Goal: Task Accomplishment & Management: Manage account settings

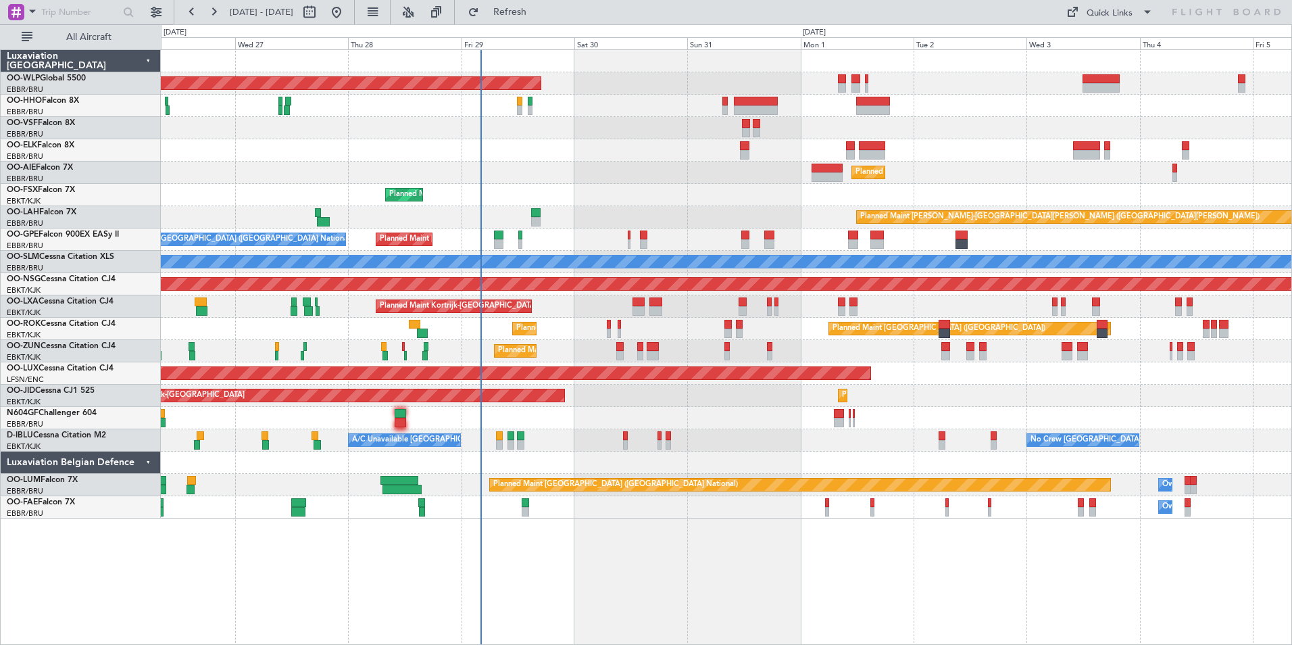
click at [497, 191] on div "Planned Maint Berlin (Brandenburg) Planned Maint London (Farnborough) Planned M…" at bounding box center [726, 284] width 1130 height 468
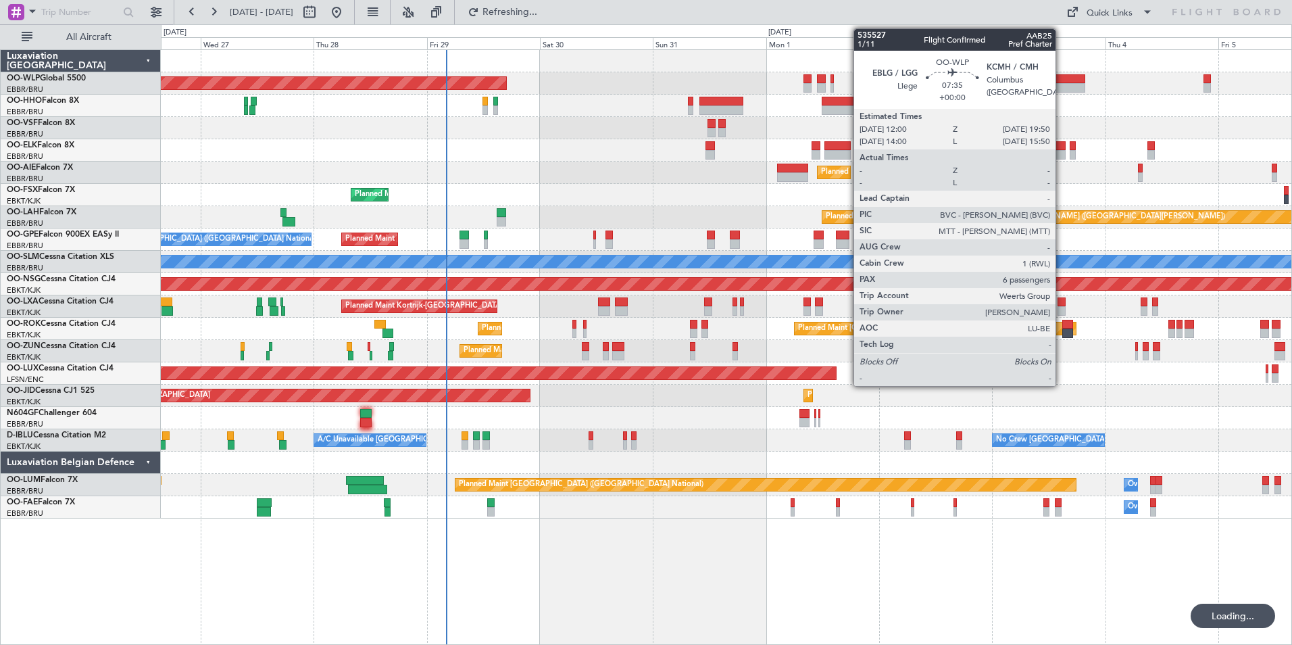
click at [1061, 80] on div at bounding box center [1066, 78] width 37 height 9
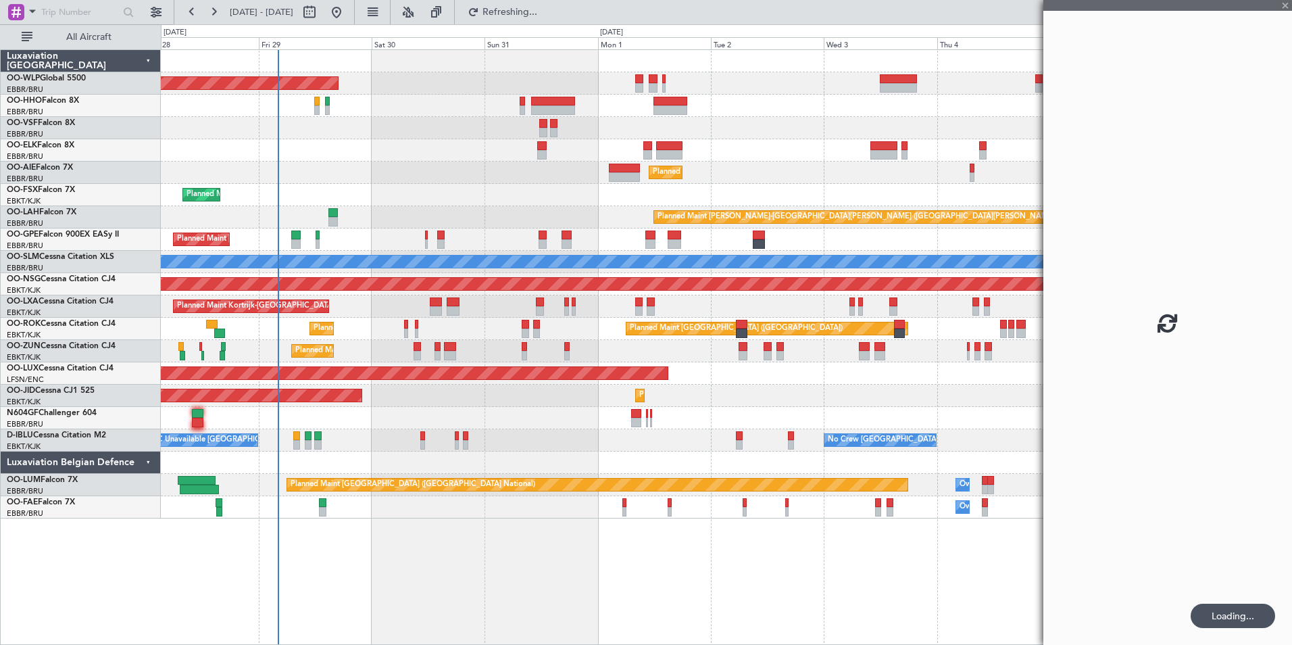
click at [848, 139] on div "Planned Maint Berlin (Brandenburg) Planned Maint Kortrijk-Wevelgem Planned Main…" at bounding box center [726, 284] width 1130 height 468
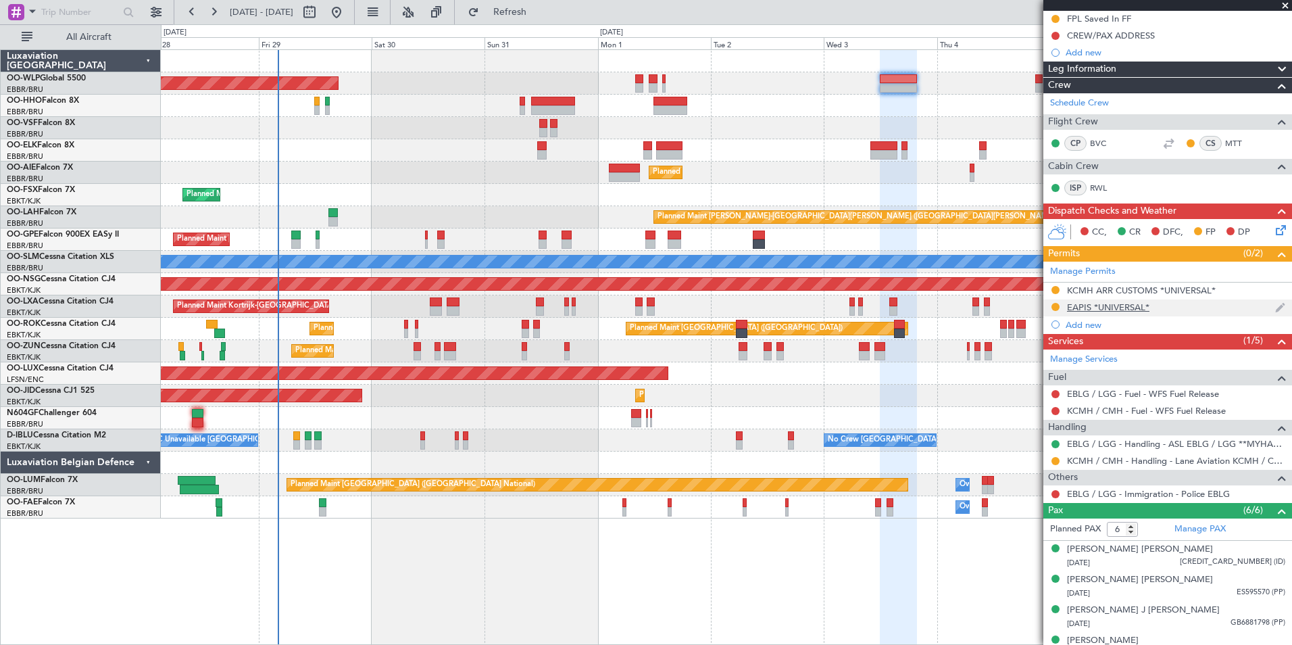
scroll to position [203, 0]
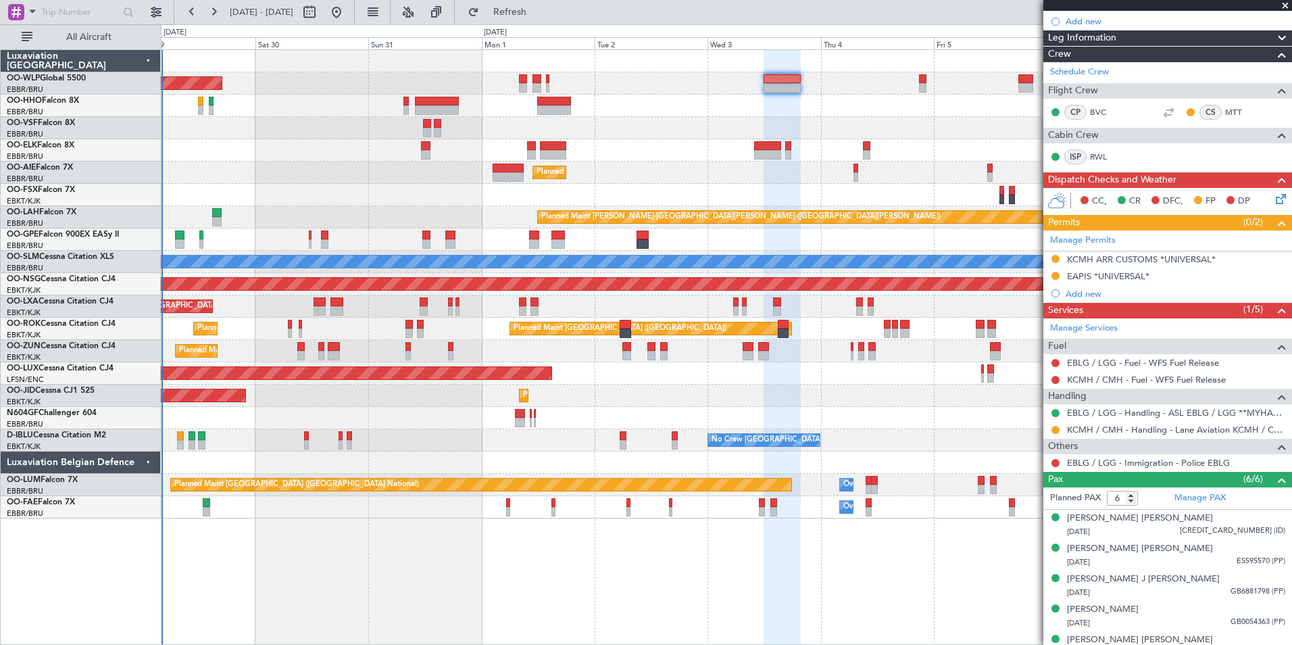
click at [828, 130] on div at bounding box center [726, 128] width 1130 height 22
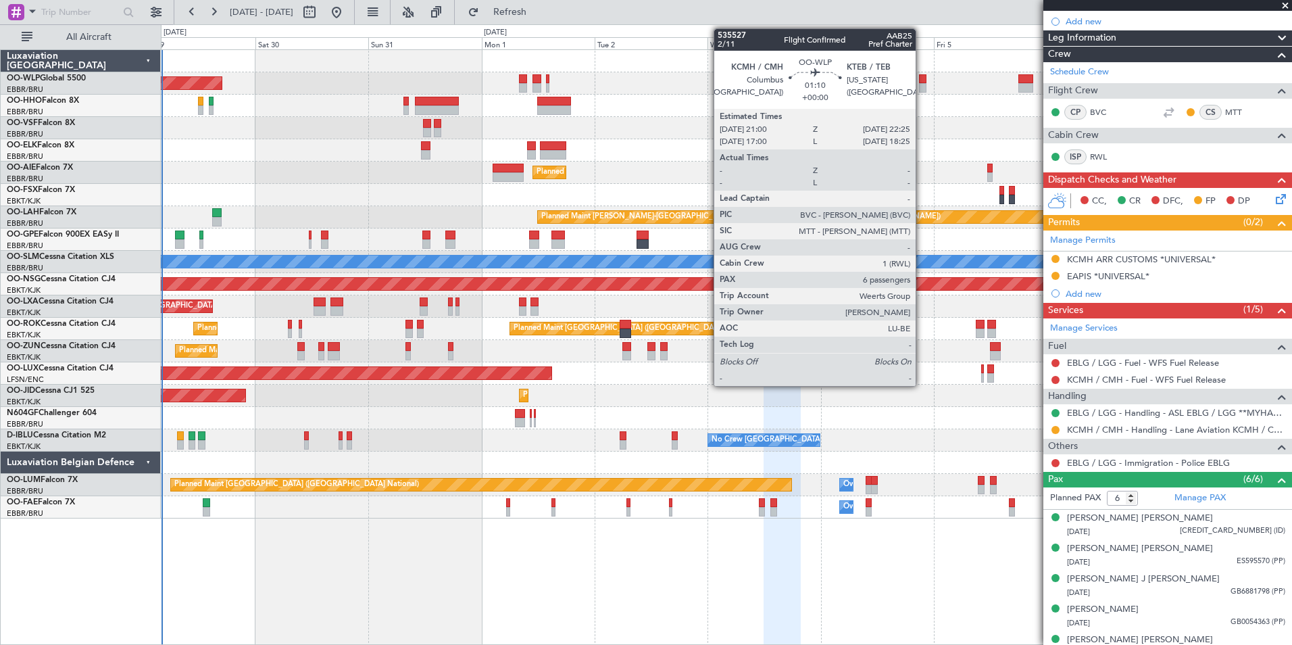
click at [922, 87] on div at bounding box center [922, 87] width 7 height 9
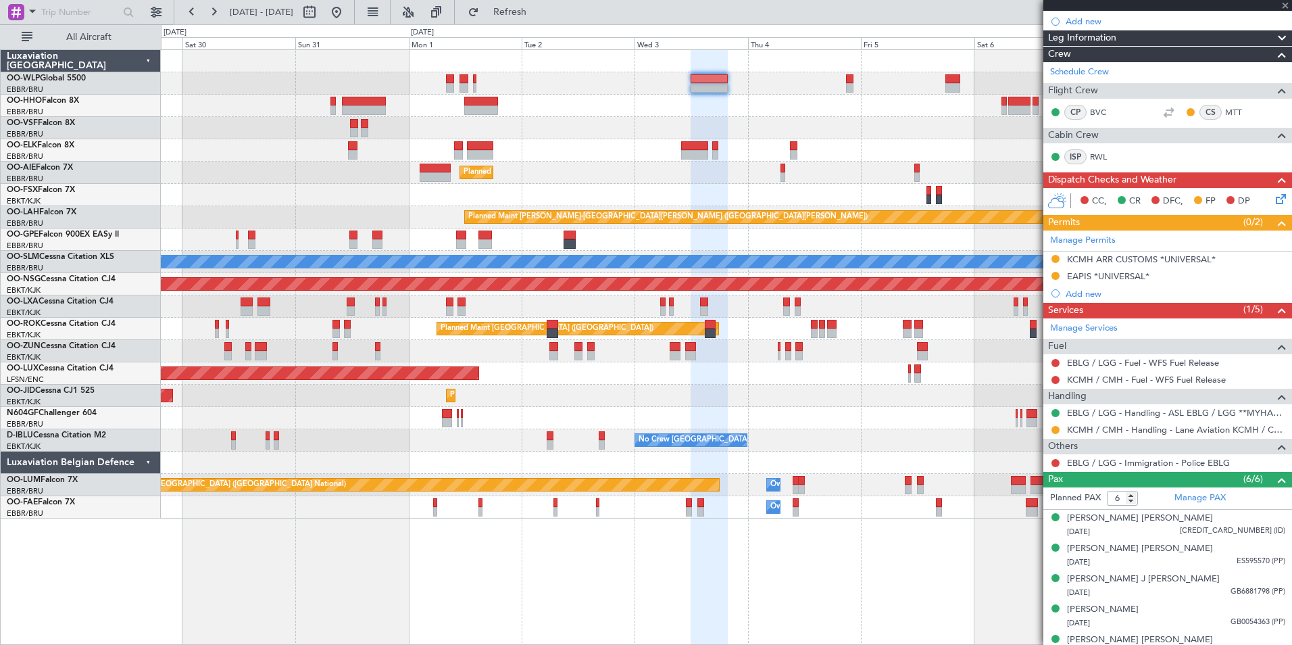
click at [816, 121] on div "Planned Maint Berlin (Brandenburg) Planned Maint Kortrijk-Wevelgem Planned Main…" at bounding box center [726, 284] width 1130 height 468
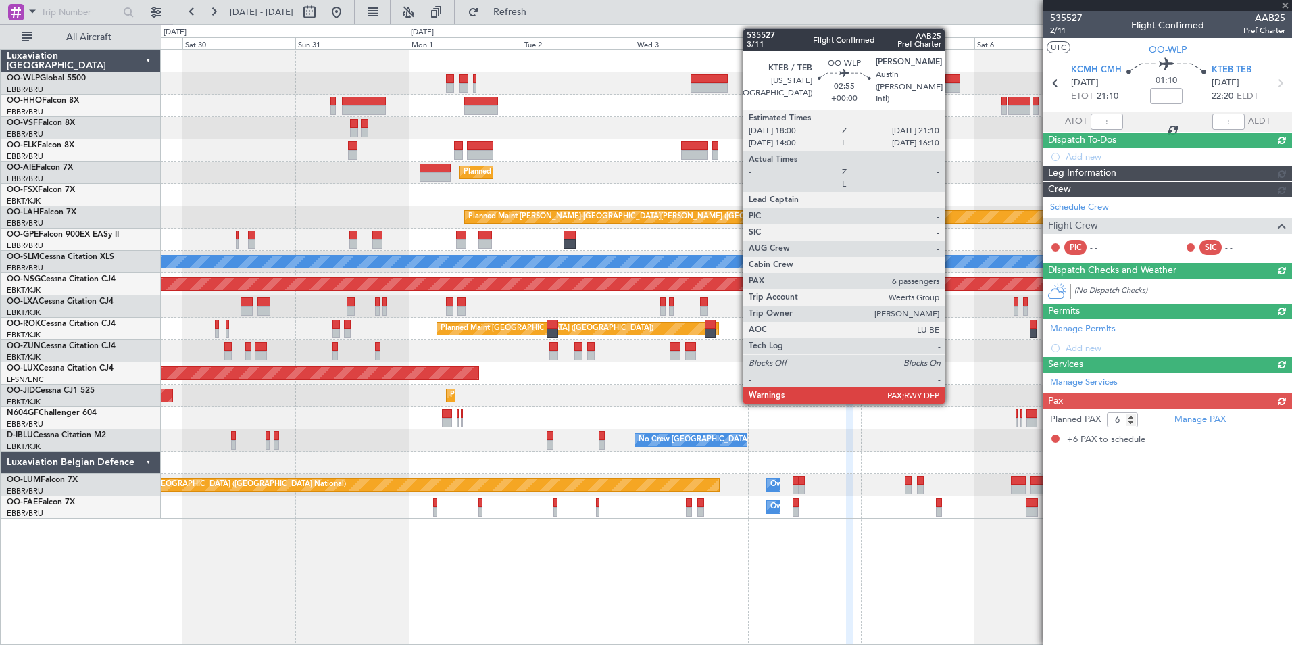
scroll to position [0, 0]
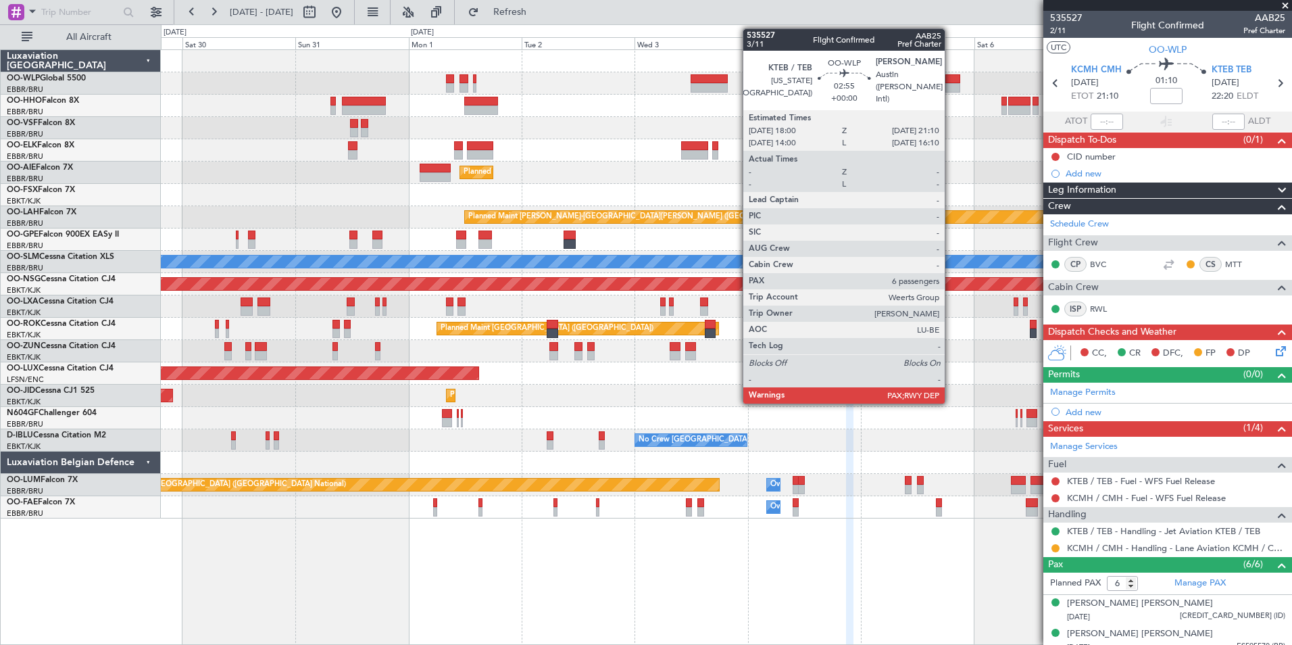
click at [951, 82] on div at bounding box center [953, 78] width 16 height 9
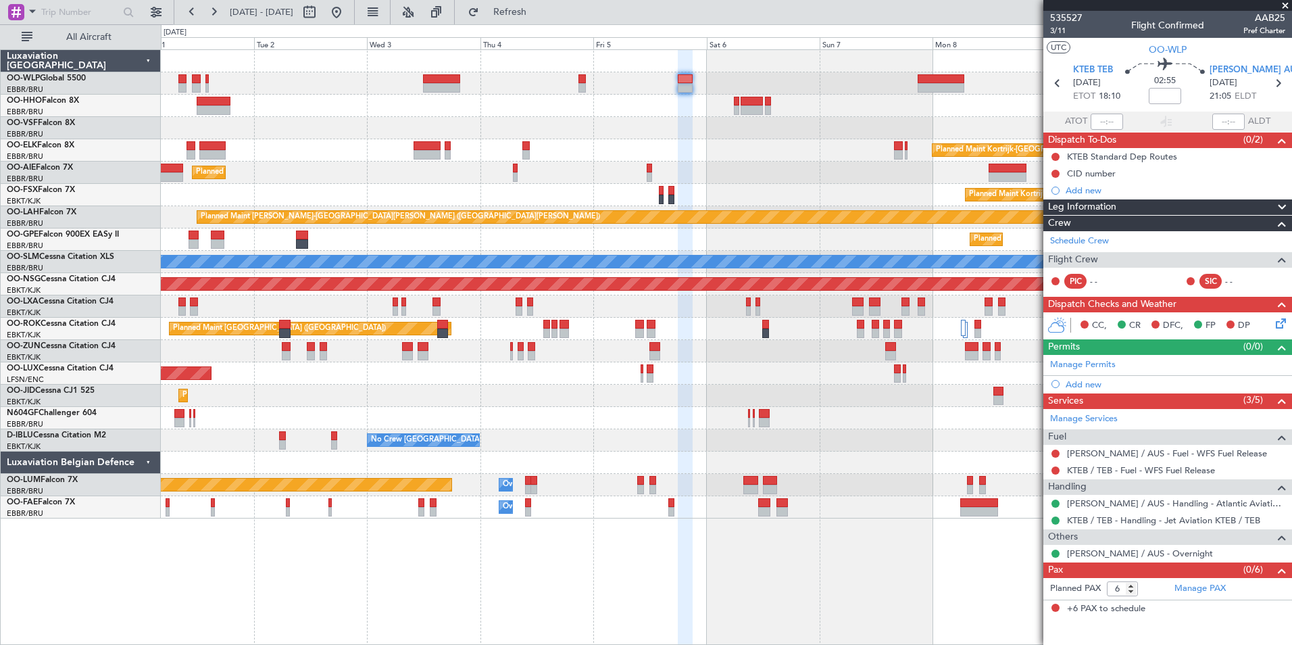
click at [751, 176] on div "Planned Maint Berlin (Brandenburg) Planned Maint Kortrijk-Wevelgem Planned Main…" at bounding box center [726, 284] width 1130 height 468
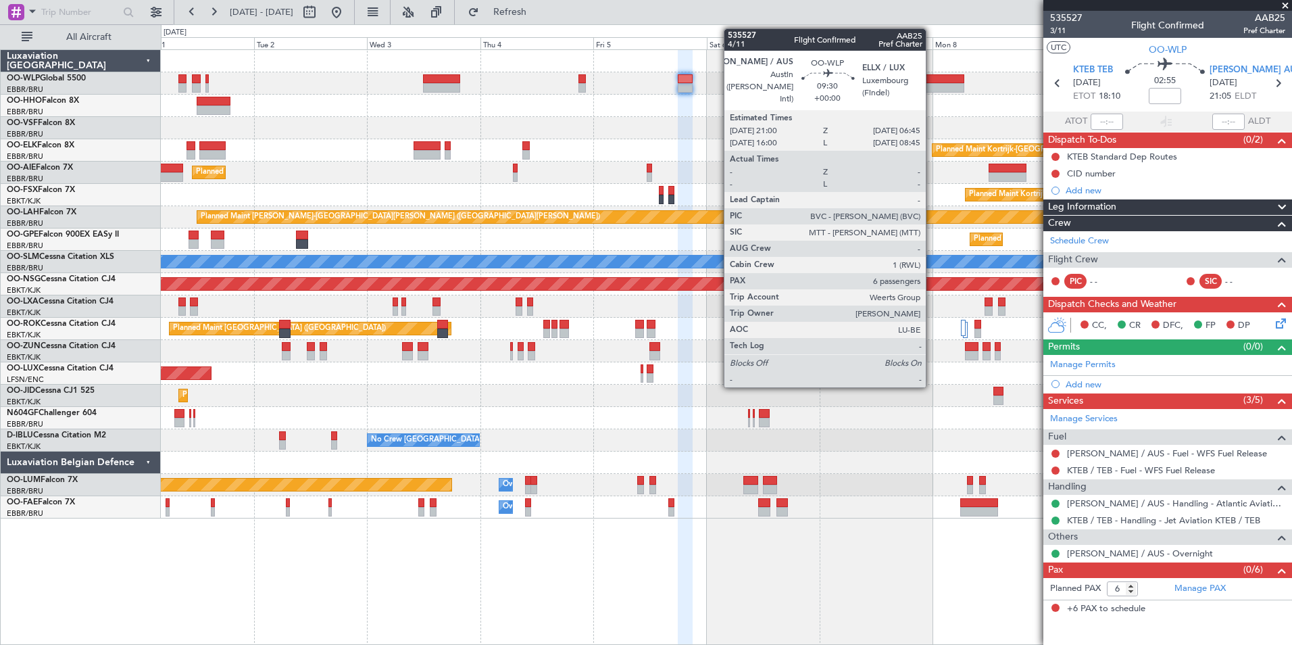
click at [932, 89] on div at bounding box center [941, 87] width 46 height 9
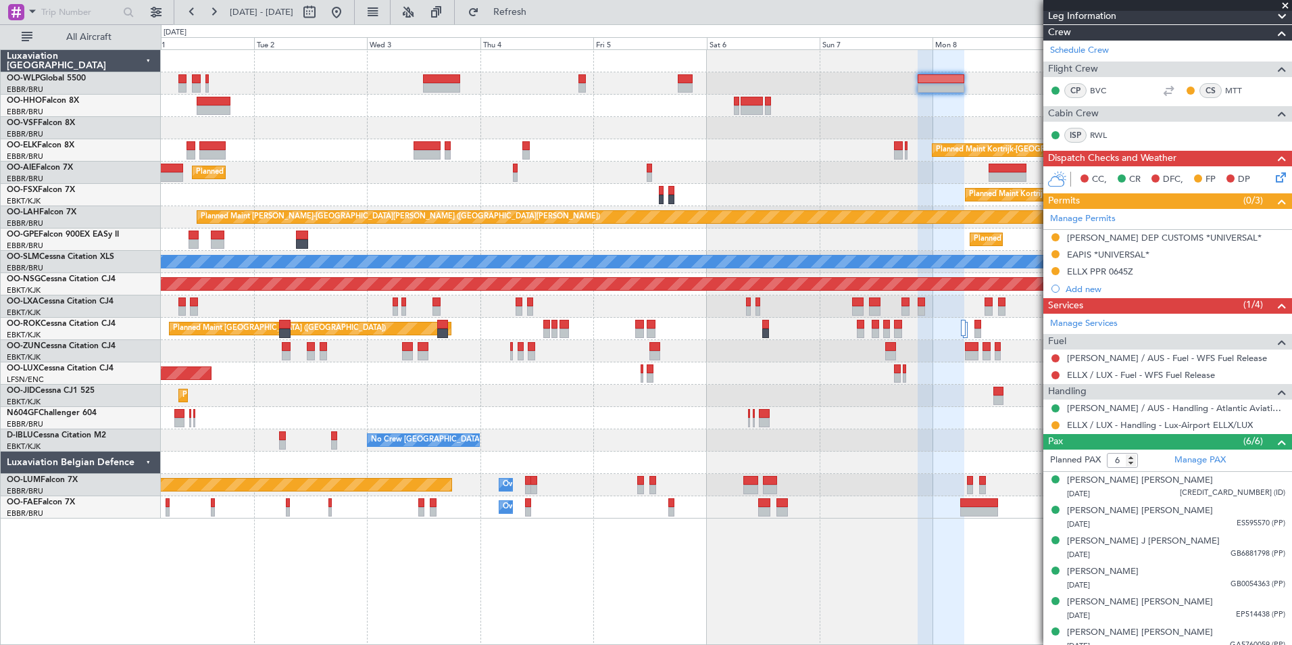
scroll to position [233, 0]
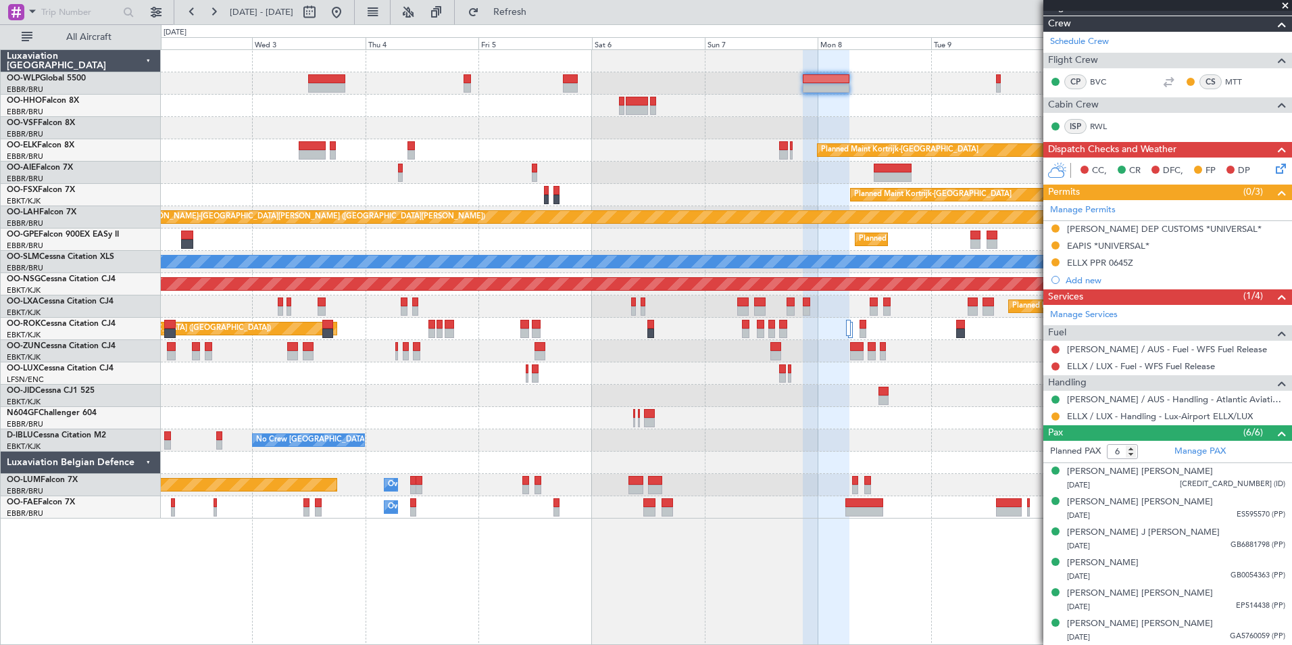
click at [770, 107] on div "Planned Maint Kortrijk-Wevelgem Planned Maint London (Farnborough) Planned Main…" at bounding box center [726, 284] width 1130 height 468
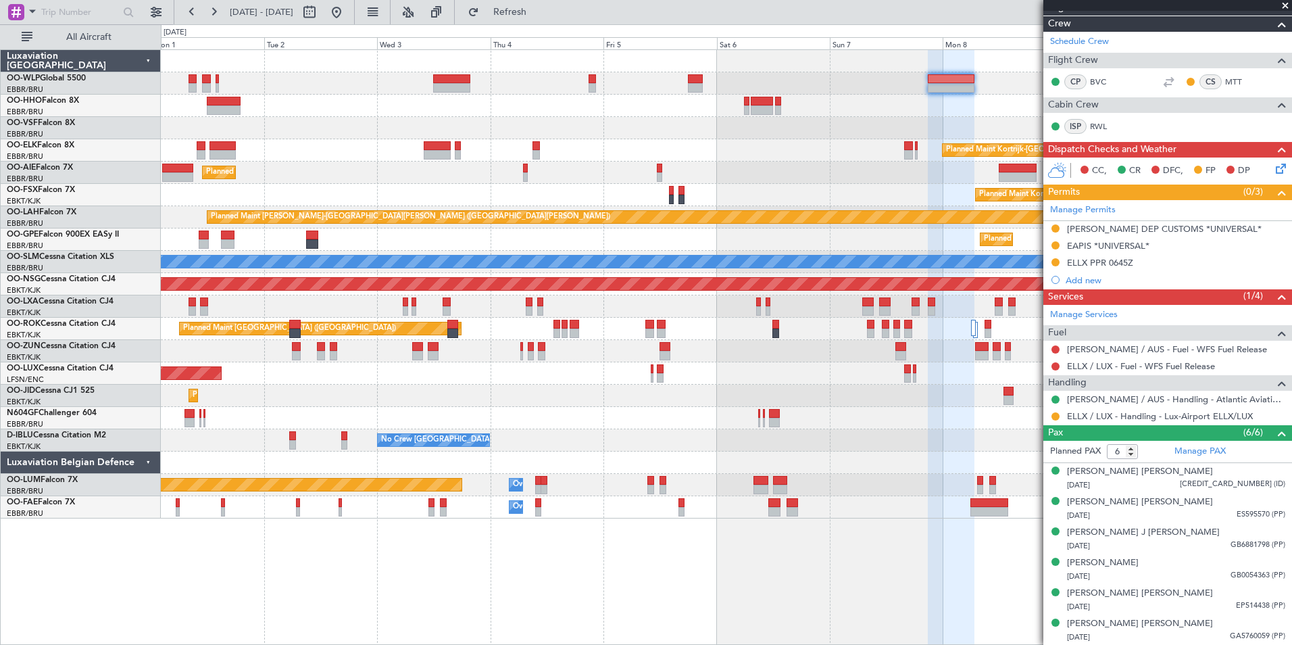
click at [422, 99] on div at bounding box center [726, 106] width 1130 height 22
click at [607, 116] on div at bounding box center [726, 106] width 1130 height 22
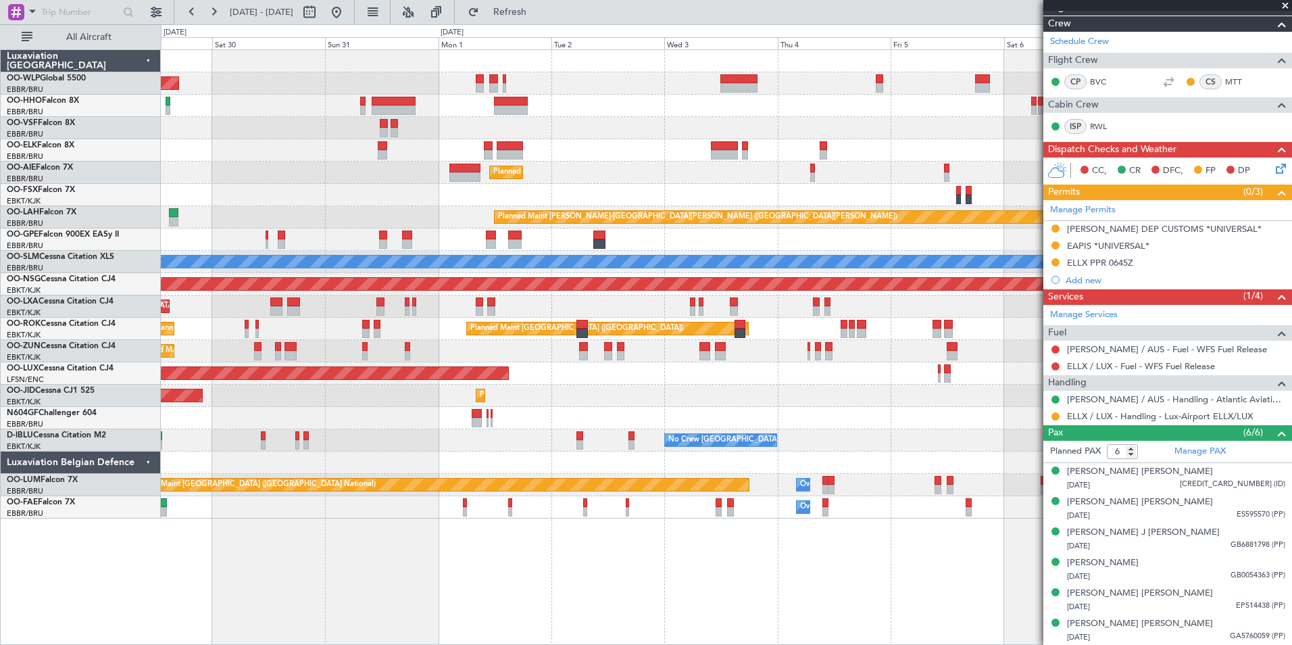
click at [789, 119] on div at bounding box center [726, 128] width 1130 height 22
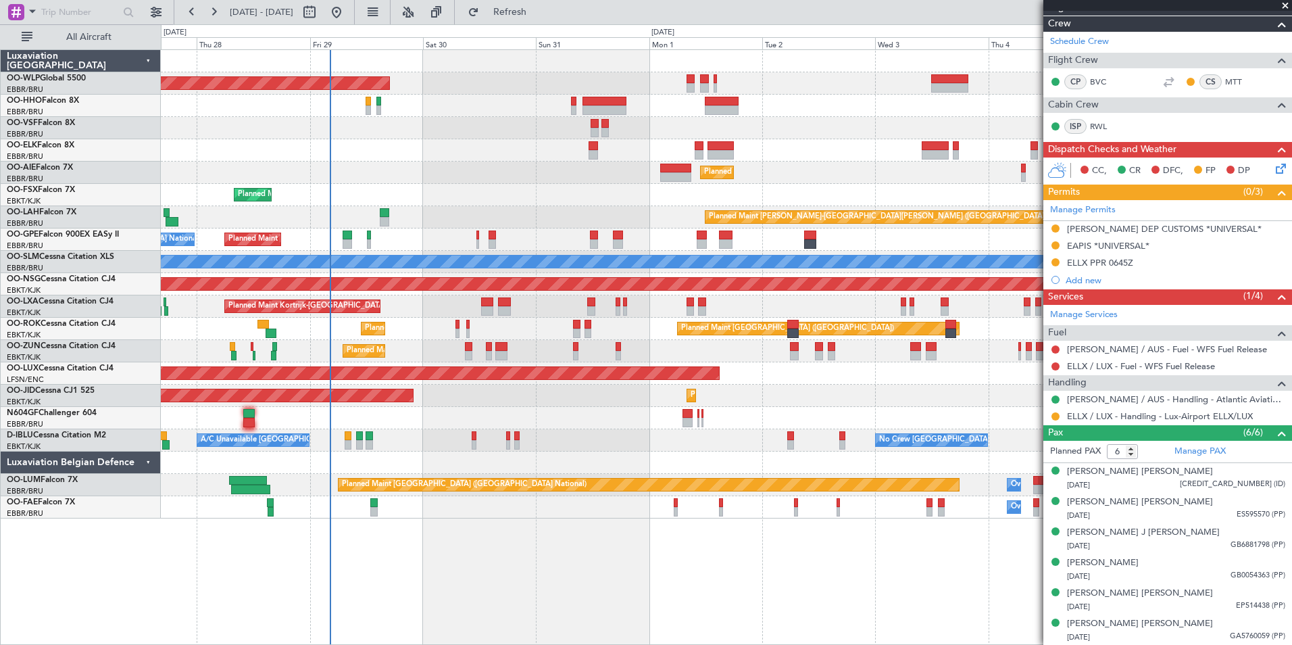
click at [523, 154] on div "Planned Maint Kortrijk-[GEOGRAPHIC_DATA]" at bounding box center [726, 150] width 1130 height 22
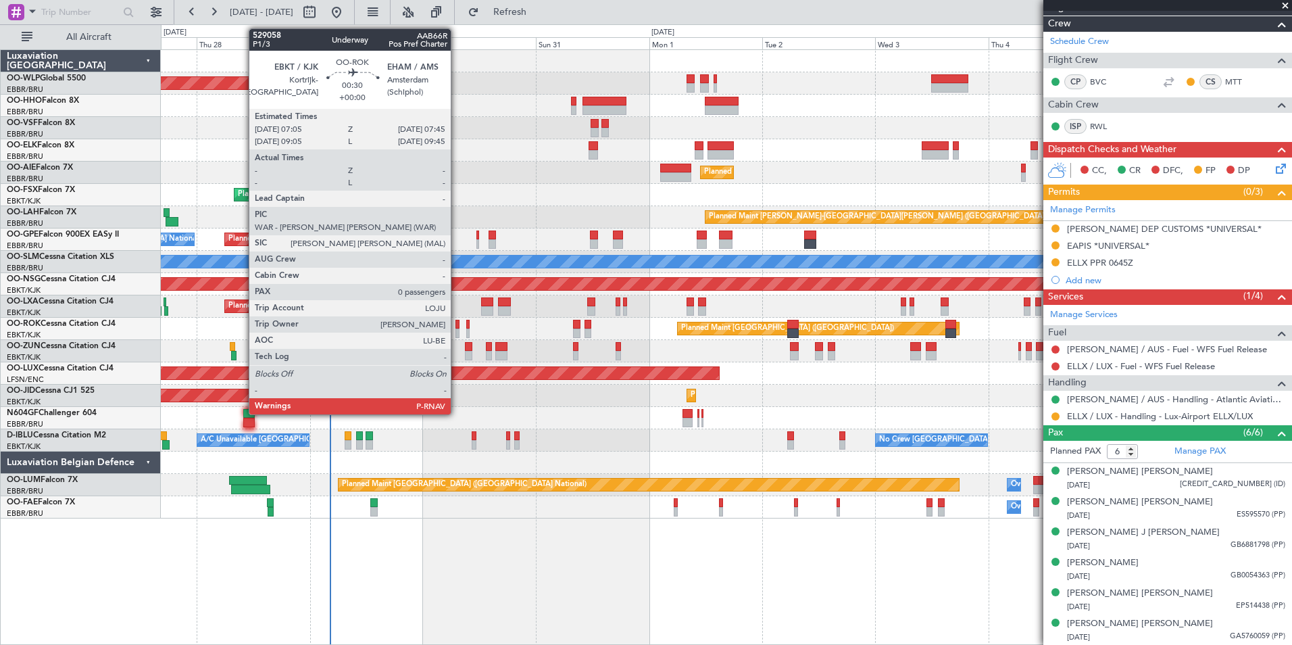
click at [457, 332] on div at bounding box center [456, 332] width 3 height 9
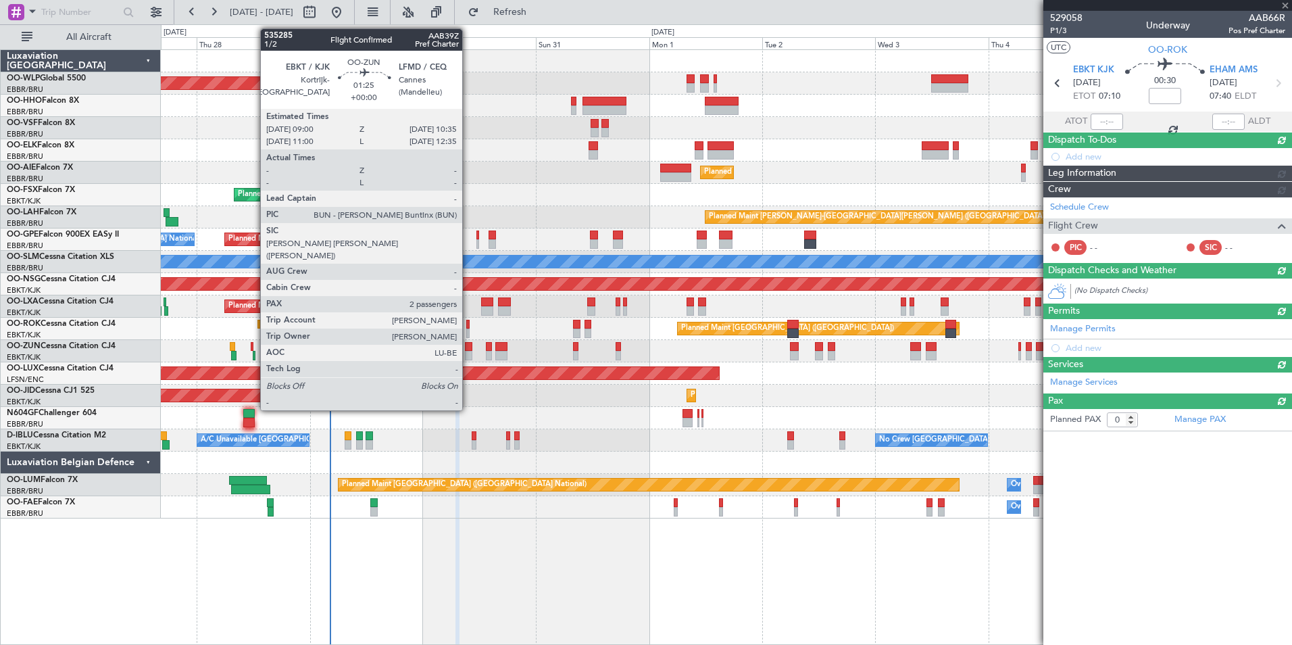
scroll to position [0, 0]
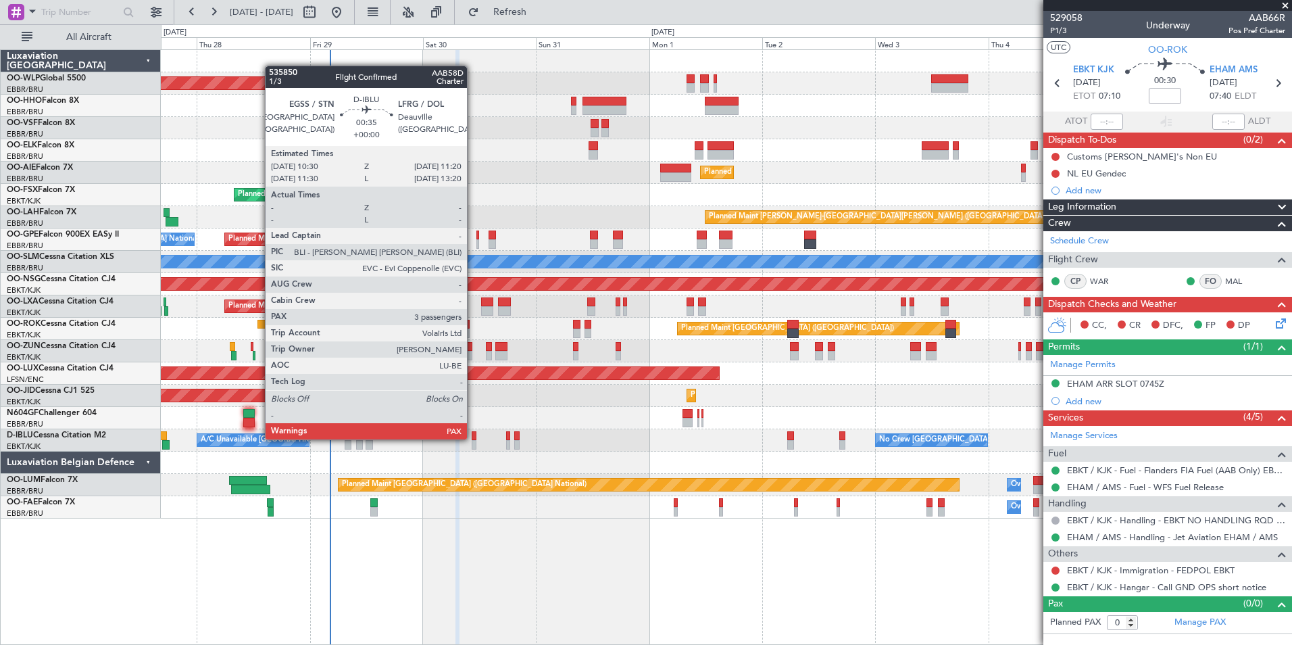
click at [473, 438] on div at bounding box center [474, 435] width 4 height 9
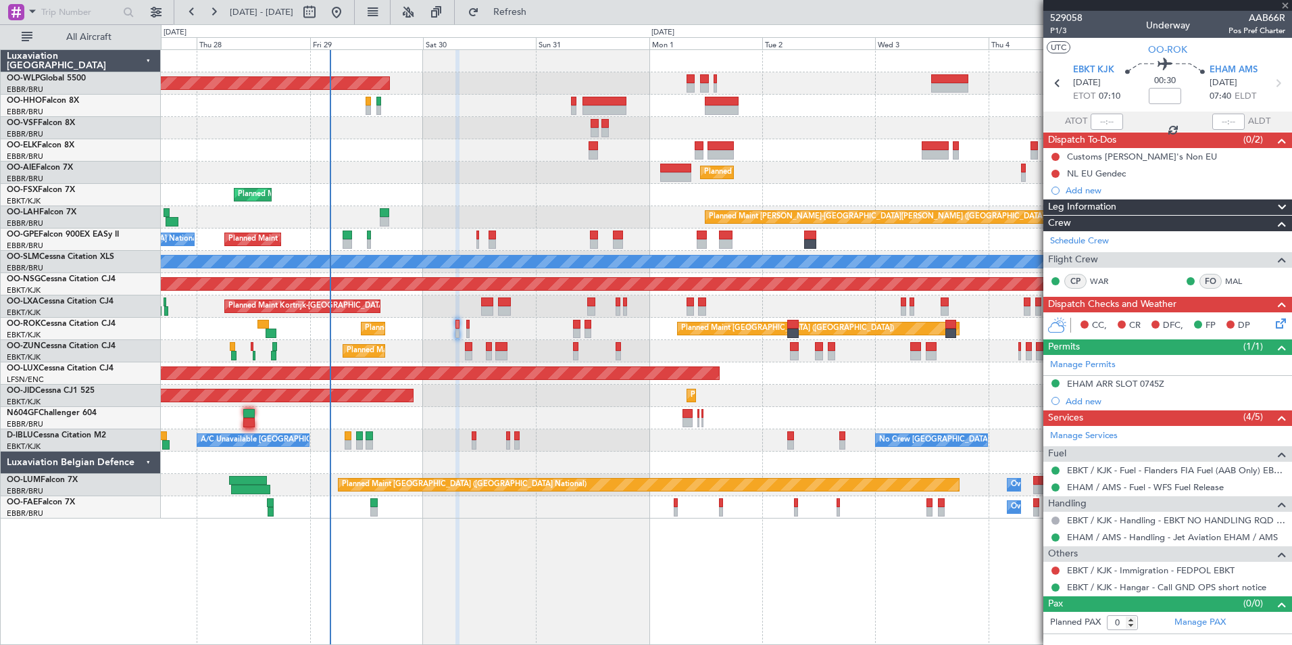
click at [391, 423] on div at bounding box center [726, 418] width 1130 height 22
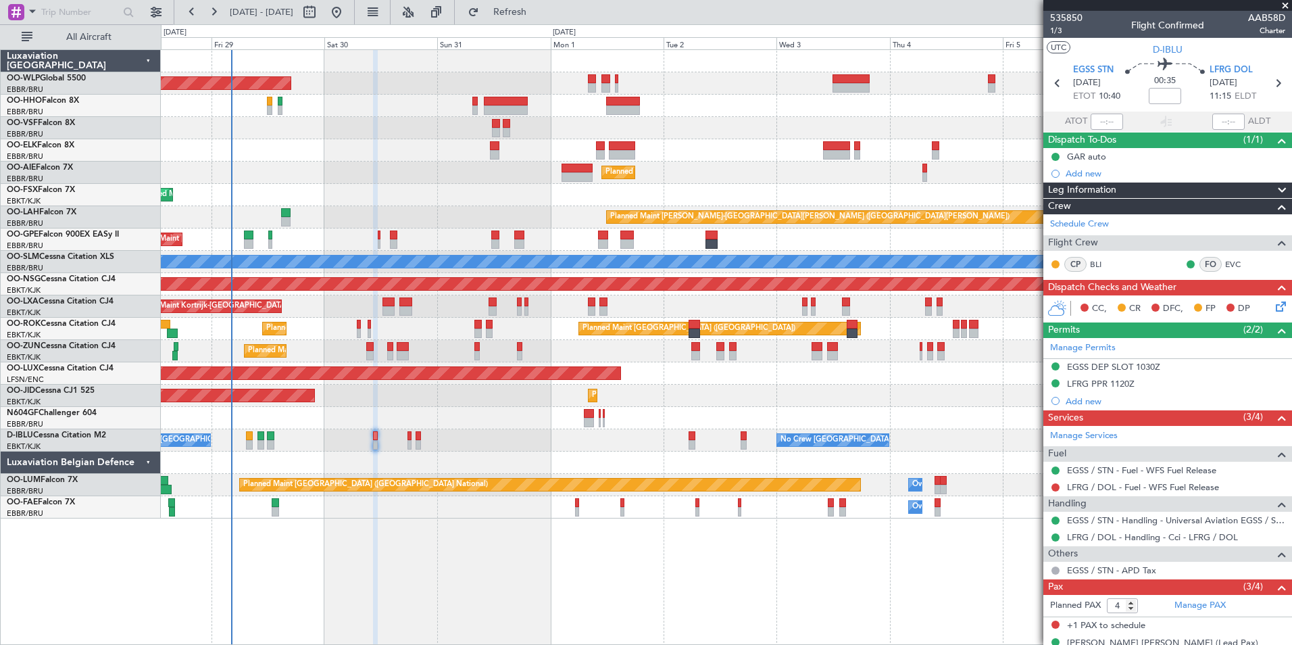
click at [1273, 306] on icon at bounding box center [1278, 304] width 11 height 11
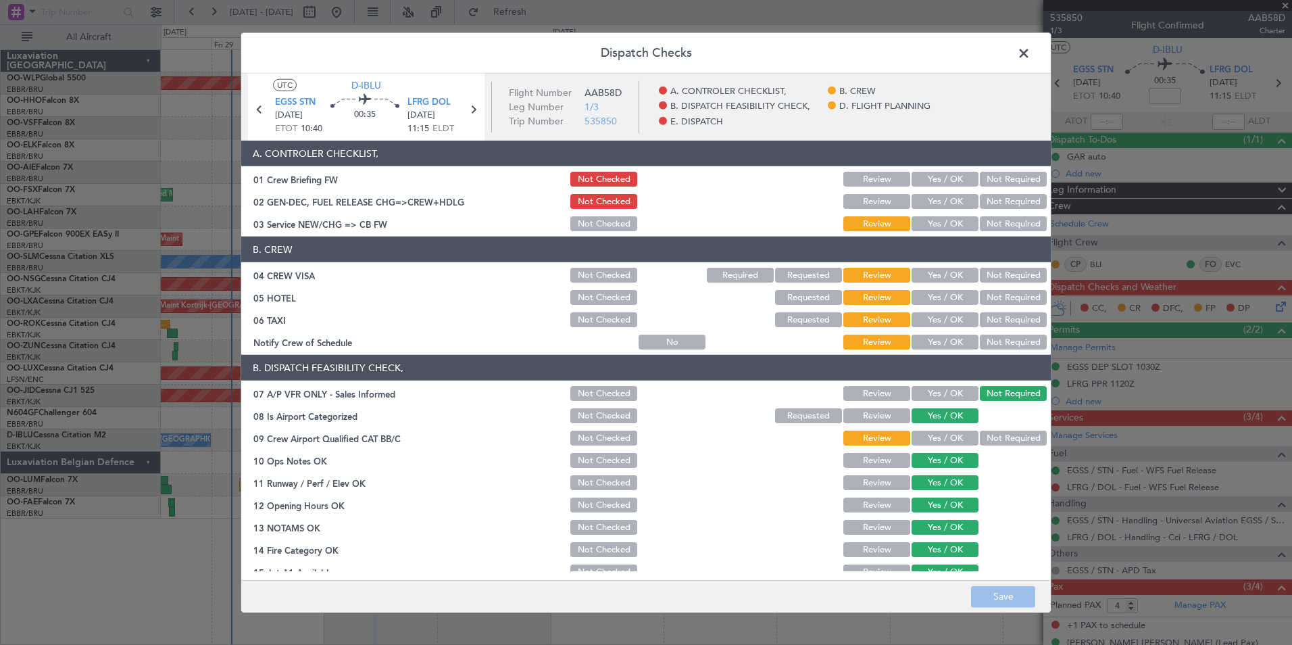
click at [1030, 59] on span at bounding box center [1030, 56] width 0 height 27
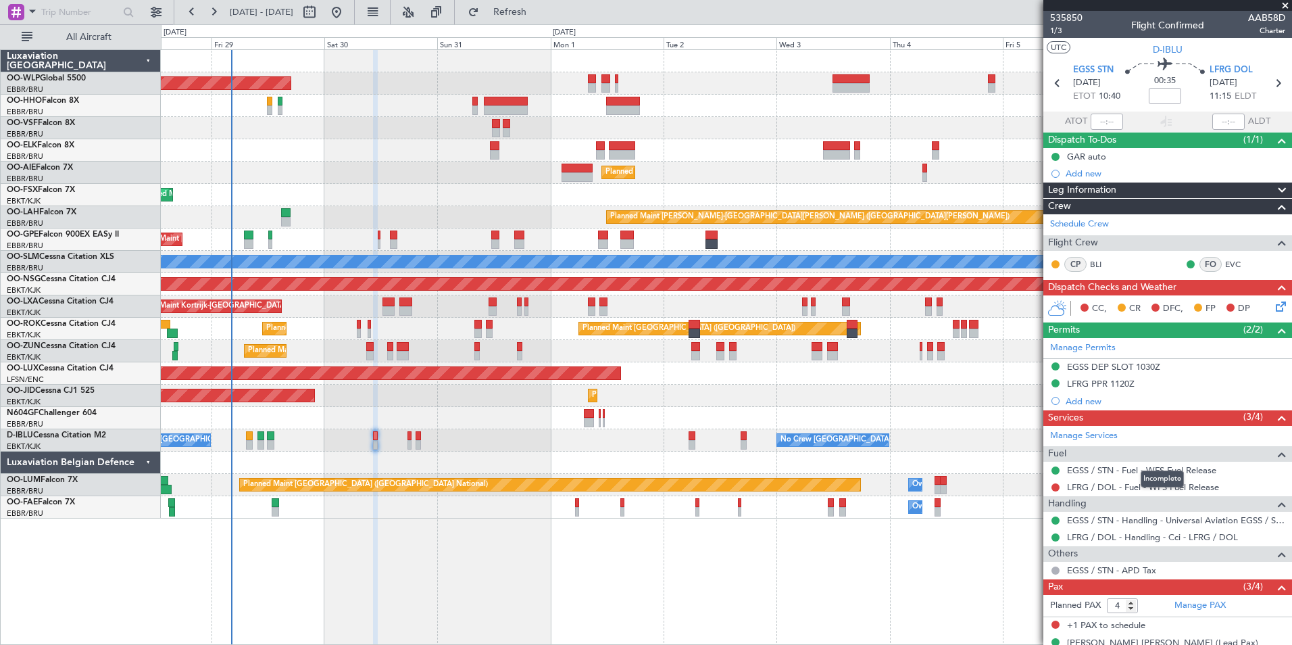
scroll to position [80, 0]
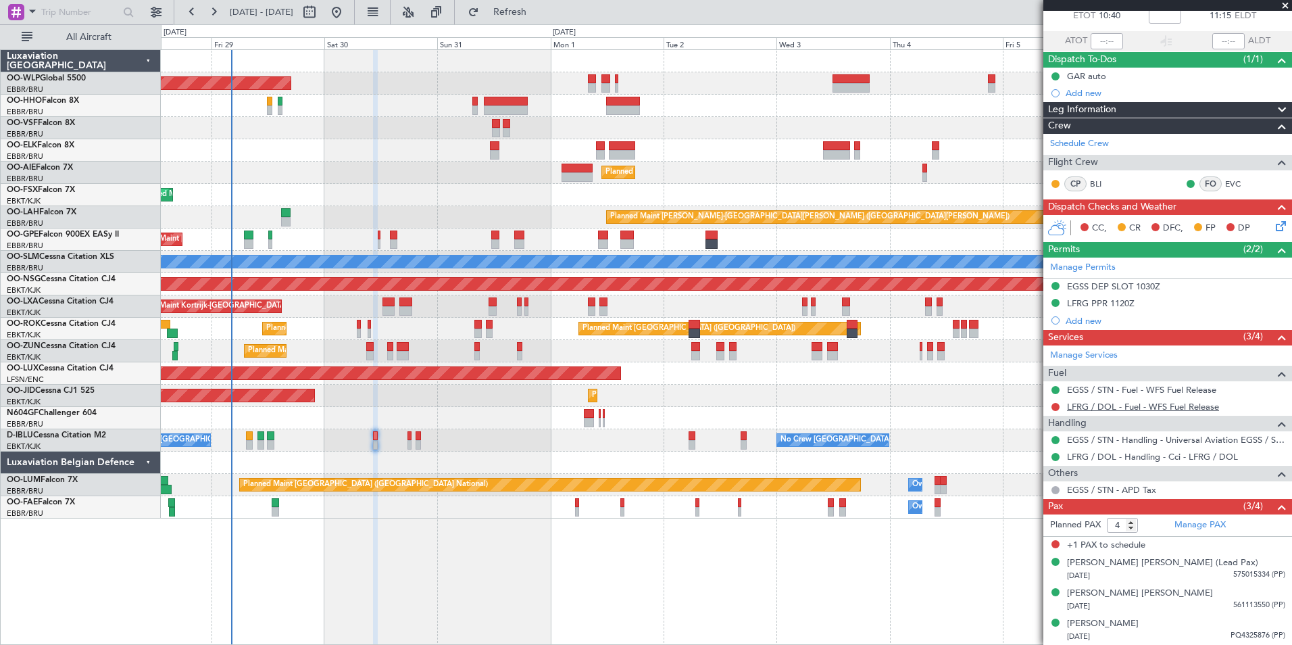
click at [1124, 409] on link "LFRG / DOL - Fuel - WFS Fuel Release" at bounding box center [1143, 406] width 152 height 11
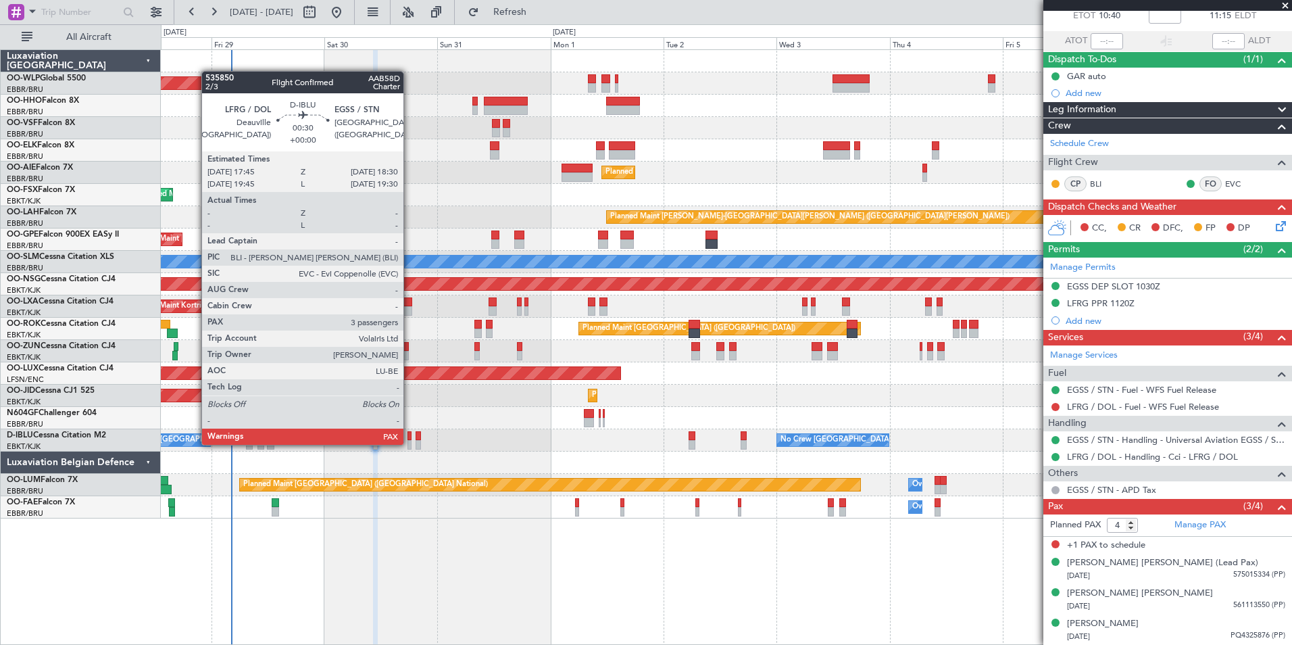
click at [409, 443] on div at bounding box center [409, 444] width 4 height 9
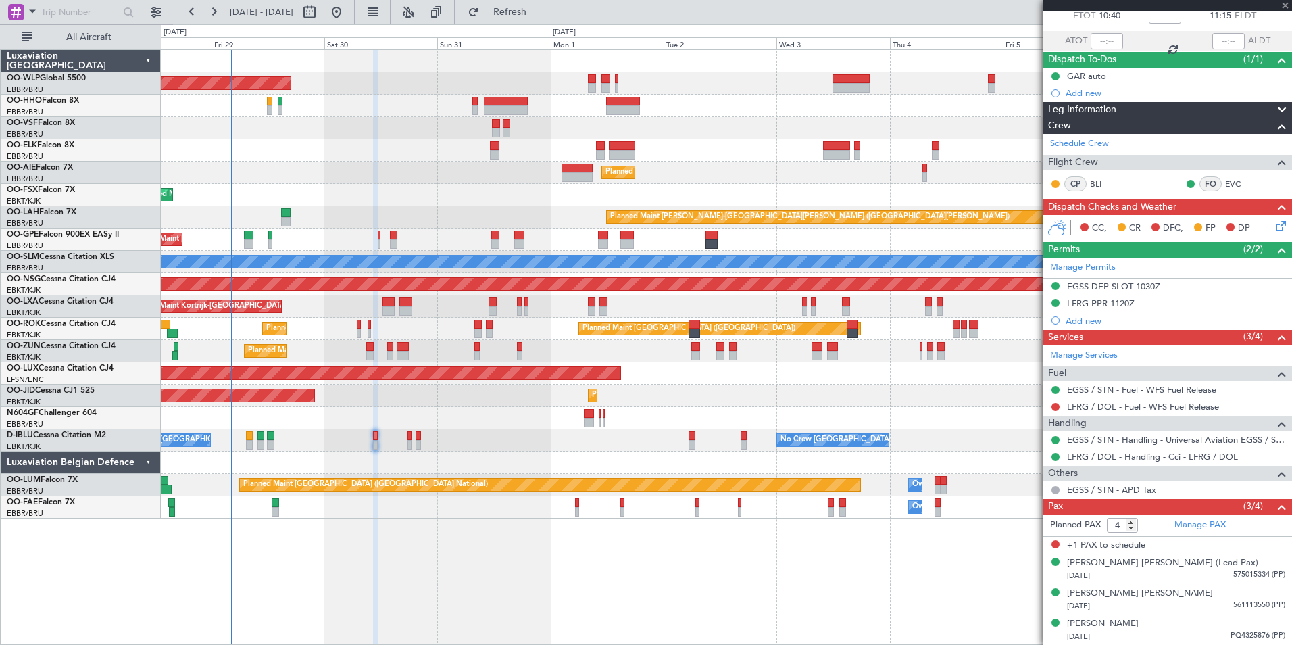
scroll to position [0, 0]
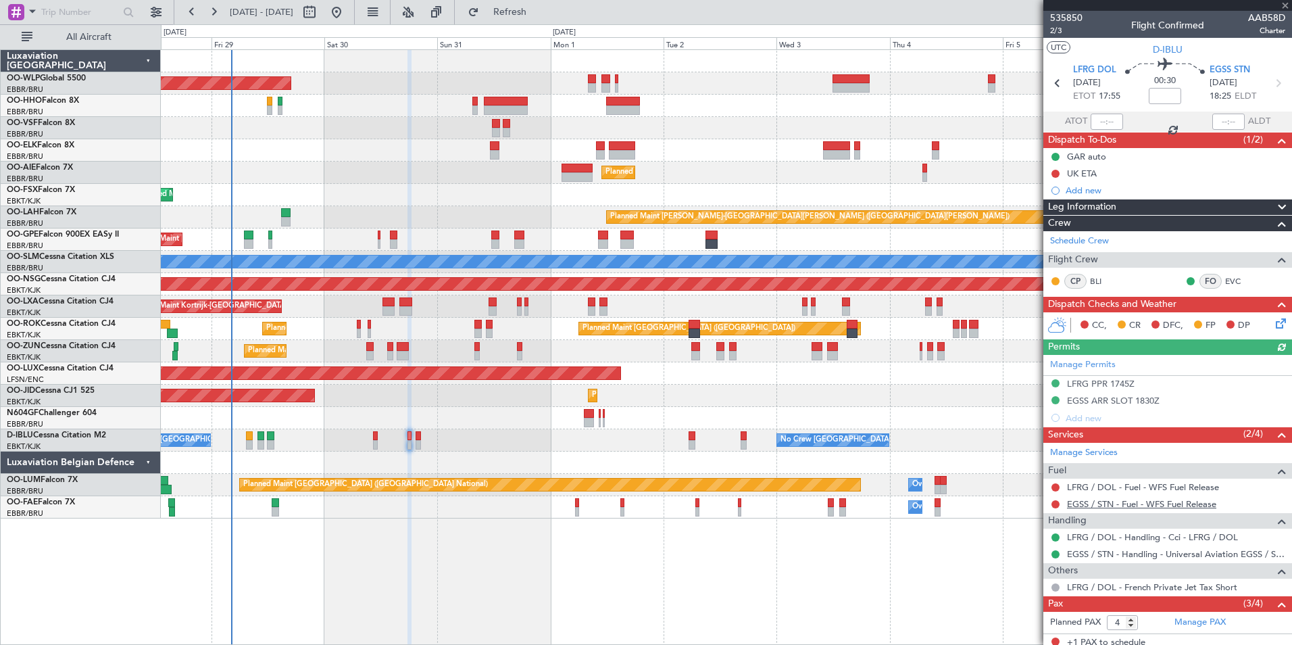
click at [1126, 507] on link "EGSS / STN - Fuel - WFS Fuel Release" at bounding box center [1141, 503] width 149 height 11
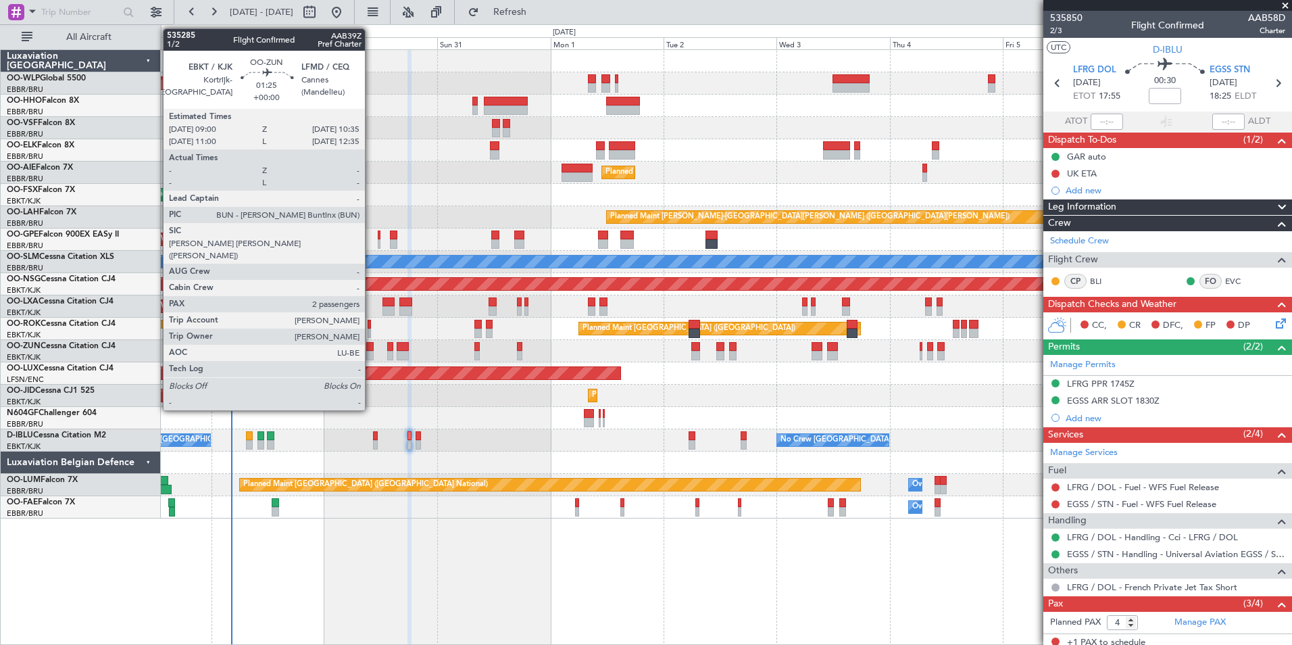
click at [371, 353] on div at bounding box center [370, 355] width 8 height 9
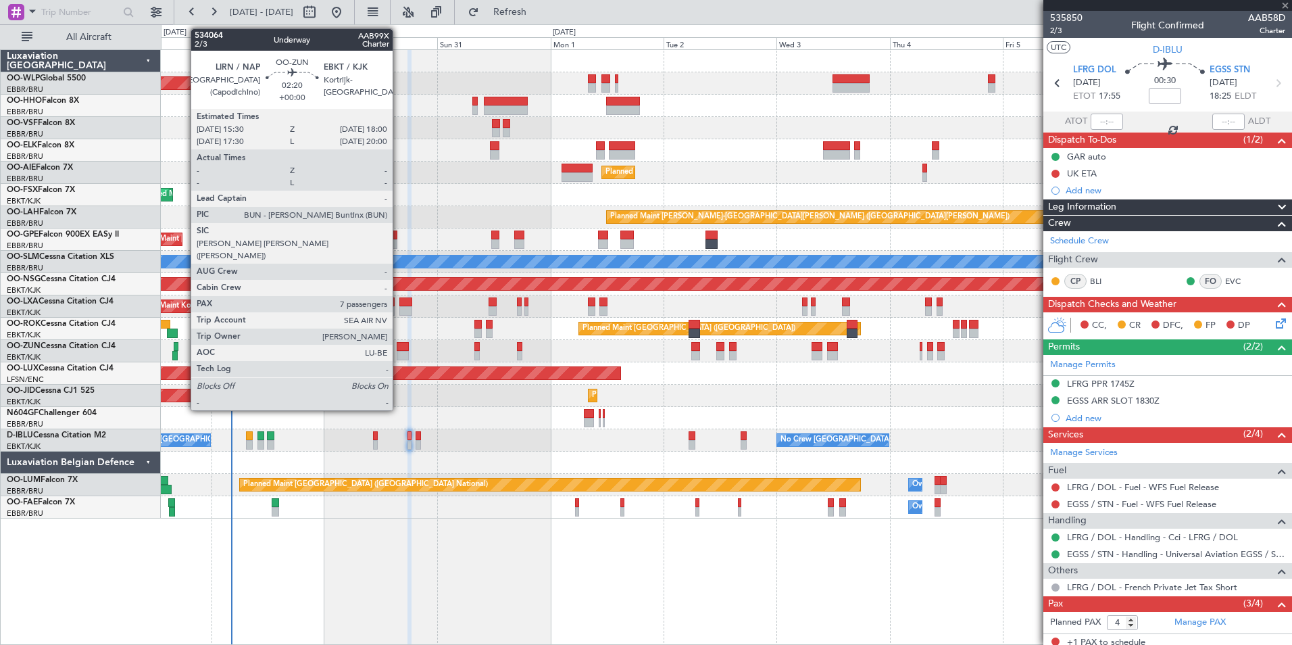
type input "2"
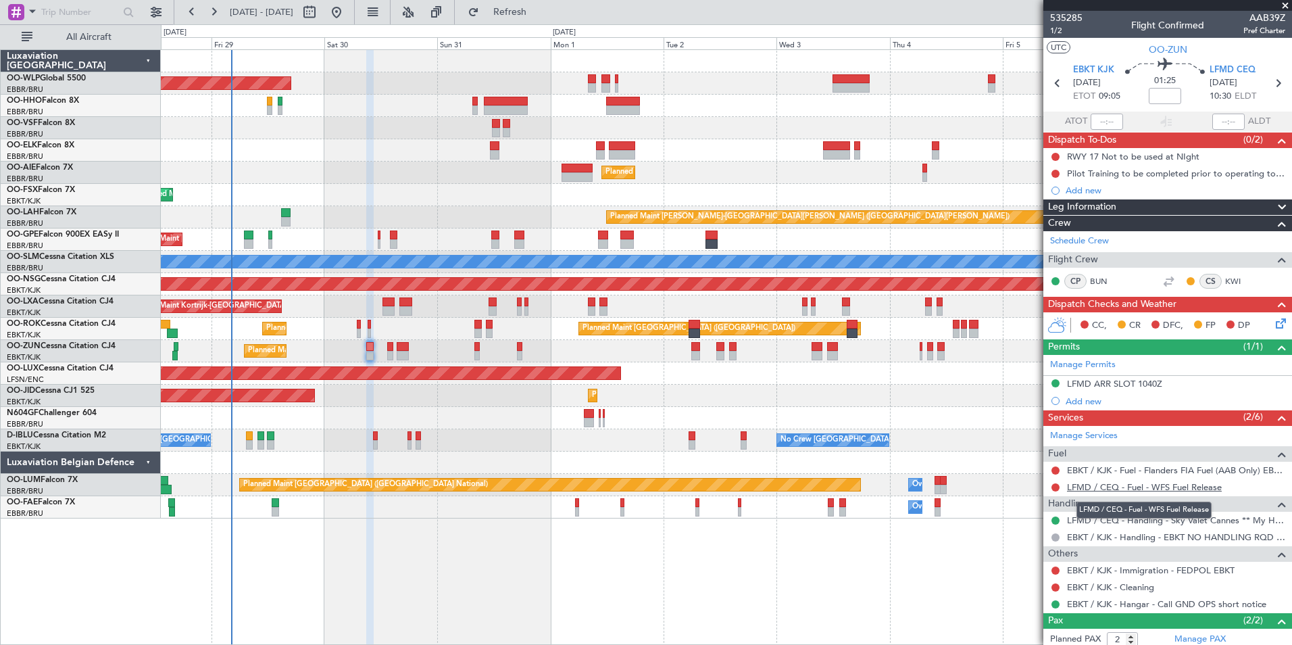
click at [1080, 489] on link "LFMD / CEQ - Fuel - WFS Fuel Release" at bounding box center [1144, 486] width 155 height 11
click at [1103, 468] on link "EBKT / KJK - Fuel - Flanders FIA Fuel (AAB Only) EBKT / KJK" at bounding box center [1176, 469] width 218 height 11
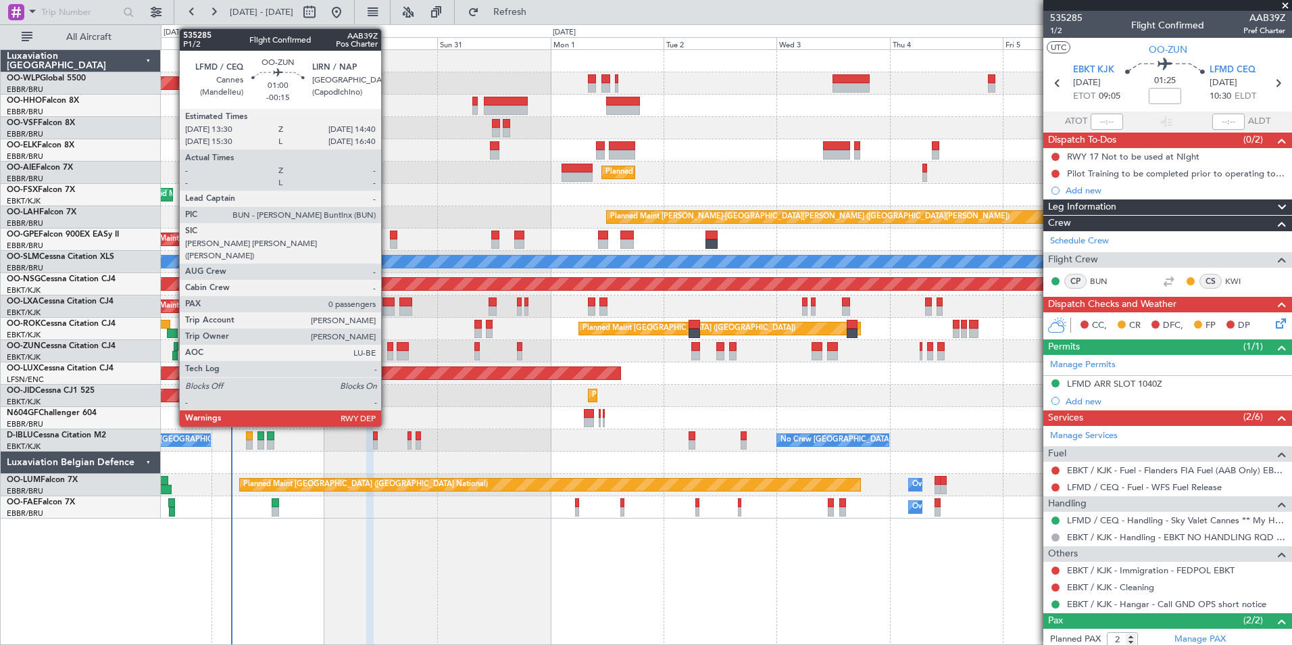
click at [387, 353] on div at bounding box center [390, 355] width 6 height 9
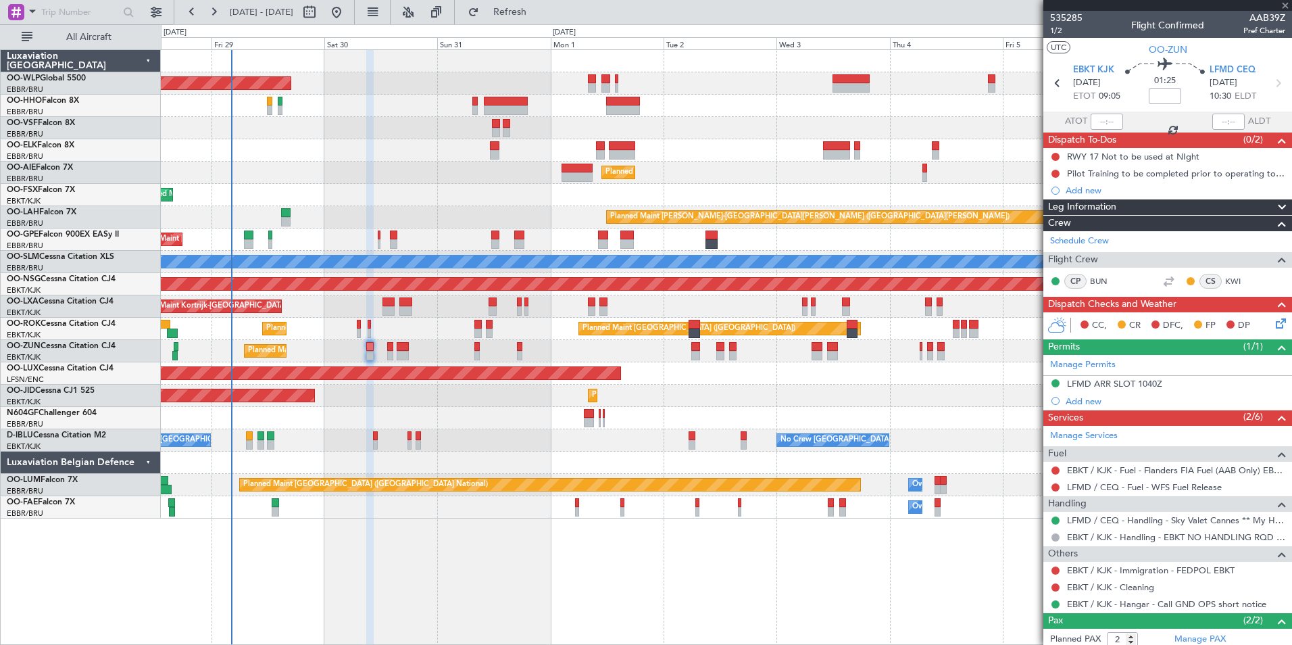
type input "-00:15"
type input "0"
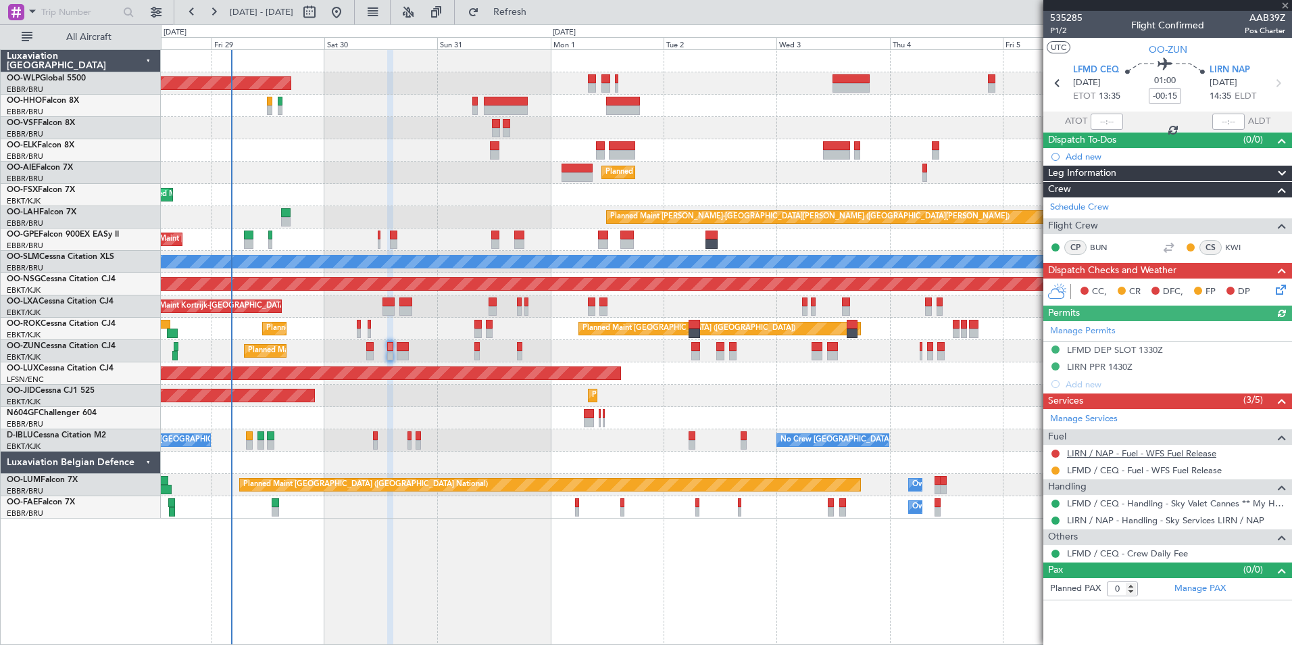
click at [1102, 452] on link "LIRN / NAP - Fuel - WFS Fuel Release" at bounding box center [1141, 452] width 149 height 11
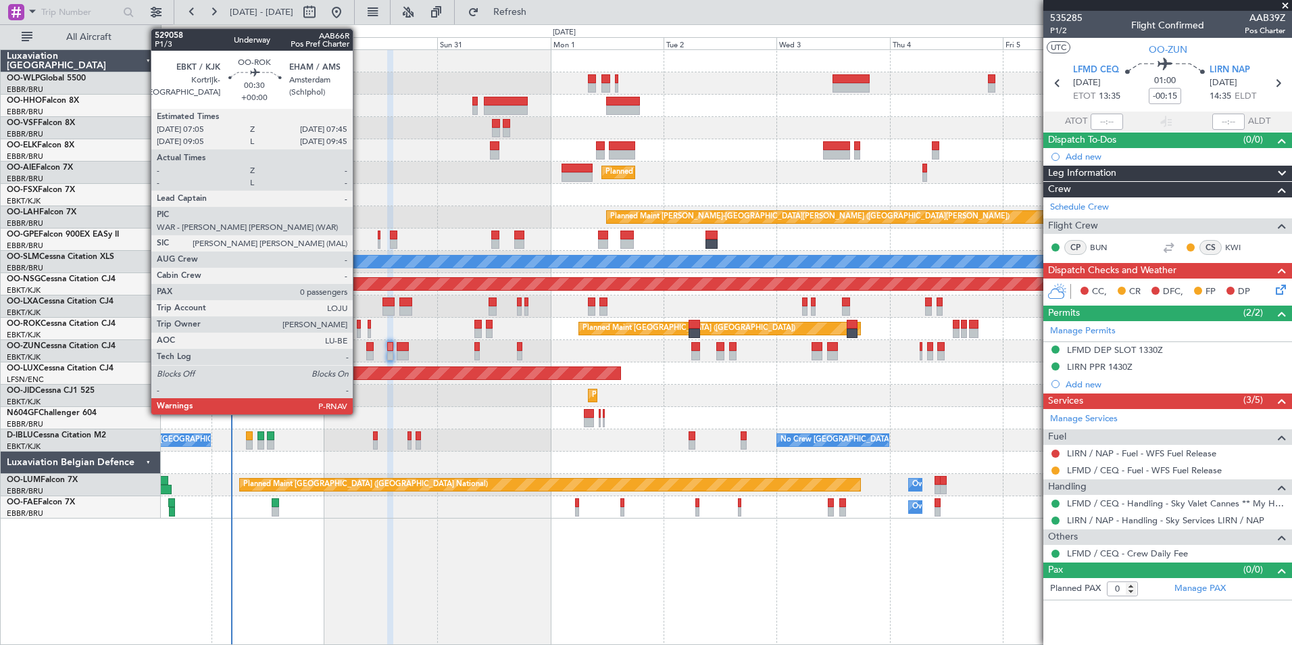
click at [359, 328] on div at bounding box center [358, 324] width 3 height 9
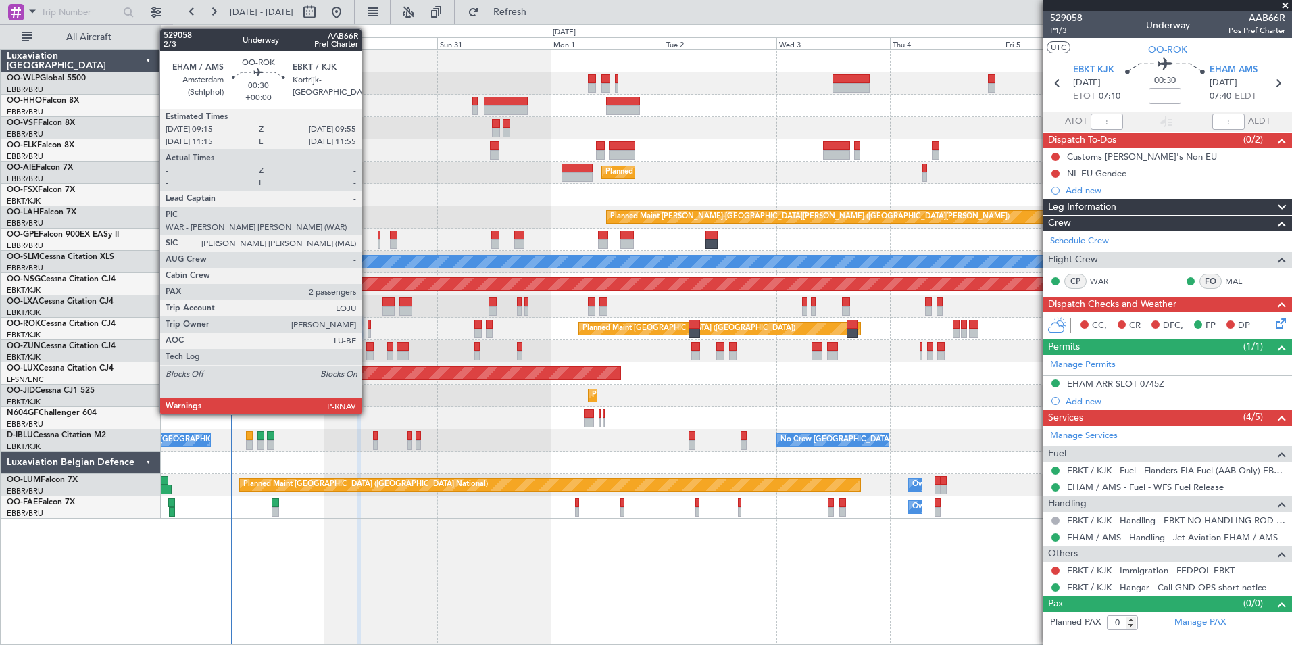
click at [368, 323] on div at bounding box center [369, 324] width 3 height 9
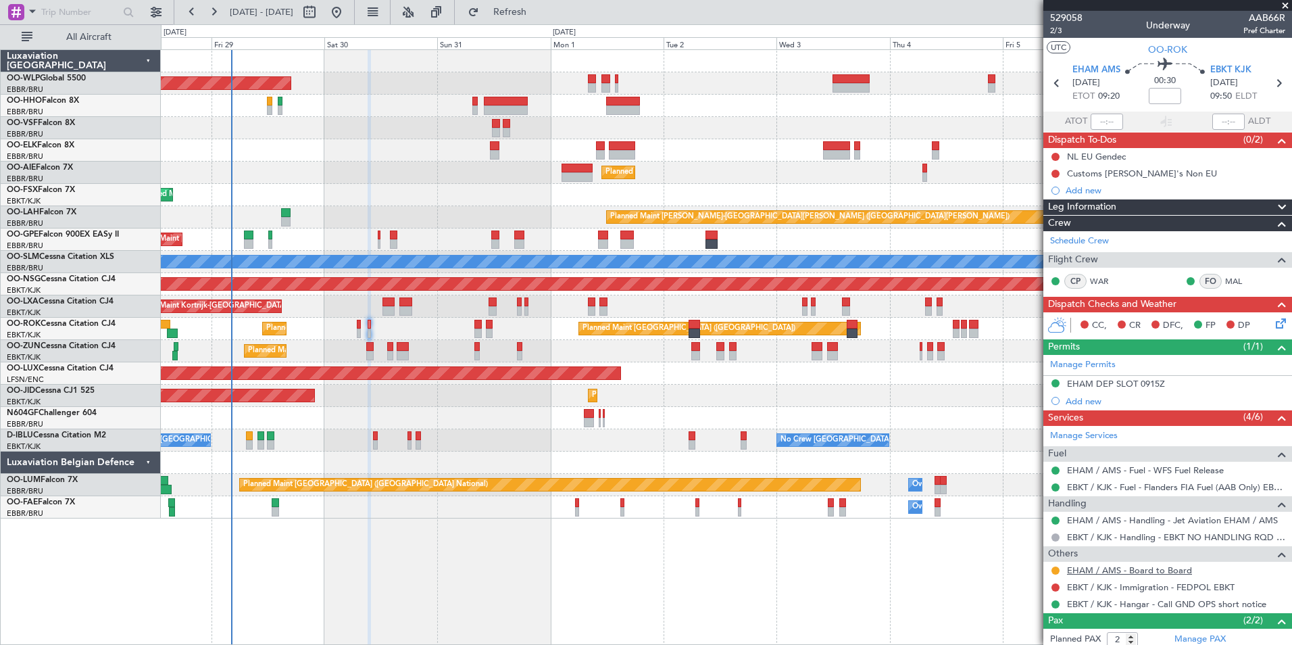
click at [1129, 573] on link "EHAM / AMS - Board to Board" at bounding box center [1129, 569] width 125 height 11
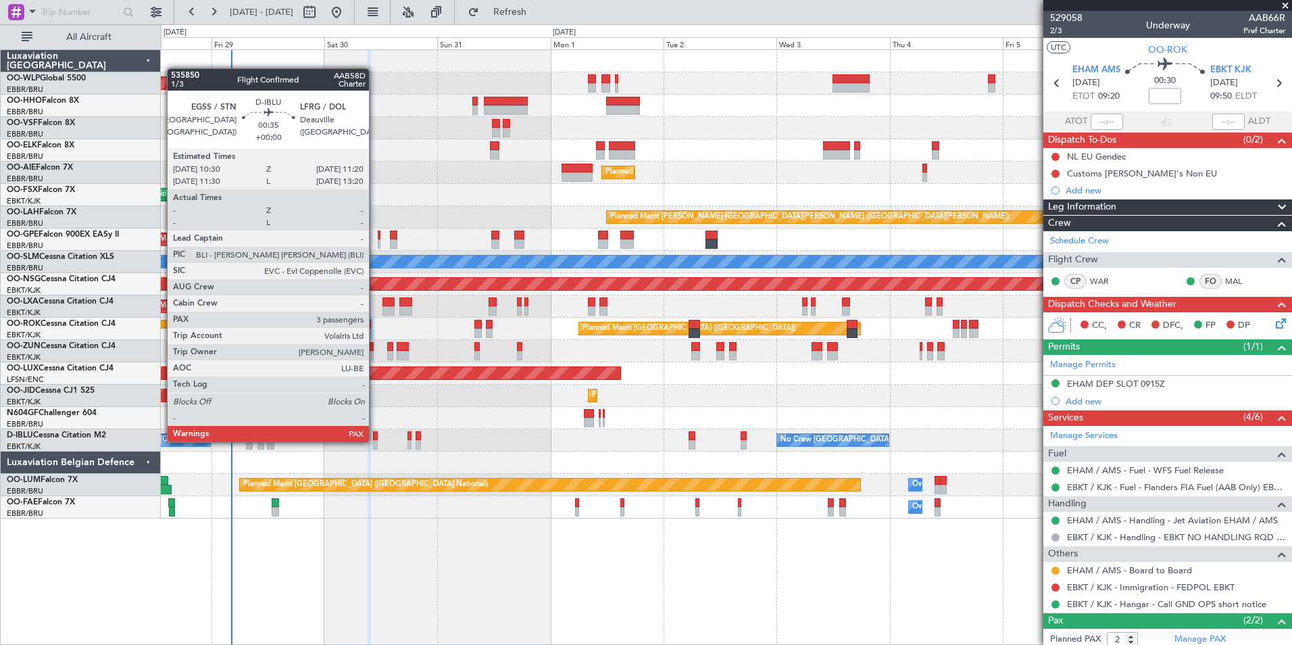
click at [375, 441] on div at bounding box center [375, 444] width 4 height 9
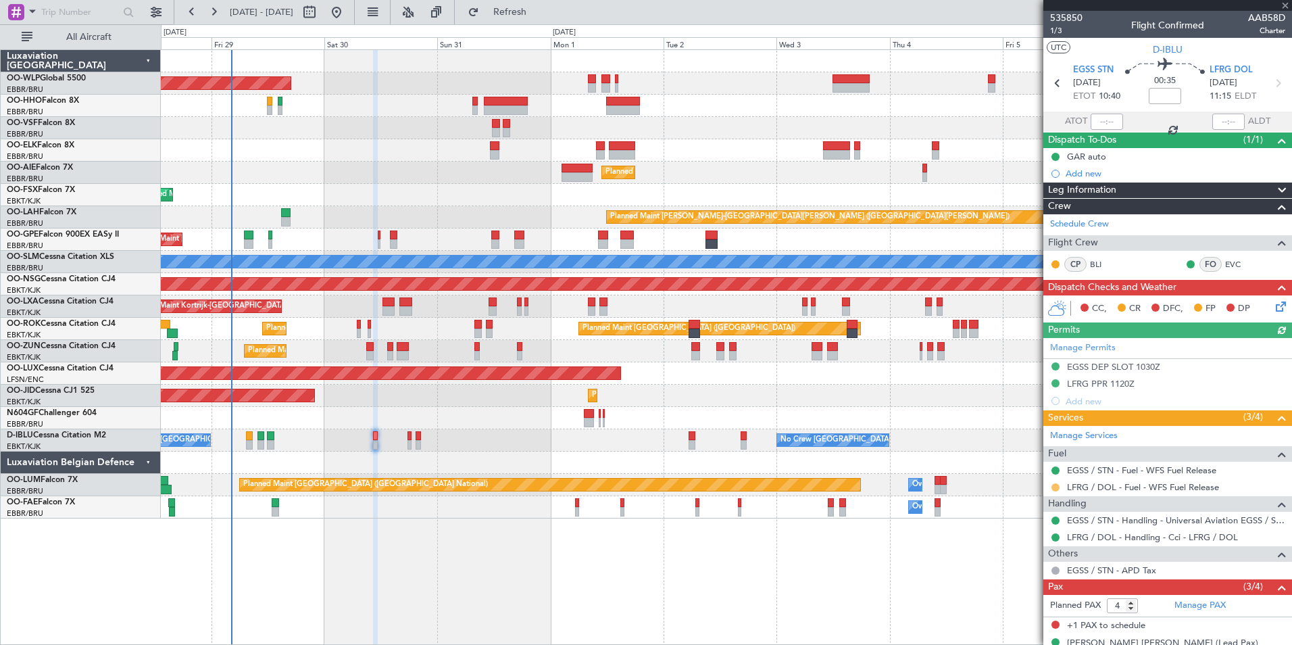
click at [1056, 489] on button at bounding box center [1055, 487] width 8 height 8
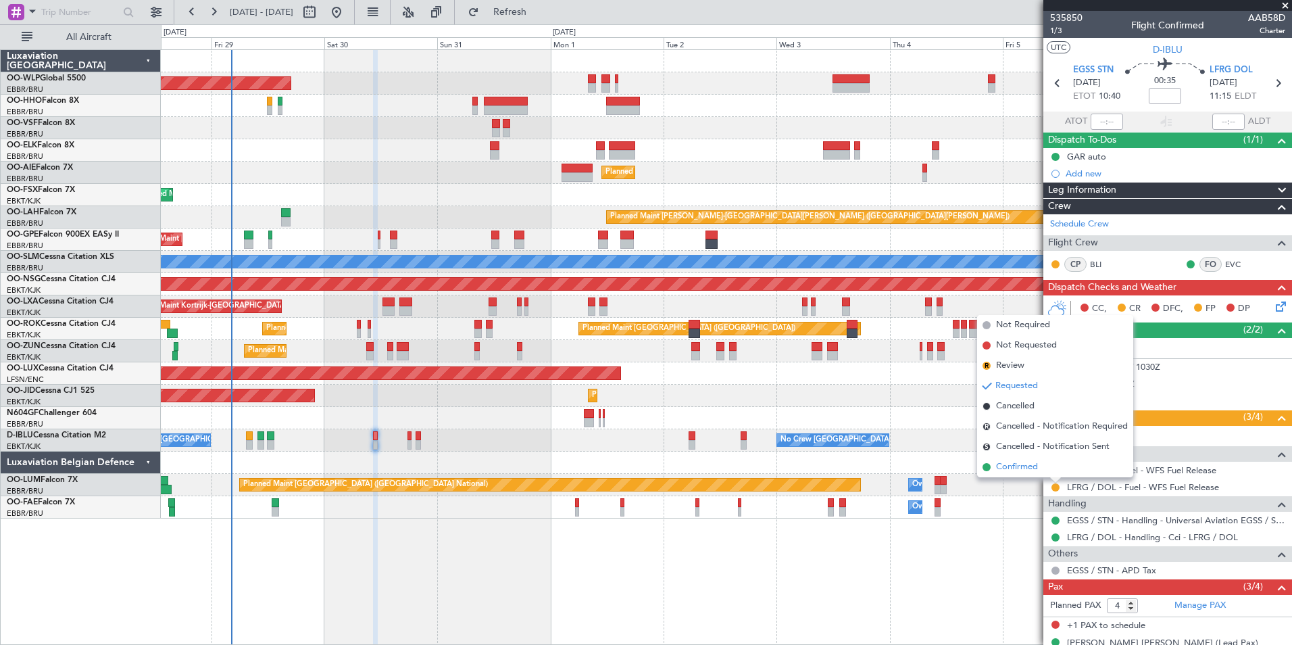
click at [1013, 470] on span "Confirmed" at bounding box center [1017, 467] width 42 height 14
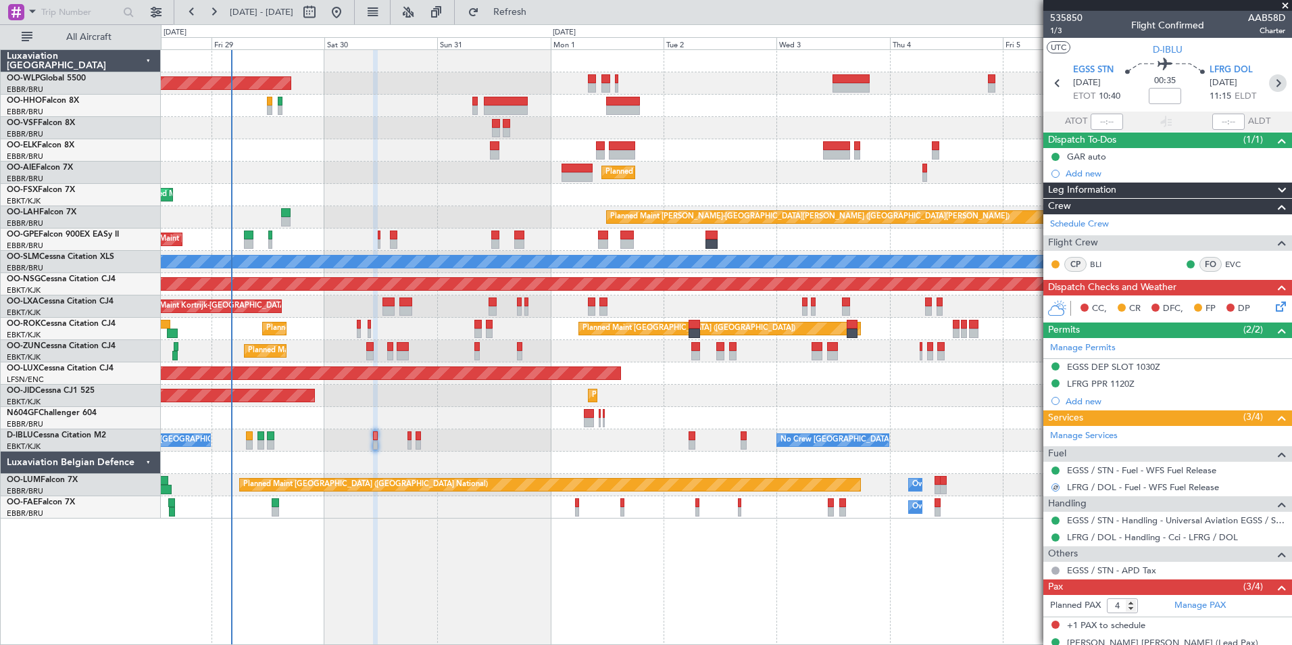
click at [1269, 86] on icon at bounding box center [1278, 83] width 18 height 18
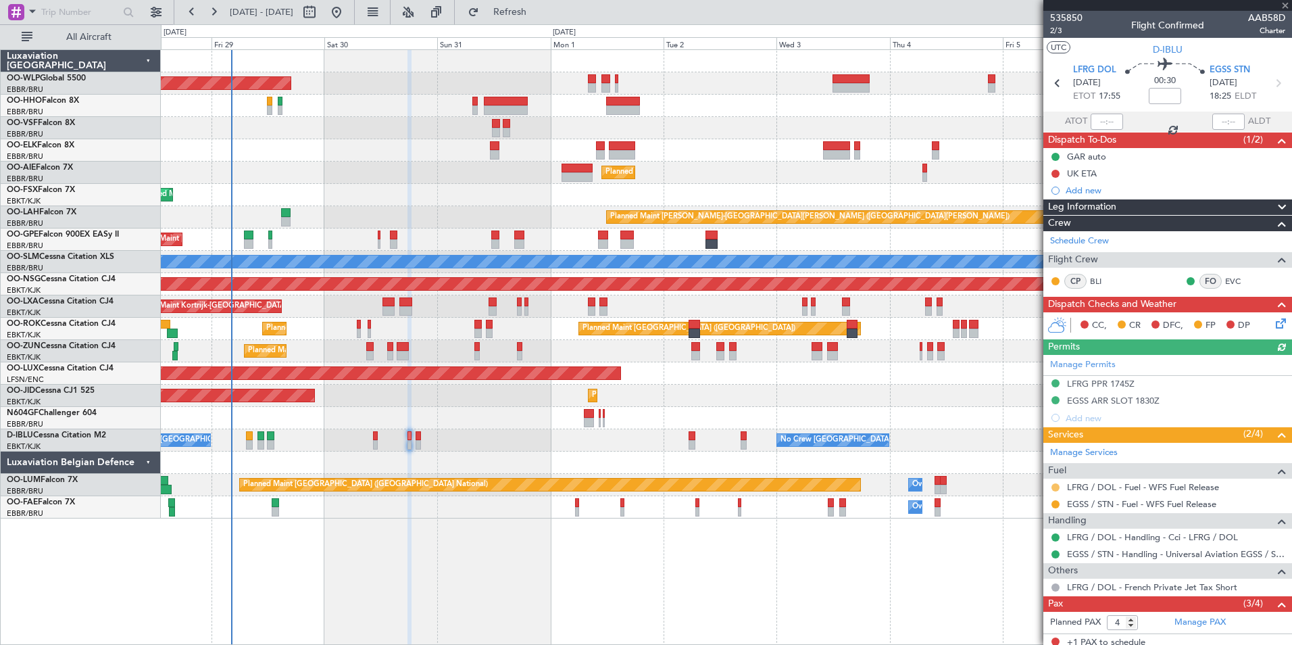
click at [1057, 485] on button at bounding box center [1055, 487] width 8 height 8
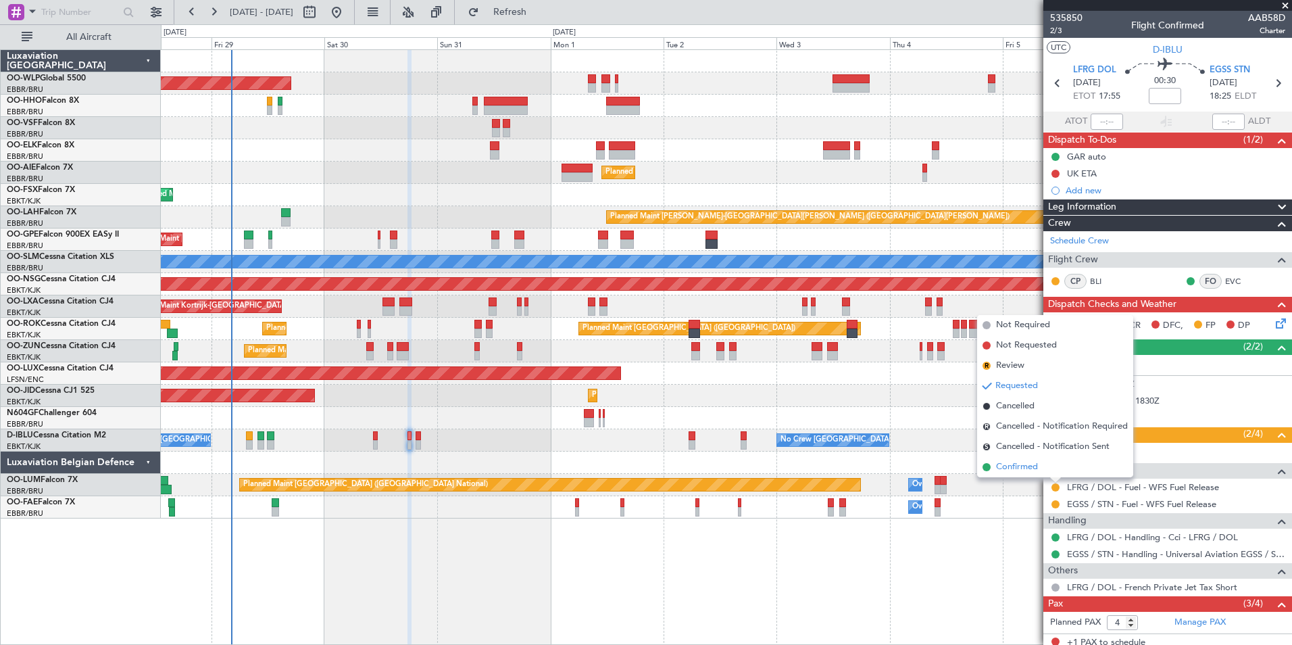
click at [1026, 470] on span "Confirmed" at bounding box center [1017, 467] width 42 height 14
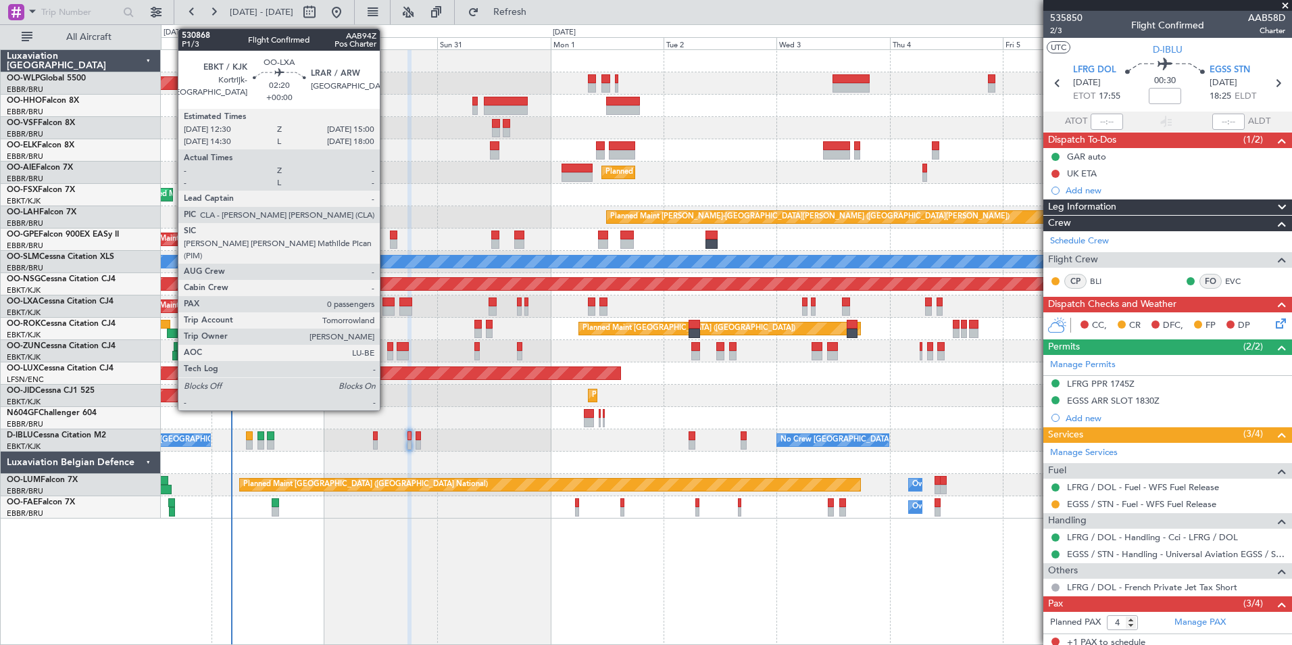
click at [386, 307] on div at bounding box center [388, 310] width 12 height 9
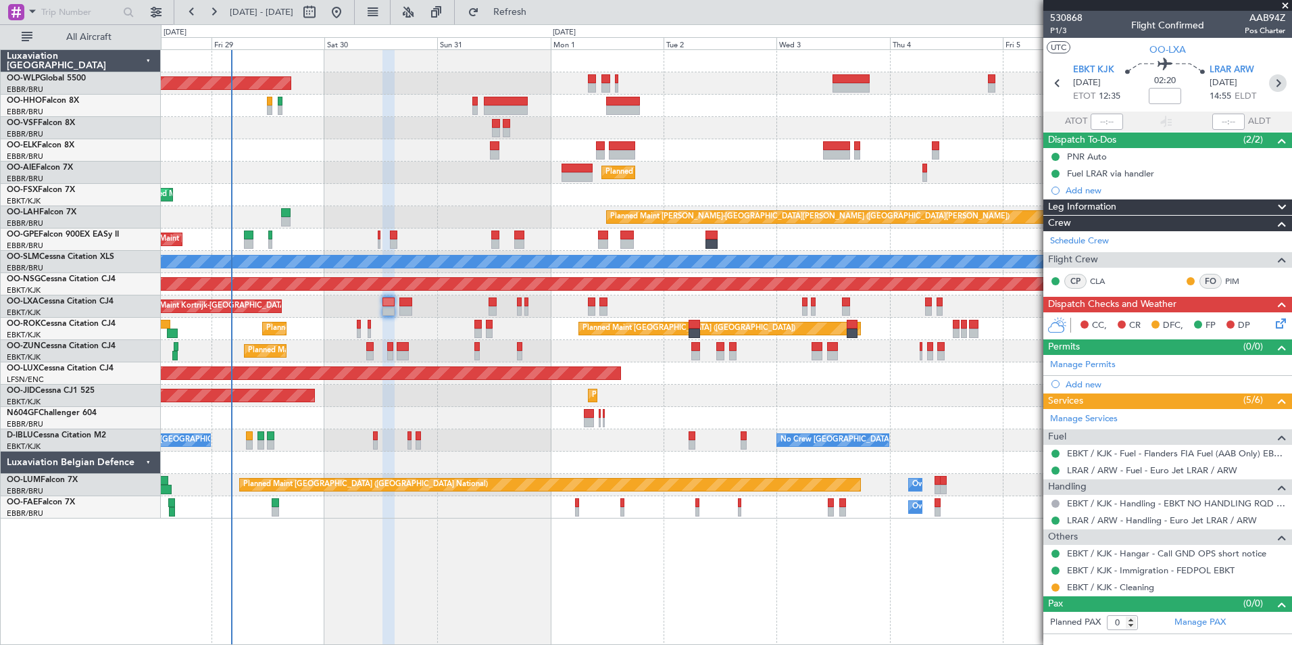
click at [1272, 88] on icon at bounding box center [1278, 83] width 18 height 18
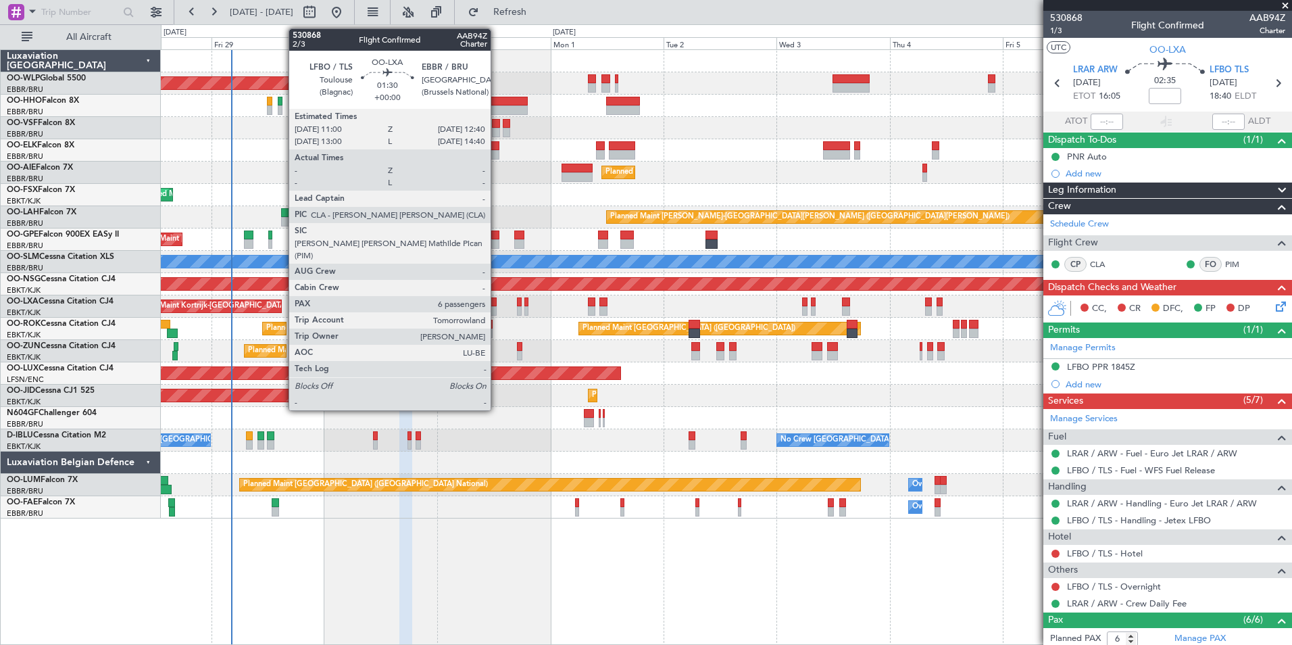
click at [497, 308] on div at bounding box center [493, 310] width 8 height 9
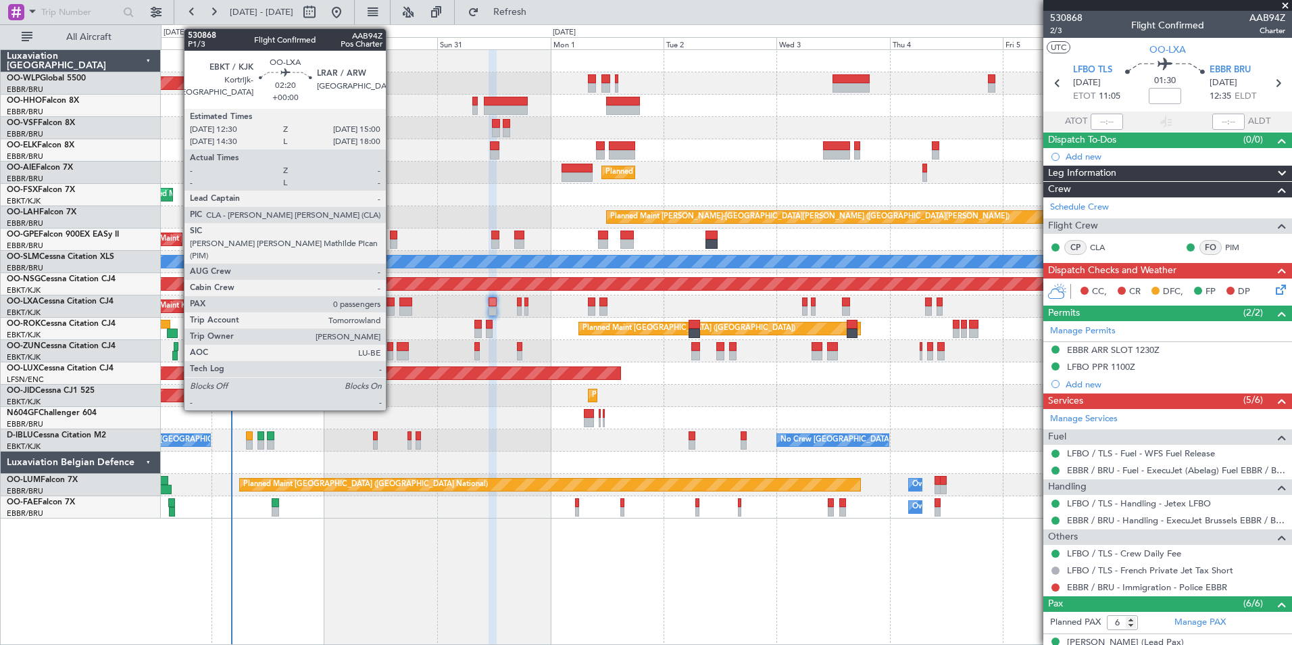
click at [392, 305] on div at bounding box center [388, 301] width 12 height 9
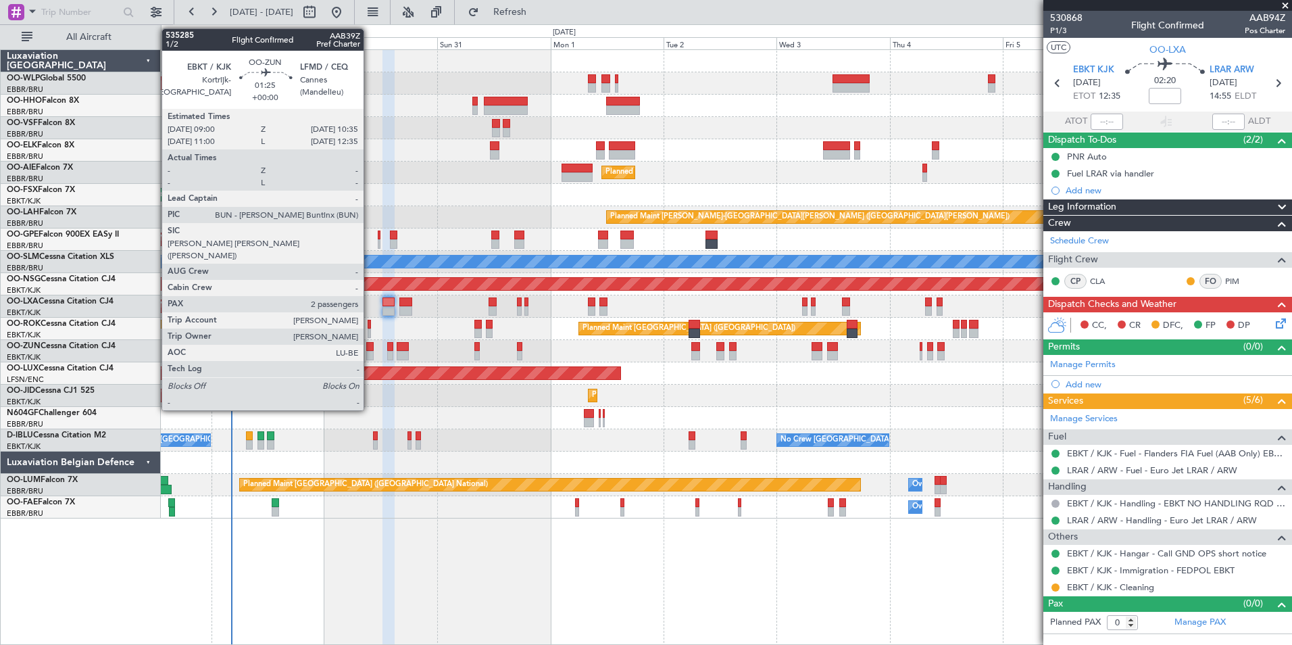
click at [370, 350] on div at bounding box center [370, 346] width 8 height 9
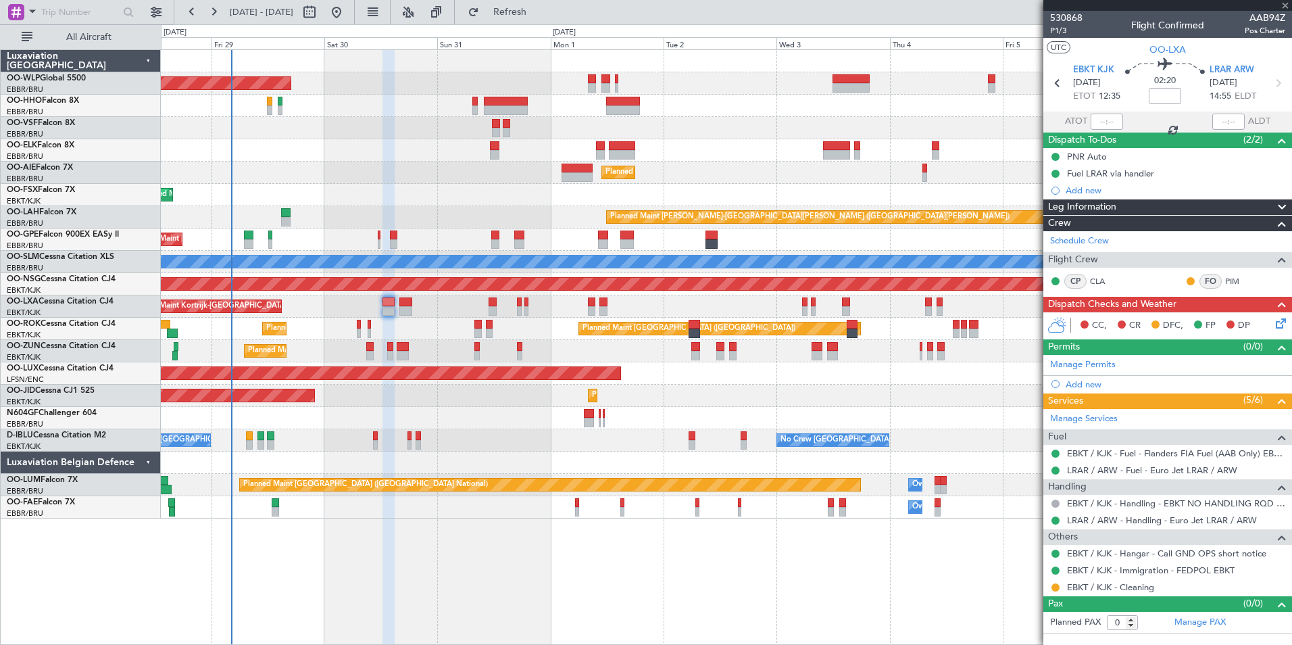
type input "2"
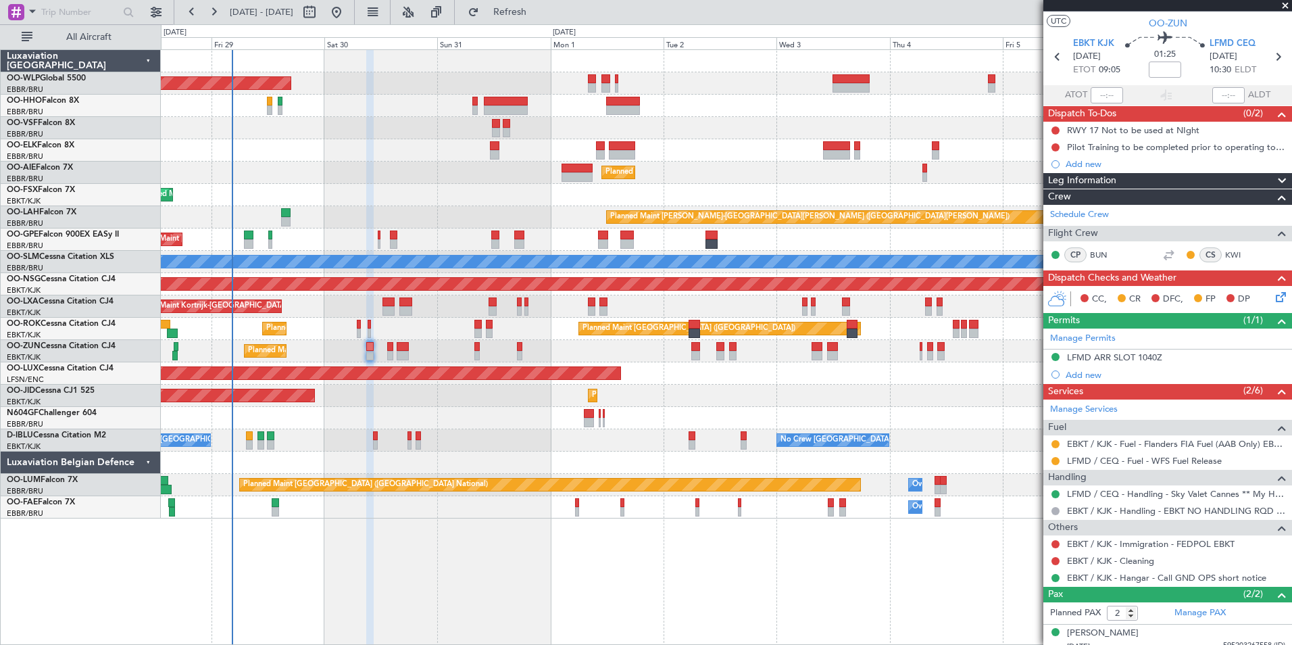
scroll to position [66, 0]
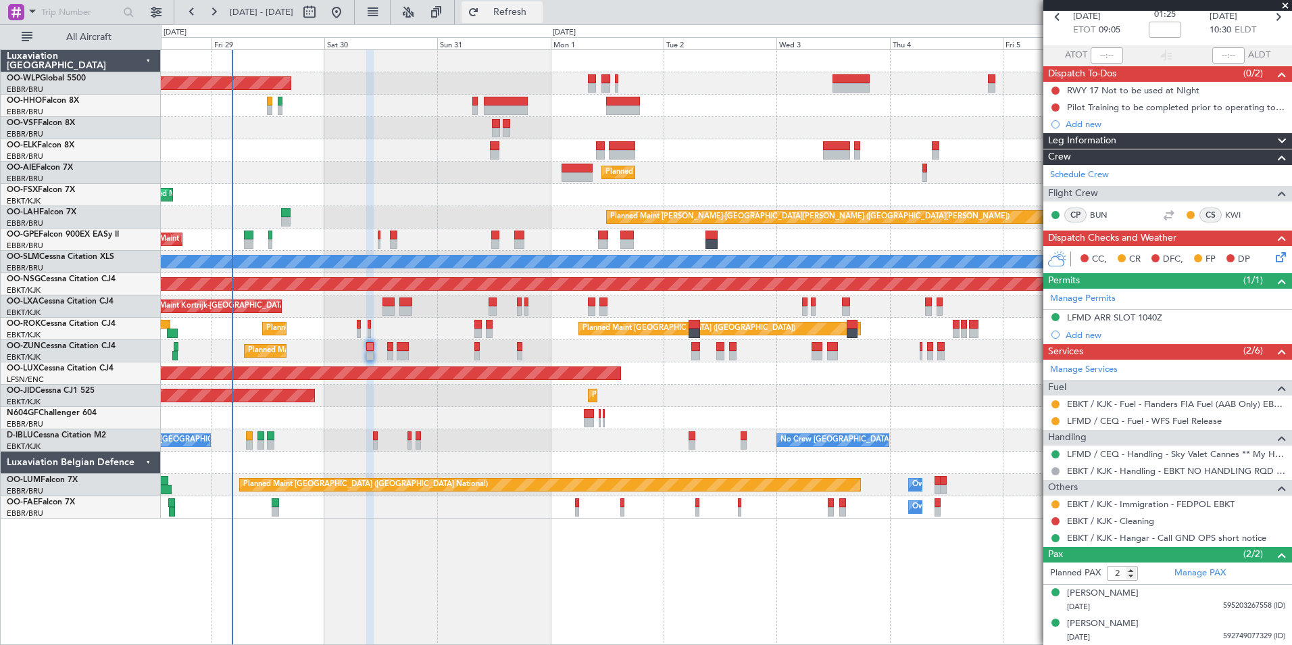
click at [518, 14] on button "Refresh" at bounding box center [501, 12] width 81 height 22
click at [1273, 260] on icon at bounding box center [1278, 254] width 11 height 11
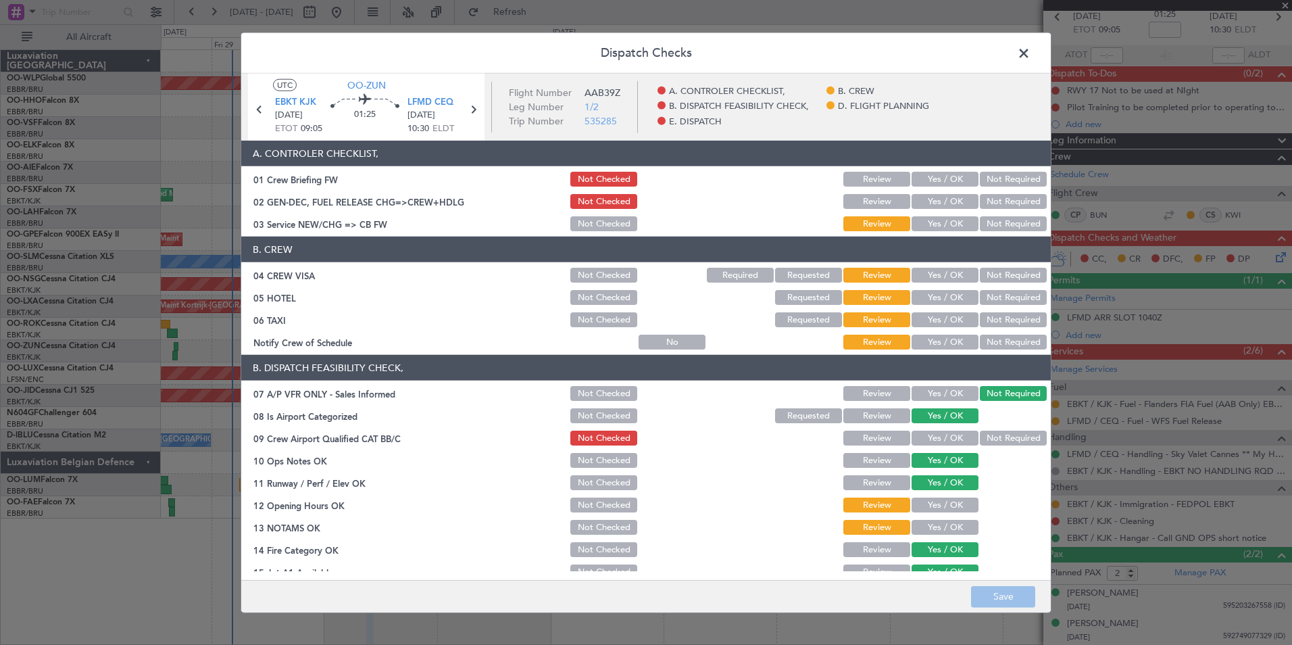
click at [1030, 49] on span at bounding box center [1030, 56] width 0 height 27
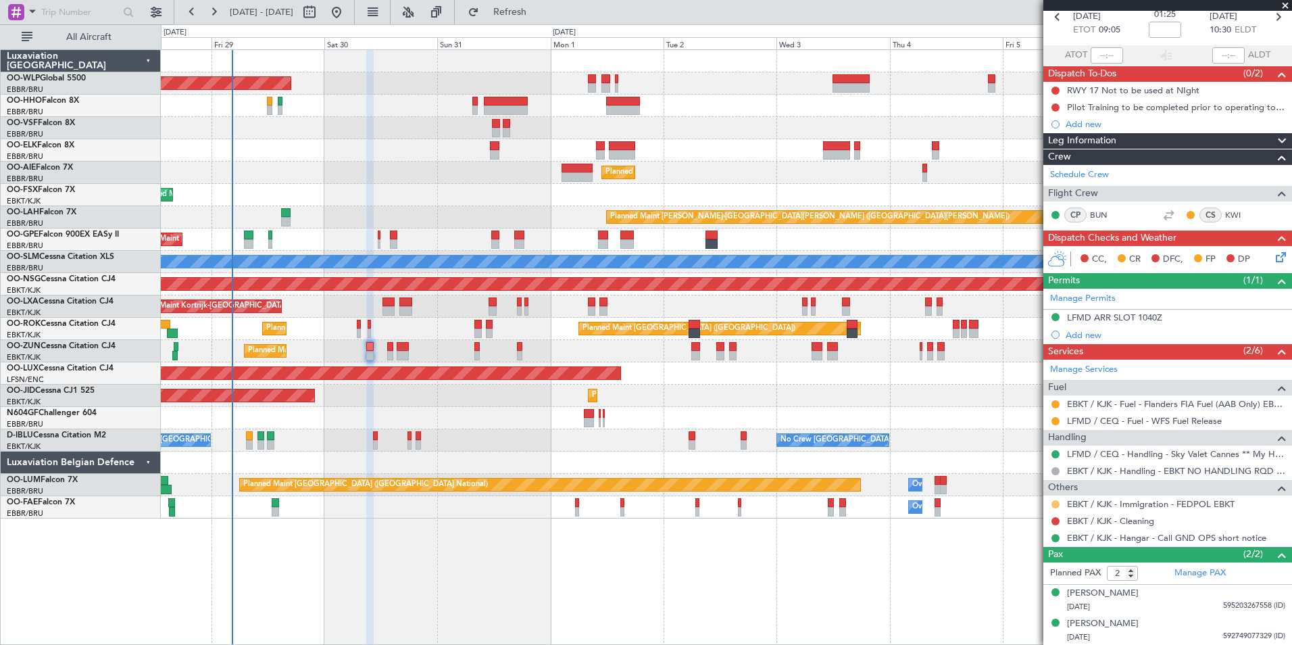
click at [1053, 502] on button at bounding box center [1055, 504] width 8 height 8
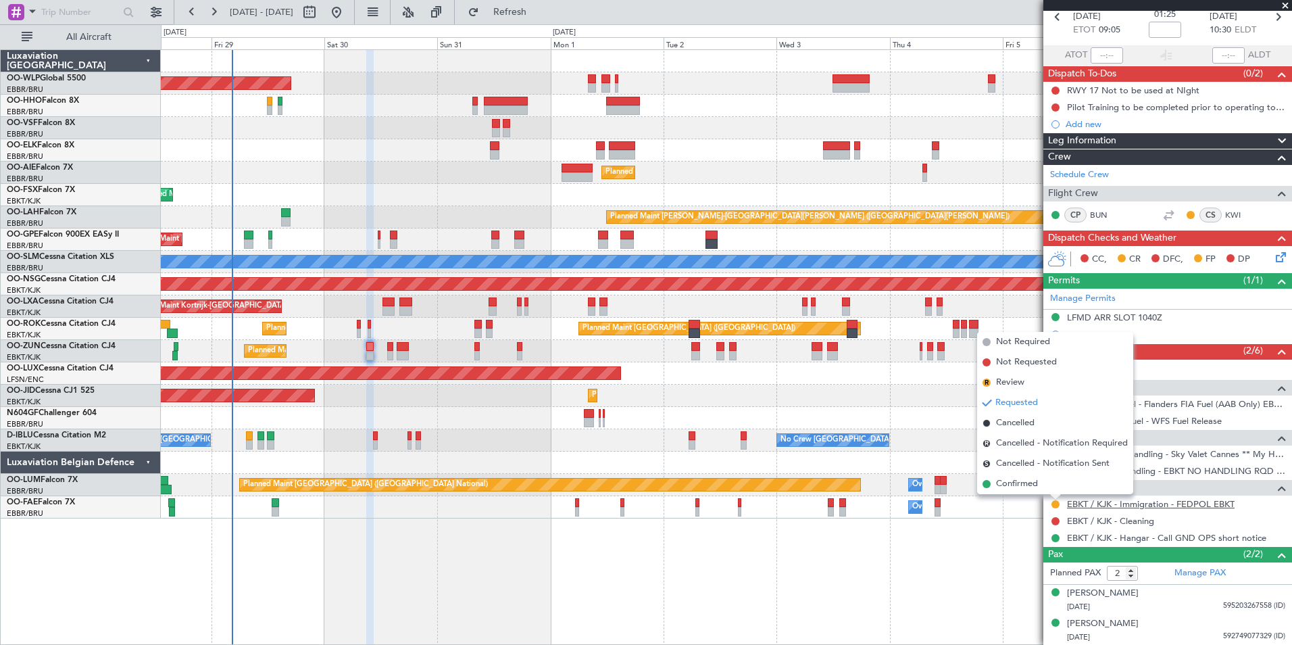
click at [1134, 502] on link "EBKT / KJK - Immigration - FEDPOL EBKT" at bounding box center [1151, 503] width 168 height 11
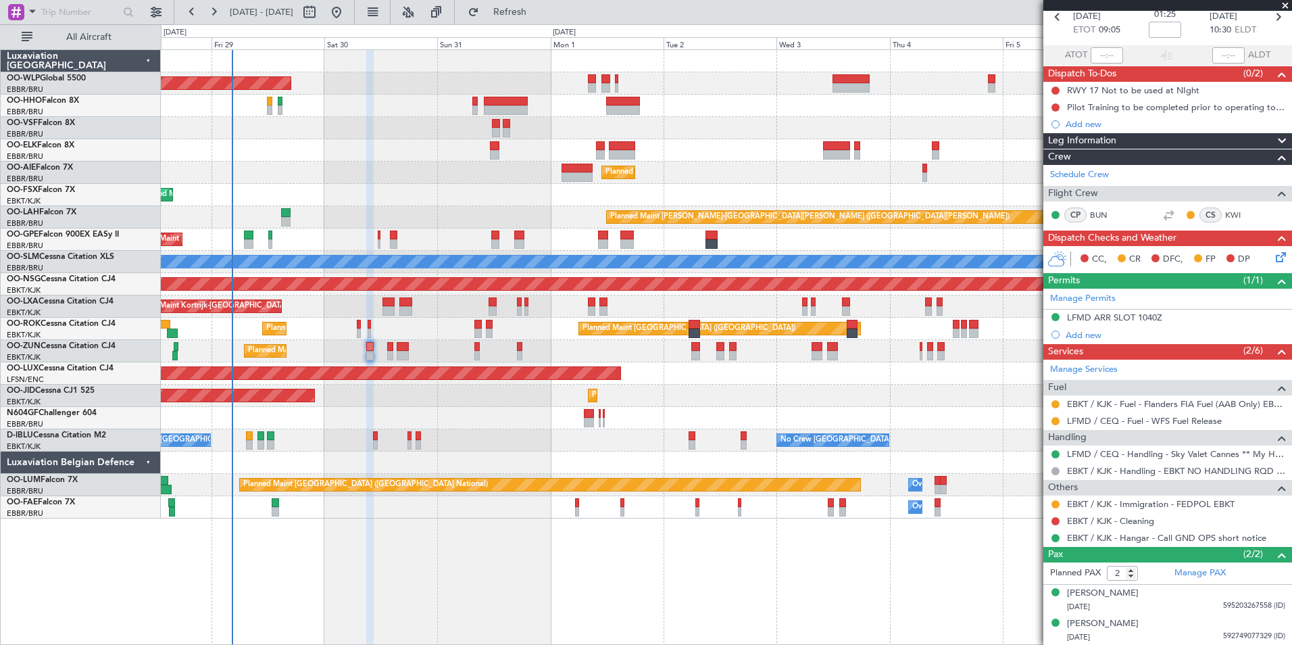
click at [1090, 319] on div "LFMD ARR SLOT 1040Z" at bounding box center [1114, 316] width 95 height 11
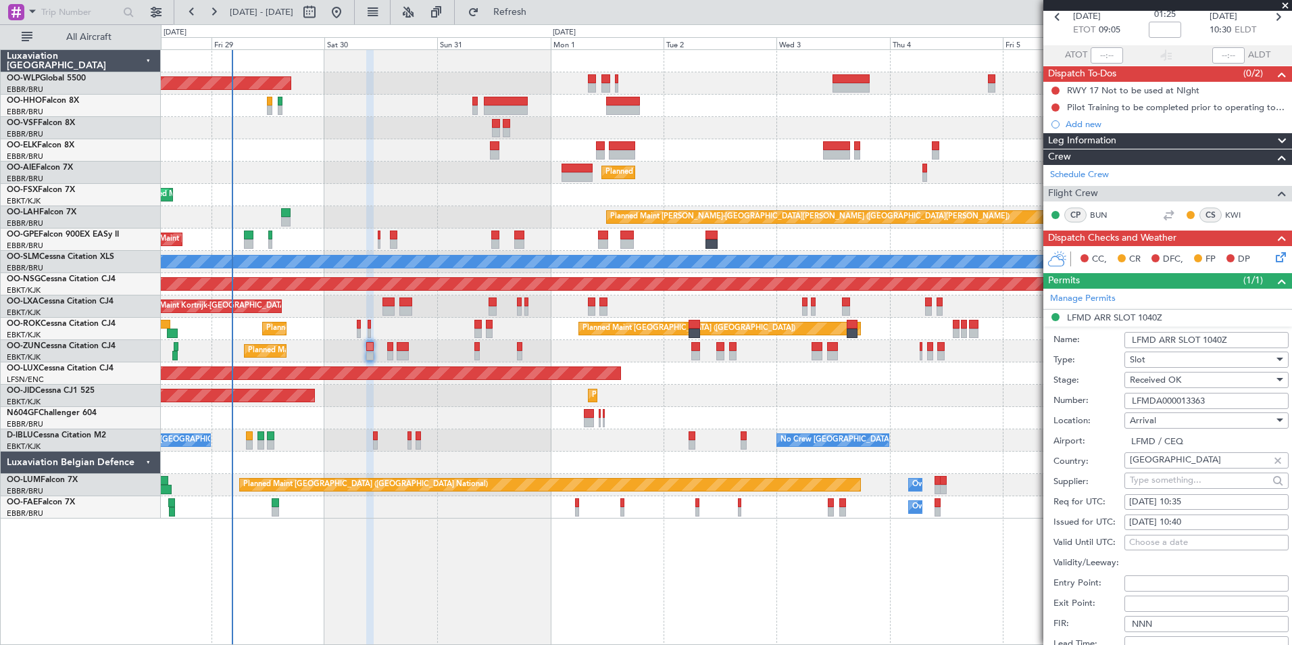
click at [1153, 401] on input "LFMDA000013363" at bounding box center [1206, 401] width 164 height 16
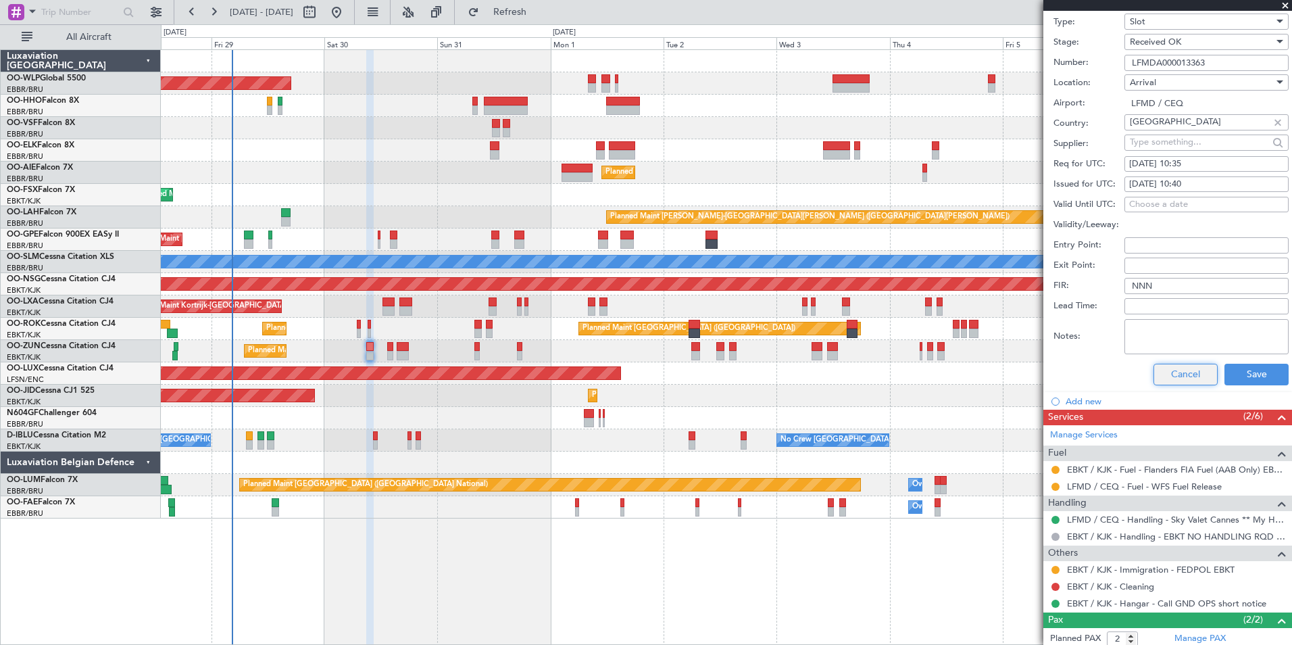
click at [1170, 378] on button "Cancel" at bounding box center [1185, 375] width 64 height 22
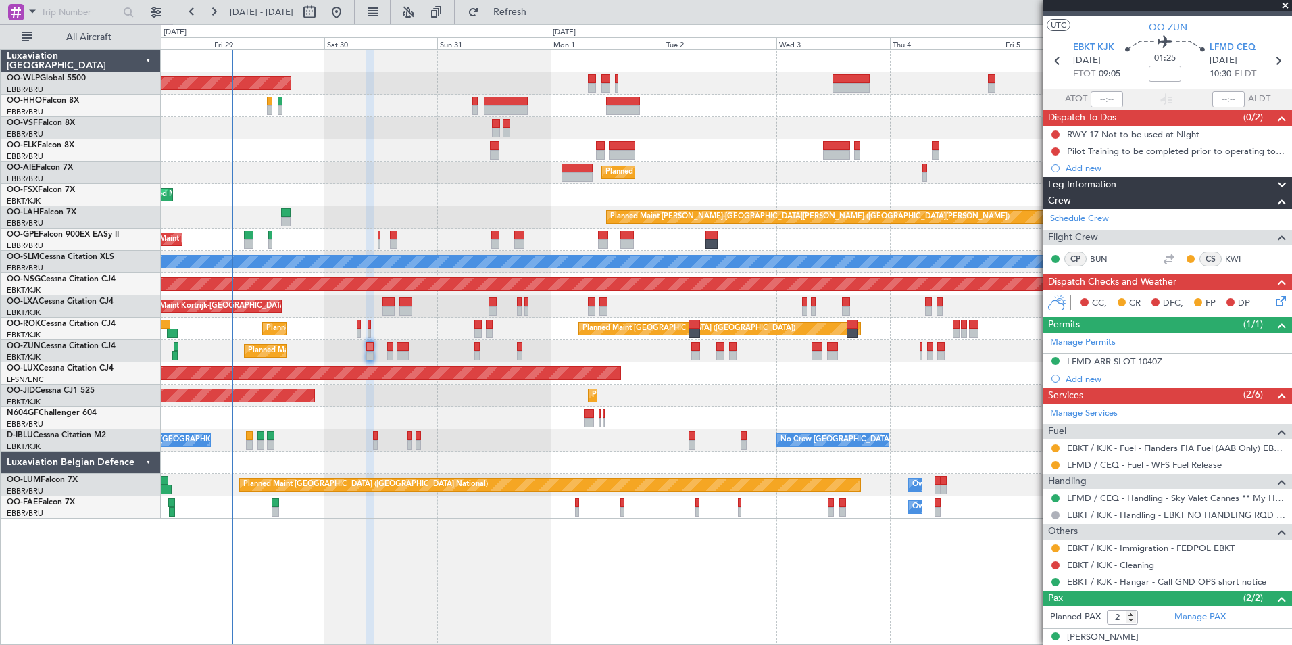
scroll to position [0, 0]
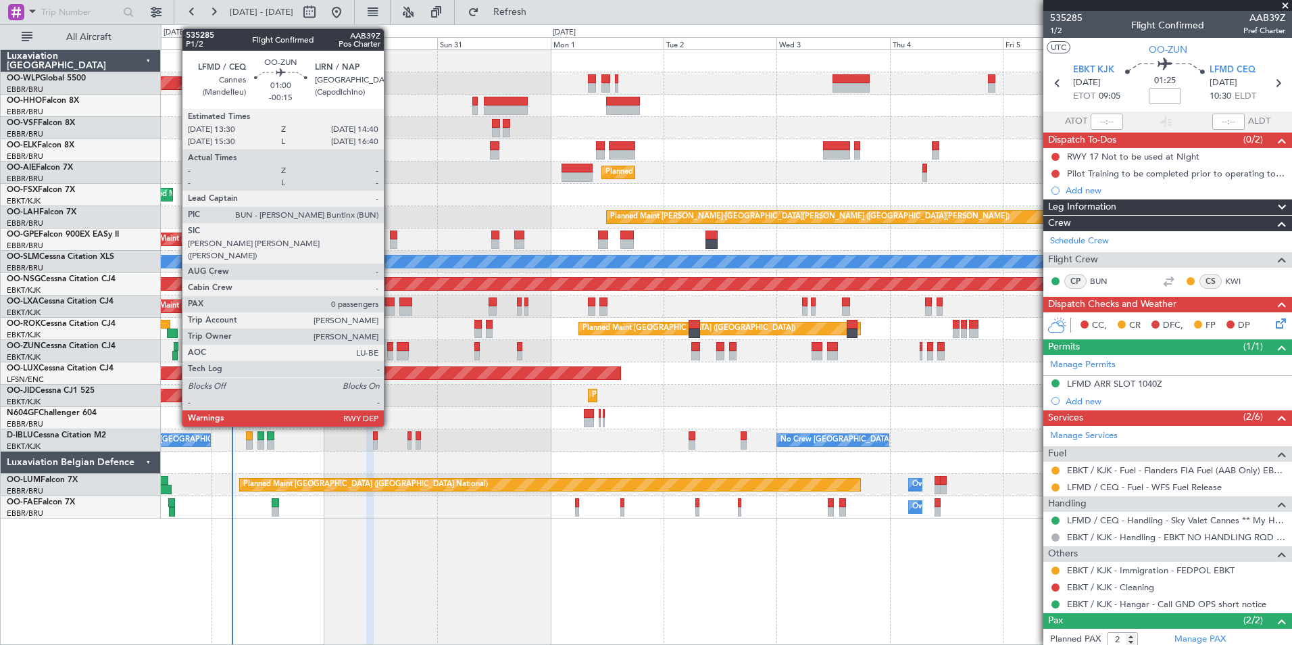
click at [390, 353] on div at bounding box center [390, 355] width 6 height 9
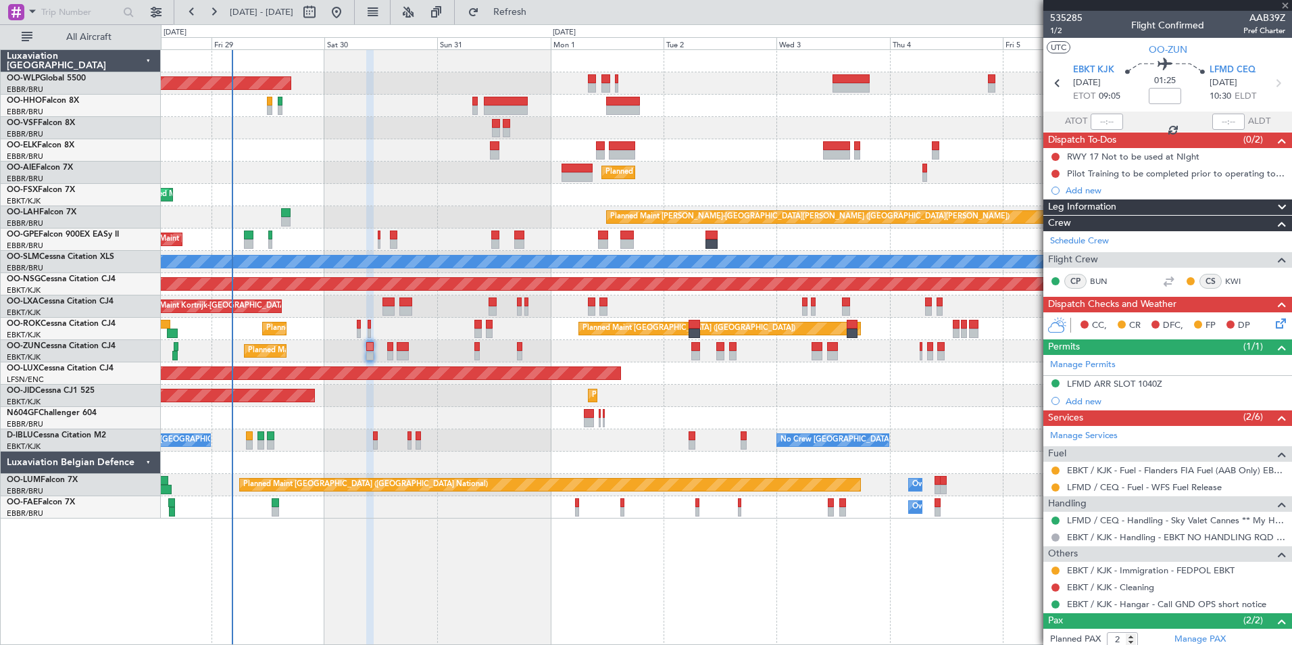
type input "-00:15"
type input "0"
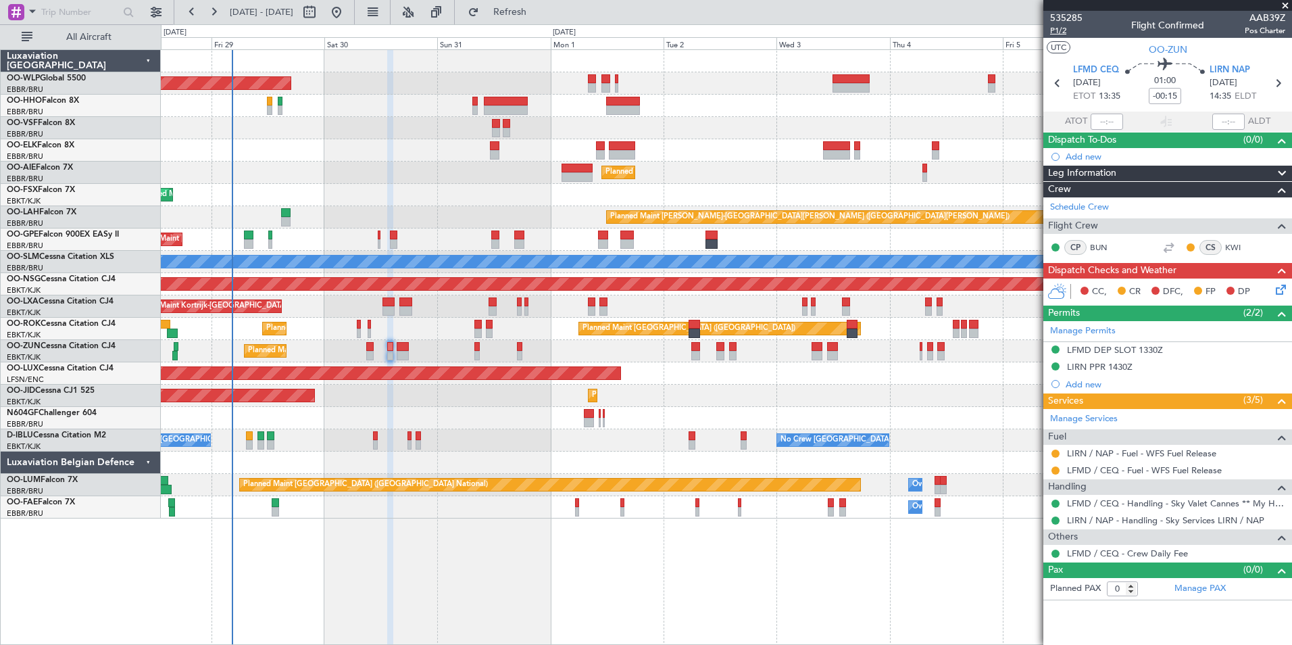
click at [1051, 30] on span "P1/2" at bounding box center [1066, 30] width 32 height 11
click at [1118, 353] on div "LFMD DEP SLOT 1330Z" at bounding box center [1115, 349] width 96 height 11
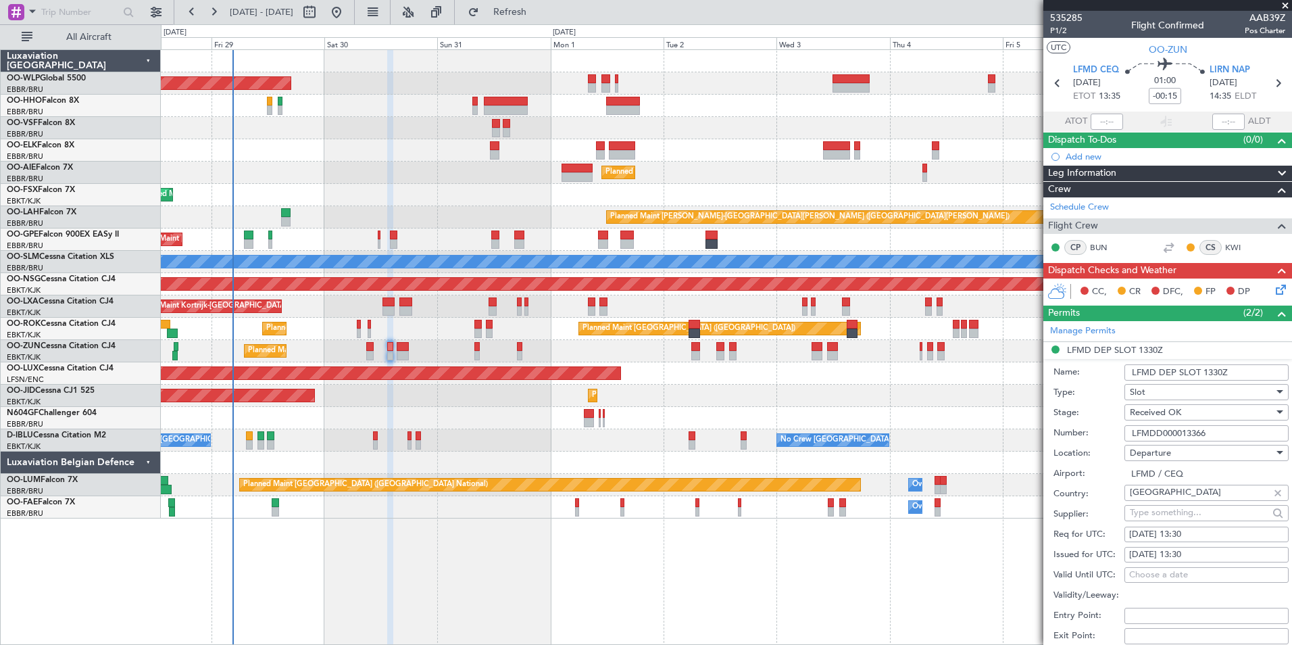
click at [1168, 432] on input "LFMDD000013366" at bounding box center [1206, 433] width 164 height 16
click at [1166, 433] on input "LFMDD000013366" at bounding box center [1206, 433] width 164 height 16
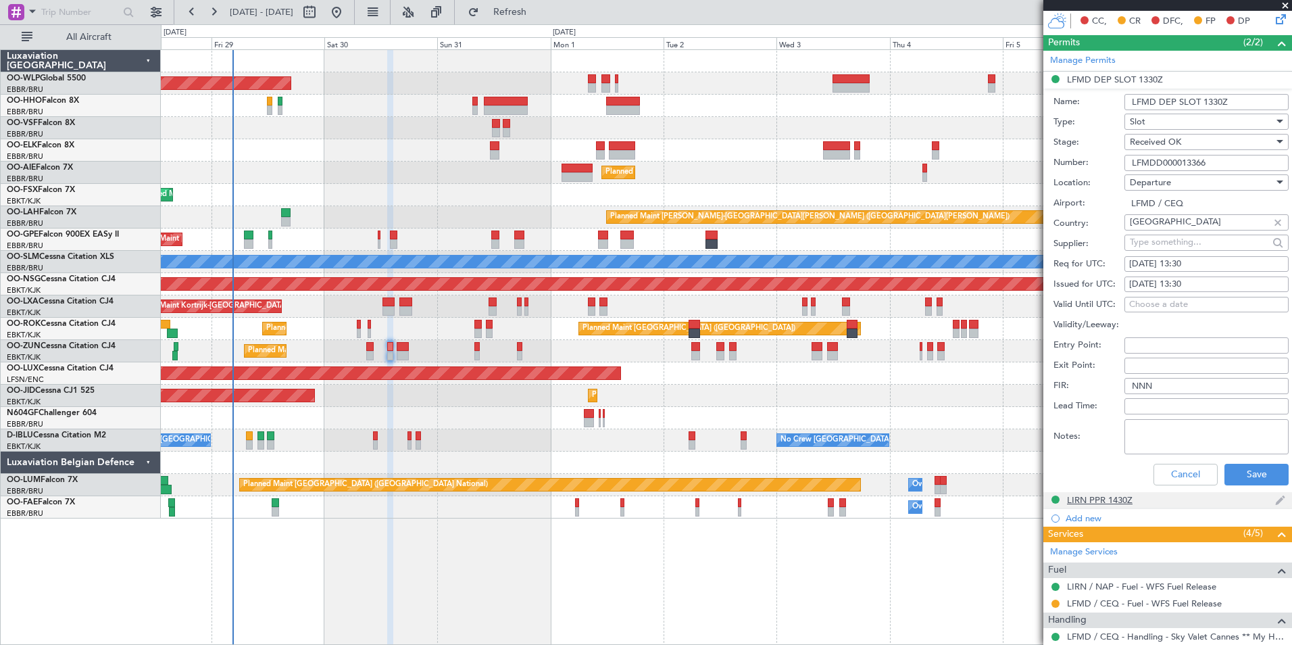
click at [1086, 498] on div "LIRN PPR 1430Z" at bounding box center [1100, 499] width 66 height 11
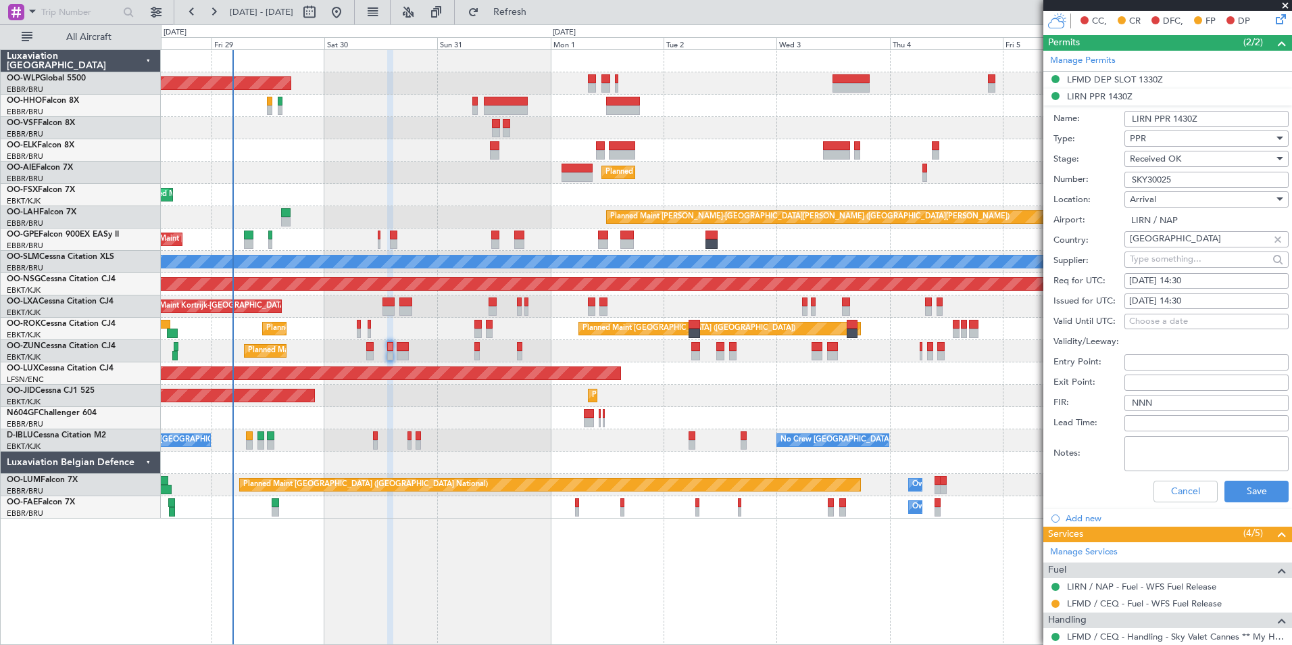
click at [1152, 176] on input "SKY30025" at bounding box center [1206, 180] width 164 height 16
drag, startPoint x: 1157, startPoint y: 482, endPoint x: 1146, endPoint y: 481, distance: 10.8
click at [1157, 482] on button "Cancel" at bounding box center [1185, 491] width 64 height 22
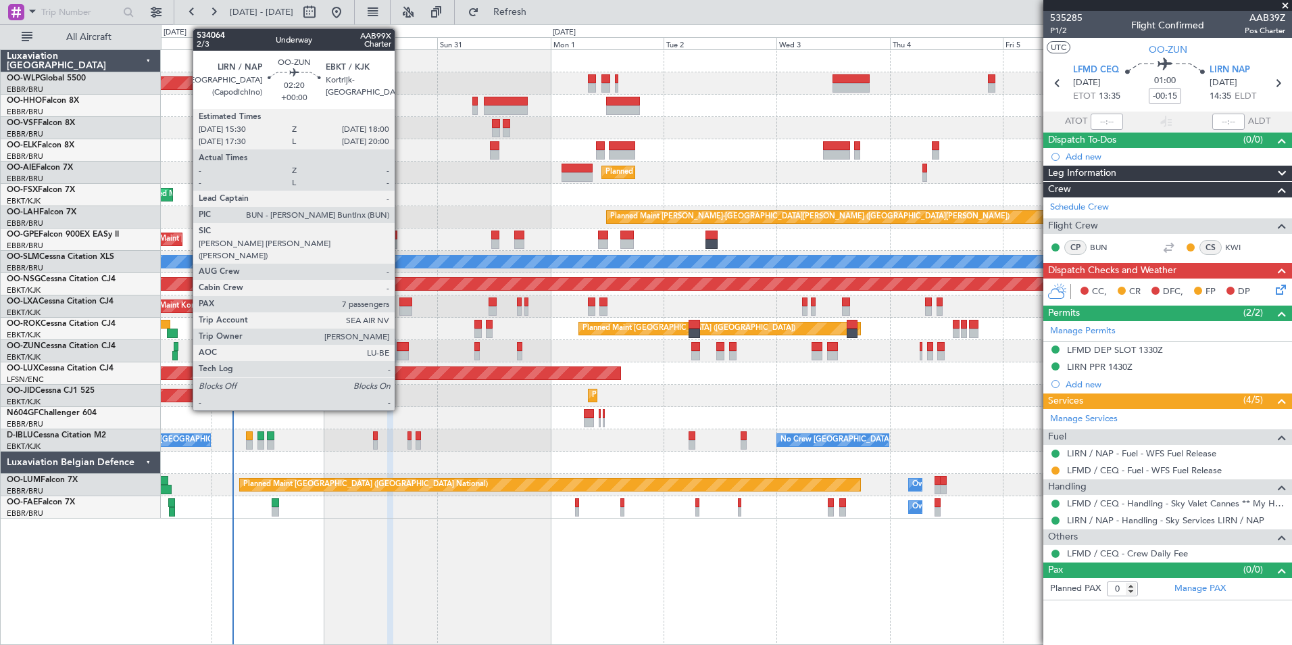
click at [401, 353] on div at bounding box center [403, 355] width 12 height 9
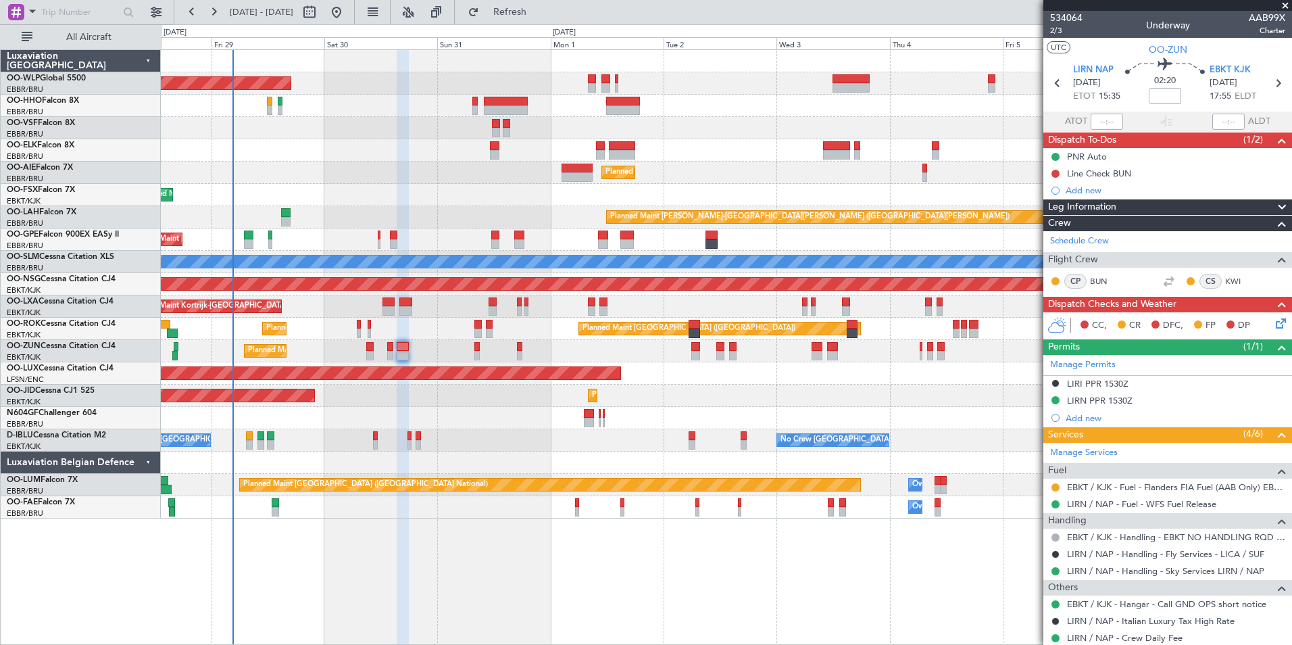
click at [1160, 98] on mat-tooltip-component "Flight Time" at bounding box center [1161, 106] width 62 height 36
click at [1173, 93] on input at bounding box center [1165, 96] width 32 height 16
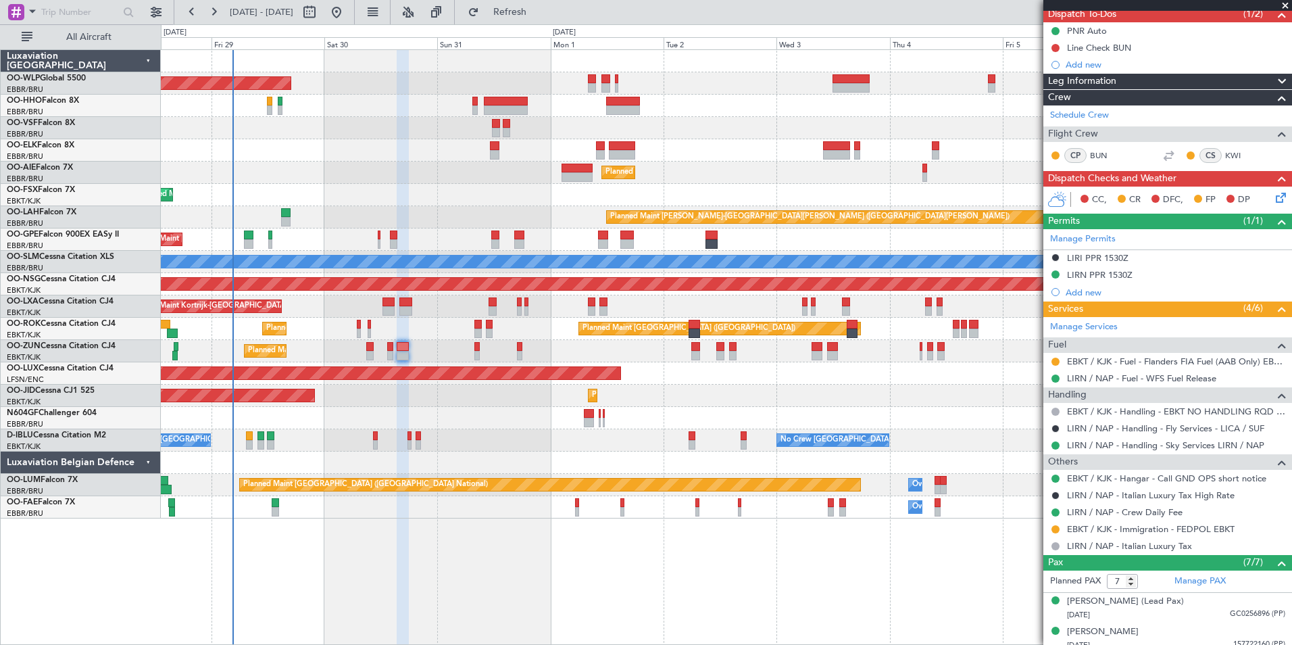
scroll to position [286, 0]
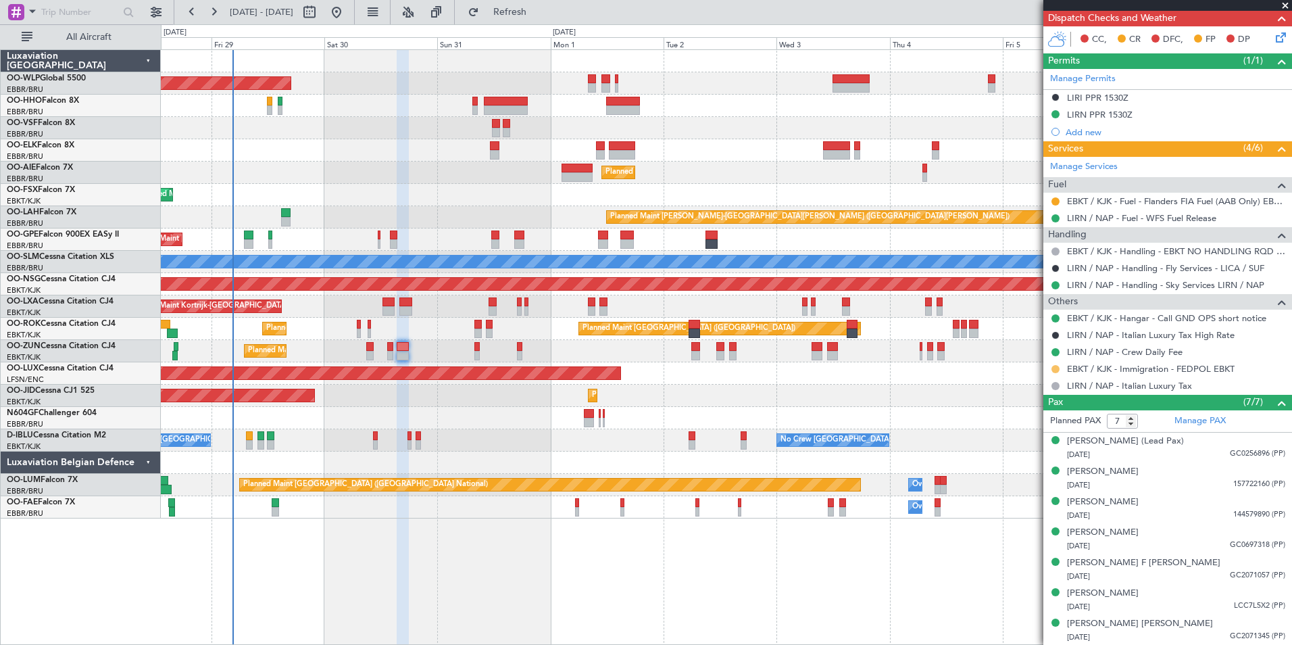
click at [1056, 370] on button at bounding box center [1055, 369] width 8 height 8
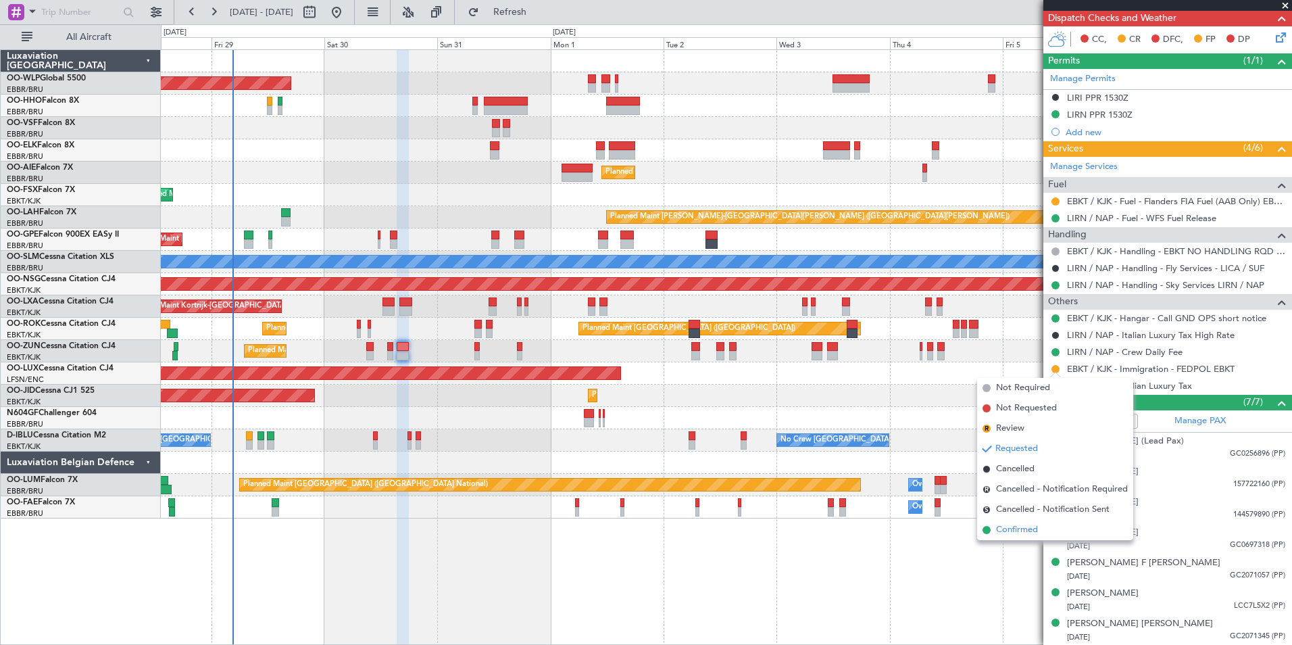
click at [1012, 529] on span "Confirmed" at bounding box center [1017, 530] width 42 height 14
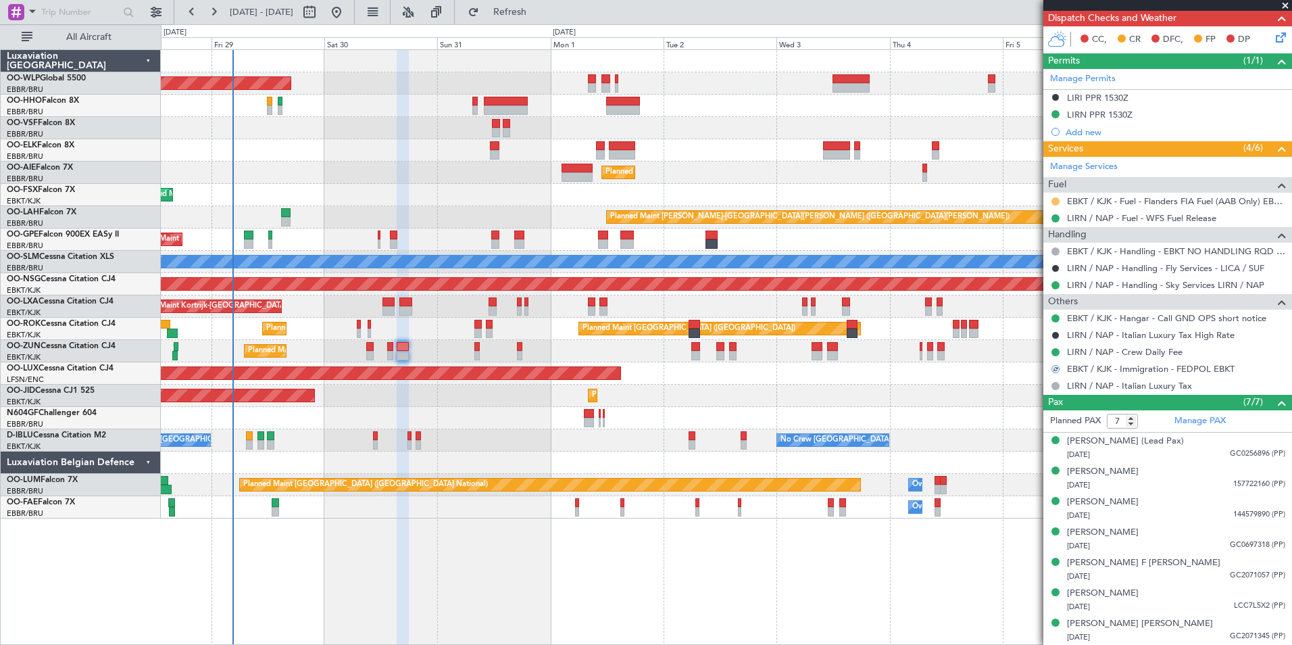
click at [1056, 199] on button at bounding box center [1055, 201] width 8 height 8
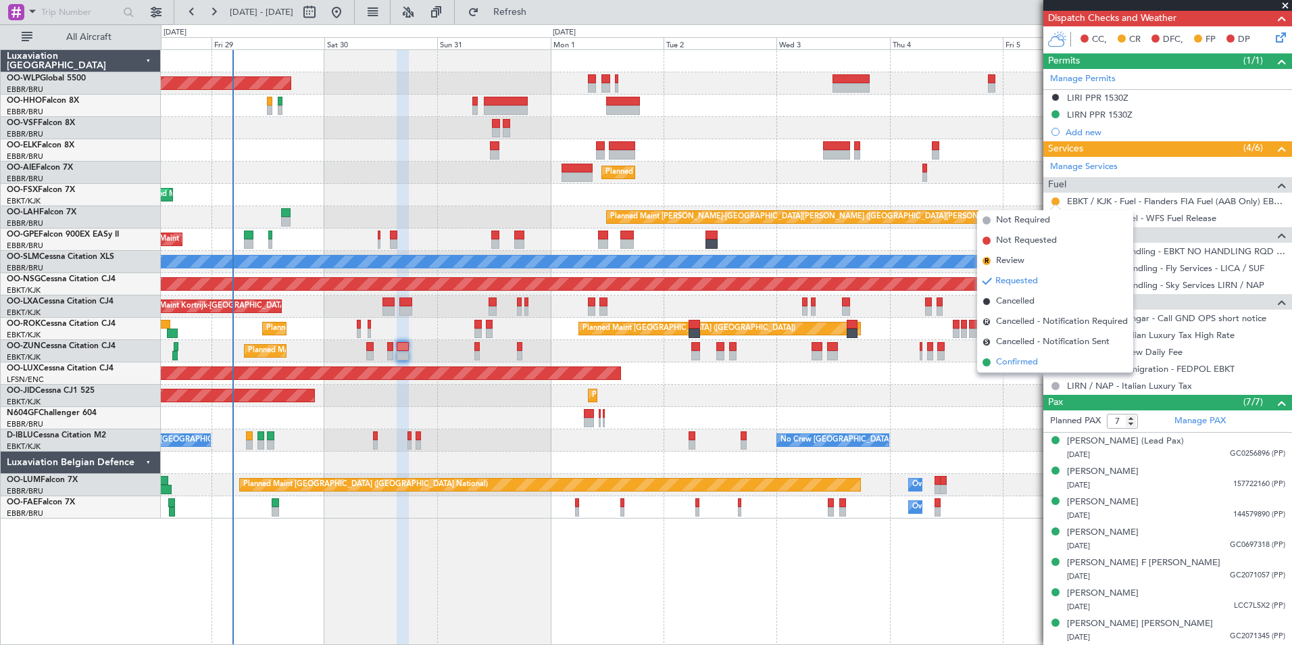
click at [1026, 365] on span "Confirmed" at bounding box center [1017, 362] width 42 height 14
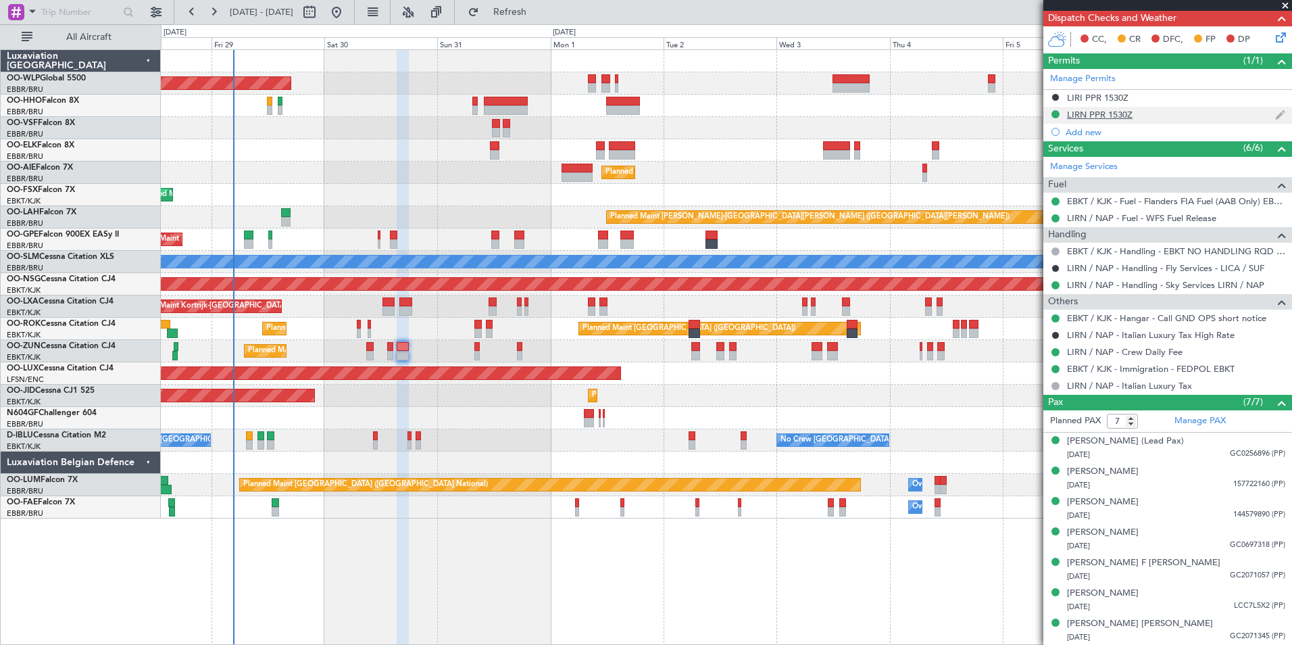
click at [1115, 117] on div "LIRN PPR 1530Z" at bounding box center [1100, 114] width 66 height 11
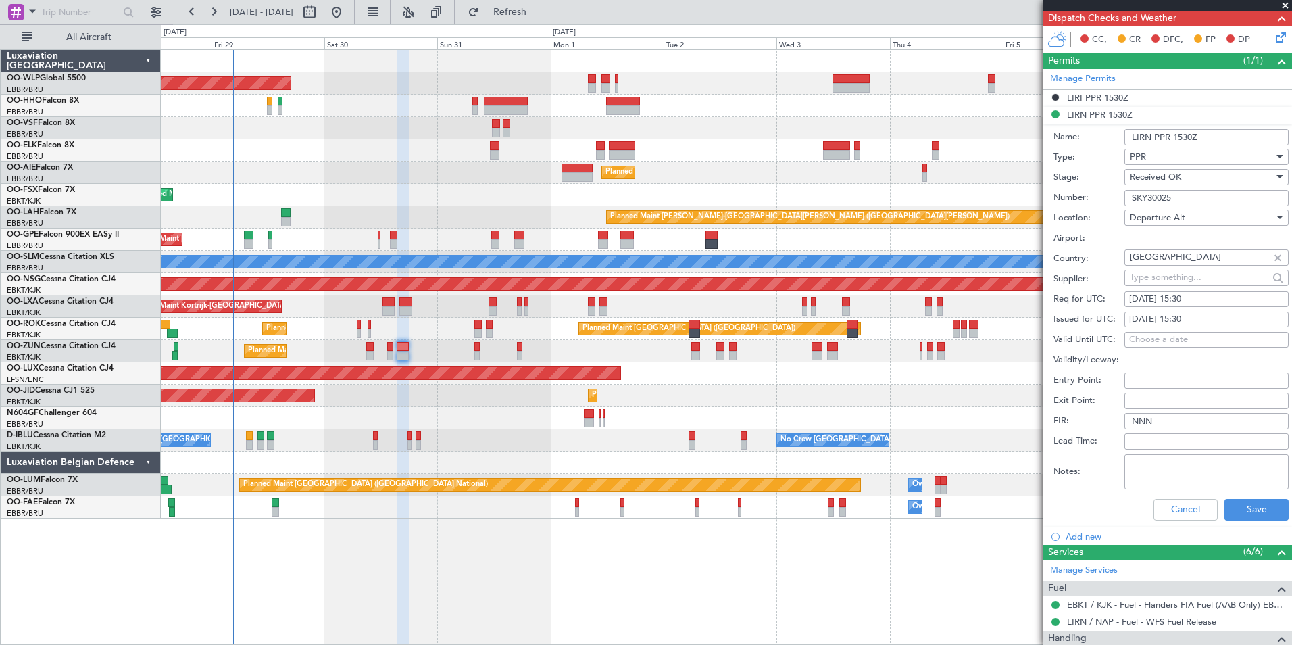
click at [1151, 195] on input "SKY30025" at bounding box center [1206, 198] width 164 height 16
click at [1153, 509] on button "Cancel" at bounding box center [1185, 510] width 64 height 22
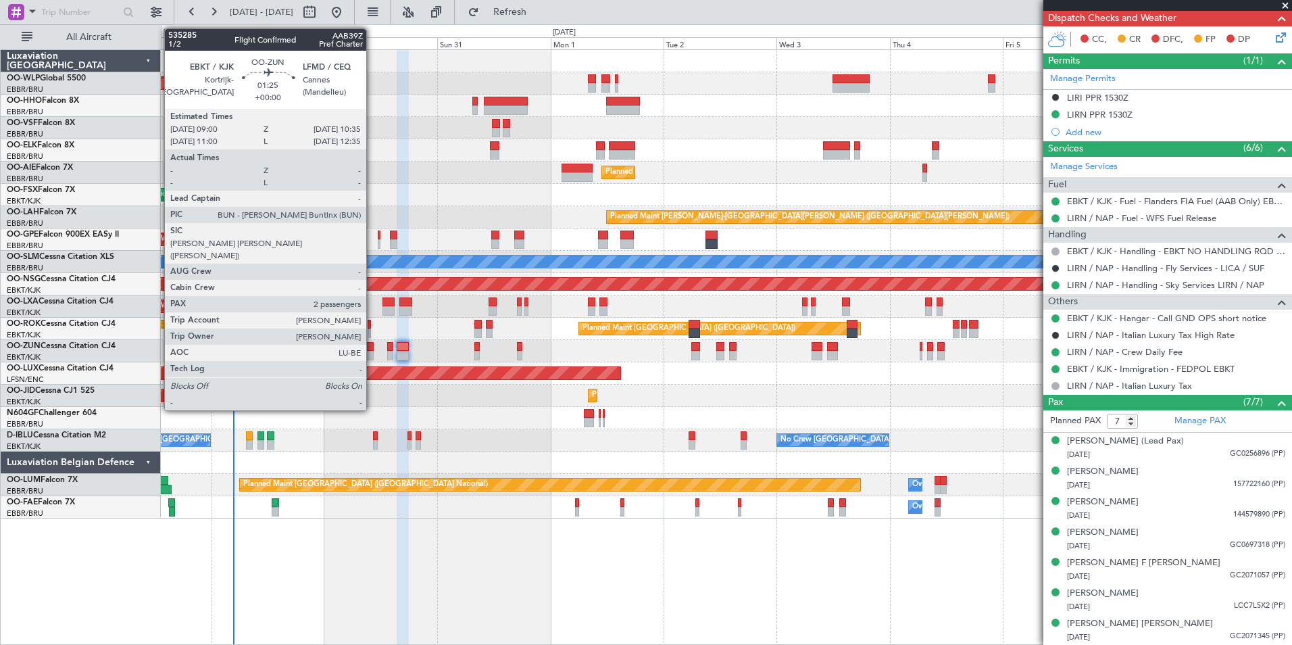
click at [372, 347] on div at bounding box center [370, 346] width 8 height 9
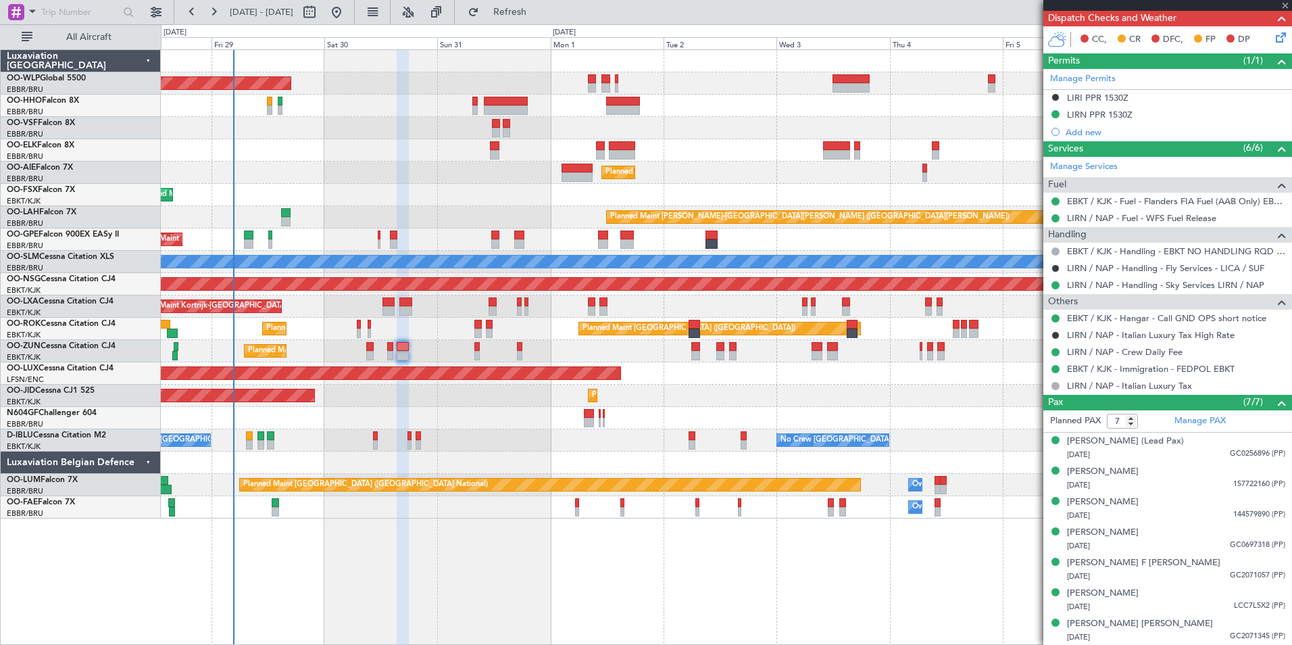
type input "2"
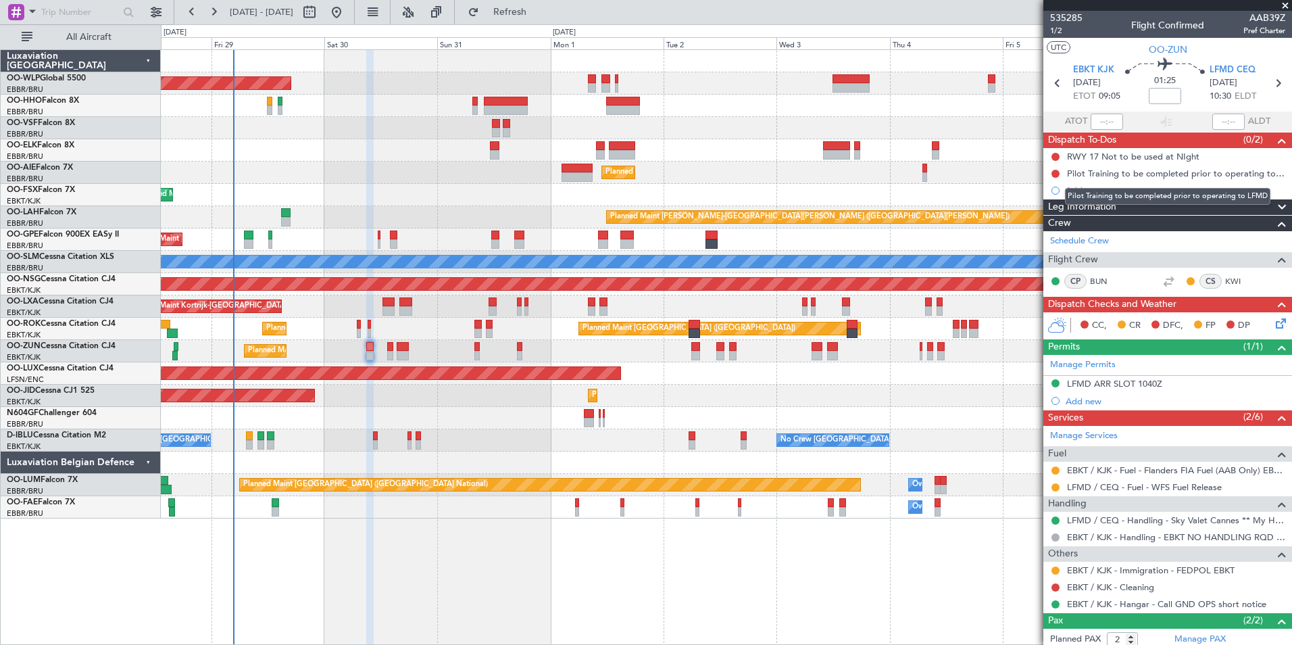
click at [1083, 189] on div "Pilot Training to be completed prior to operating to LFMD" at bounding box center [1167, 196] width 205 height 17
click at [1087, 189] on div "Add new" at bounding box center [1169, 189] width 207 height 11
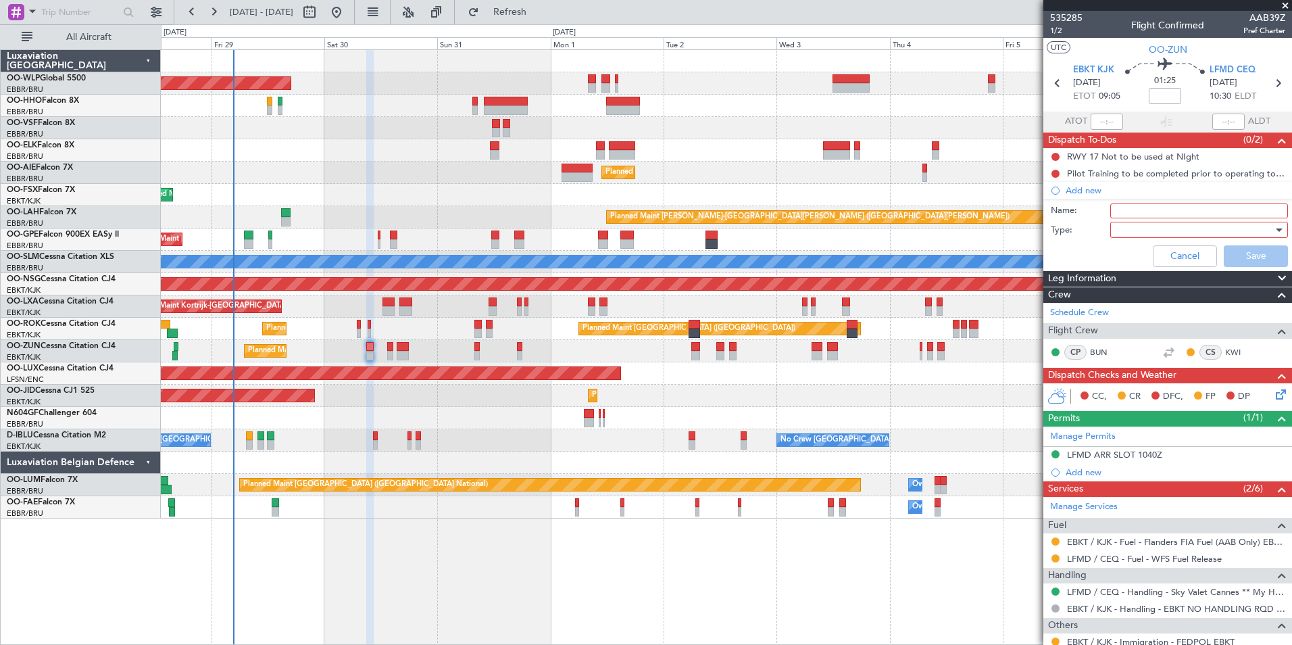
click at [1118, 209] on input "Name:" at bounding box center [1199, 210] width 178 height 15
type input "FPL in FF"
click at [1123, 227] on div at bounding box center [1194, 230] width 157 height 20
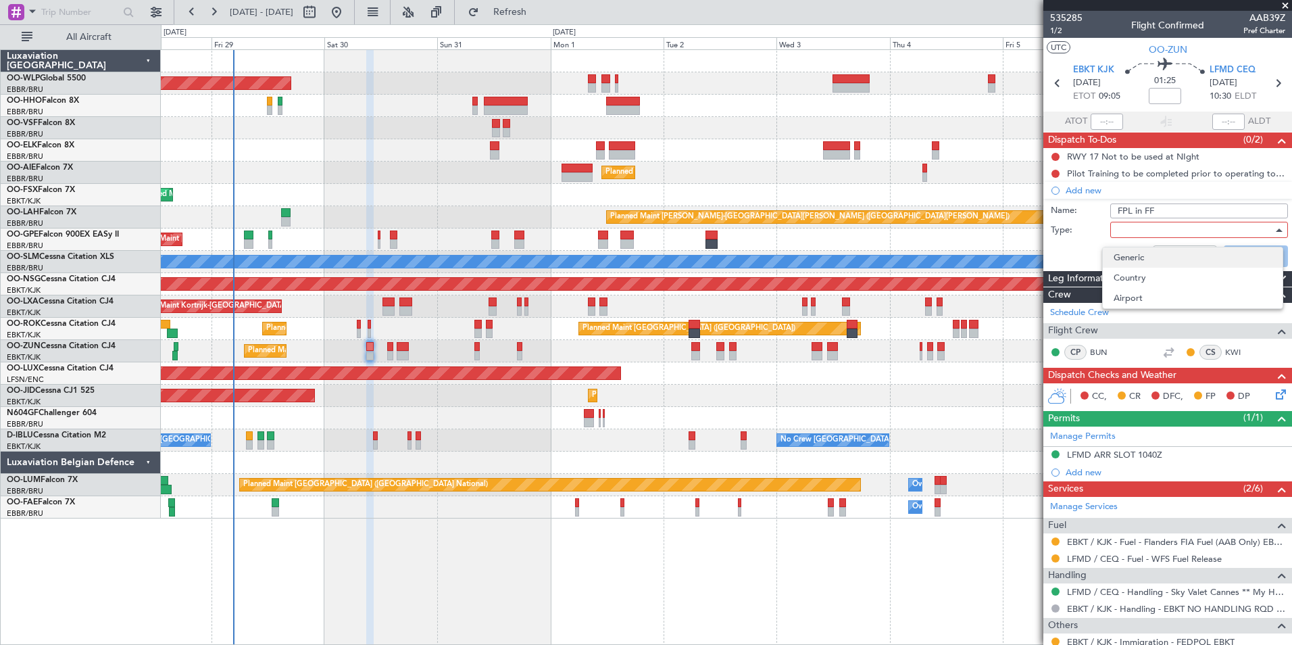
click at [1116, 260] on span "Generic" at bounding box center [1192, 257] width 158 height 20
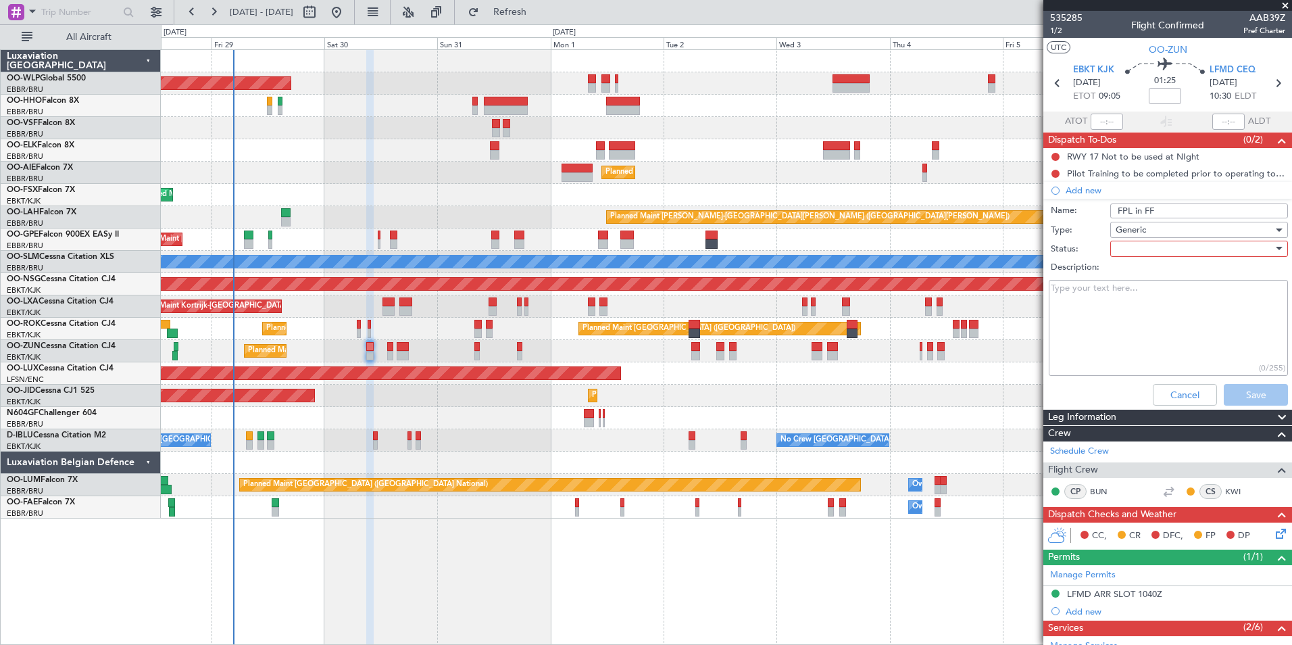
click at [1131, 254] on div at bounding box center [1194, 249] width 157 height 20
click at [1132, 247] on div at bounding box center [646, 322] width 1292 height 645
click at [1138, 246] on div at bounding box center [1194, 249] width 157 height 20
click at [1138, 272] on span "Not Started" at bounding box center [1192, 276] width 158 height 20
click at [1228, 391] on button "Save" at bounding box center [1256, 395] width 64 height 22
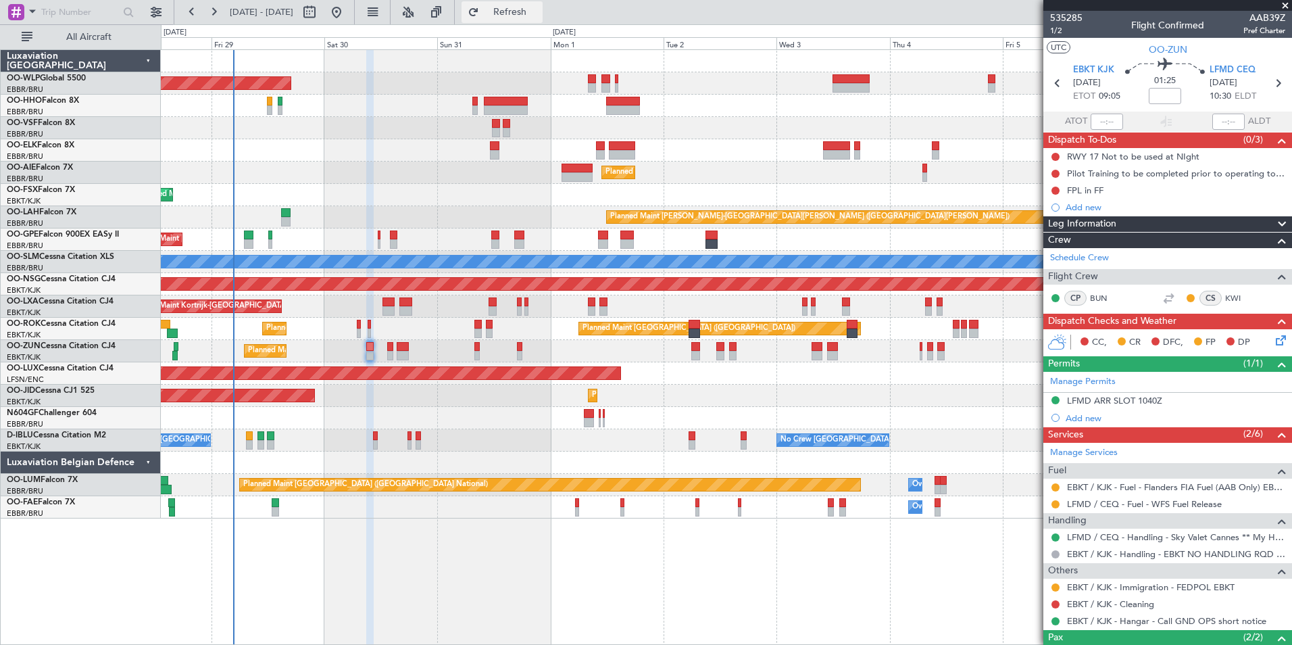
click at [538, 13] on span "Refresh" at bounding box center [510, 11] width 57 height 9
click at [1120, 491] on link "EBKT / KJK - Fuel - Flanders FIA Fuel (AAB Only) EBKT / KJK" at bounding box center [1176, 486] width 218 height 11
click at [543, 20] on button "Refresh" at bounding box center [501, 12] width 81 height 22
click at [1059, 486] on button at bounding box center [1055, 487] width 8 height 8
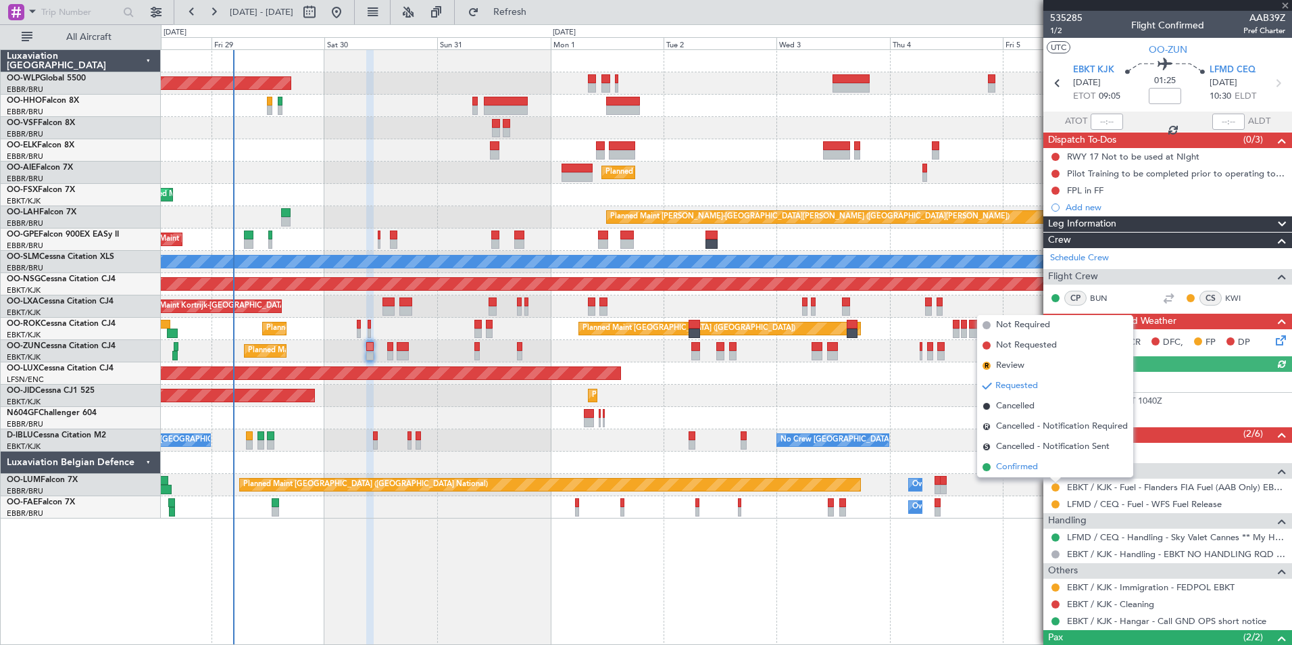
click at [1026, 462] on span "Confirmed" at bounding box center [1017, 467] width 42 height 14
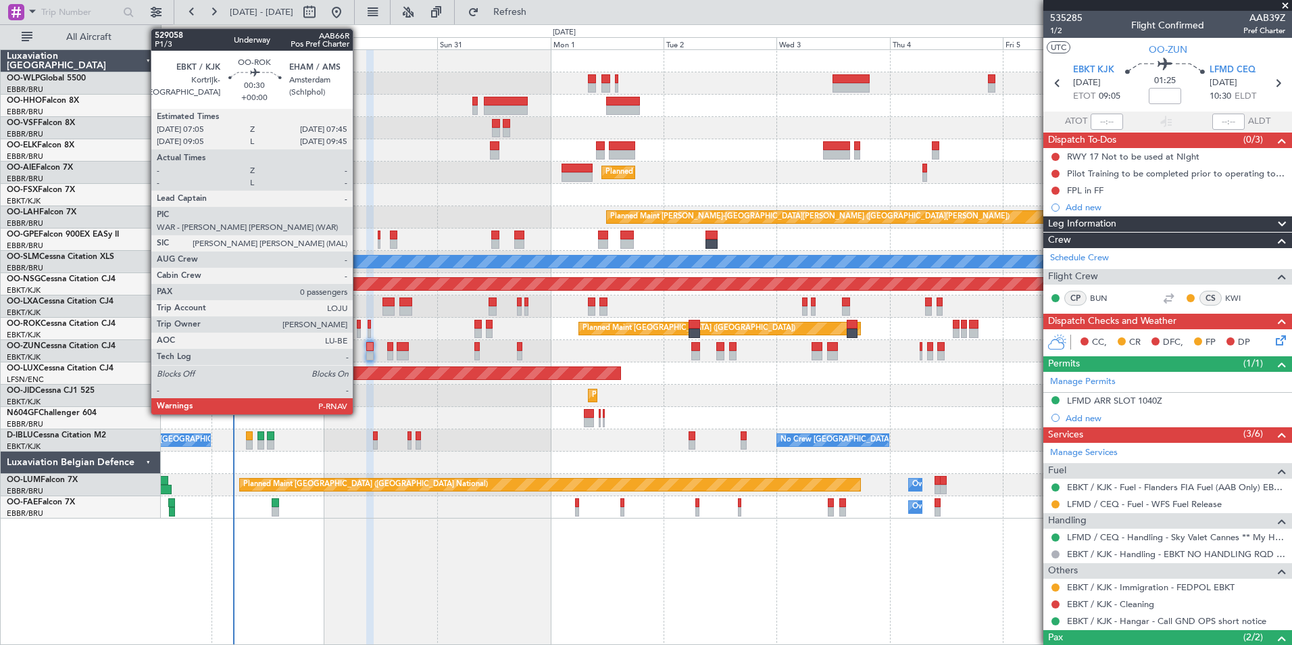
click at [359, 328] on div at bounding box center [358, 332] width 3 height 9
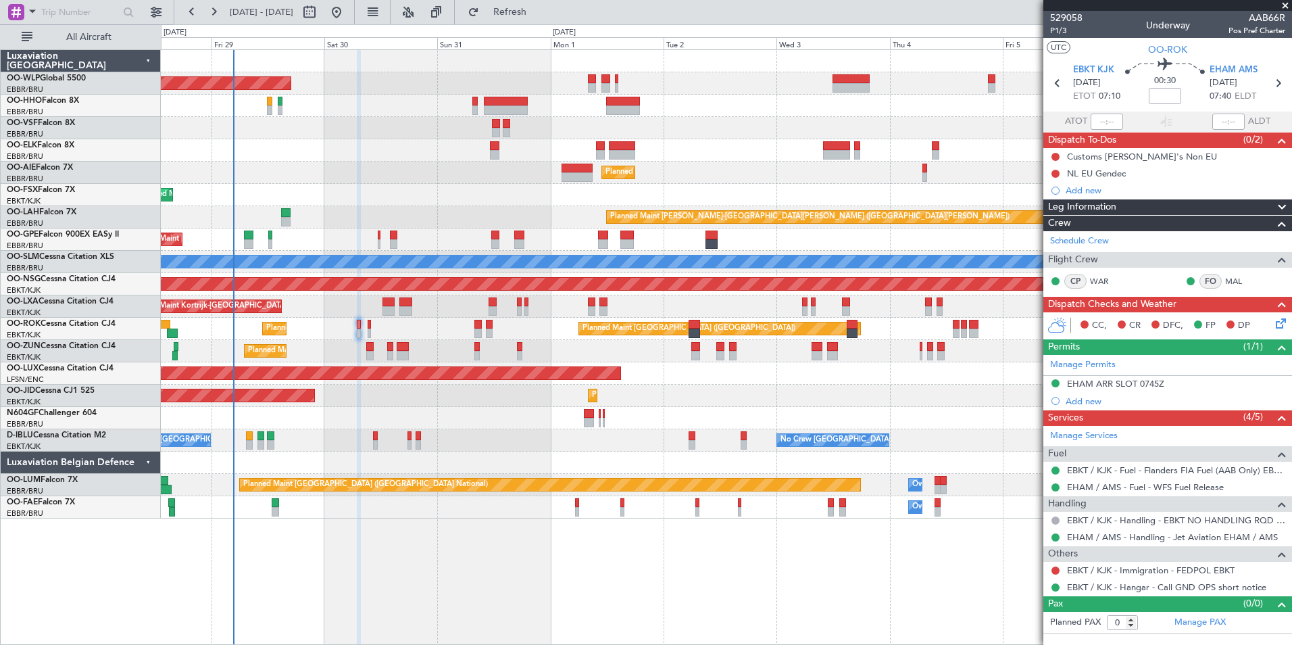
click at [1282, 326] on icon at bounding box center [1278, 321] width 11 height 11
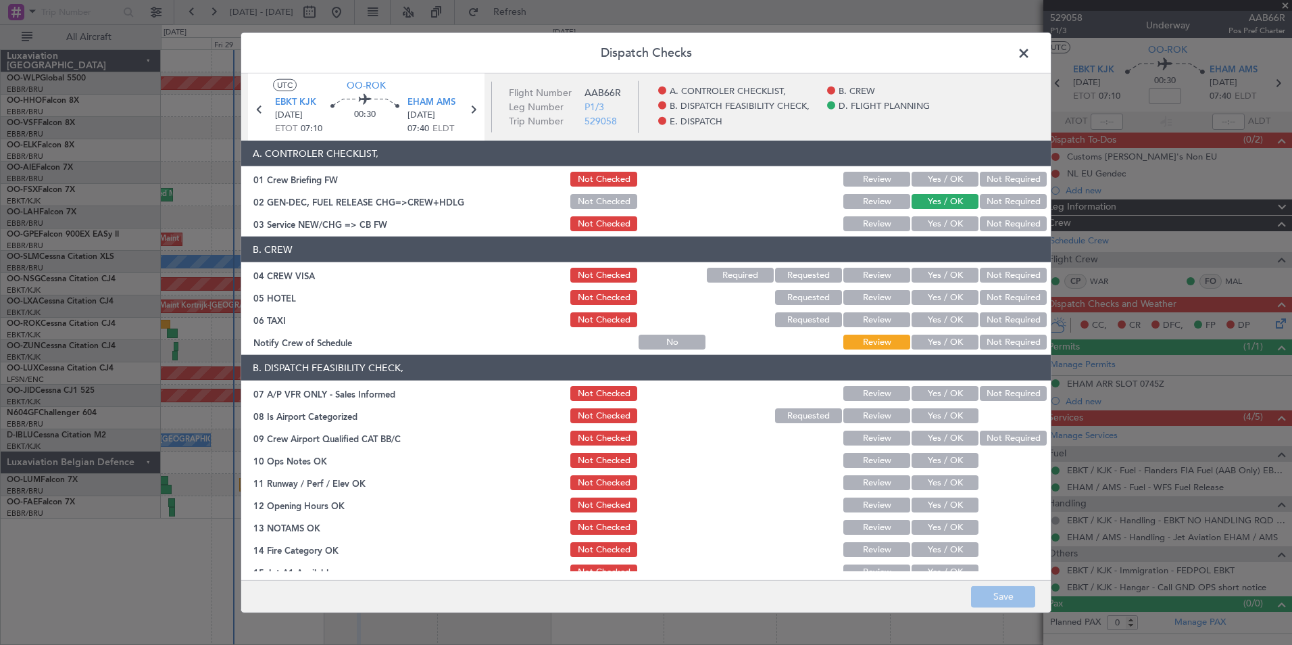
click at [1030, 55] on span at bounding box center [1030, 56] width 0 height 27
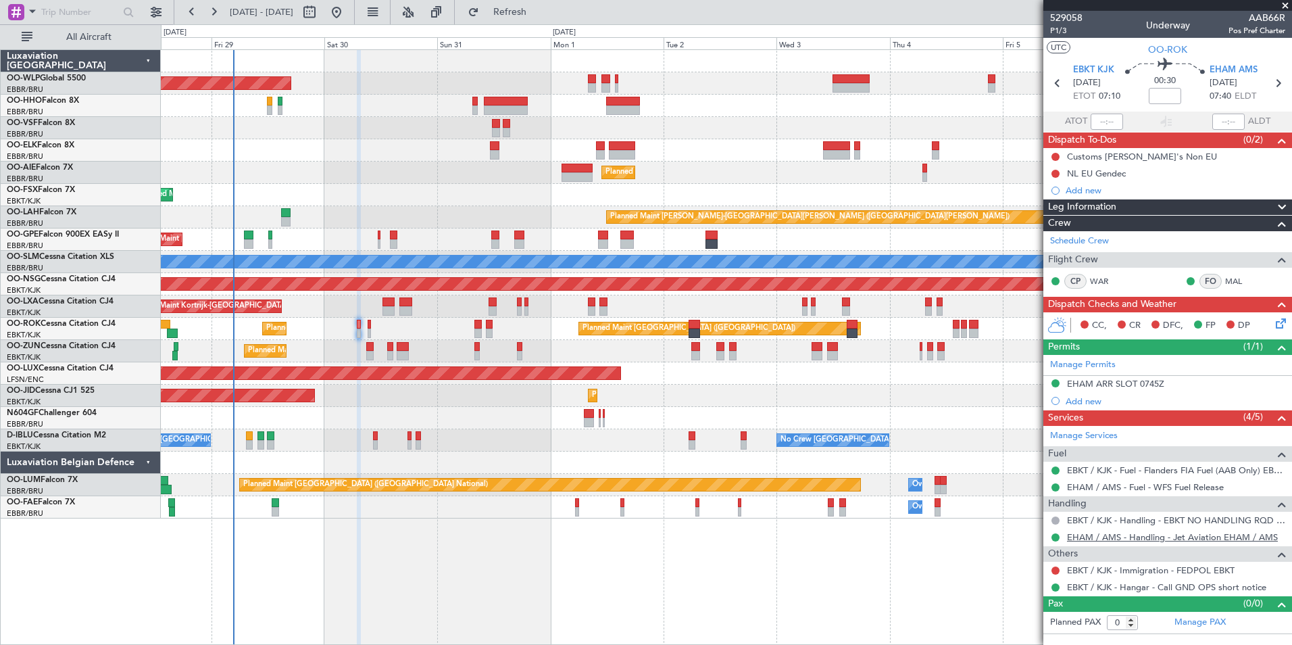
click at [1078, 537] on link "EHAM / AMS - Handling - Jet Aviation EHAM / AMS" at bounding box center [1172, 536] width 211 height 11
click at [1086, 568] on link "EBKT / KJK - Immigration - FEDPOL EBKT" at bounding box center [1151, 569] width 168 height 11
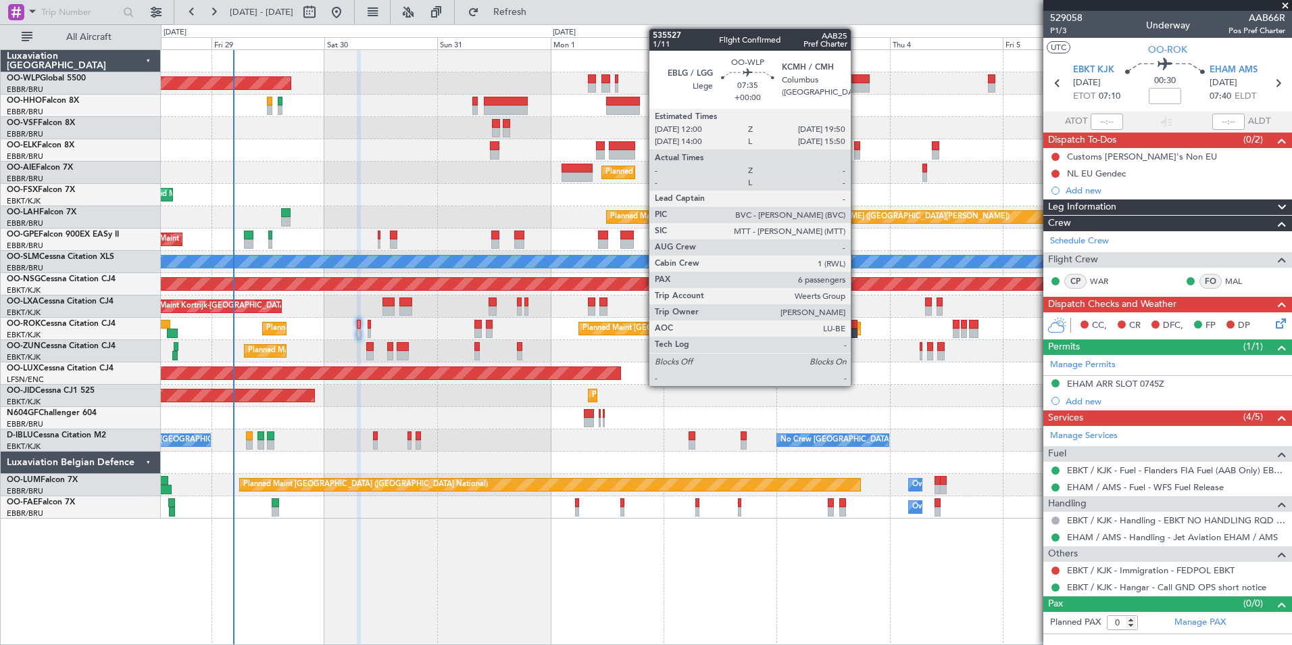
click at [857, 89] on div at bounding box center [850, 87] width 37 height 9
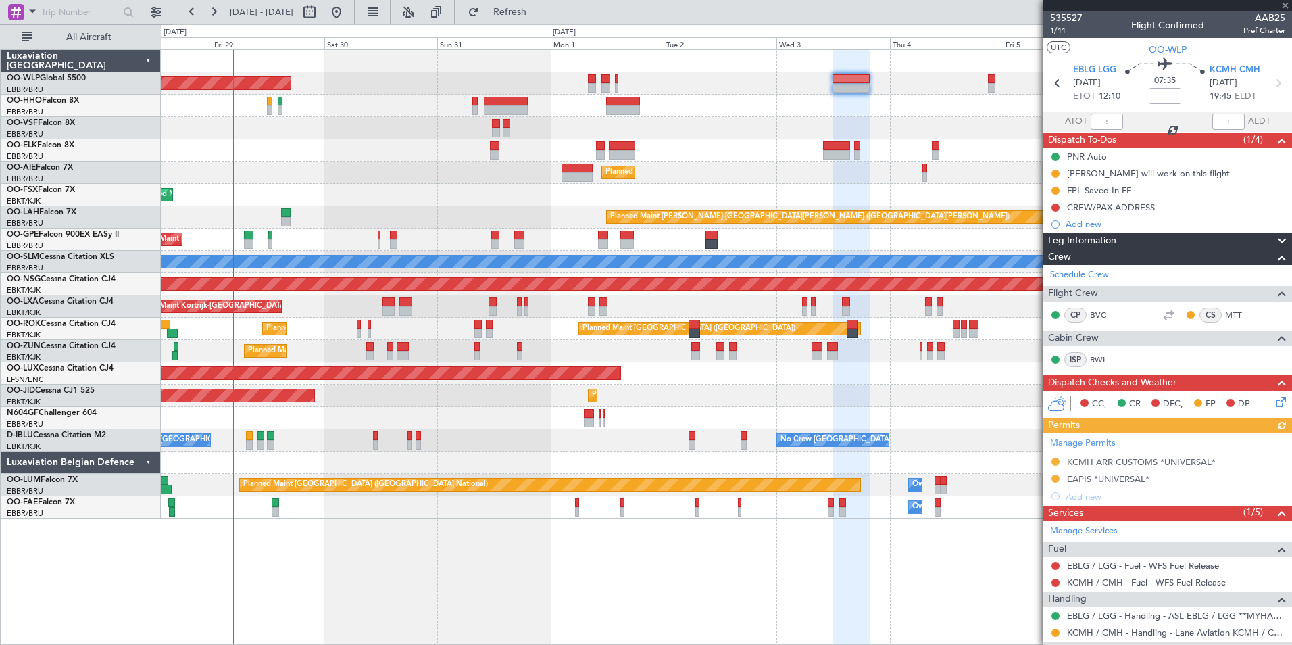
click at [1273, 401] on icon at bounding box center [1278, 399] width 11 height 11
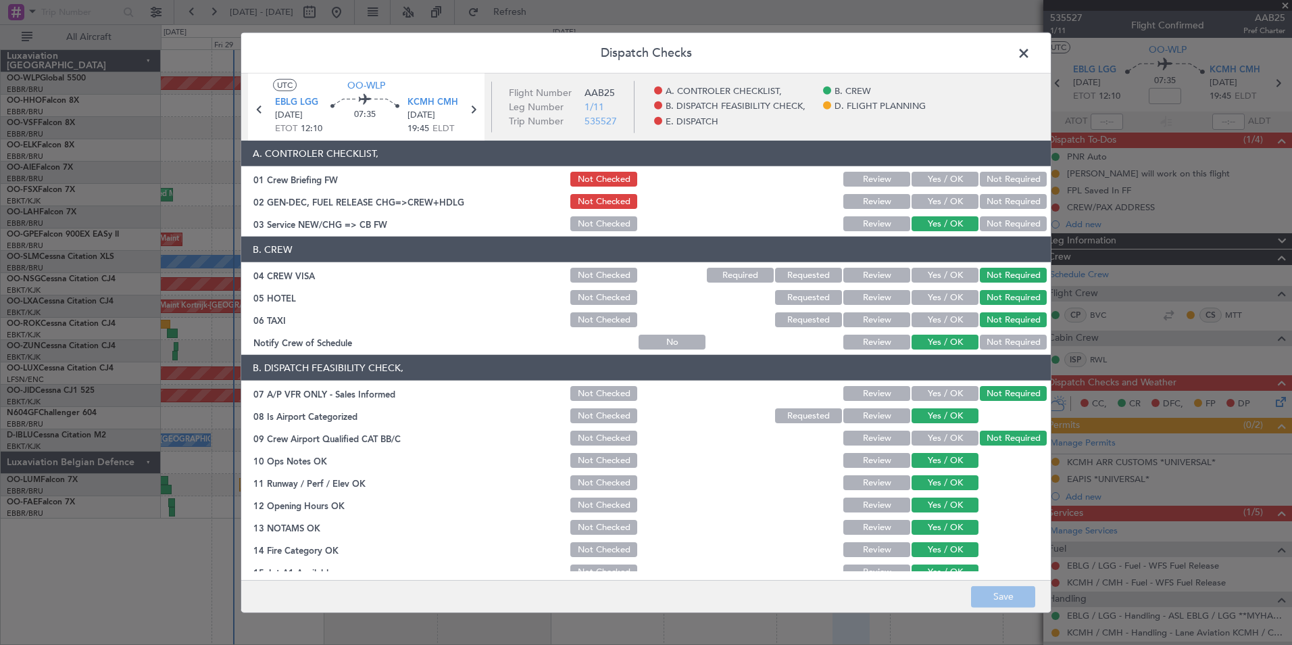
click at [586, 289] on div "Not Checked" at bounding box center [602, 297] width 68 height 19
click at [587, 291] on button "Not Checked" at bounding box center [603, 297] width 67 height 15
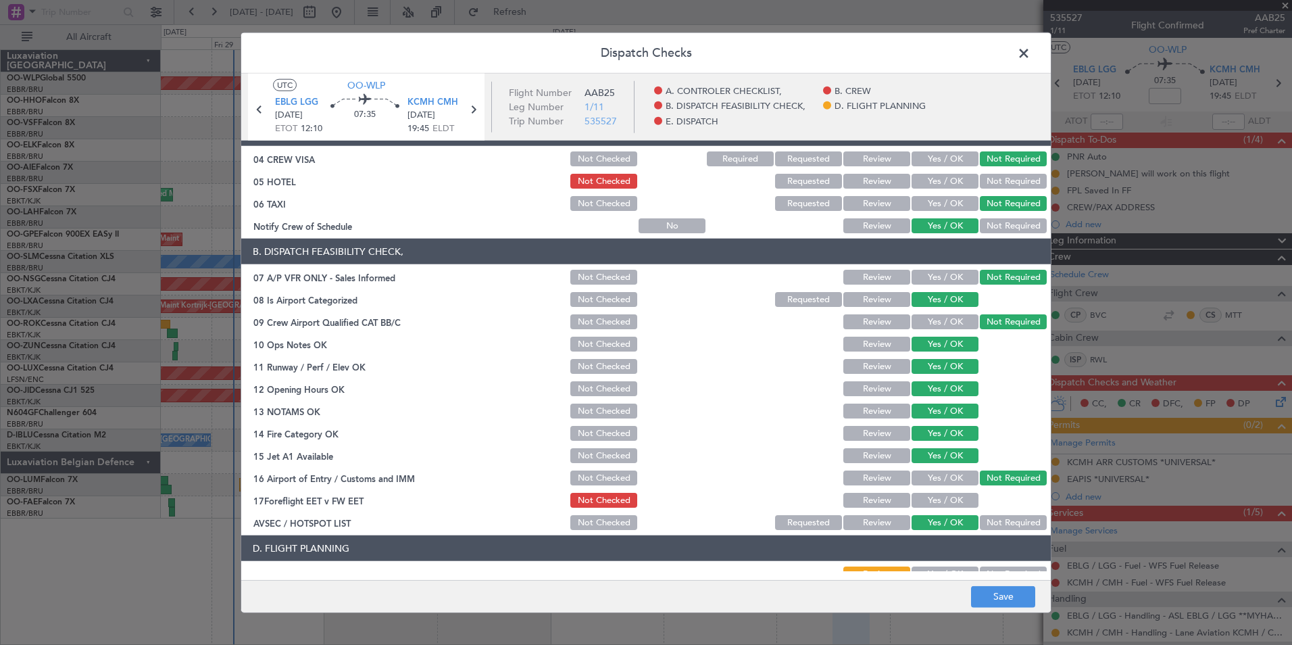
scroll to position [135, 0]
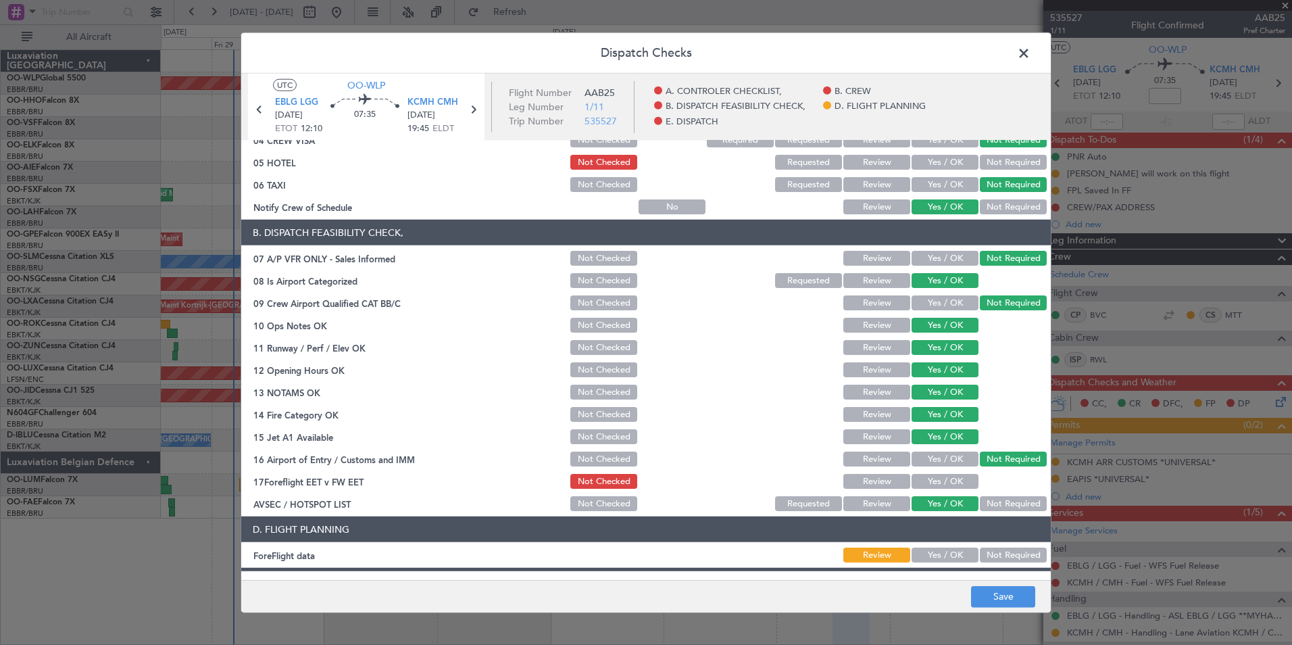
click at [605, 457] on button "Not Checked" at bounding box center [603, 458] width 67 height 15
click at [1004, 457] on button "Not Required" at bounding box center [1013, 458] width 67 height 15
click at [1030, 51] on span at bounding box center [1030, 56] width 0 height 27
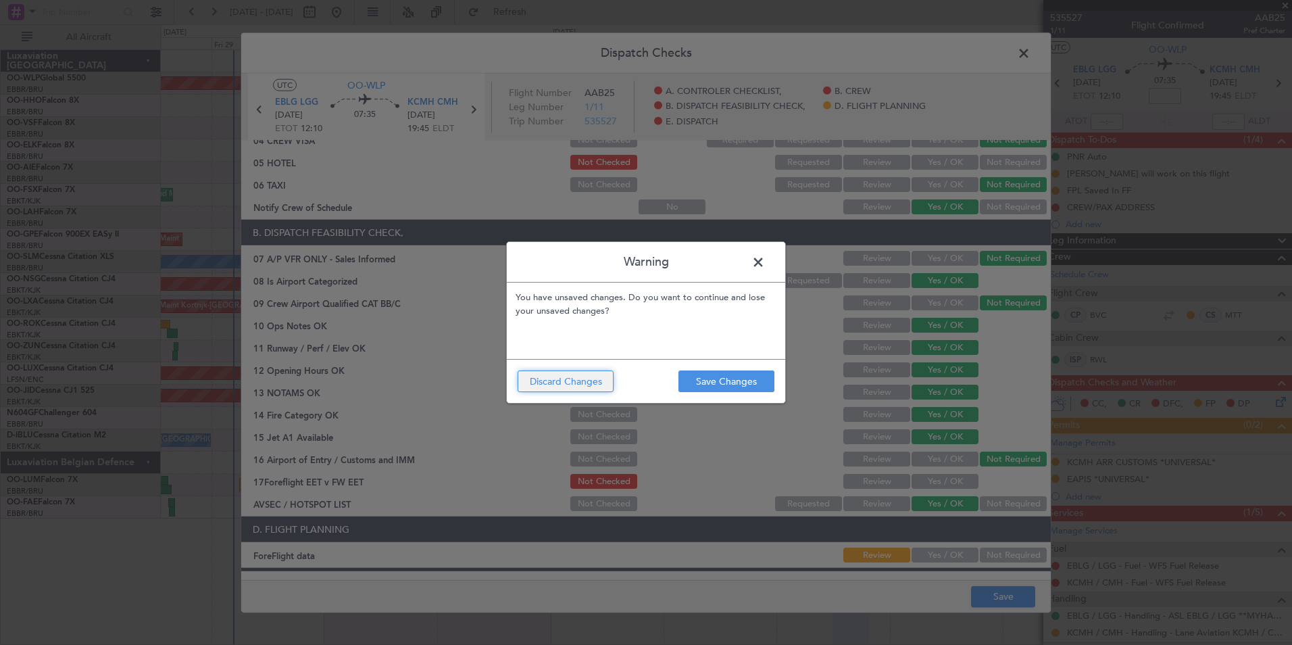
click at [551, 379] on button "Discard Changes" at bounding box center [566, 381] width 96 height 22
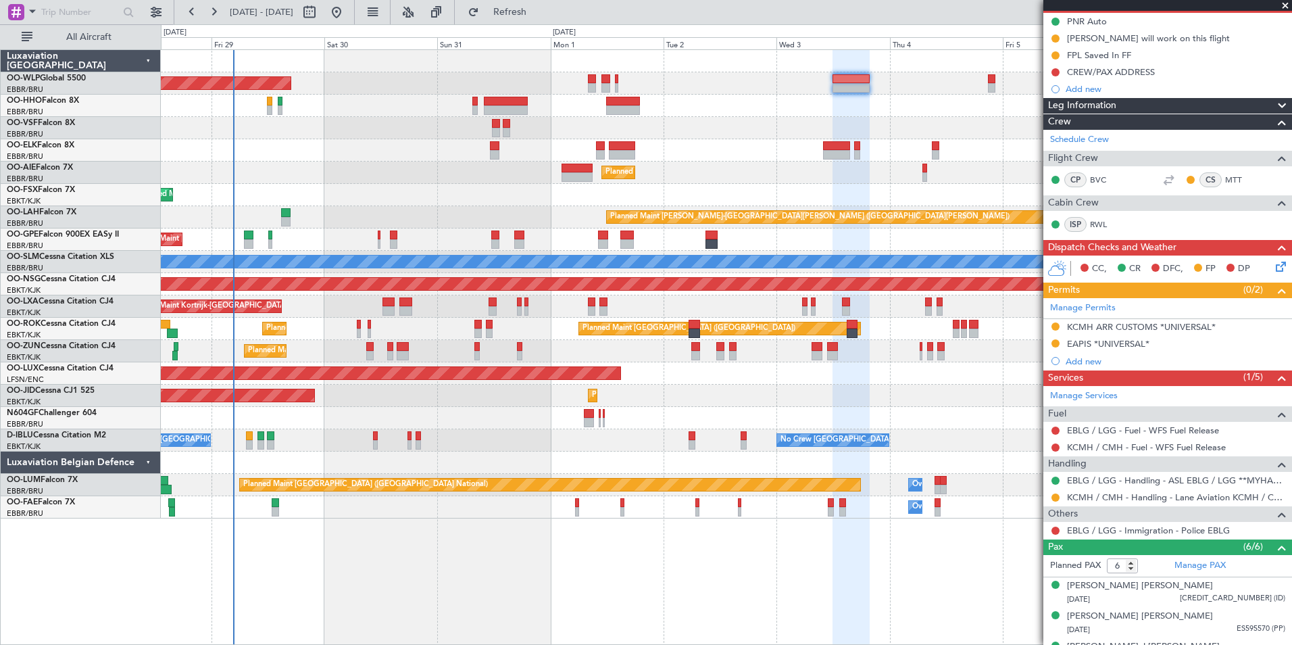
click at [1273, 267] on icon at bounding box center [1278, 264] width 11 height 11
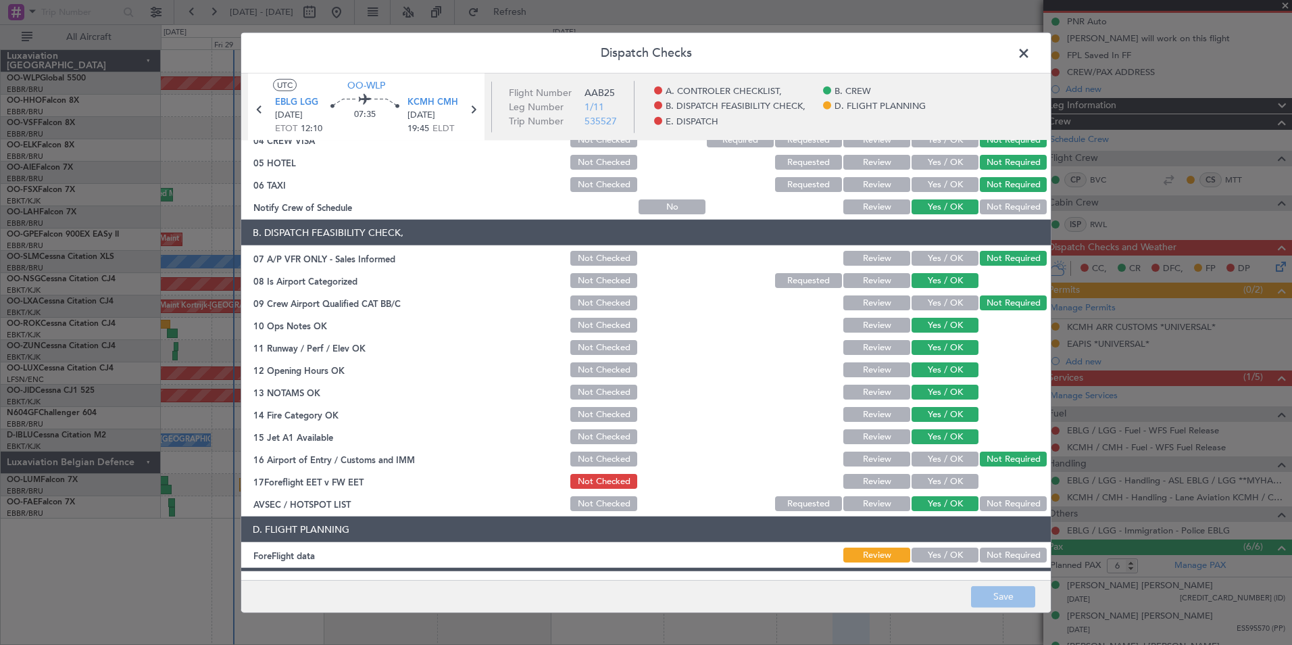
click at [1030, 60] on span at bounding box center [1030, 56] width 0 height 27
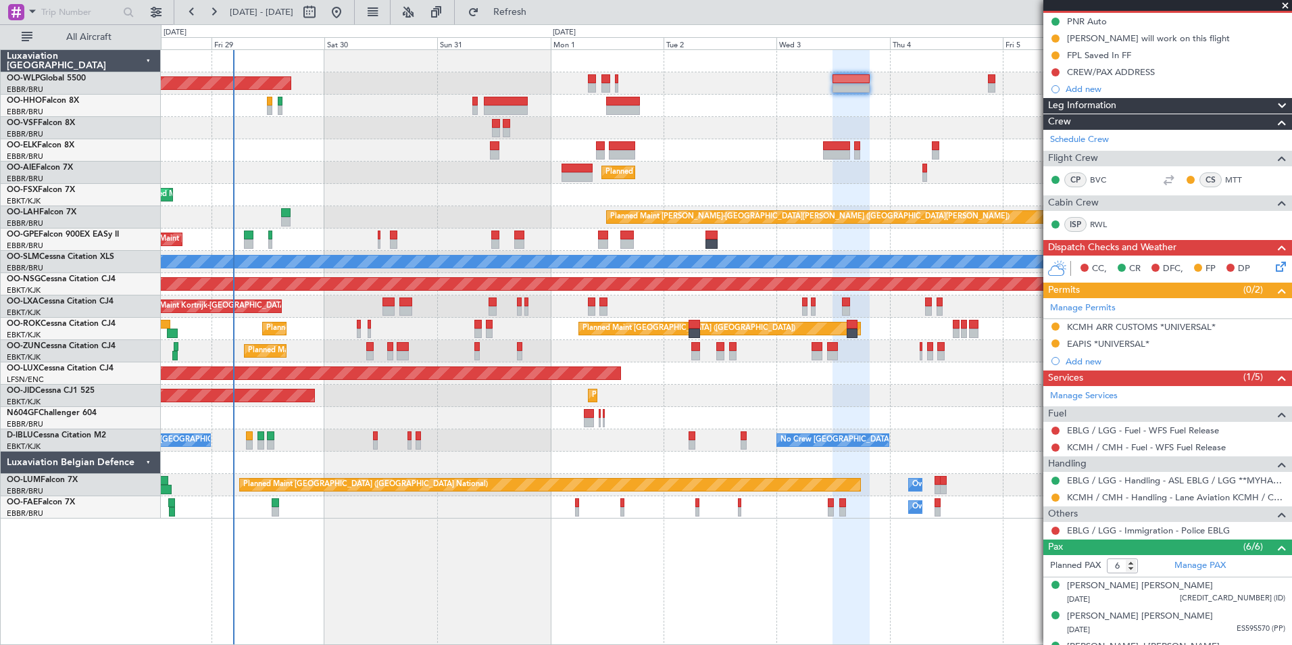
click at [1274, 266] on icon at bounding box center [1278, 264] width 11 height 11
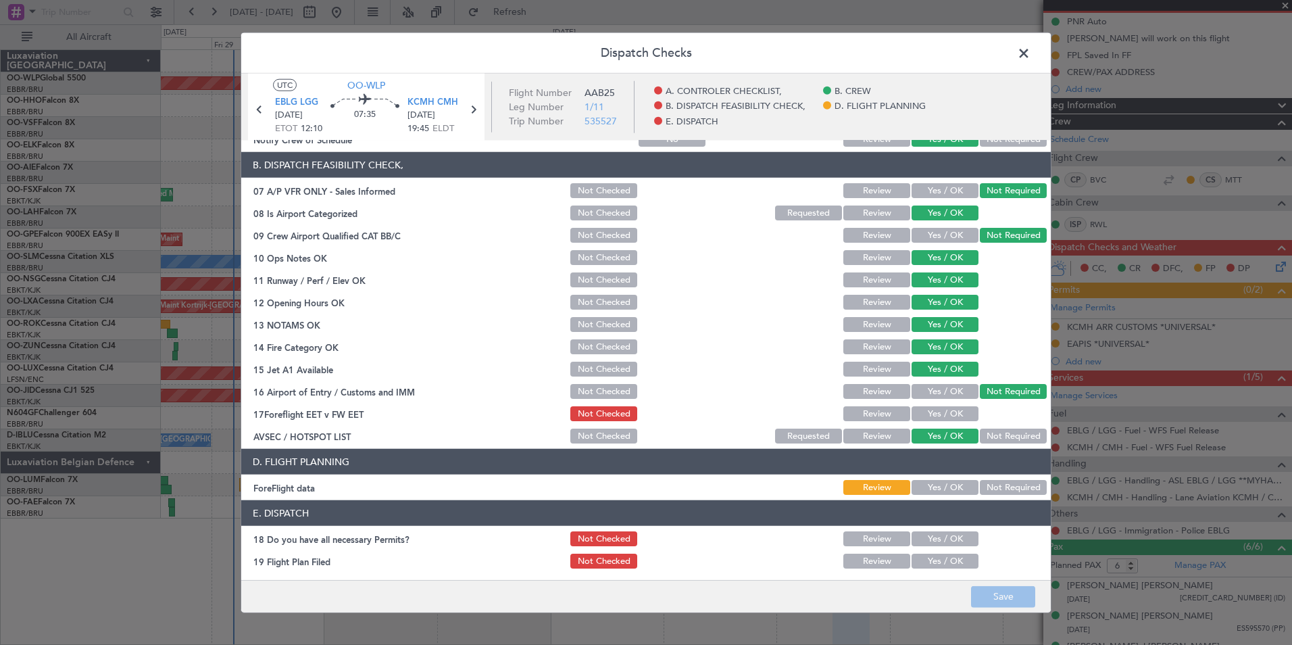
scroll to position [250, 0]
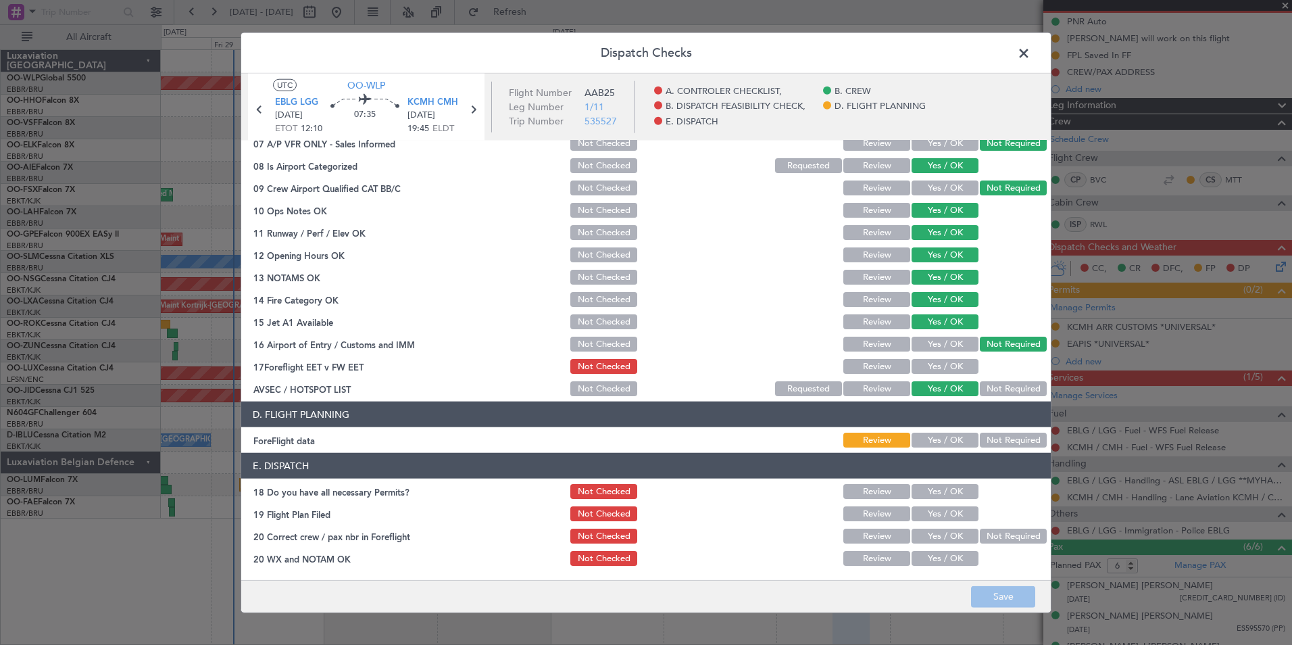
click at [1030, 55] on span at bounding box center [1030, 56] width 0 height 27
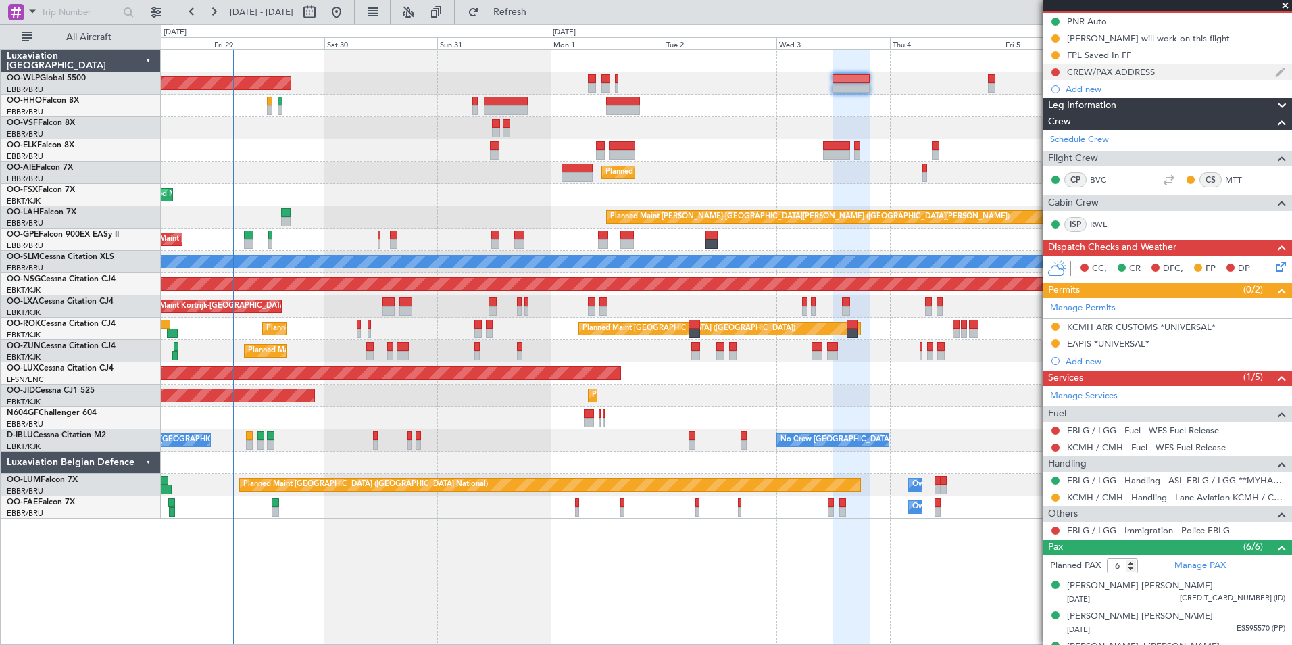
click at [1093, 72] on div "CREW/PAX ADDRESS" at bounding box center [1111, 71] width 88 height 11
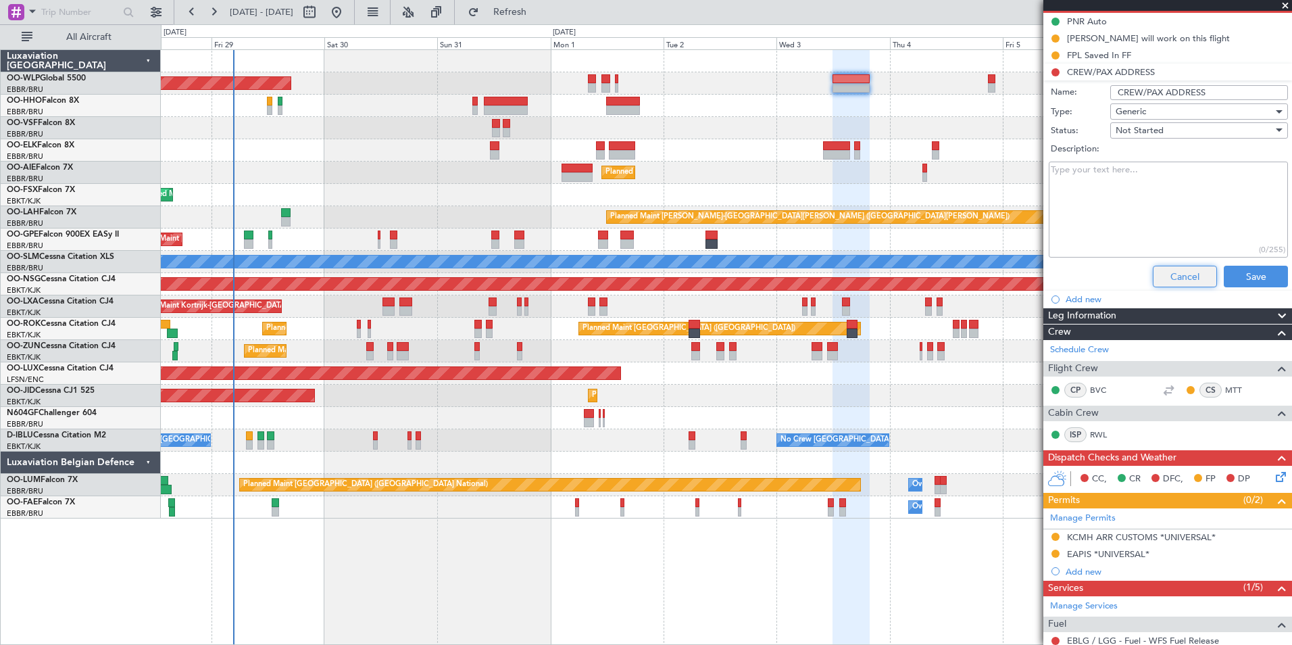
click at [1153, 270] on button "Cancel" at bounding box center [1185, 277] width 64 height 22
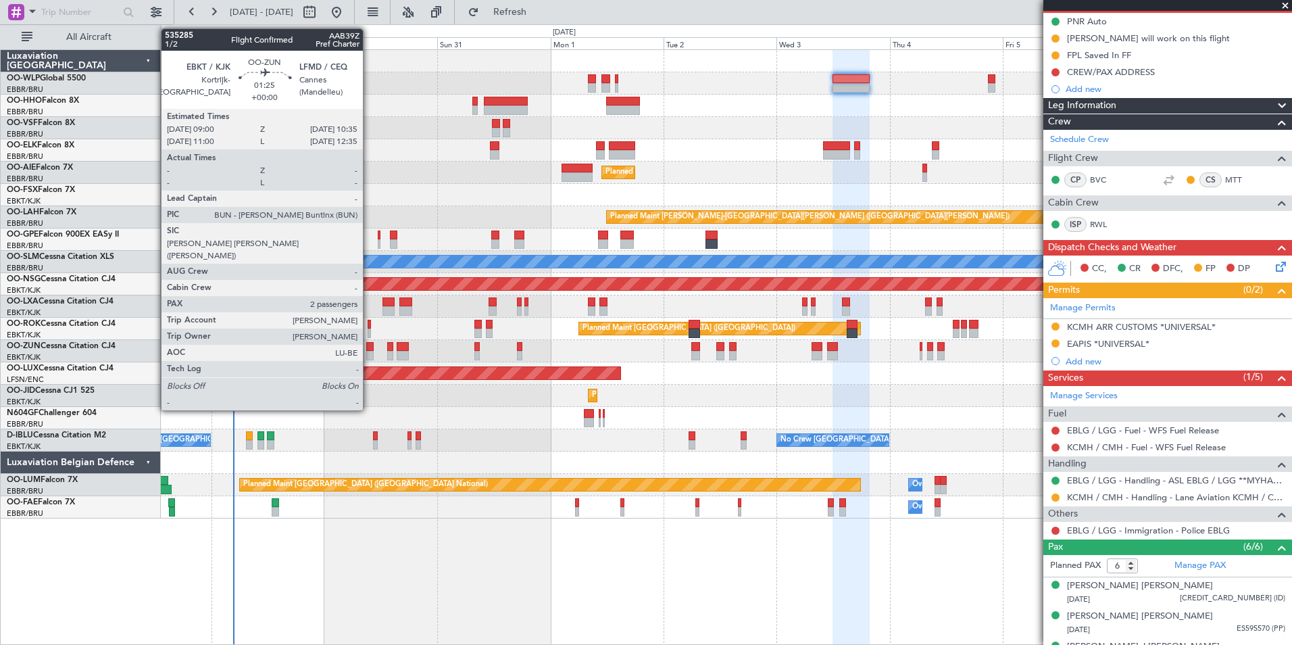
click at [369, 349] on div at bounding box center [370, 346] width 8 height 9
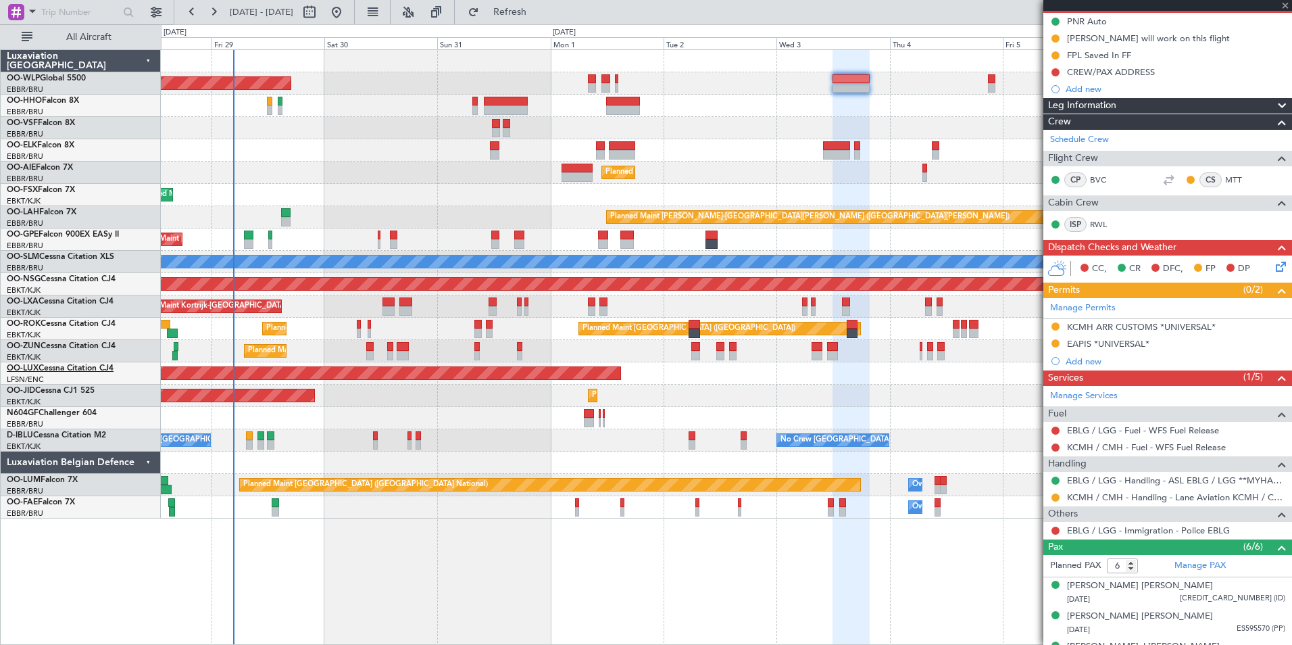
type input "2"
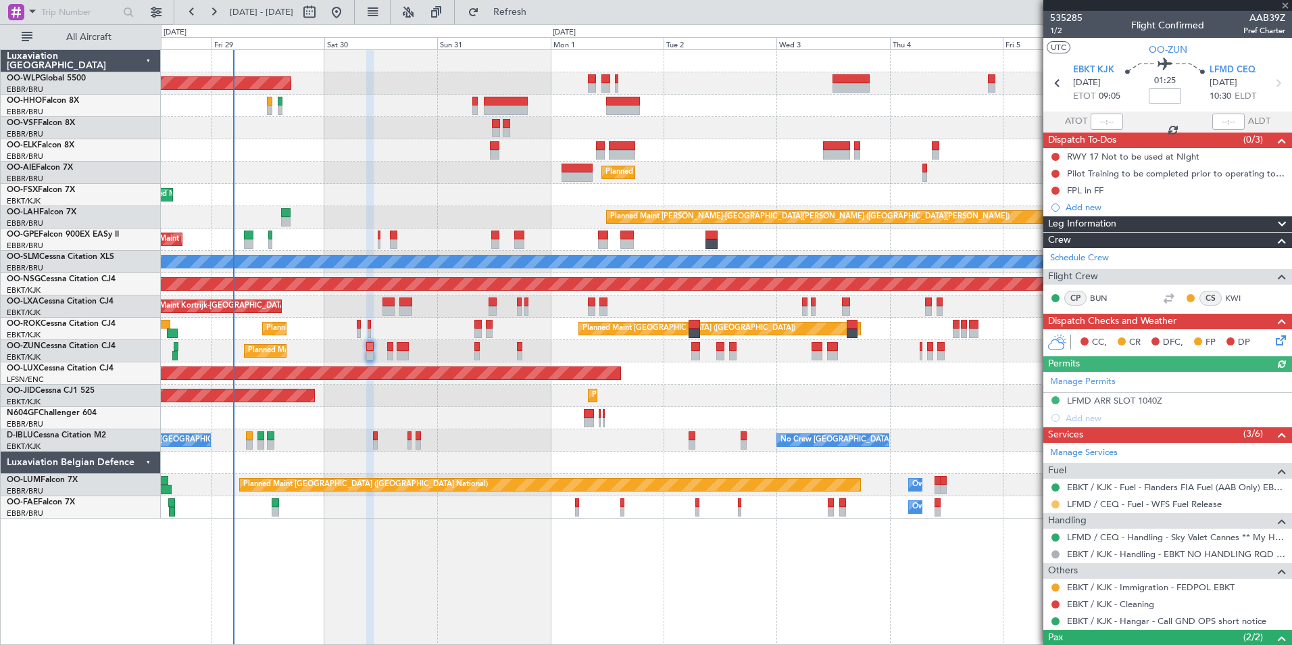
click at [1053, 503] on button at bounding box center [1055, 504] width 8 height 8
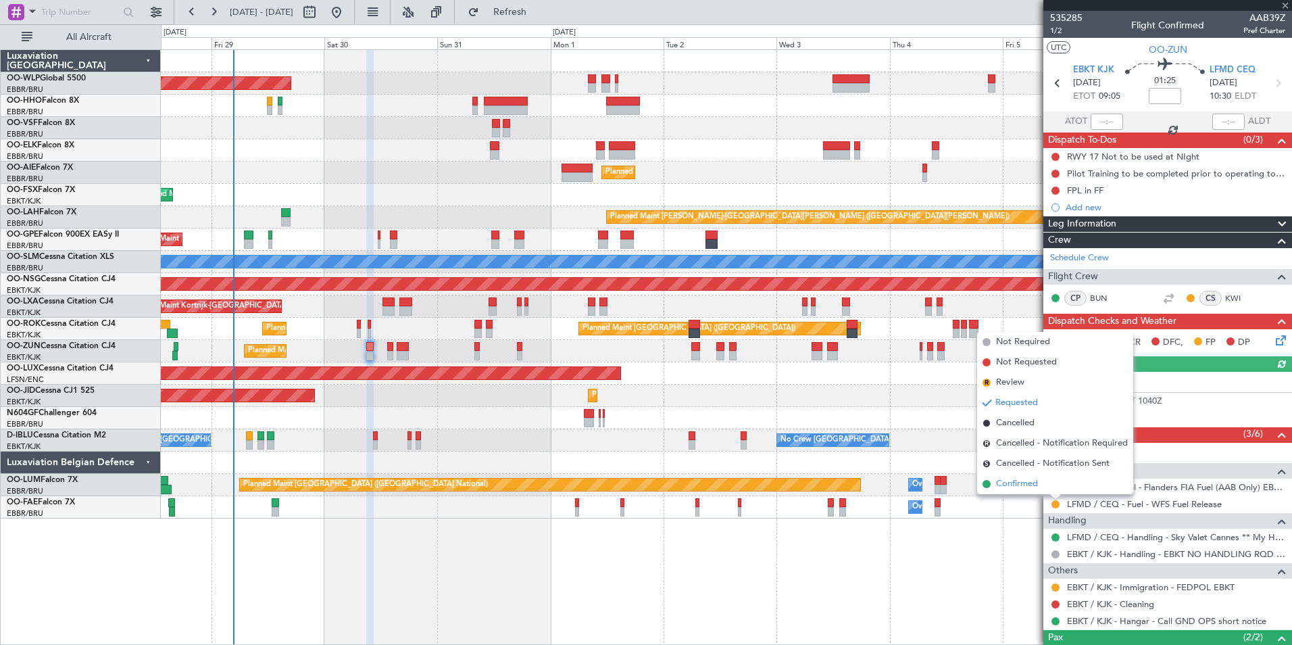
click at [1009, 481] on span "Confirmed" at bounding box center [1017, 484] width 42 height 14
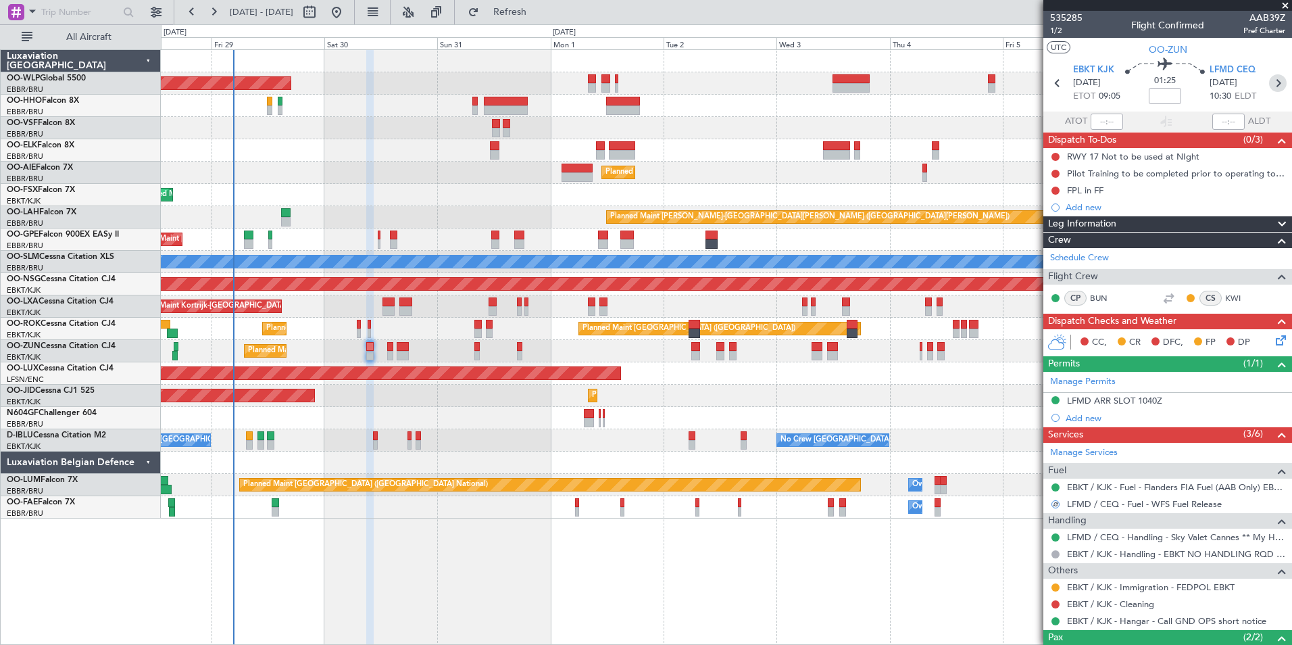
click at [1274, 81] on icon at bounding box center [1278, 83] width 18 height 18
type input "-00:15"
type input "0"
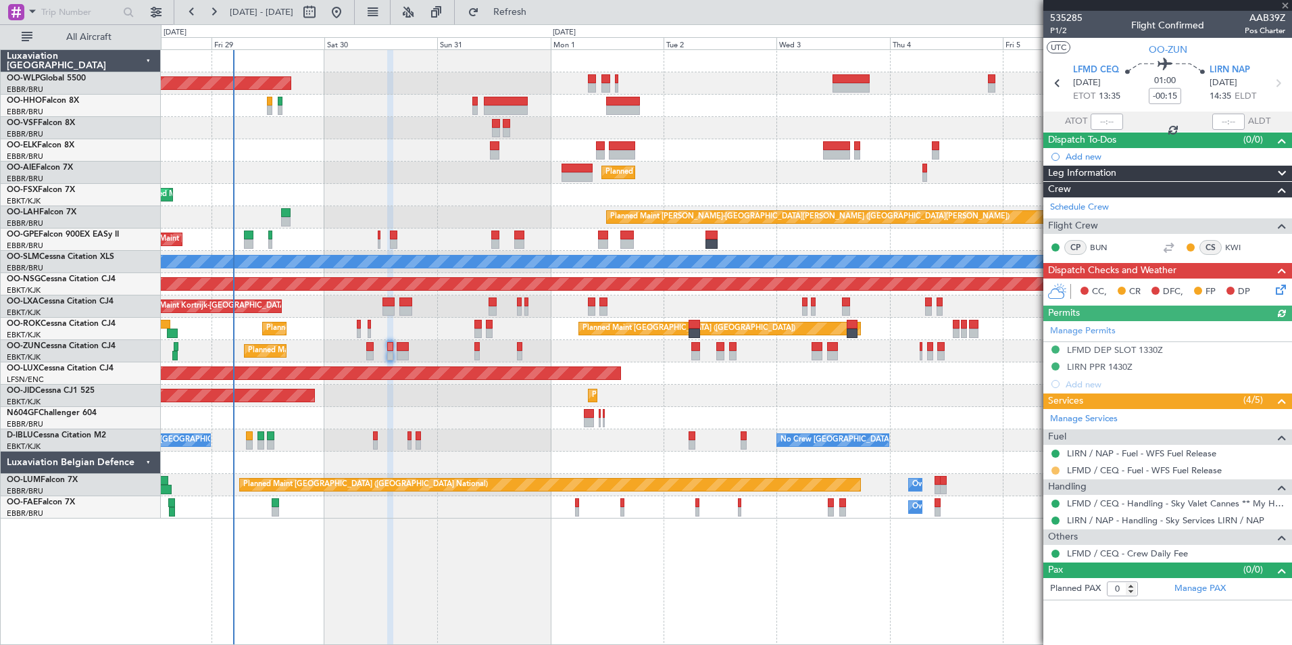
click at [1055, 468] on button at bounding box center [1055, 470] width 8 height 8
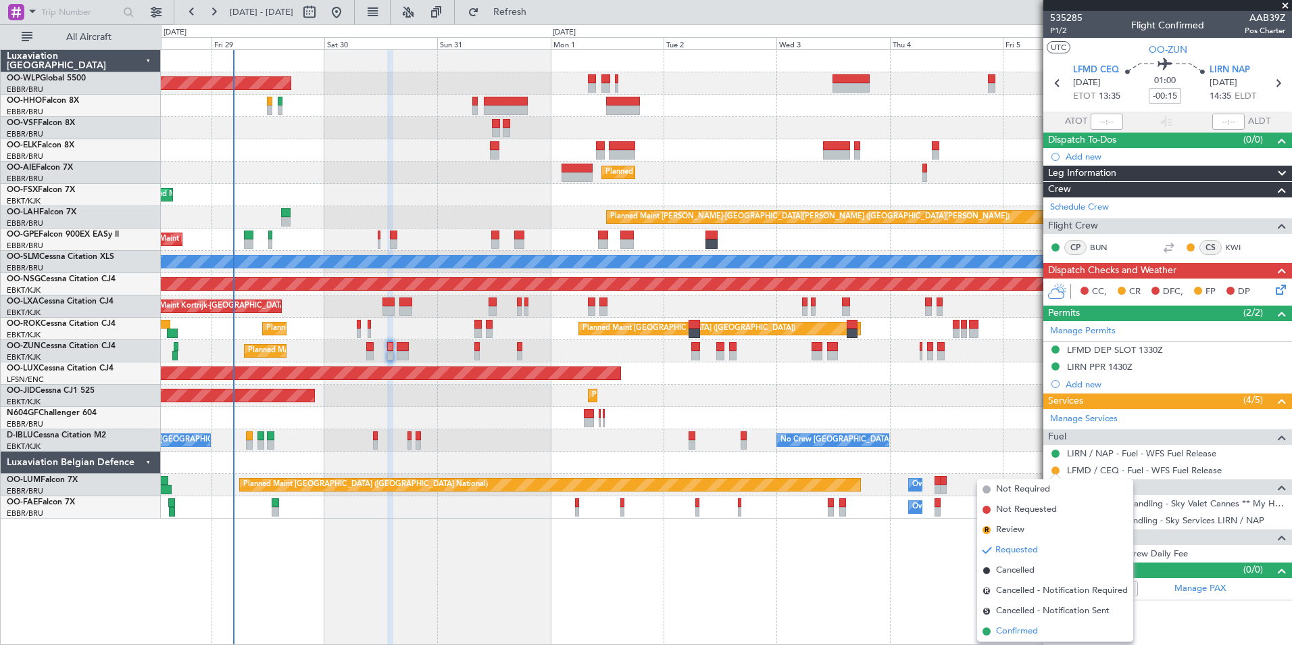
click at [1013, 630] on span "Confirmed" at bounding box center [1017, 631] width 42 height 14
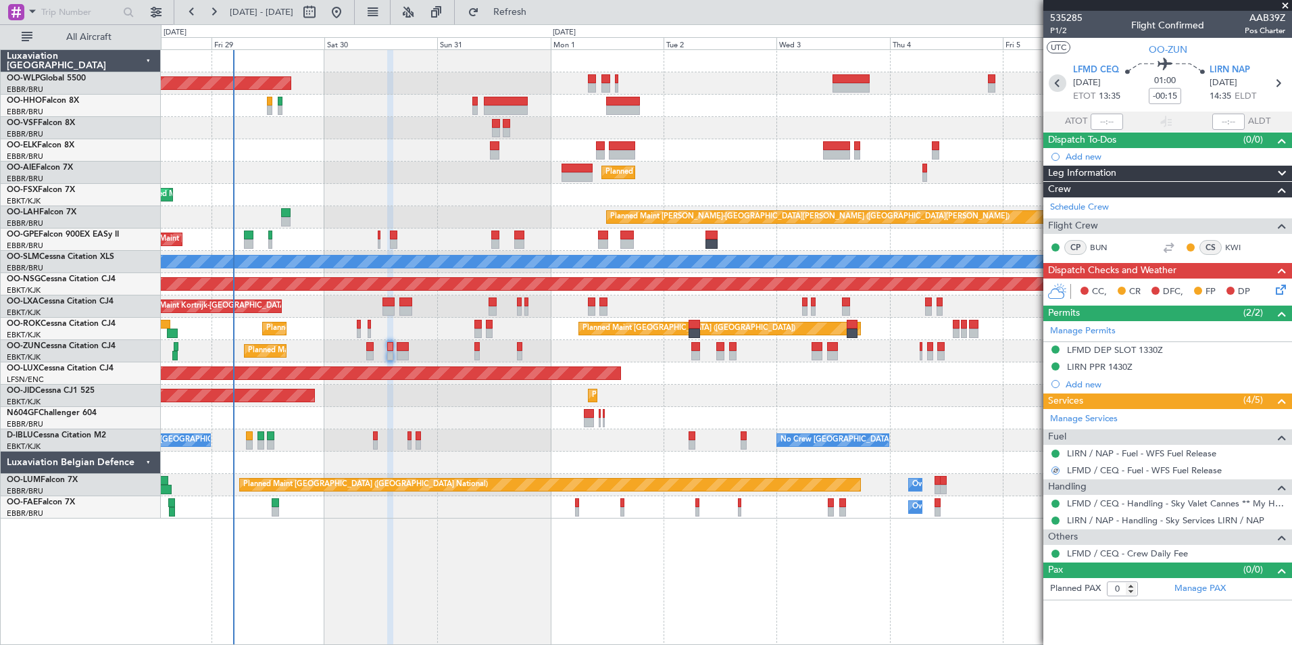
click at [1061, 82] on icon at bounding box center [1058, 83] width 18 height 18
type input "2"
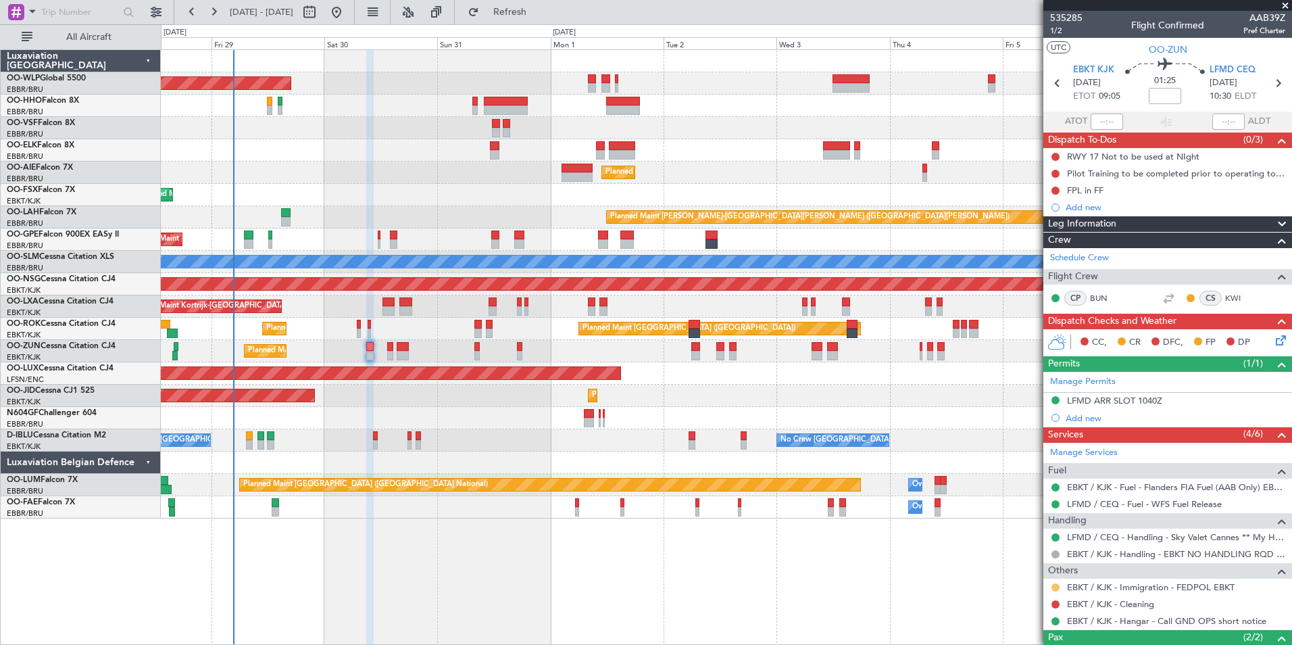
click at [1056, 585] on button at bounding box center [1055, 587] width 8 height 8
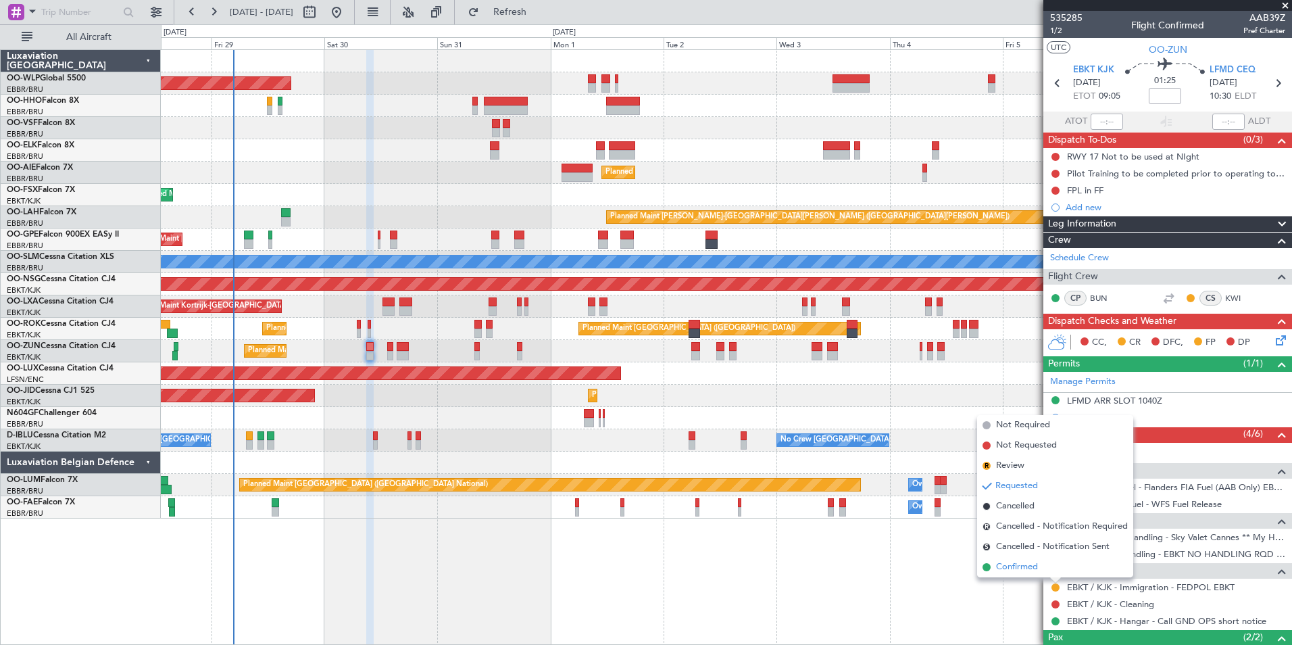
click at [1021, 568] on span "Confirmed" at bounding box center [1017, 567] width 42 height 14
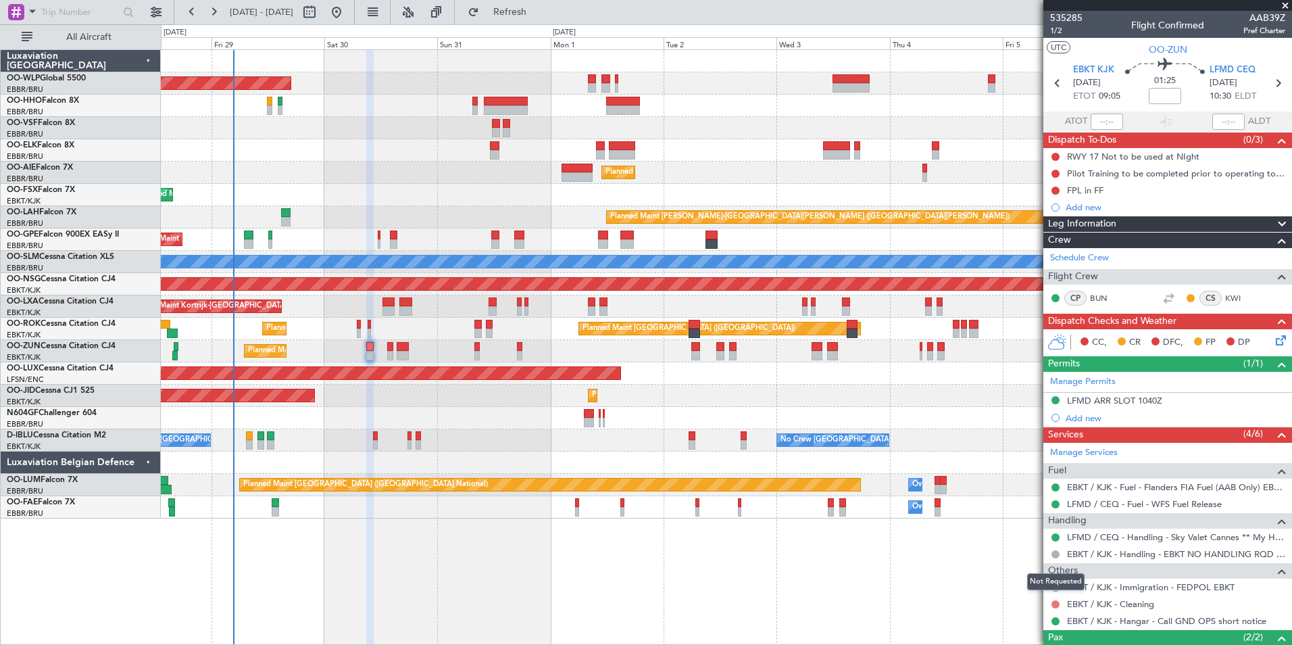
click at [1057, 605] on button at bounding box center [1055, 604] width 8 height 8
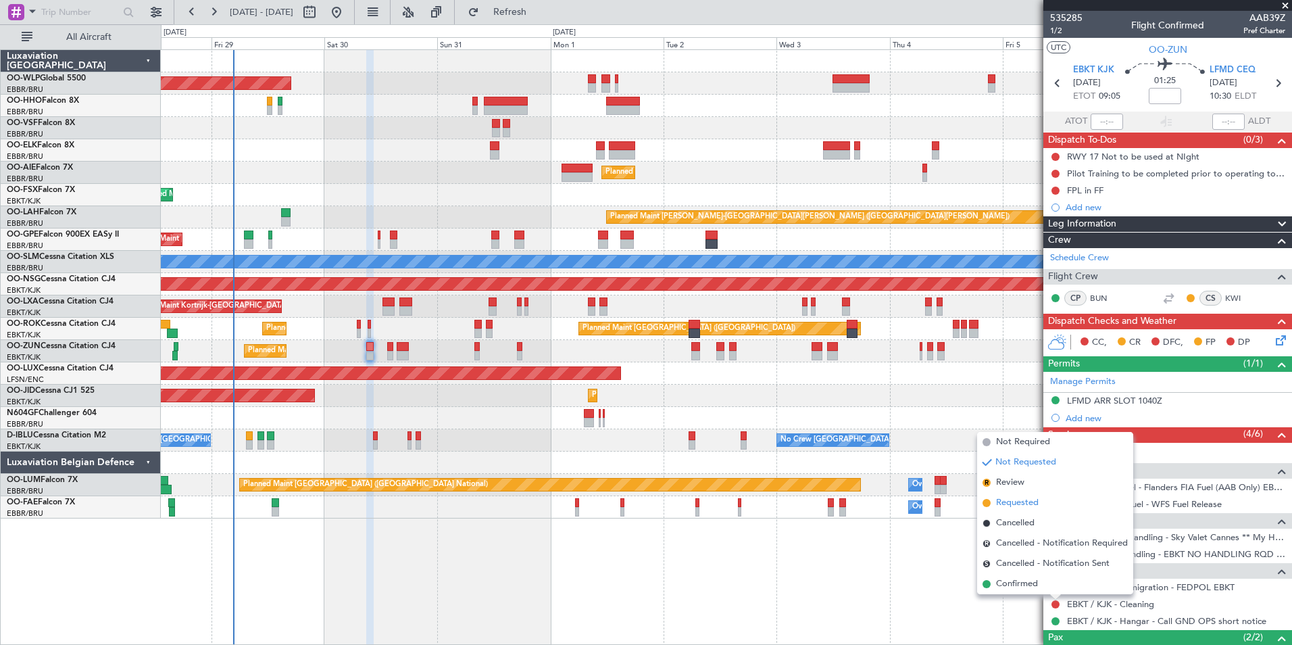
click at [1008, 501] on span "Requested" at bounding box center [1017, 503] width 43 height 14
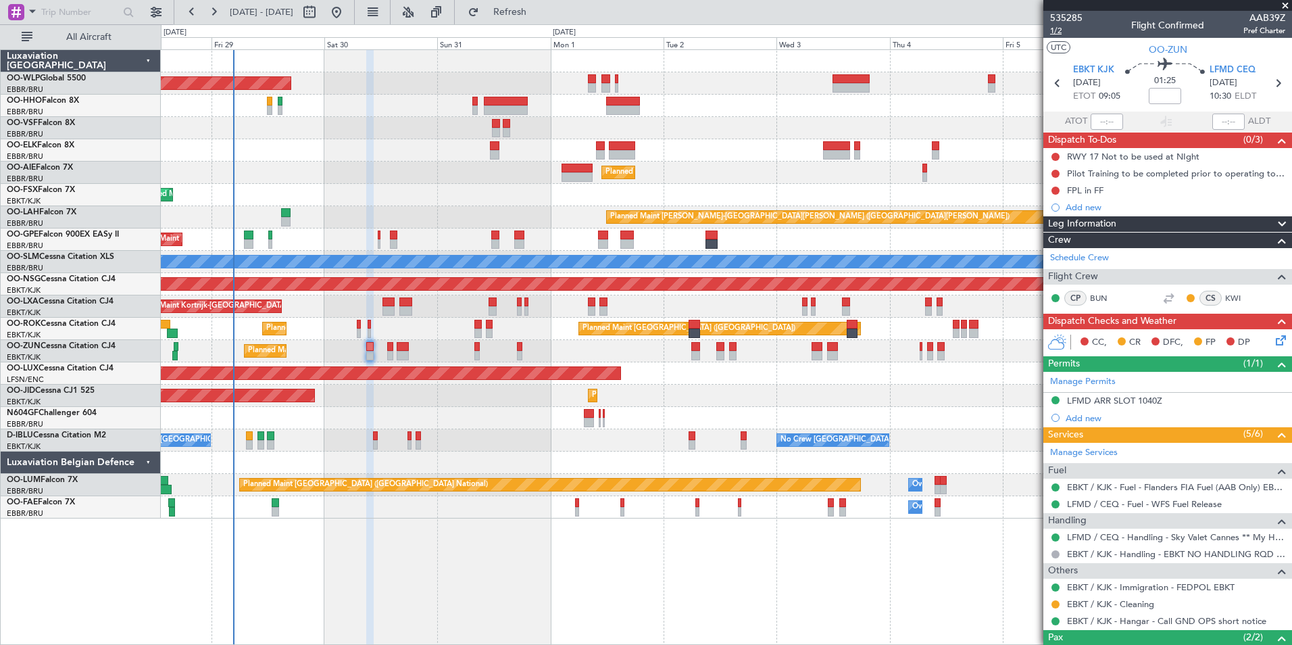
click at [1062, 34] on span "1/2" at bounding box center [1066, 30] width 32 height 11
click at [1054, 187] on button at bounding box center [1055, 190] width 8 height 8
click at [1056, 251] on span "Completed" at bounding box center [1061, 250] width 45 height 14
click at [1055, 174] on button at bounding box center [1055, 174] width 8 height 8
click at [1055, 224] on li "Completed" at bounding box center [1056, 233] width 72 height 20
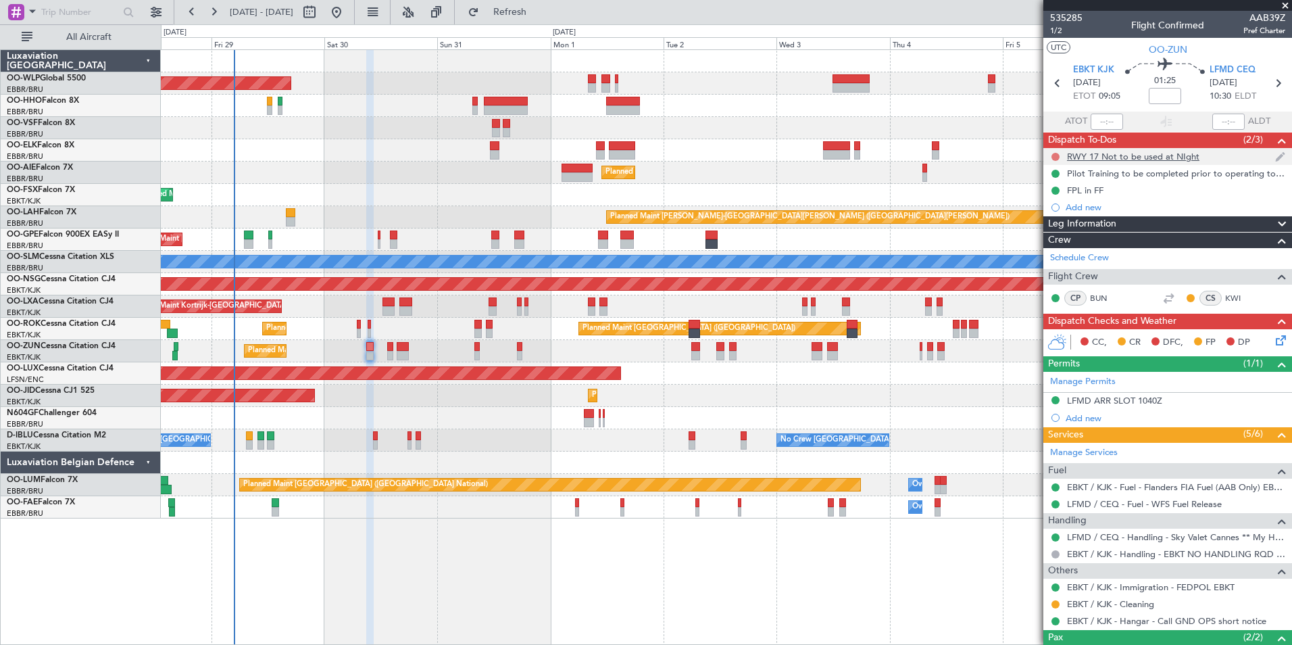
click at [1055, 156] on button at bounding box center [1055, 157] width 8 height 8
click at [1076, 215] on span "Completed" at bounding box center [1061, 216] width 45 height 14
click at [1271, 84] on icon at bounding box center [1278, 83] width 18 height 18
type input "-00:15"
type input "0"
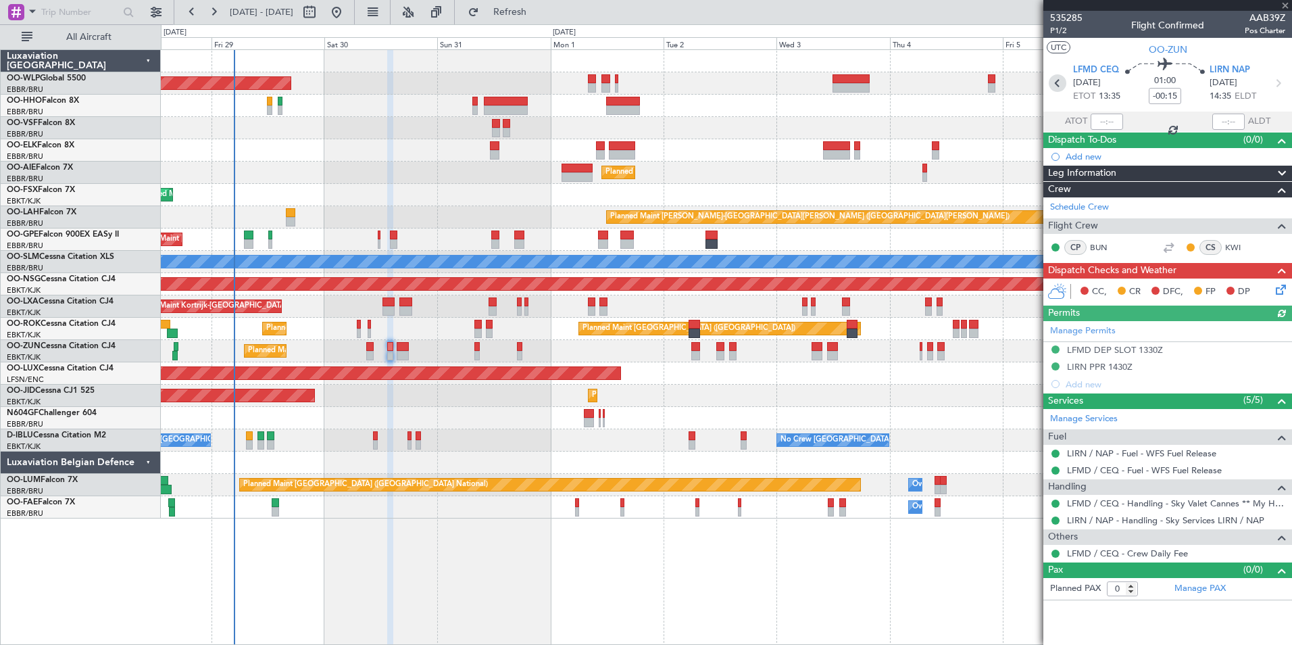
click at [1055, 86] on icon at bounding box center [1058, 83] width 18 height 18
type input "2"
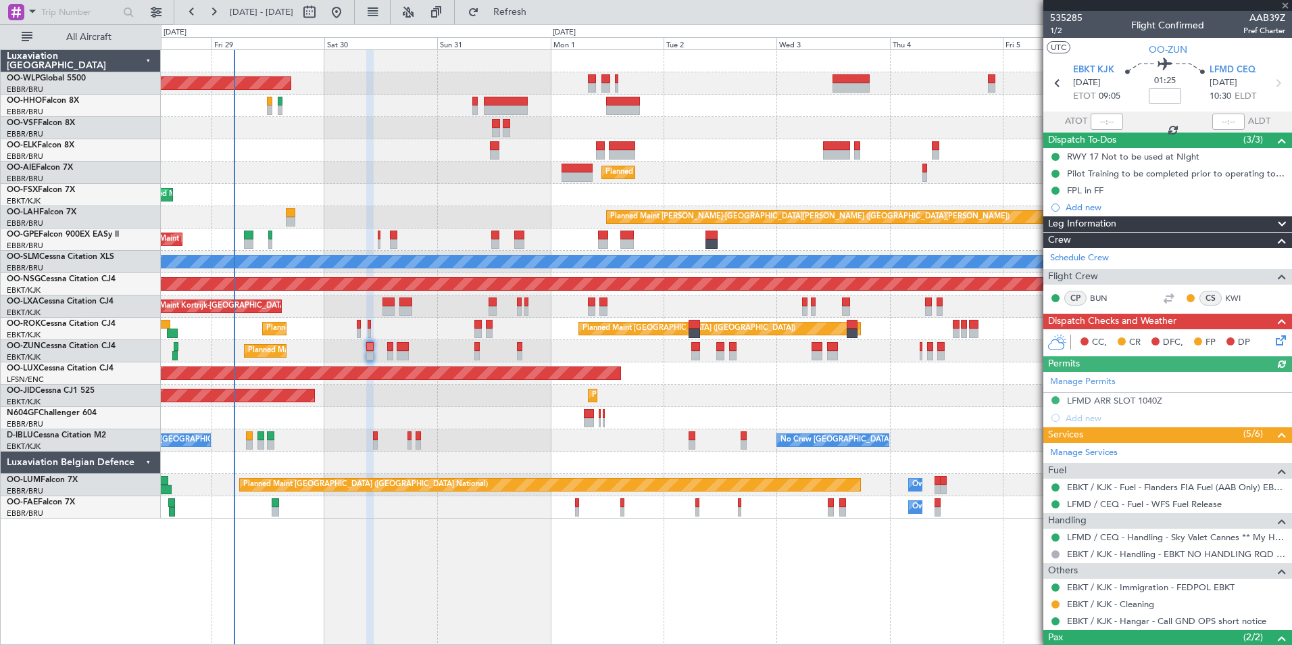
click at [1273, 343] on icon at bounding box center [1278, 337] width 11 height 11
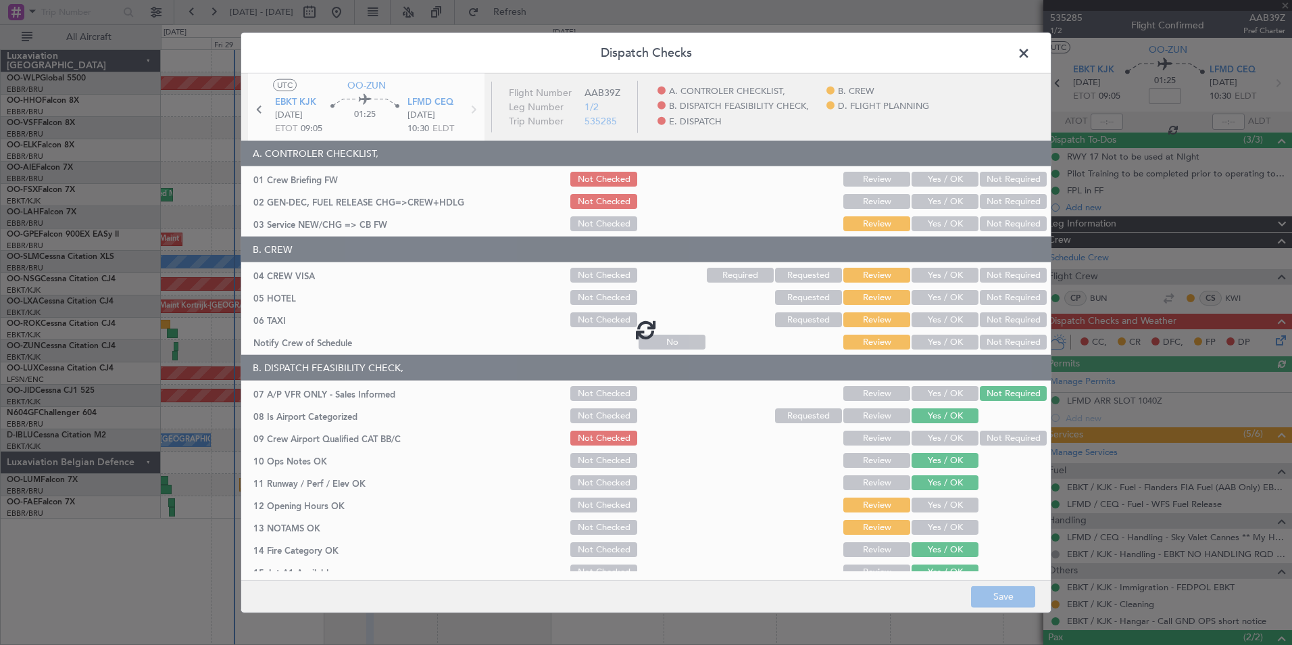
click at [928, 180] on div at bounding box center [645, 329] width 809 height 511
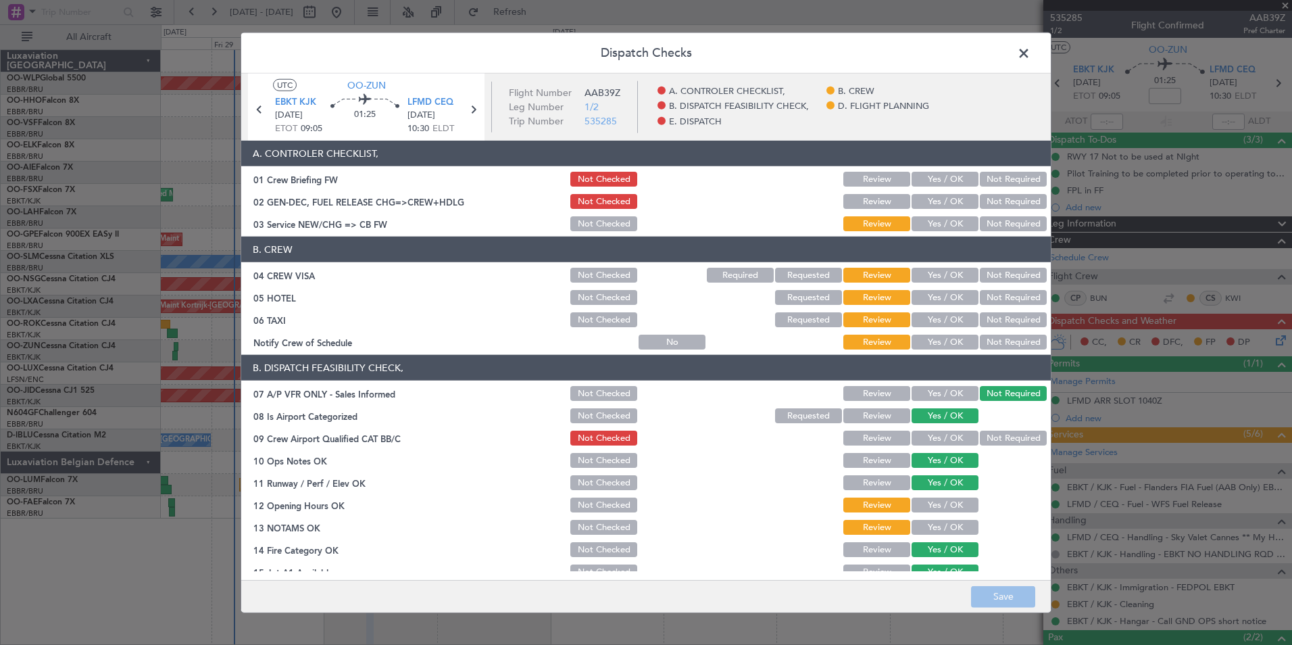
click at [928, 180] on button "Yes / OK" at bounding box center [944, 179] width 67 height 15
click at [920, 197] on button "Yes / OK" at bounding box center [944, 201] width 67 height 15
click at [921, 219] on button "Yes / OK" at bounding box center [944, 223] width 67 height 15
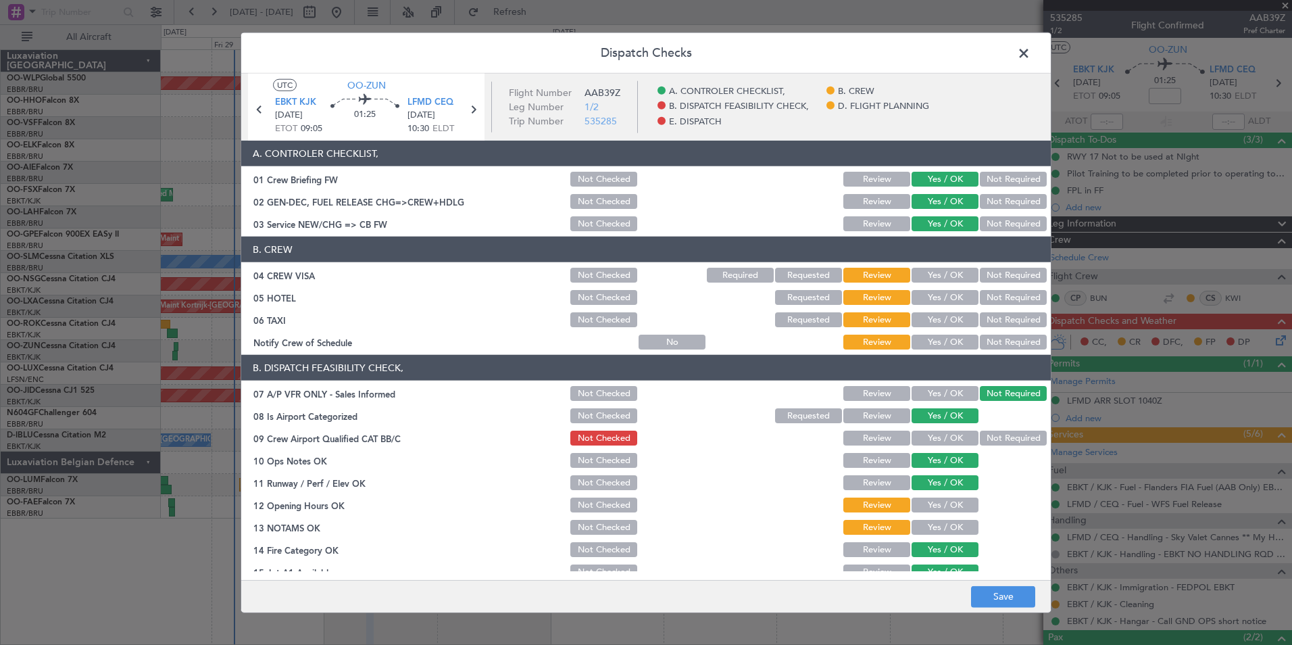
click at [1002, 274] on button "Not Required" at bounding box center [1013, 275] width 67 height 15
click at [1003, 295] on button "Not Required" at bounding box center [1013, 297] width 67 height 15
click at [989, 319] on button "Not Required" at bounding box center [1013, 319] width 67 height 15
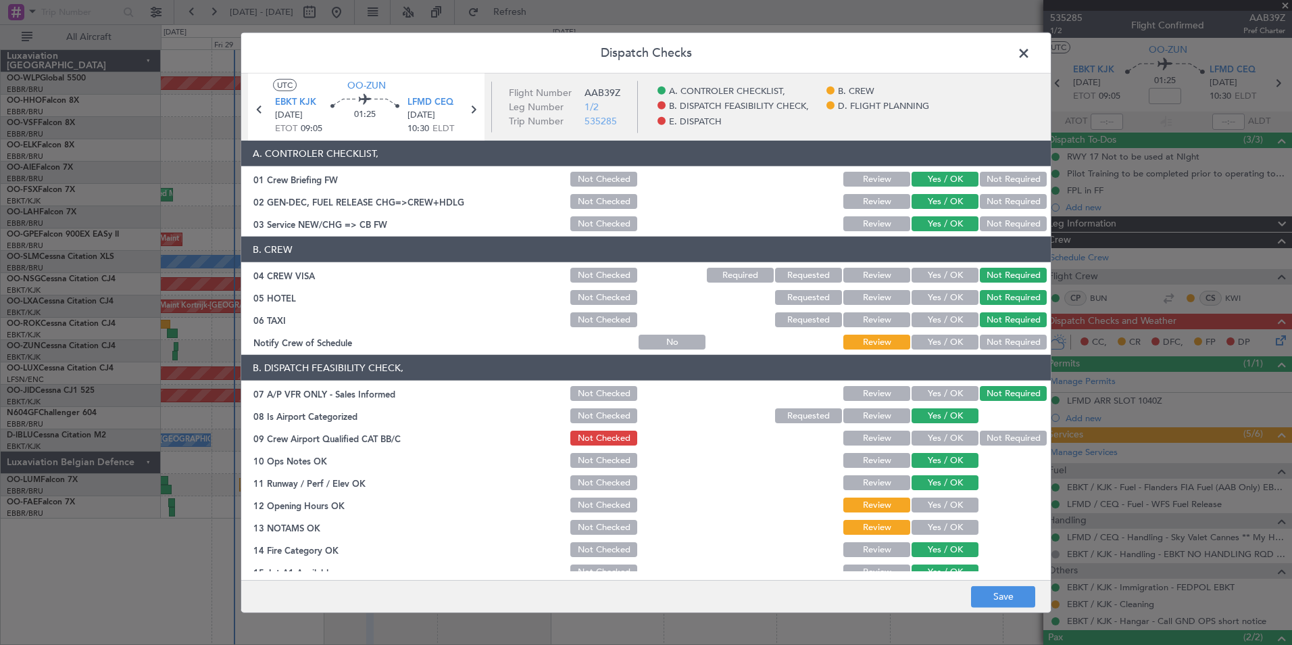
click at [959, 341] on button "Yes / OK" at bounding box center [944, 341] width 67 height 15
click at [928, 438] on button "Yes / OK" at bounding box center [944, 437] width 67 height 15
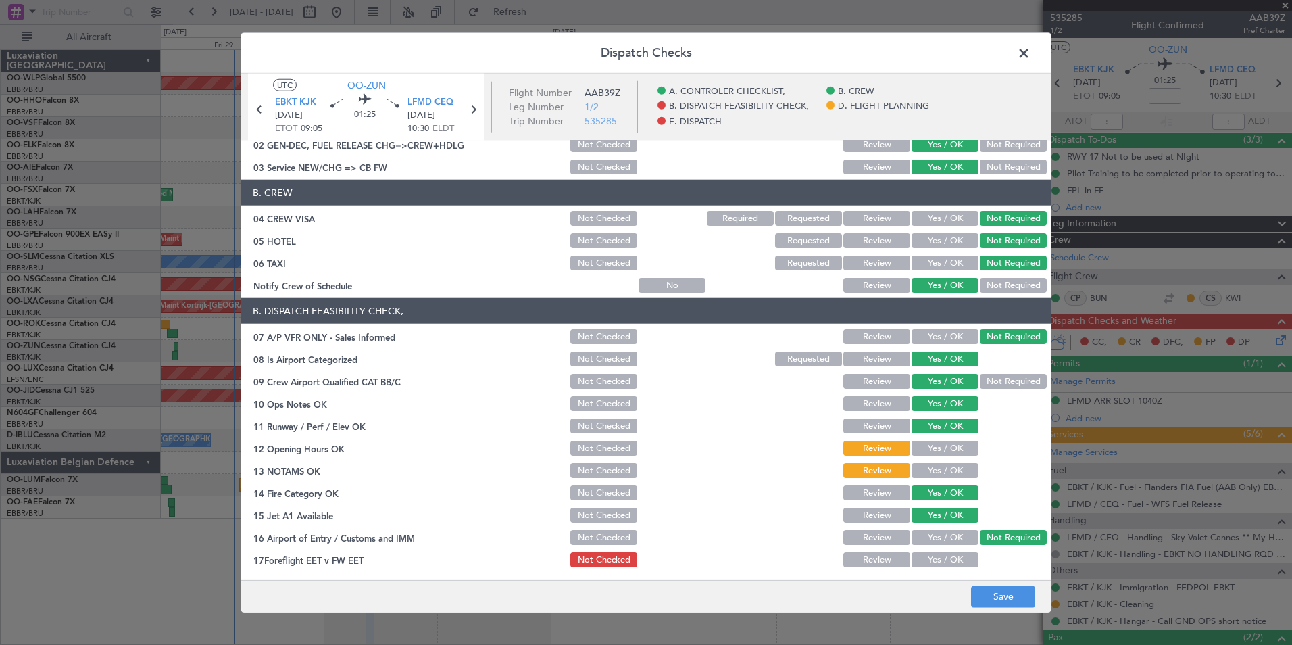
scroll to position [135, 0]
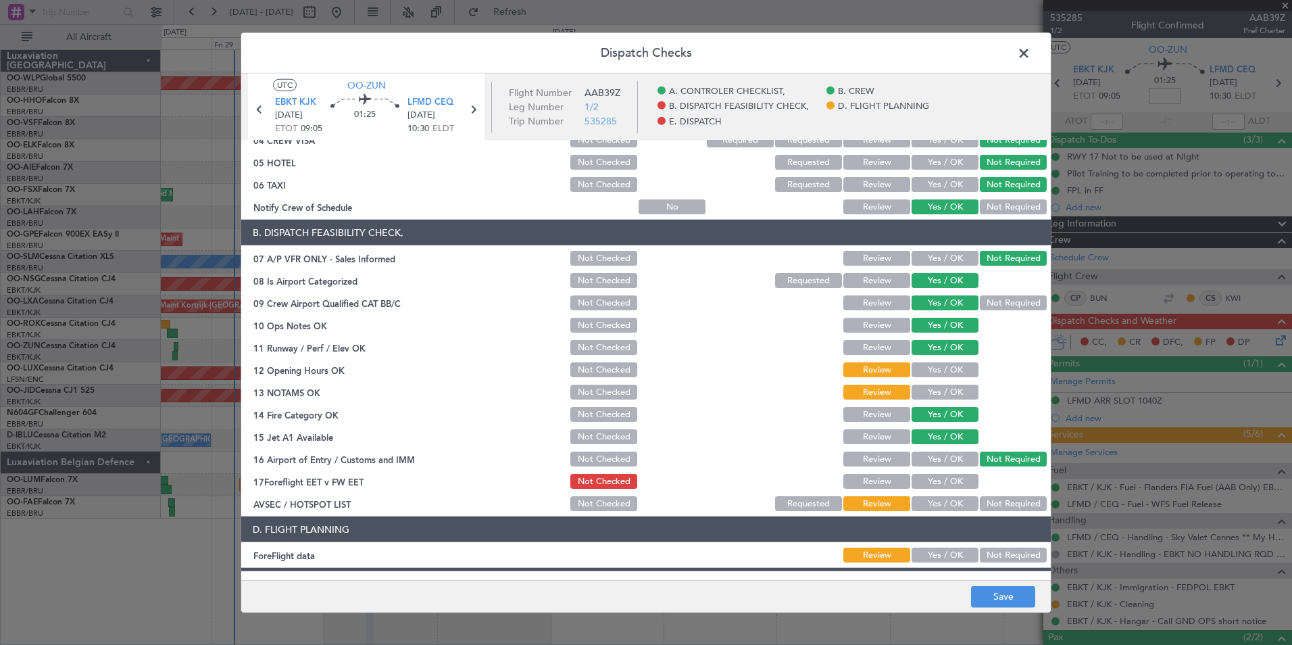
drag, startPoint x: 931, startPoint y: 365, endPoint x: 938, endPoint y: 378, distance: 15.1
click at [931, 364] on button "Yes / OK" at bounding box center [944, 369] width 67 height 15
click at [938, 393] on button "Yes / OK" at bounding box center [944, 391] width 67 height 15
click at [944, 476] on button "Yes / OK" at bounding box center [944, 481] width 67 height 15
click at [995, 505] on button "Not Required" at bounding box center [1013, 503] width 67 height 15
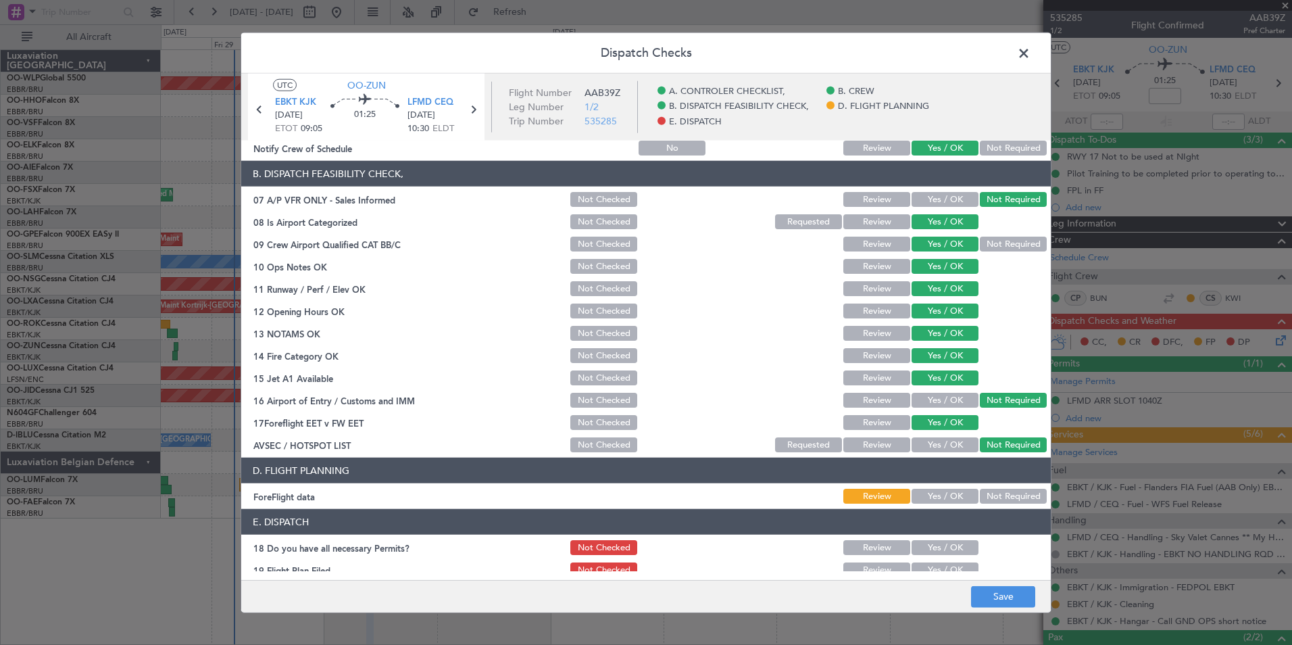
scroll to position [250, 0]
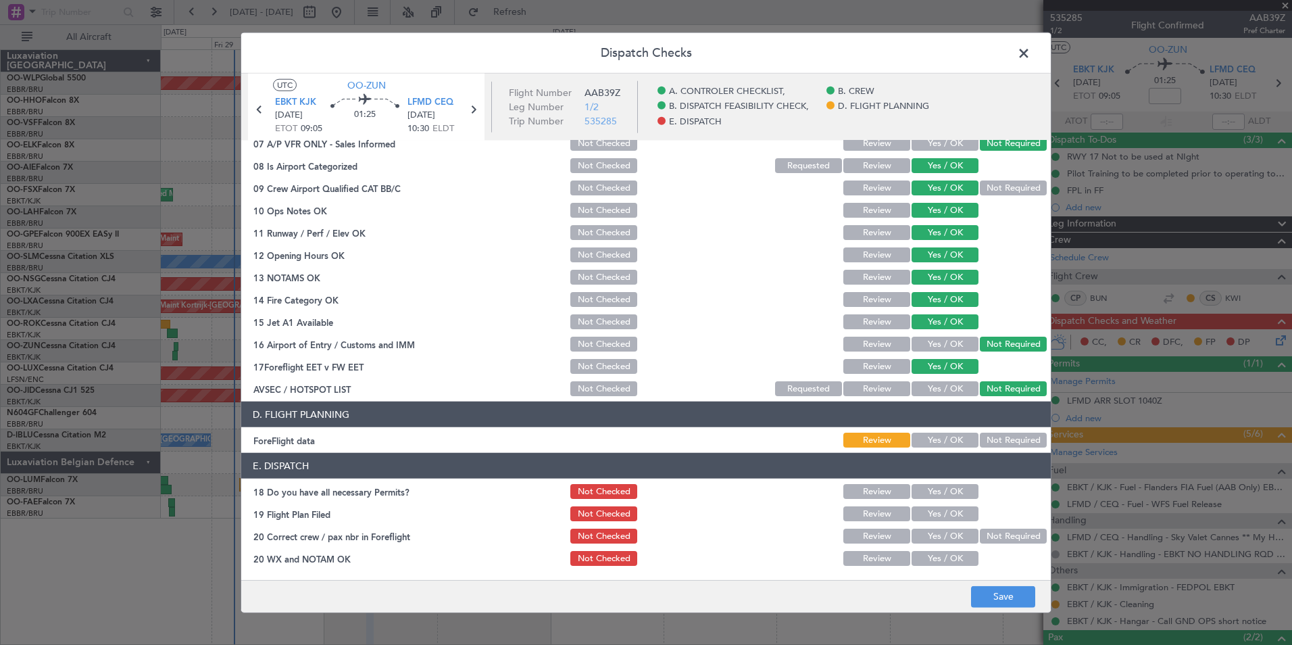
drag, startPoint x: 941, startPoint y: 452, endPoint x: 937, endPoint y: 442, distance: 10.7
click at [940, 449] on article "A. CONTROLER CHECKLIST, 01 Crew Briefing FW Not Checked Review Yes / OK Not Req…" at bounding box center [645, 356] width 809 height 430
click at [937, 442] on button "Yes / OK" at bounding box center [944, 439] width 67 height 15
click at [932, 499] on div "Yes / OK" at bounding box center [943, 491] width 68 height 19
click at [939, 491] on button "Yes / OK" at bounding box center [944, 491] width 67 height 15
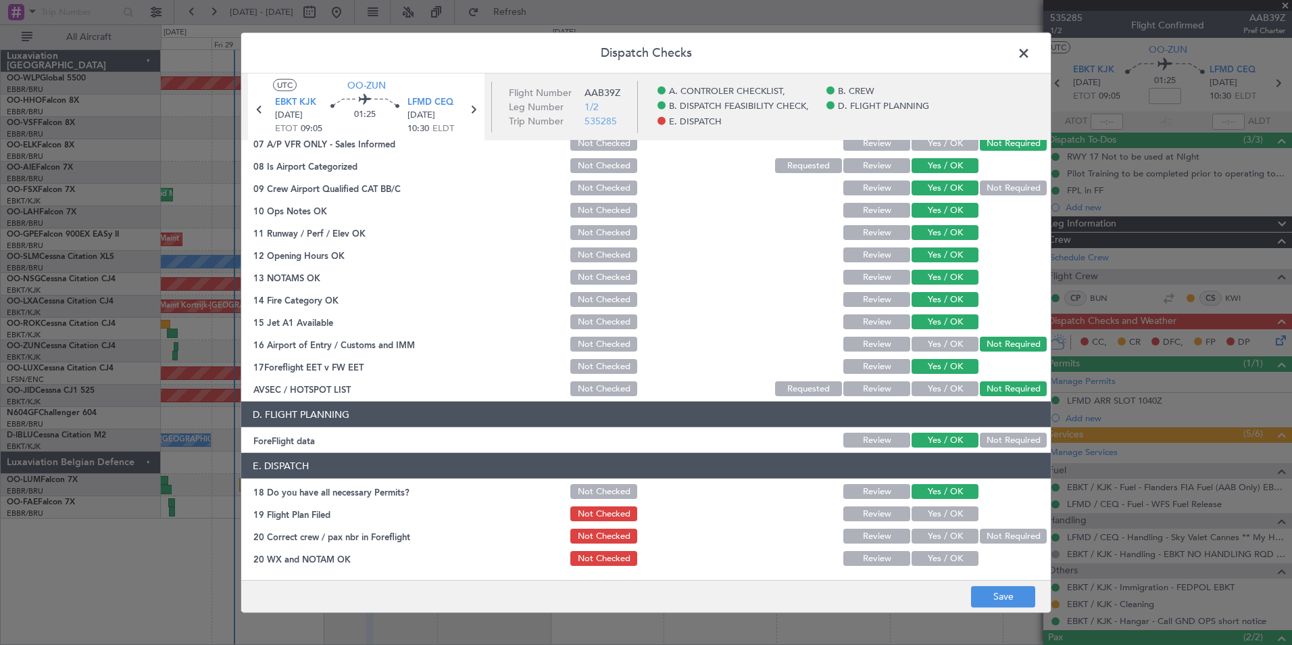
click at [945, 516] on button "Yes / OK" at bounding box center [944, 513] width 67 height 15
click at [945, 538] on button "Yes / OK" at bounding box center [944, 535] width 67 height 15
click at [945, 562] on button "Yes / OK" at bounding box center [944, 558] width 67 height 15
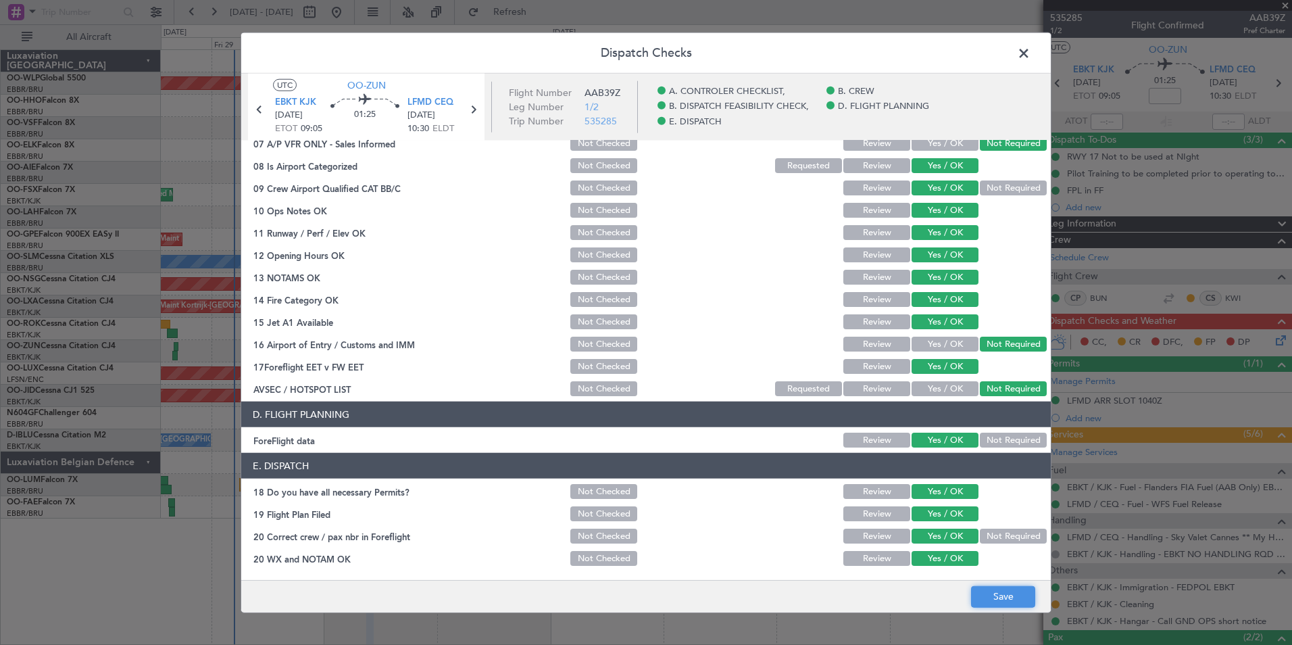
click at [1001, 592] on button "Save" at bounding box center [1003, 596] width 64 height 22
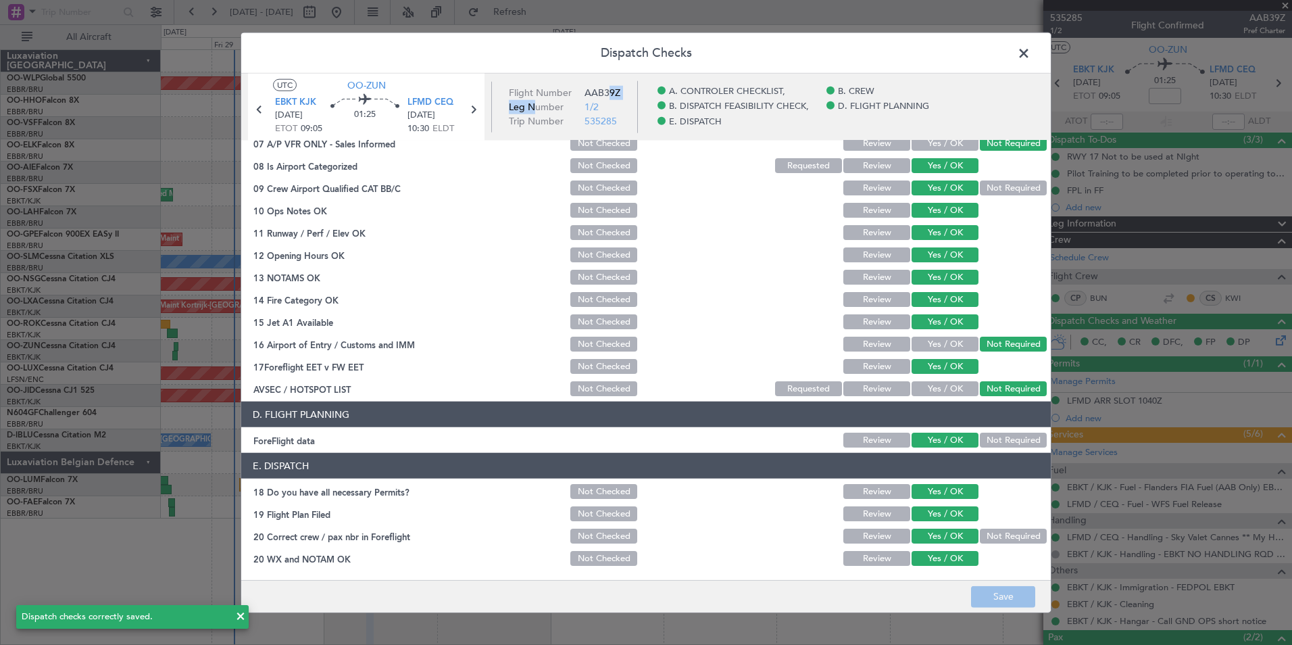
drag, startPoint x: 581, startPoint y: 99, endPoint x: 522, endPoint y: 107, distance: 60.0
click at [522, 107] on article "UTC OO-ZUN EBKT KJK 30/08/2025 ETOT 09:05 01:25 LFMD CEQ 30/08/2025 10:30 ELDT …" at bounding box center [645, 107] width 809 height 67
drag, startPoint x: 522, startPoint y: 107, endPoint x: 472, endPoint y: 119, distance: 50.6
click at [472, 122] on section "EBKT KJK 30/08/2025 ETOT 09:05 01:25 LFMD CEQ 30/08/2025 10:30 ELDT" at bounding box center [366, 117] width 236 height 47
click at [476, 109] on icon at bounding box center [473, 110] width 18 height 18
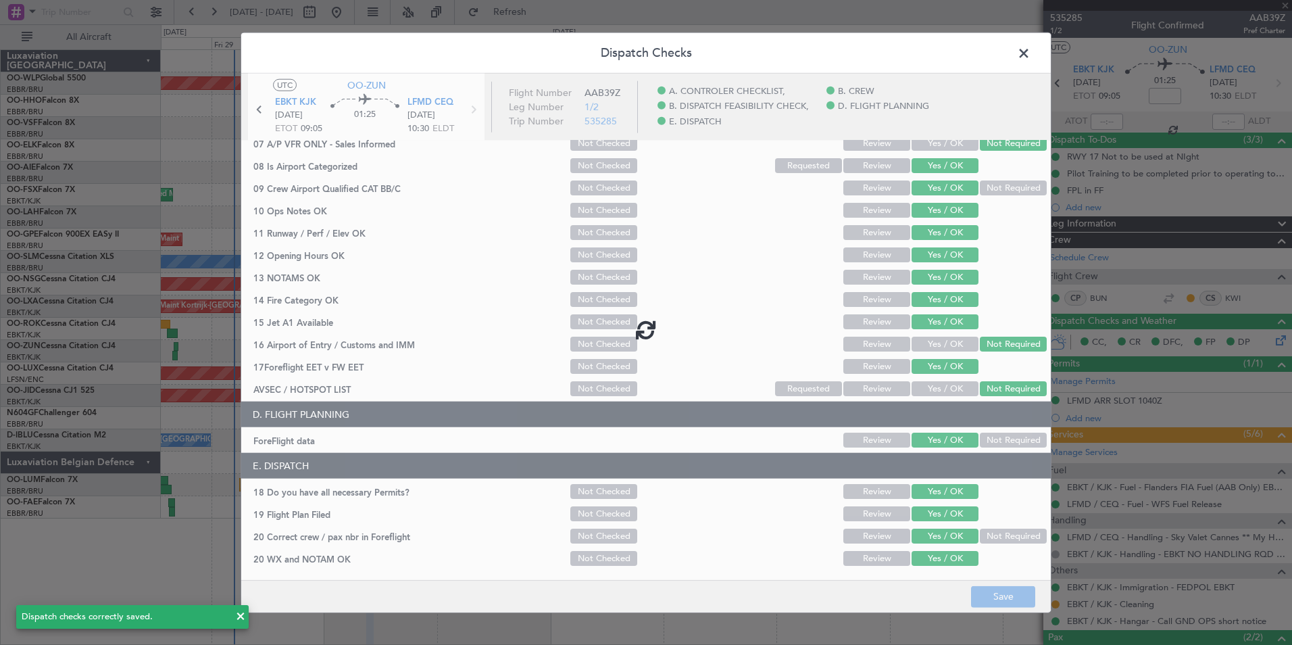
type input "-00:15"
type input "0"
type input "-00:15"
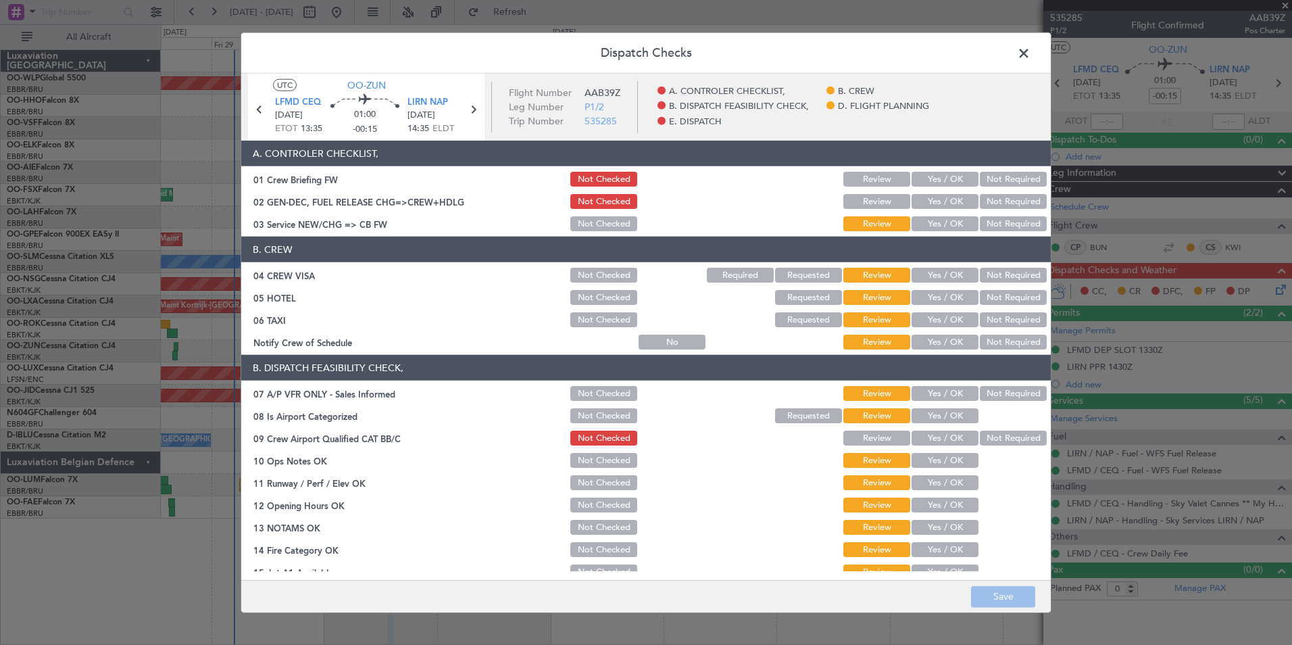
drag, startPoint x: 936, startPoint y: 180, endPoint x: 935, endPoint y: 195, distance: 14.2
click at [936, 180] on button "Yes / OK" at bounding box center [944, 179] width 67 height 15
click at [930, 208] on button "Yes / OK" at bounding box center [944, 201] width 67 height 15
drag, startPoint x: 930, startPoint y: 216, endPoint x: 937, endPoint y: 229, distance: 14.5
click at [930, 217] on button "Yes / OK" at bounding box center [944, 223] width 67 height 15
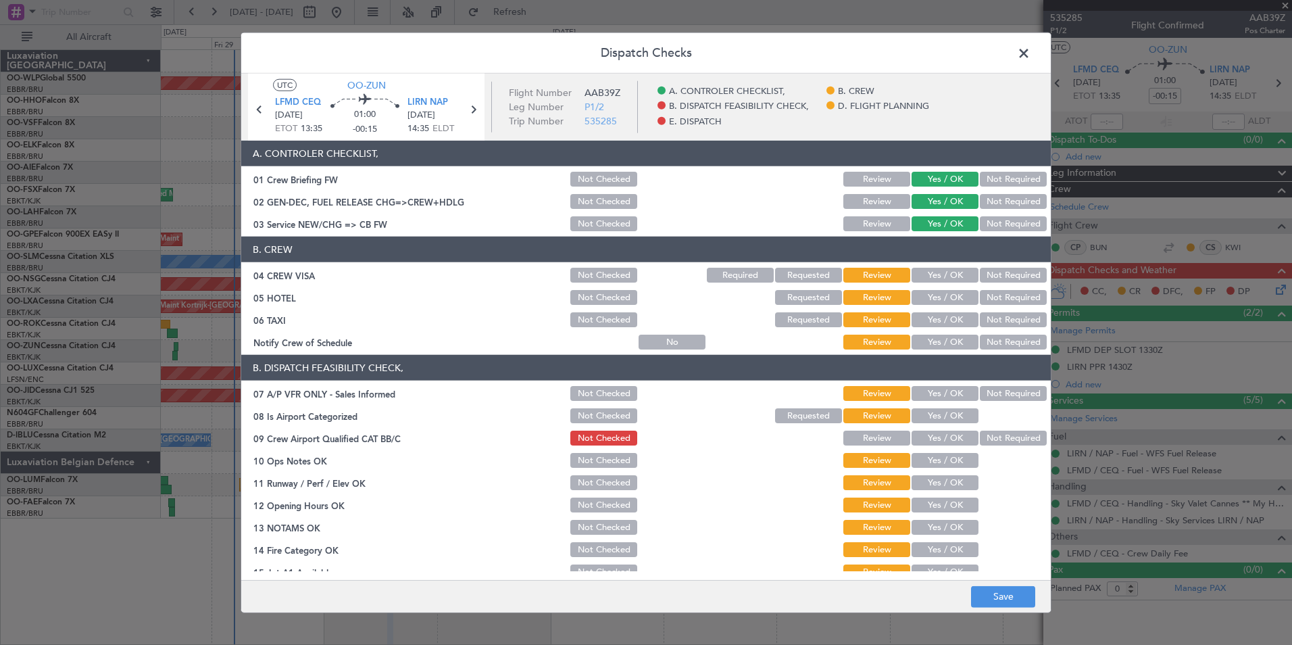
click at [980, 278] on button "Not Required" at bounding box center [1013, 275] width 67 height 15
click at [984, 294] on button "Not Required" at bounding box center [1013, 297] width 67 height 15
click at [986, 319] on button "Not Required" at bounding box center [1013, 319] width 67 height 15
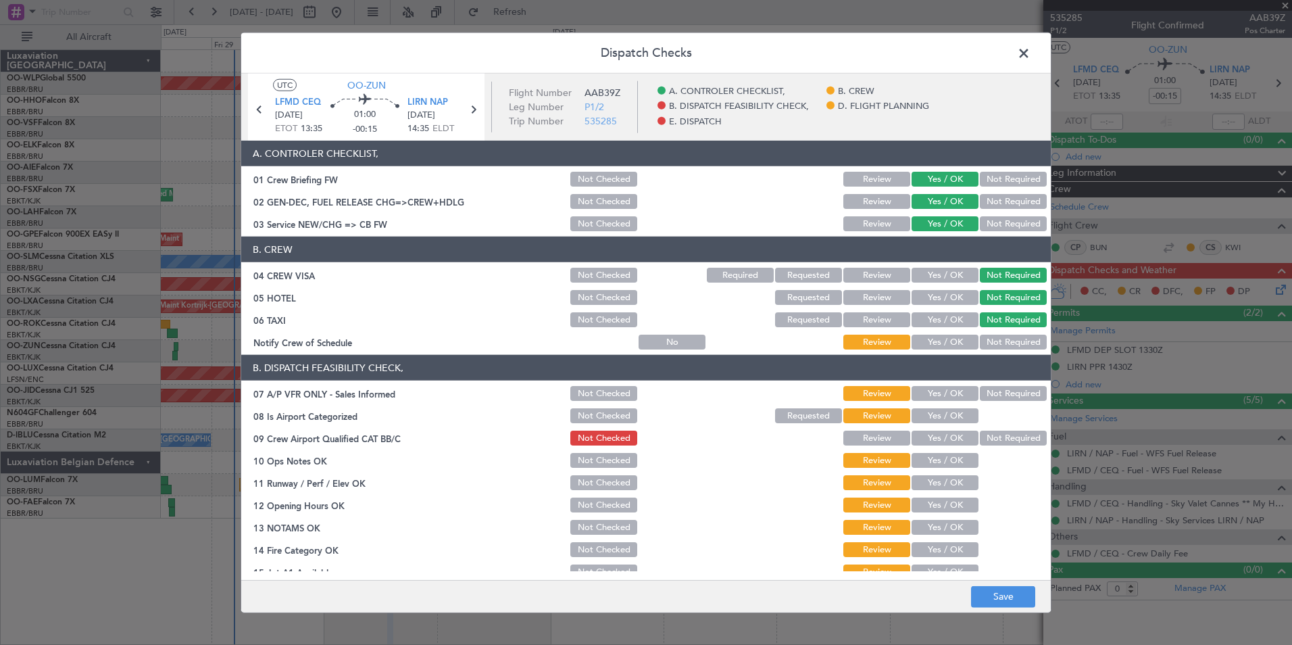
click at [947, 346] on button "Yes / OK" at bounding box center [944, 341] width 67 height 15
click at [986, 396] on button "Not Required" at bounding box center [1013, 393] width 67 height 15
drag, startPoint x: 937, startPoint y: 412, endPoint x: 934, endPoint y: 419, distance: 7.6
click at [936, 412] on button "Yes / OK" at bounding box center [944, 415] width 67 height 15
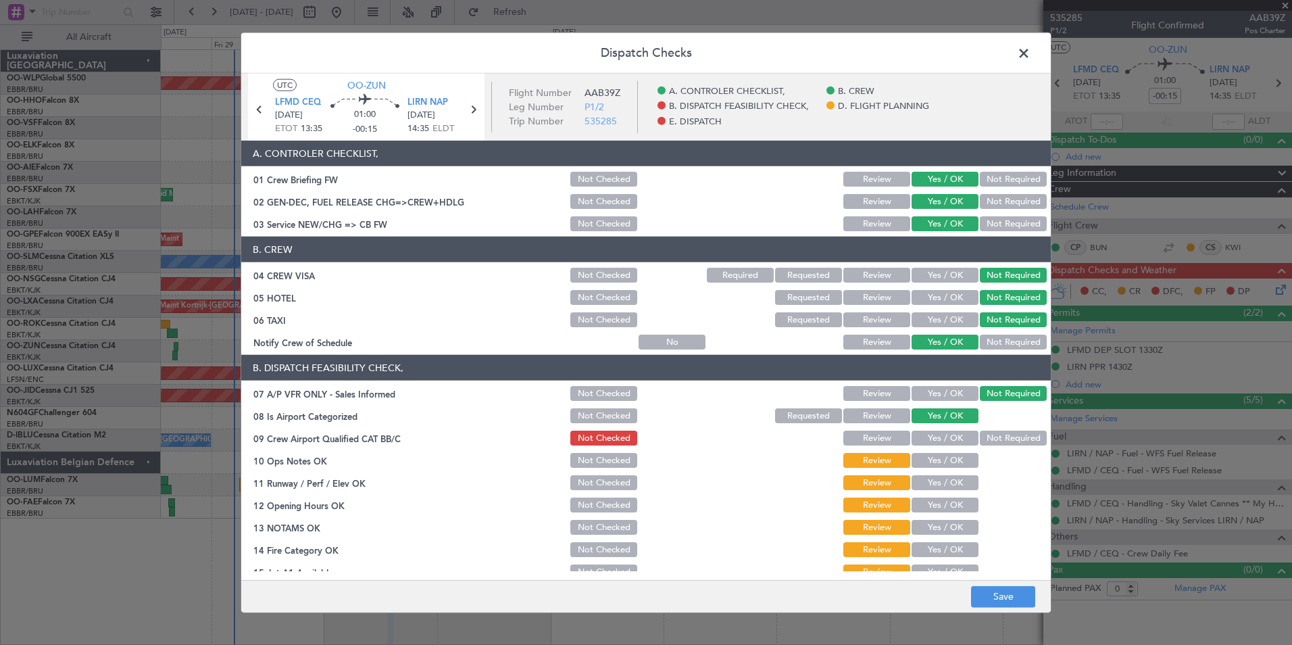
click at [931, 436] on button "Yes / OK" at bounding box center [944, 437] width 67 height 15
click at [927, 459] on button "Yes / OK" at bounding box center [944, 460] width 67 height 15
drag, startPoint x: 920, startPoint y: 476, endPoint x: 924, endPoint y: 498, distance: 22.7
click at [919, 477] on button "Yes / OK" at bounding box center [944, 482] width 67 height 15
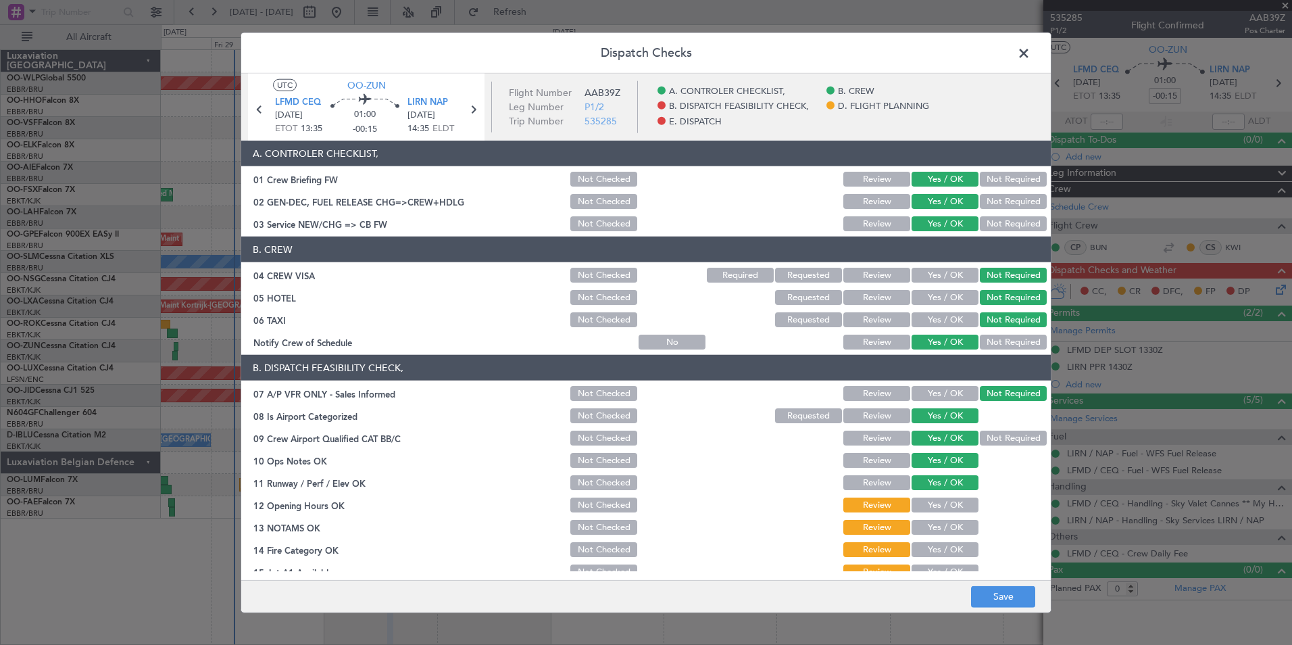
click at [925, 506] on button "Yes / OK" at bounding box center [944, 504] width 67 height 15
click at [928, 532] on button "Yes / OK" at bounding box center [944, 527] width 67 height 15
drag, startPoint x: 928, startPoint y: 532, endPoint x: 930, endPoint y: 549, distance: 16.3
click at [929, 548] on button "Yes / OK" at bounding box center [944, 549] width 67 height 15
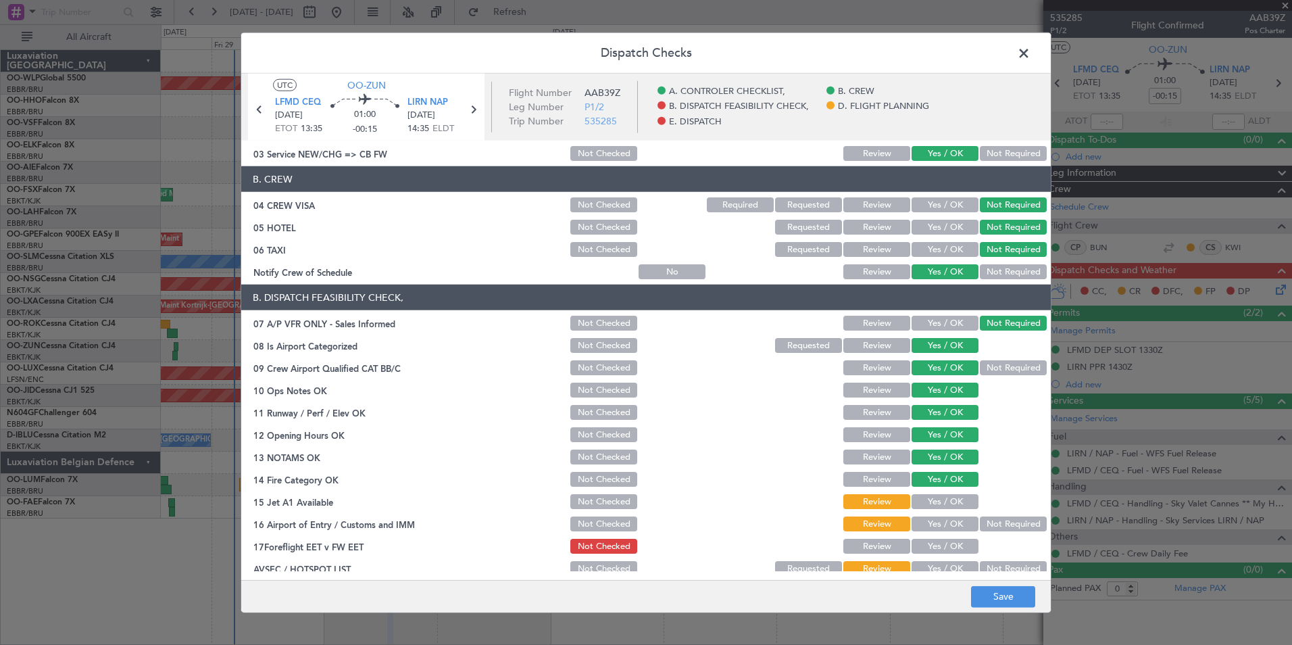
scroll to position [135, 0]
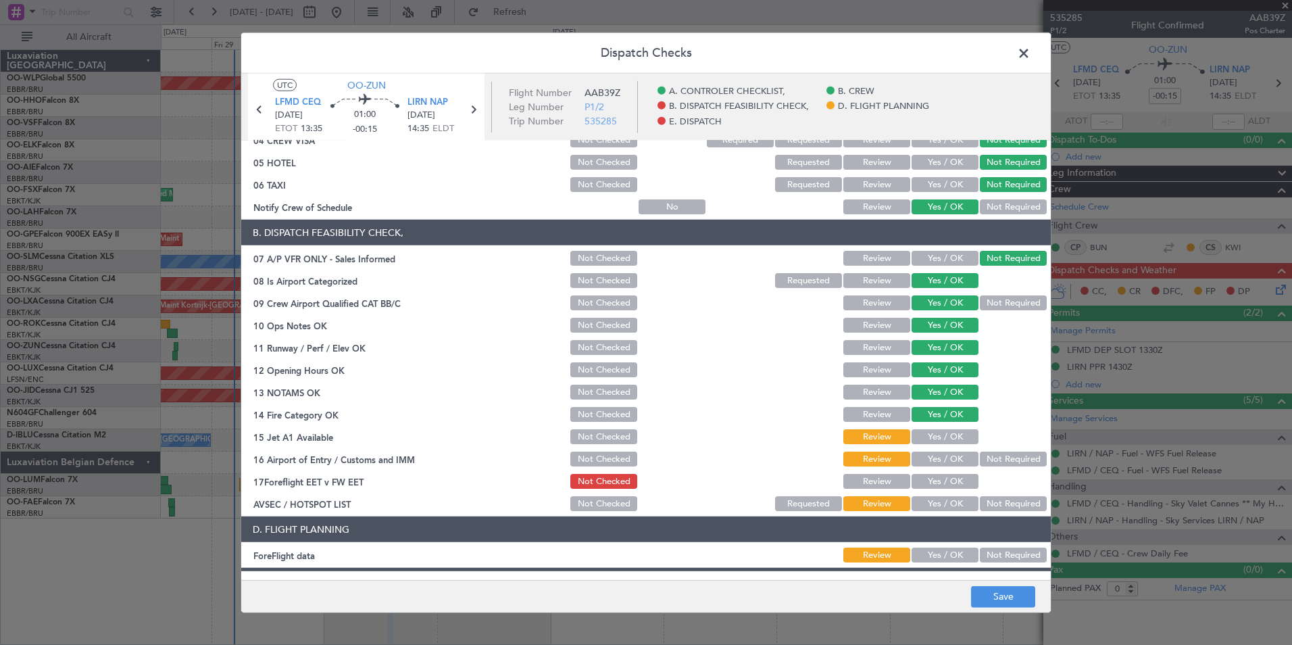
click at [936, 434] on button "Yes / OK" at bounding box center [944, 436] width 67 height 15
click at [980, 464] on button "Not Required" at bounding box center [1013, 458] width 67 height 15
click at [954, 478] on button "Yes / OK" at bounding box center [944, 481] width 67 height 15
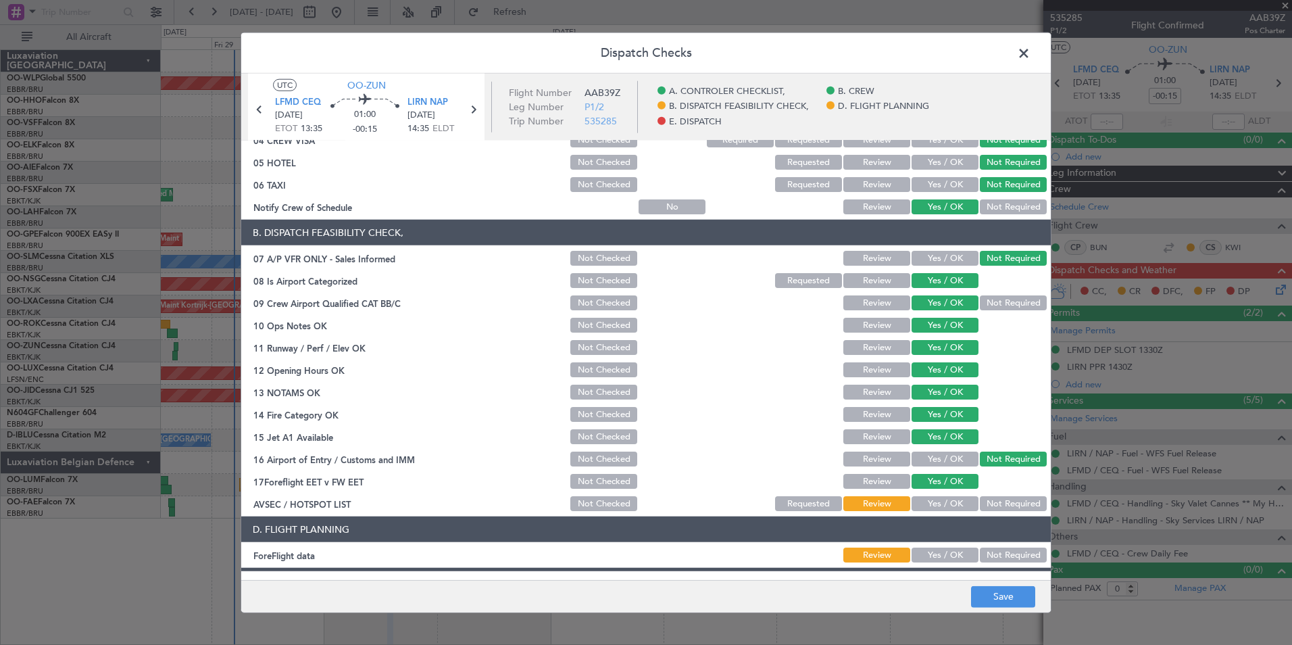
click at [980, 499] on button "Not Required" at bounding box center [1013, 503] width 67 height 15
click at [937, 555] on button "Yes / OK" at bounding box center [944, 554] width 67 height 15
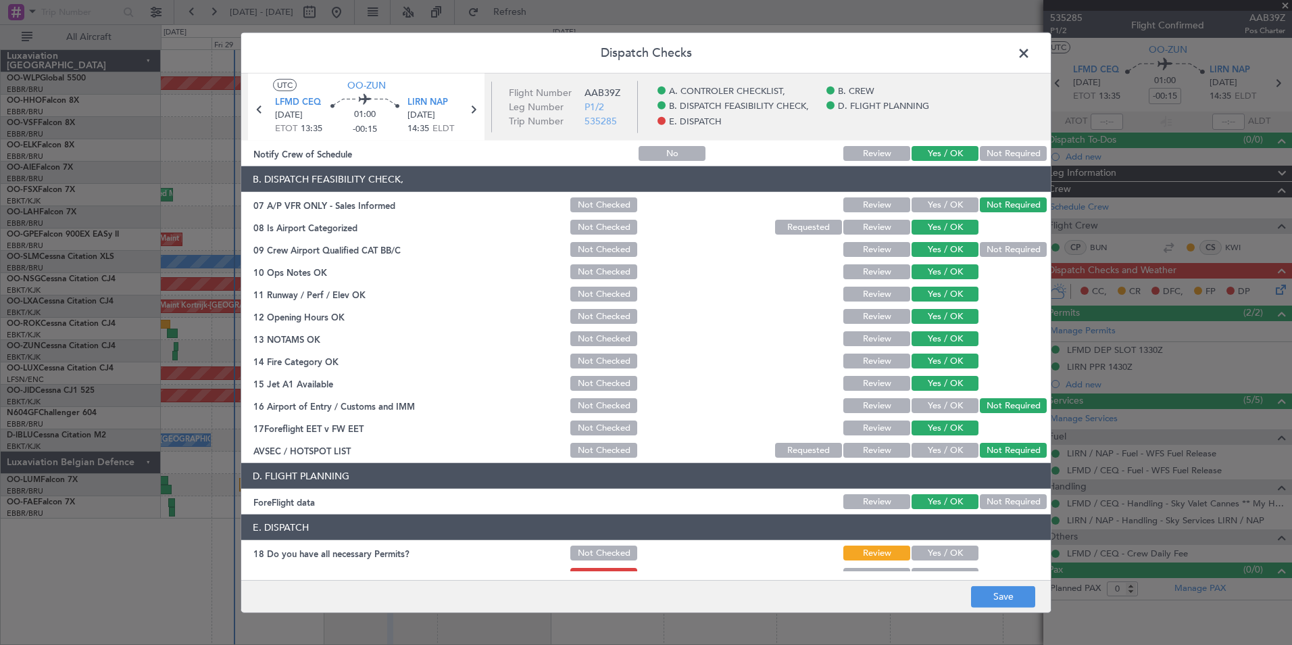
scroll to position [250, 0]
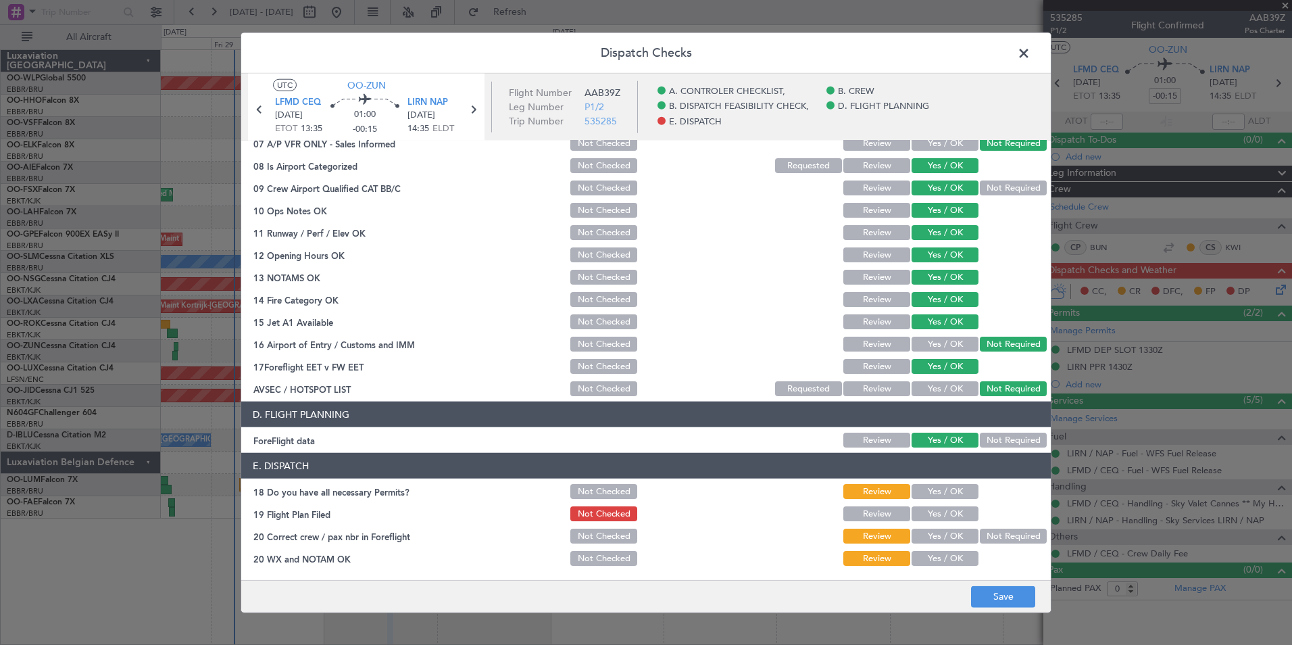
click at [933, 493] on button "Yes / OK" at bounding box center [944, 491] width 67 height 15
click at [931, 511] on button "Yes / OK" at bounding box center [944, 513] width 67 height 15
click at [932, 545] on div "Yes / OK" at bounding box center [943, 535] width 68 height 19
click at [935, 565] on button "Yes / OK" at bounding box center [944, 558] width 67 height 15
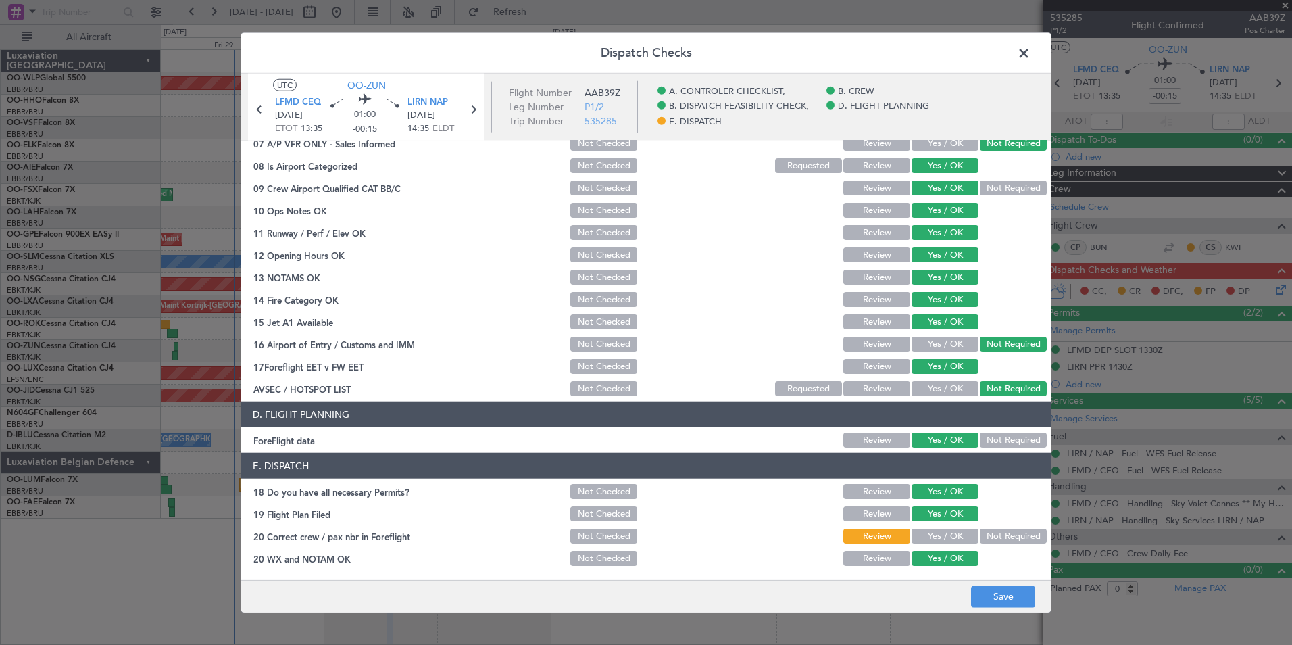
click at [936, 534] on button "Yes / OK" at bounding box center [944, 535] width 67 height 15
click at [982, 591] on button "Save" at bounding box center [1003, 596] width 64 height 22
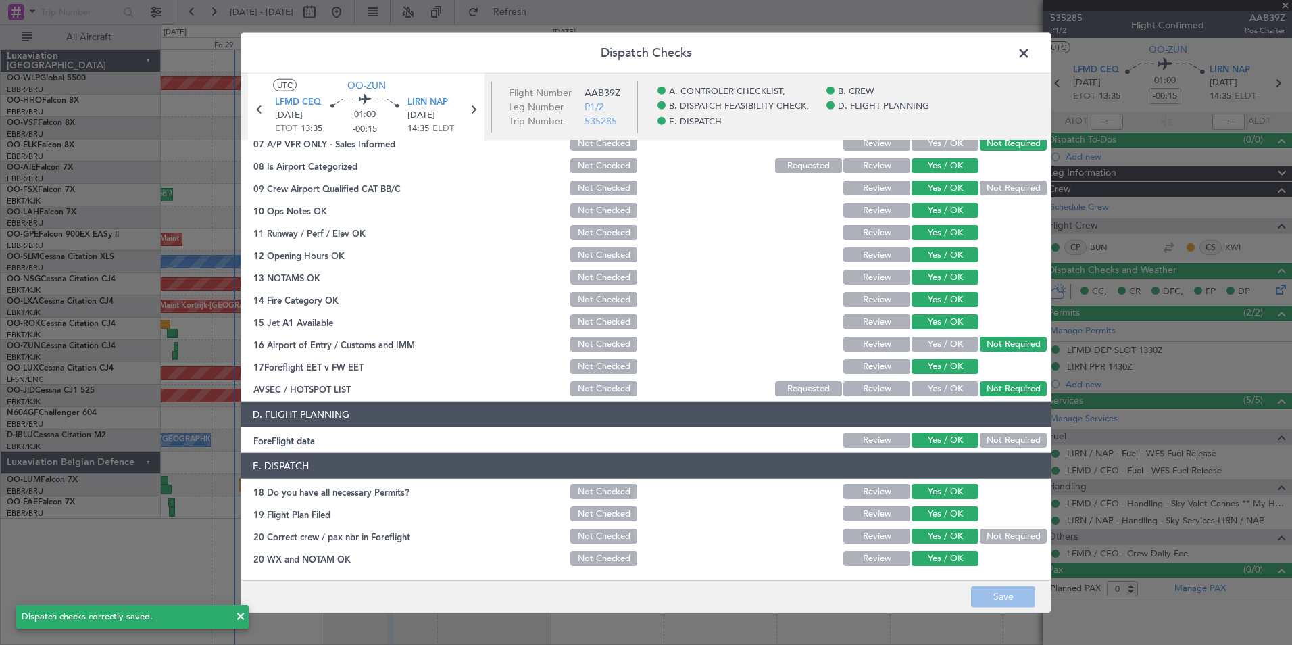
drag, startPoint x: 464, startPoint y: 102, endPoint x: 461, endPoint y: 111, distance: 9.7
click at [461, 111] on div "LIRN NAP 30/08/2025 14:35 ELDT" at bounding box center [435, 116] width 57 height 40
click at [471, 111] on icon at bounding box center [473, 110] width 18 height 18
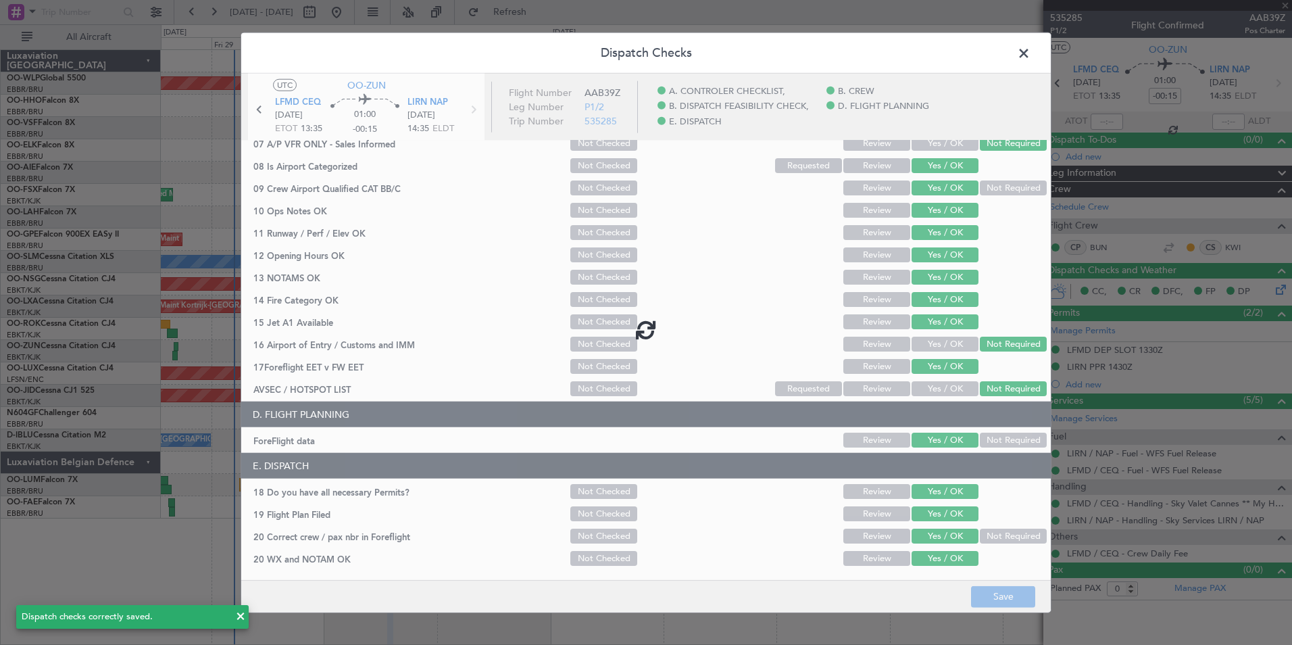
type input "7"
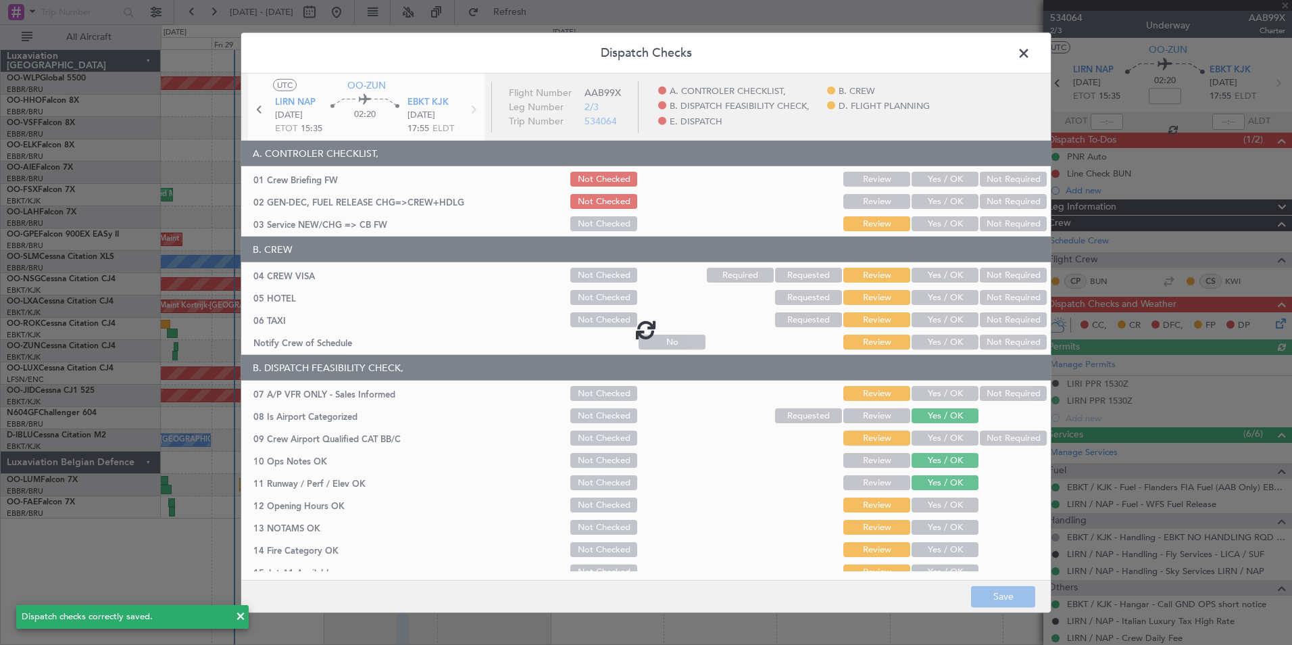
click at [920, 181] on div at bounding box center [645, 329] width 809 height 511
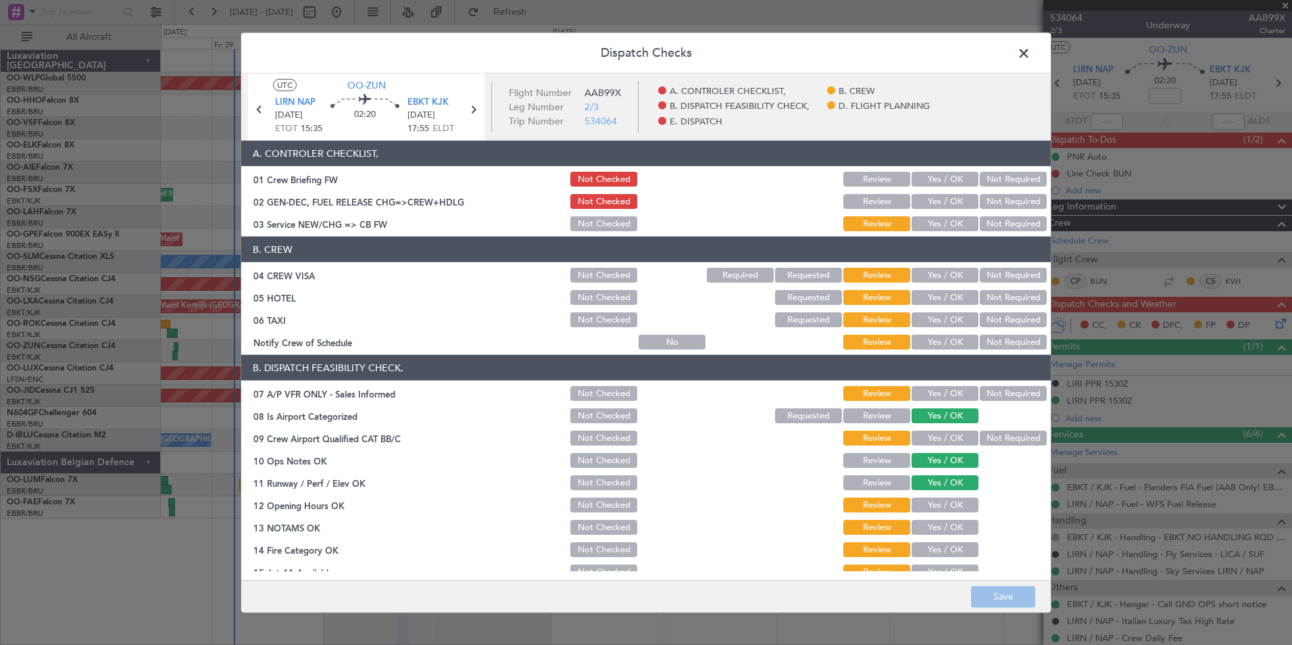
click at [916, 177] on button "Yes / OK" at bounding box center [944, 179] width 67 height 15
click at [915, 208] on button "Yes / OK" at bounding box center [944, 201] width 67 height 15
click at [918, 232] on div "Yes / OK" at bounding box center [943, 223] width 68 height 19
click at [930, 228] on button "Yes / OK" at bounding box center [944, 223] width 67 height 15
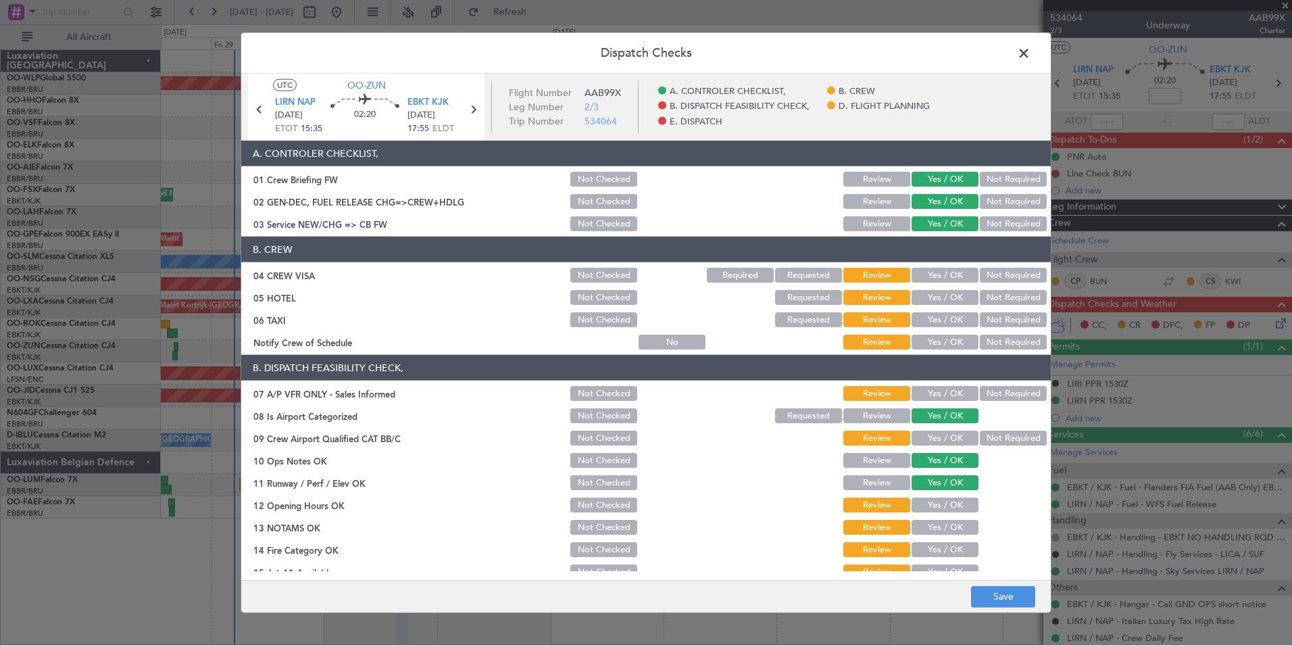
click at [980, 276] on button "Not Required" at bounding box center [1013, 275] width 67 height 15
click at [987, 293] on button "Not Required" at bounding box center [1013, 297] width 67 height 15
click at [992, 319] on button "Not Required" at bounding box center [1013, 319] width 67 height 15
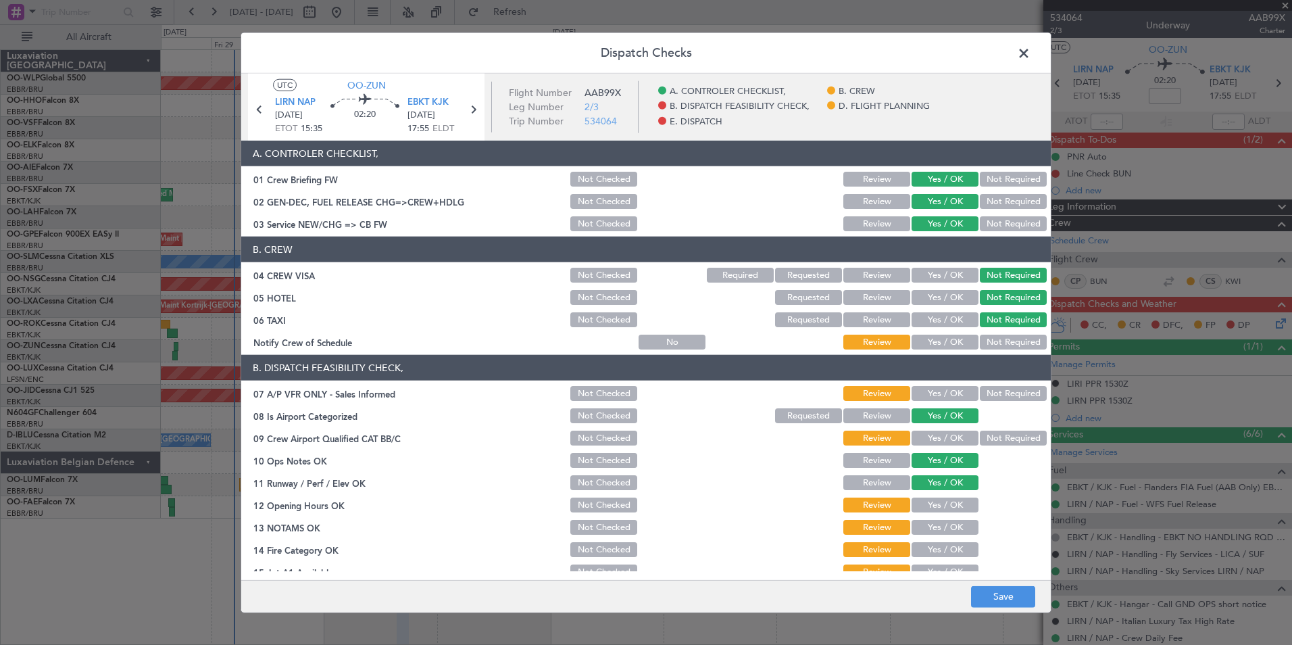
drag, startPoint x: 947, startPoint y: 345, endPoint x: 946, endPoint y: 361, distance: 16.2
click at [946, 346] on button "Yes / OK" at bounding box center [944, 341] width 67 height 15
click at [980, 404] on section "B. DISPATCH FEASIBILITY CHECK, 07 A/P VFR ONLY - Sales Informed Not Checked Rev…" at bounding box center [645, 501] width 809 height 293
click at [980, 395] on button "Not Required" at bounding box center [1013, 393] width 67 height 15
click at [935, 445] on div "Yes / OK" at bounding box center [943, 437] width 68 height 19
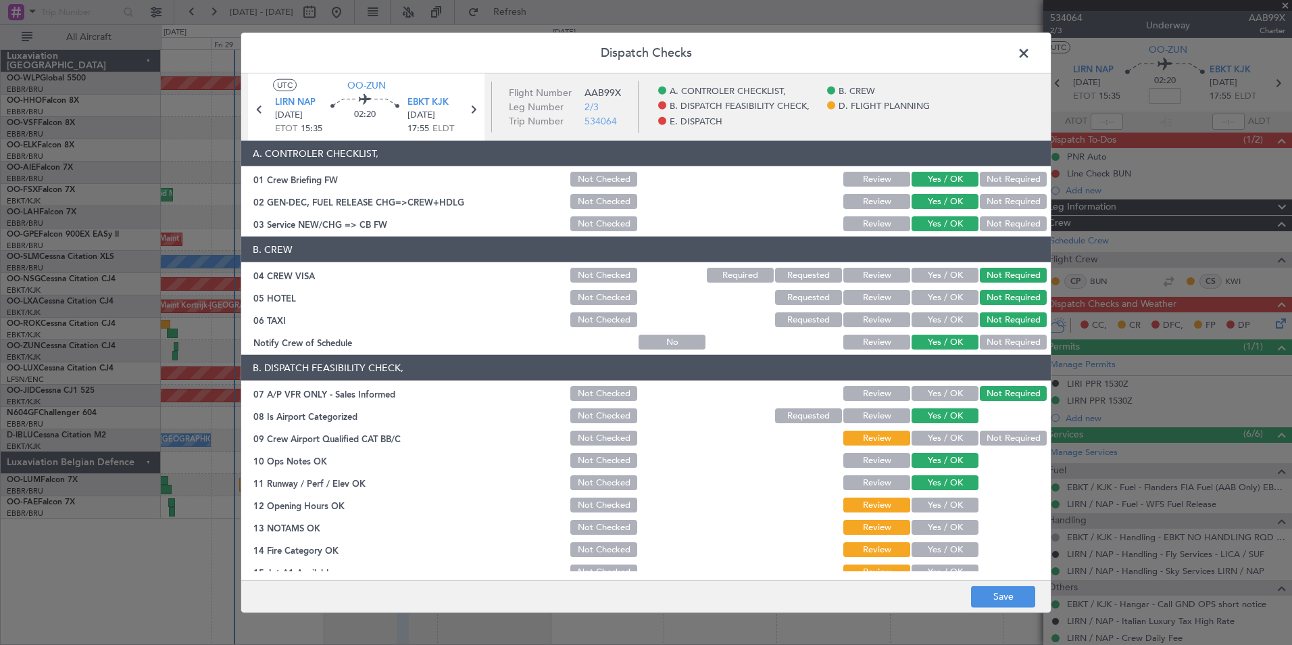
click at [933, 439] on button "Yes / OK" at bounding box center [944, 437] width 67 height 15
click at [926, 520] on button "Yes / OK" at bounding box center [944, 527] width 67 height 15
click at [930, 507] on button "Yes / OK" at bounding box center [944, 504] width 67 height 15
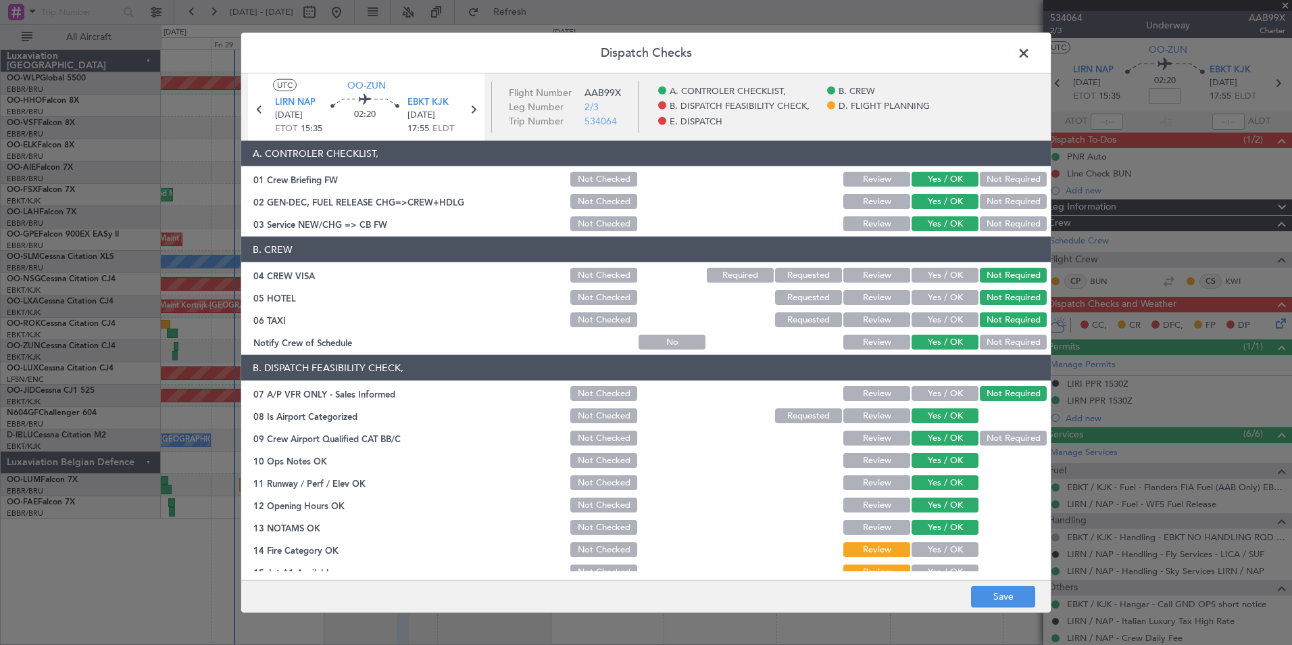
click at [932, 547] on button "Yes / OK" at bounding box center [944, 549] width 67 height 15
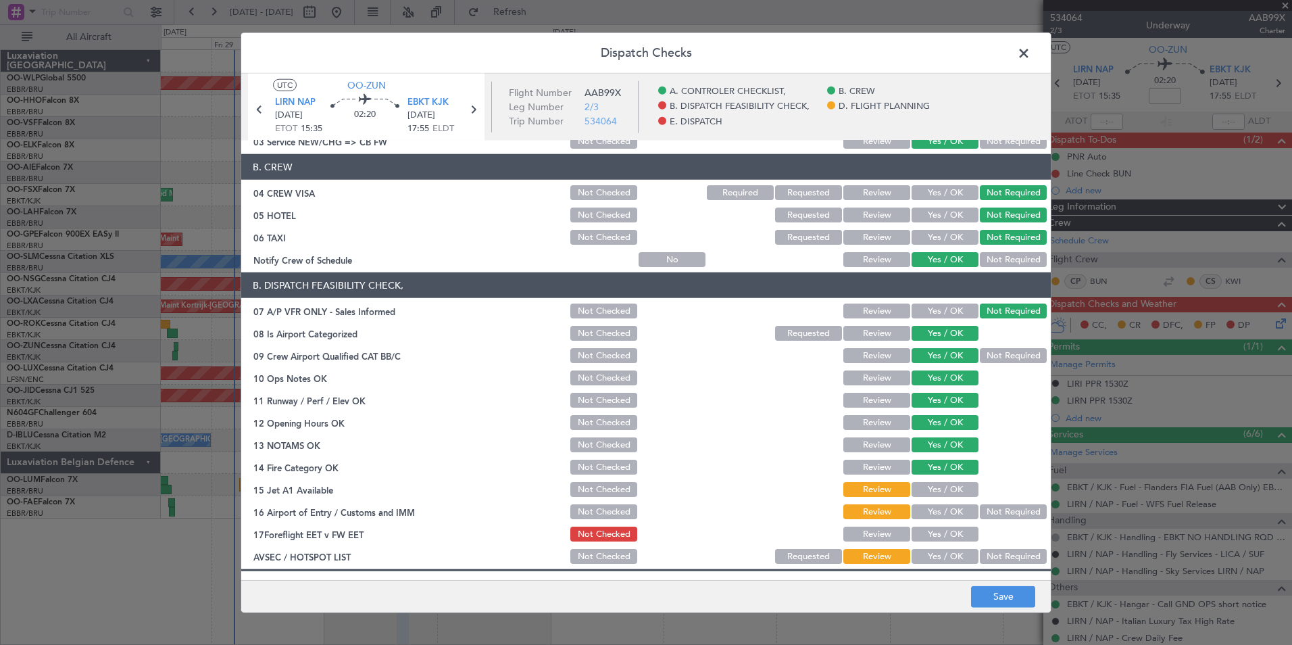
scroll to position [203, 0]
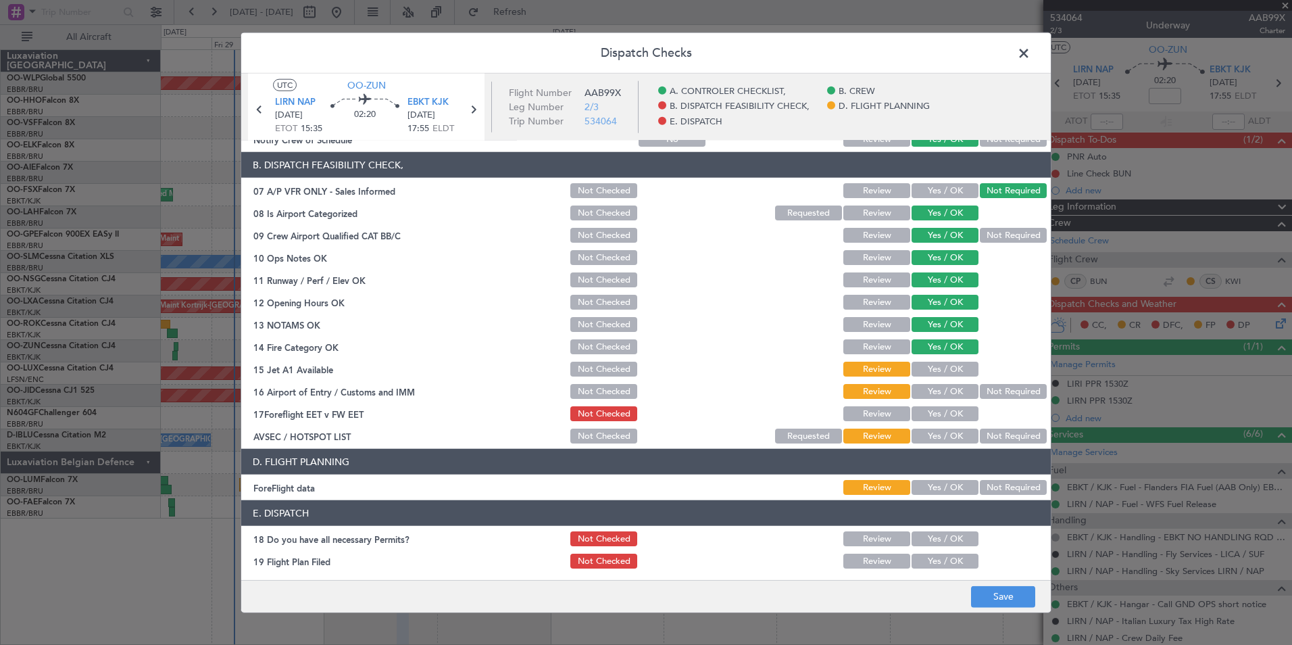
click at [927, 360] on section "B. DISPATCH FEASIBILITY CHECK, 07 A/P VFR ONLY - Sales Informed Not Checked Rev…" at bounding box center [645, 298] width 809 height 293
click at [927, 364] on button "Yes / OK" at bounding box center [944, 368] width 67 height 15
click at [932, 391] on button "Yes / OK" at bounding box center [944, 391] width 67 height 15
click at [983, 395] on button "Not Required" at bounding box center [1013, 391] width 67 height 15
click at [950, 413] on button "Yes / OK" at bounding box center [944, 413] width 67 height 15
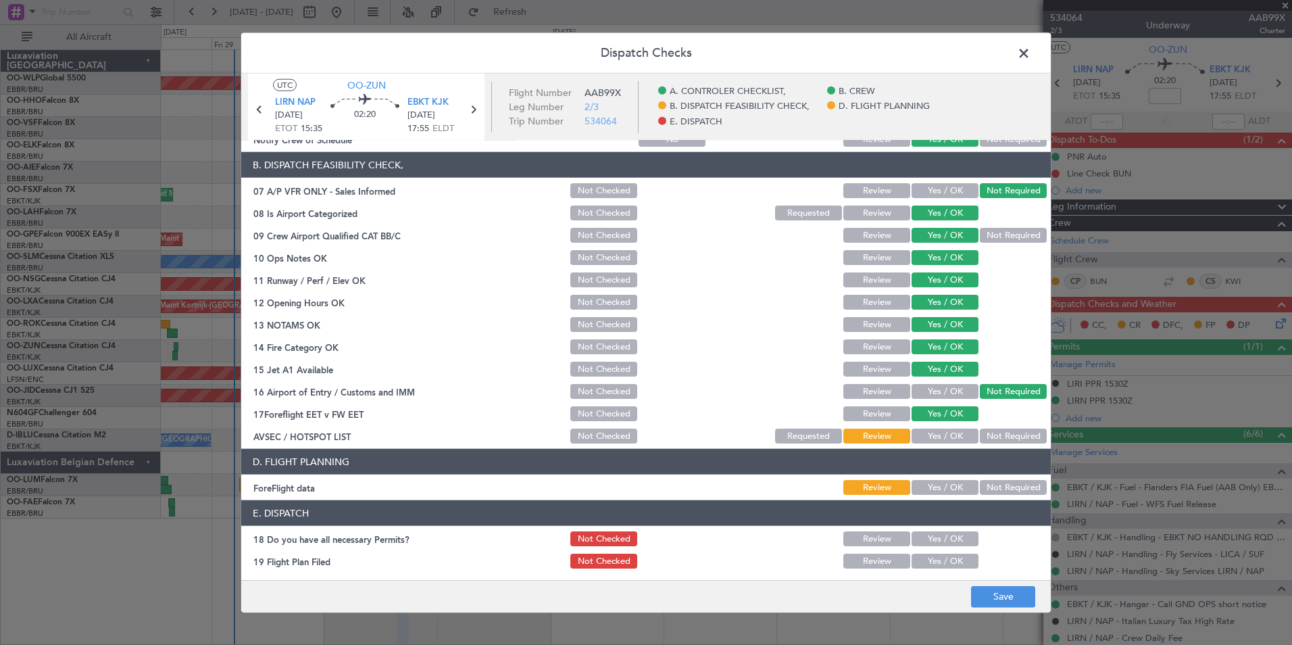
click at [1001, 436] on button "Not Required" at bounding box center [1013, 435] width 67 height 15
click at [941, 494] on div "Yes / OK" at bounding box center [943, 487] width 68 height 19
click at [941, 480] on button "Yes / OK" at bounding box center [944, 487] width 67 height 15
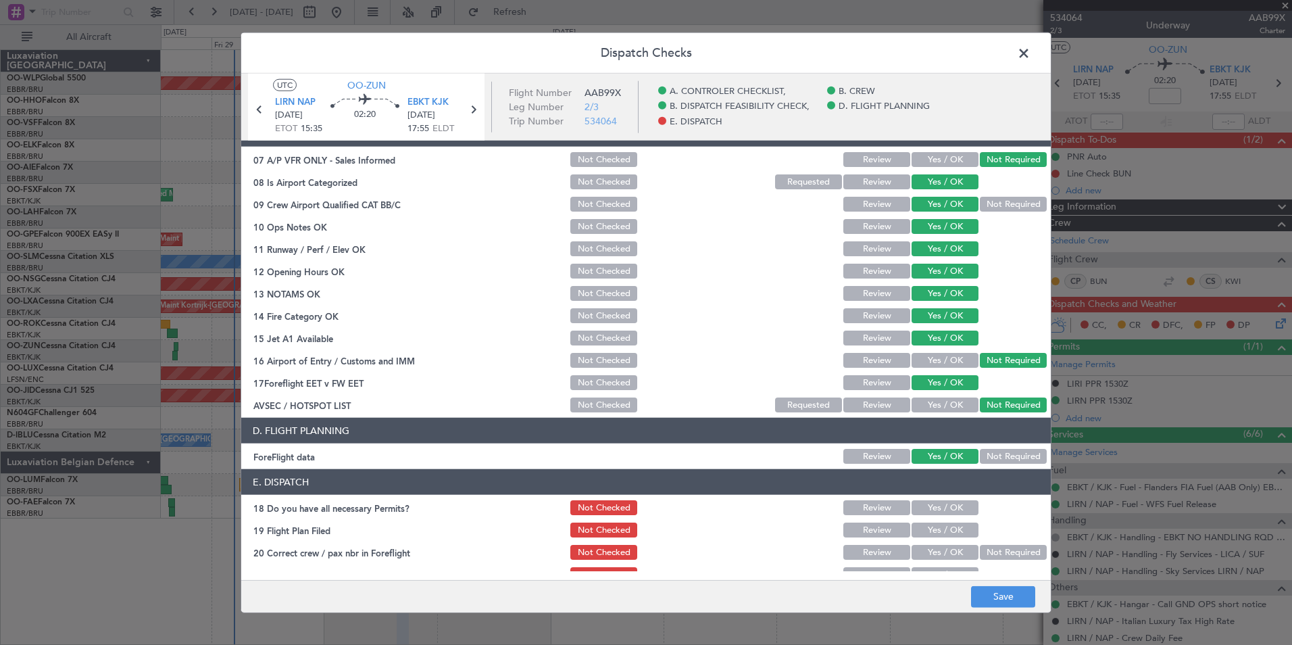
scroll to position [250, 0]
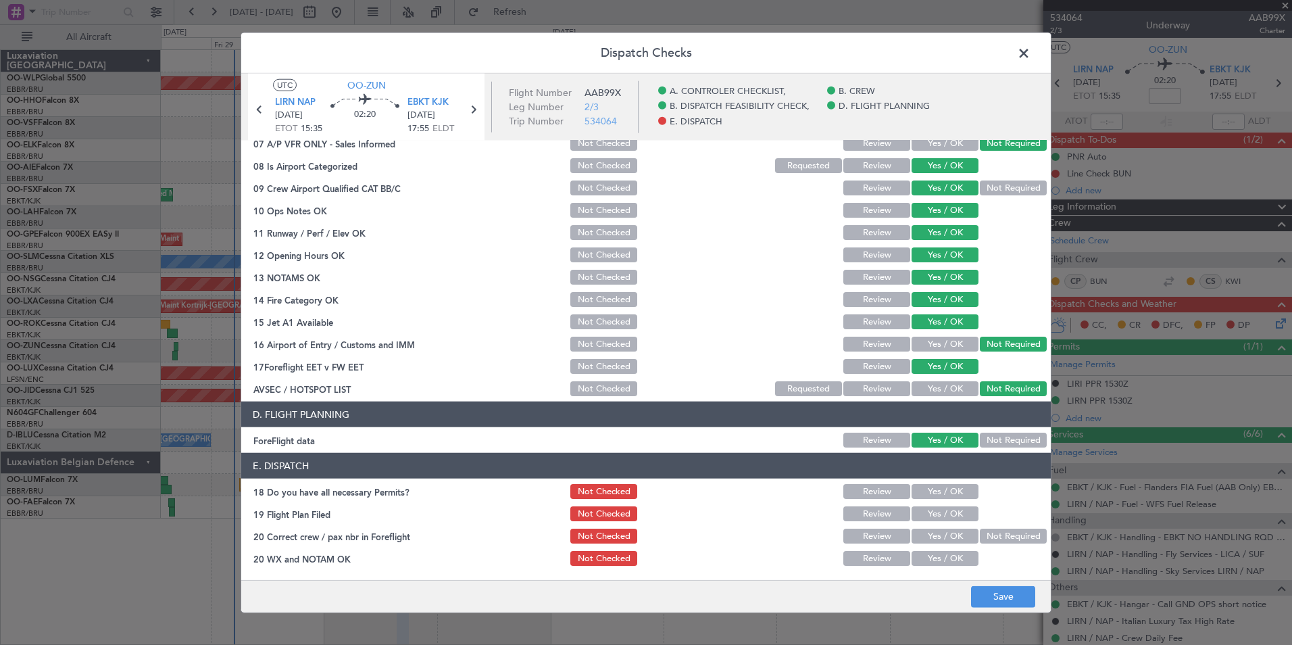
click at [931, 492] on button "Yes / OK" at bounding box center [944, 491] width 67 height 15
click at [936, 522] on div "Yes / OK" at bounding box center [943, 513] width 68 height 19
click at [937, 511] on button "Yes / OK" at bounding box center [944, 513] width 67 height 15
click at [935, 535] on button "Yes / OK" at bounding box center [944, 535] width 67 height 15
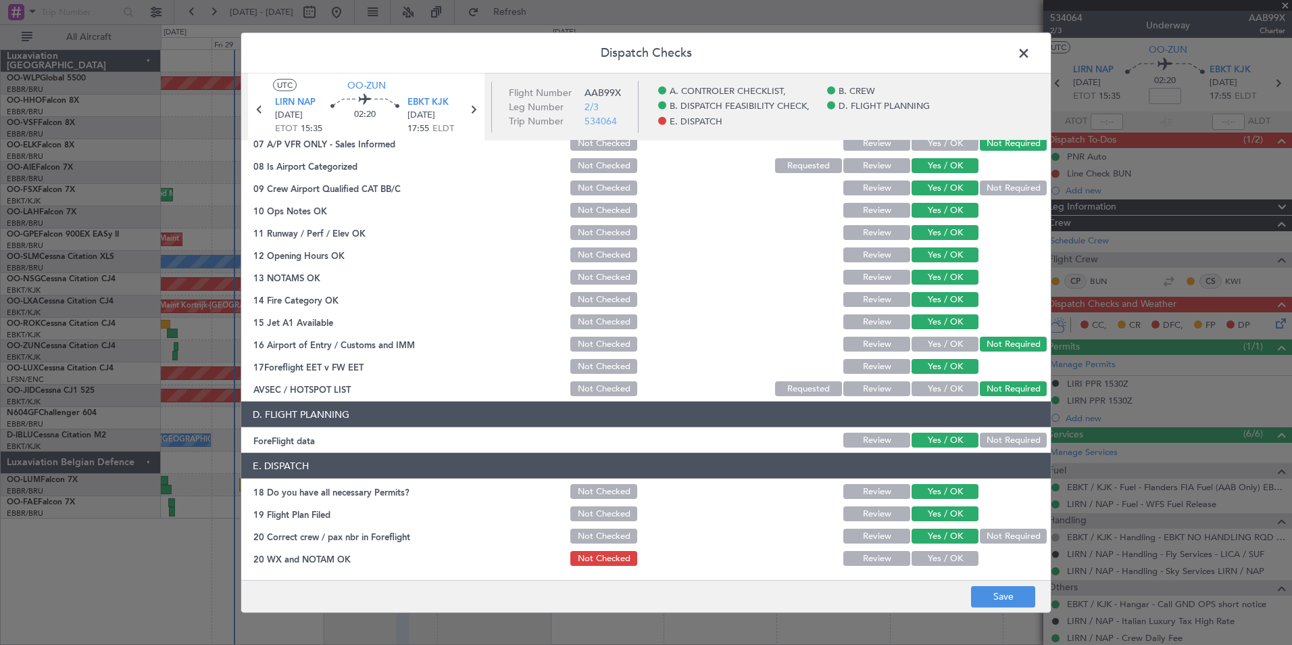
drag, startPoint x: 936, startPoint y: 559, endPoint x: 966, endPoint y: 583, distance: 38.0
click at [938, 561] on button "Yes / OK" at bounding box center [944, 558] width 67 height 15
click at [991, 603] on button "Save" at bounding box center [1003, 596] width 64 height 22
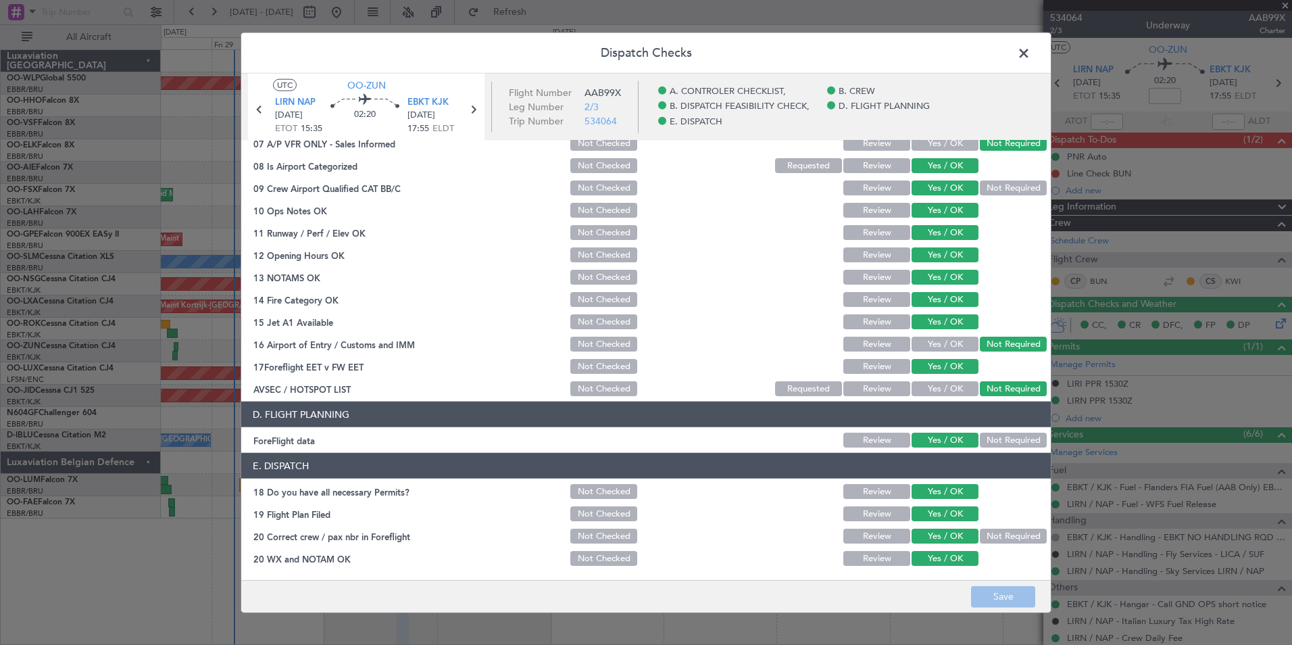
click at [1030, 54] on span at bounding box center [1030, 56] width 0 height 27
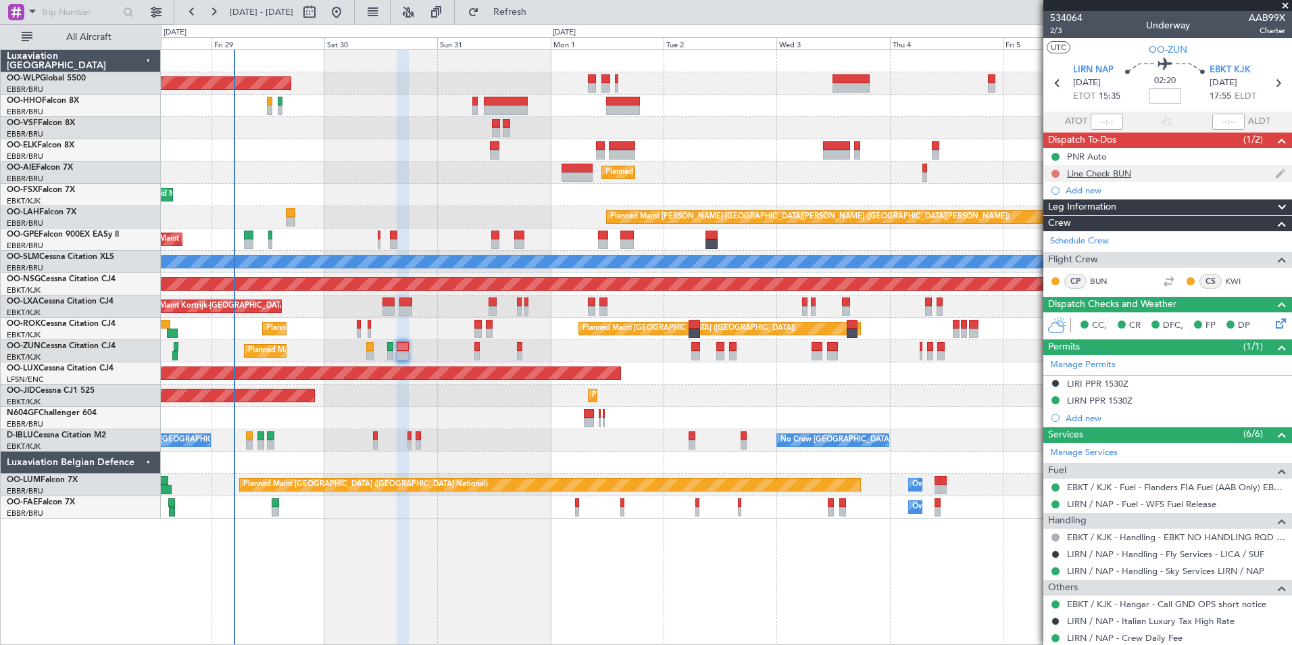
click at [1057, 170] on button at bounding box center [1055, 174] width 8 height 8
click at [1040, 235] on span "Completed" at bounding box center [1061, 233] width 45 height 14
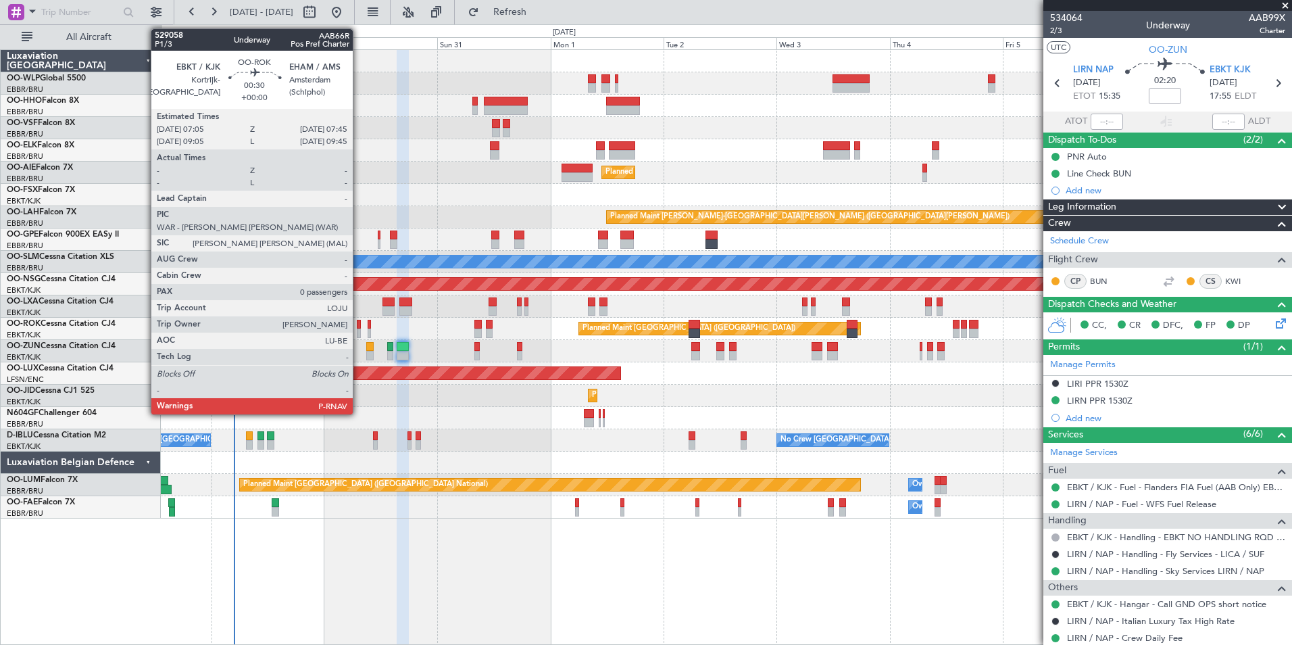
click at [359, 330] on div at bounding box center [358, 332] width 3 height 9
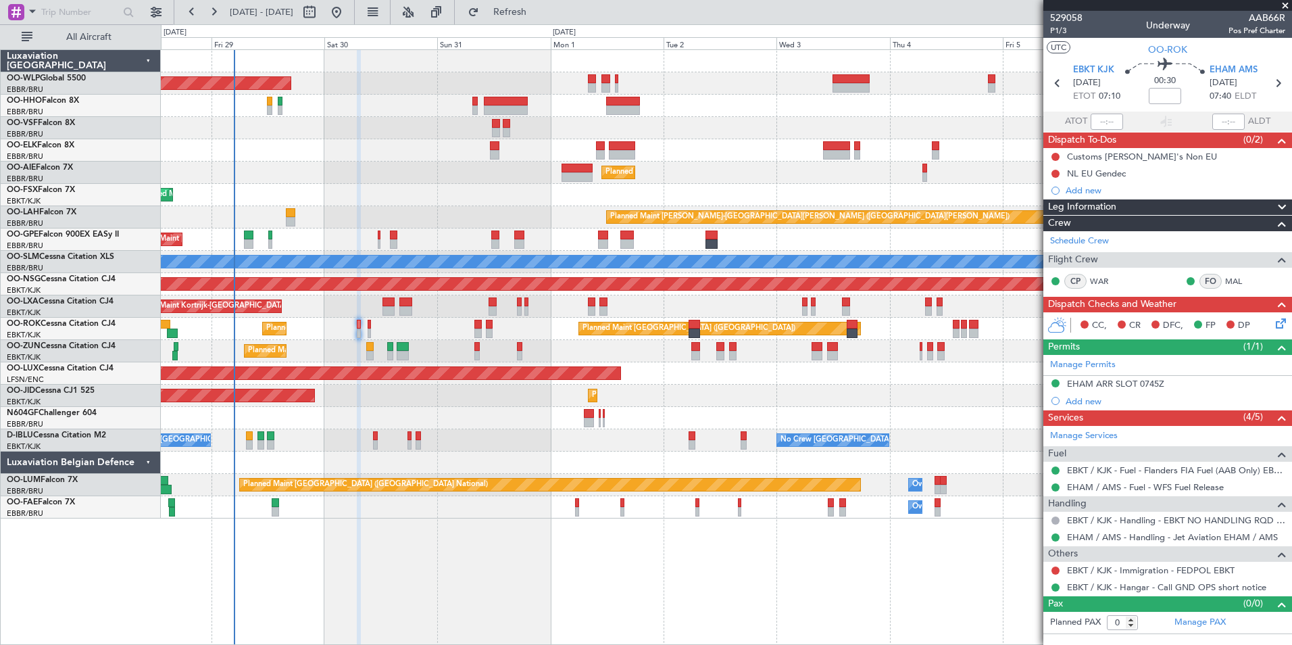
click at [1280, 324] on icon at bounding box center [1278, 321] width 11 height 11
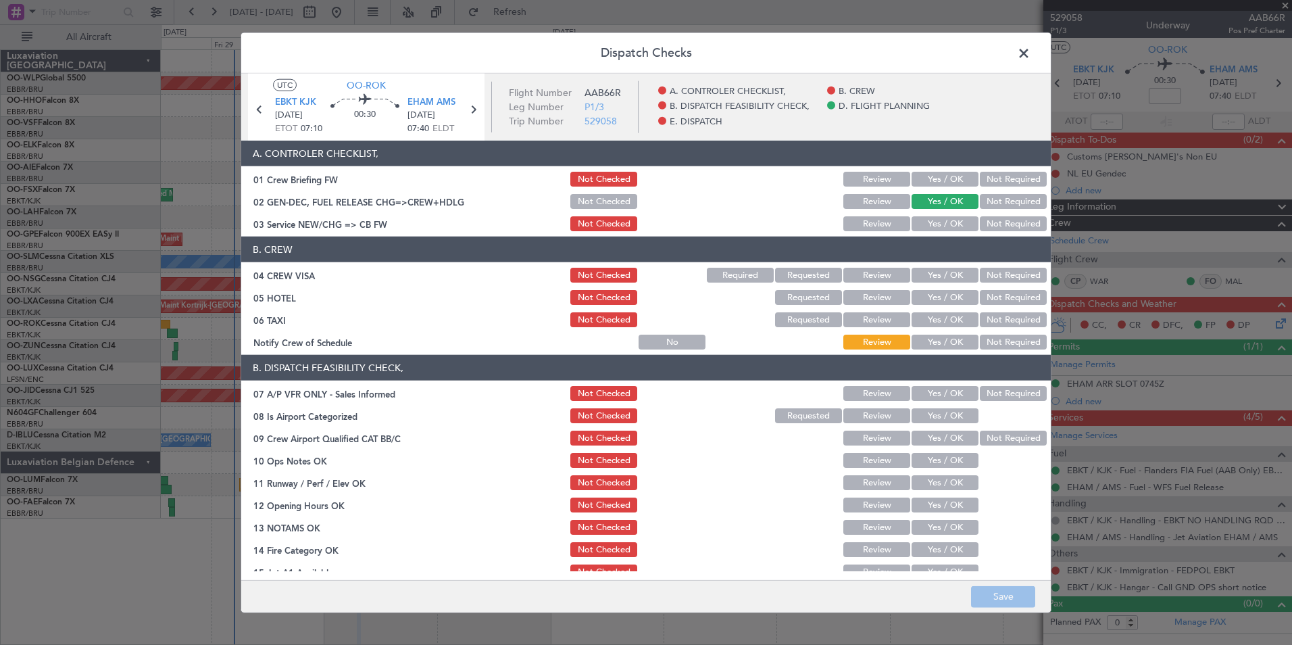
click at [1030, 55] on span at bounding box center [1030, 56] width 0 height 27
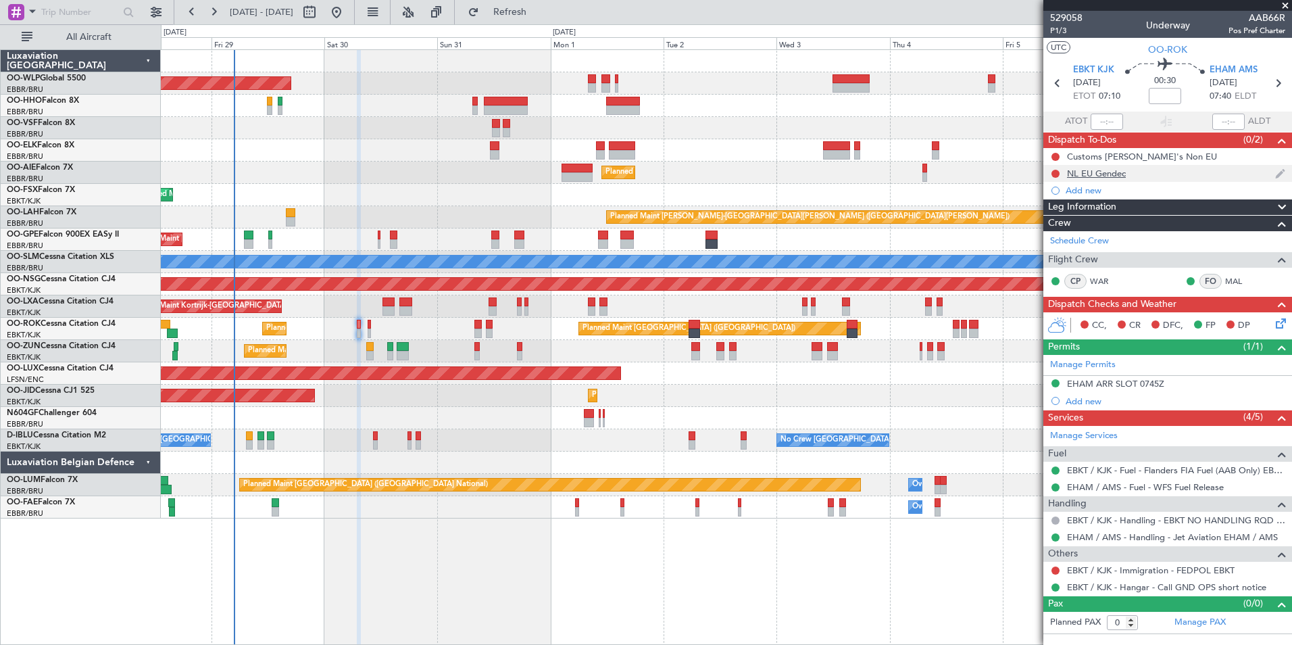
click at [1088, 171] on div "NL EU Gendec" at bounding box center [1096, 173] width 59 height 11
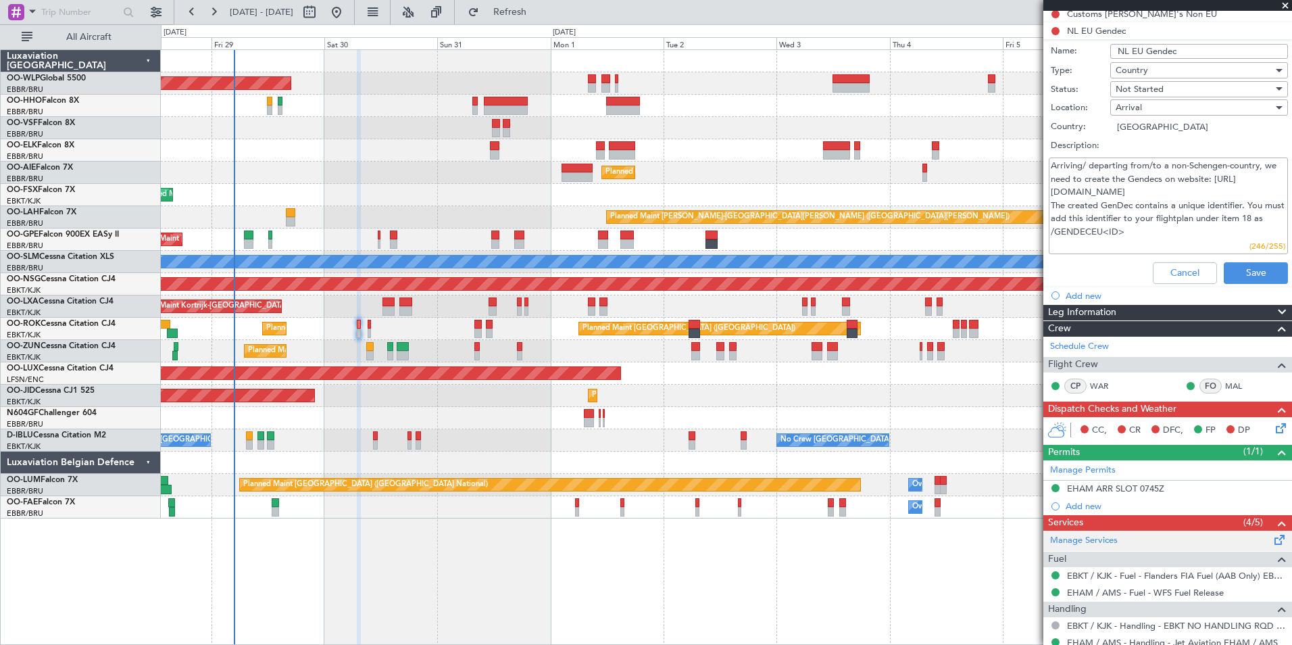
scroll to position [236, 0]
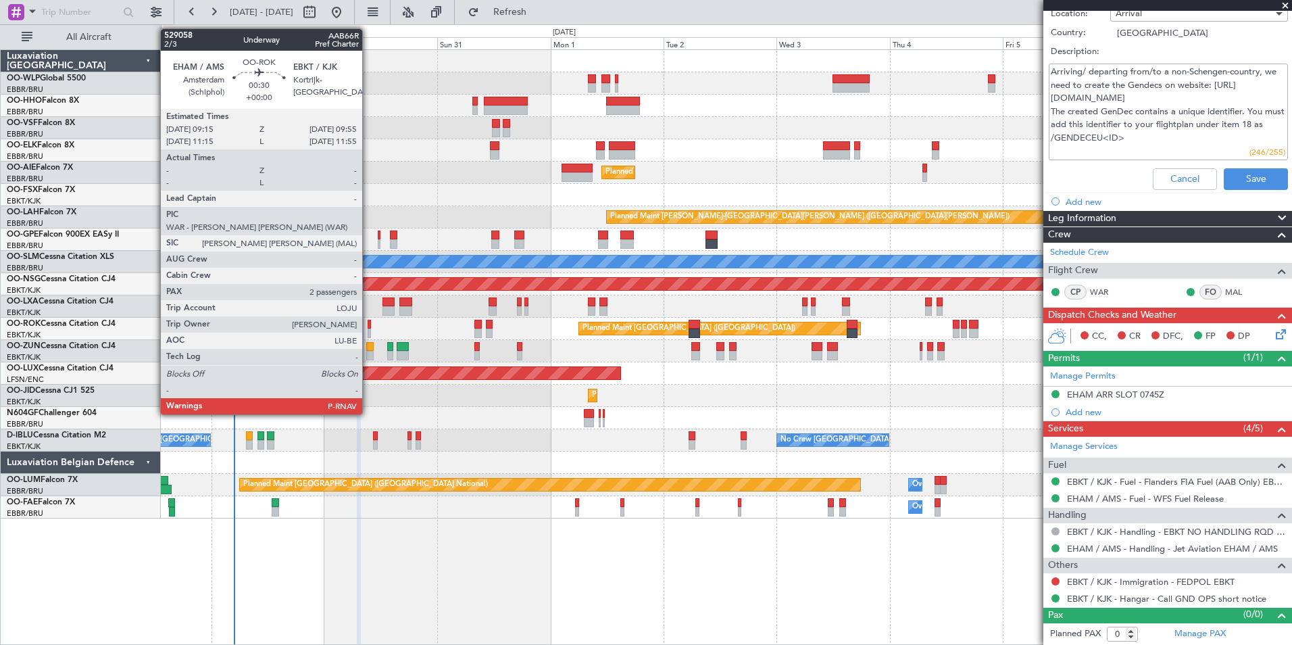
click at [368, 328] on div at bounding box center [369, 324] width 3 height 9
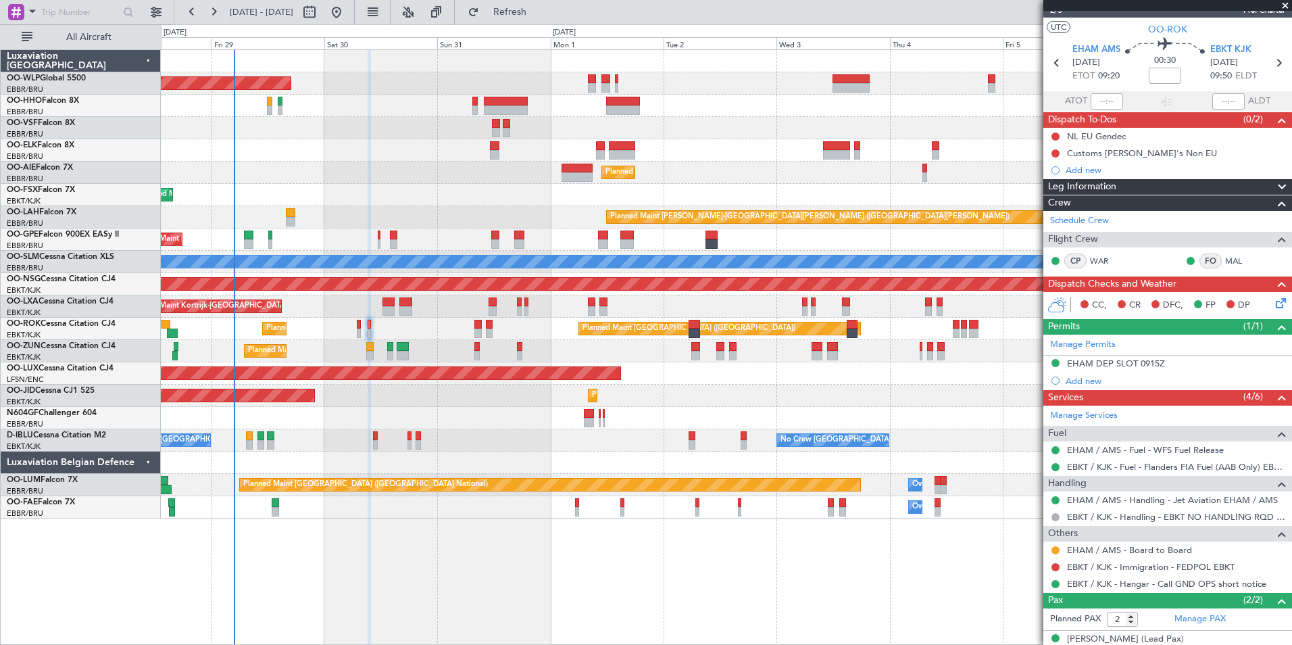
scroll to position [0, 0]
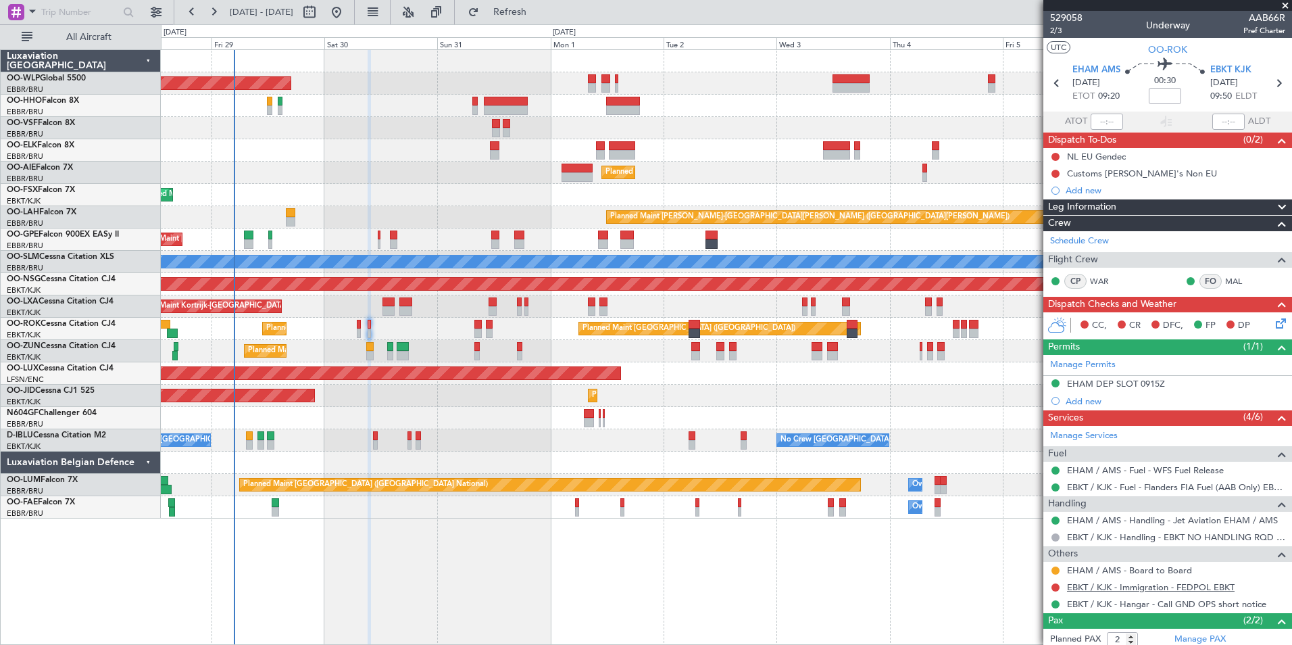
click at [1088, 585] on link "EBKT / KJK - Immigration - FEDPOL EBKT" at bounding box center [1151, 586] width 168 height 11
click at [1116, 161] on div "NL EU Gendec" at bounding box center [1167, 156] width 249 height 17
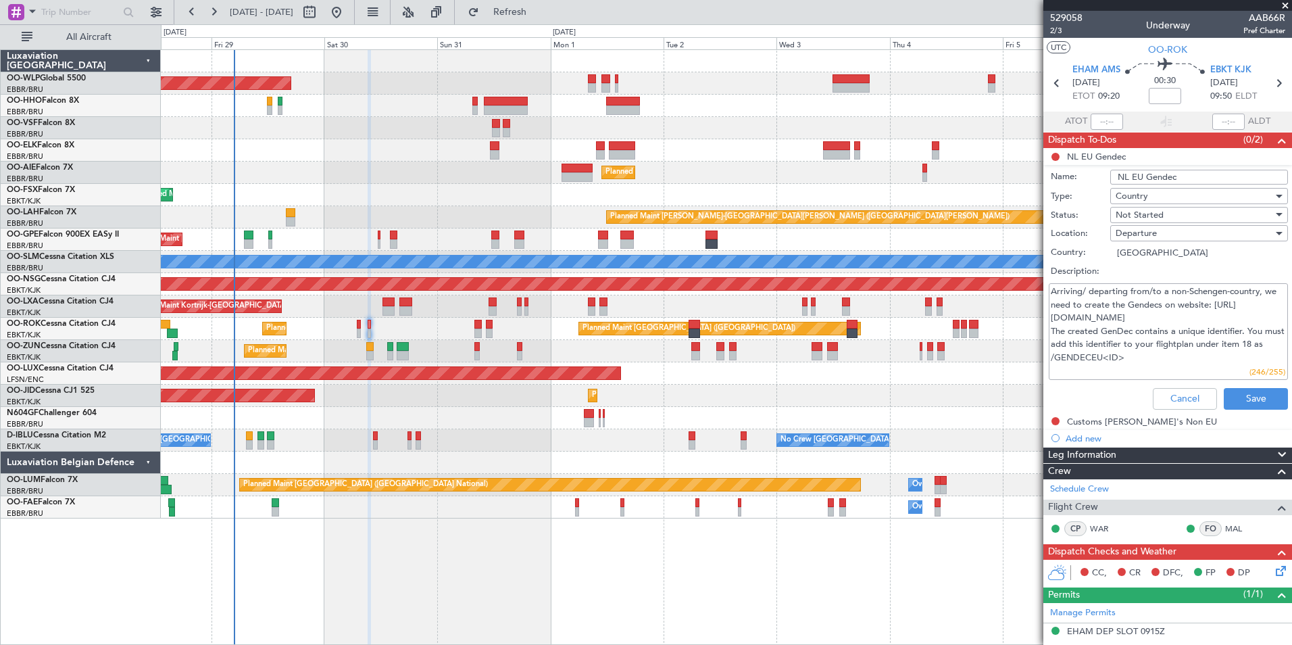
click at [1111, 319] on textarea "Arriving/ departing from/to a non-Schengen-country, we need to create the Gende…" at bounding box center [1168, 331] width 239 height 97
click at [1104, 318] on textarea "Arriving/ departing from/to a non-Schengen-country, we need to create the Gende…" at bounding box center [1168, 331] width 239 height 97
click at [1151, 319] on textarea "Arriving/ departing from/to a non-Schengen-country, we need to create the Gende…" at bounding box center [1168, 331] width 239 height 97
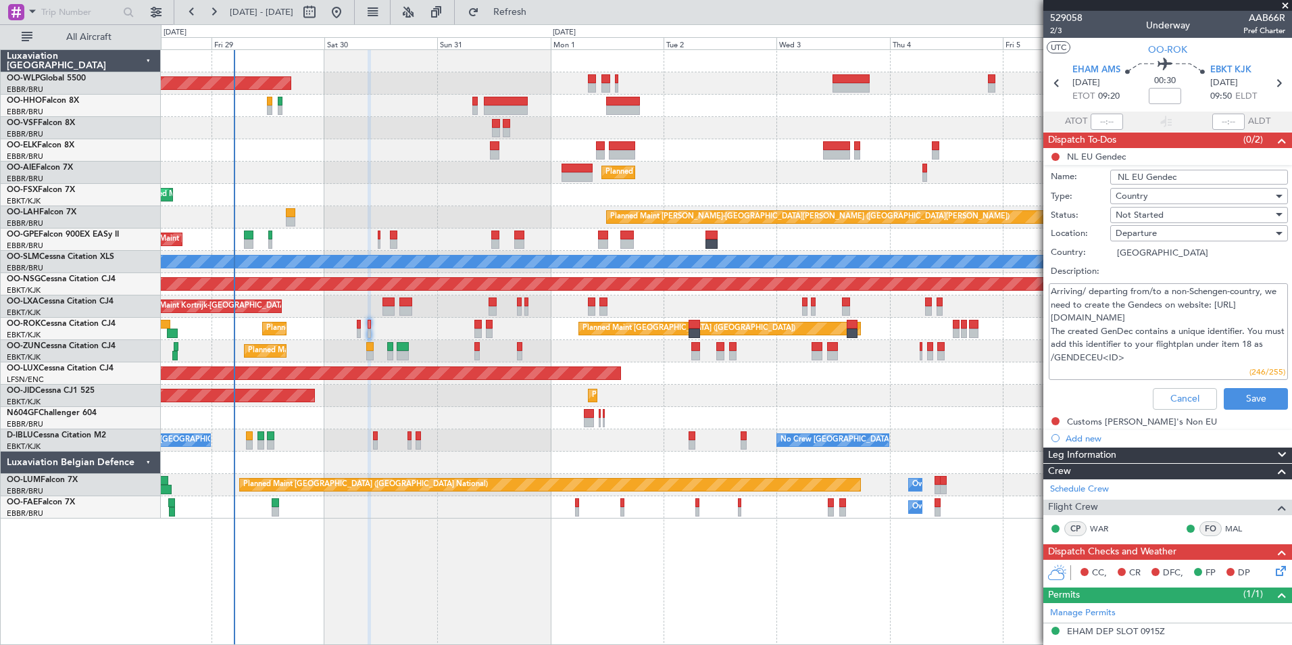
drag, startPoint x: 1151, startPoint y: 319, endPoint x: 1054, endPoint y: 321, distance: 97.3
click at [1054, 321] on textarea "Arriving/ departing from/to a non-Schengen-country, we need to create the Gende…" at bounding box center [1168, 331] width 239 height 97
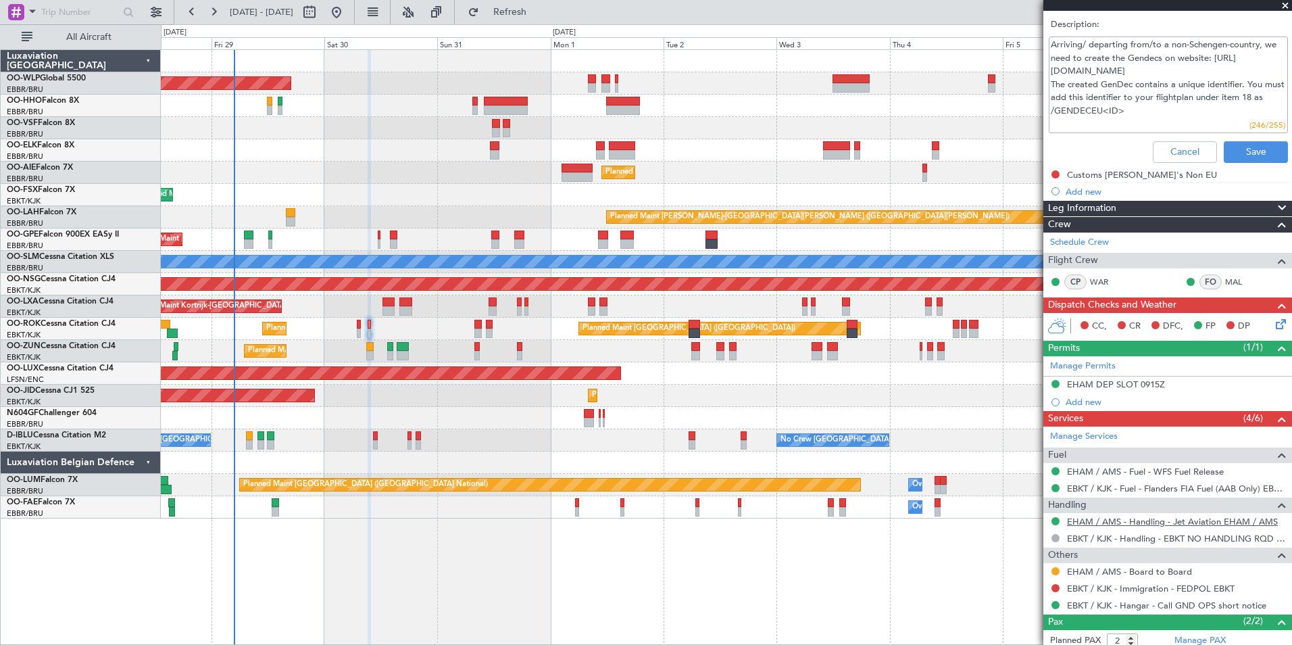
scroll to position [314, 0]
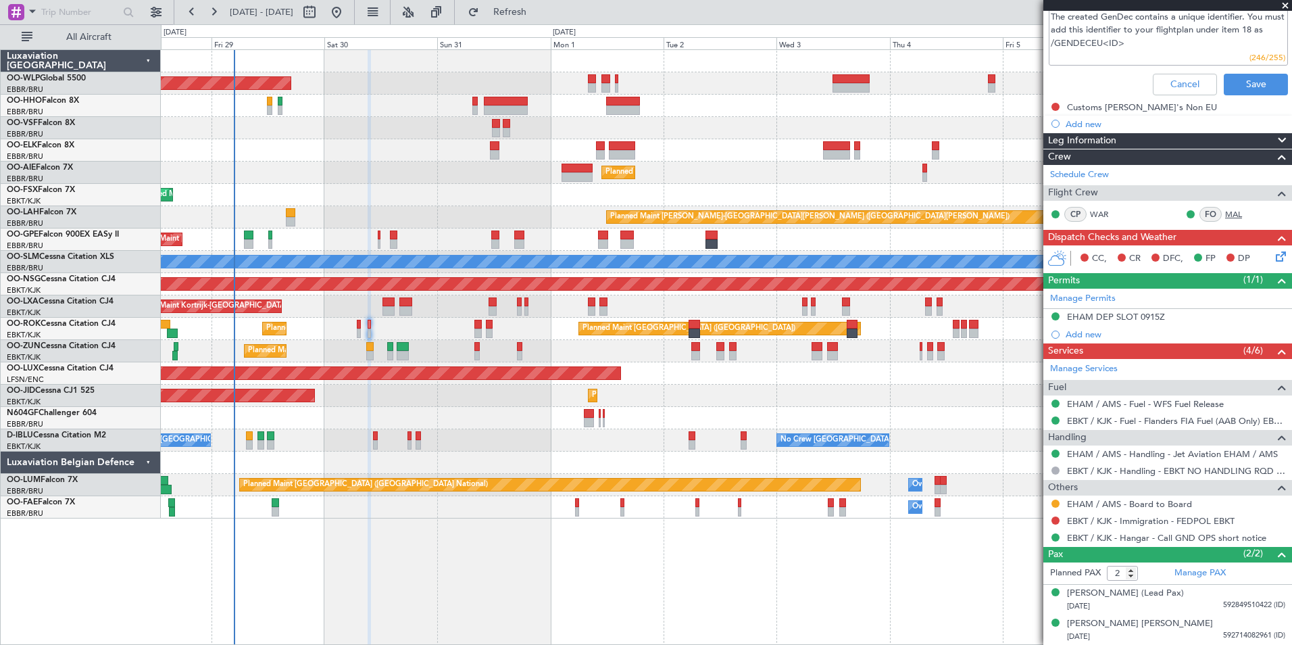
click at [1226, 216] on link "MAL" at bounding box center [1240, 214] width 30 height 12
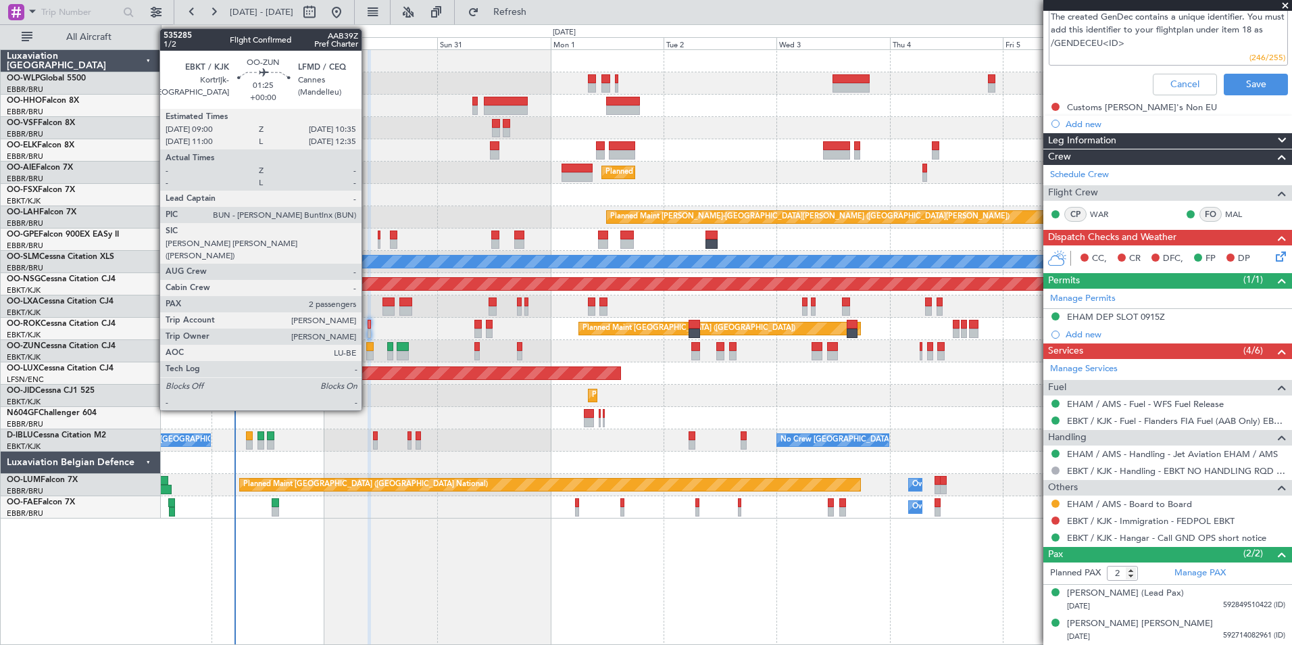
click at [368, 354] on div at bounding box center [370, 355] width 8 height 9
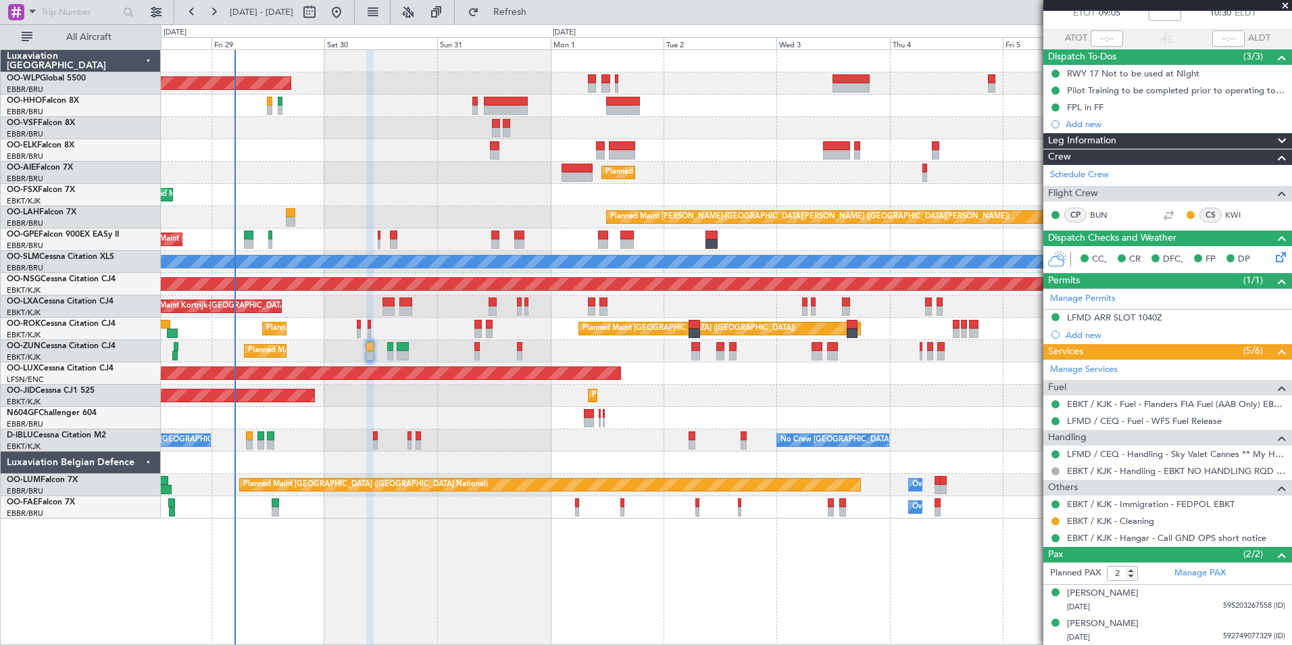
scroll to position [0, 0]
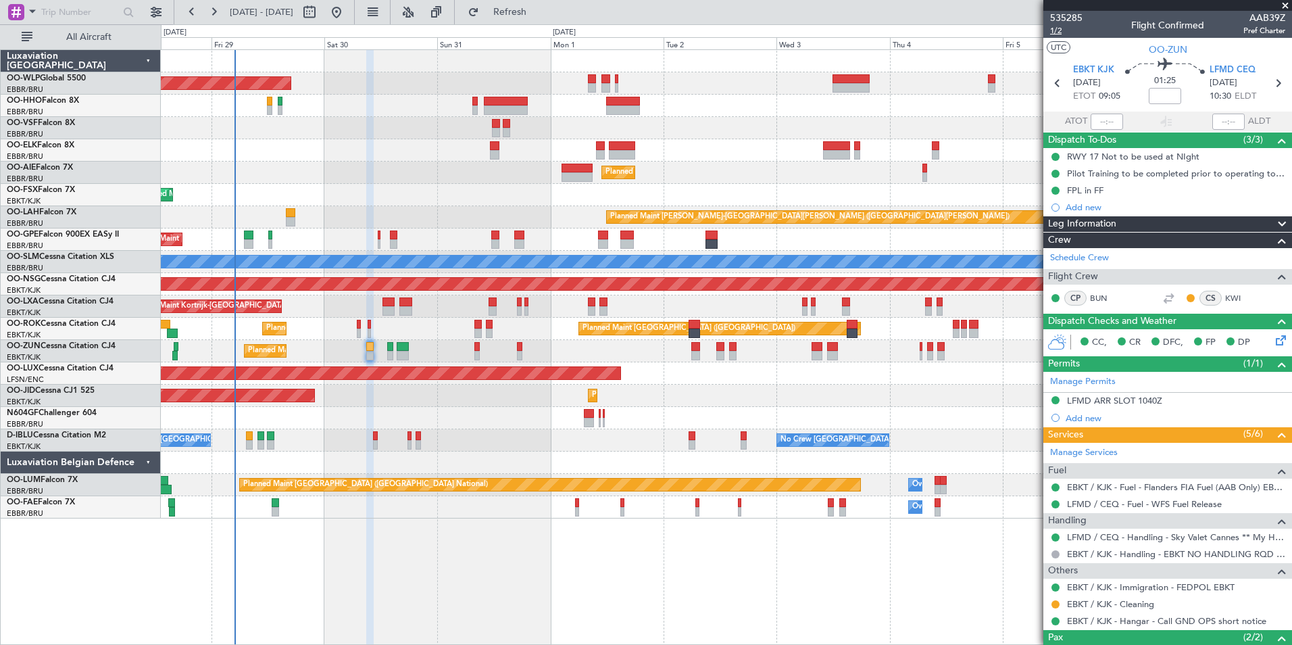
click at [1061, 32] on span "1/2" at bounding box center [1066, 30] width 32 height 11
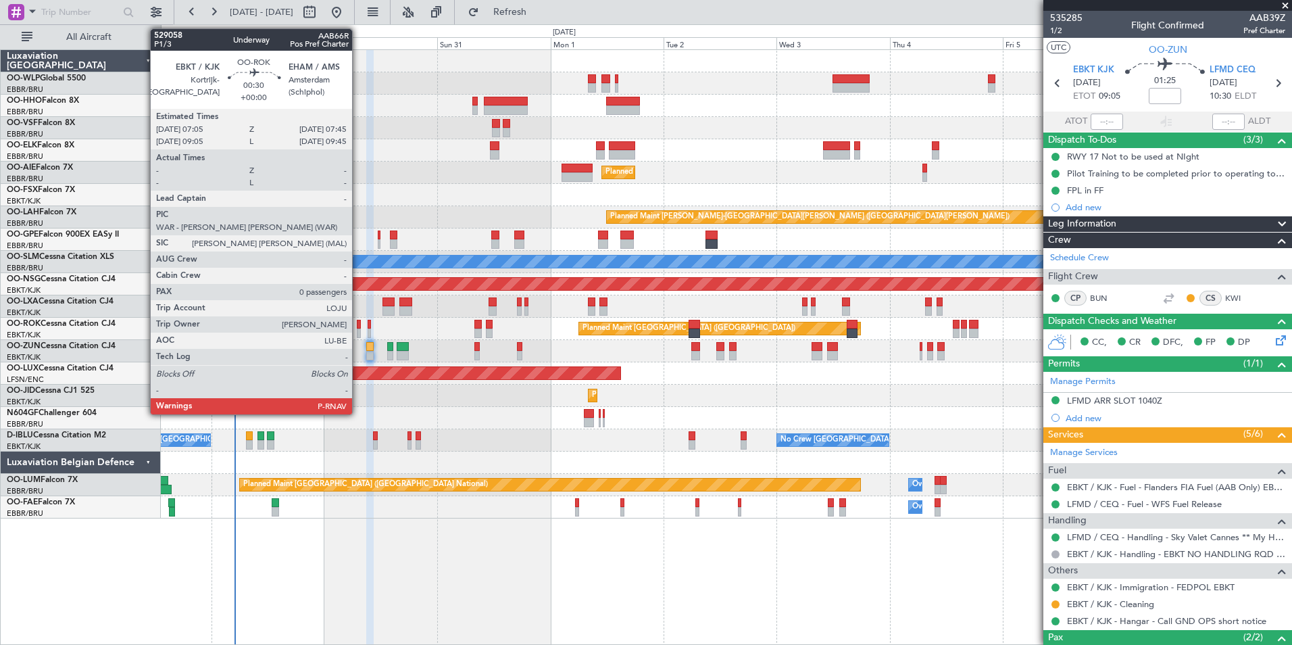
click at [358, 326] on div at bounding box center [358, 324] width 3 height 9
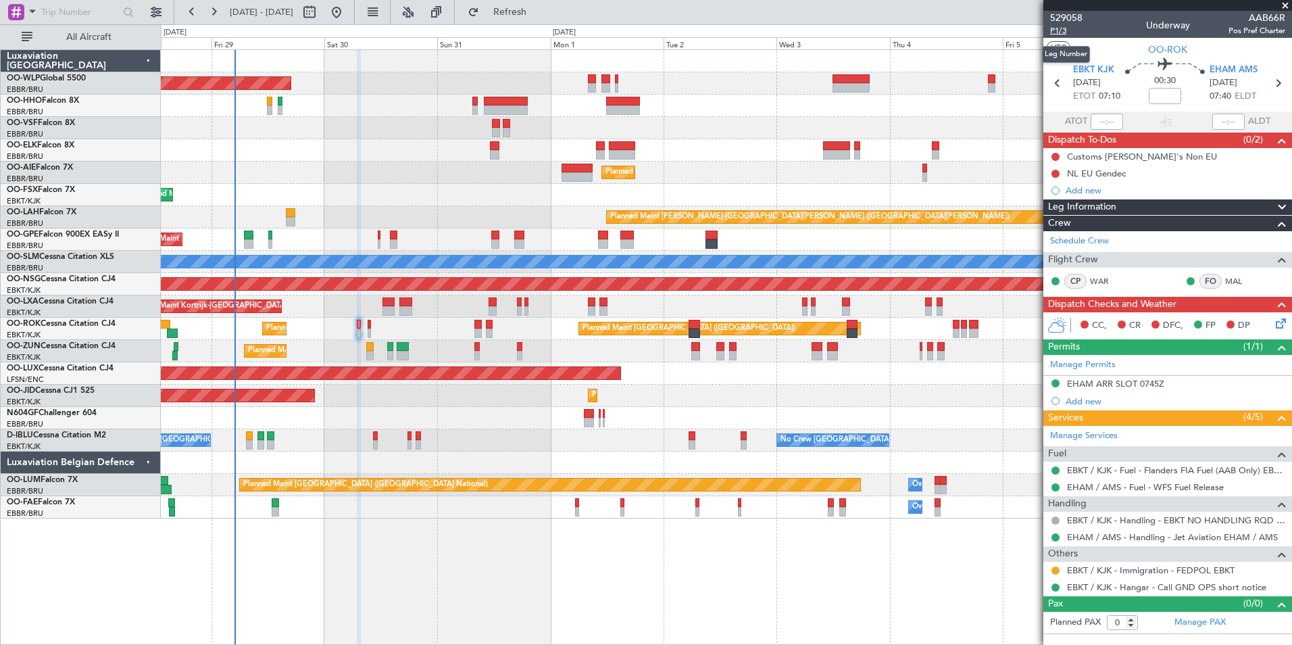
click at [1065, 32] on span "P1/3" at bounding box center [1066, 30] width 32 height 11
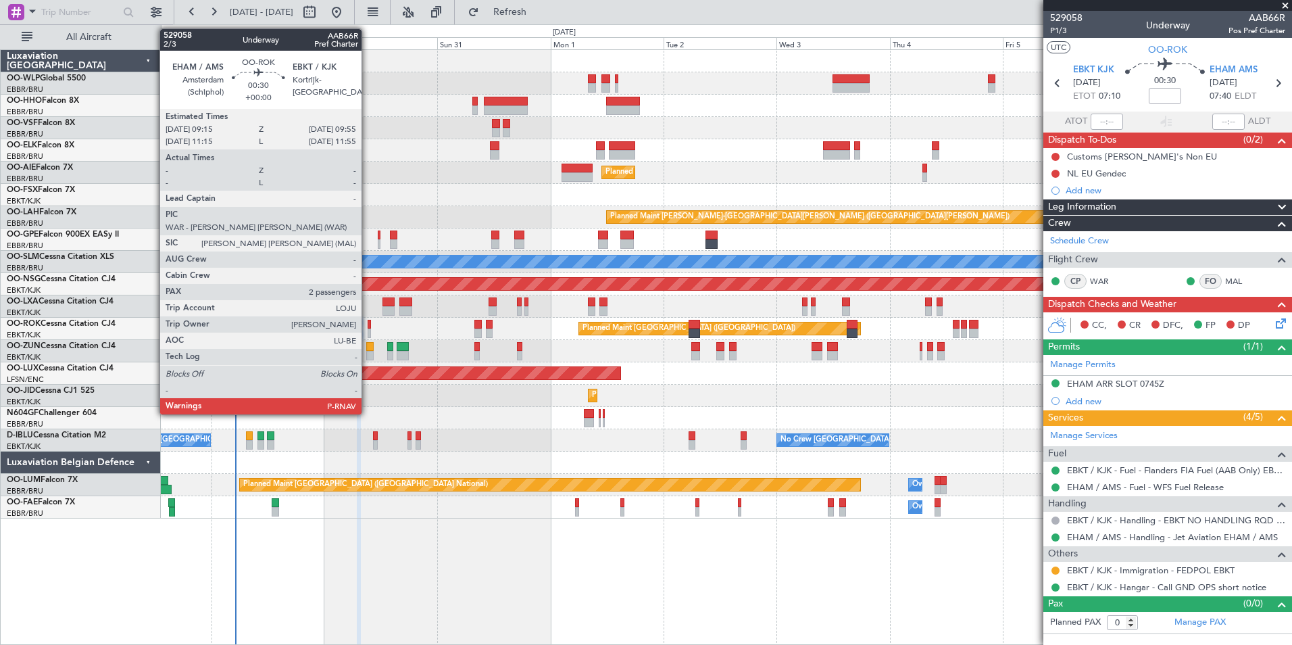
click at [368, 327] on div at bounding box center [369, 324] width 3 height 9
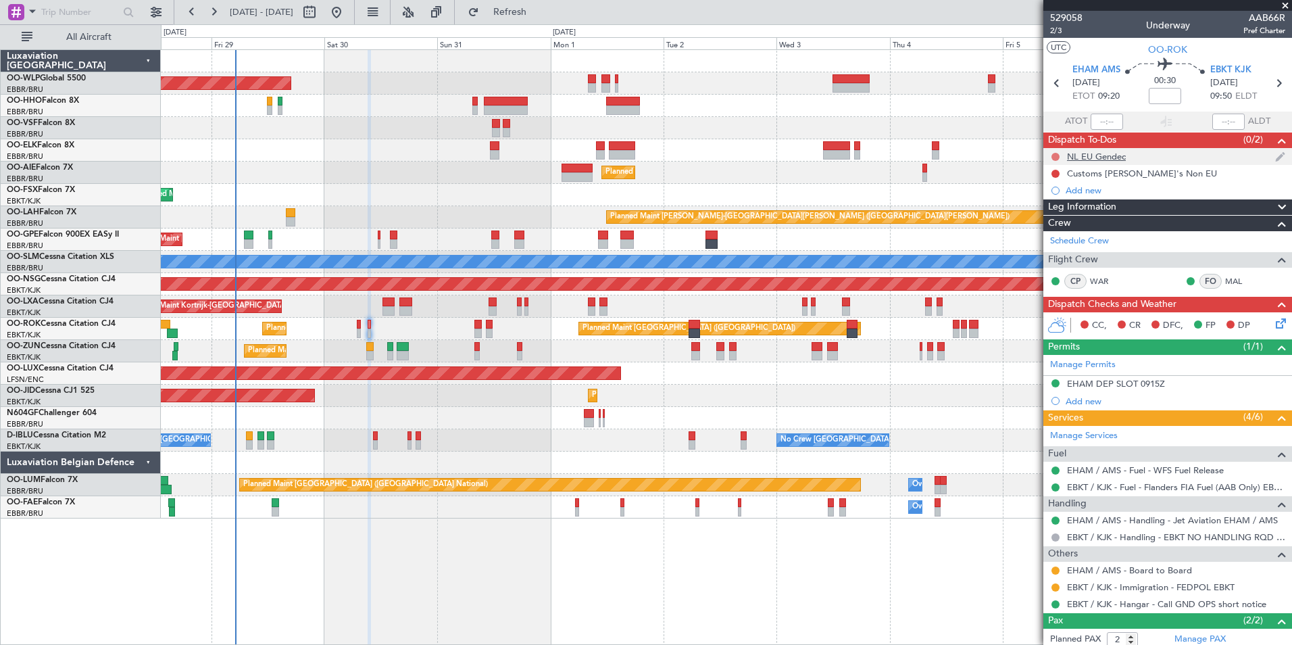
click at [1057, 155] on button at bounding box center [1055, 157] width 8 height 8
click at [1053, 215] on span "Completed" at bounding box center [1061, 216] width 45 height 14
click at [1057, 172] on button at bounding box center [1055, 174] width 8 height 8
click at [1053, 234] on span "Completed" at bounding box center [1061, 233] width 45 height 14
click at [1052, 81] on icon at bounding box center [1057, 83] width 18 height 18
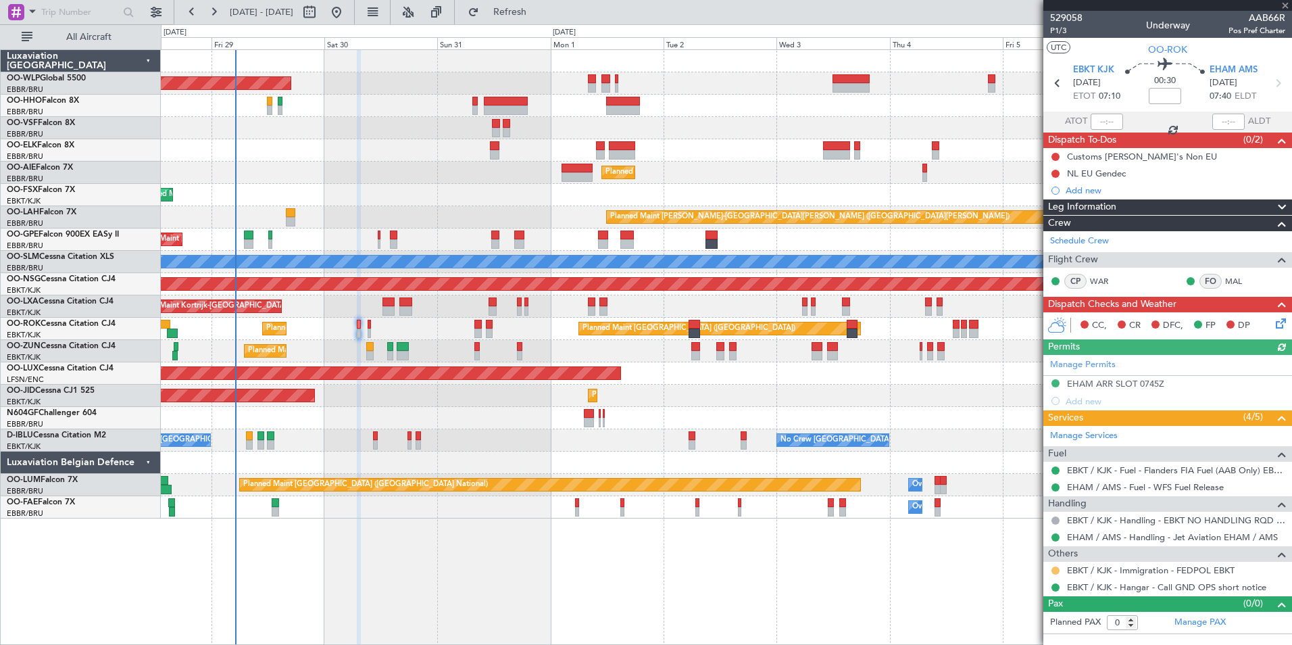
click at [1055, 569] on button at bounding box center [1055, 570] width 8 height 8
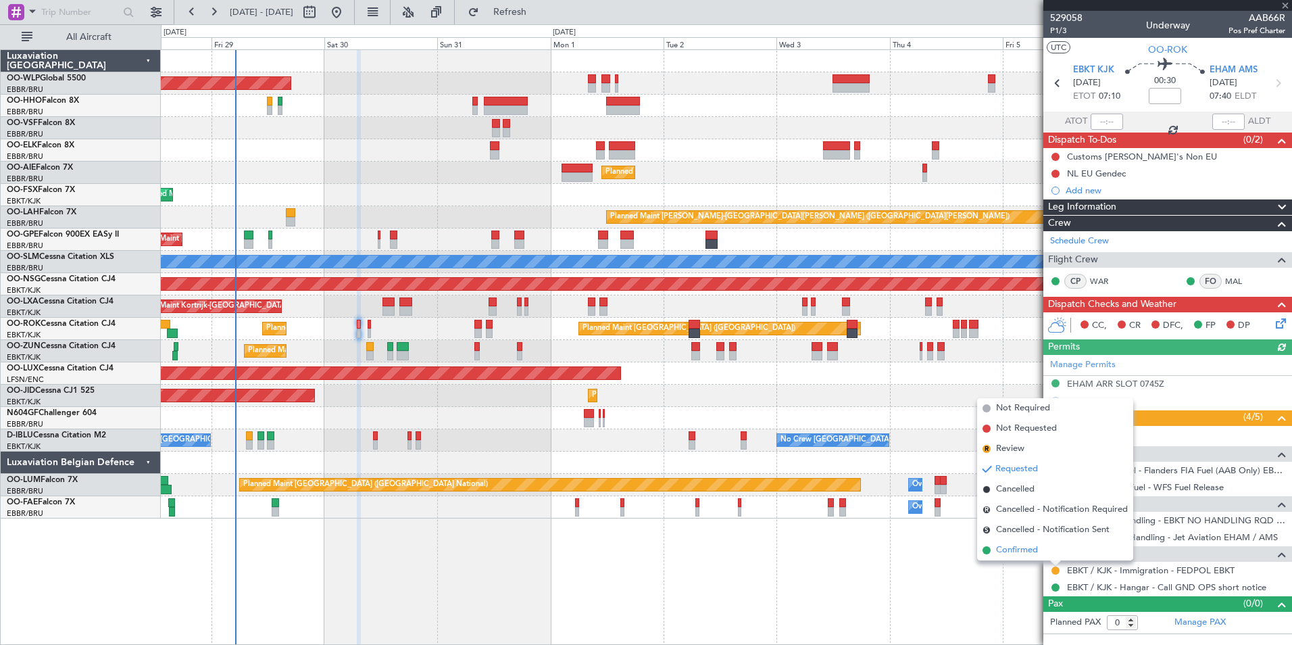
click at [1018, 548] on span "Confirmed" at bounding box center [1017, 550] width 42 height 14
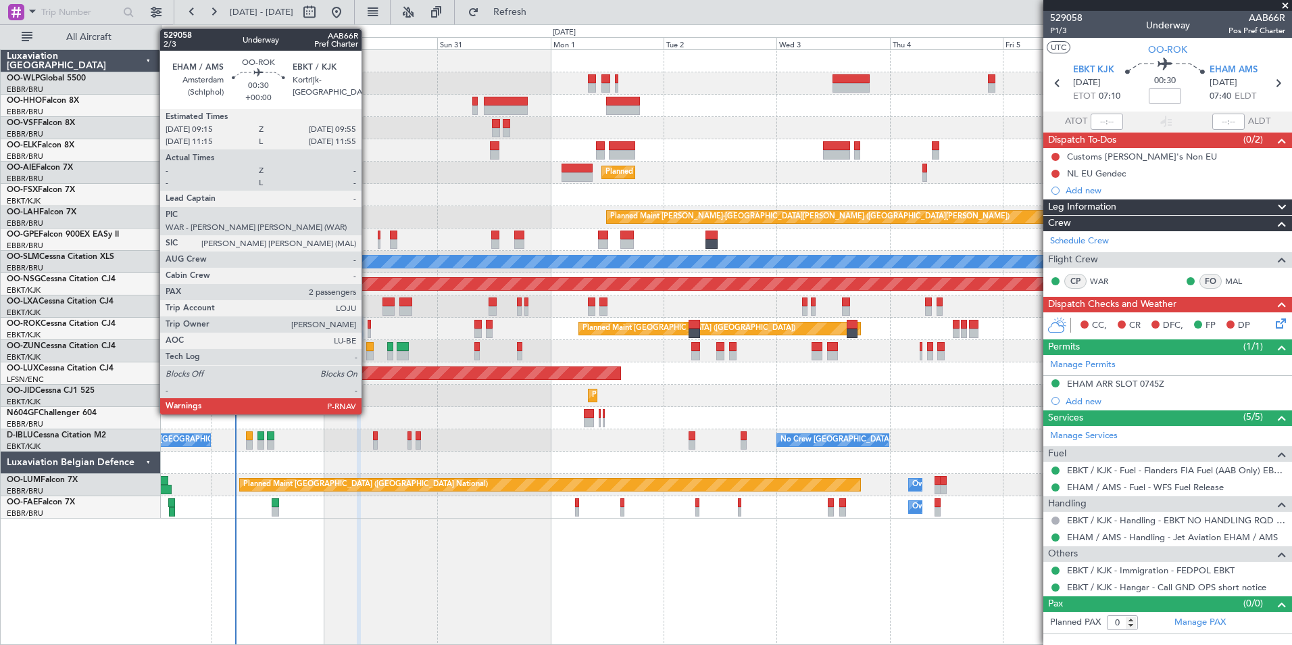
click at [368, 322] on div at bounding box center [369, 324] width 3 height 9
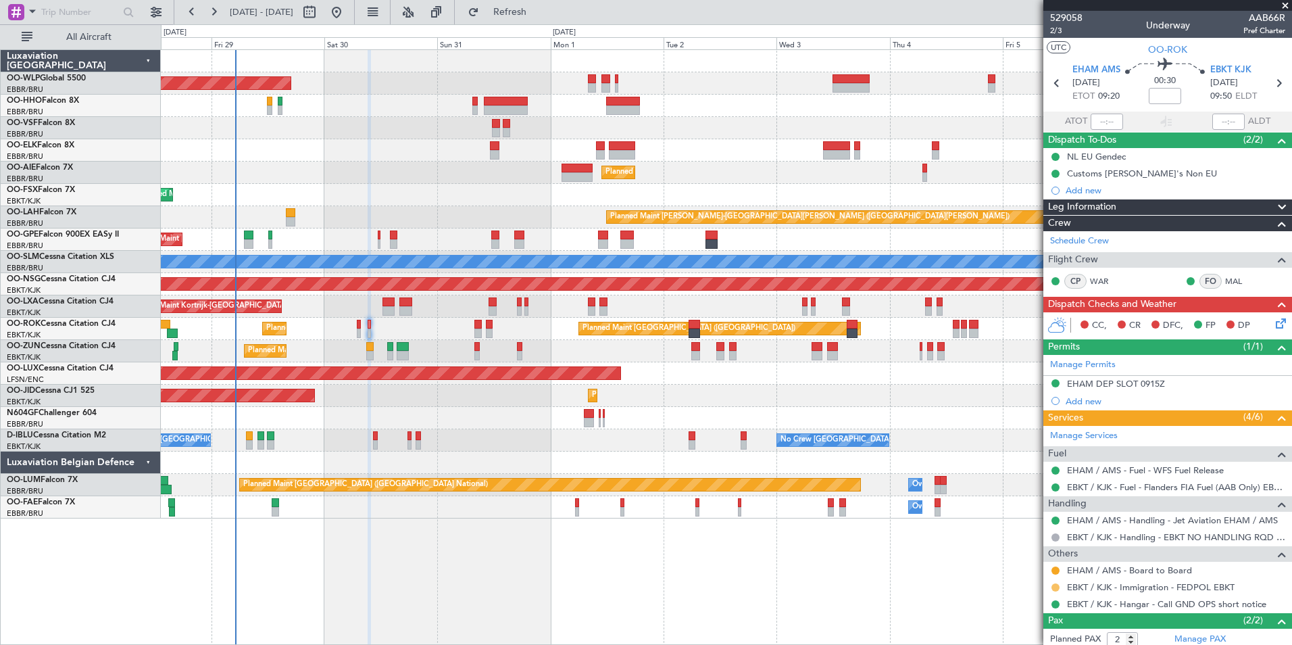
click at [1056, 586] on button at bounding box center [1055, 587] width 8 height 8
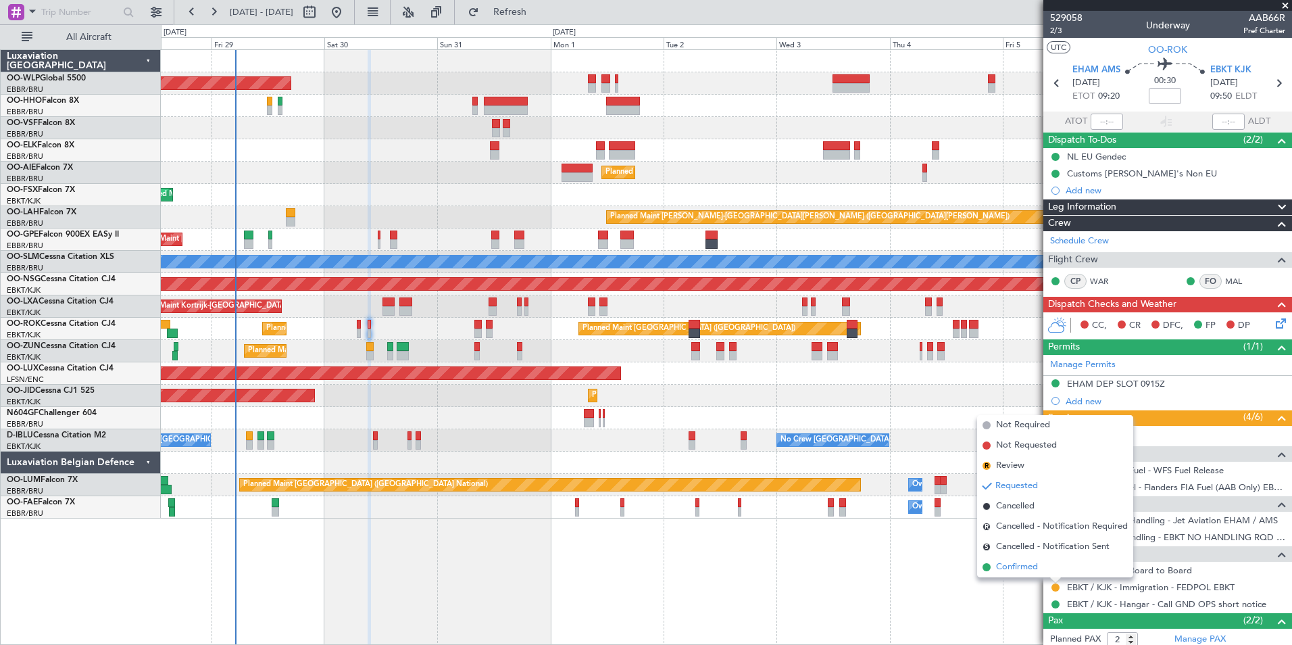
click at [1026, 566] on span "Confirmed" at bounding box center [1017, 567] width 42 height 14
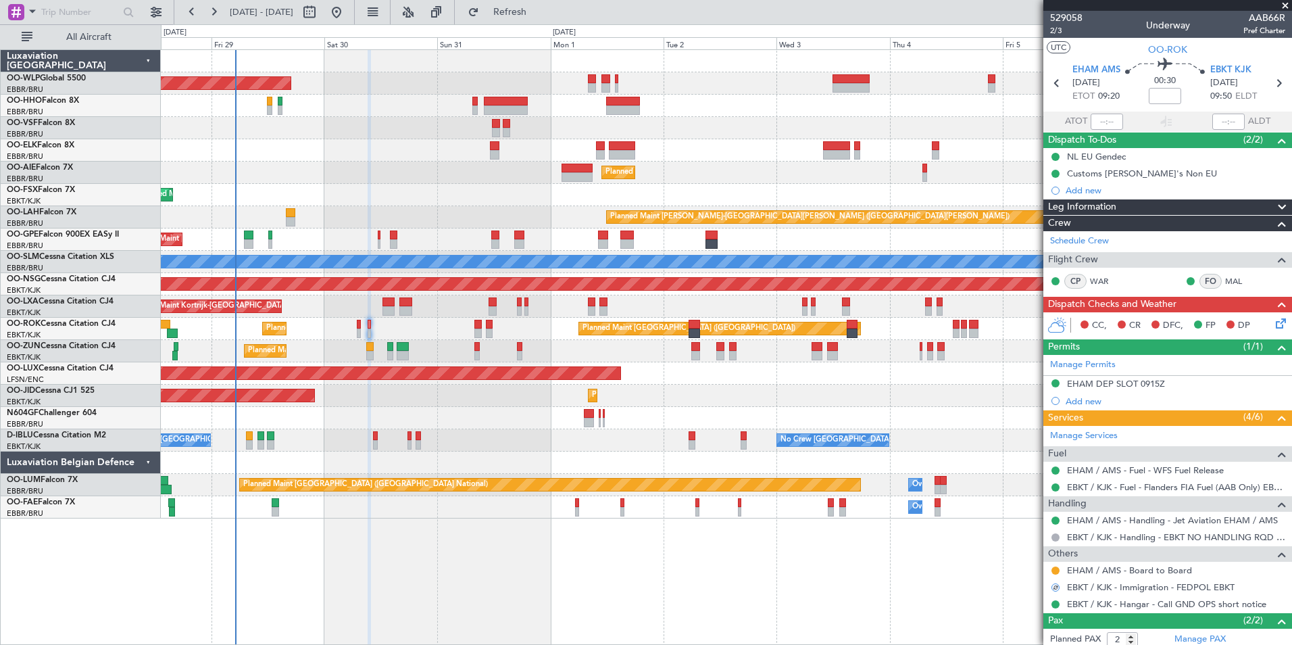
click at [1086, 146] on span "Dispatch To-Dos" at bounding box center [1082, 140] width 68 height 16
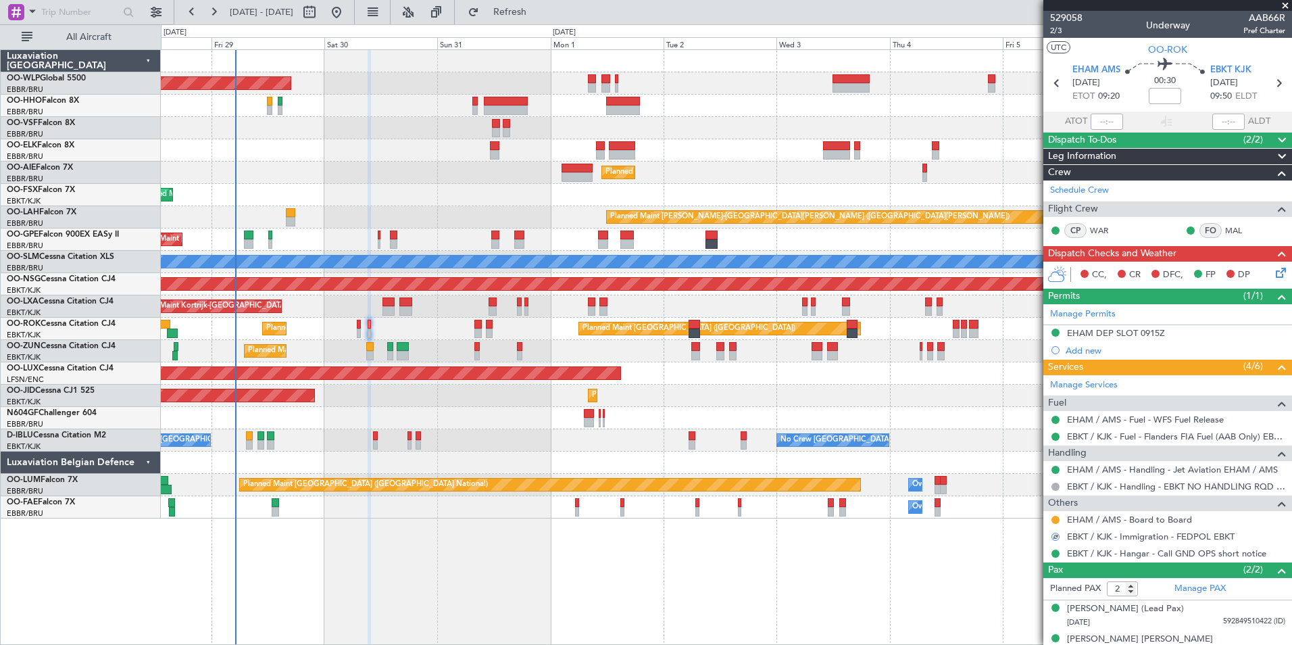
click at [1088, 134] on span "Dispatch To-Dos" at bounding box center [1082, 140] width 68 height 16
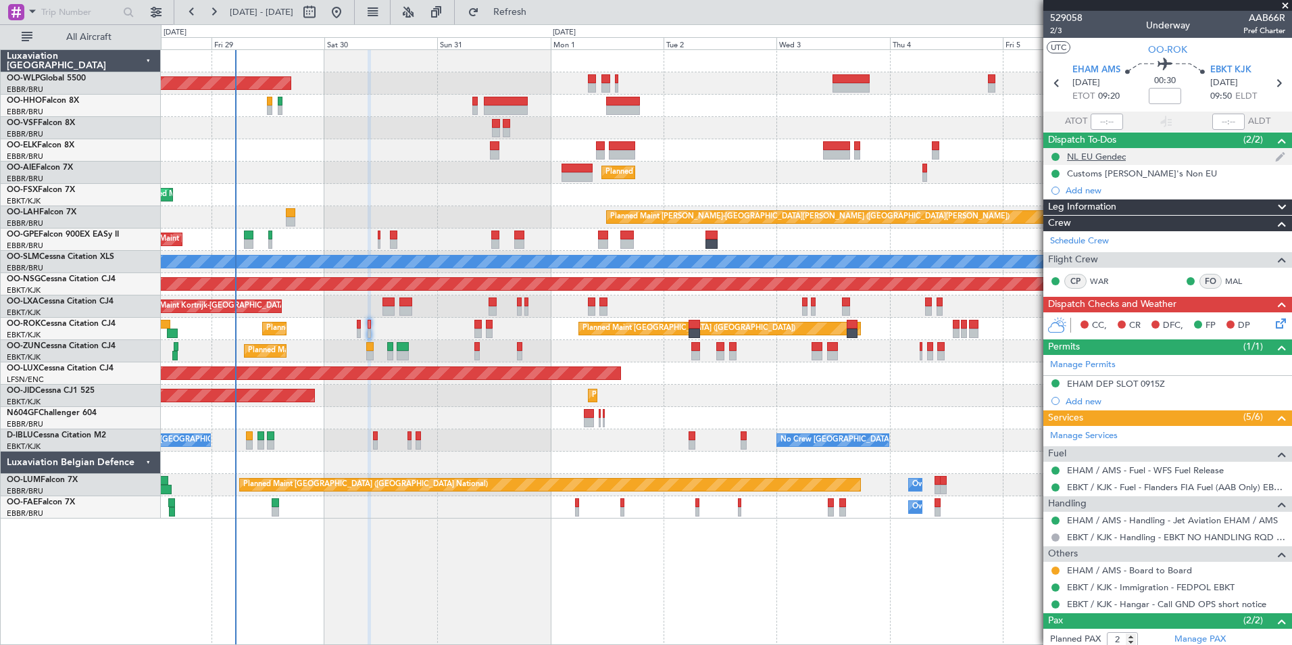
click at [1093, 149] on div "NL EU Gendec" at bounding box center [1167, 156] width 249 height 17
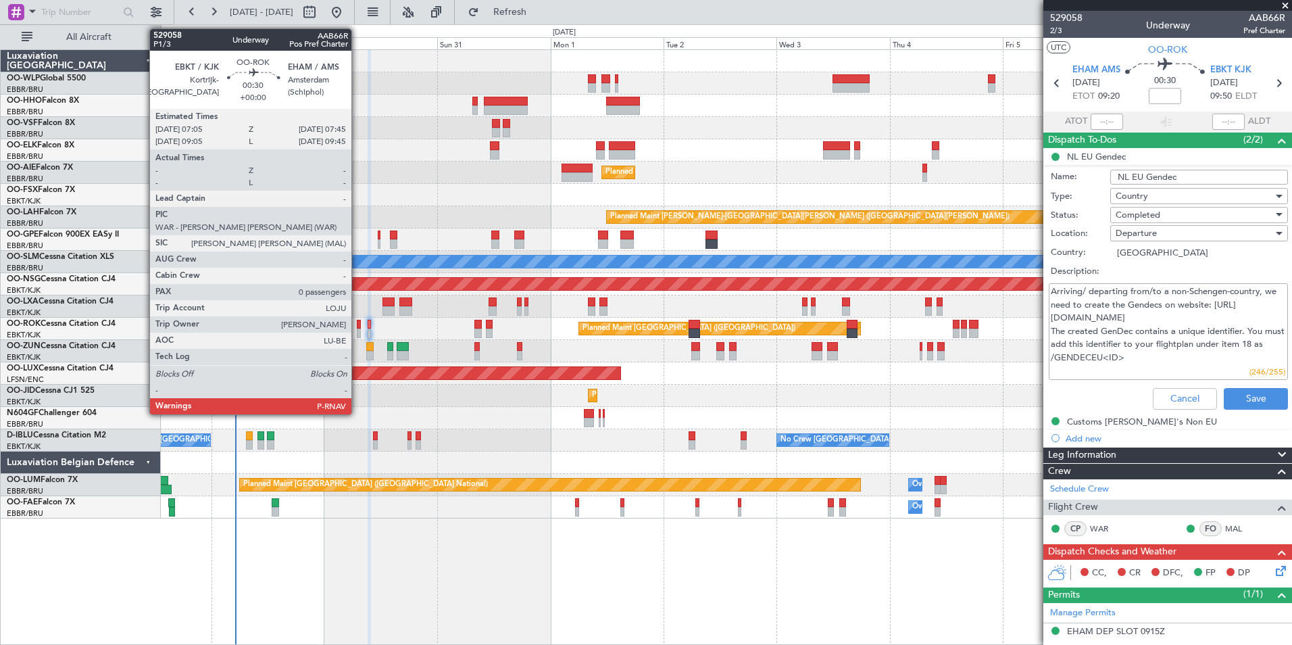
click at [357, 330] on div at bounding box center [358, 332] width 3 height 9
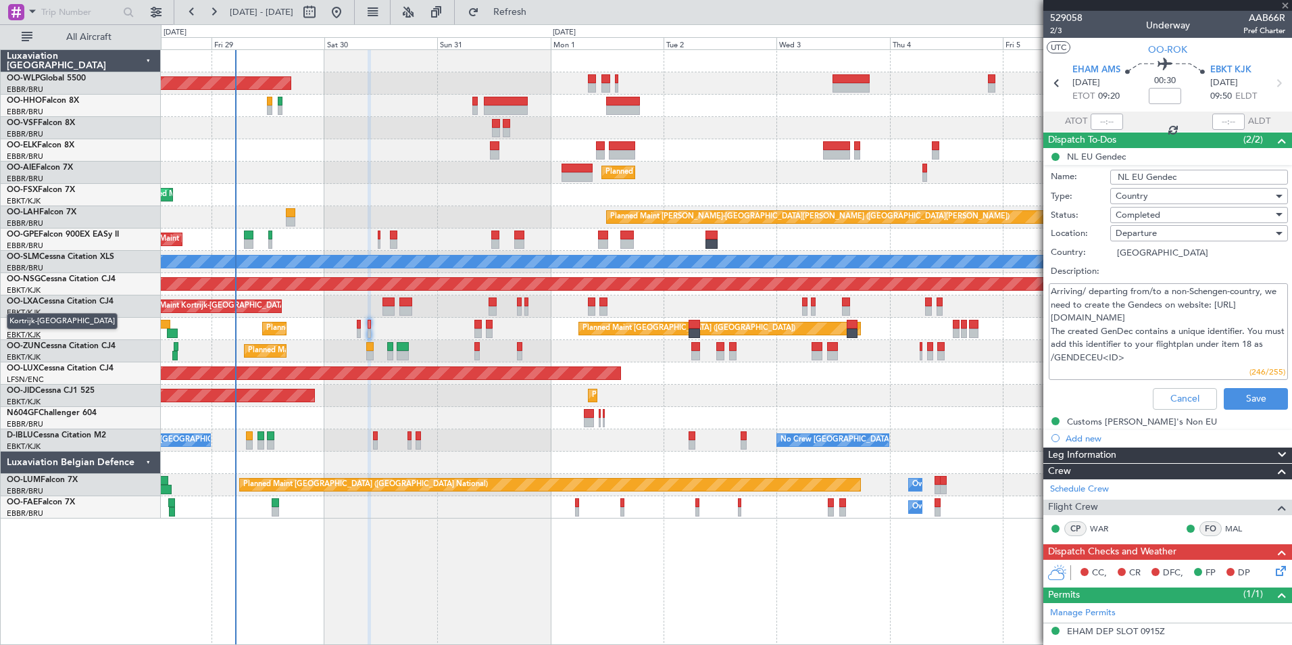
type input "0"
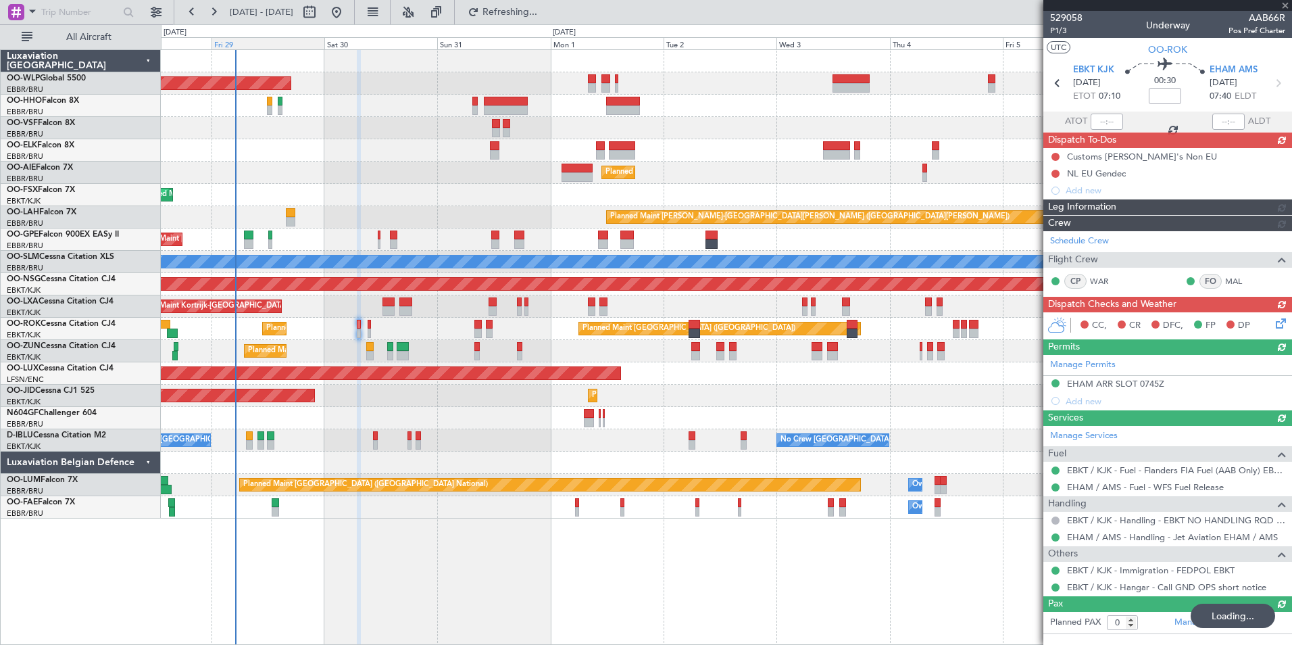
click at [322, 38] on fb-flight-board "28 Aug 2025 - 07 Sep 2025 Refreshing... Quick Links All Aircraft Planned Maint …" at bounding box center [646, 327] width 1292 height 634
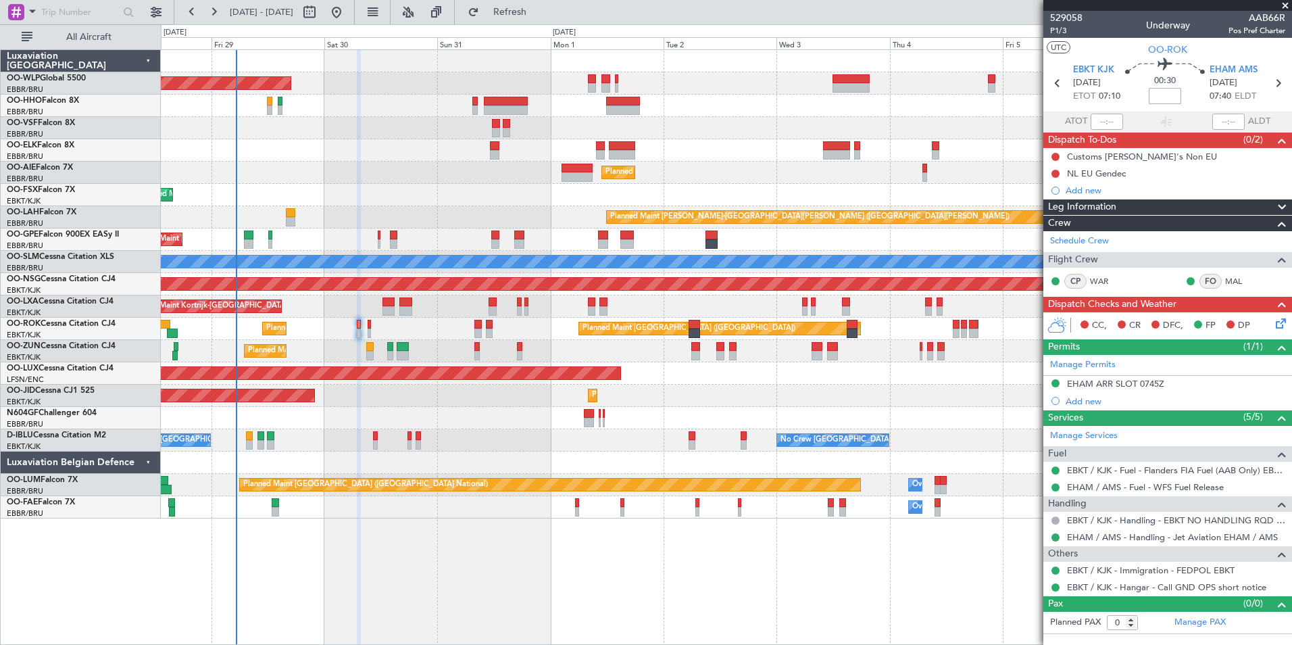
click at [1151, 97] on input at bounding box center [1165, 96] width 32 height 16
type input "-00:05"
click at [1056, 155] on button at bounding box center [1055, 157] width 8 height 8
click at [1048, 214] on span "Completed" at bounding box center [1061, 216] width 45 height 14
click at [1093, 378] on div "EHAM ARR SLOT 0745Z" at bounding box center [1115, 383] width 97 height 11
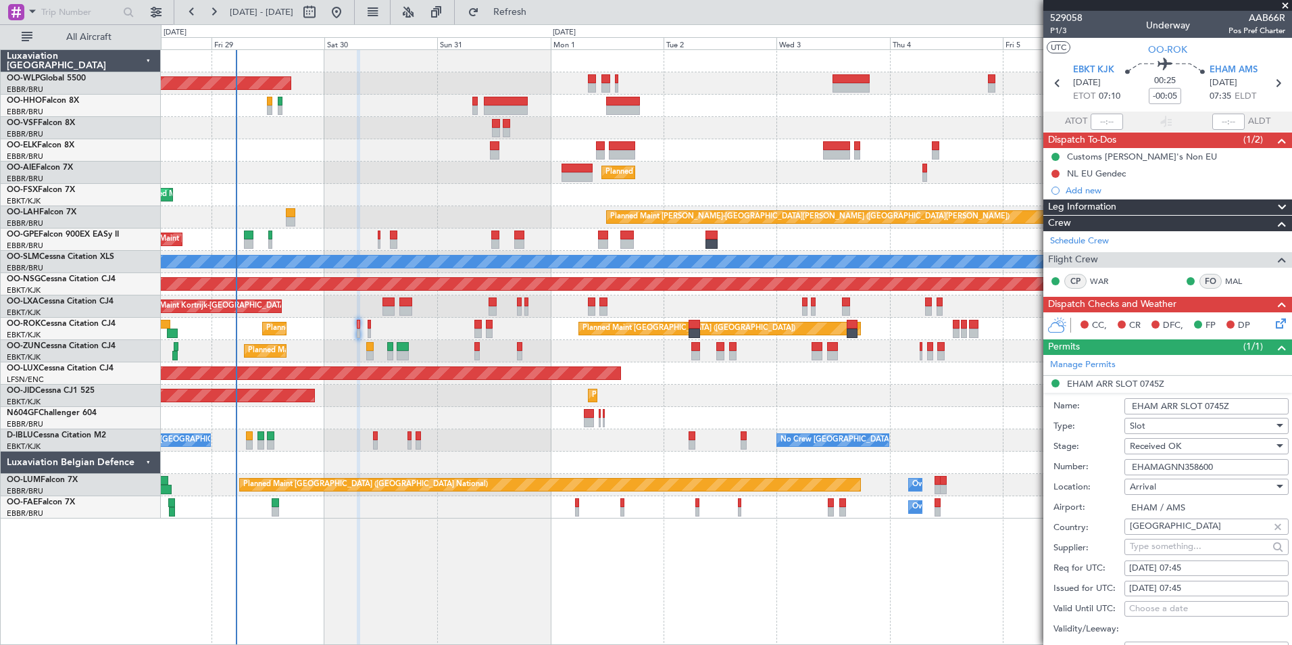
click at [1157, 462] on input "EHAMAGNN358600" at bounding box center [1206, 467] width 164 height 16
click at [1277, 84] on icon at bounding box center [1278, 83] width 18 height 18
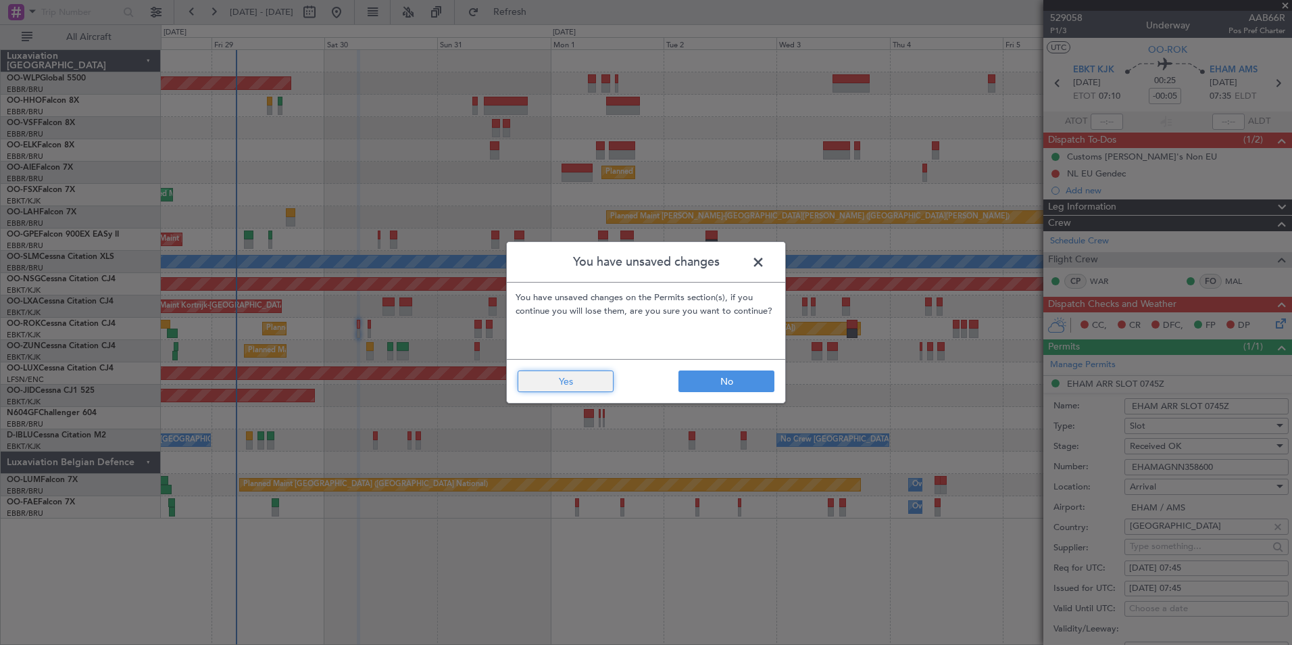
click at [542, 379] on button "Yes" at bounding box center [566, 381] width 96 height 22
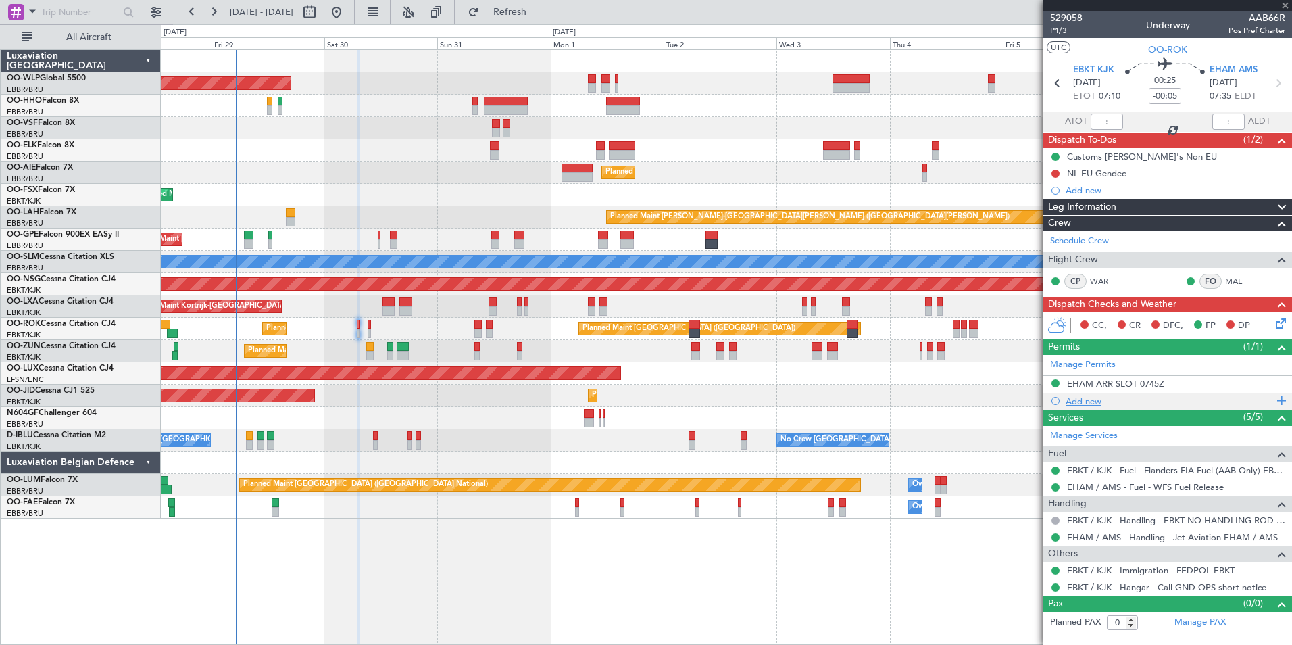
type input "2"
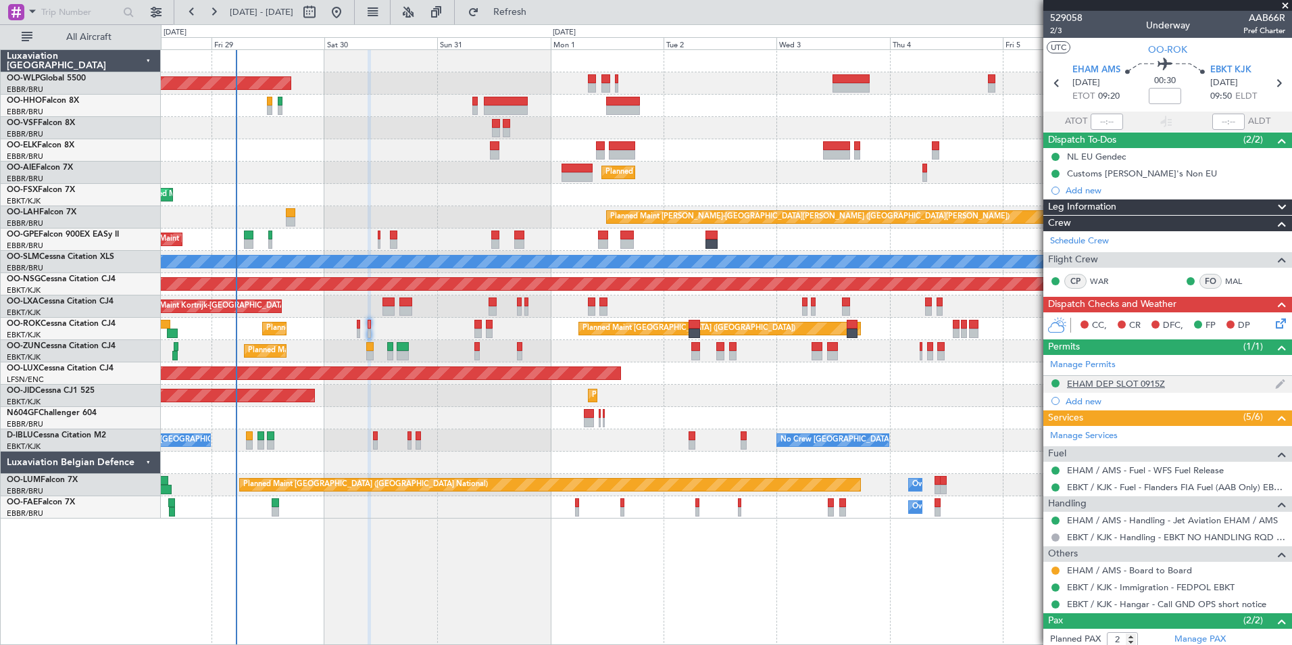
click at [1152, 381] on div "EHAM DEP SLOT 0915Z" at bounding box center [1116, 383] width 98 height 11
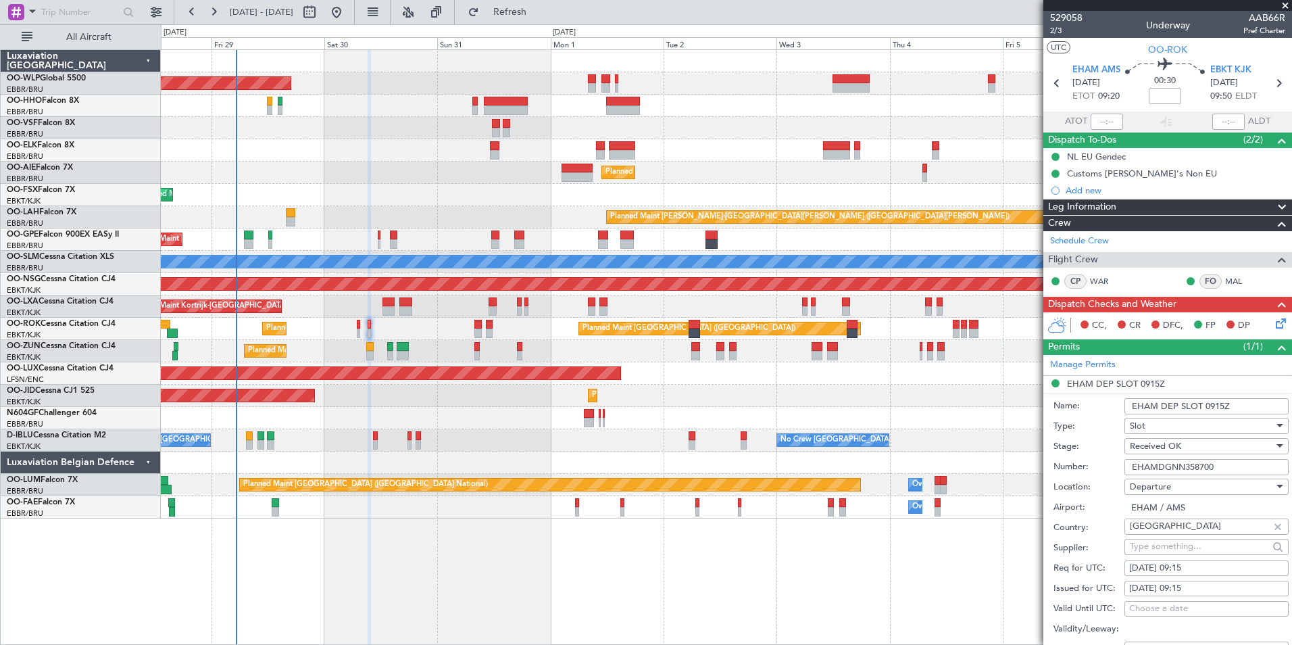
click at [1168, 459] on input "EHAMDGNN358700" at bounding box center [1206, 467] width 164 height 16
click at [1164, 92] on input at bounding box center [1165, 96] width 32 height 16
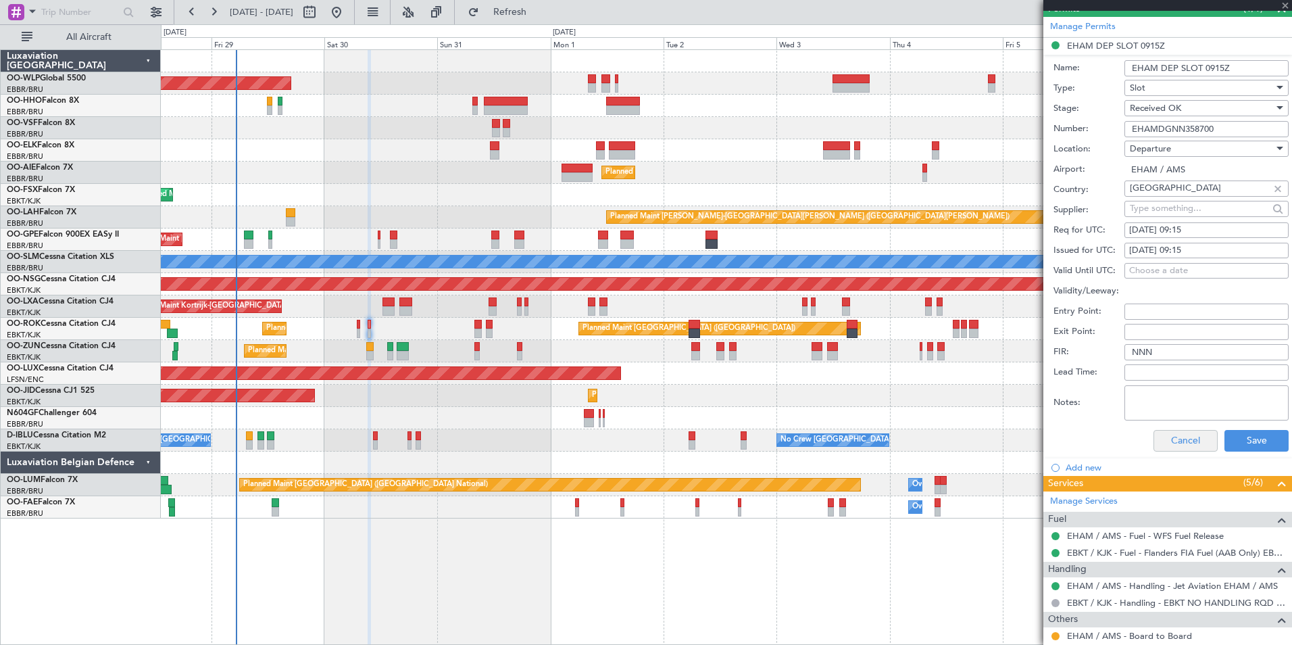
type input "-00:05"
click at [1180, 447] on button "Cancel" at bounding box center [1185, 441] width 64 height 22
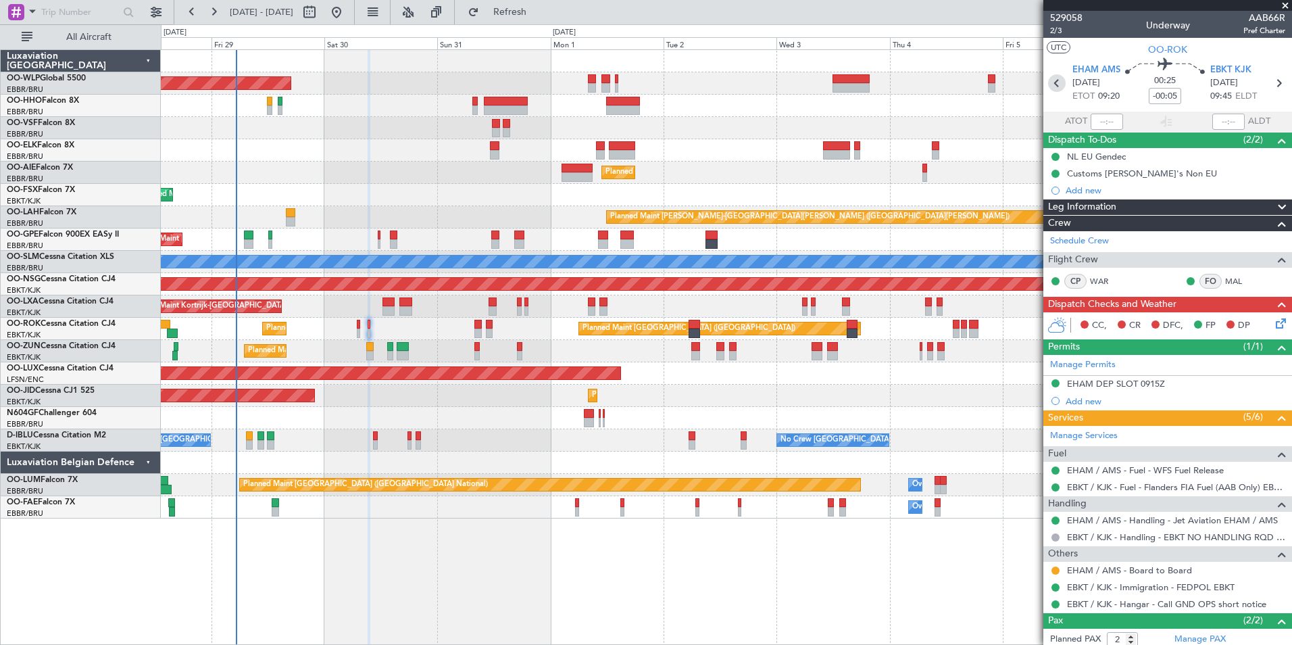
click at [1059, 88] on icon at bounding box center [1057, 83] width 18 height 18
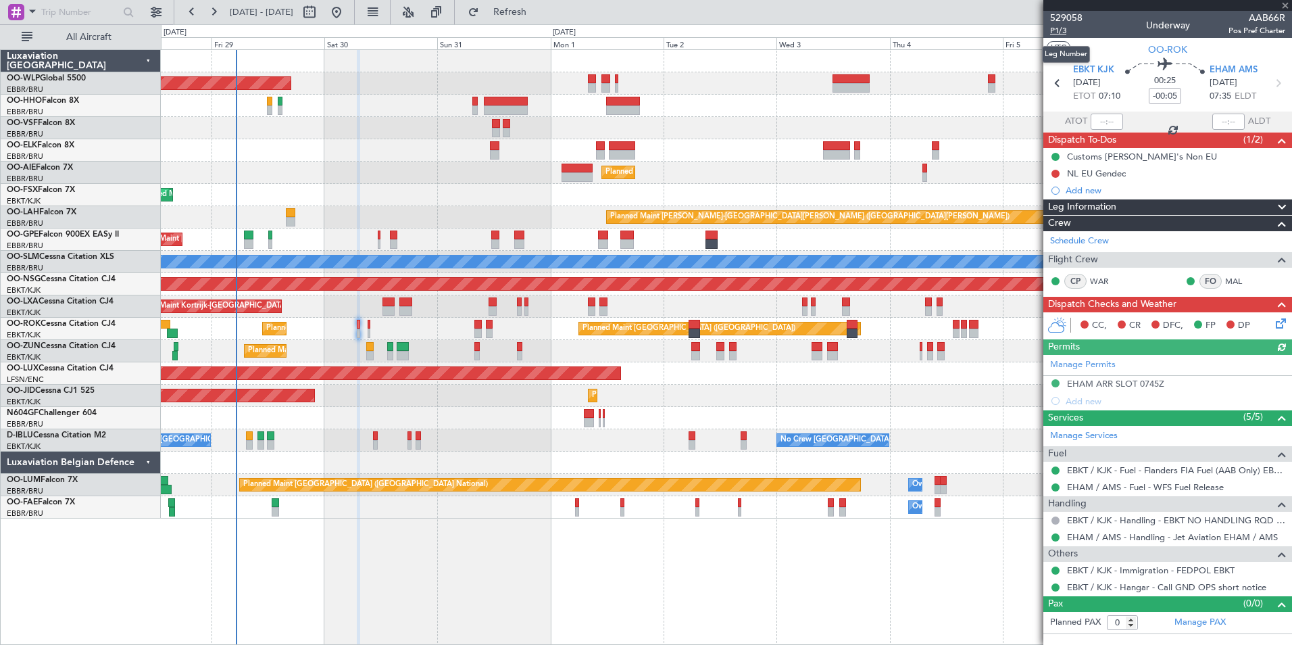
click at [1061, 32] on span "P1/3" at bounding box center [1066, 30] width 32 height 11
click at [1057, 171] on button at bounding box center [1055, 174] width 8 height 8
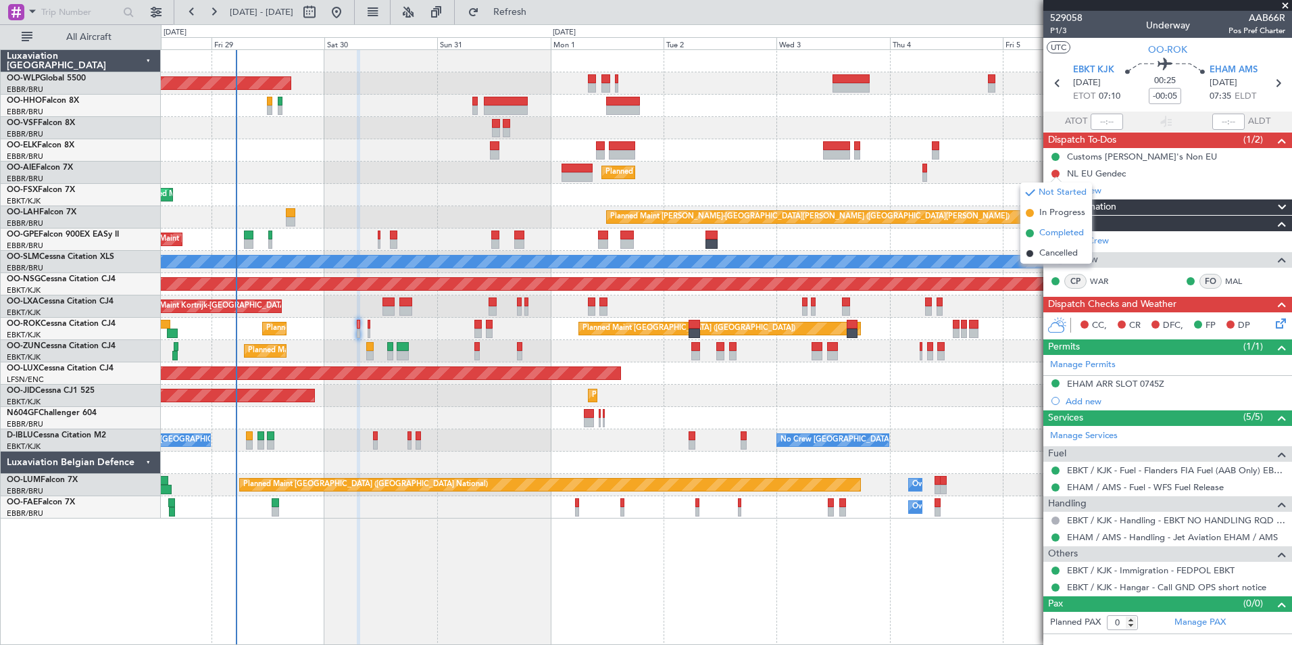
click at [1049, 234] on span "Completed" at bounding box center [1061, 233] width 45 height 14
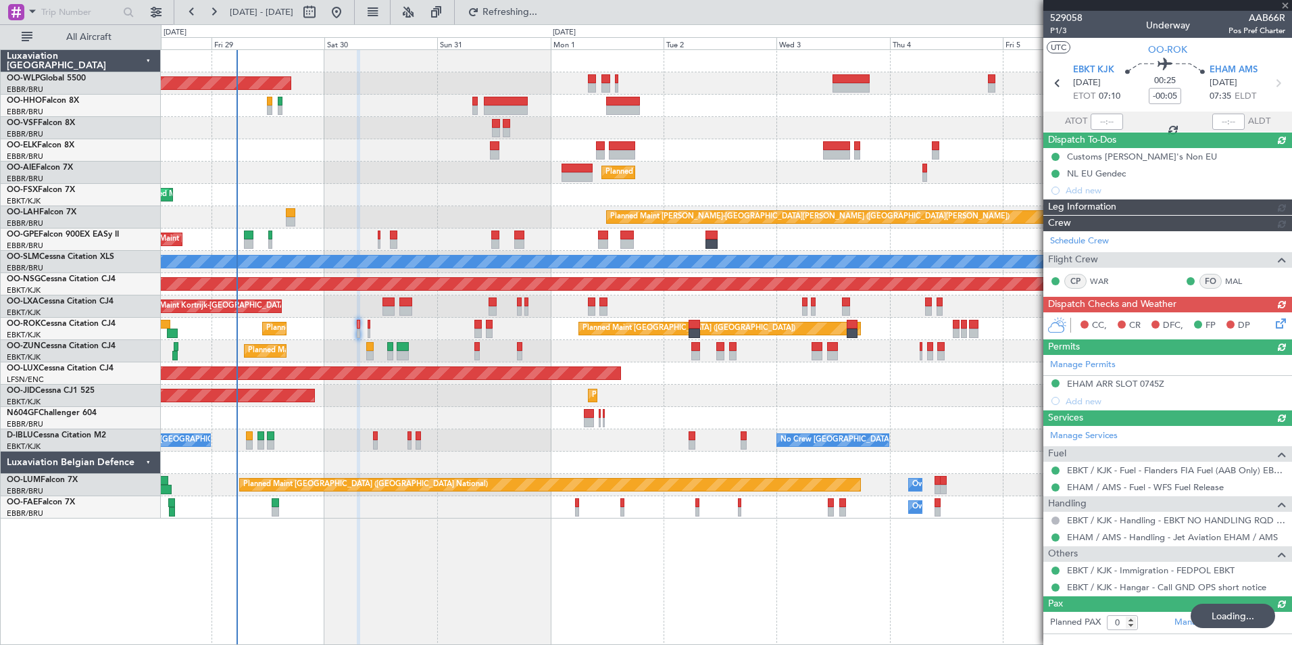
drag, startPoint x: 1282, startPoint y: 334, endPoint x: 1283, endPoint y: 324, distance: 10.2
click at [1282, 333] on div "CC, CR DFC, FP DP" at bounding box center [1167, 325] width 249 height 27
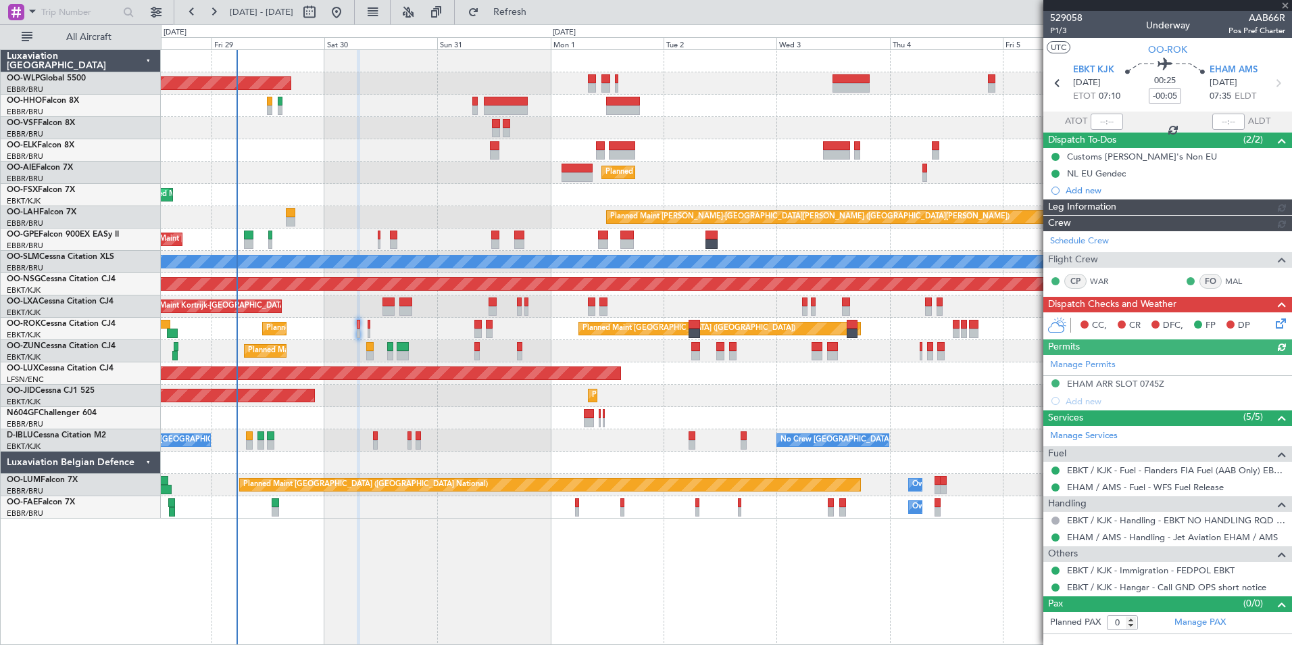
click at [1283, 324] on icon at bounding box center [1278, 321] width 11 height 11
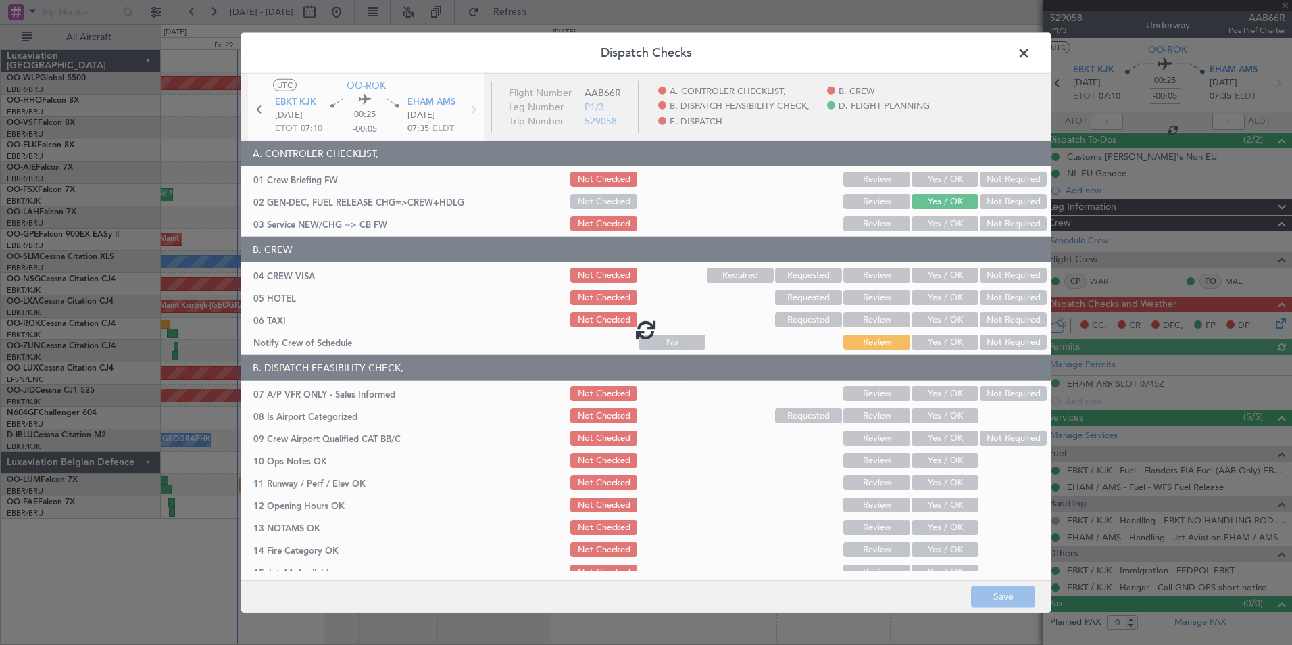
click at [932, 168] on div at bounding box center [645, 329] width 809 height 511
click at [932, 175] on div at bounding box center [645, 329] width 809 height 511
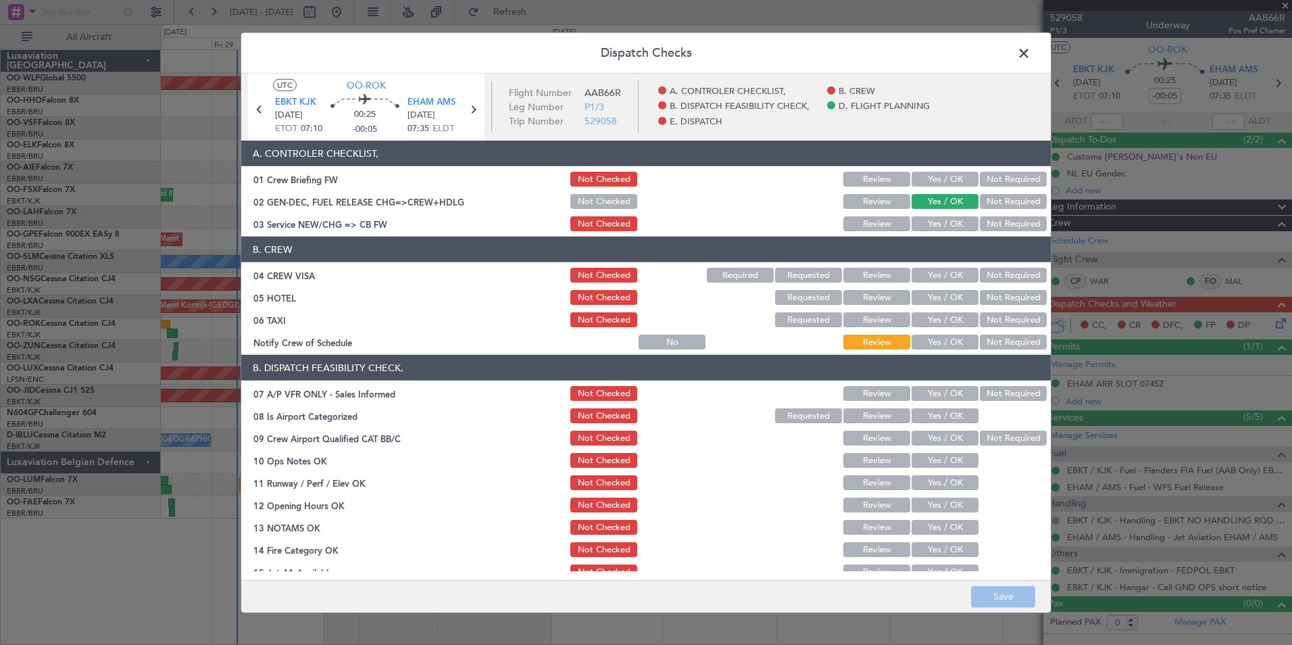
click at [932, 175] on button "Yes / OK" at bounding box center [944, 179] width 67 height 15
click at [932, 224] on button "Yes / OK" at bounding box center [944, 223] width 67 height 15
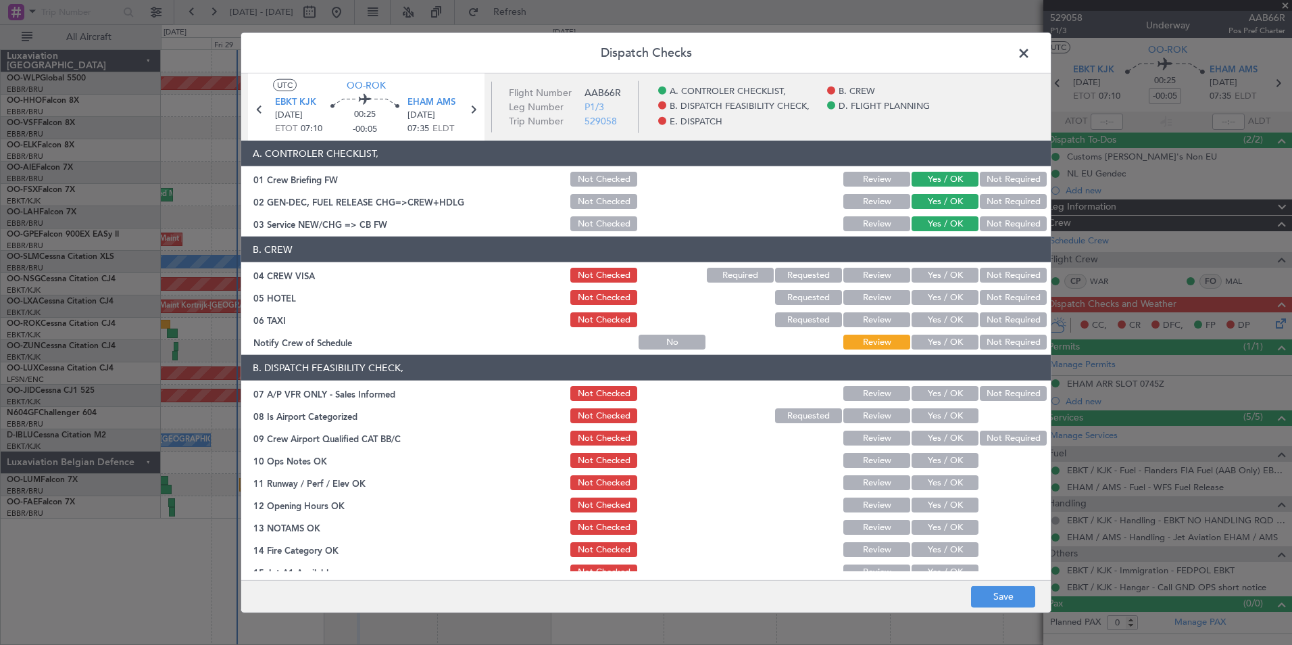
click at [998, 274] on button "Not Required" at bounding box center [1013, 275] width 67 height 15
click at [1001, 297] on button "Not Required" at bounding box center [1013, 297] width 67 height 15
click at [997, 320] on button "Not Required" at bounding box center [1013, 319] width 67 height 15
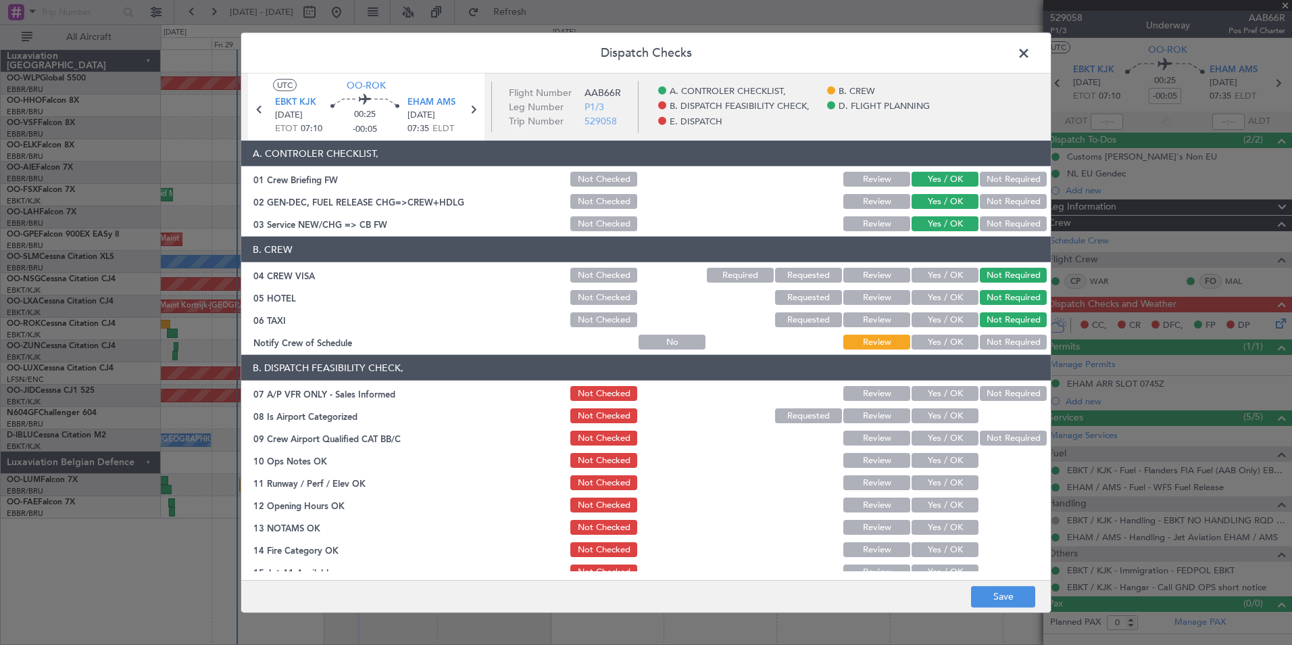
click at [953, 338] on button "Yes / OK" at bounding box center [944, 341] width 67 height 15
click at [989, 393] on button "Not Required" at bounding box center [1013, 393] width 67 height 15
click at [955, 411] on button "Yes / OK" at bounding box center [944, 415] width 67 height 15
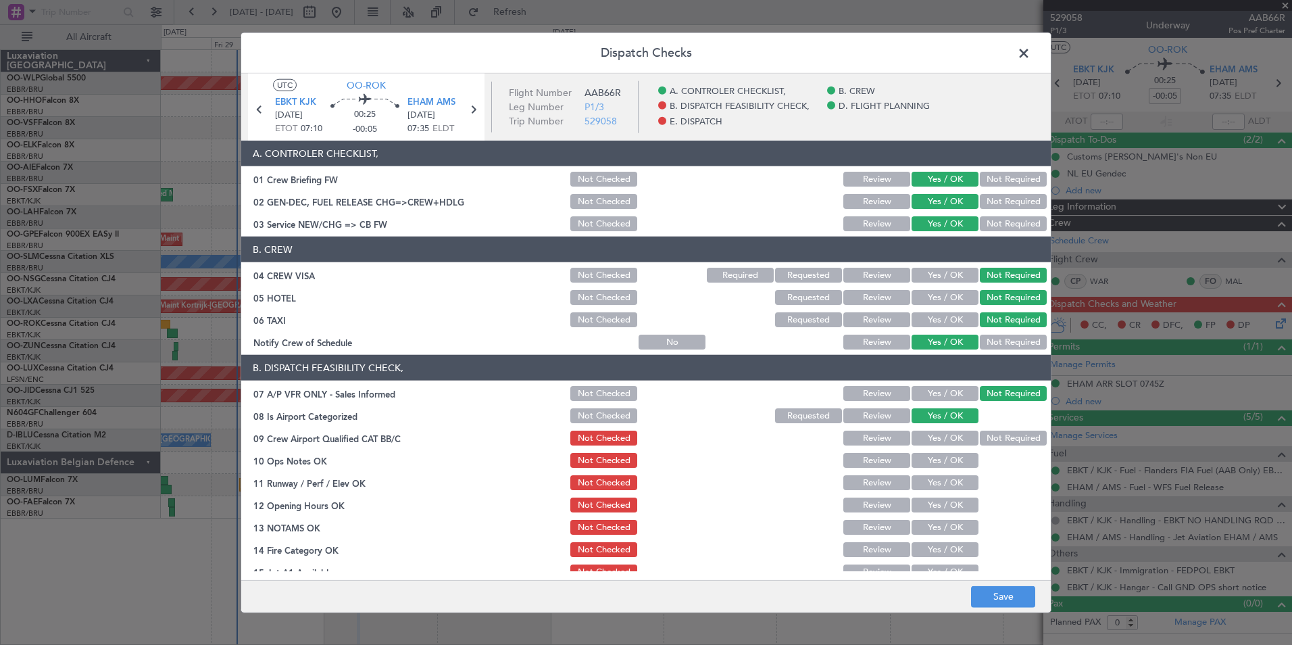
drag, startPoint x: 951, startPoint y: 431, endPoint x: 951, endPoint y: 440, distance: 8.8
click at [951, 434] on button "Yes / OK" at bounding box center [944, 437] width 67 height 15
drag, startPoint x: 953, startPoint y: 461, endPoint x: 954, endPoint y: 474, distance: 12.2
click at [953, 464] on button "Yes / OK" at bounding box center [944, 460] width 67 height 15
click at [955, 480] on button "Yes / OK" at bounding box center [944, 482] width 67 height 15
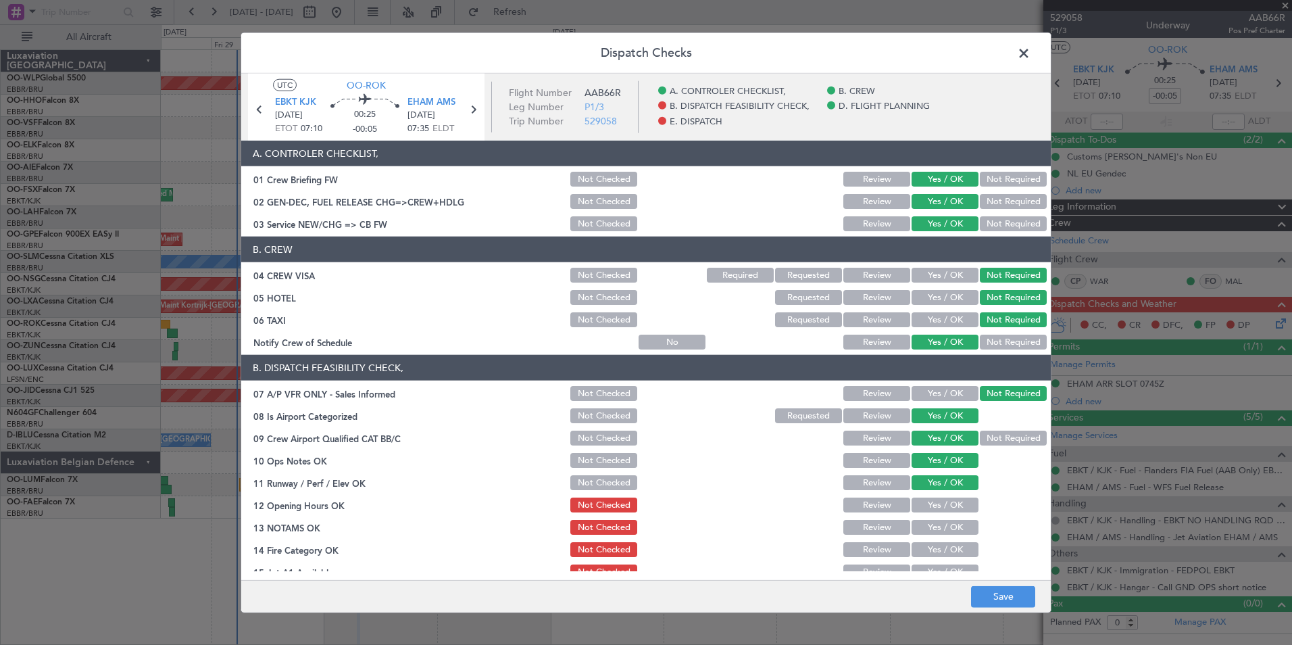
drag, startPoint x: 955, startPoint y: 499, endPoint x: 953, endPoint y: 507, distance: 8.2
click at [953, 506] on button "Yes / OK" at bounding box center [944, 504] width 67 height 15
click at [947, 532] on button "Yes / OK" at bounding box center [944, 527] width 67 height 15
click at [947, 553] on button "Yes / OK" at bounding box center [944, 549] width 67 height 15
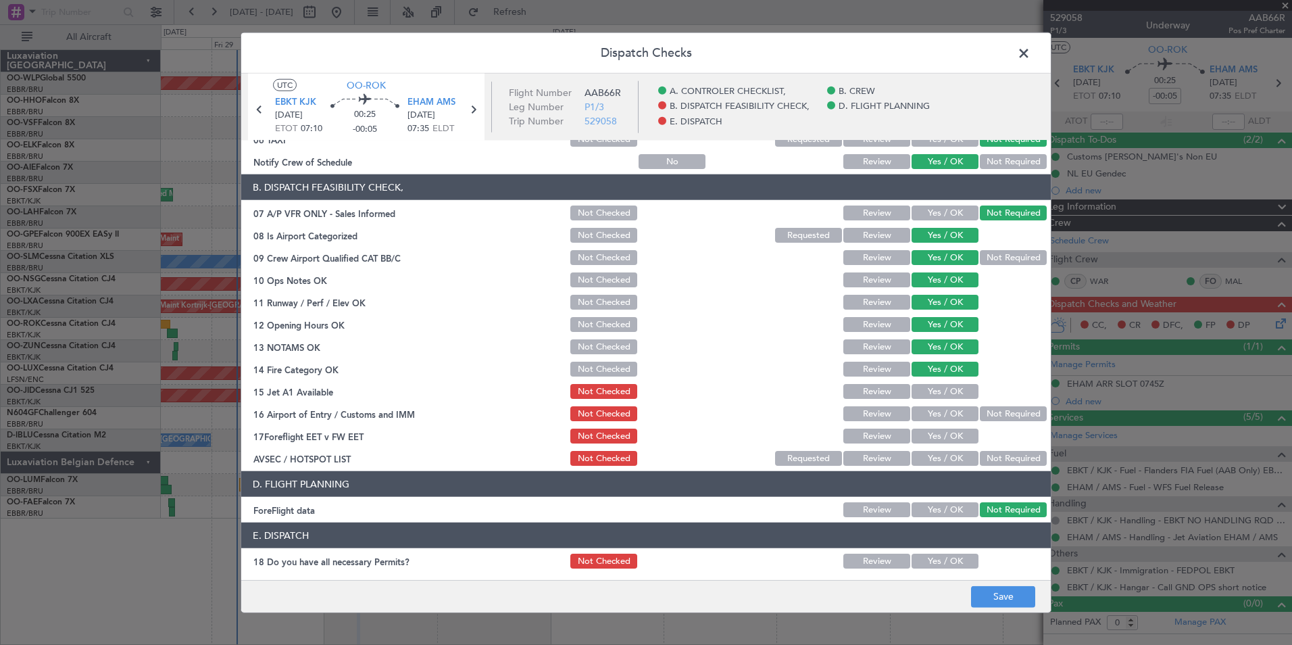
scroll to position [203, 0]
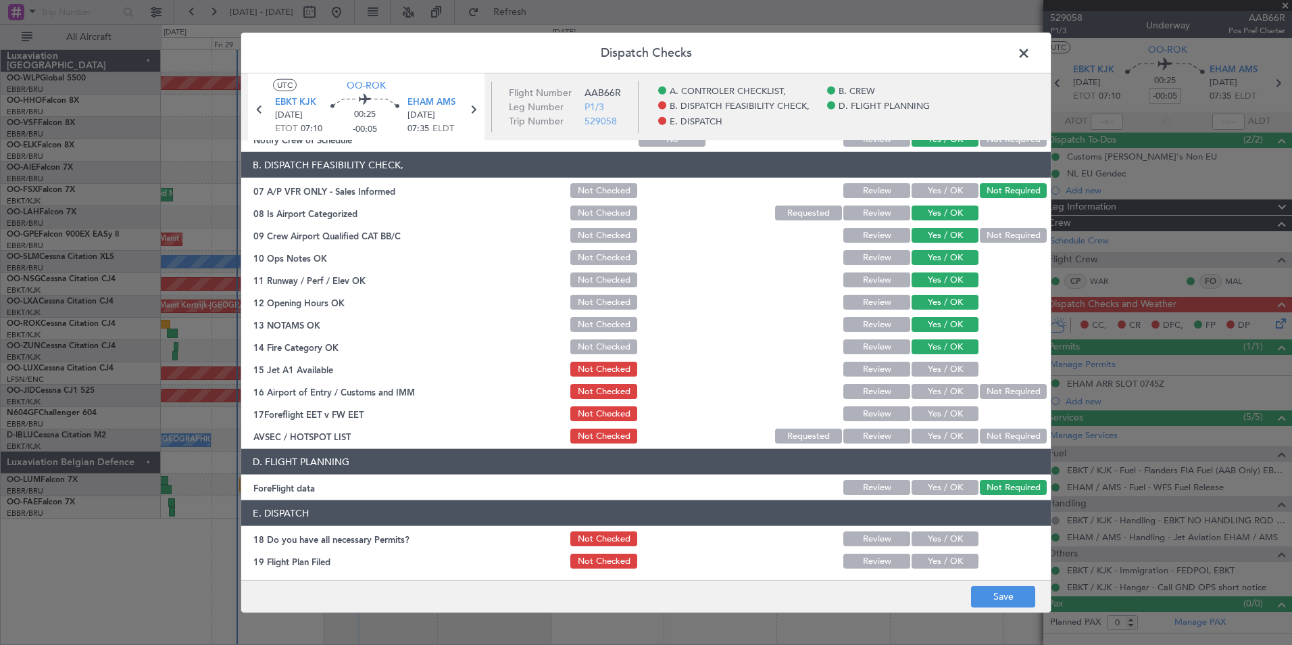
click at [947, 375] on button "Yes / OK" at bounding box center [944, 368] width 67 height 15
click at [991, 391] on button "Not Required" at bounding box center [1013, 391] width 67 height 15
drag, startPoint x: 958, startPoint y: 411, endPoint x: 972, endPoint y: 430, distance: 23.6
click at [957, 411] on button "Yes / OK" at bounding box center [944, 413] width 67 height 15
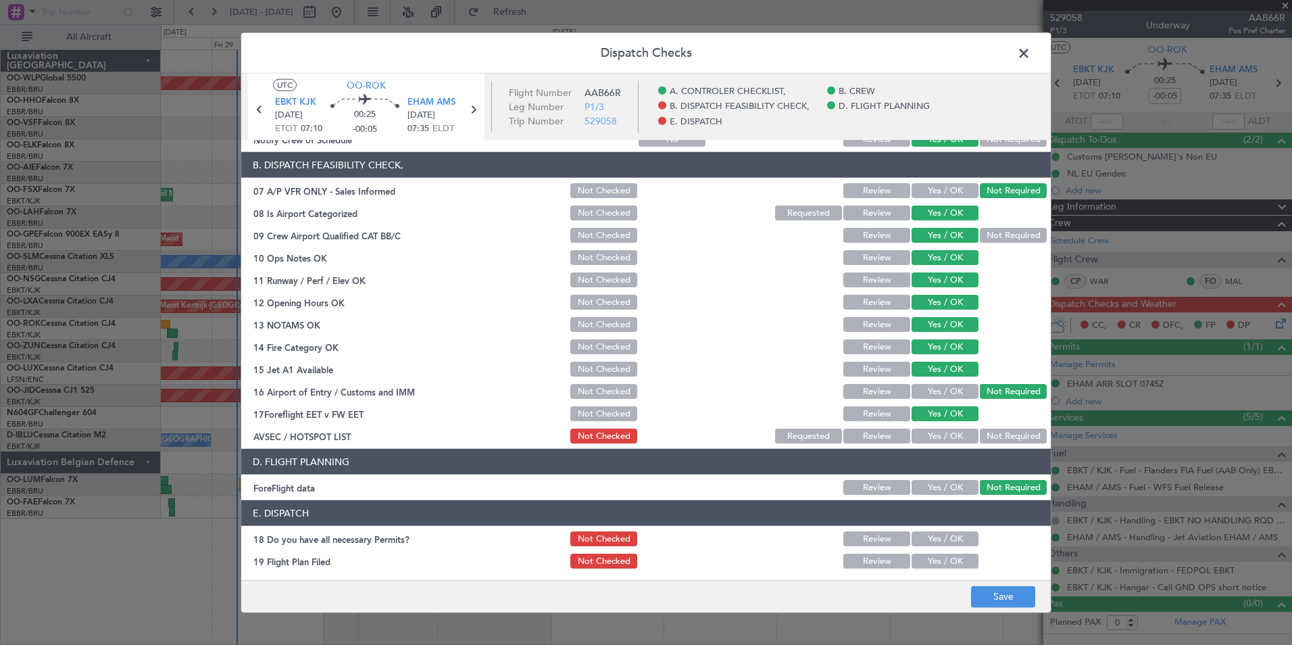
click at [980, 441] on button "Not Required" at bounding box center [1013, 435] width 67 height 15
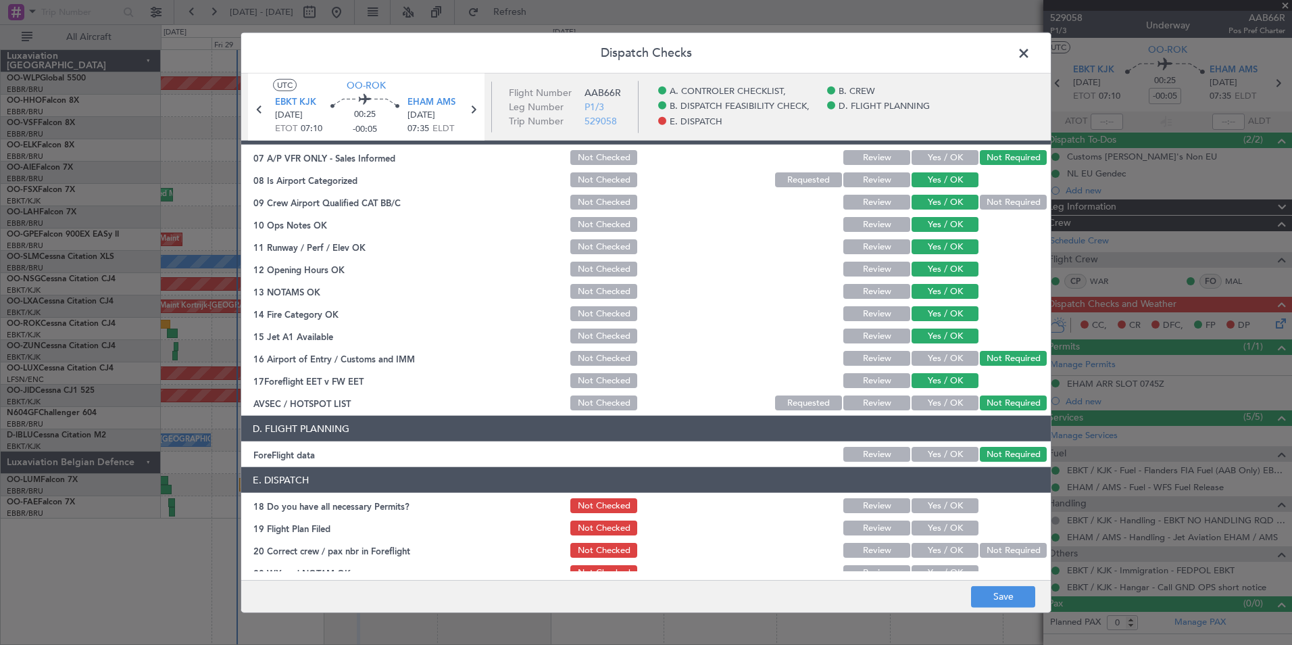
scroll to position [250, 0]
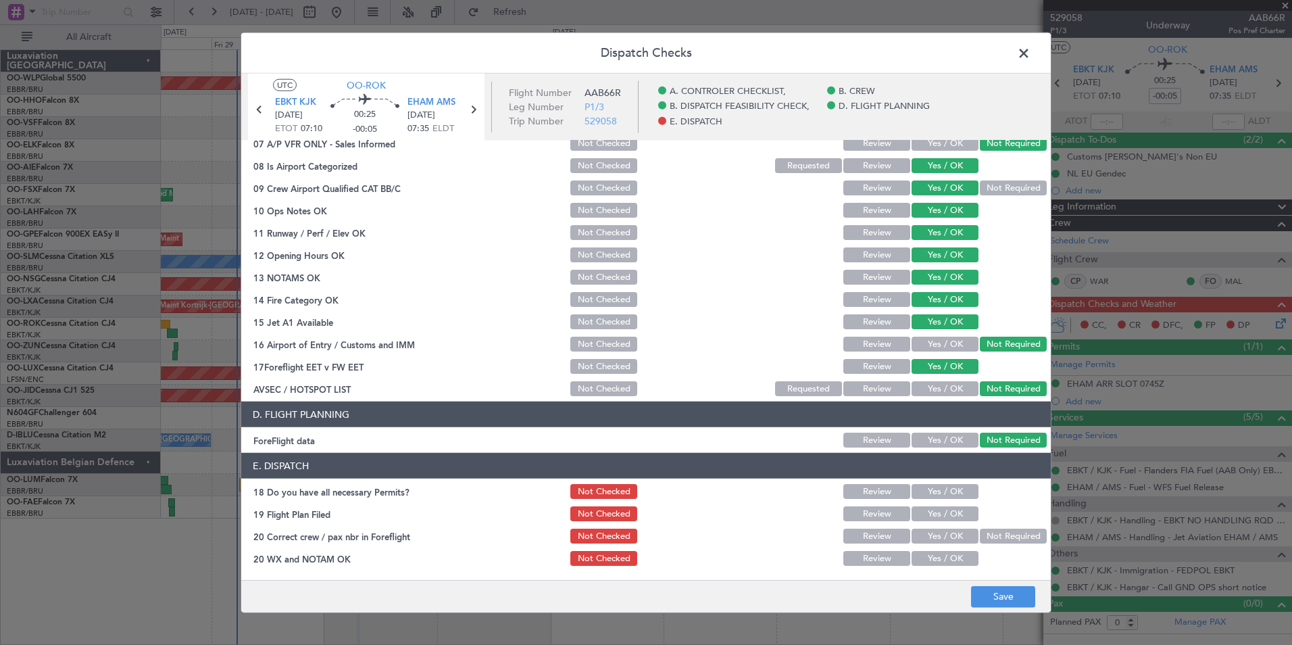
click at [920, 497] on button "Yes / OK" at bounding box center [944, 491] width 67 height 15
click at [923, 515] on button "Yes / OK" at bounding box center [944, 513] width 67 height 15
click at [926, 538] on button "Yes / OK" at bounding box center [944, 535] width 67 height 15
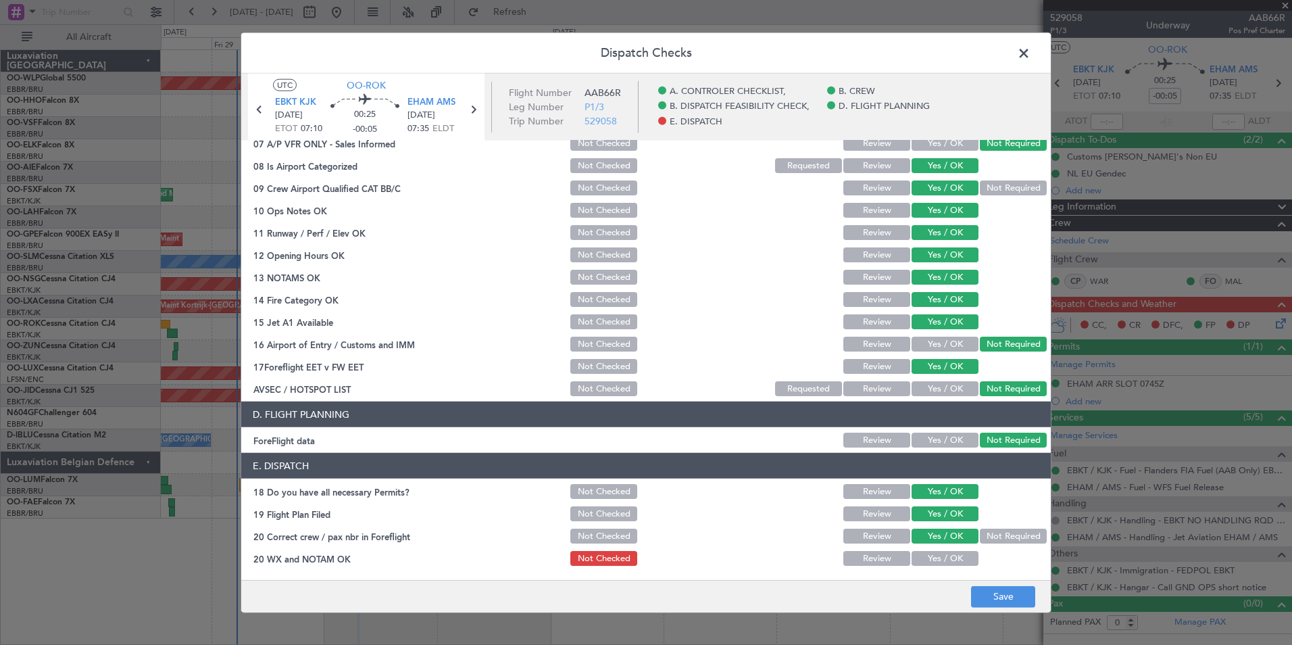
click at [932, 561] on button "Yes / OK" at bounding box center [944, 558] width 67 height 15
click at [980, 582] on footer "Save" at bounding box center [645, 595] width 809 height 32
click at [983, 593] on button "Save" at bounding box center [1003, 596] width 64 height 22
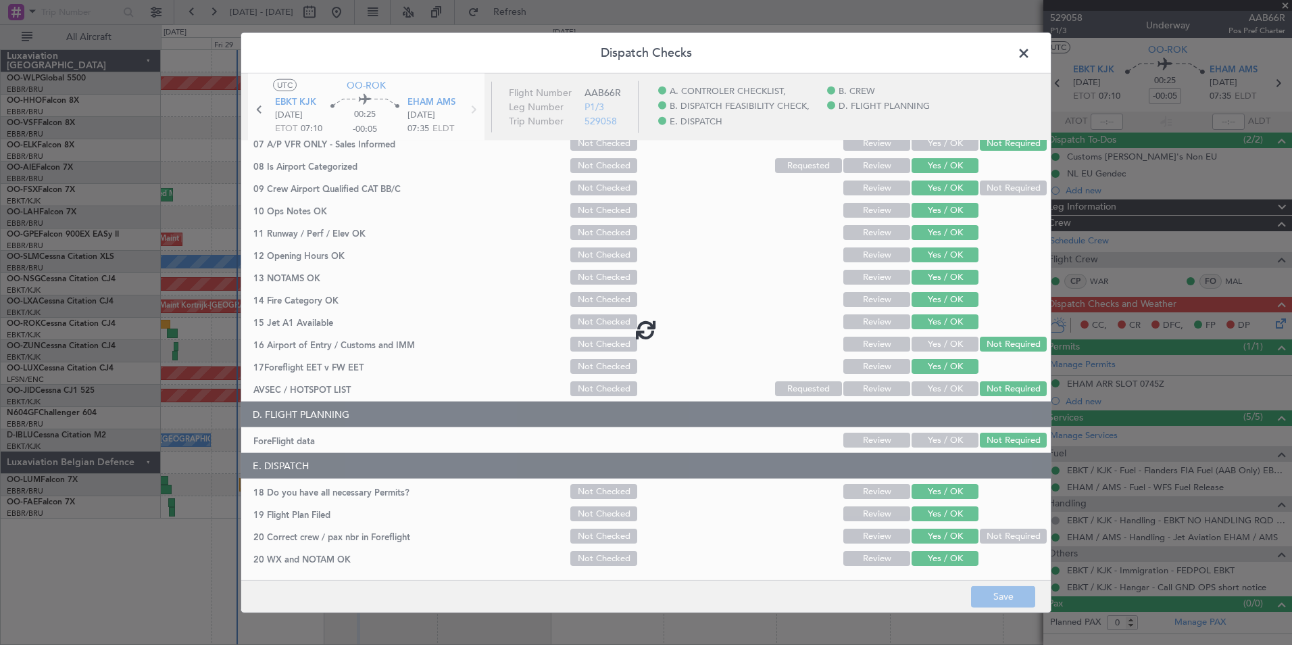
click at [454, 114] on div at bounding box center [645, 329] width 809 height 511
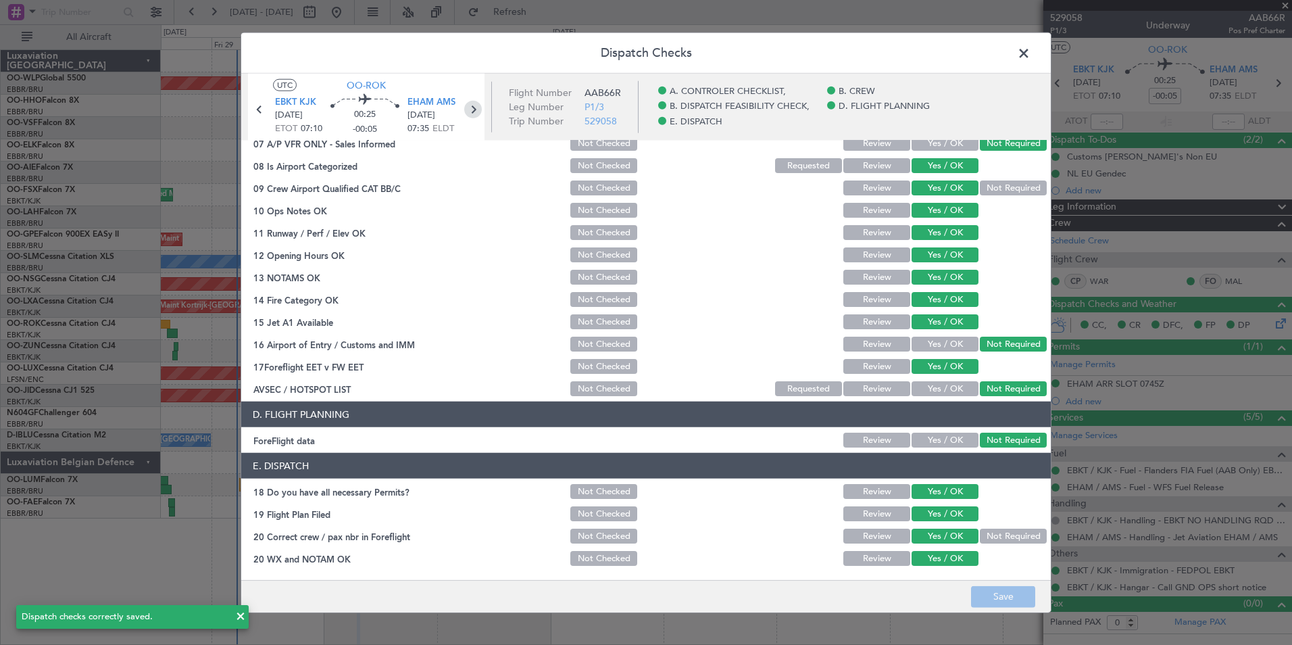
click at [473, 114] on icon at bounding box center [473, 110] width 18 height 18
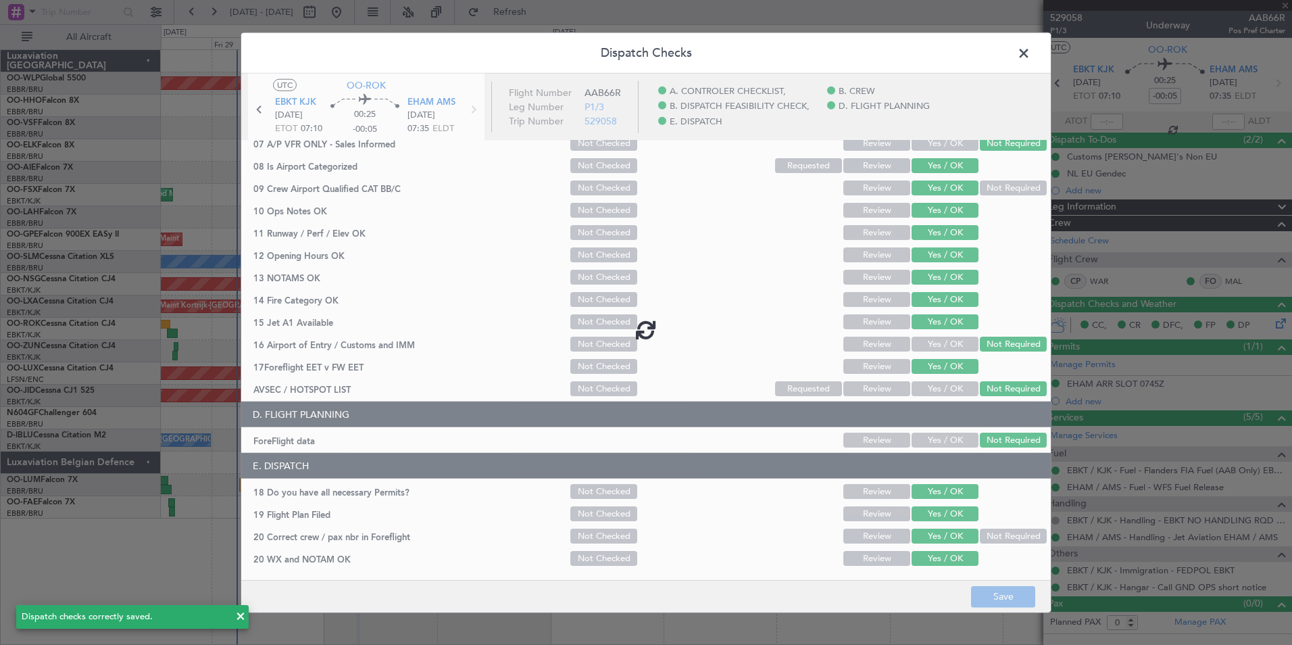
type input "2"
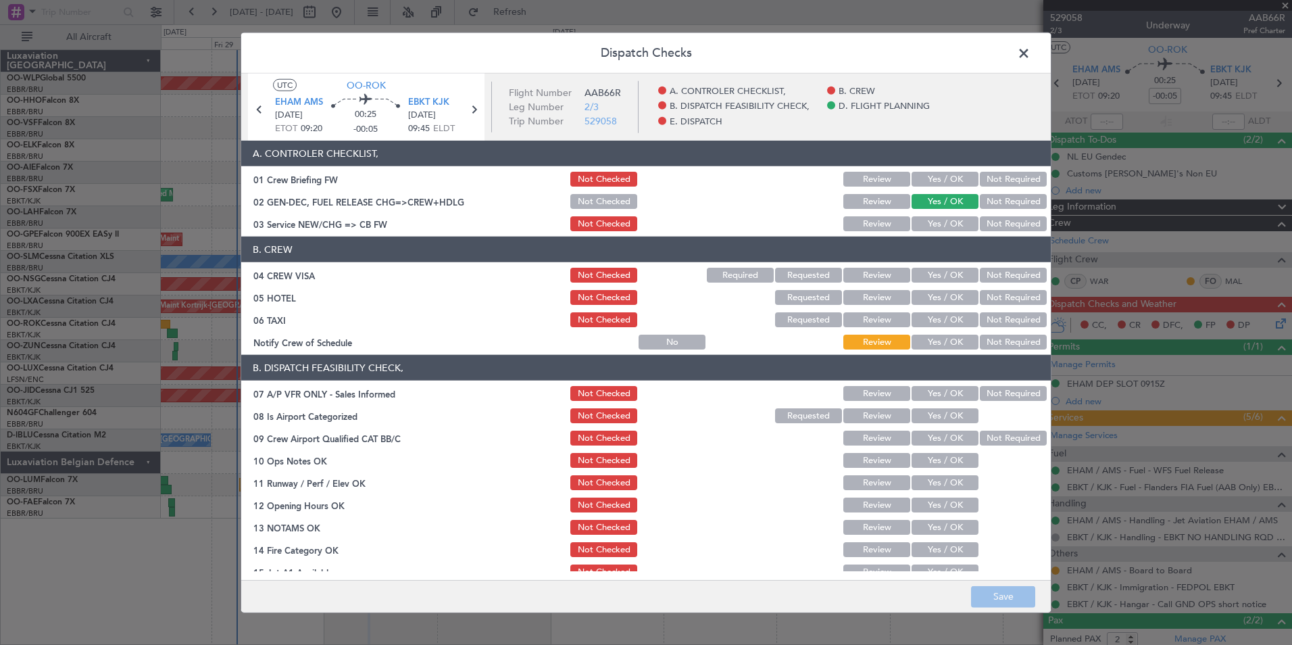
click at [951, 184] on button "Yes / OK" at bounding box center [944, 179] width 67 height 15
click at [940, 228] on button "Yes / OK" at bounding box center [944, 223] width 67 height 15
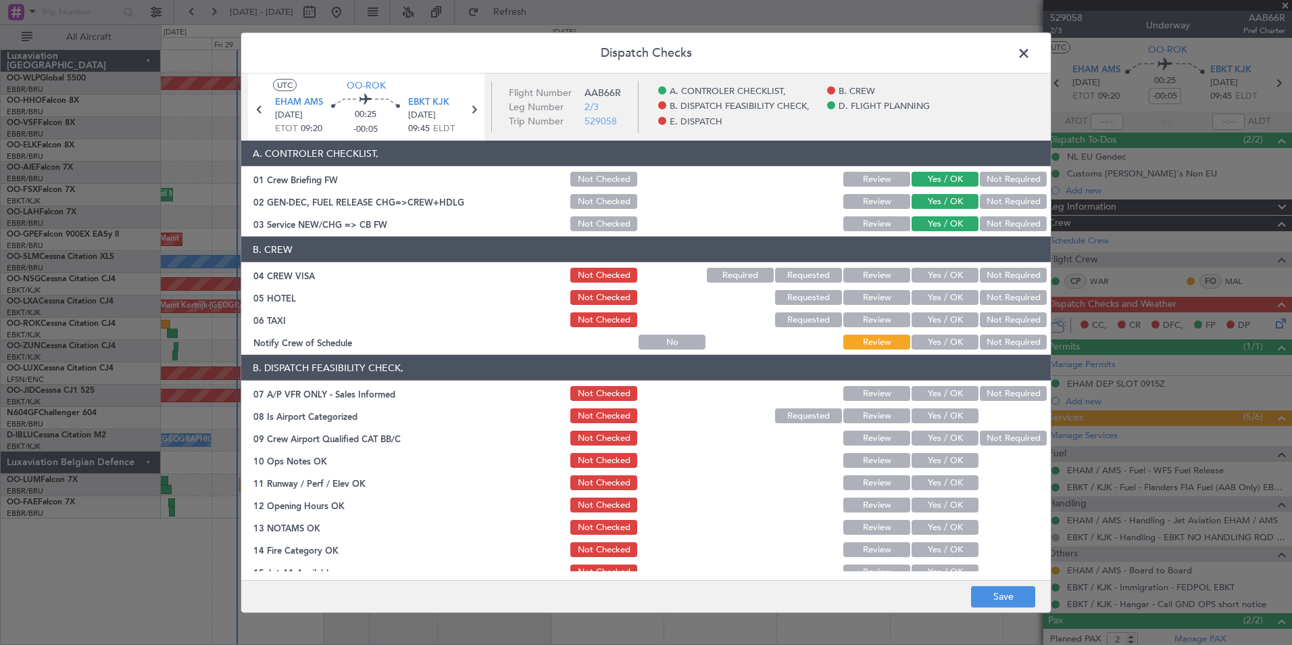
click at [982, 276] on button "Not Required" at bounding box center [1013, 275] width 67 height 15
click at [986, 295] on button "Not Required" at bounding box center [1013, 297] width 67 height 15
click at [984, 325] on button "Not Required" at bounding box center [1013, 319] width 67 height 15
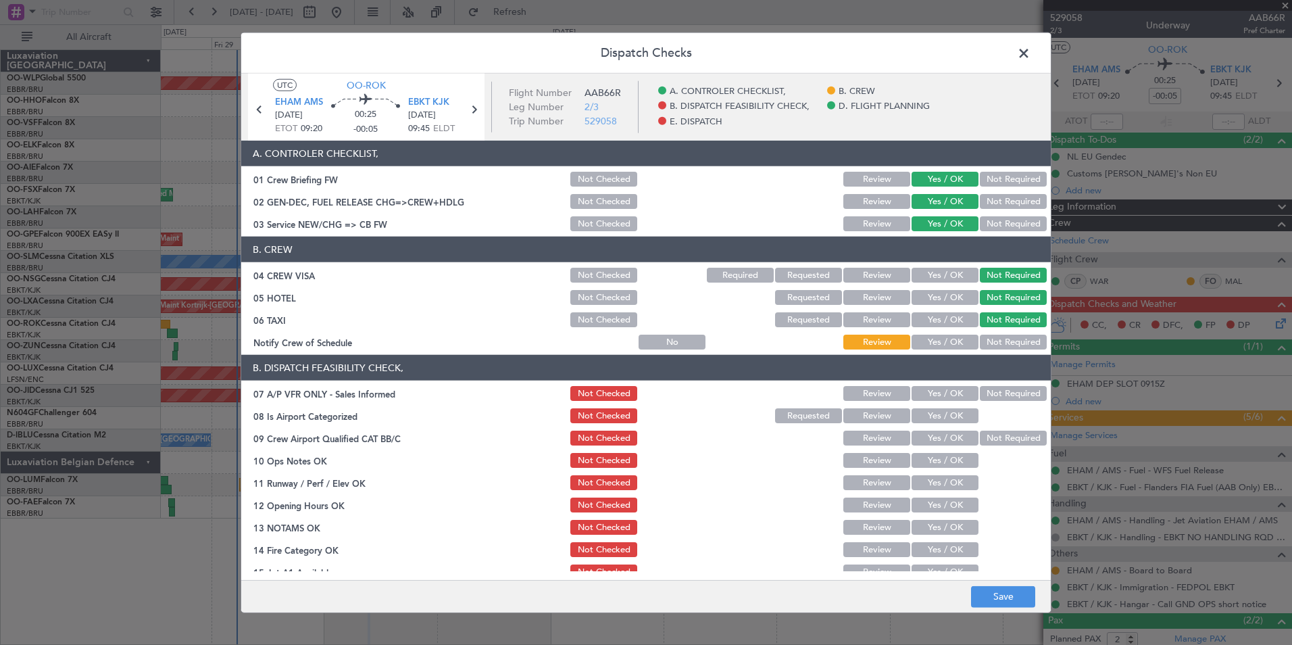
click at [944, 340] on button "Yes / OK" at bounding box center [944, 341] width 67 height 15
click at [986, 399] on button "Not Required" at bounding box center [1013, 393] width 67 height 15
click at [935, 417] on button "Yes / OK" at bounding box center [944, 415] width 67 height 15
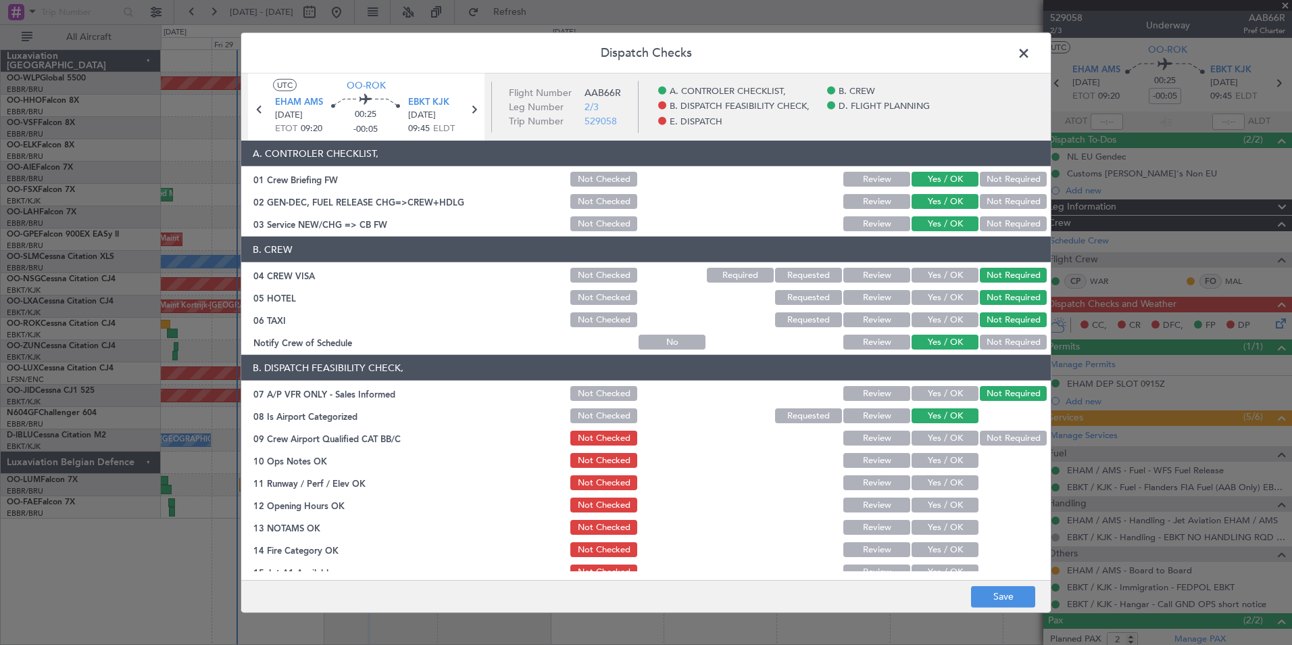
click at [934, 439] on button "Yes / OK" at bounding box center [944, 437] width 67 height 15
click at [936, 458] on button "Yes / OK" at bounding box center [944, 460] width 67 height 15
click at [940, 484] on button "Yes / OK" at bounding box center [944, 482] width 67 height 15
click at [936, 509] on button "Yes / OK" at bounding box center [944, 504] width 67 height 15
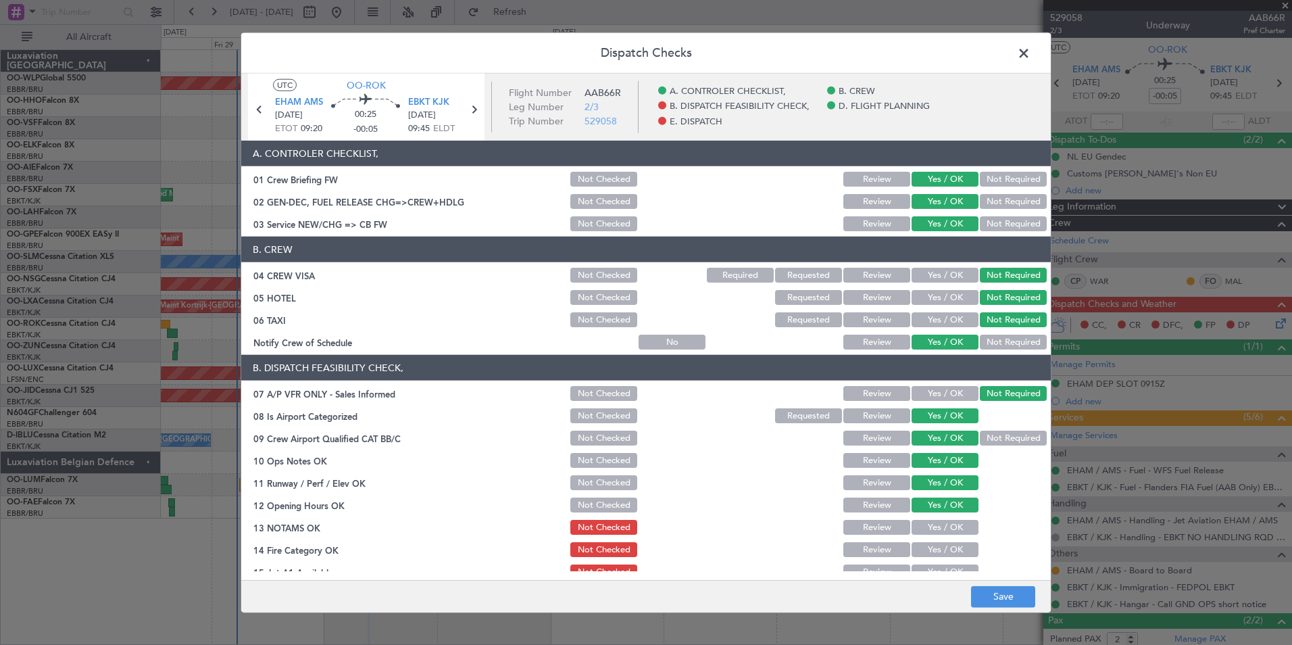
click at [936, 528] on button "Yes / OK" at bounding box center [944, 527] width 67 height 15
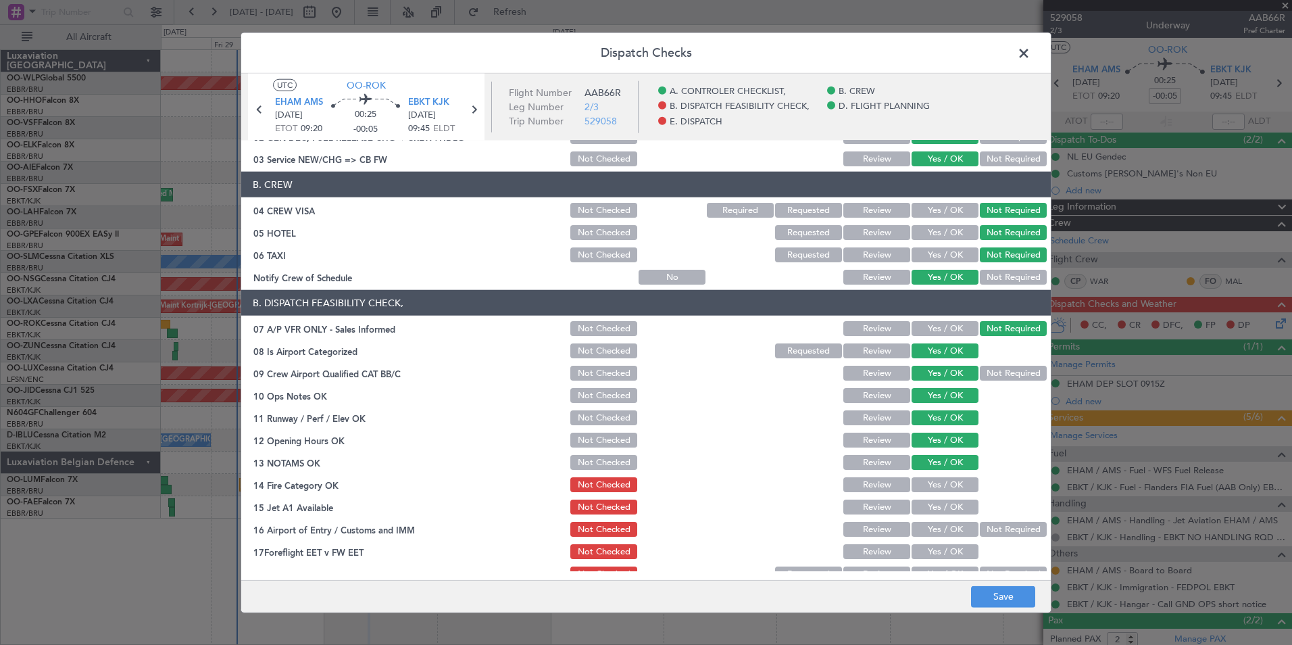
scroll to position [135, 0]
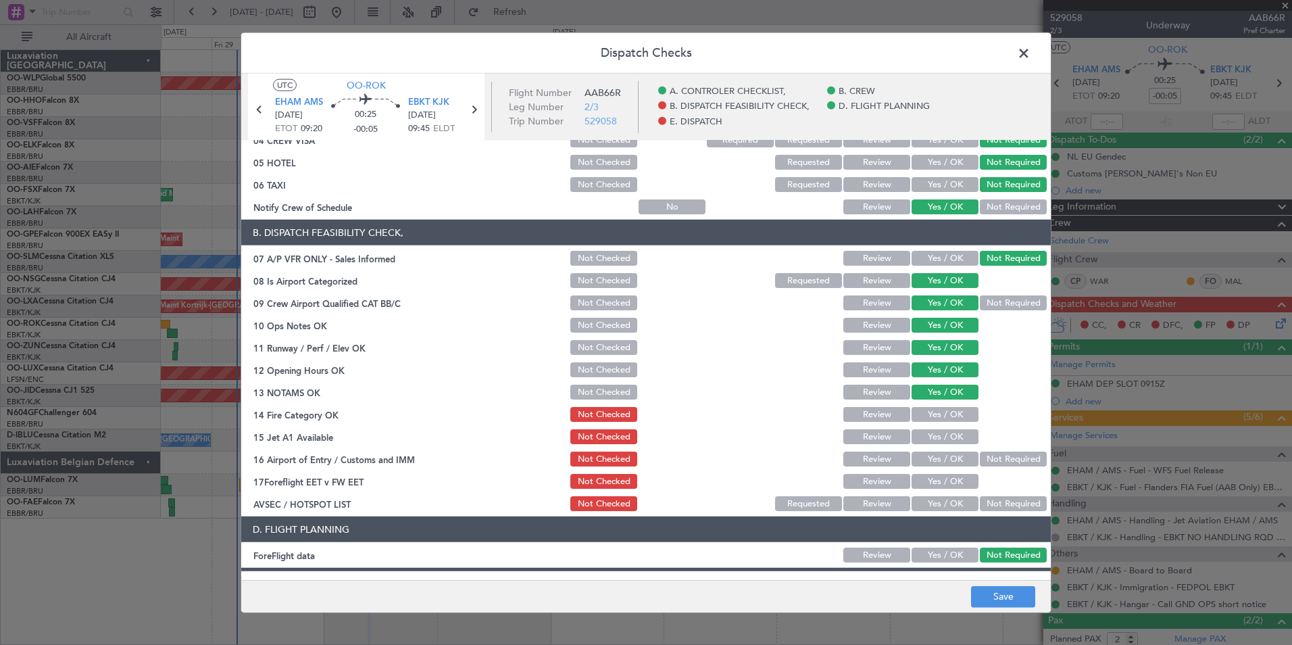
click at [946, 417] on button "Yes / OK" at bounding box center [944, 414] width 67 height 15
click at [943, 445] on div "Yes / OK" at bounding box center [943, 436] width 68 height 19
drag, startPoint x: 944, startPoint y: 434, endPoint x: 979, endPoint y: 445, distance: 36.8
click at [943, 434] on button "Yes / OK" at bounding box center [944, 436] width 67 height 15
click at [980, 451] on section "B. DISPATCH FEASIBILITY CHECK, 07 A/P VFR ONLY - Sales Informed Not Checked Rev…" at bounding box center [645, 366] width 809 height 293
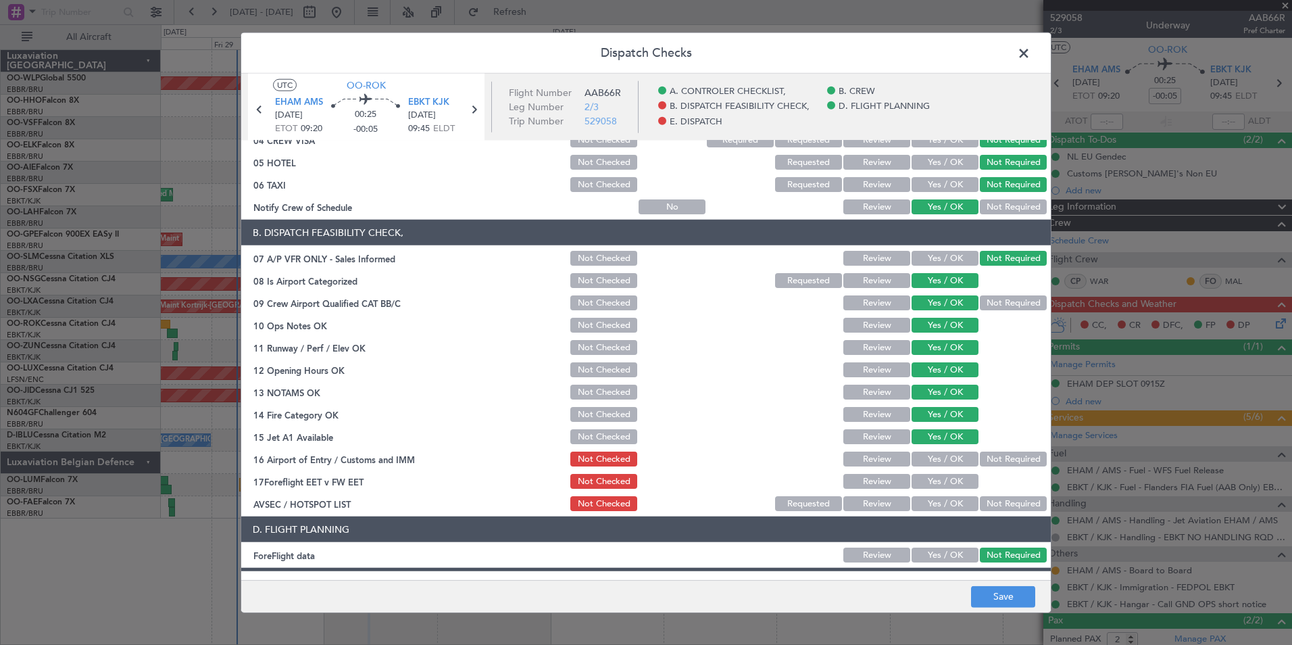
click at [980, 455] on button "Not Required" at bounding box center [1013, 458] width 67 height 15
drag, startPoint x: 954, startPoint y: 476, endPoint x: 993, endPoint y: 501, distance: 46.1
click at [954, 477] on button "Yes / OK" at bounding box center [944, 481] width 67 height 15
click at [993, 501] on button "Not Required" at bounding box center [1013, 503] width 67 height 15
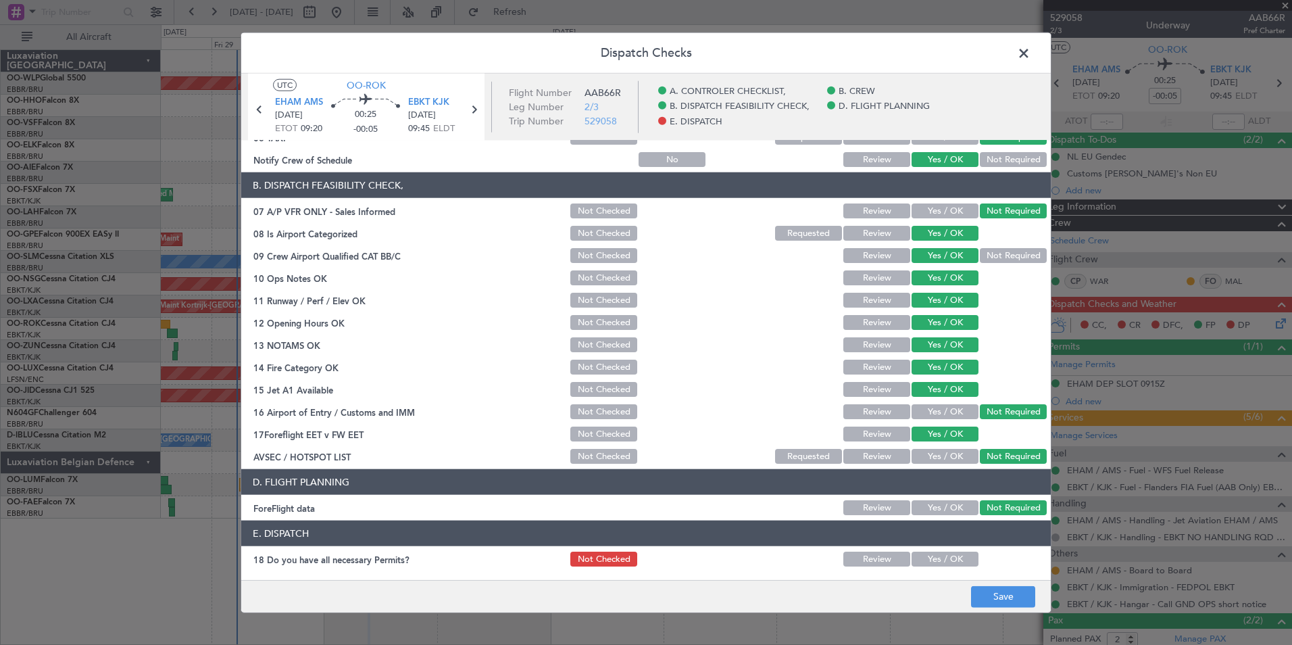
scroll to position [250, 0]
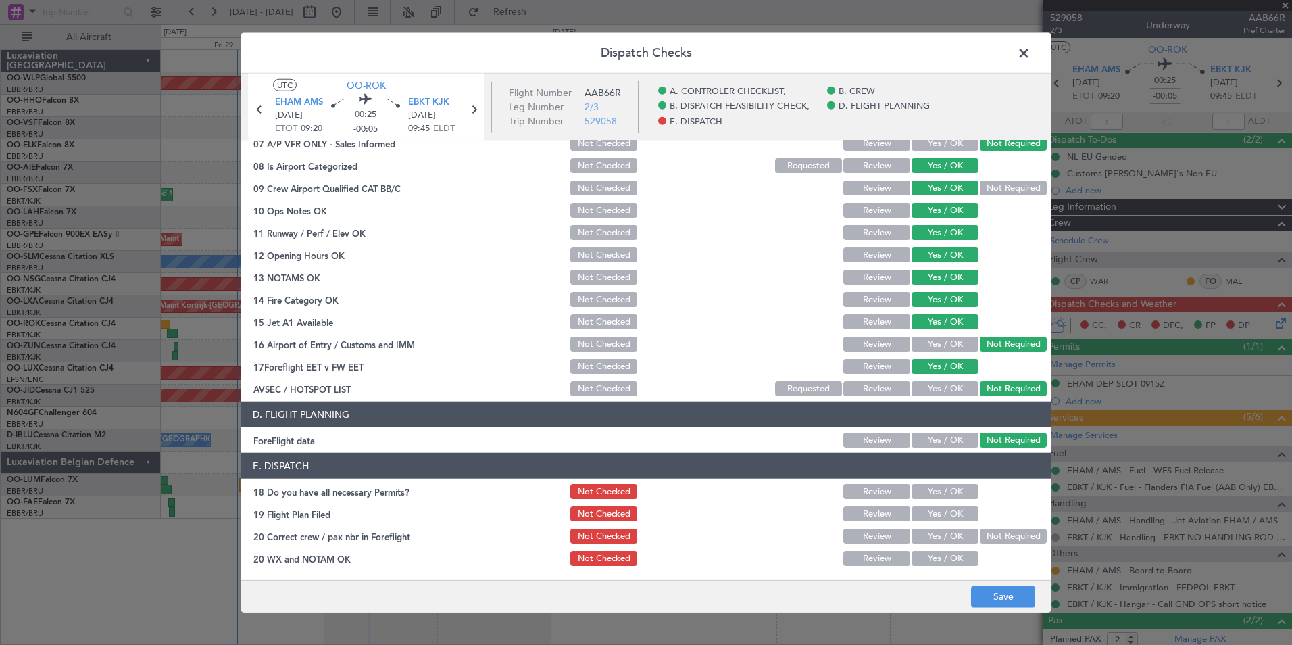
drag, startPoint x: 944, startPoint y: 489, endPoint x: 945, endPoint y: 505, distance: 16.9
click at [944, 491] on button "Yes / OK" at bounding box center [944, 491] width 67 height 15
click at [947, 508] on button "Yes / OK" at bounding box center [944, 513] width 67 height 15
drag, startPoint x: 949, startPoint y: 527, endPoint x: 949, endPoint y: 537, distance: 10.1
click at [949, 530] on div "Yes / OK" at bounding box center [943, 535] width 68 height 19
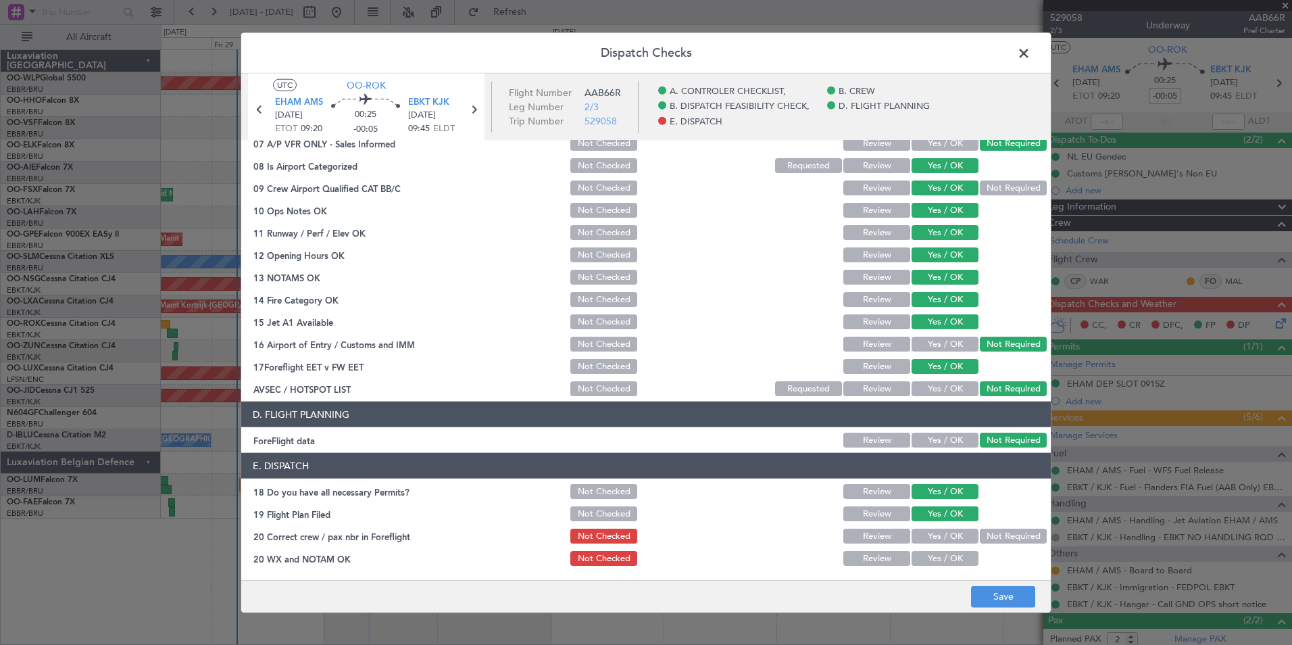
click at [948, 532] on button "Yes / OK" at bounding box center [944, 535] width 67 height 15
click at [948, 560] on button "Yes / OK" at bounding box center [944, 558] width 67 height 15
click at [997, 595] on button "Save" at bounding box center [1003, 596] width 64 height 22
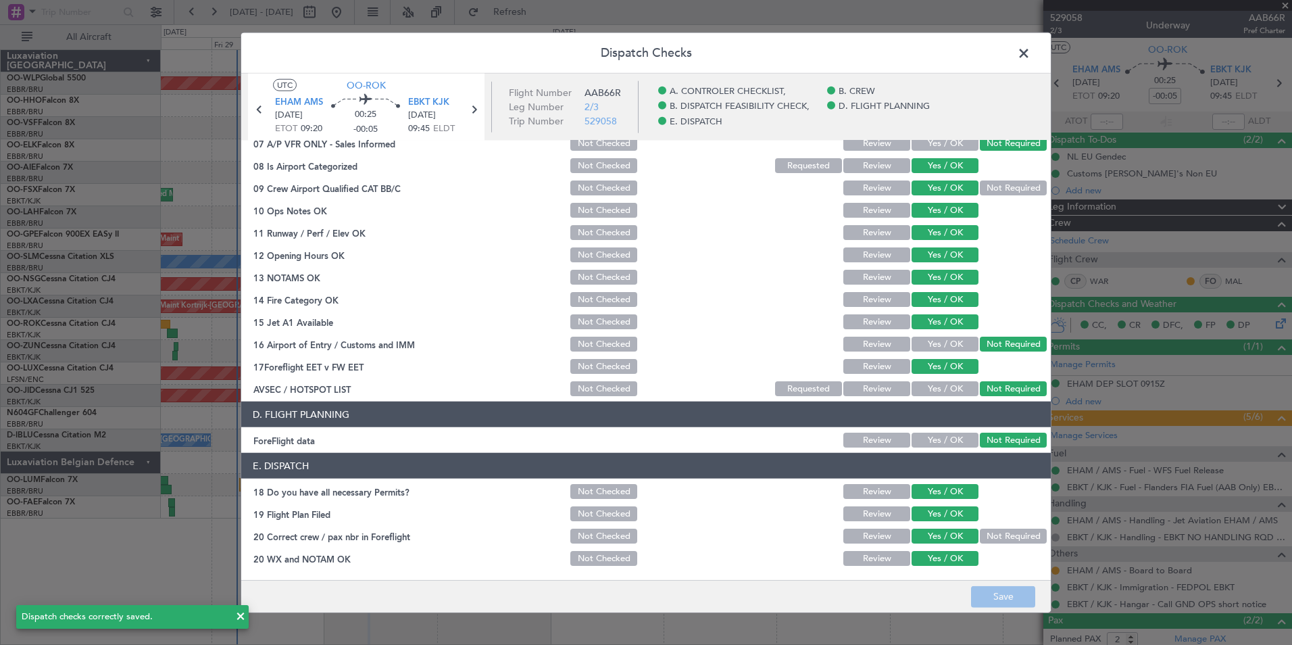
drag, startPoint x: 997, startPoint y: 595, endPoint x: 1028, endPoint y: 71, distance: 525.2
click at [1028, 71] on header "Dispatch Checks" at bounding box center [645, 53] width 809 height 41
click at [1030, 51] on span at bounding box center [1030, 56] width 0 height 27
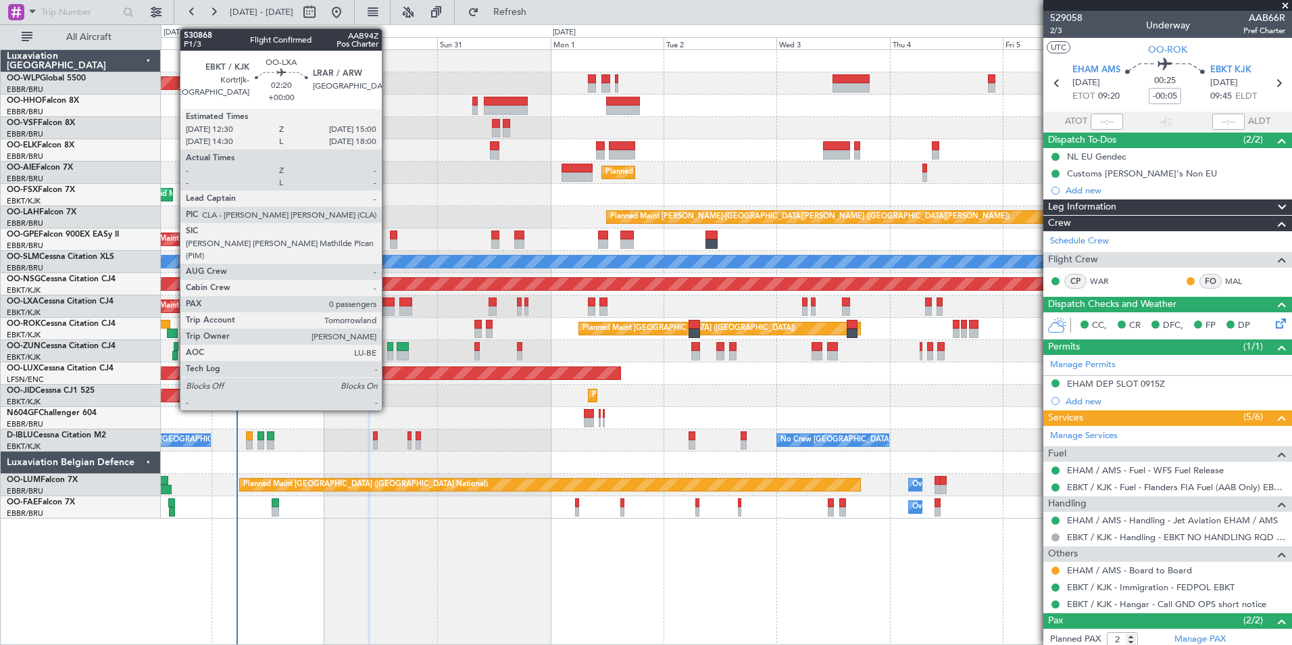
click at [388, 310] on div at bounding box center [388, 310] width 12 height 9
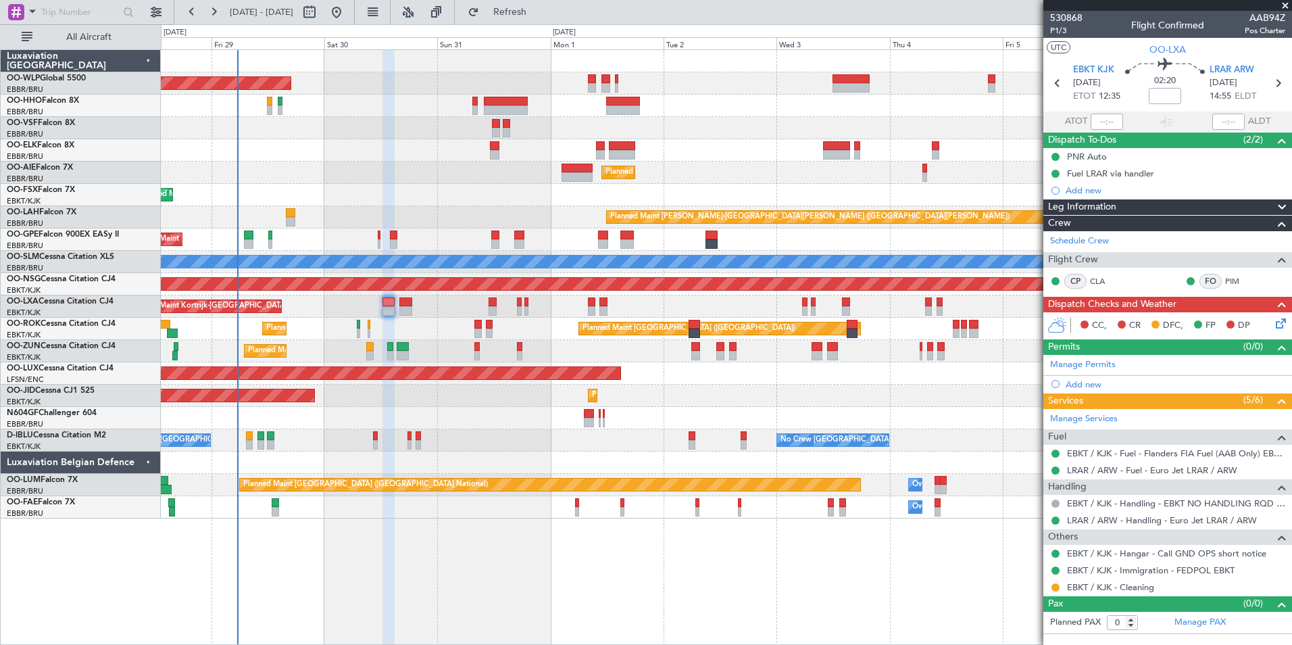
click at [372, 445] on div "No Crew Brussels (Brussels National) A/C Unavailable Kortrijk-Wevelgem" at bounding box center [726, 440] width 1130 height 22
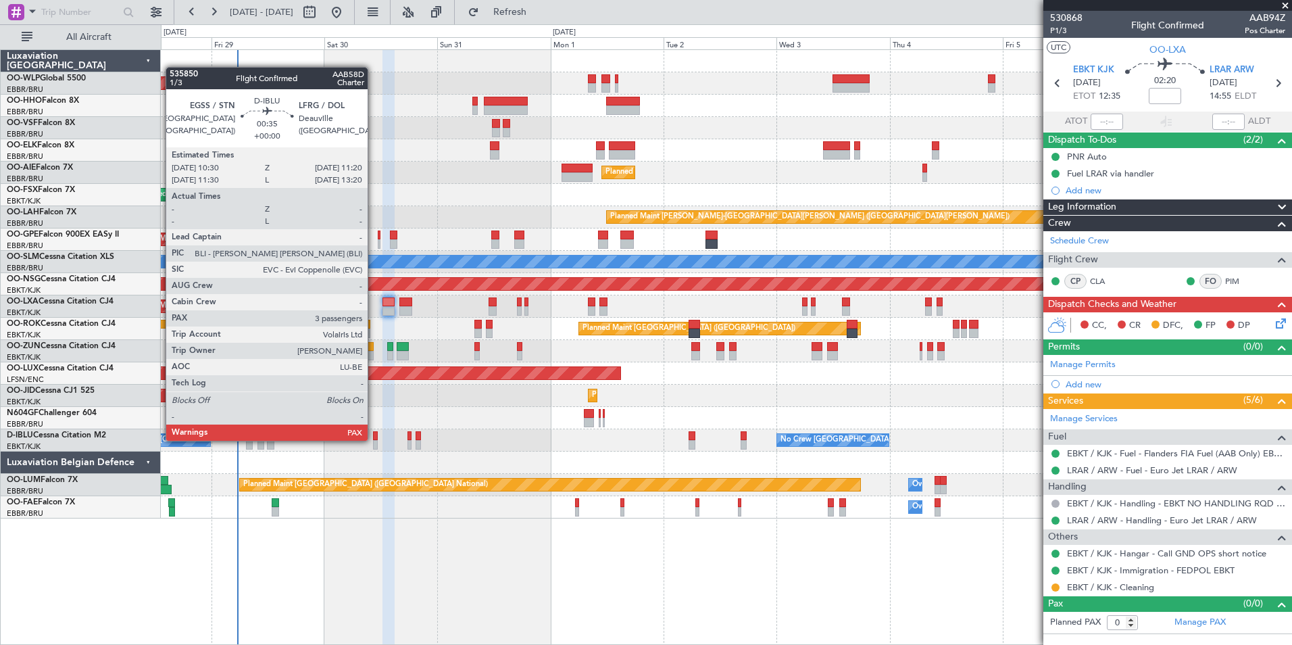
click at [374, 439] on div at bounding box center [375, 435] width 4 height 9
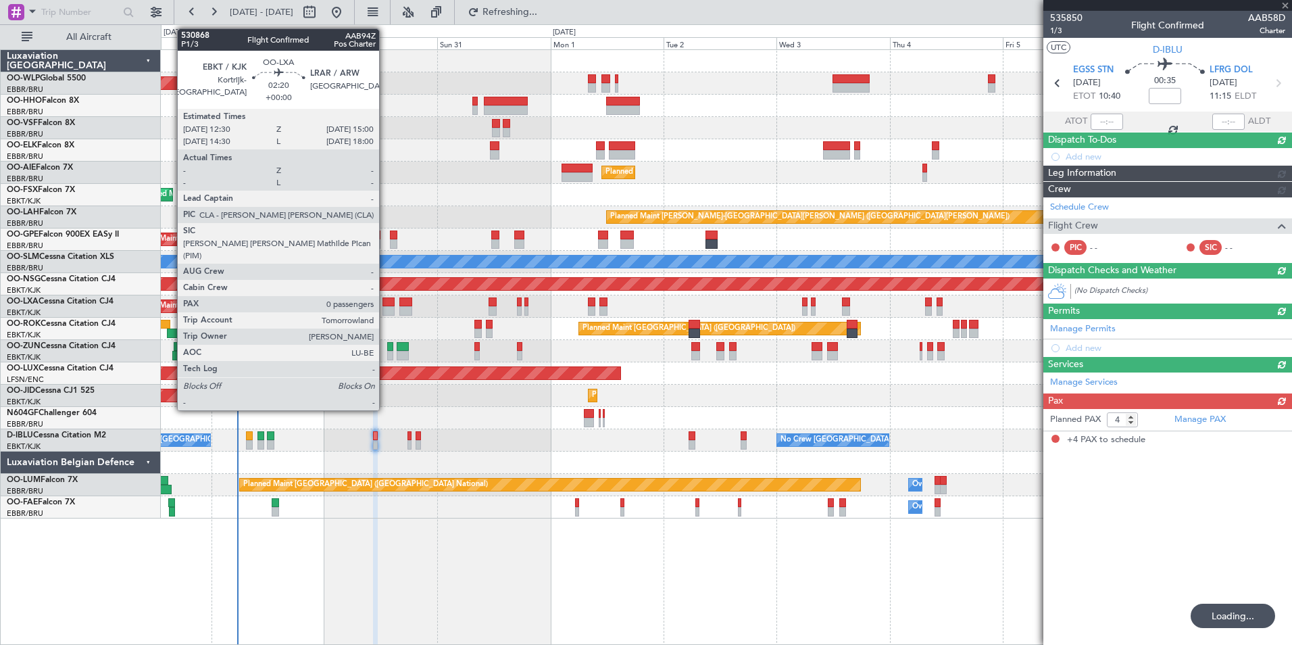
click at [385, 303] on div at bounding box center [388, 301] width 12 height 9
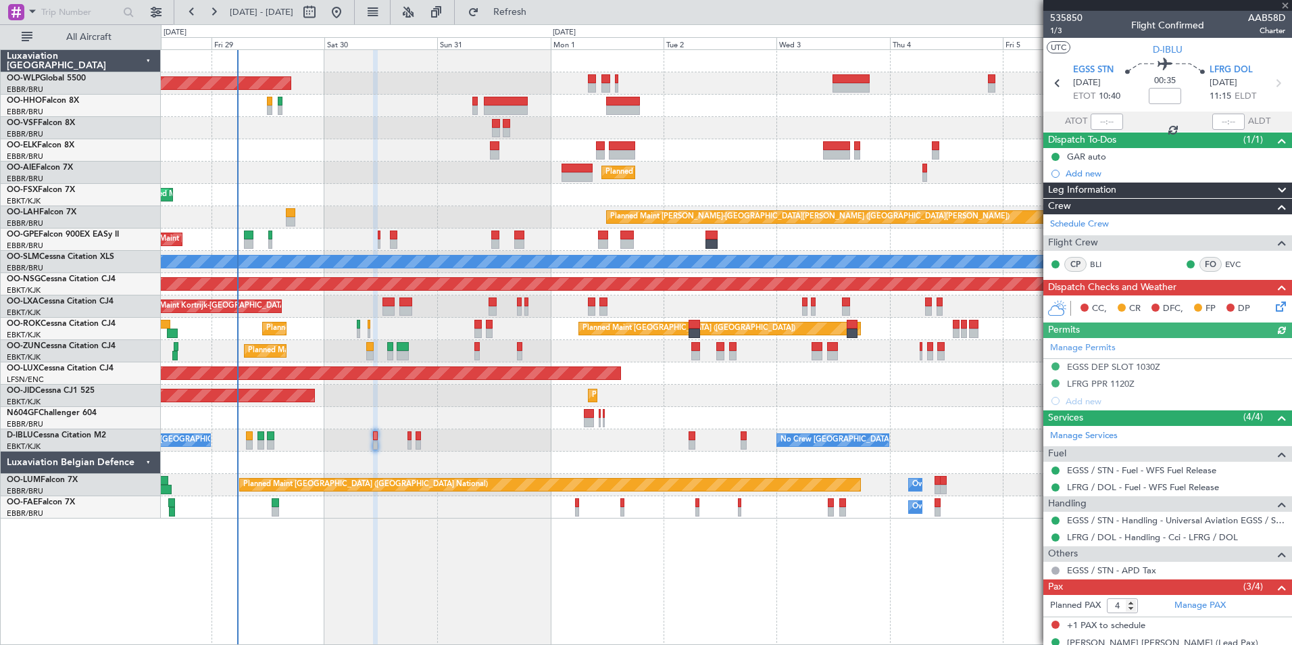
type input "0"
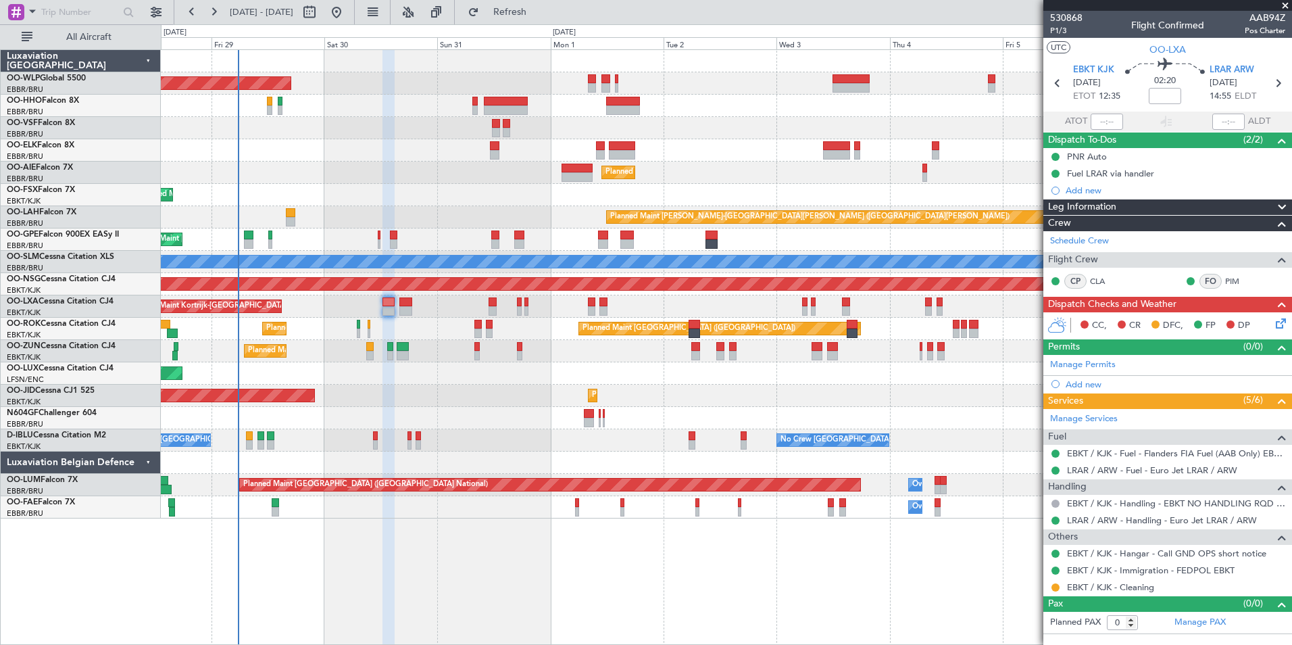
click at [1284, 323] on icon at bounding box center [1278, 321] width 11 height 11
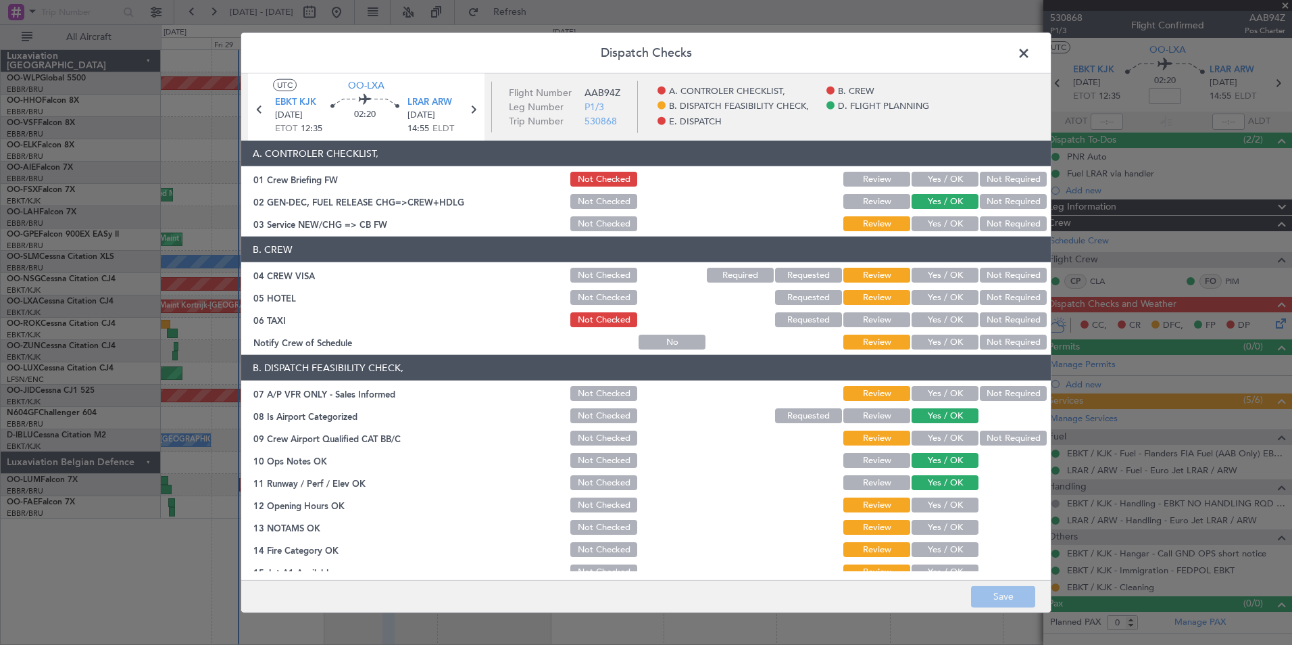
click at [1030, 49] on span at bounding box center [1030, 56] width 0 height 27
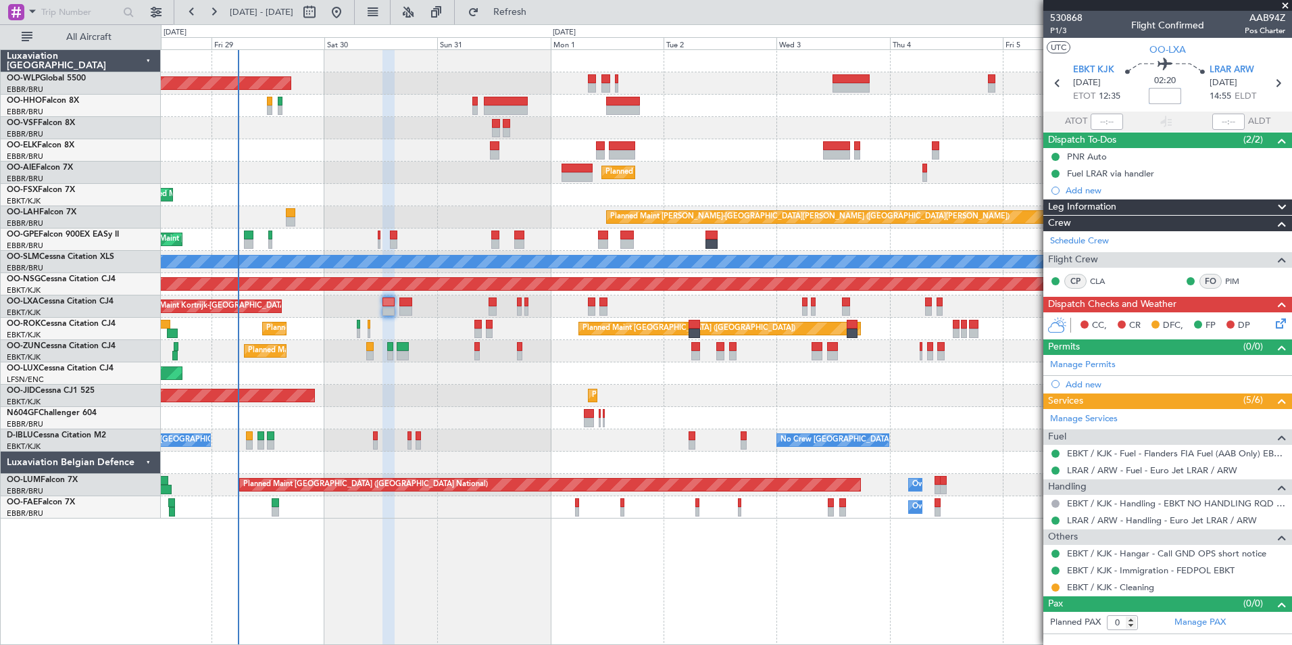
click at [1168, 101] on input at bounding box center [1165, 96] width 32 height 16
click at [808, 171] on div "Planned Maint [GEOGRAPHIC_DATA] ([GEOGRAPHIC_DATA])" at bounding box center [726, 172] width 1130 height 22
type input "-00:20"
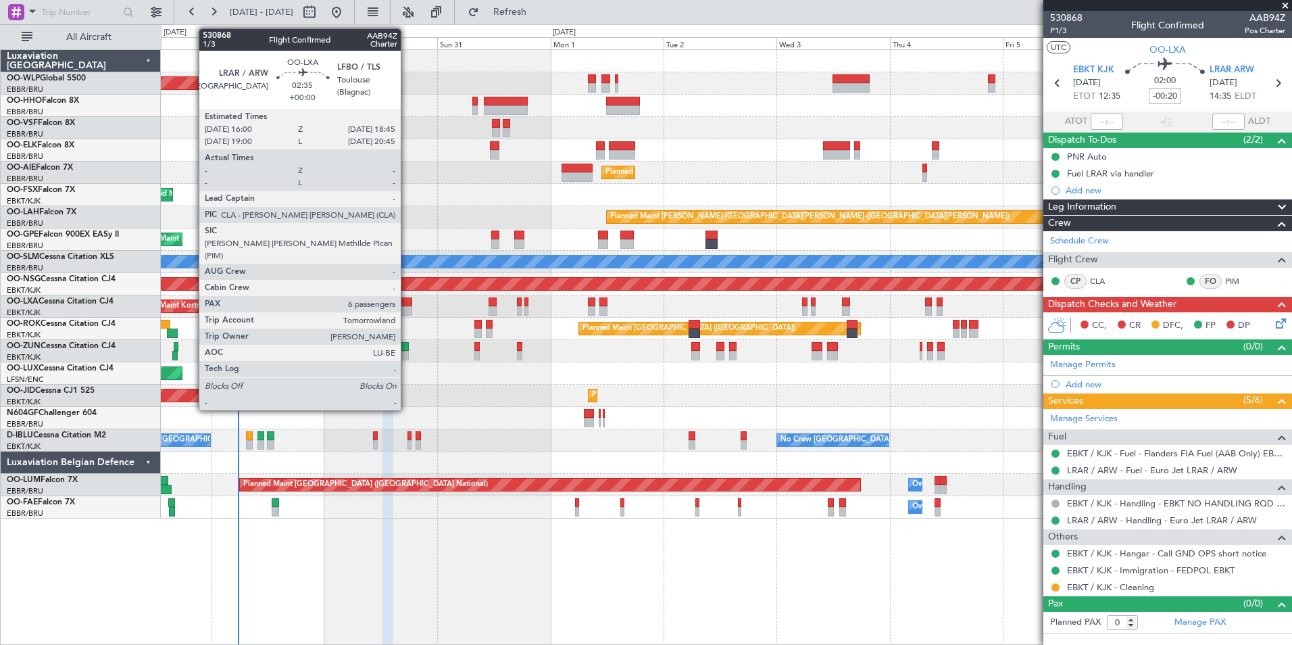
click at [407, 307] on div at bounding box center [406, 310] width 14 height 9
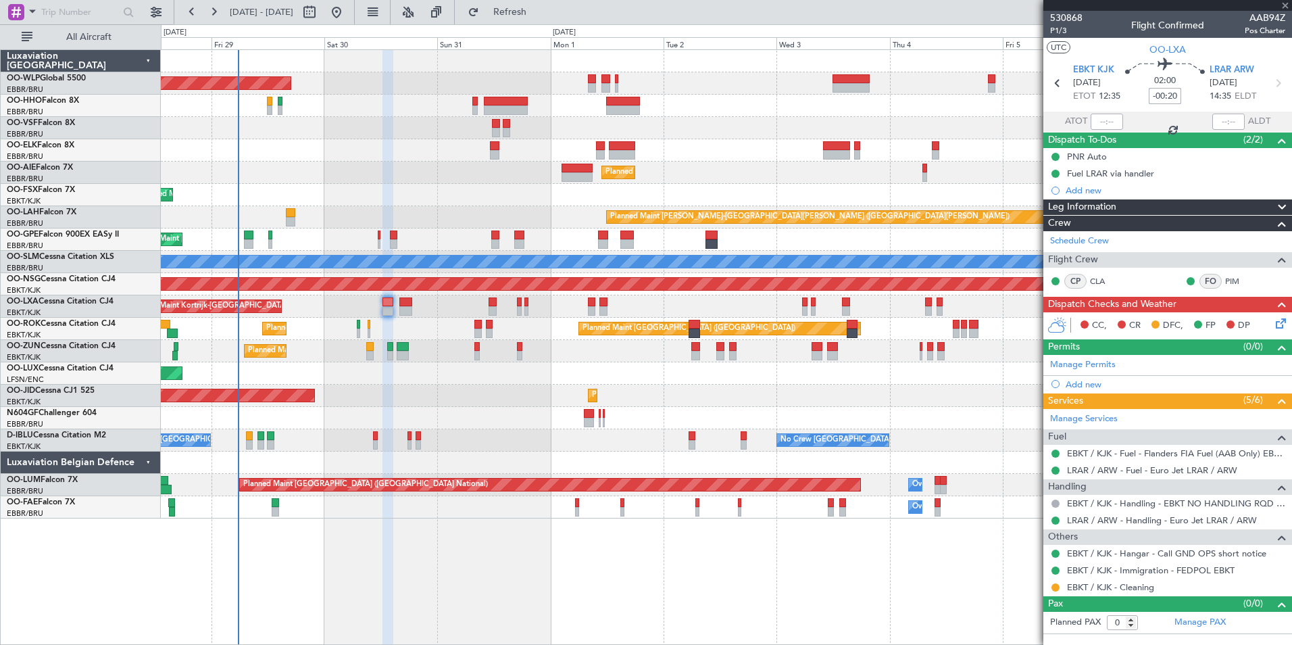
type input "6"
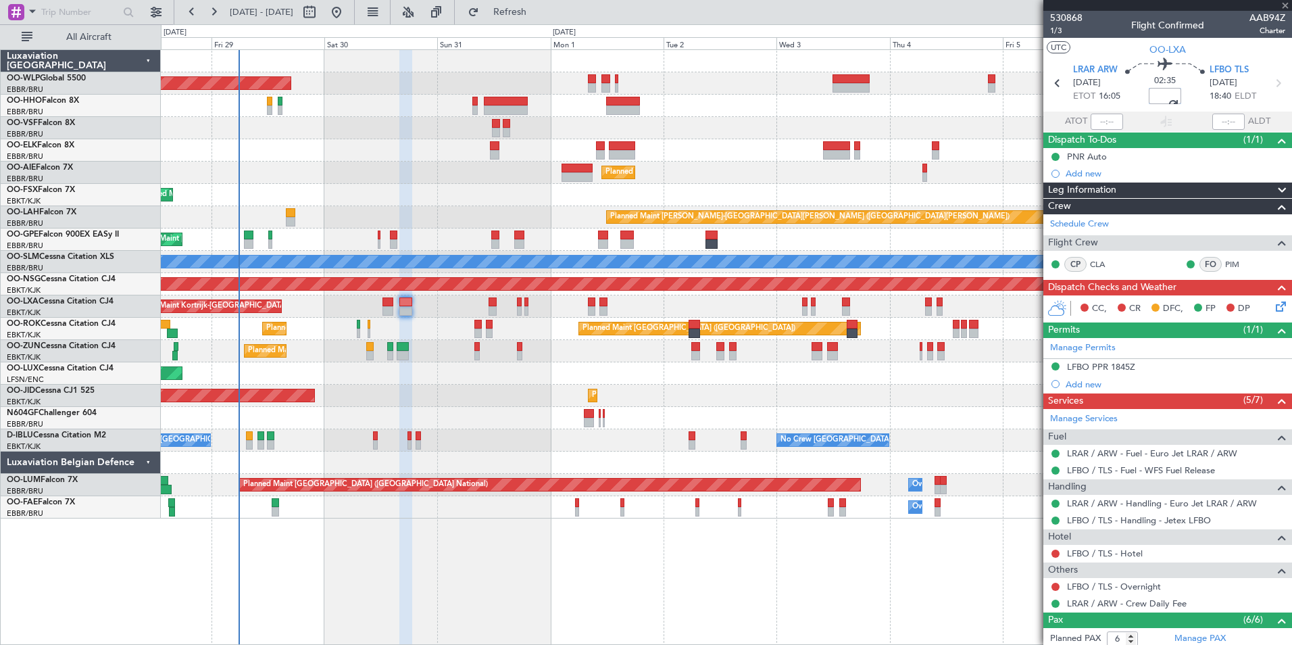
click at [650, 377] on div "Planned Maint [GEOGRAPHIC_DATA] ([GEOGRAPHIC_DATA])" at bounding box center [726, 373] width 1130 height 22
type input "-00:10"
click at [1104, 555] on link "LFBO / TLS - Hotel" at bounding box center [1105, 552] width 76 height 11
click at [1057, 584] on button at bounding box center [1055, 586] width 8 height 8
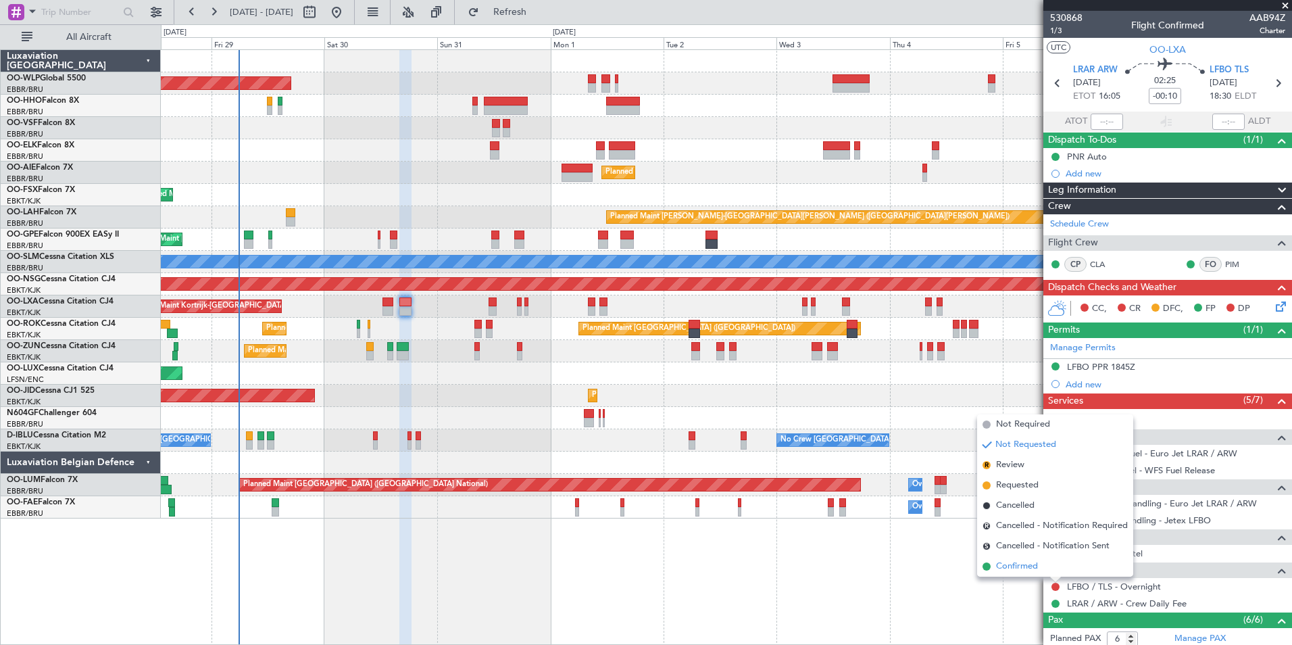
click at [1038, 566] on span "Confirmed" at bounding box center [1017, 566] width 42 height 14
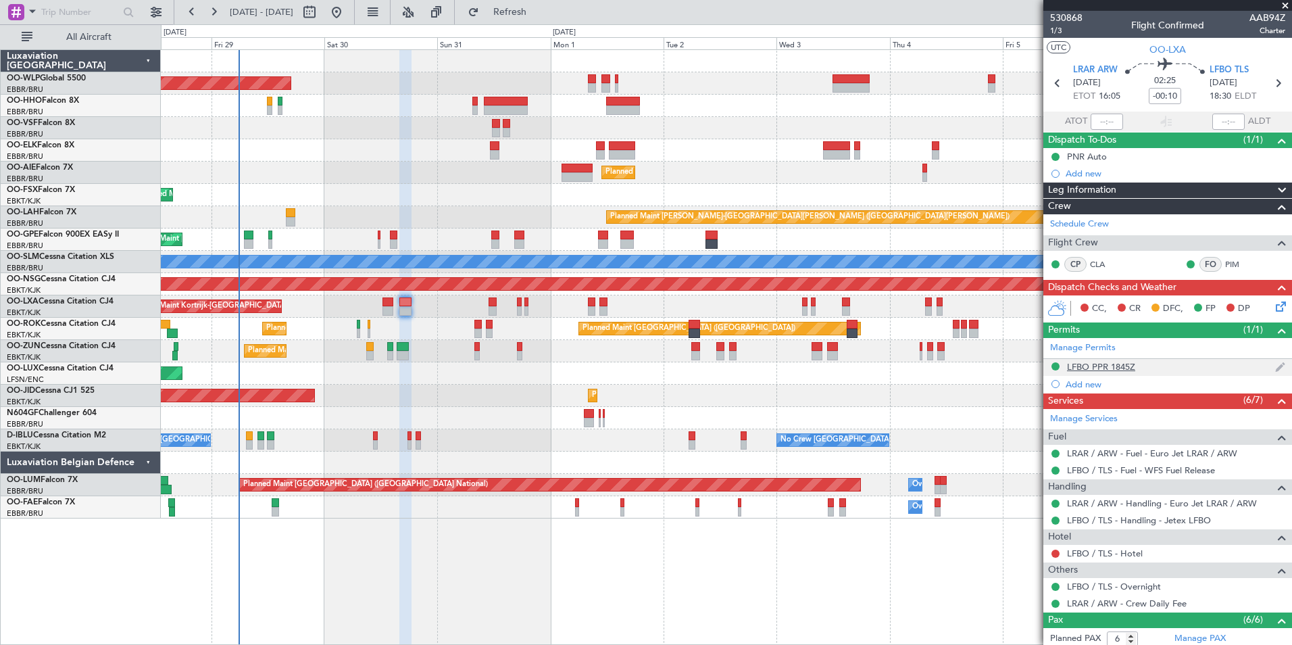
click at [1100, 369] on div "LFBO PPR 1845Z" at bounding box center [1101, 366] width 68 height 11
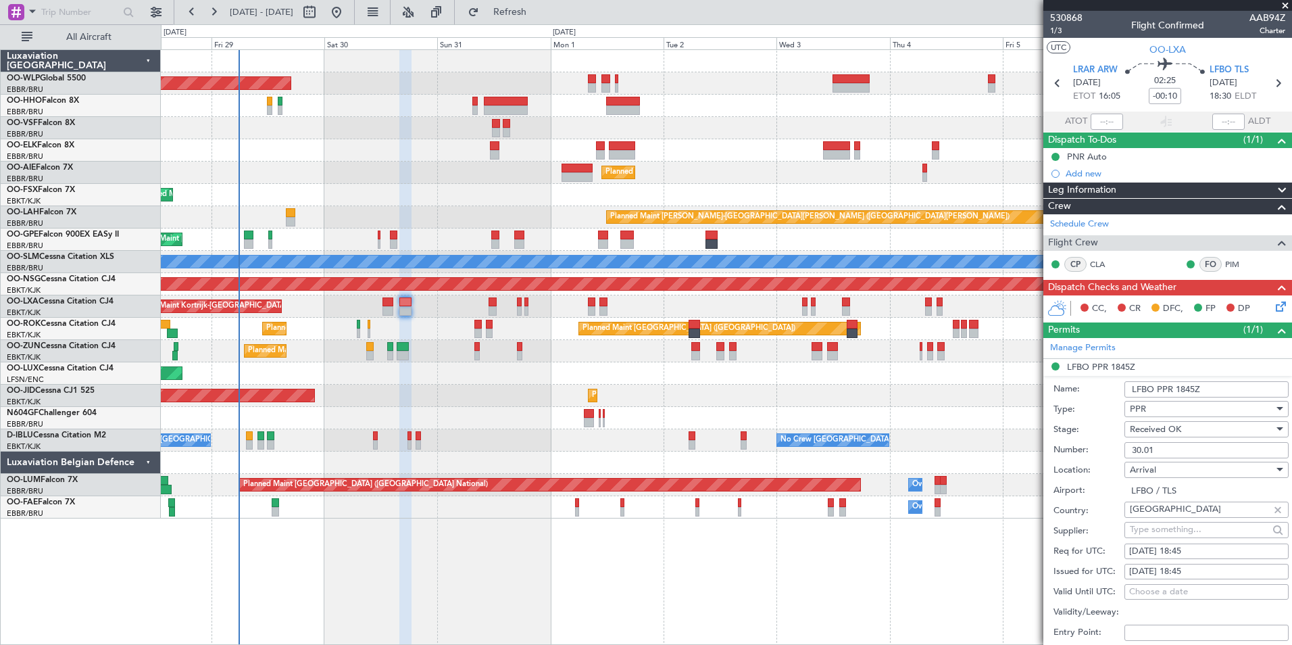
scroll to position [338, 0]
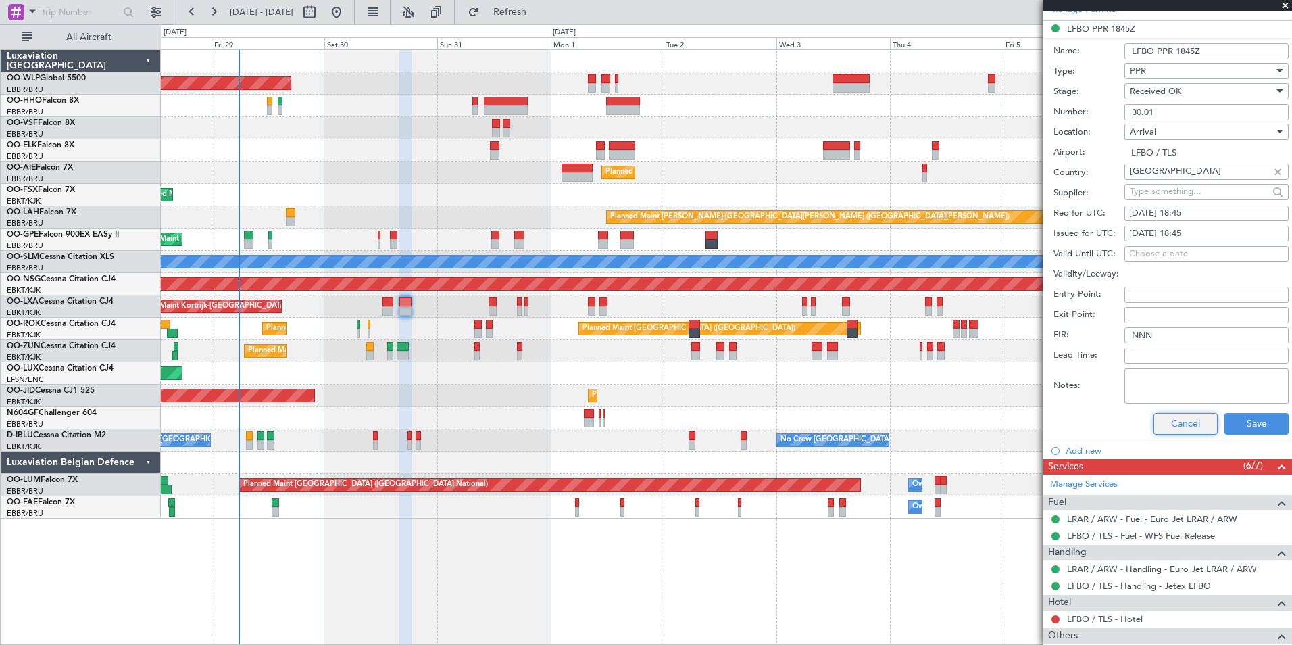
click at [1158, 416] on button "Cancel" at bounding box center [1185, 424] width 64 height 22
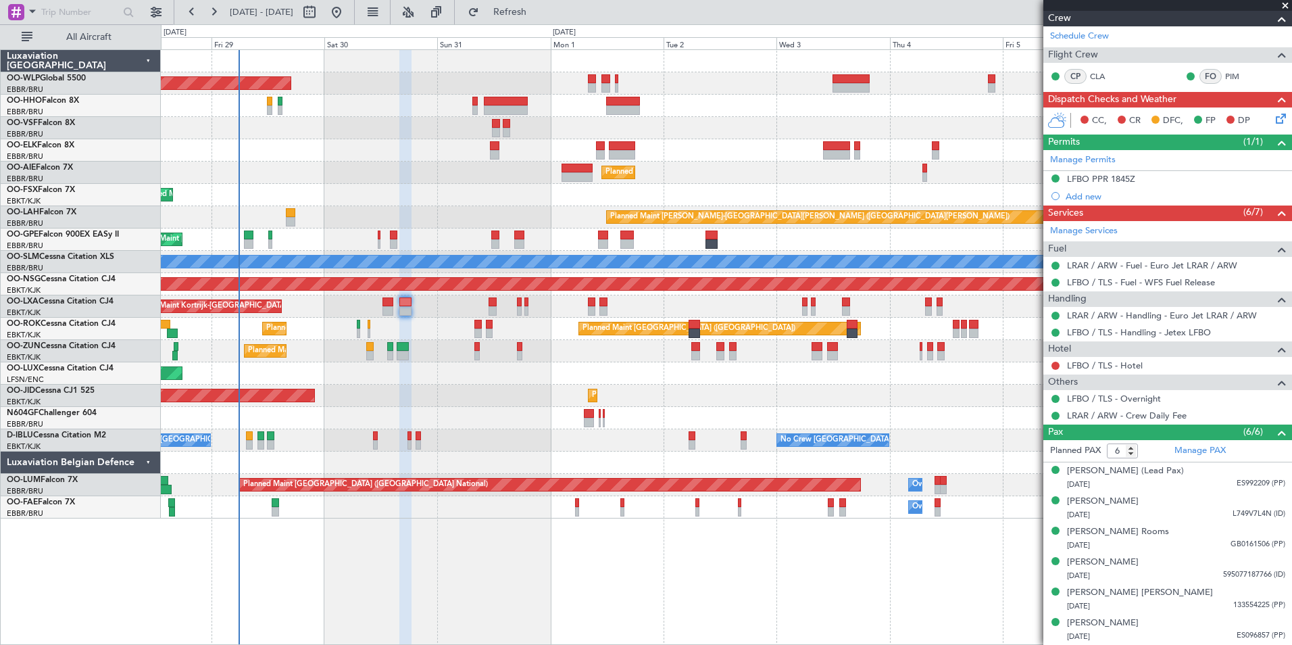
scroll to position [187, 0]
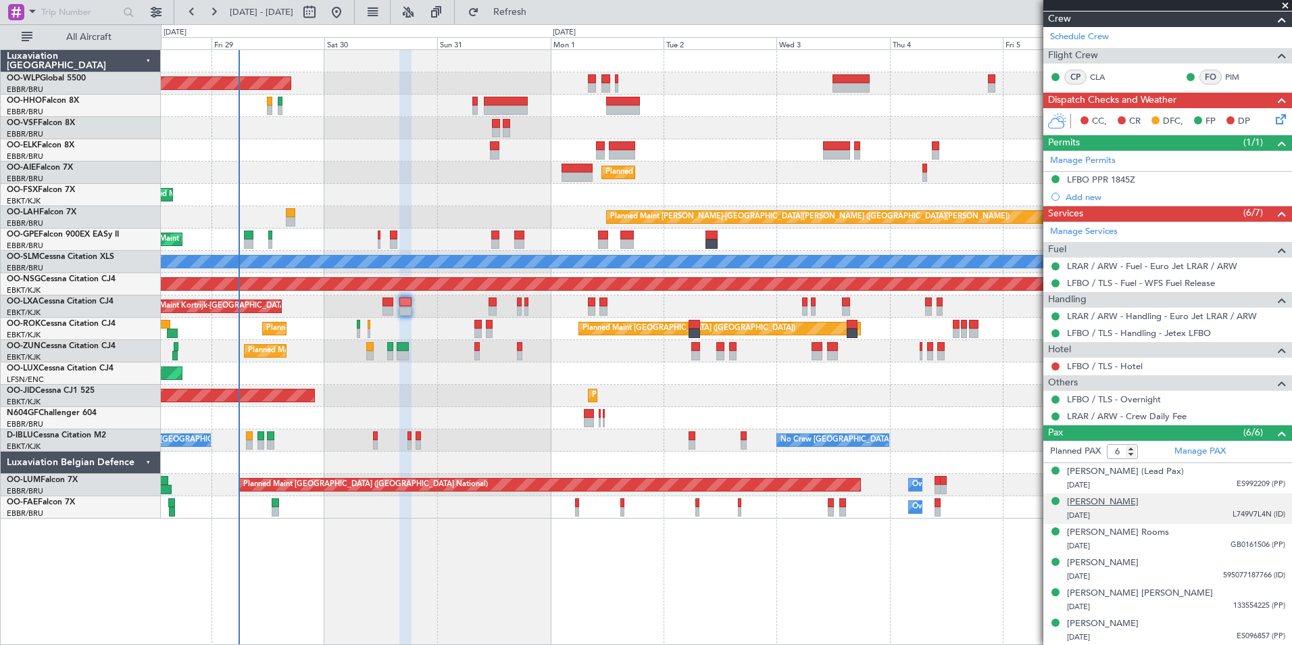
click at [1103, 503] on div "[PERSON_NAME]" at bounding box center [1103, 502] width 72 height 14
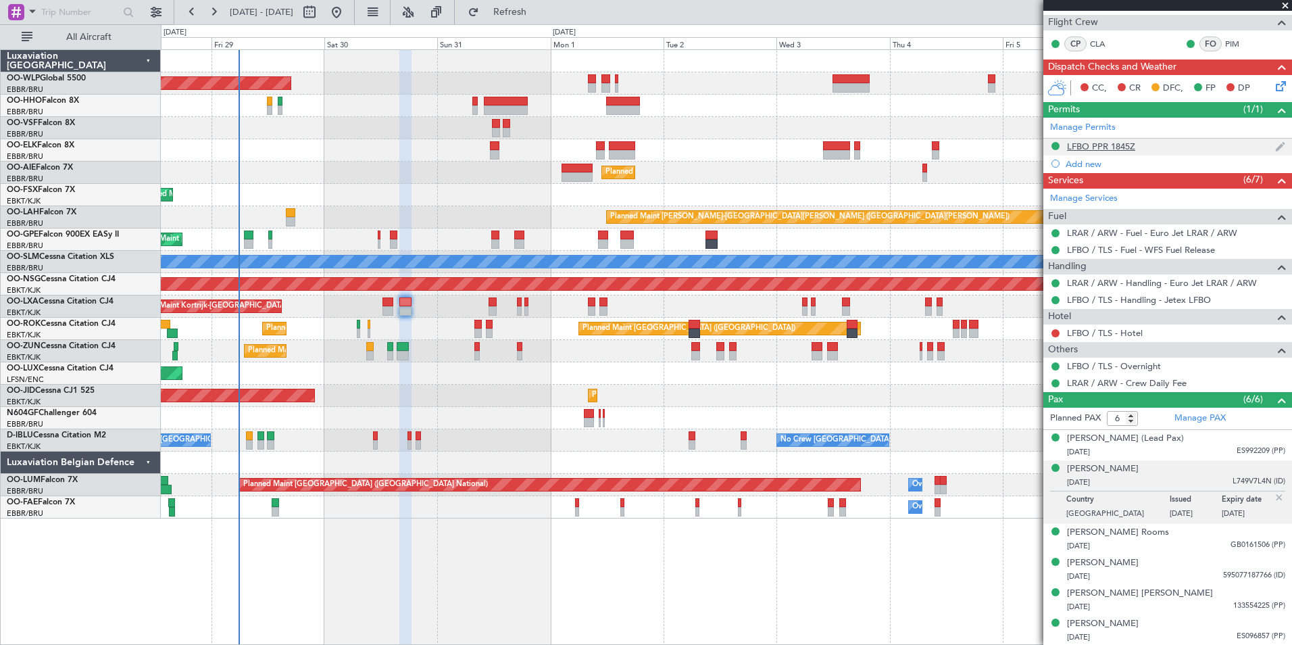
click at [1095, 143] on div "LFBO PPR 1845Z" at bounding box center [1101, 146] width 68 height 11
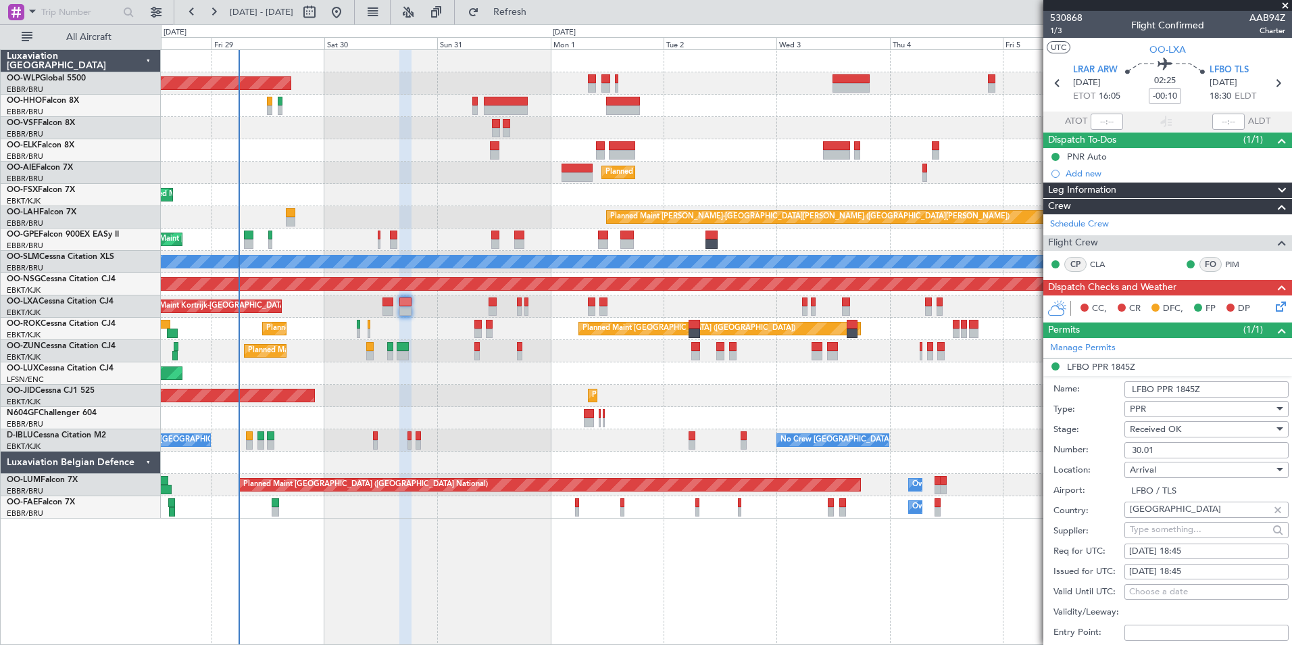
scroll to position [270, 0]
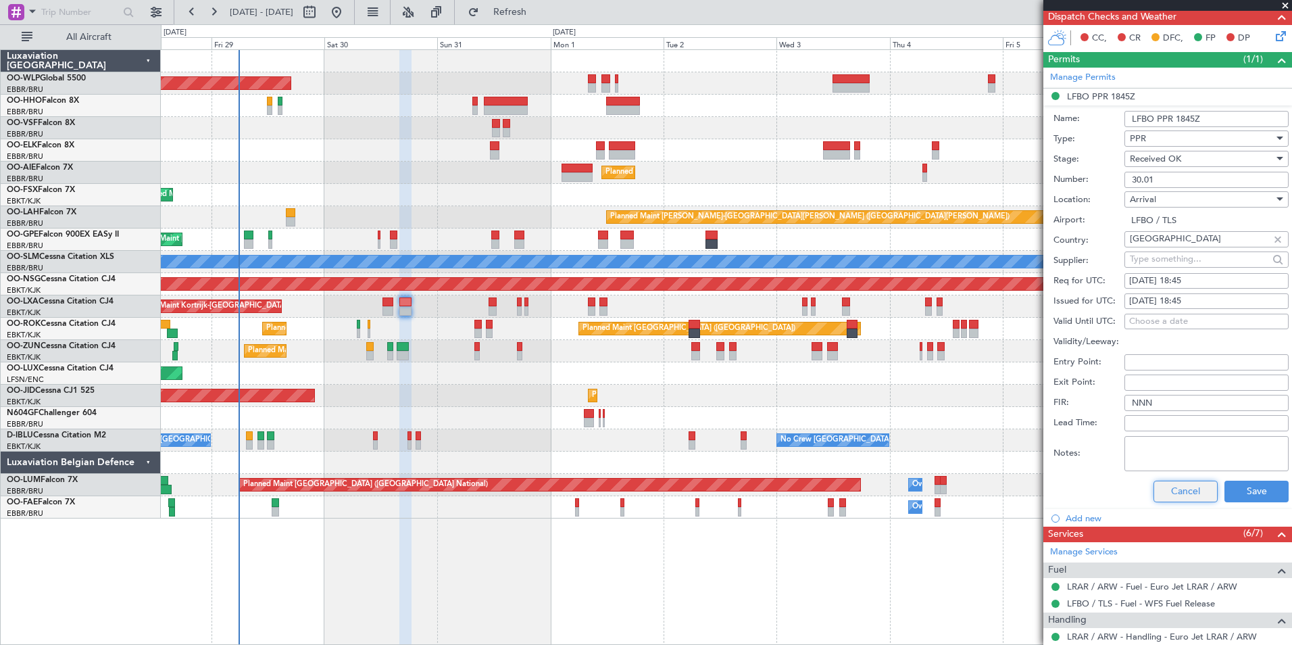
click at [1184, 493] on button "Cancel" at bounding box center [1185, 491] width 64 height 22
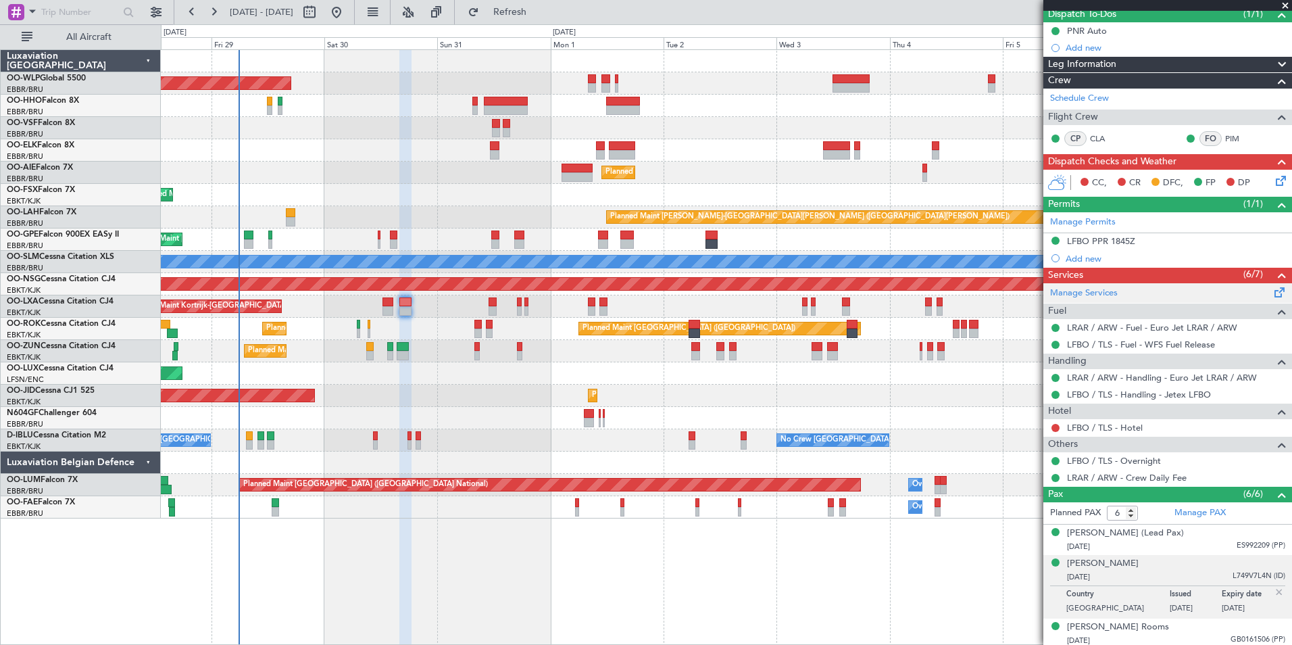
scroll to position [0, 0]
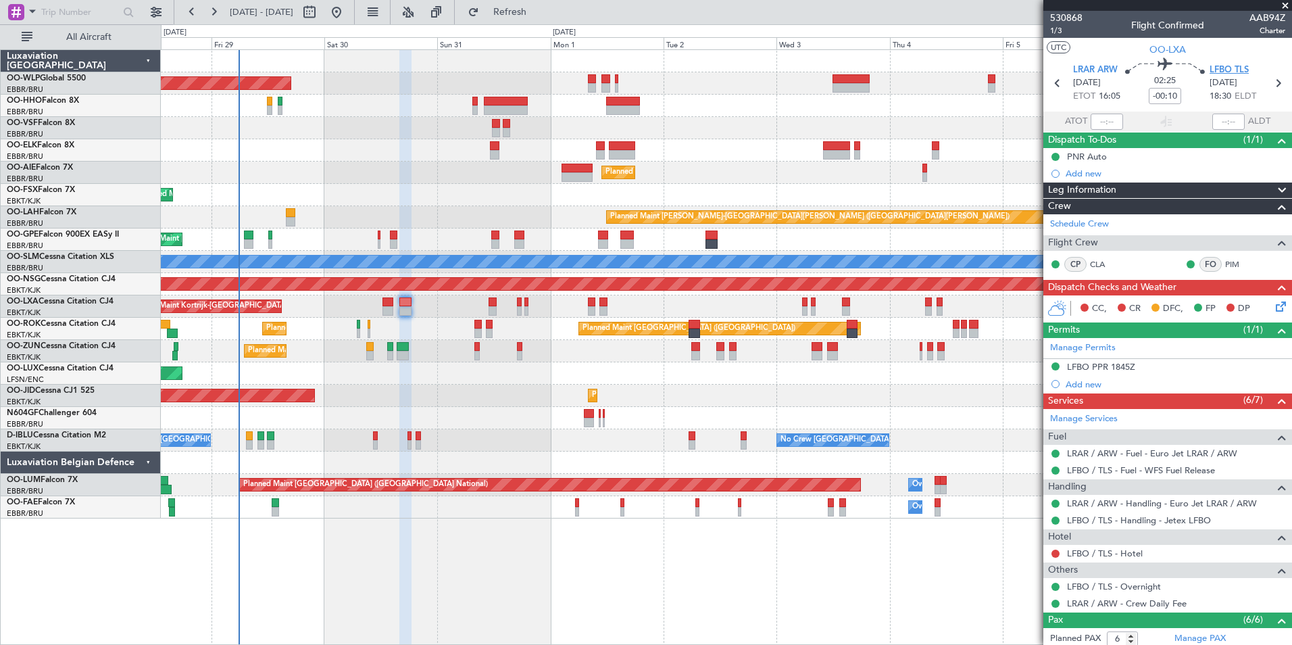
click at [1213, 71] on span "LFBO TLS" at bounding box center [1228, 71] width 39 height 14
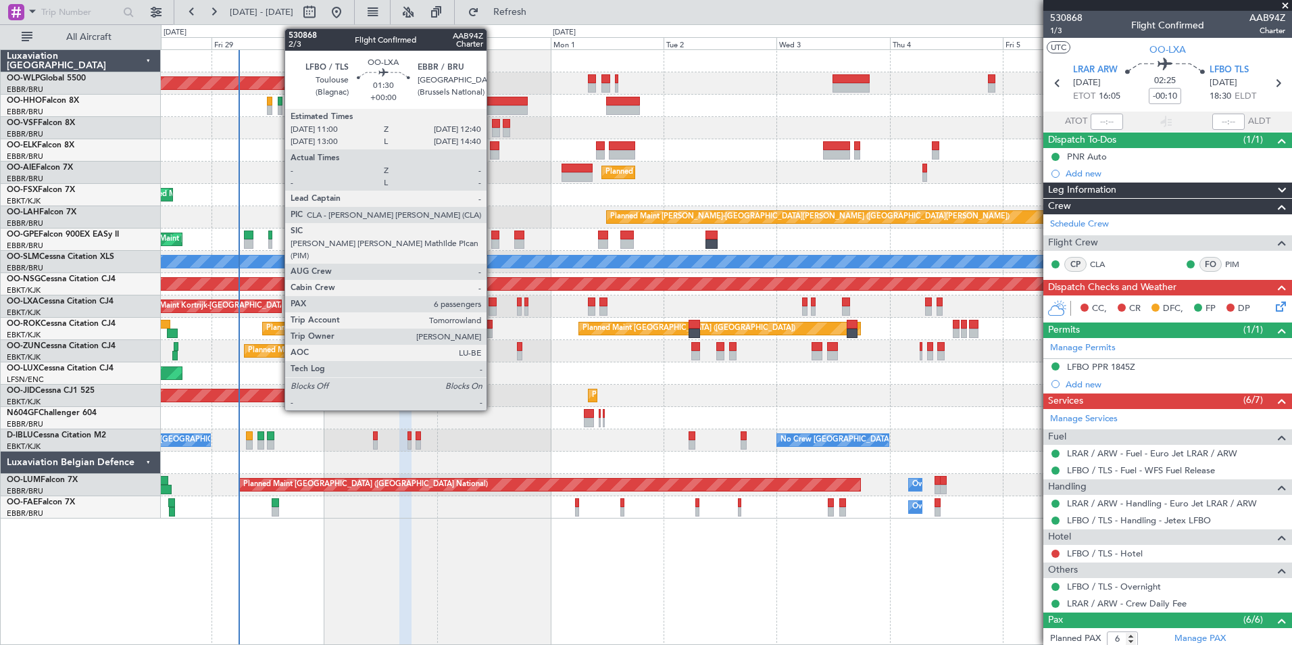
click at [493, 309] on div at bounding box center [493, 310] width 8 height 9
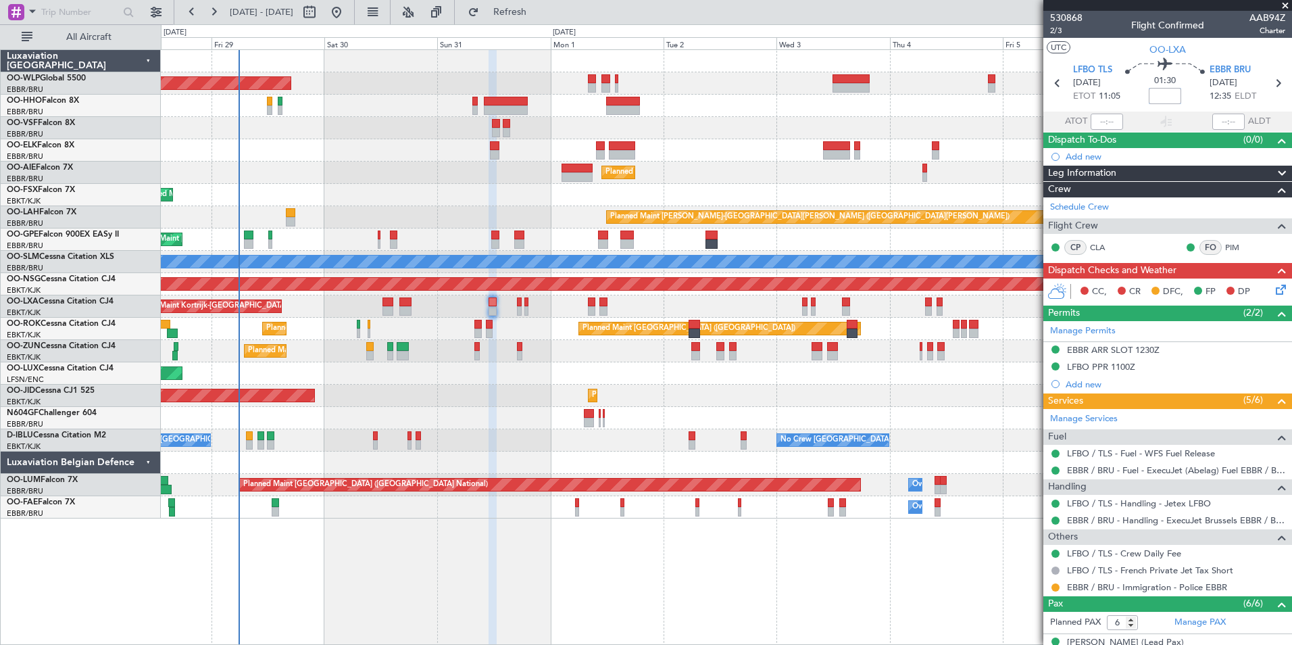
click at [1168, 100] on input at bounding box center [1165, 96] width 32 height 16
type input "-00:20"
click at [1053, 586] on button at bounding box center [1055, 587] width 8 height 8
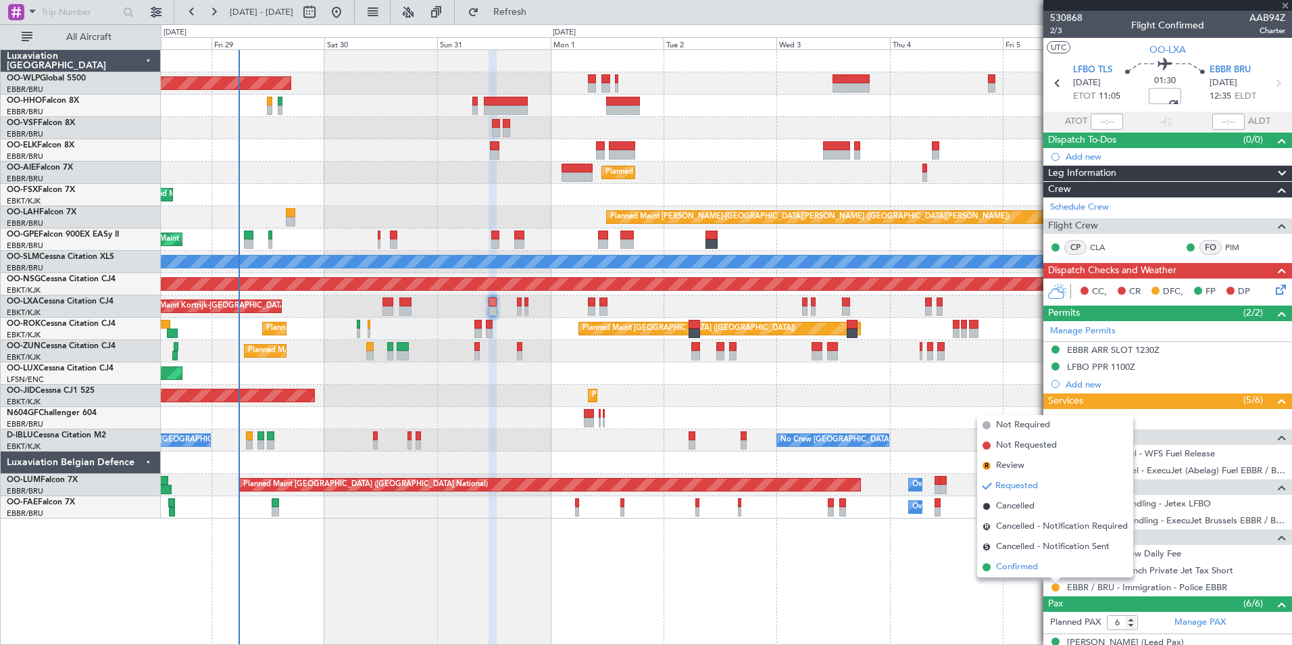
click at [1020, 562] on span "Confirmed" at bounding box center [1017, 567] width 42 height 14
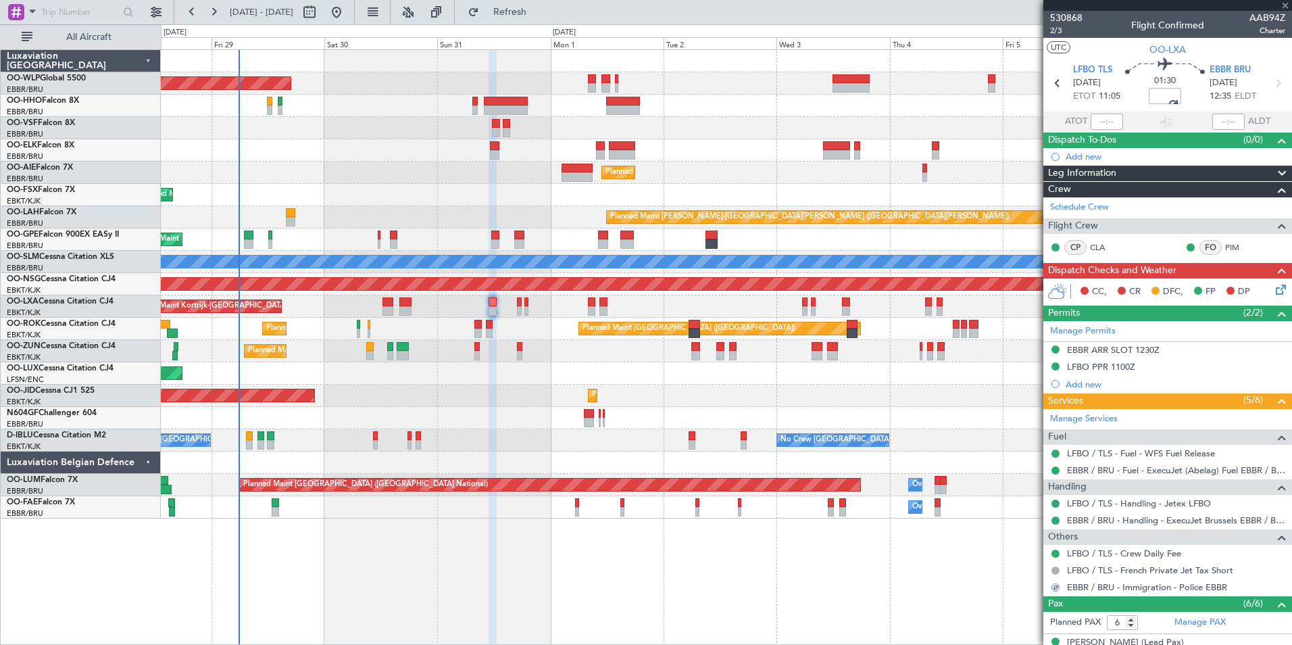
click at [1273, 289] on icon at bounding box center [1278, 287] width 11 height 11
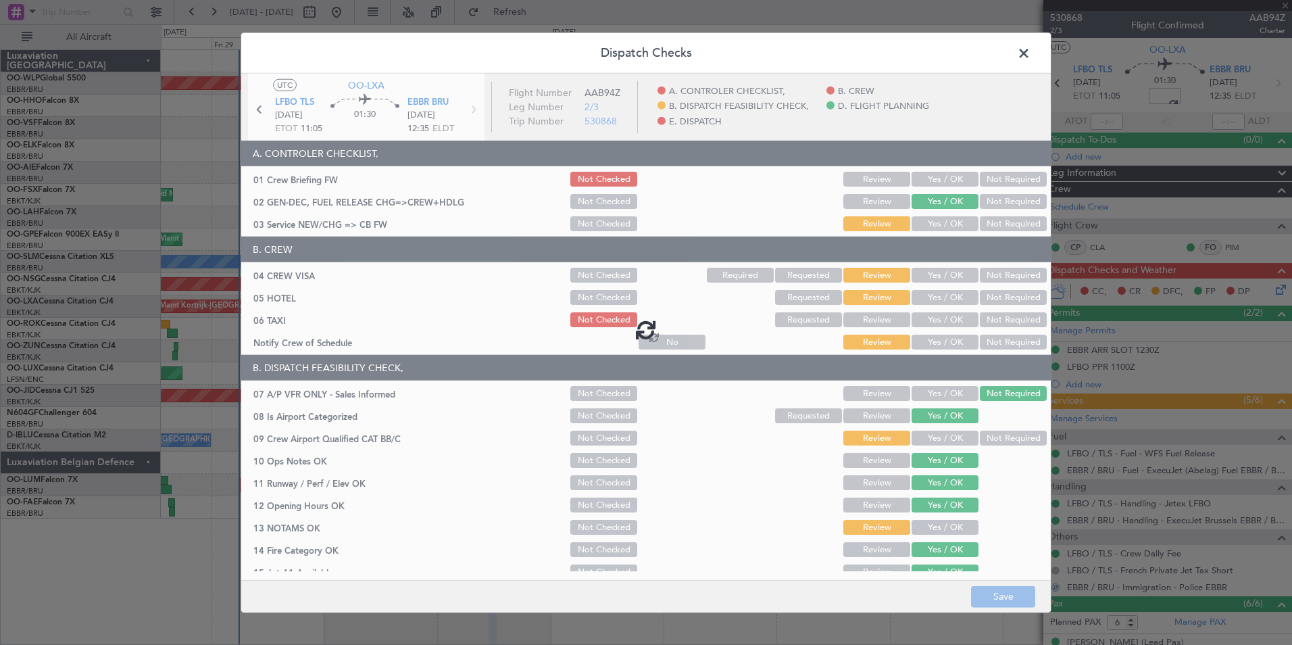
click at [1030, 49] on span at bounding box center [1030, 56] width 0 height 27
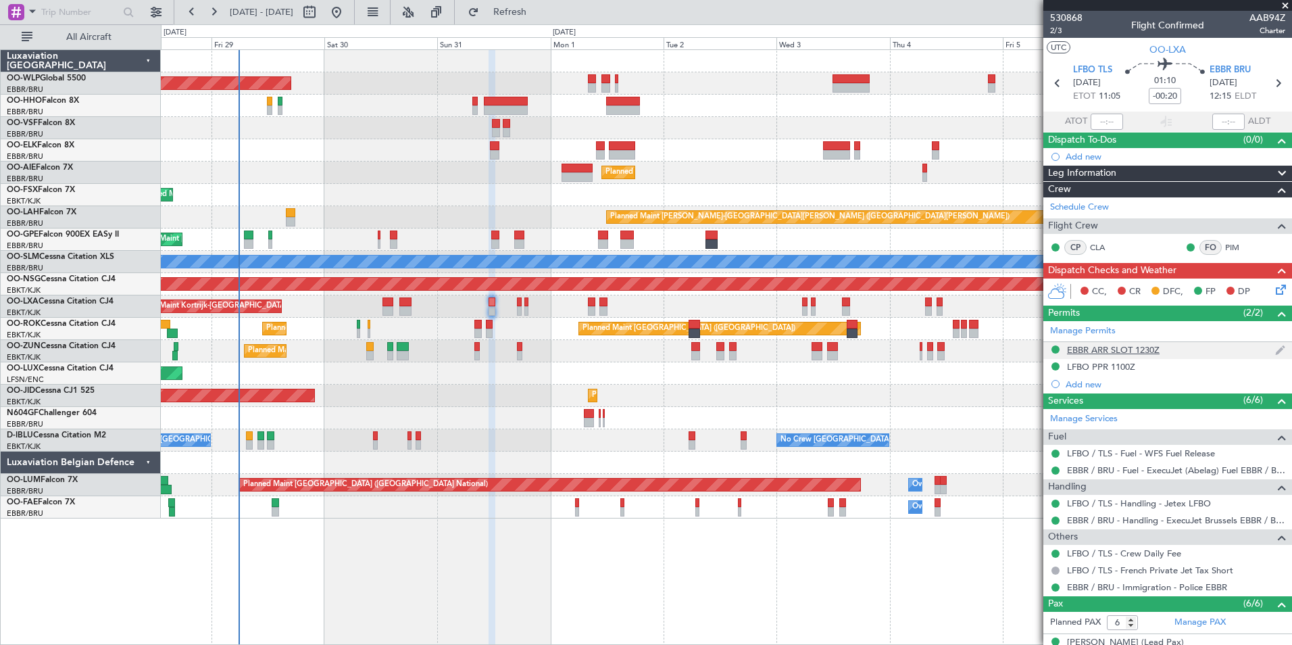
click at [1127, 345] on div "EBBR ARR SLOT 1230Z" at bounding box center [1113, 349] width 93 height 11
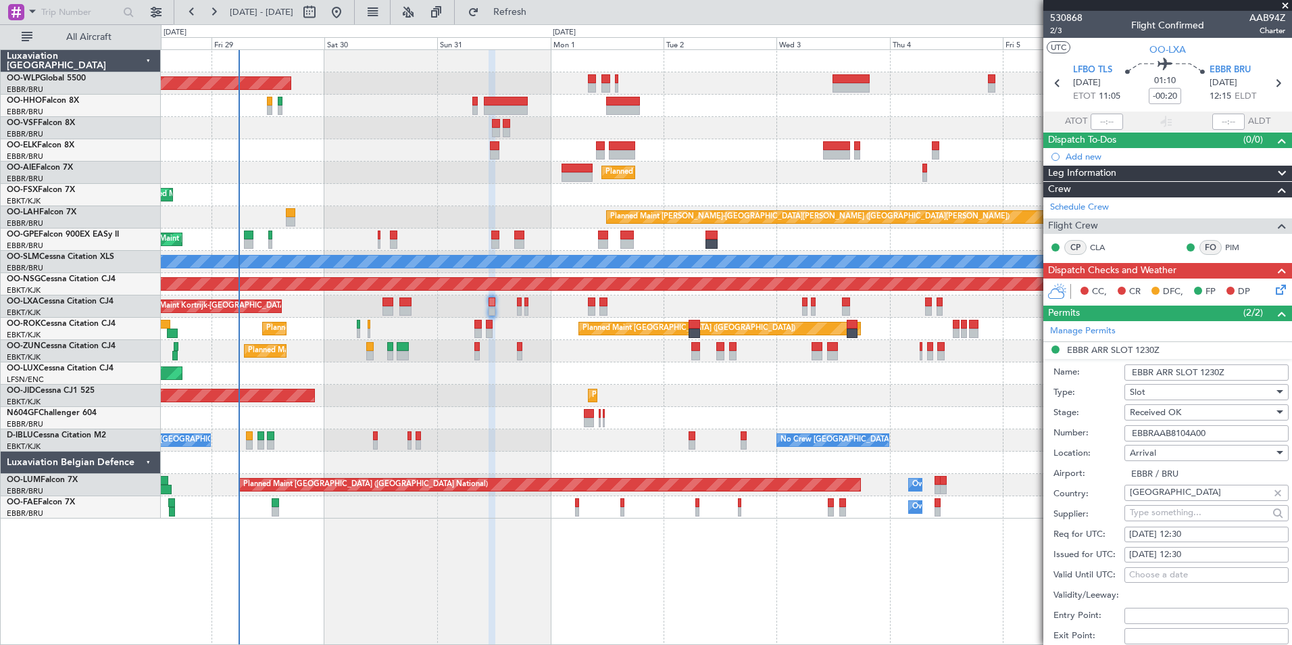
click at [1156, 433] on input "EBBRAAB8104A00" at bounding box center [1206, 433] width 164 height 16
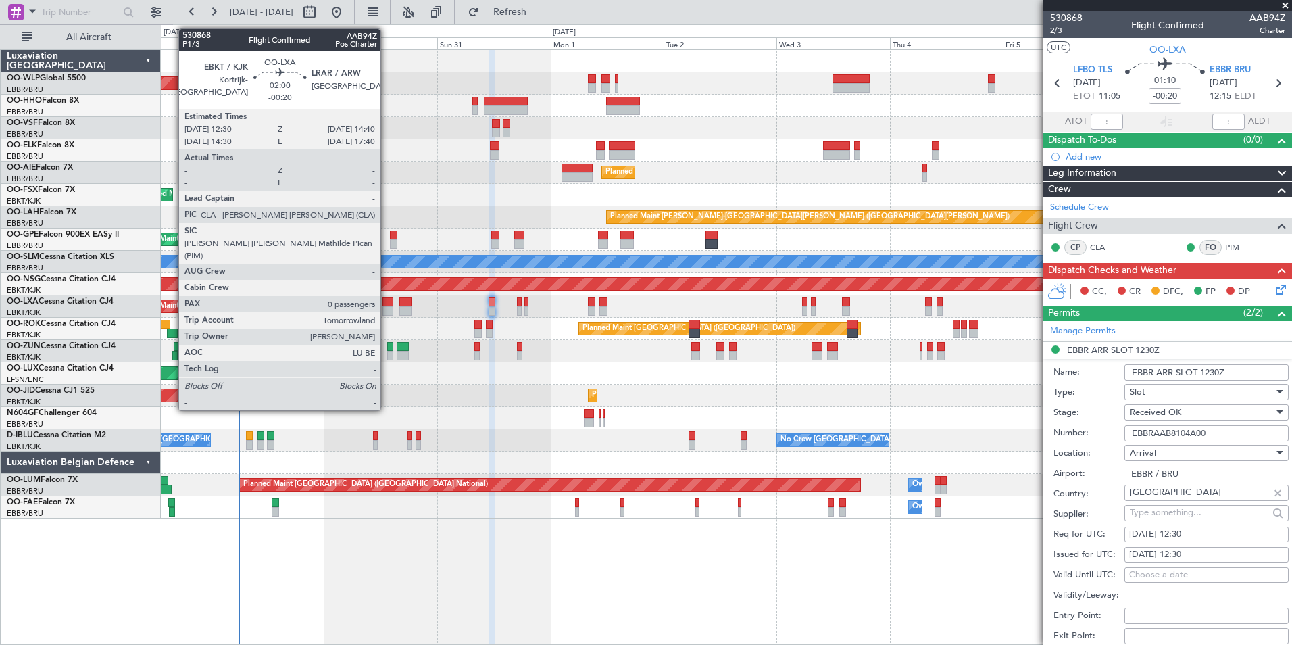
click at [386, 306] on div at bounding box center [387, 310] width 11 height 9
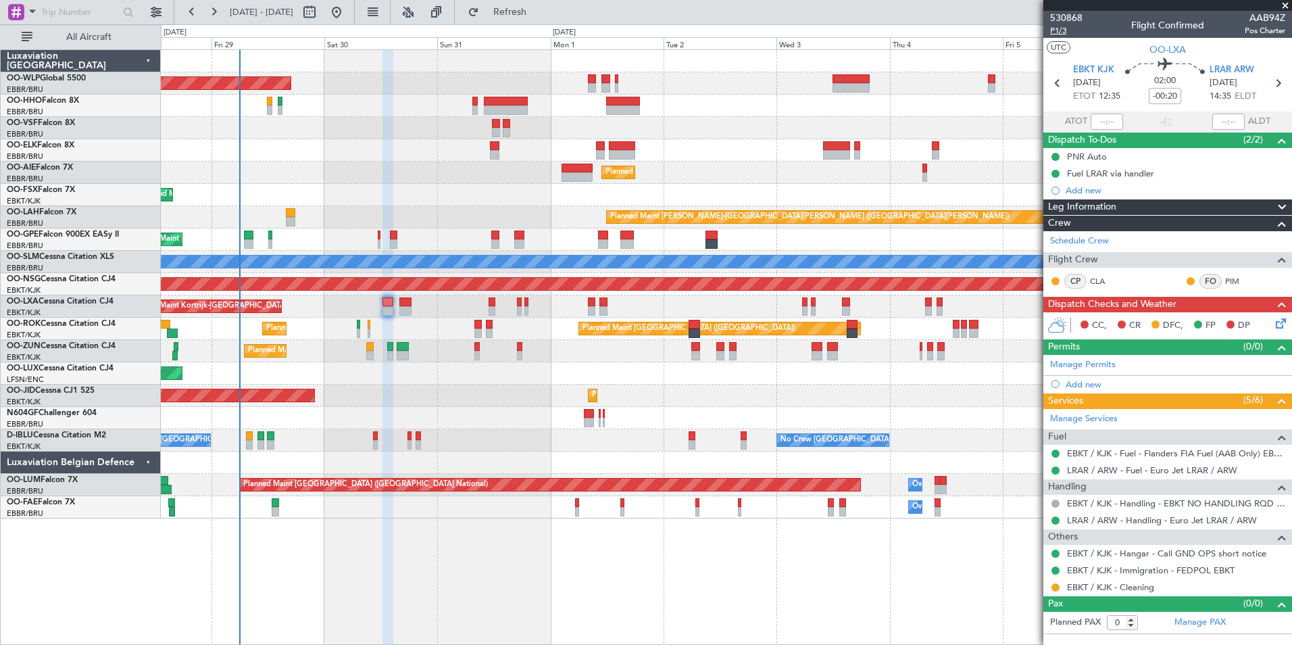
click at [1062, 33] on span "P1/3" at bounding box center [1066, 30] width 32 height 11
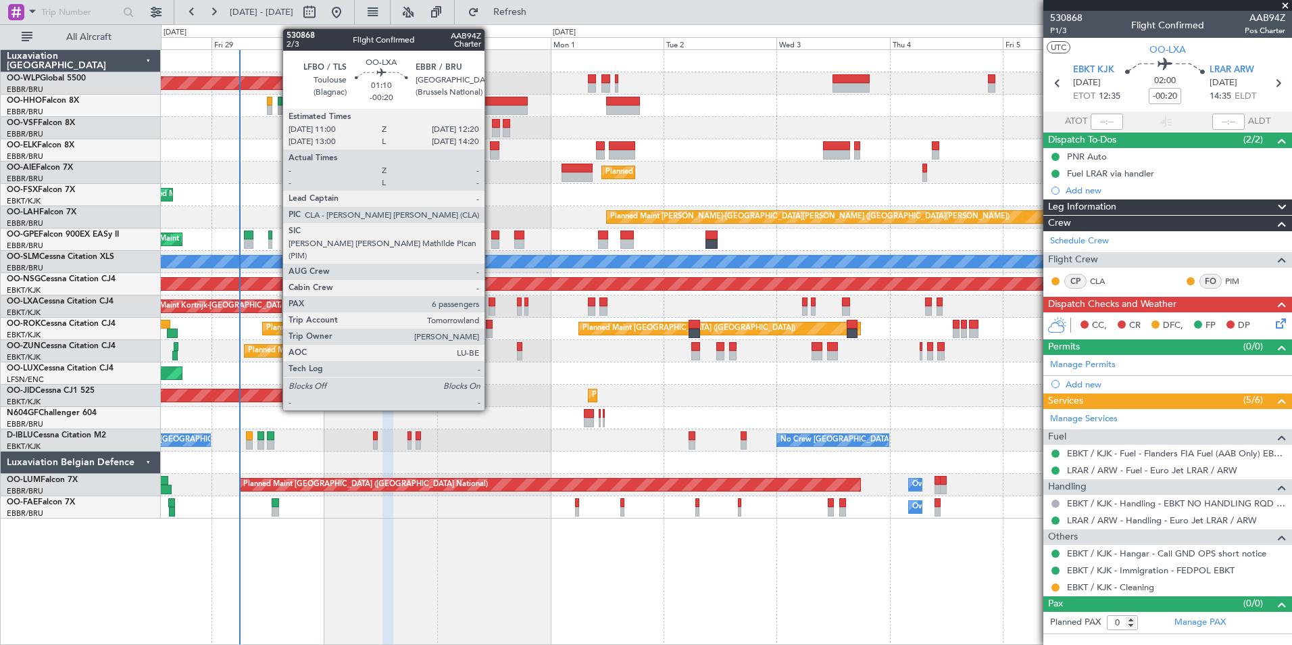
click at [493, 305] on div at bounding box center [492, 301] width 7 height 9
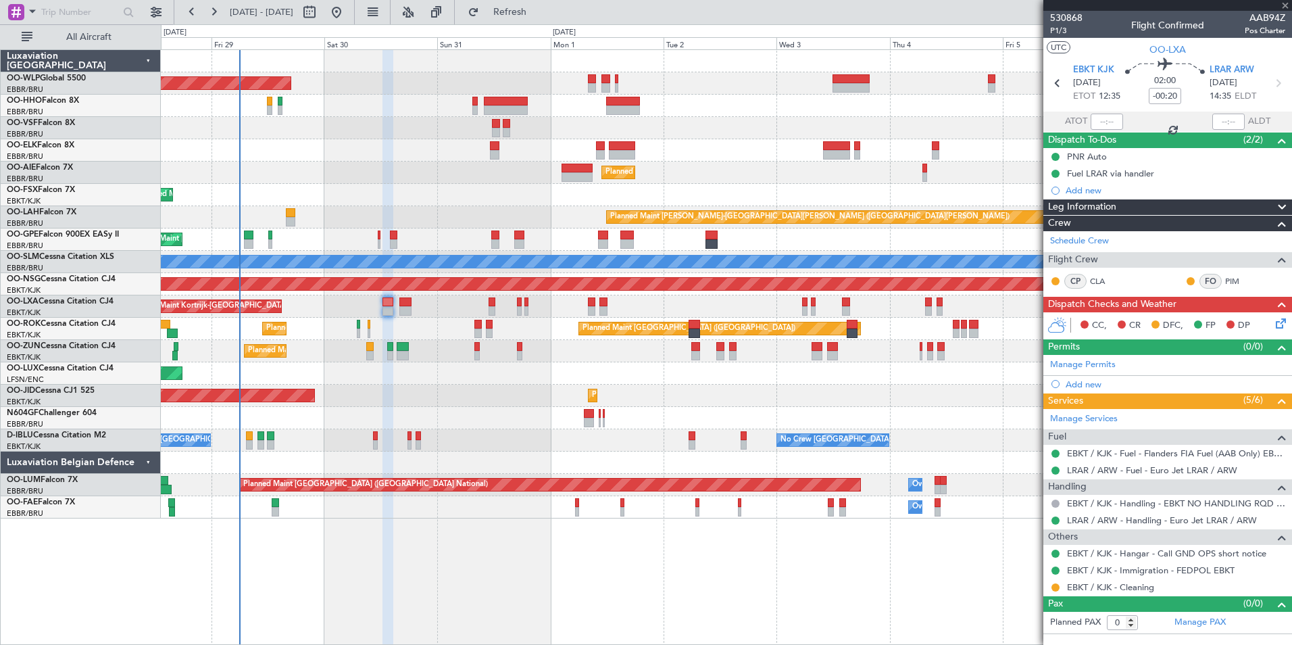
type input "6"
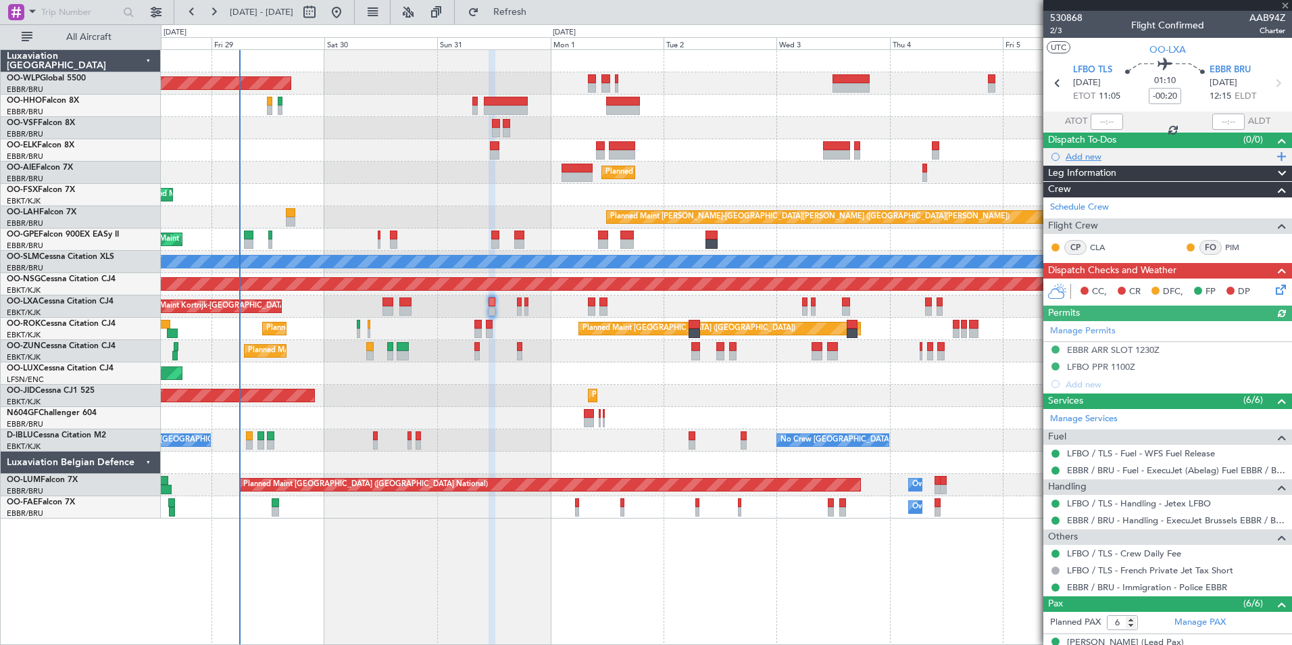
click at [1095, 155] on div "Add new" at bounding box center [1169, 156] width 207 height 11
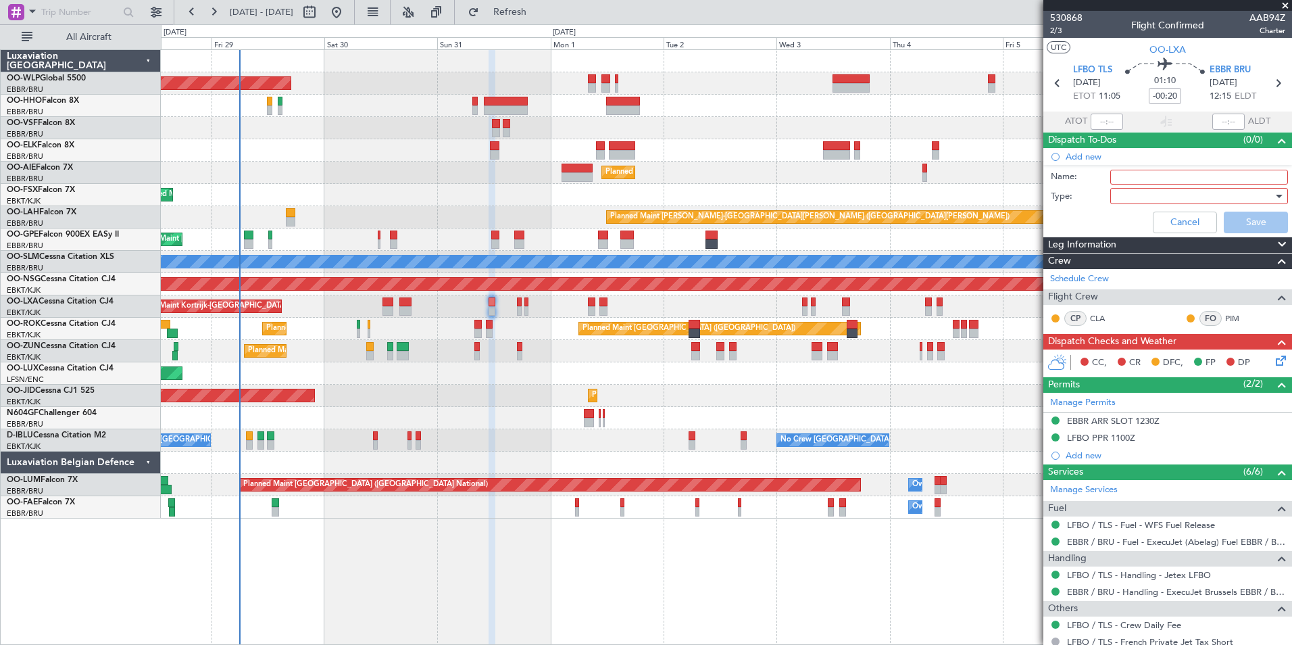
click at [1129, 173] on input "Name:" at bounding box center [1199, 177] width 178 height 15
type input "FPL in FF"
click at [1139, 194] on div at bounding box center [1194, 196] width 157 height 20
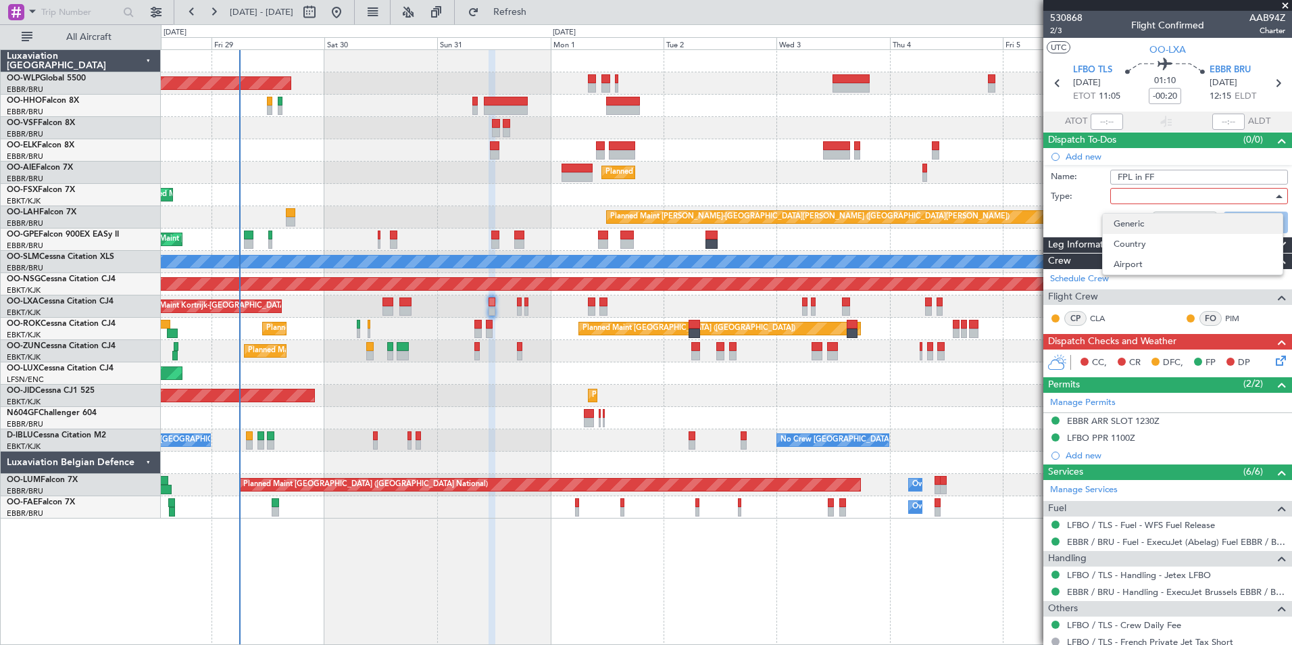
click at [1140, 215] on span "Generic" at bounding box center [1192, 224] width 158 height 20
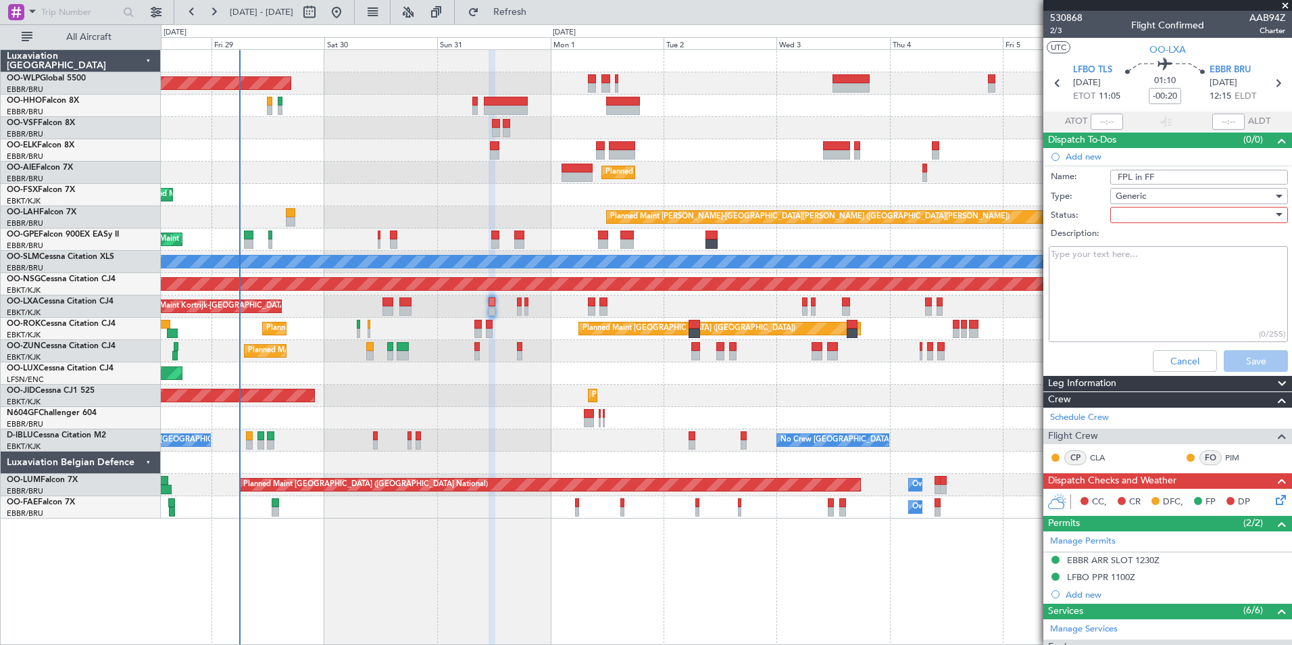
click at [1191, 217] on div at bounding box center [1194, 215] width 157 height 20
click at [1166, 241] on span "Not Started" at bounding box center [1192, 242] width 158 height 20
click at [1241, 350] on button "Save" at bounding box center [1256, 361] width 64 height 22
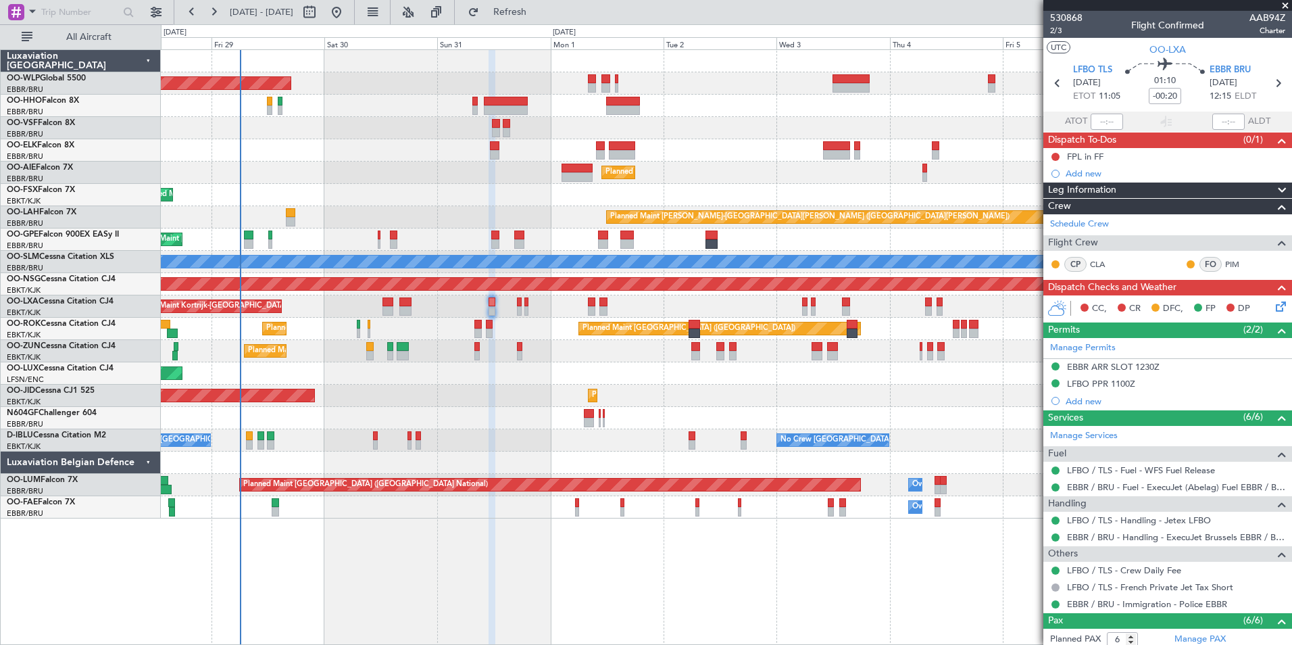
click at [1273, 304] on icon at bounding box center [1278, 304] width 11 height 11
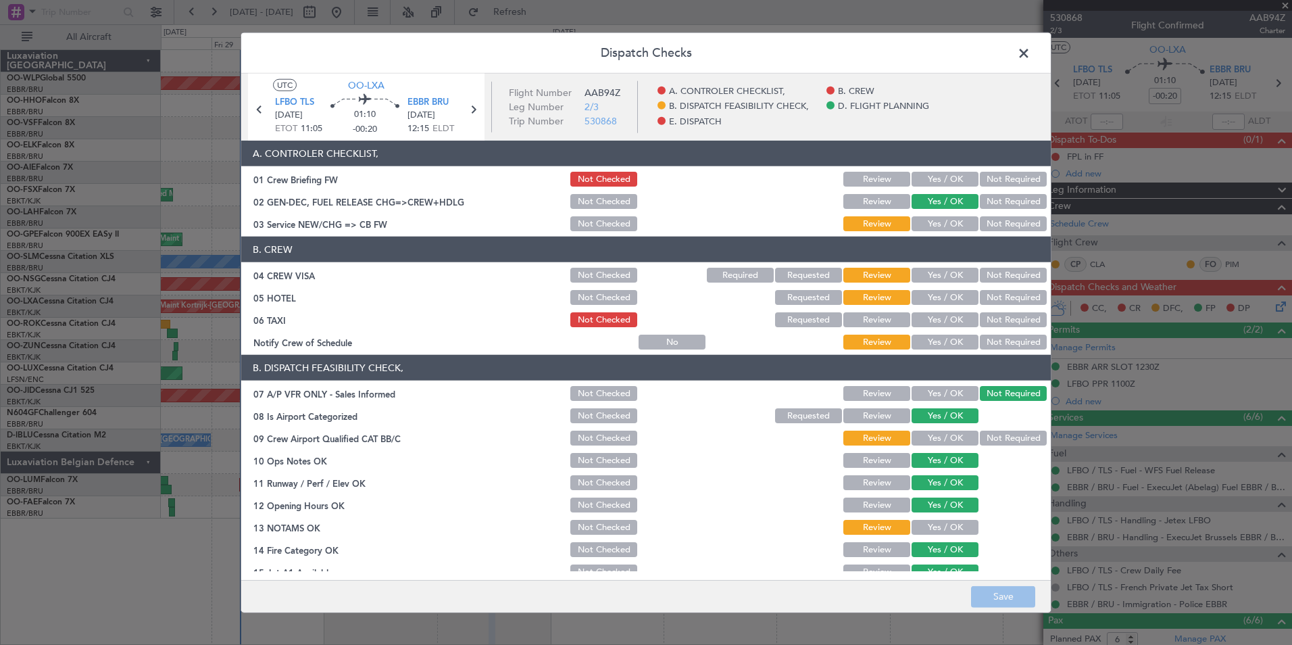
click at [916, 181] on button "Yes / OK" at bounding box center [944, 179] width 67 height 15
click at [943, 222] on button "Yes / OK" at bounding box center [944, 223] width 67 height 15
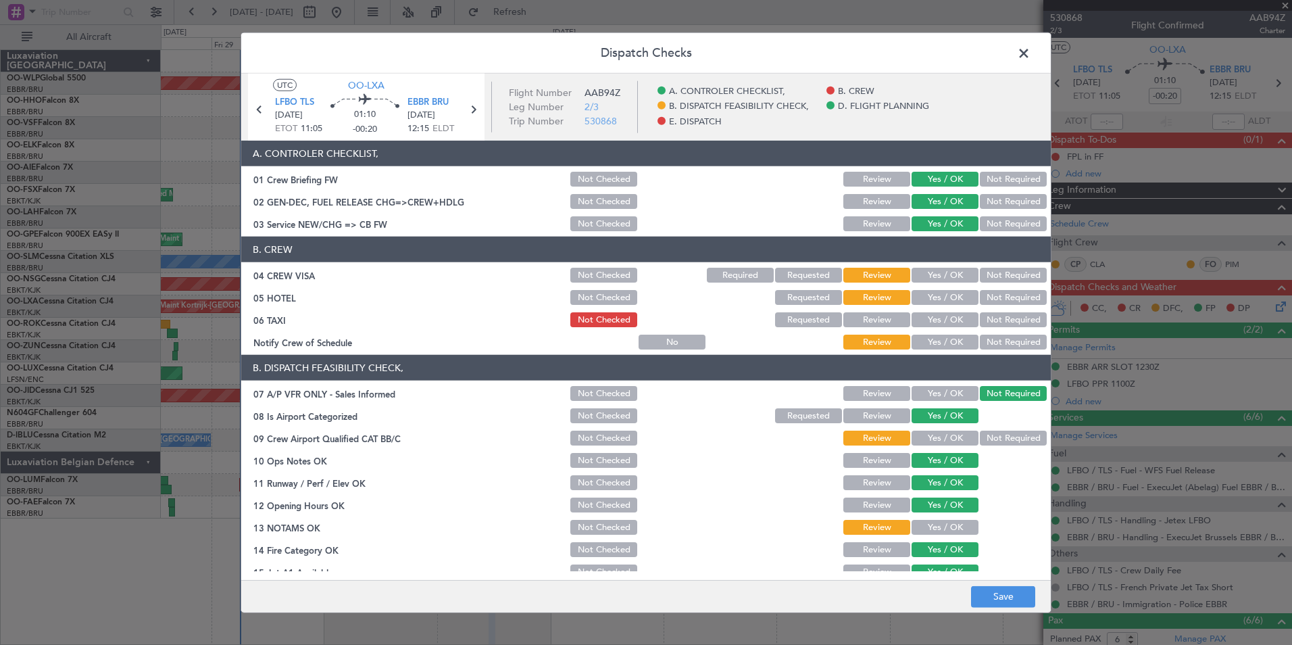
click at [999, 276] on button "Not Required" at bounding box center [1013, 275] width 67 height 15
drag, startPoint x: 999, startPoint y: 292, endPoint x: 991, endPoint y: 299, distance: 11.5
click at [999, 293] on button "Not Required" at bounding box center [1013, 297] width 67 height 15
click at [936, 349] on div "Yes / OK" at bounding box center [943, 341] width 68 height 19
click at [937, 345] on button "Yes / OK" at bounding box center [944, 341] width 67 height 15
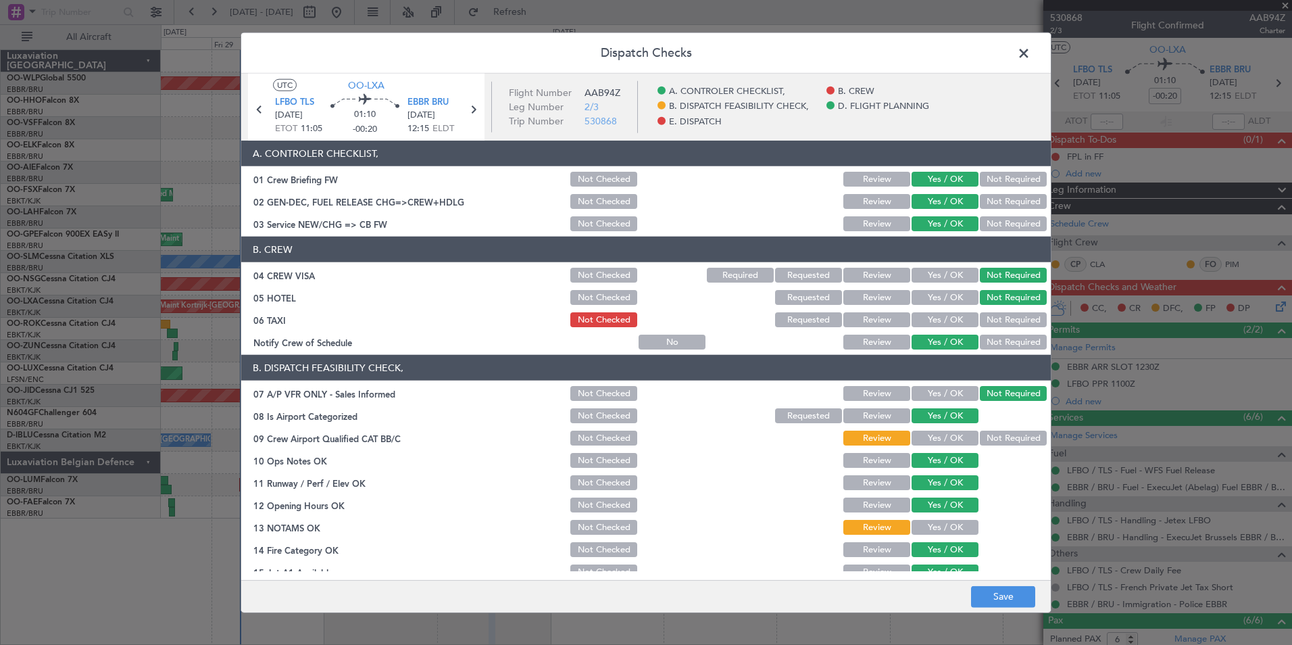
click at [941, 433] on button "Yes / OK" at bounding box center [944, 437] width 67 height 15
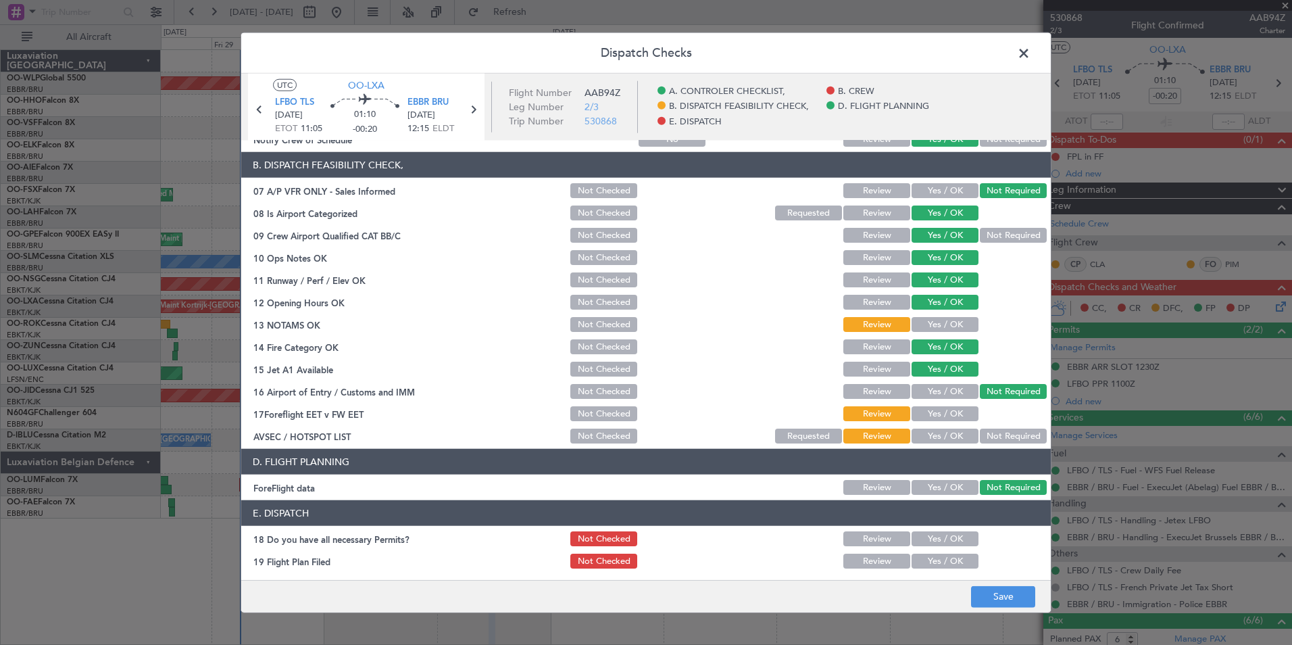
click at [932, 327] on button "Yes / OK" at bounding box center [944, 324] width 67 height 15
drag, startPoint x: 938, startPoint y: 409, endPoint x: 952, endPoint y: 416, distance: 16.0
click at [938, 409] on button "Yes / OK" at bounding box center [944, 413] width 67 height 15
click at [988, 430] on button "Not Required" at bounding box center [1013, 435] width 67 height 15
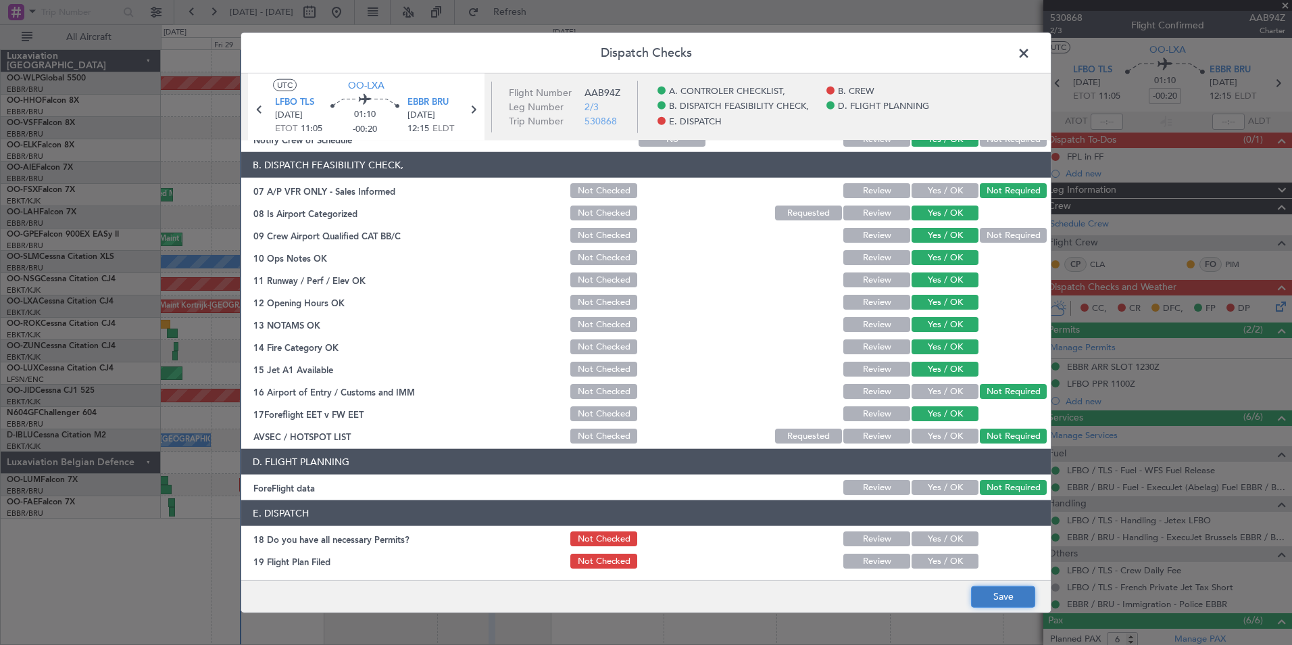
click at [1001, 593] on button "Save" at bounding box center [1003, 596] width 64 height 22
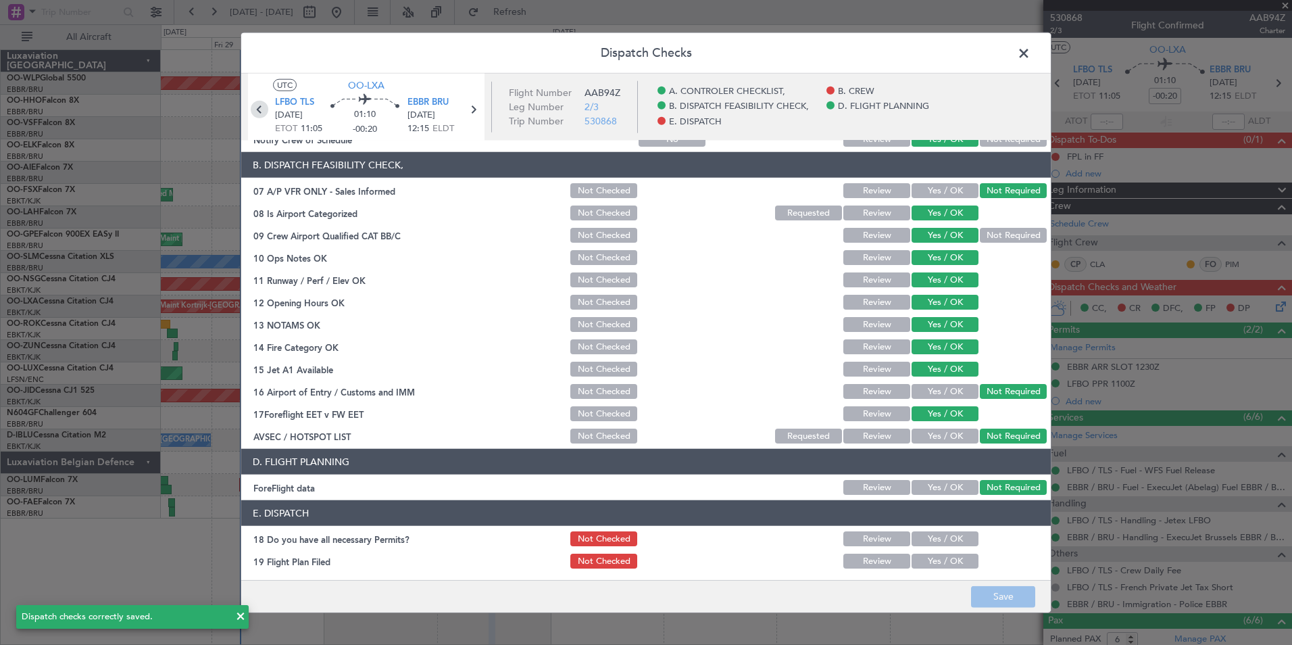
click at [256, 106] on icon at bounding box center [260, 110] width 18 height 18
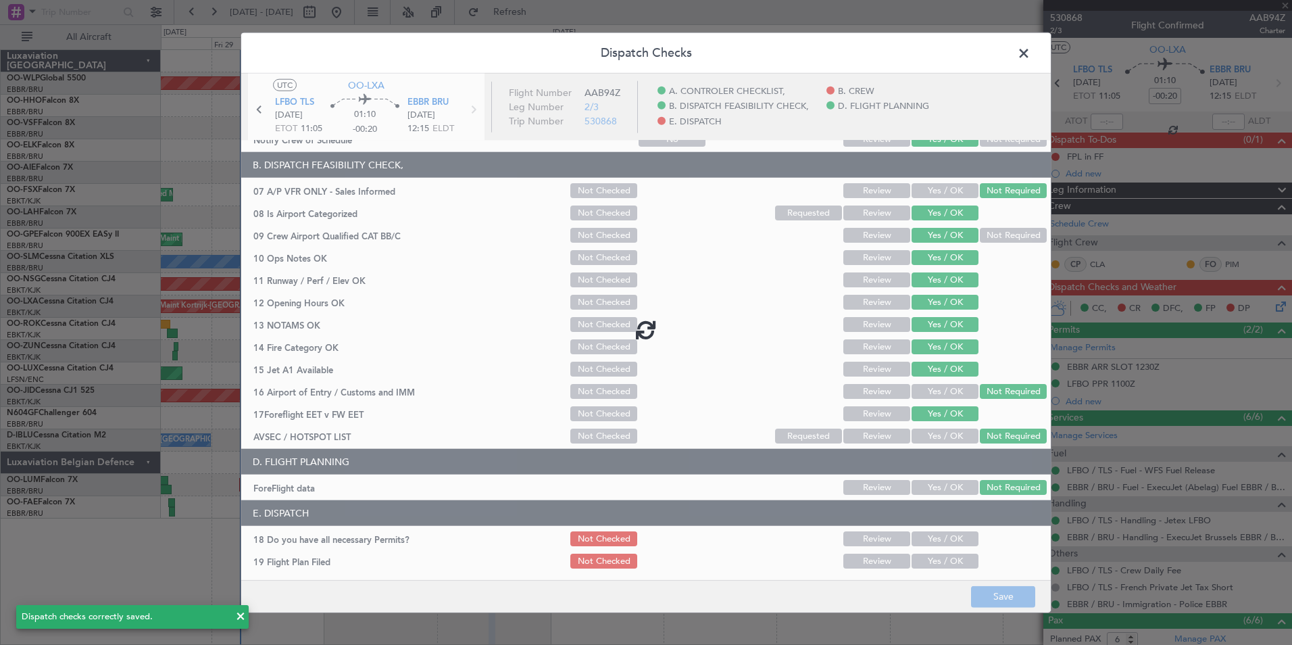
type input "-00:10"
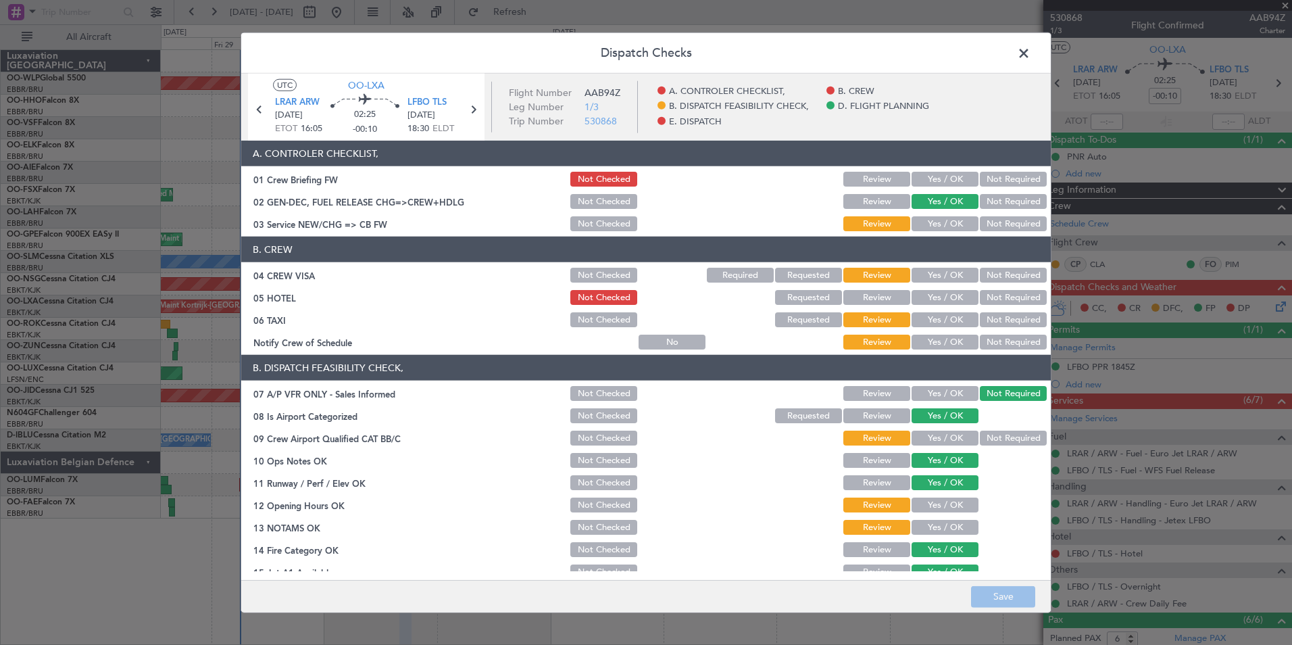
click at [926, 178] on button "Yes / OK" at bounding box center [944, 179] width 67 height 15
click at [938, 221] on button "Yes / OK" at bounding box center [944, 223] width 67 height 15
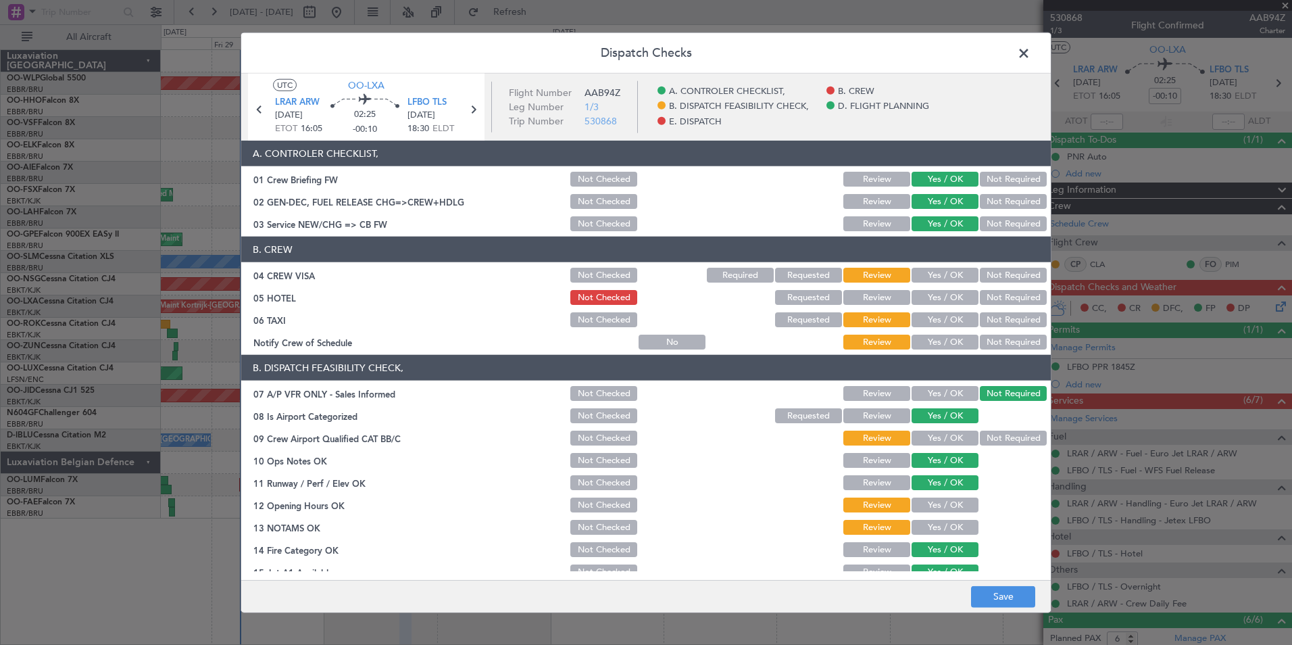
click at [991, 272] on button "Not Required" at bounding box center [1013, 275] width 67 height 15
drag, startPoint x: 989, startPoint y: 314, endPoint x: 942, endPoint y: 341, distance: 54.1
click at [988, 314] on button "Not Required" at bounding box center [1013, 319] width 67 height 15
drag, startPoint x: 940, startPoint y: 341, endPoint x: 936, endPoint y: 349, distance: 8.8
click at [939, 341] on button "Yes / OK" at bounding box center [944, 341] width 67 height 15
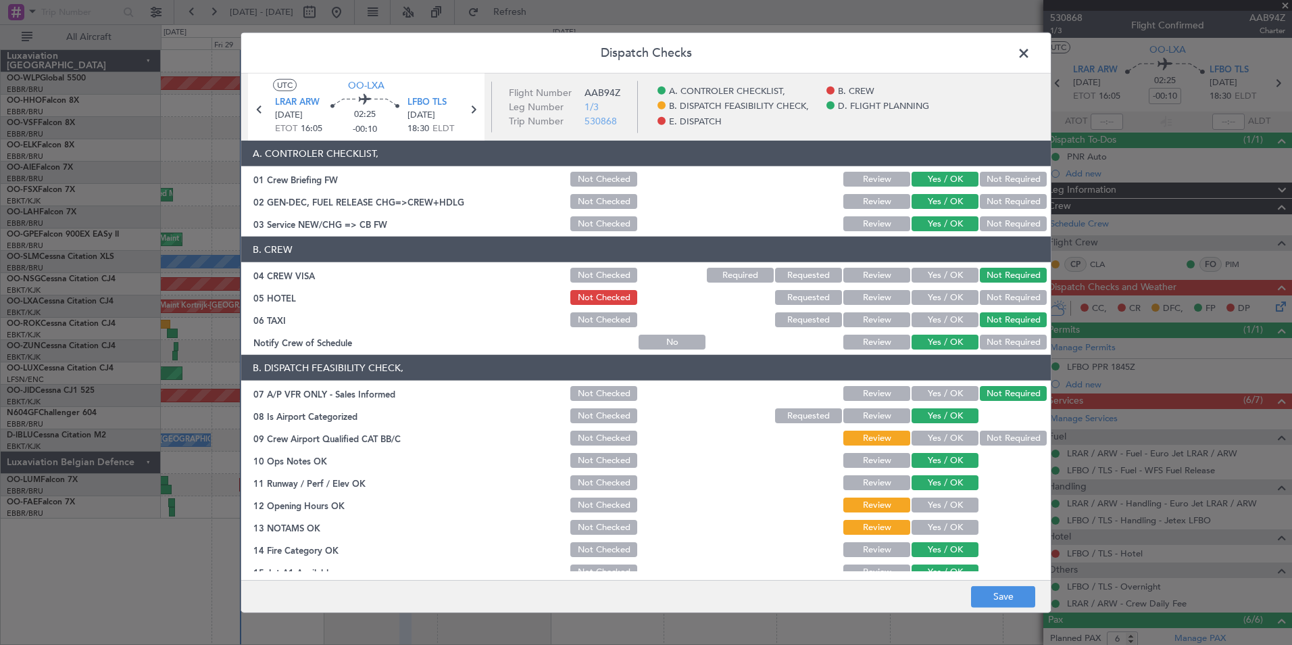
click at [926, 443] on button "Yes / OK" at bounding box center [944, 437] width 67 height 15
click at [926, 500] on button "Yes / OK" at bounding box center [944, 504] width 67 height 15
drag, startPoint x: 931, startPoint y: 528, endPoint x: 937, endPoint y: 481, distance: 47.7
click at [930, 528] on button "Yes / OK" at bounding box center [944, 527] width 67 height 15
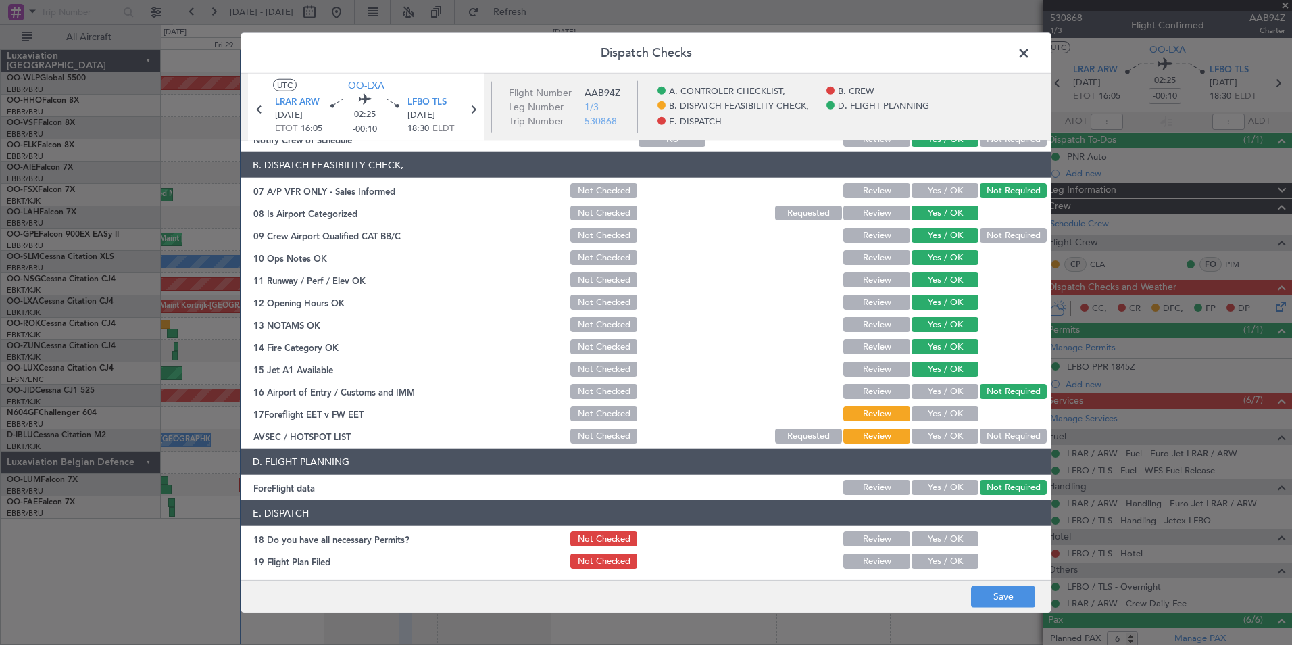
click at [931, 414] on button "Yes / OK" at bounding box center [944, 413] width 67 height 15
click at [1007, 436] on button "Not Required" at bounding box center [1013, 435] width 67 height 15
click at [939, 541] on button "Yes / OK" at bounding box center [944, 538] width 67 height 15
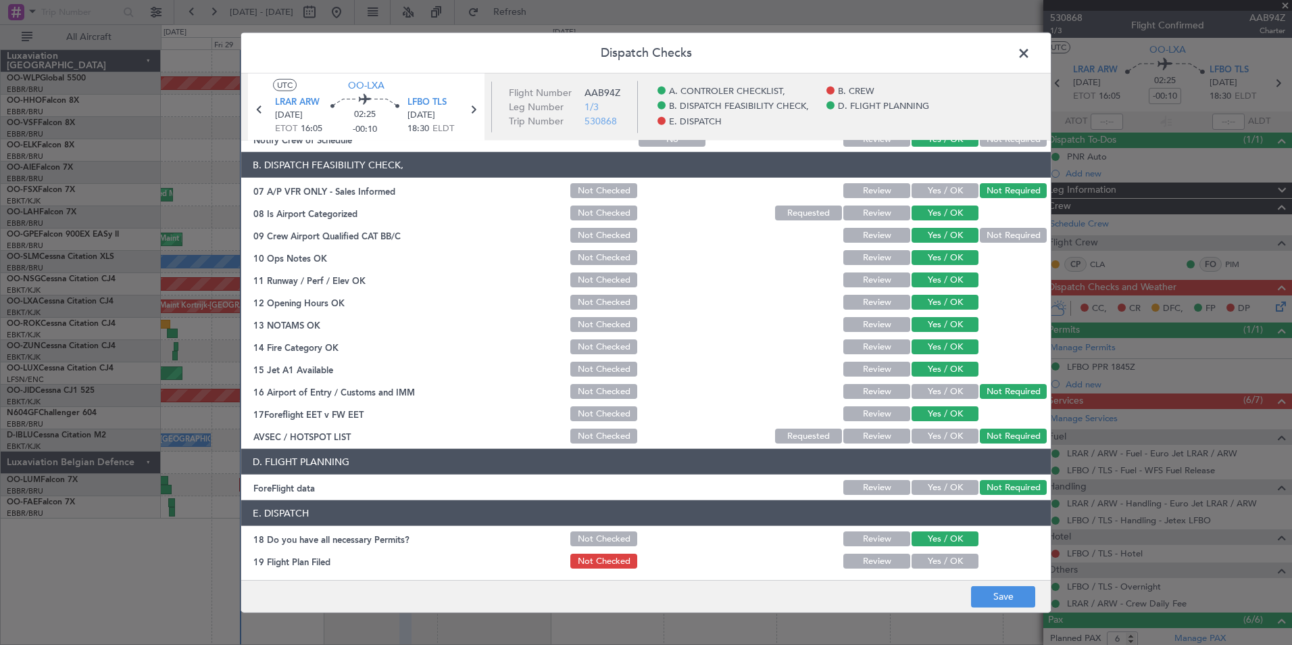
click at [940, 559] on button "Yes / OK" at bounding box center [944, 560] width 67 height 15
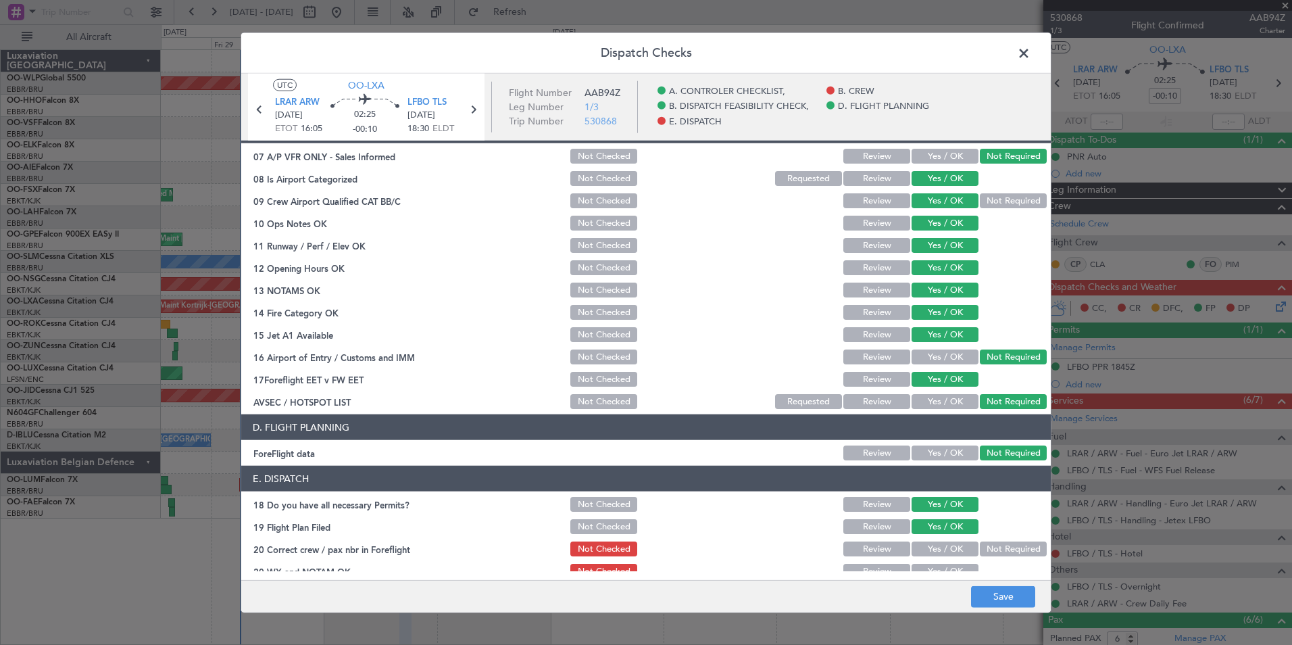
scroll to position [250, 0]
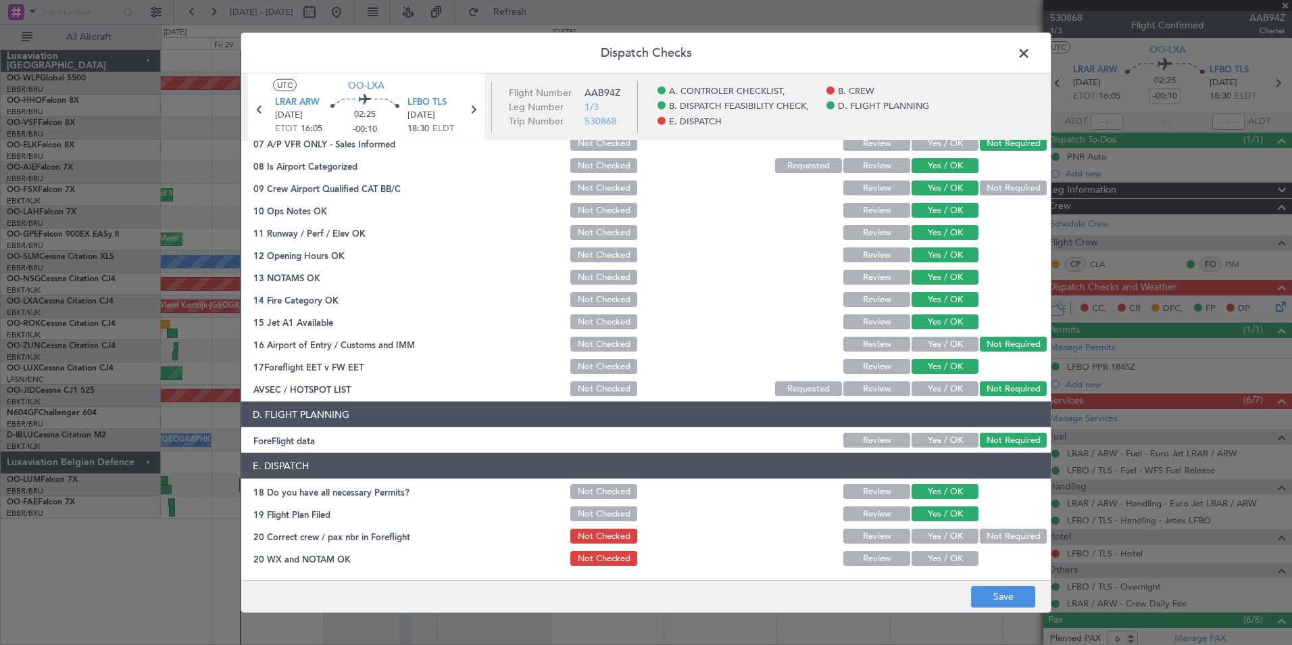
click at [934, 543] on div "Yes / OK" at bounding box center [943, 535] width 68 height 19
click at [937, 557] on button "Yes / OK" at bounding box center [944, 558] width 67 height 15
click at [940, 524] on section "E. DISPATCH 18 Do you have all necessary Permits? Not Checked Review Yes / OK 1…" at bounding box center [645, 510] width 809 height 115
click at [940, 536] on button "Yes / OK" at bounding box center [944, 535] width 67 height 15
click at [992, 585] on footer "Save" at bounding box center [645, 595] width 809 height 32
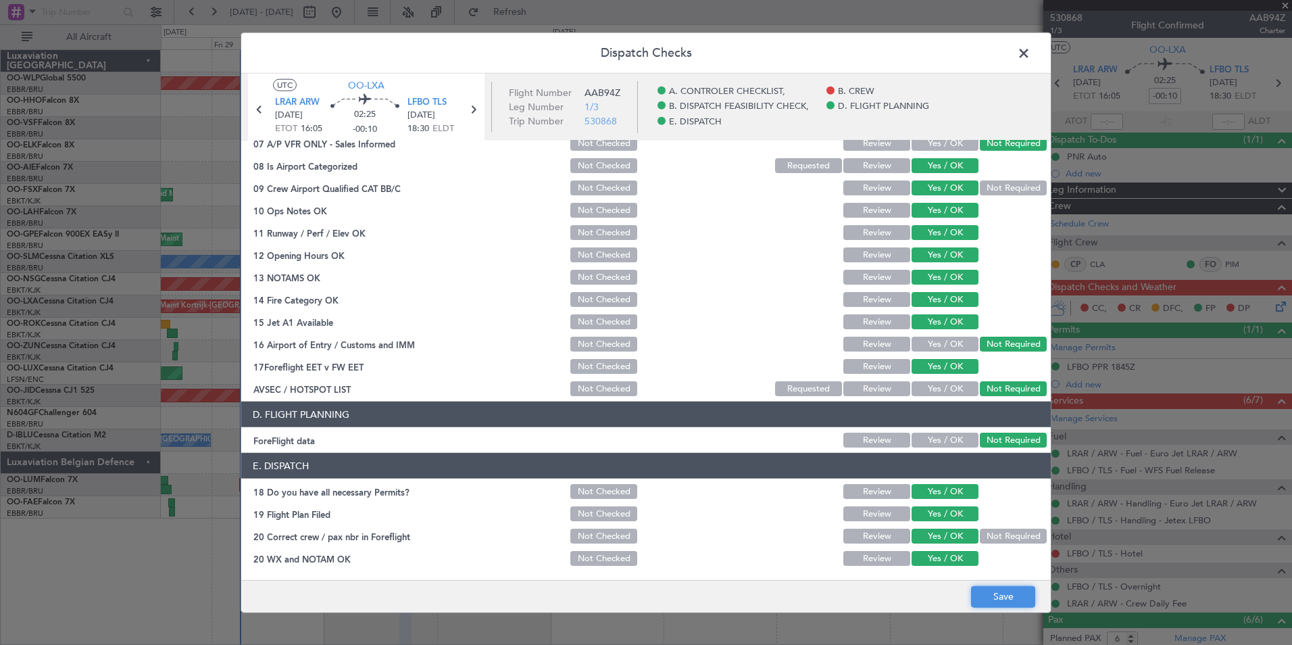
click at [992, 591] on button "Save" at bounding box center [1003, 596] width 64 height 22
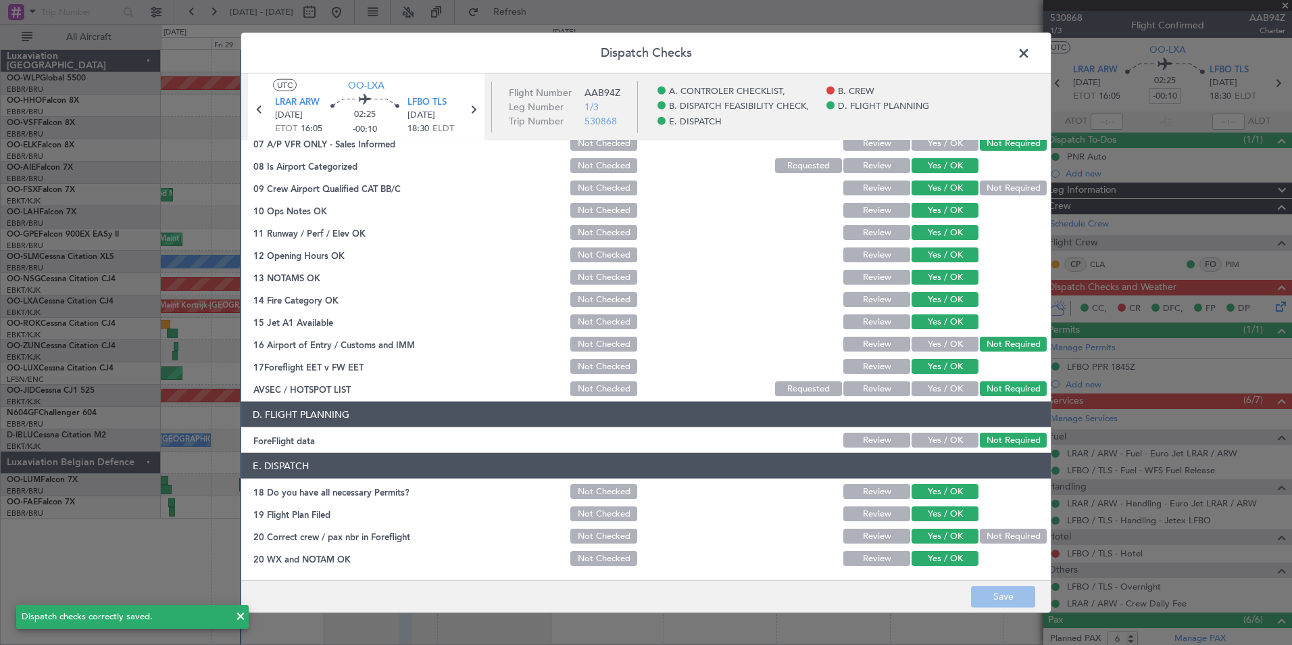
click at [1030, 63] on span at bounding box center [1030, 56] width 0 height 27
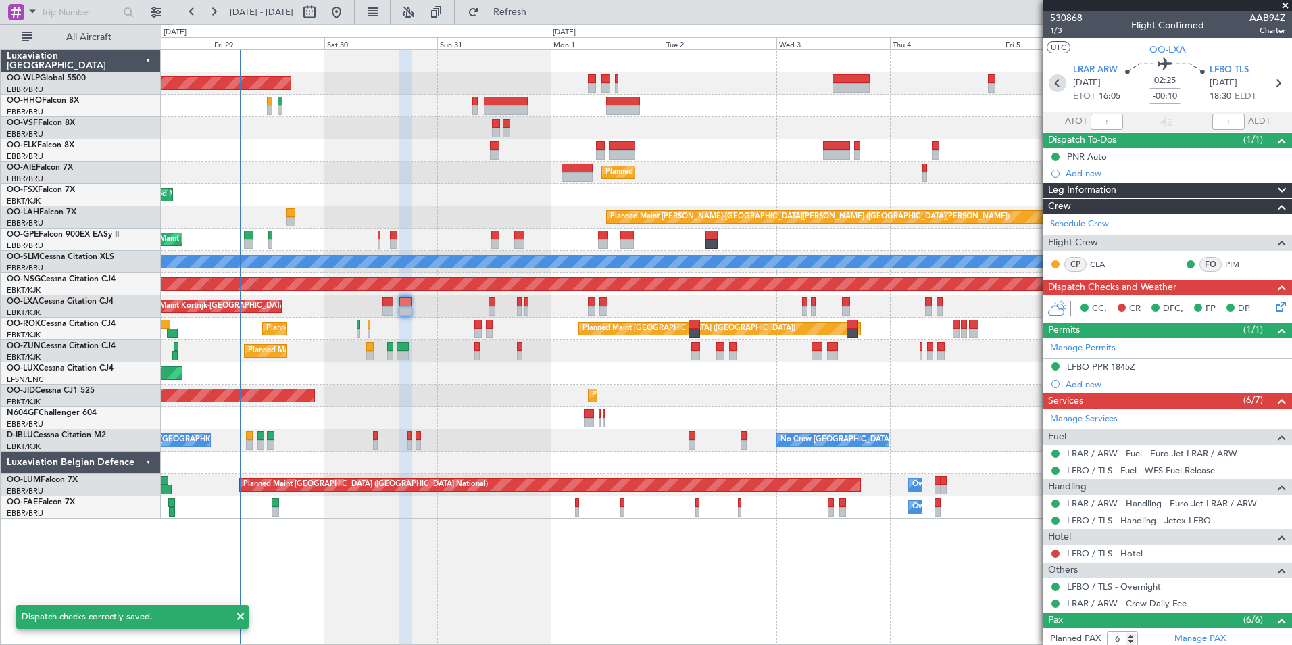
click at [1052, 80] on icon at bounding box center [1058, 83] width 18 height 18
type input "-00:20"
type input "0"
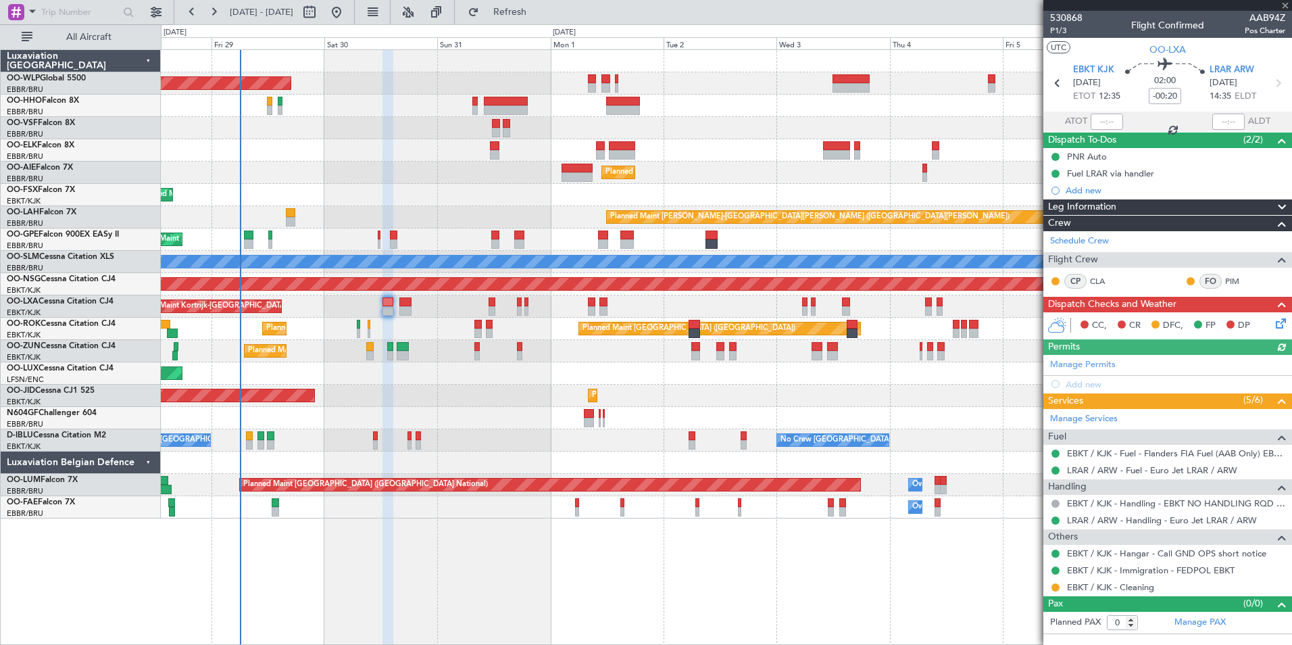
click at [1284, 326] on icon at bounding box center [1278, 321] width 11 height 11
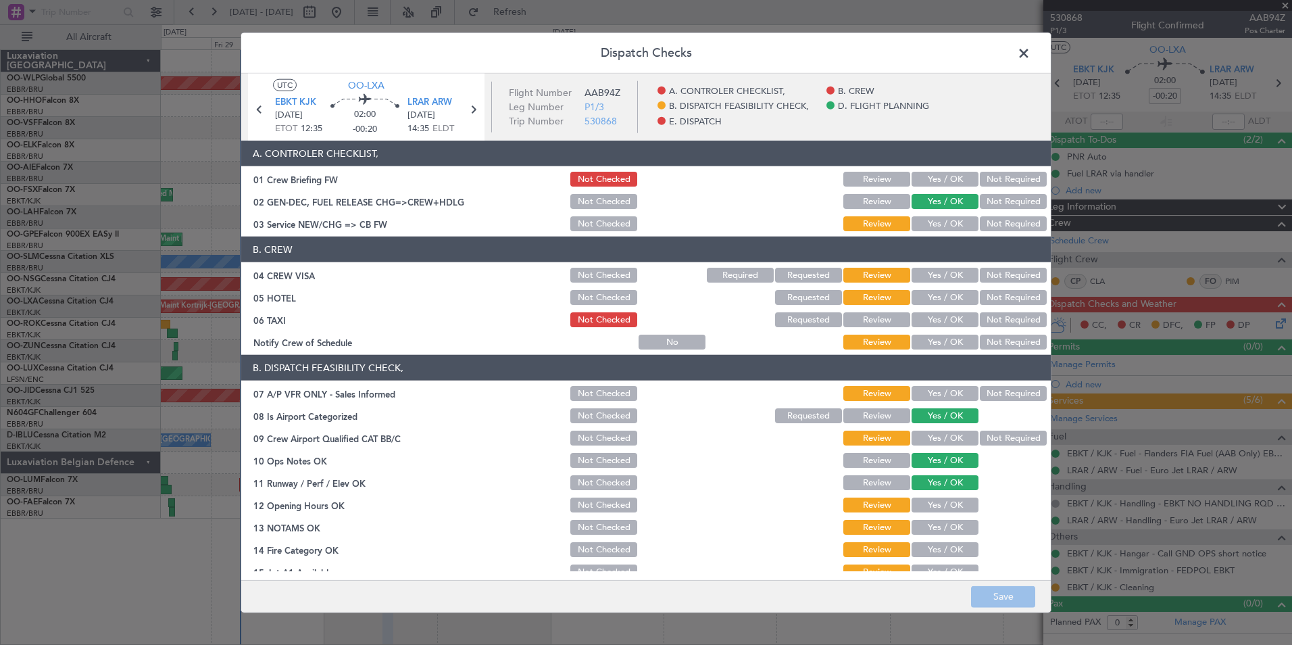
click at [913, 178] on button "Yes / OK" at bounding box center [944, 179] width 67 height 15
click at [921, 218] on button "Yes / OK" at bounding box center [944, 223] width 67 height 15
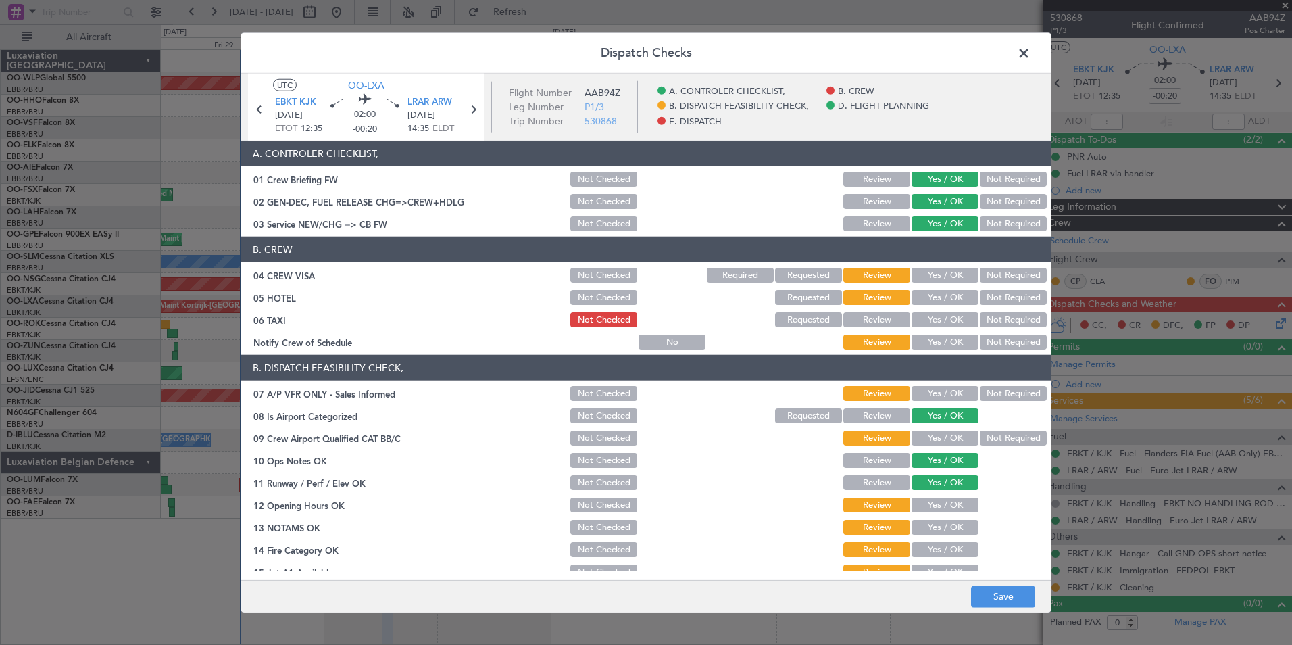
click at [1001, 278] on button "Not Required" at bounding box center [1013, 275] width 67 height 15
click at [998, 297] on button "Not Required" at bounding box center [1013, 297] width 67 height 15
click at [950, 339] on button "Yes / OK" at bounding box center [944, 341] width 67 height 15
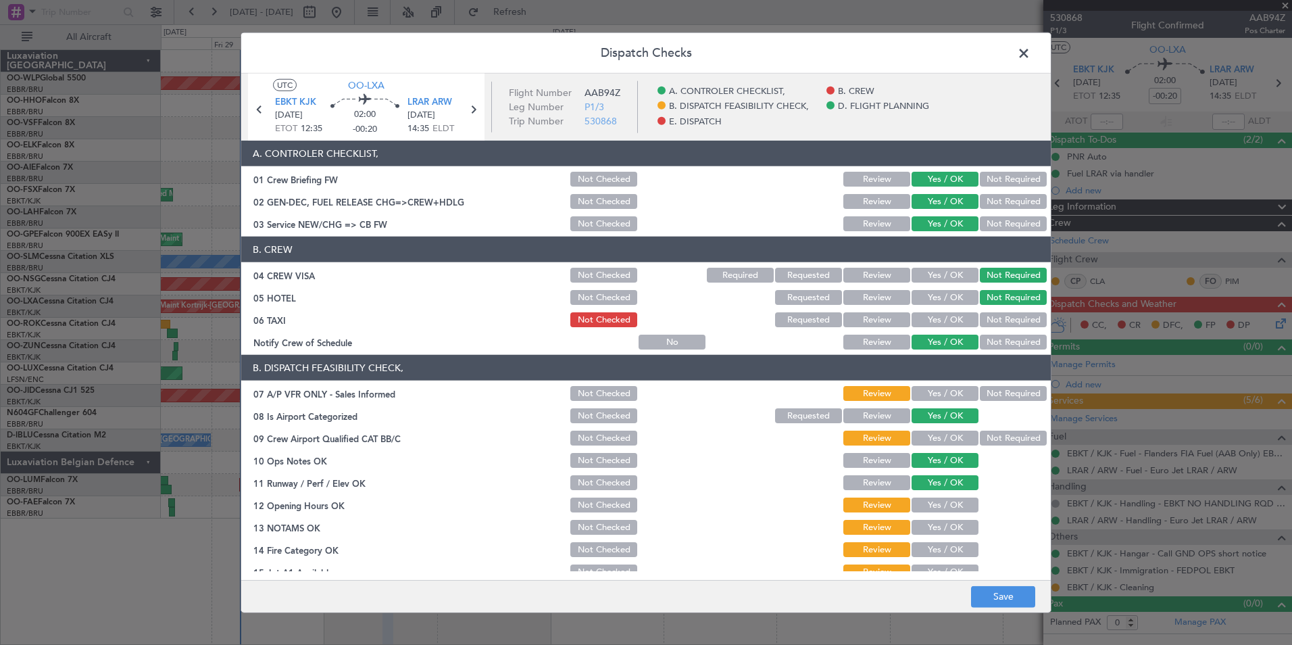
click at [980, 393] on button "Not Required" at bounding box center [1013, 393] width 67 height 15
click at [935, 444] on button "Yes / OK" at bounding box center [944, 437] width 67 height 15
drag, startPoint x: 926, startPoint y: 495, endPoint x: 921, endPoint y: 505, distance: 10.6
click at [923, 501] on section "B. DISPATCH FEASIBILITY CHECK, 07 A/P VFR ONLY - Sales Informed Not Checked Rev…" at bounding box center [645, 501] width 809 height 293
drag, startPoint x: 921, startPoint y: 505, endPoint x: 919, endPoint y: 512, distance: 7.7
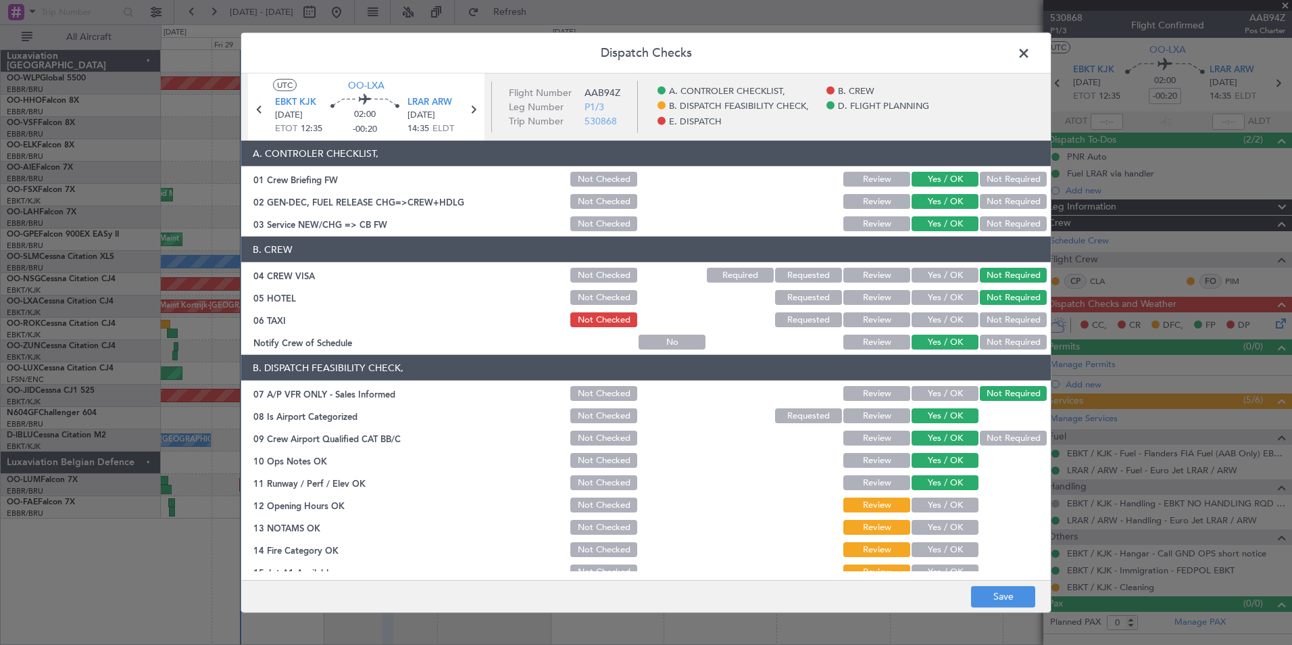
click at [920, 505] on button "Yes / OK" at bounding box center [944, 504] width 67 height 15
click at [921, 528] on button "Yes / OK" at bounding box center [944, 527] width 67 height 15
click at [921, 547] on button "Yes / OK" at bounding box center [944, 549] width 67 height 15
click at [926, 564] on button "Yes / OK" at bounding box center [944, 571] width 67 height 15
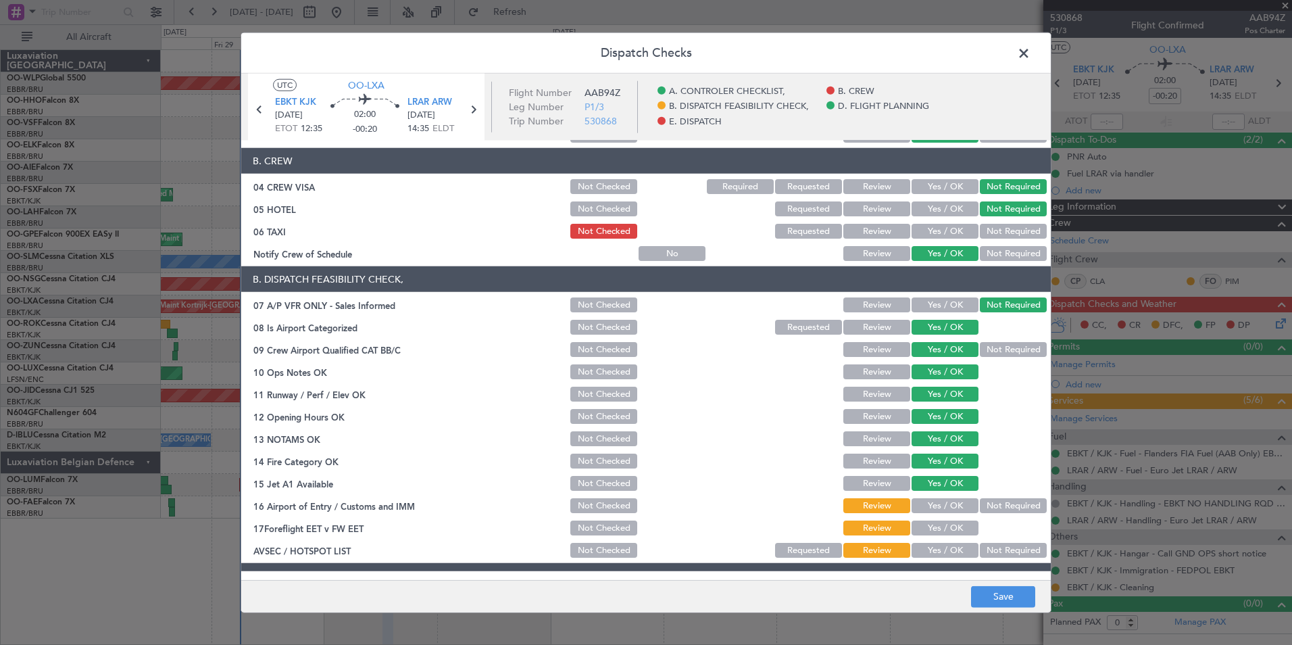
scroll to position [203, 0]
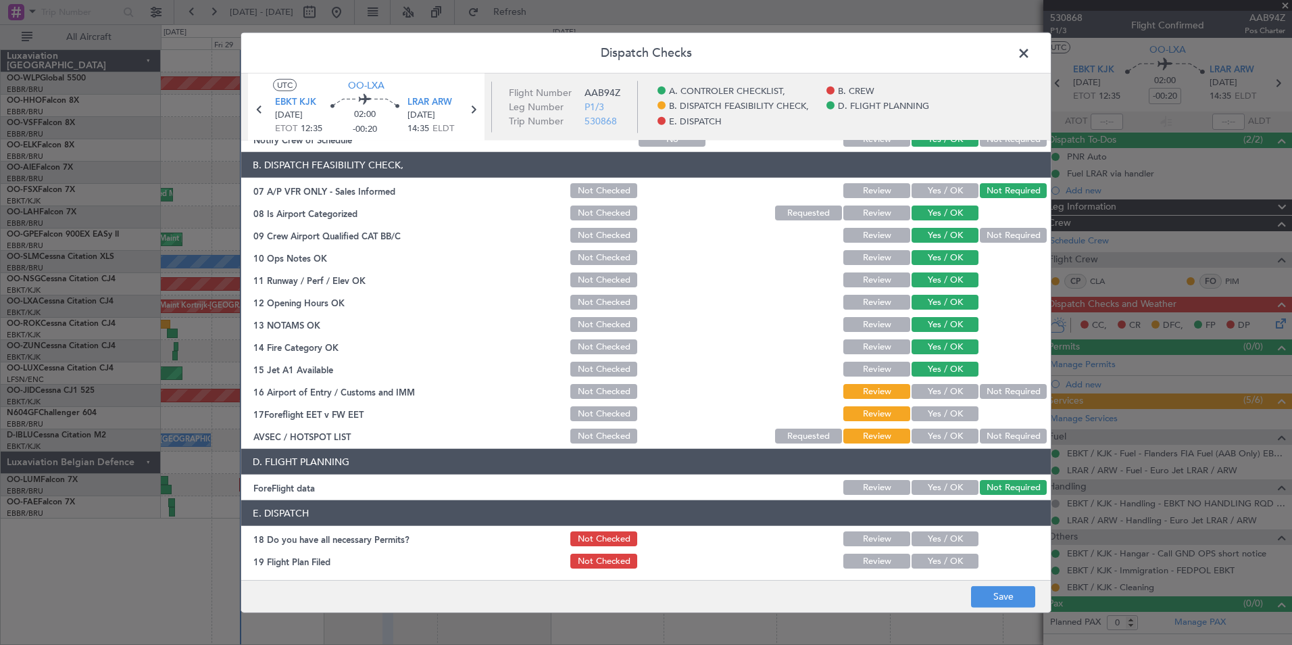
click at [945, 395] on button "Yes / OK" at bounding box center [944, 391] width 67 height 15
click at [945, 413] on button "Yes / OK" at bounding box center [944, 413] width 67 height 15
click at [981, 442] on button "Not Required" at bounding box center [1013, 435] width 67 height 15
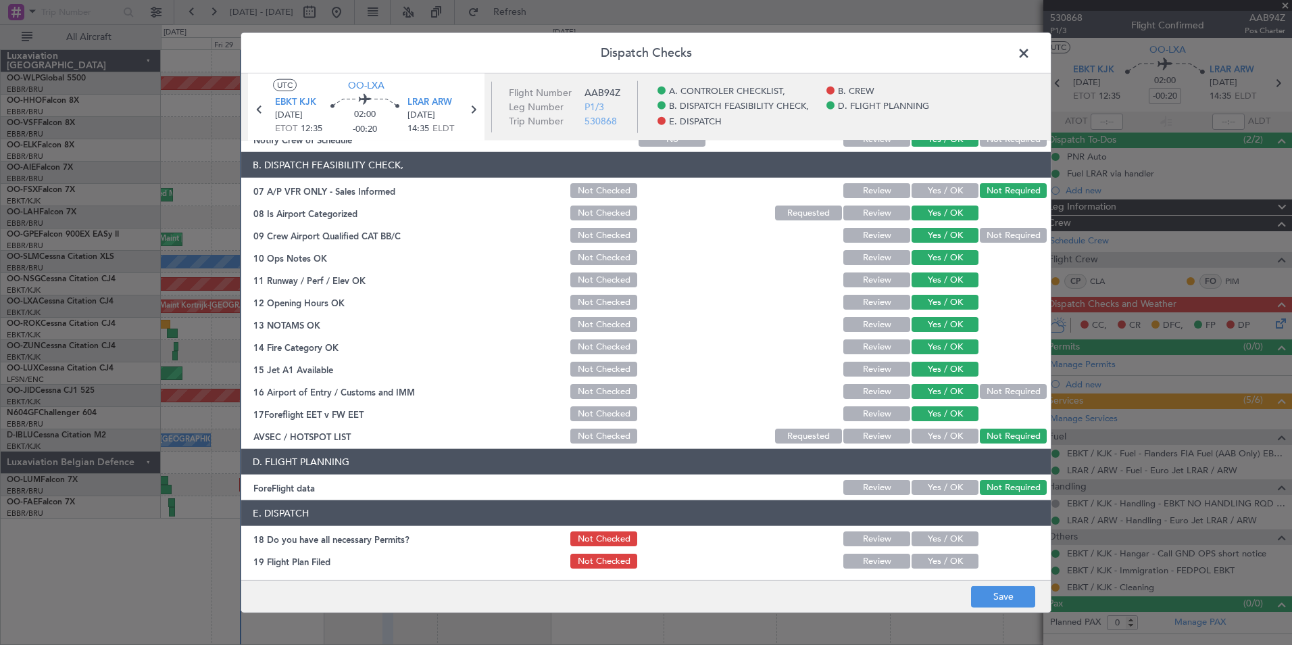
click at [995, 389] on button "Not Required" at bounding box center [1013, 391] width 67 height 15
click at [999, 582] on footer "Save" at bounding box center [645, 595] width 809 height 32
click at [1001, 595] on button "Save" at bounding box center [1003, 596] width 64 height 22
click at [1030, 55] on span at bounding box center [1030, 56] width 0 height 27
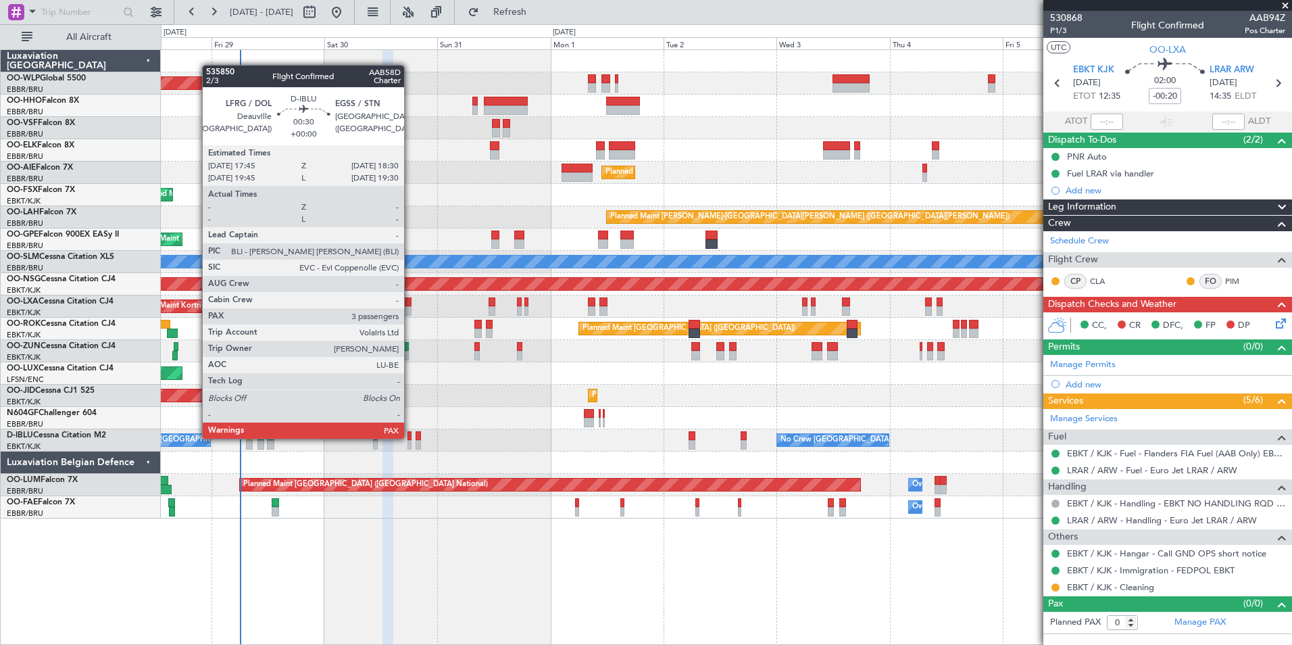
click at [410, 437] on div at bounding box center [409, 435] width 4 height 9
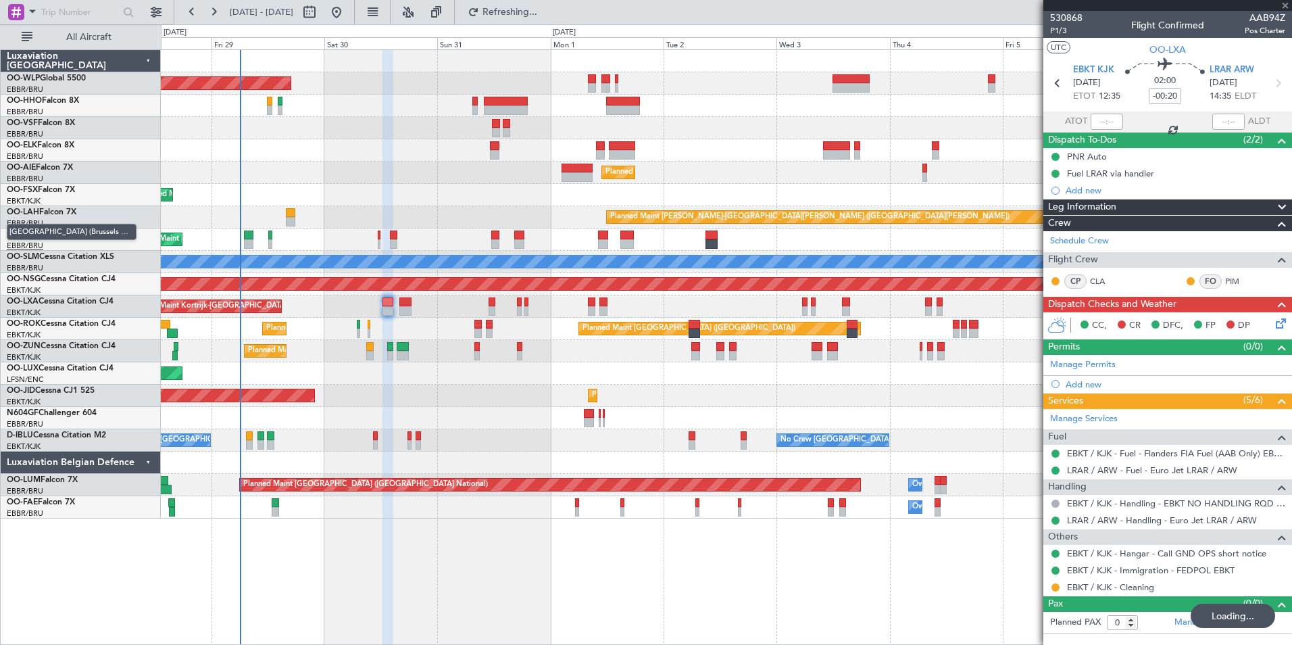
type input "4"
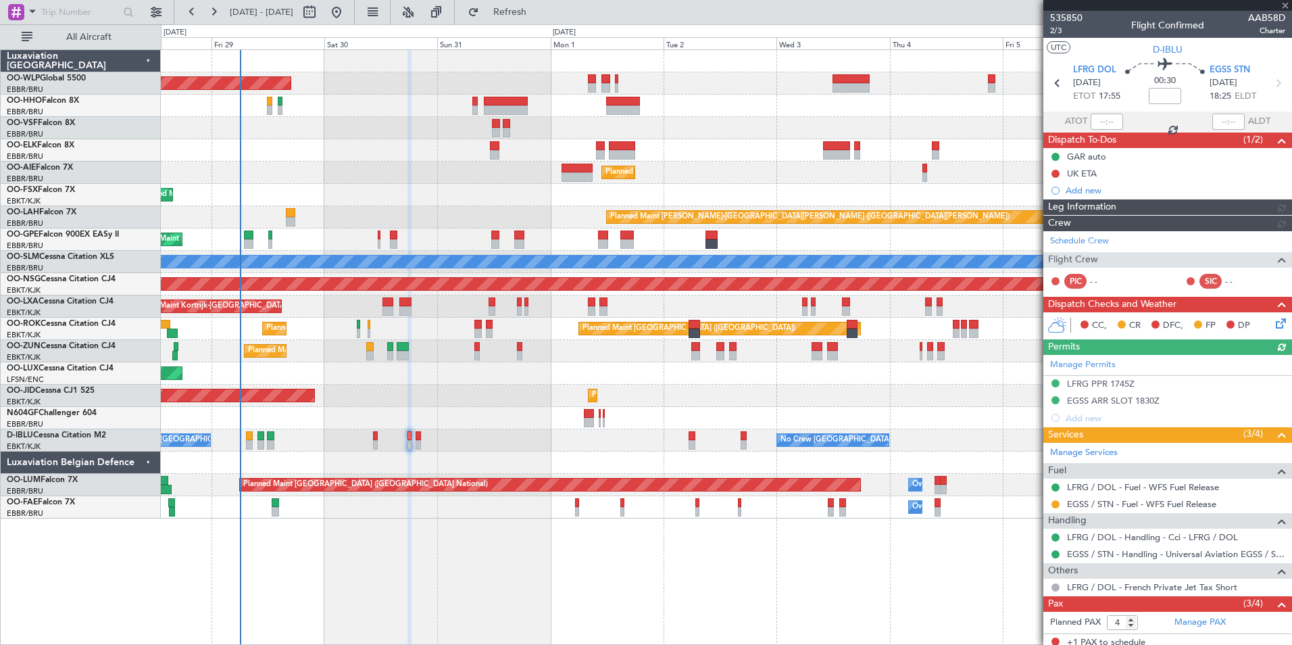
type input "-00:20"
type input "0"
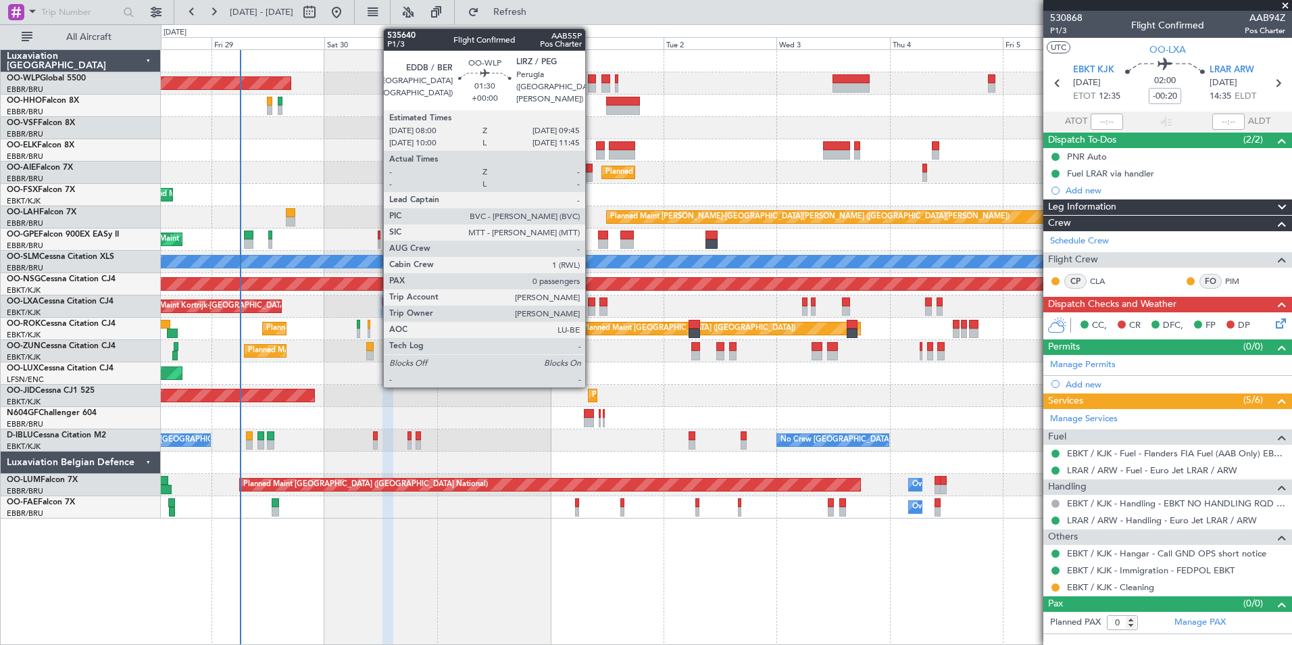
click at [591, 82] on div at bounding box center [592, 78] width 9 height 9
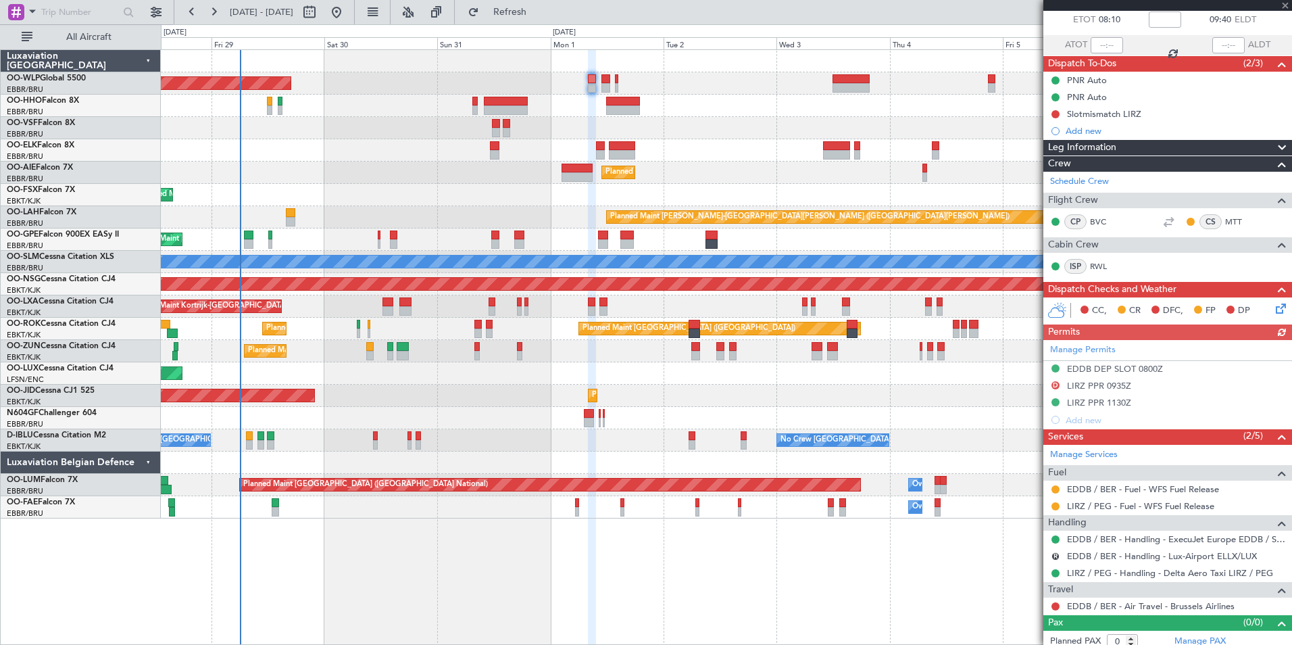
scroll to position [84, 0]
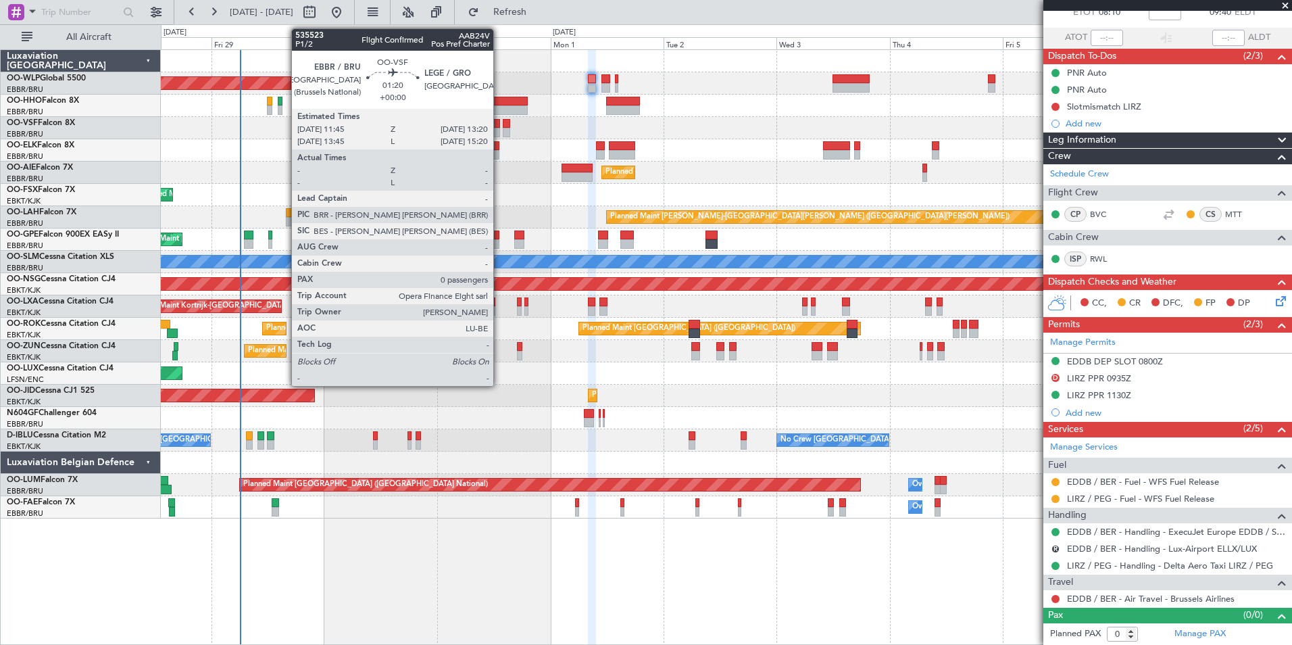
click at [499, 128] on div at bounding box center [496, 132] width 8 height 9
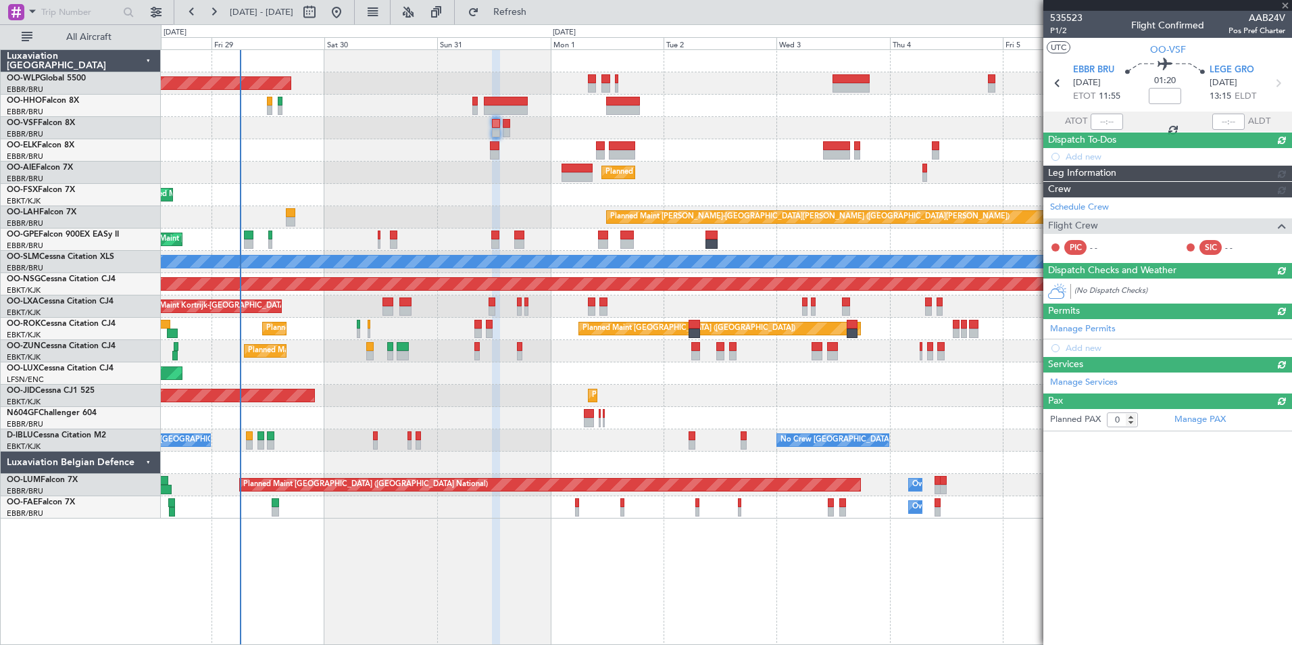
scroll to position [0, 0]
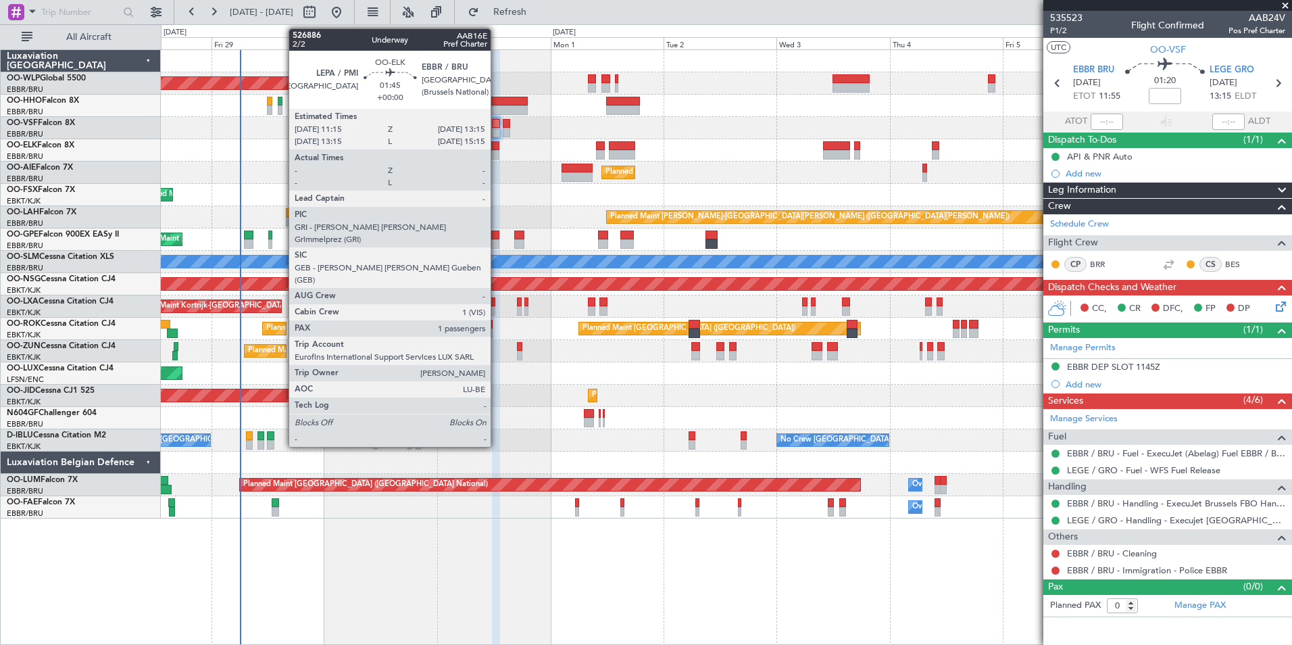
click at [497, 155] on div at bounding box center [494, 154] width 9 height 9
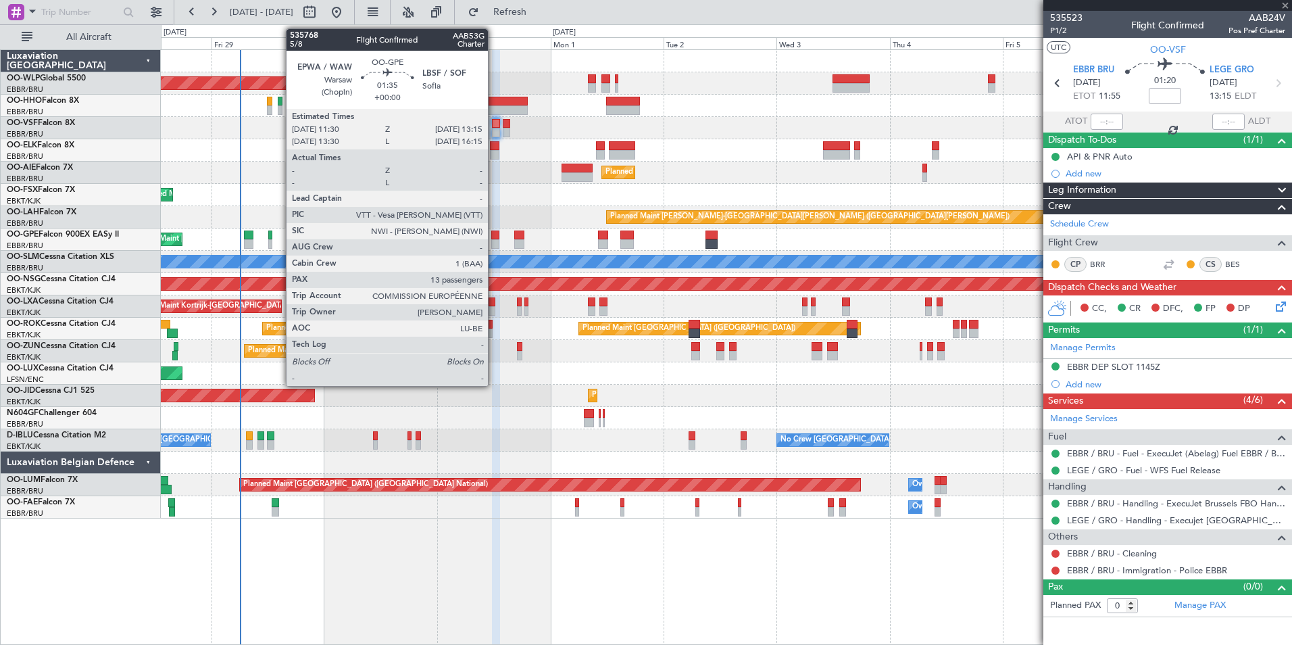
type input "1"
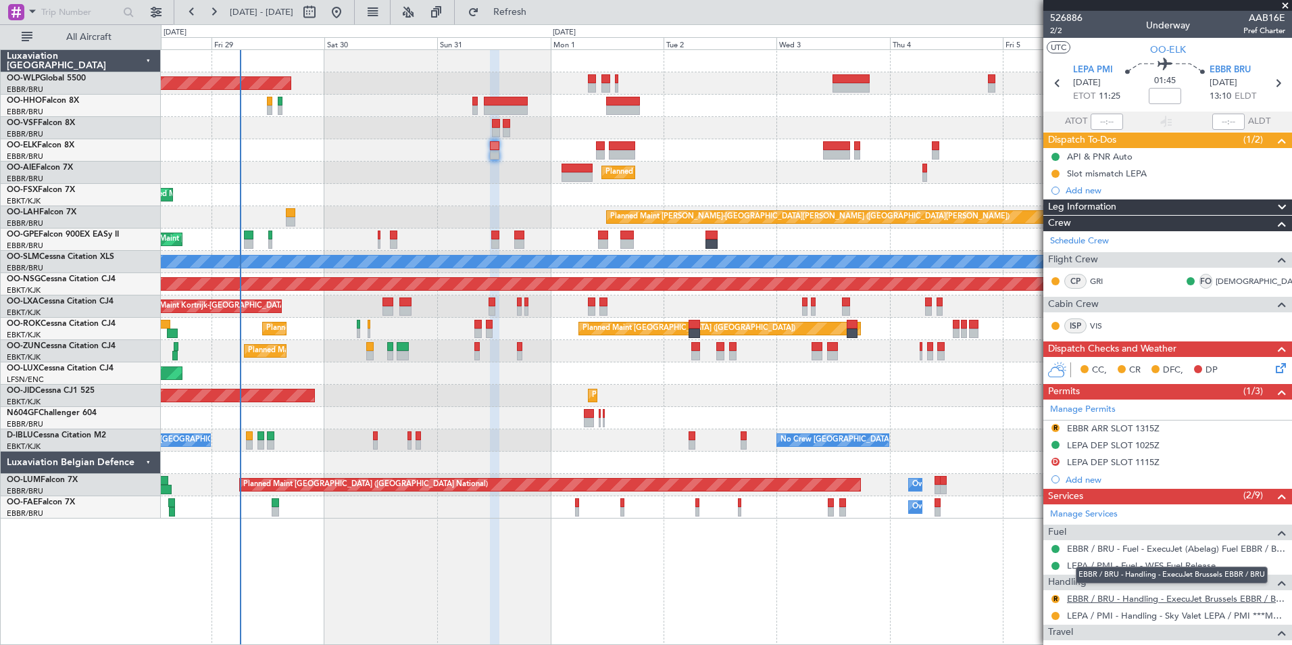
click at [1078, 599] on link "EBBR / BRU - Handling - ExecuJet Brussels EBBR / BRU" at bounding box center [1176, 598] width 218 height 11
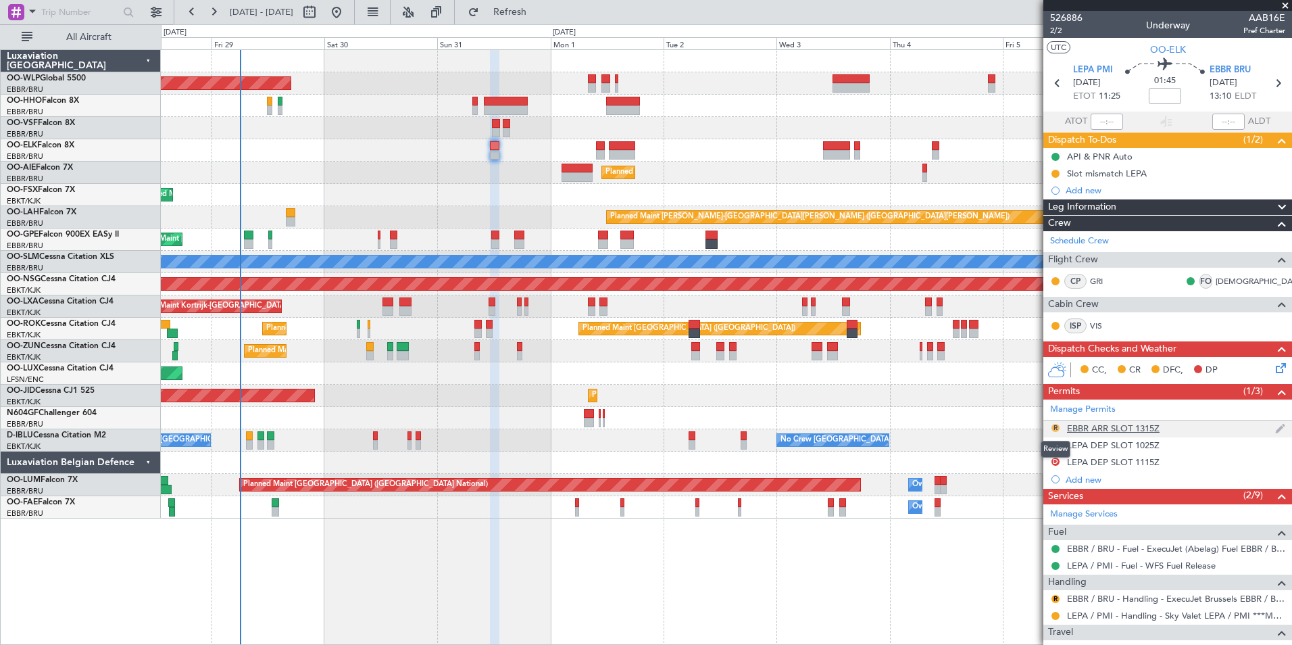
click at [1058, 428] on button "R" at bounding box center [1055, 428] width 8 height 8
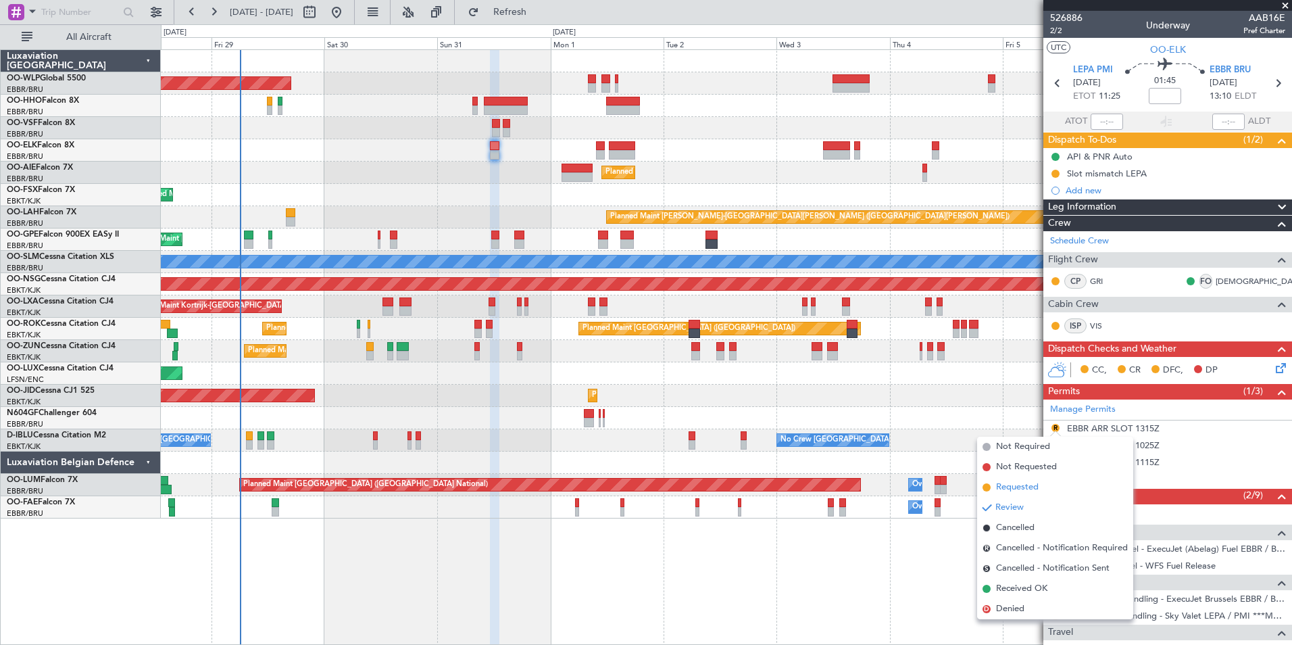
click at [1014, 480] on li "Requested" at bounding box center [1055, 487] width 156 height 20
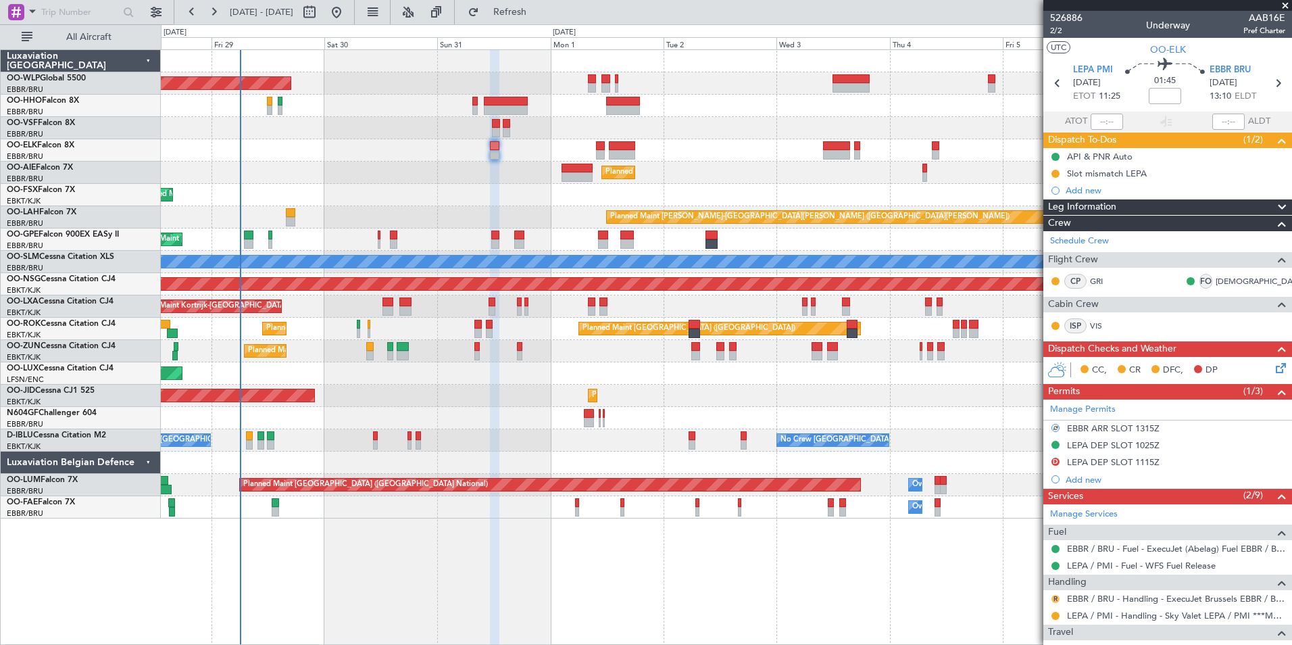
click at [1057, 599] on button "R" at bounding box center [1055, 599] width 8 height 8
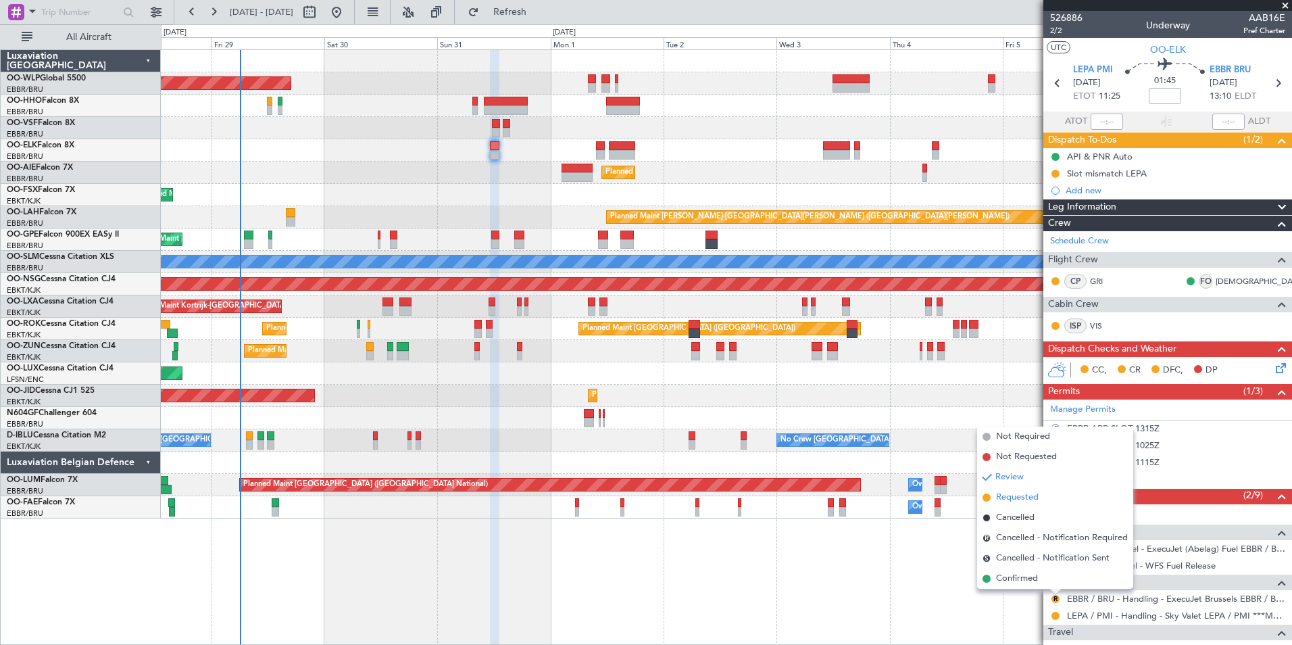
click at [1026, 501] on span "Requested" at bounding box center [1017, 498] width 43 height 14
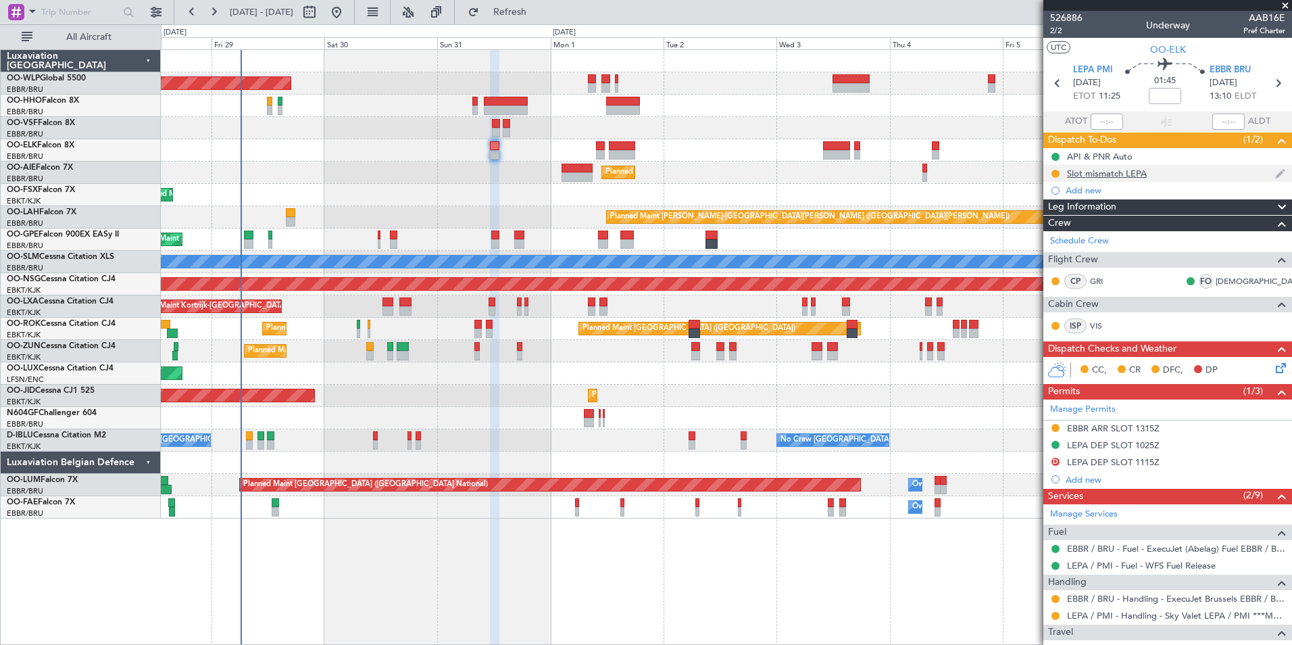
click at [1103, 174] on div "Slot mismatch LEPA" at bounding box center [1107, 173] width 80 height 11
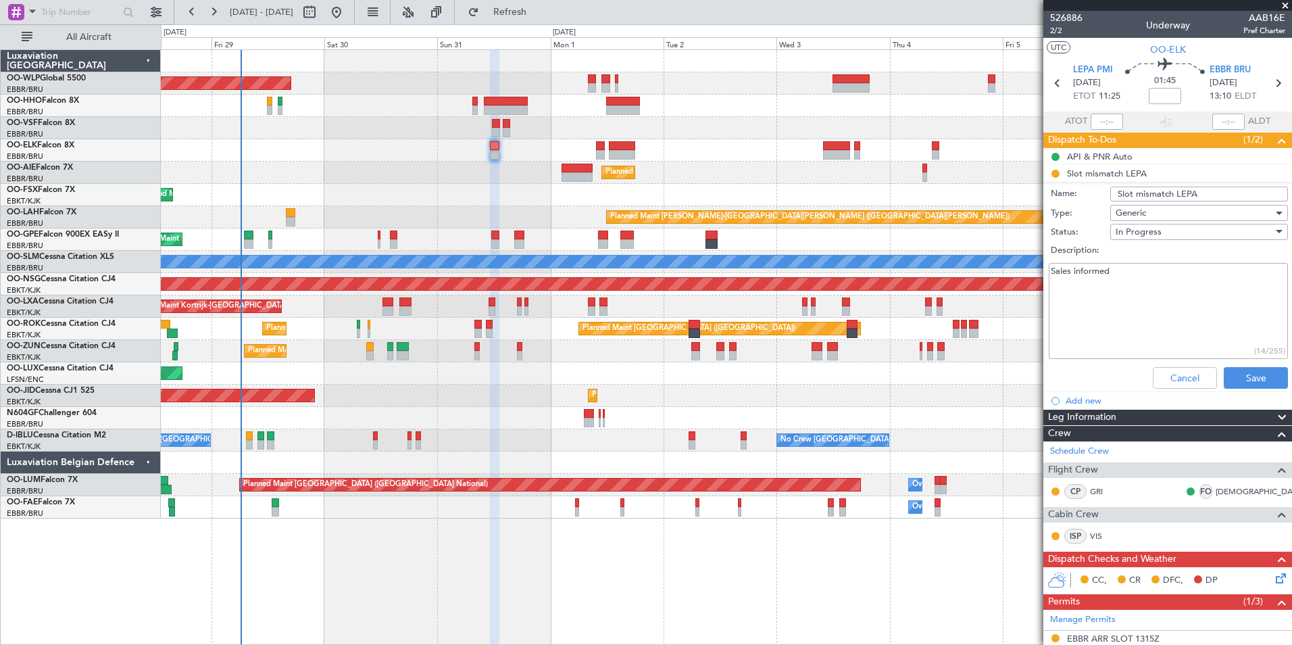
click at [1153, 272] on textarea "Sales informed" at bounding box center [1168, 311] width 239 height 97
type textarea "Sales informed [PERSON_NAME] will move TOBT"
click at [1228, 374] on button "Save" at bounding box center [1256, 378] width 64 height 22
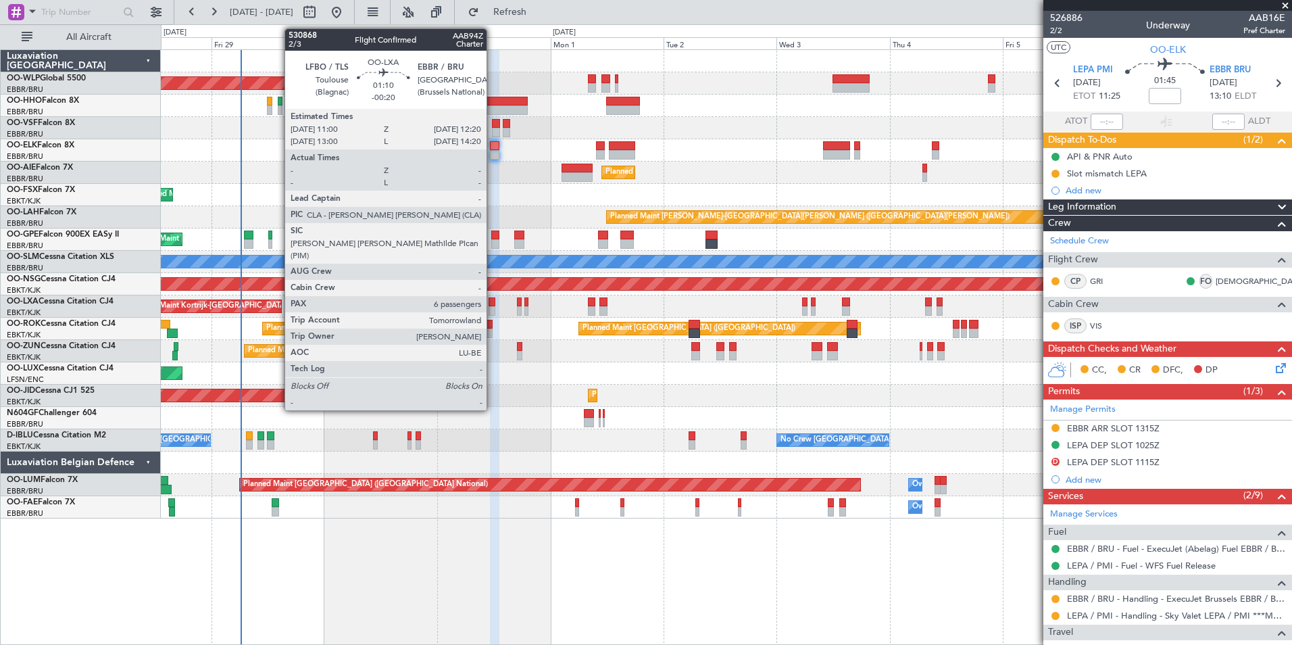
click at [493, 312] on div at bounding box center [492, 310] width 7 height 9
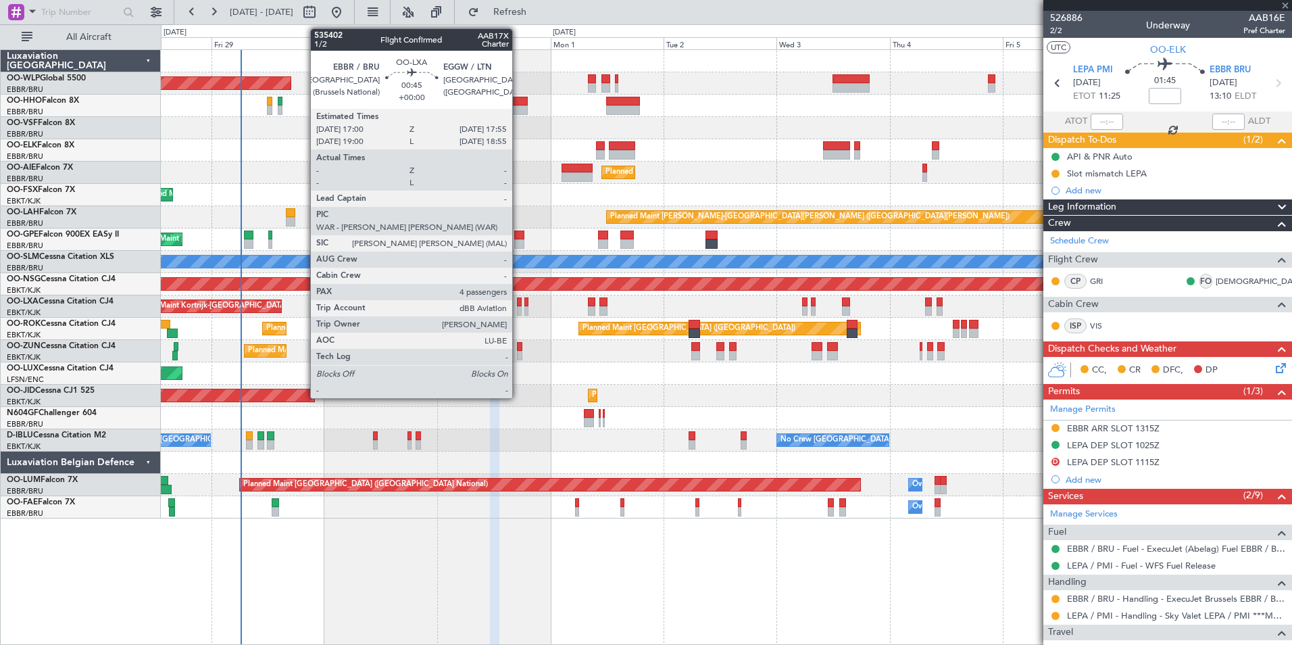
click at [518, 297] on div at bounding box center [519, 301] width 5 height 9
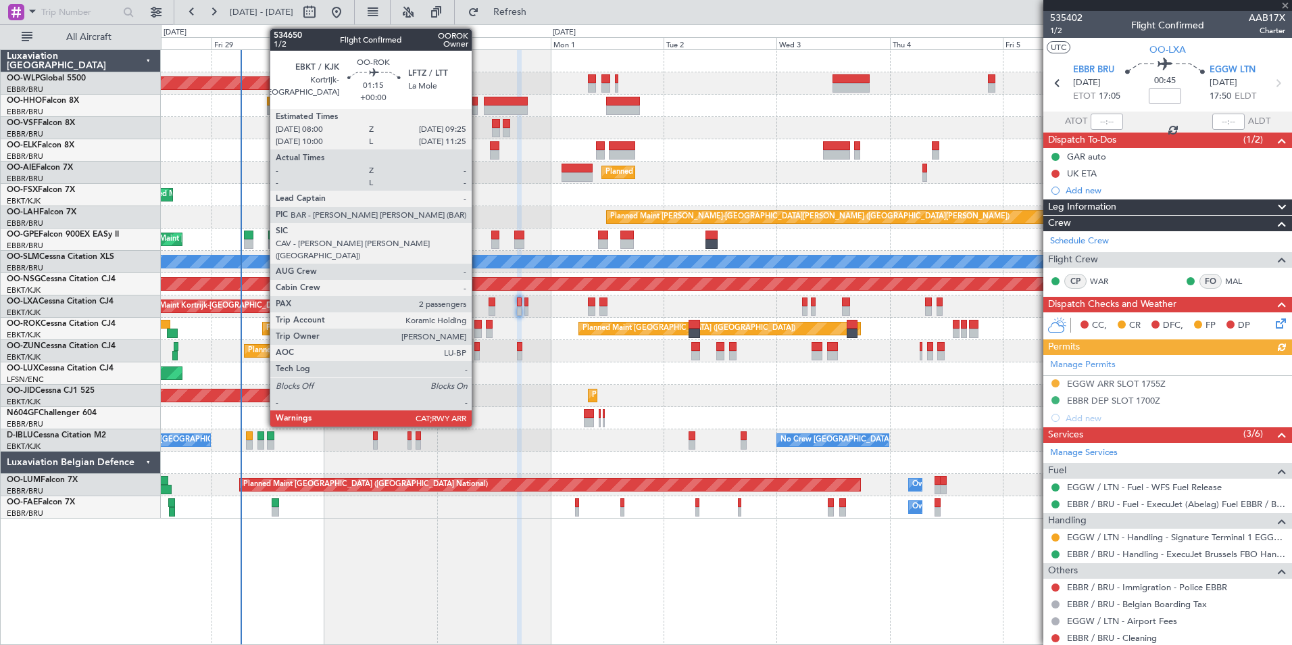
click at [476, 330] on div at bounding box center [477, 332] width 7 height 9
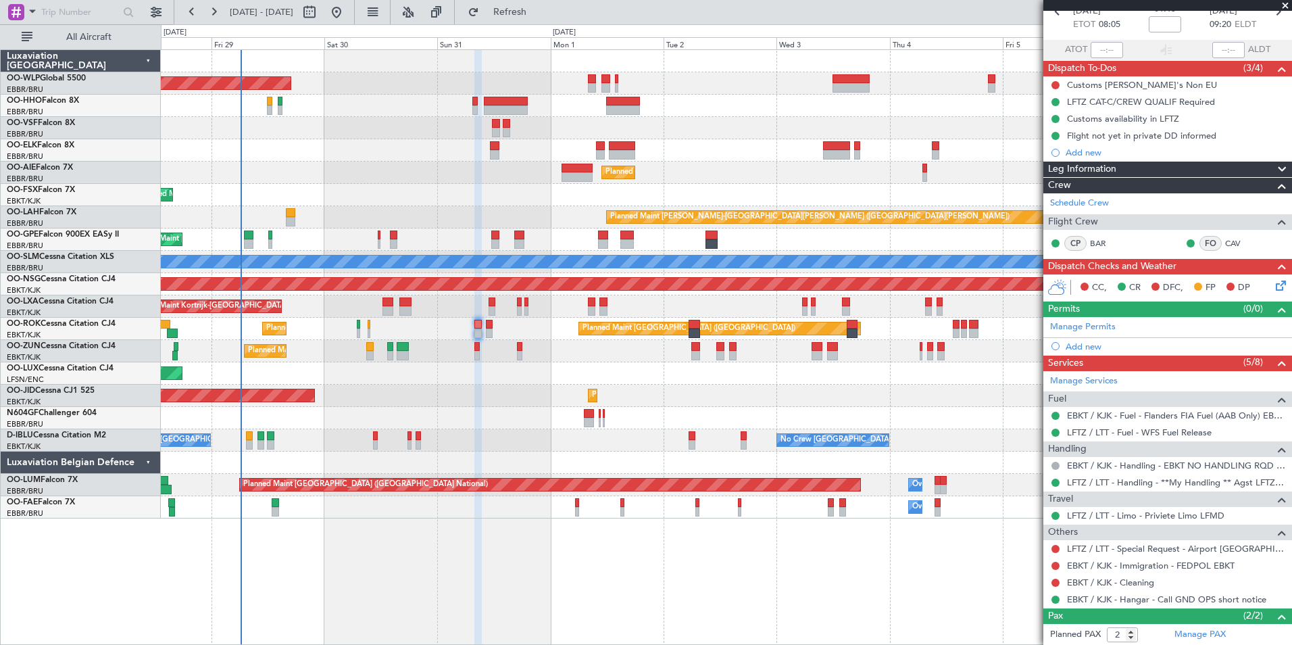
scroll to position [133, 0]
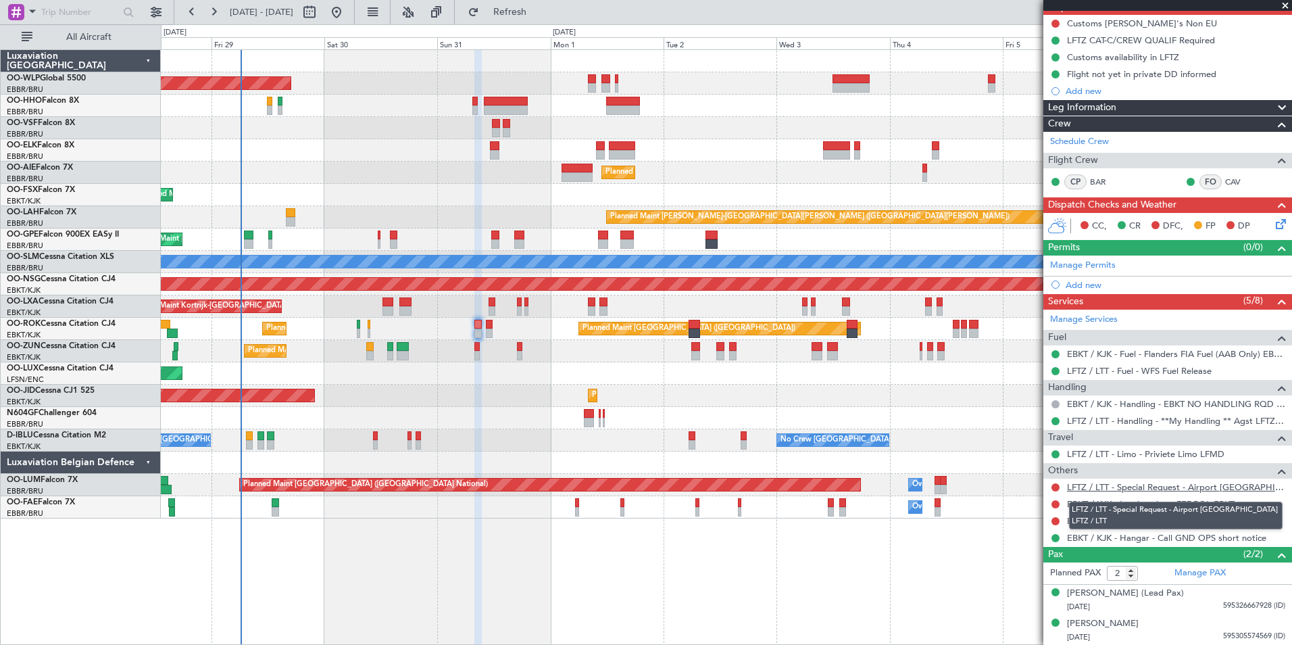
click at [1159, 491] on link "LFTZ / LTT - Special Request - Airport [GEOGRAPHIC_DATA] LFTZ / LTT" at bounding box center [1176, 486] width 218 height 11
click at [1057, 485] on button at bounding box center [1055, 487] width 8 height 8
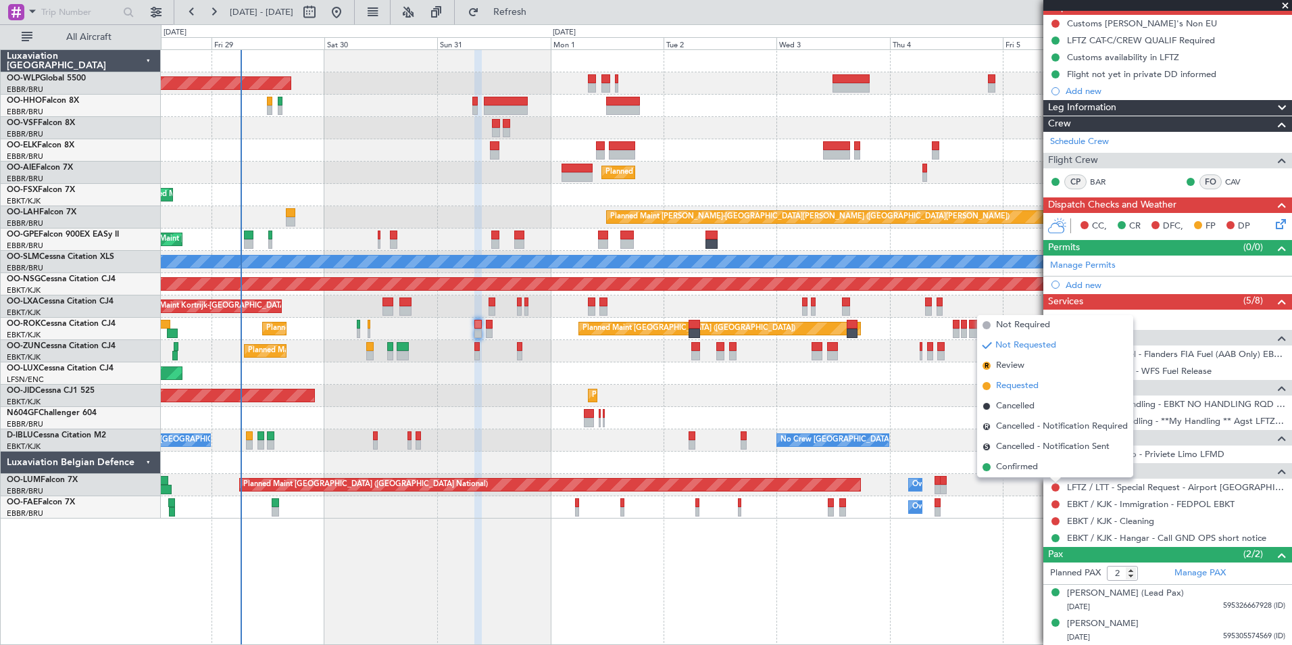
click at [995, 386] on li "Requested" at bounding box center [1055, 386] width 156 height 20
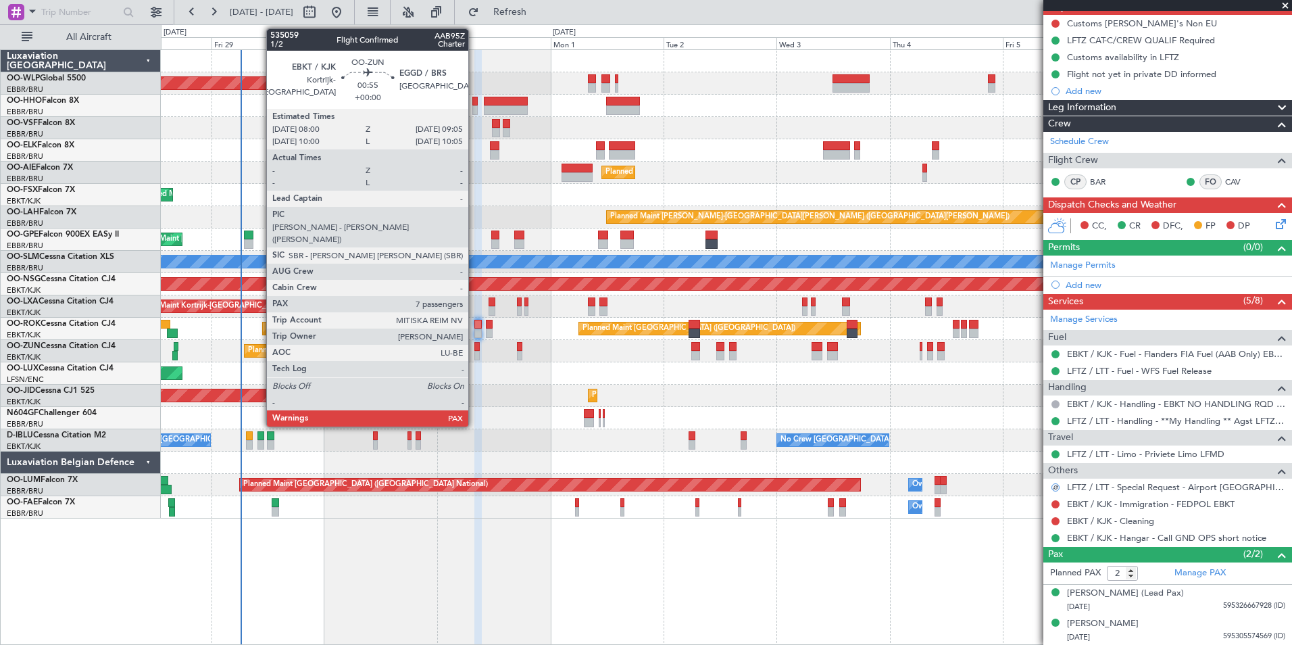
click at [474, 353] on div at bounding box center [476, 355] width 5 height 9
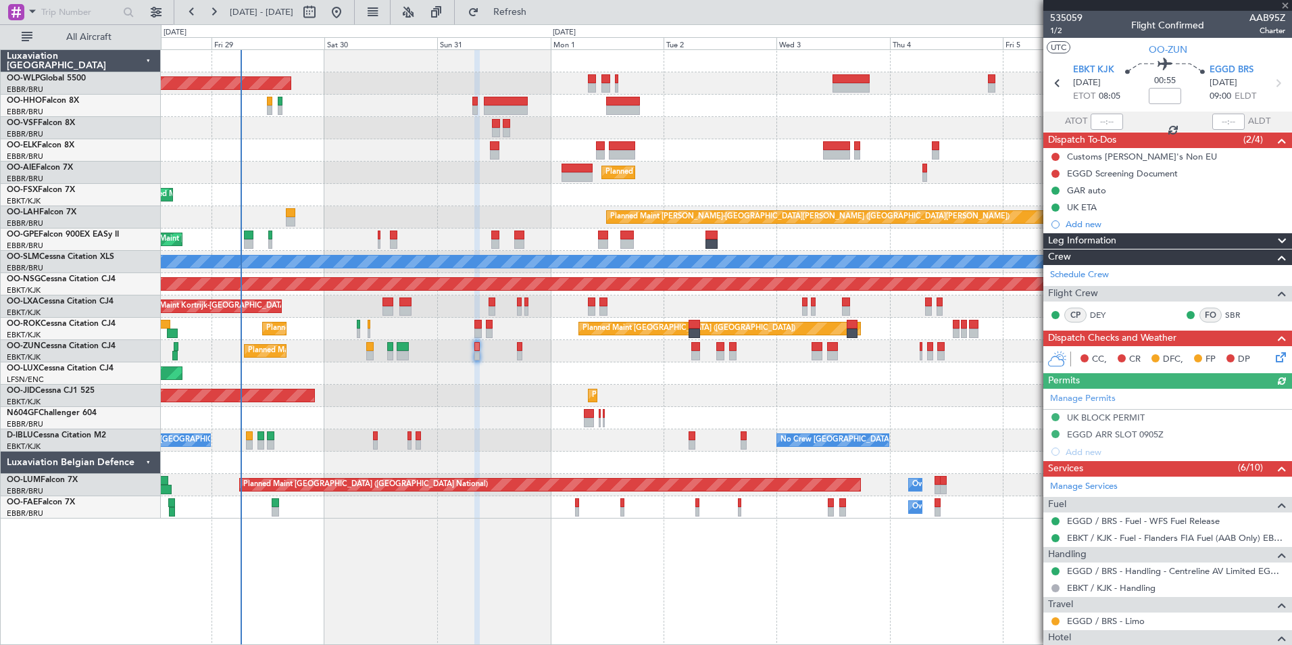
scroll to position [270, 0]
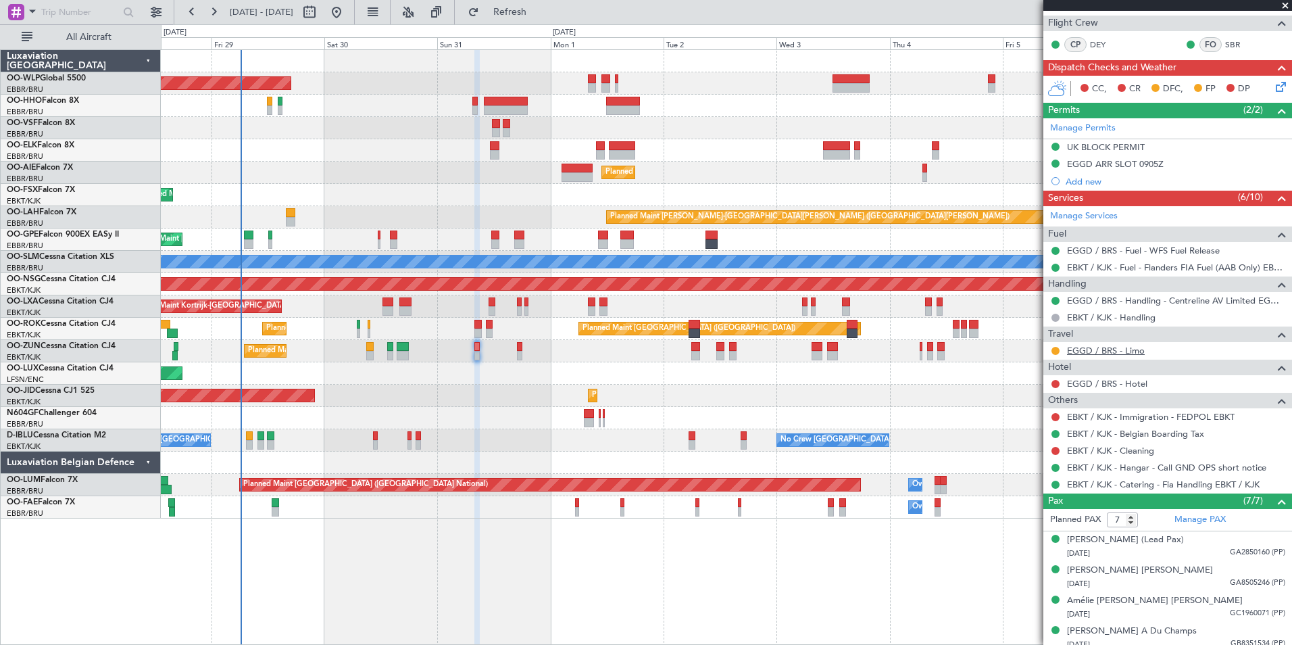
click at [1108, 353] on link "EGGD / BRS - Limo" at bounding box center [1106, 350] width 78 height 11
click at [1097, 352] on link "EGGD / BRS - Limo" at bounding box center [1106, 350] width 78 height 11
click at [538, 11] on span "Refresh" at bounding box center [510, 11] width 57 height 9
click at [1059, 348] on div at bounding box center [1055, 350] width 11 height 11
click at [1053, 350] on button at bounding box center [1055, 351] width 8 height 8
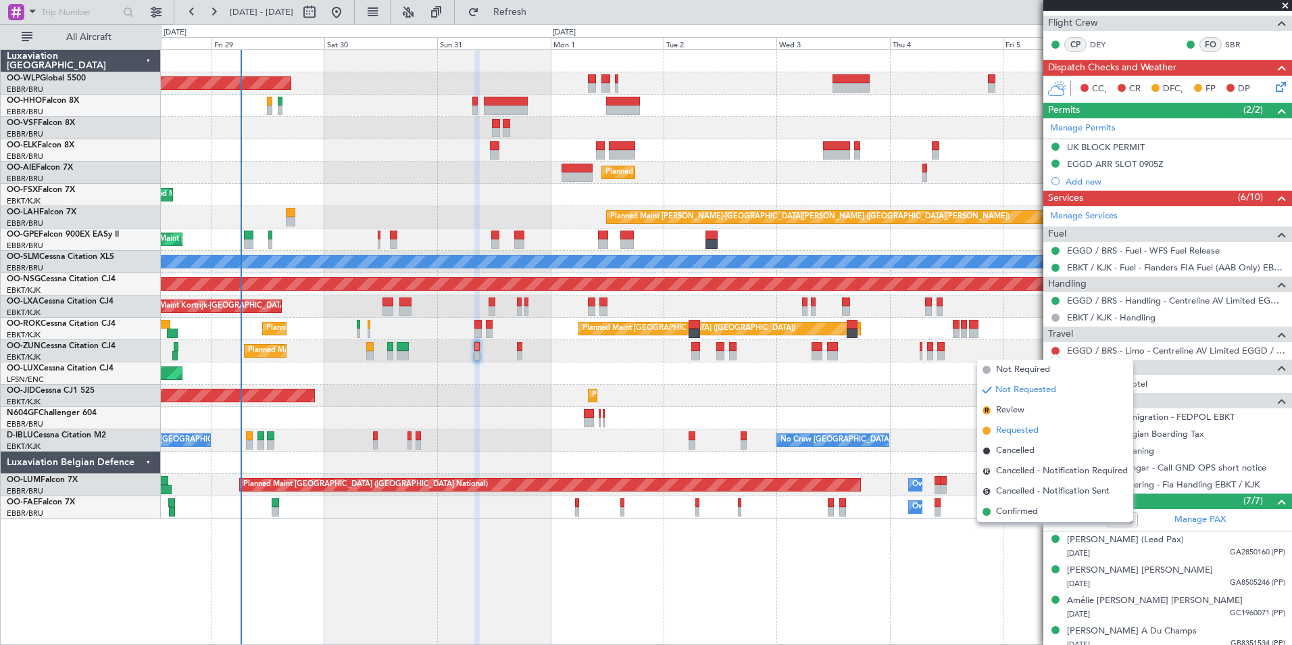
click at [1024, 428] on span "Requested" at bounding box center [1017, 431] width 43 height 14
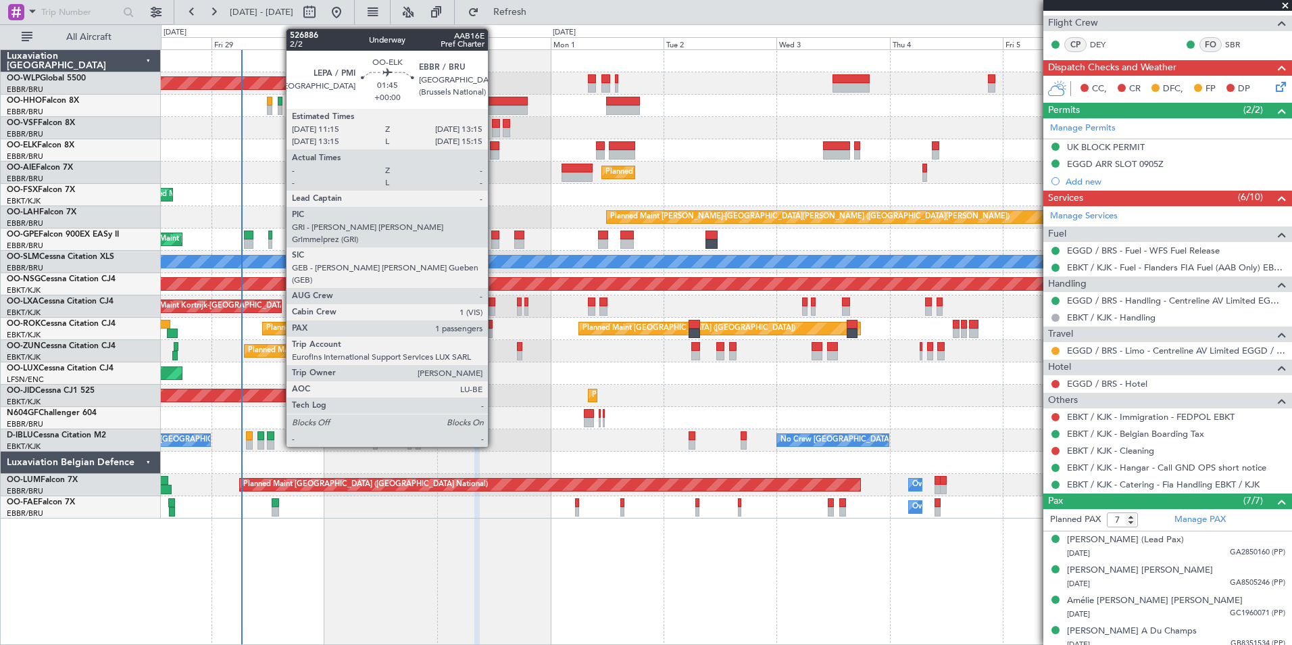
click at [494, 151] on div at bounding box center [494, 154] width 9 height 9
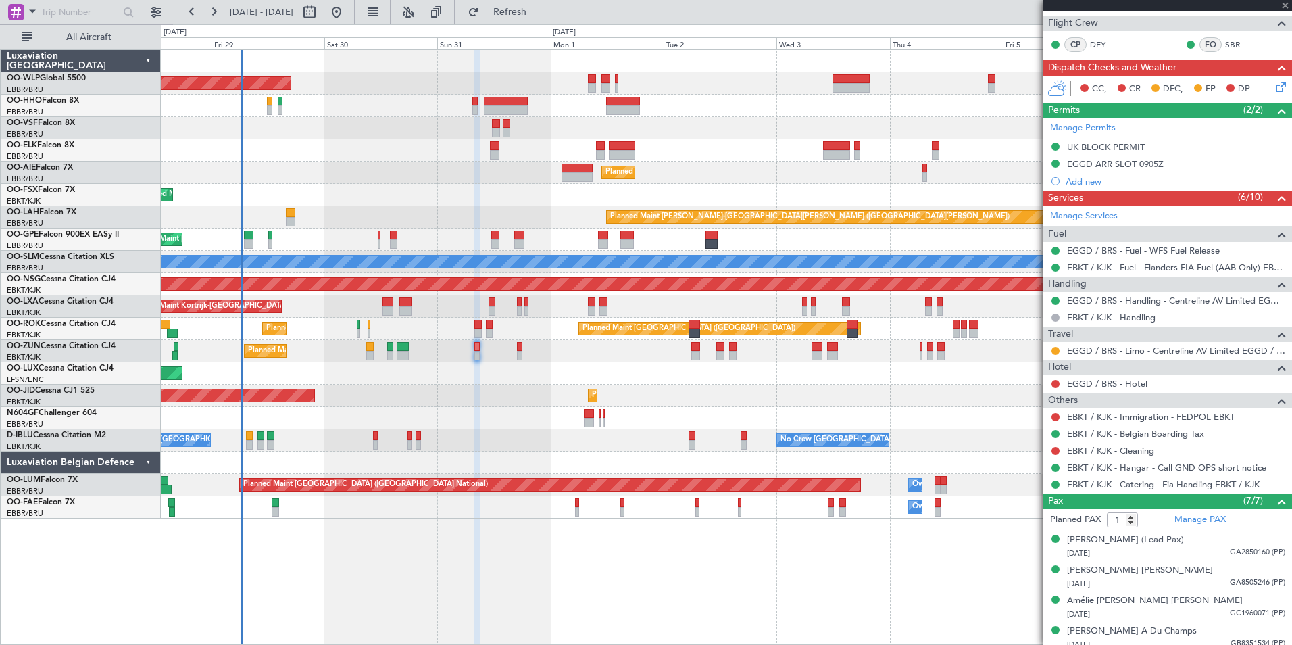
scroll to position [0, 0]
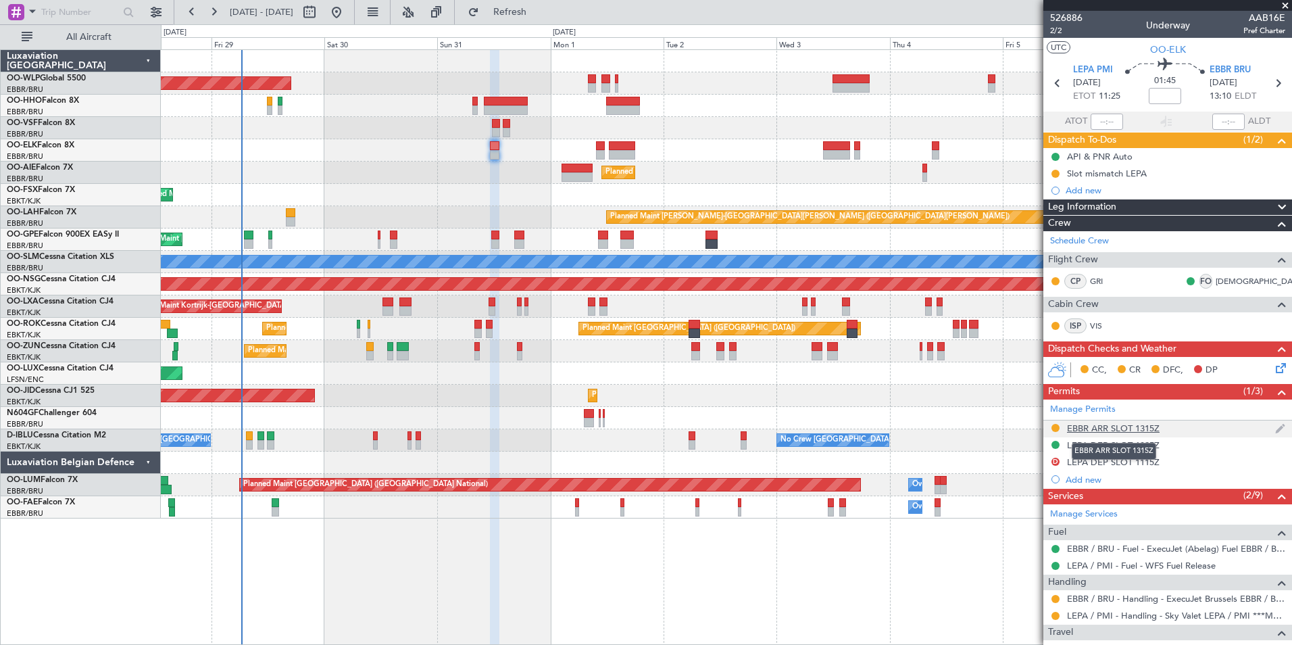
click at [1092, 429] on div "EBBR ARR SLOT 1315Z" at bounding box center [1113, 427] width 93 height 11
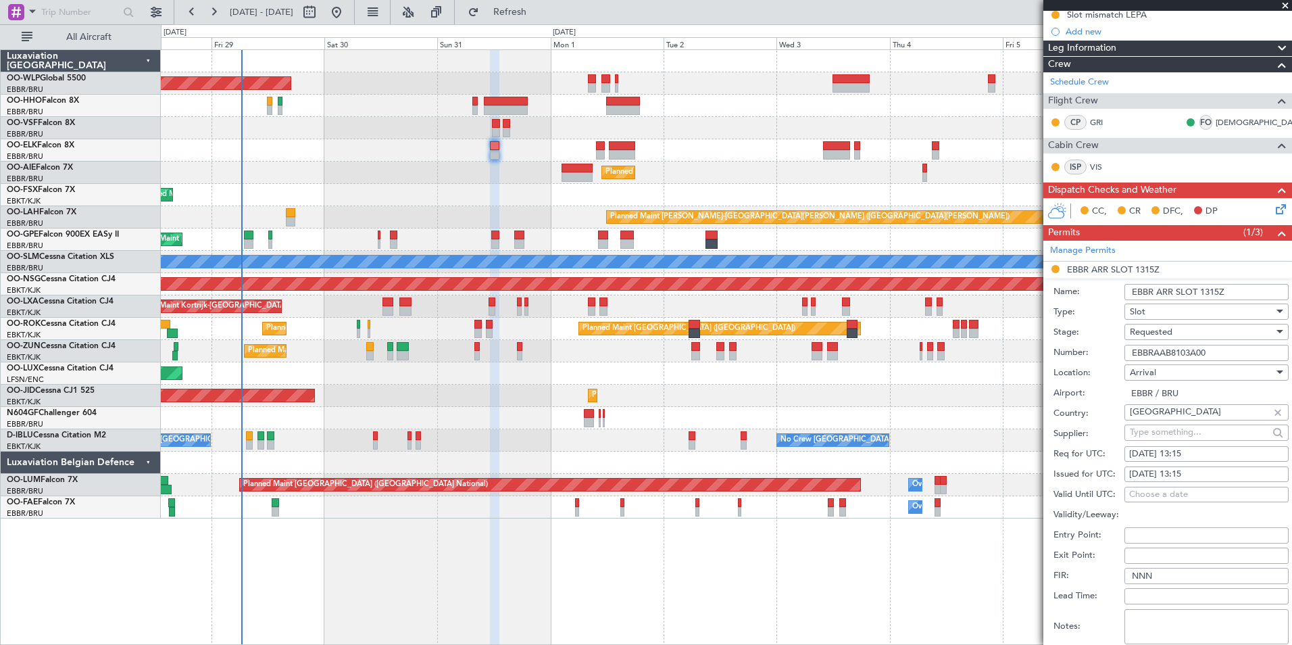
scroll to position [203, 0]
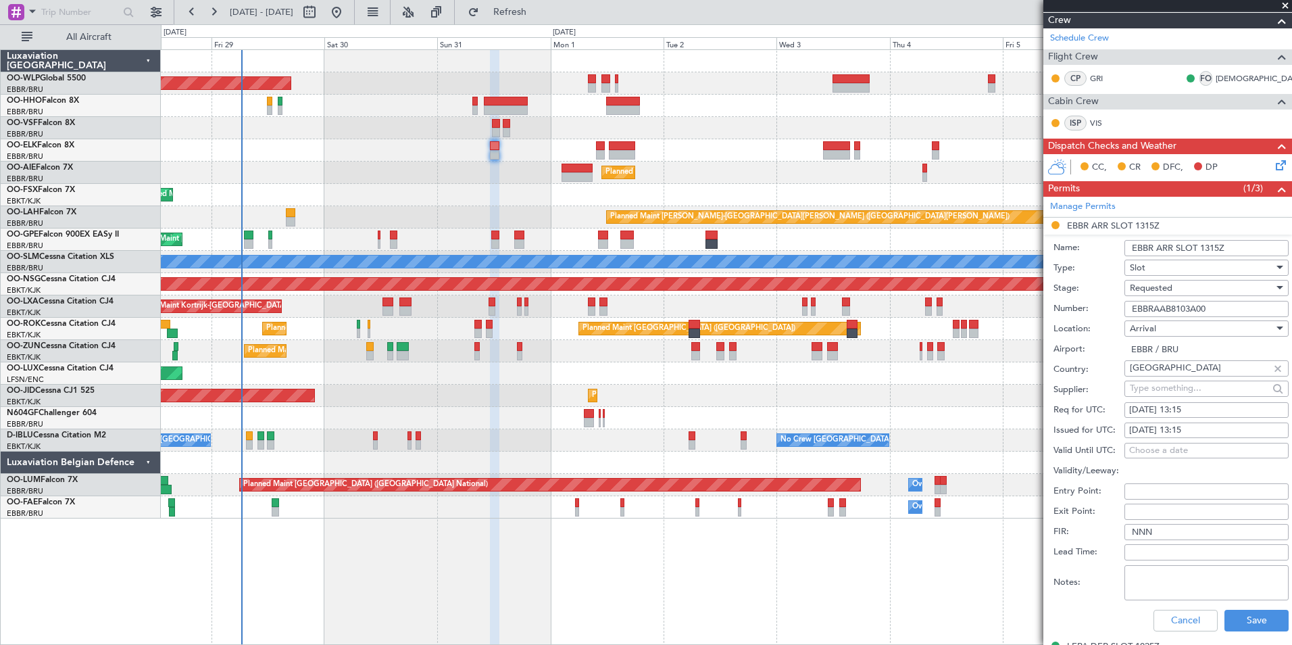
click at [1146, 284] on span "Requested" at bounding box center [1151, 288] width 43 height 12
click at [1157, 388] on span "Received OK" at bounding box center [1201, 390] width 142 height 20
click at [1243, 615] on button "Save" at bounding box center [1256, 620] width 64 height 22
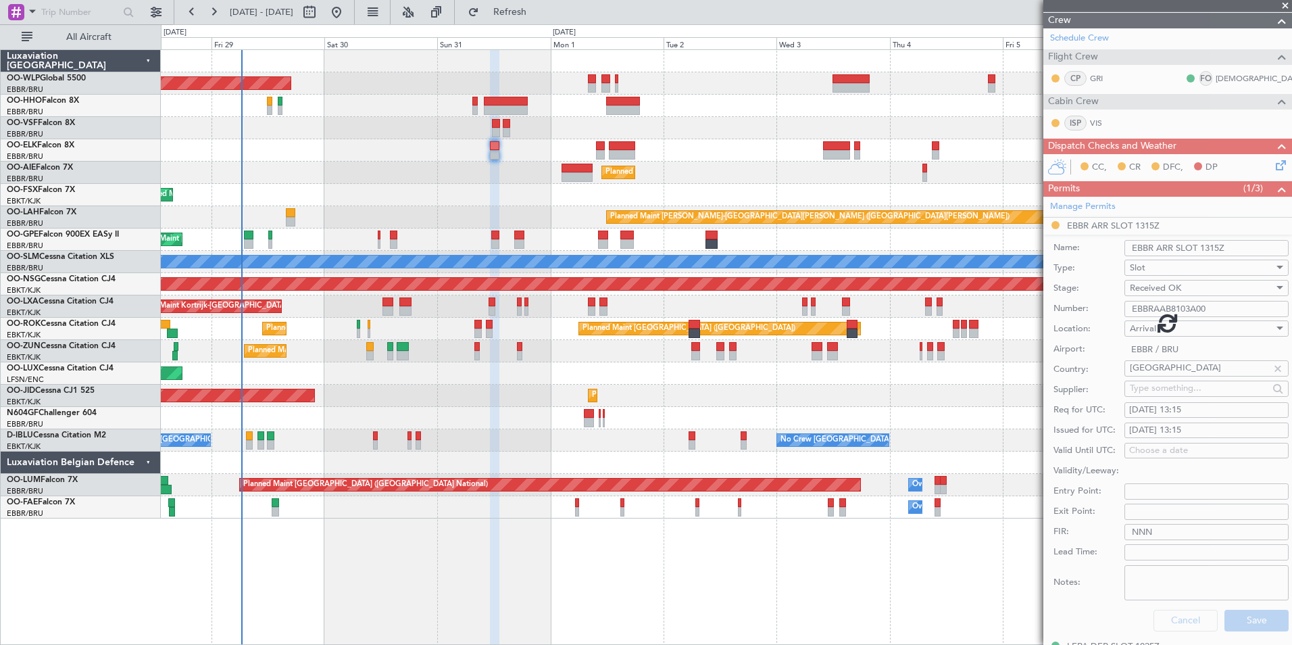
scroll to position [181, 0]
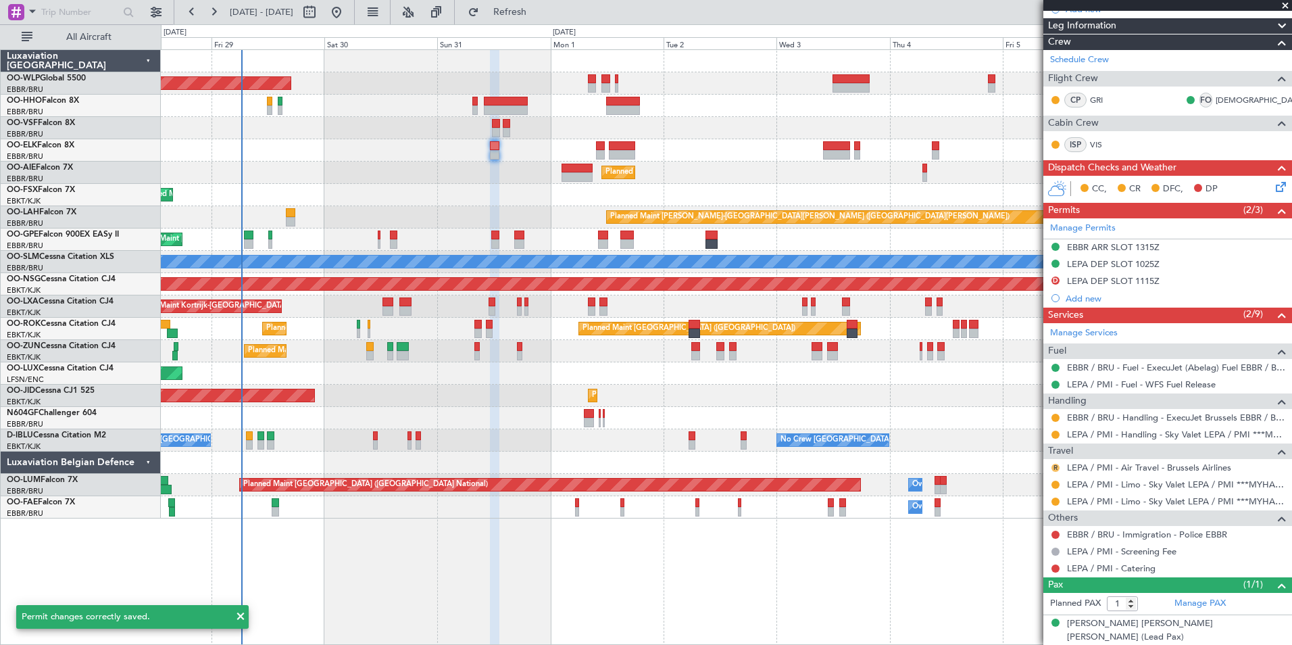
click at [1053, 467] on button "R" at bounding box center [1055, 468] width 8 height 8
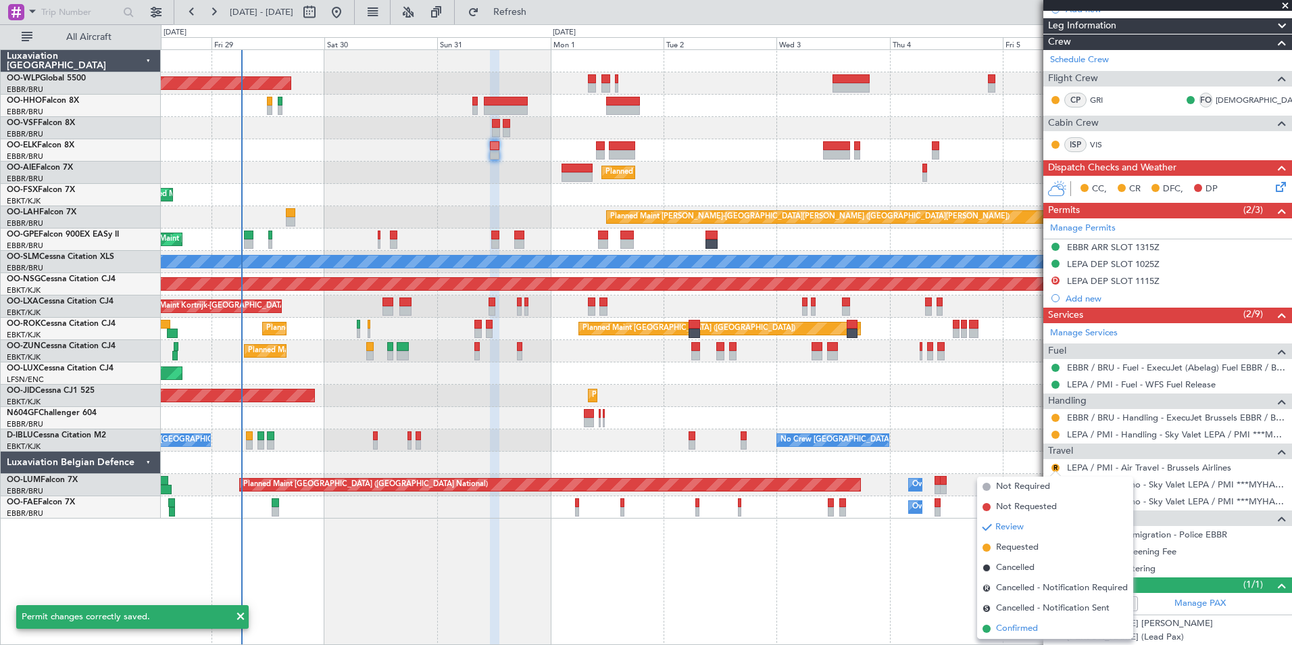
click at [1024, 628] on span "Confirmed" at bounding box center [1017, 629] width 42 height 14
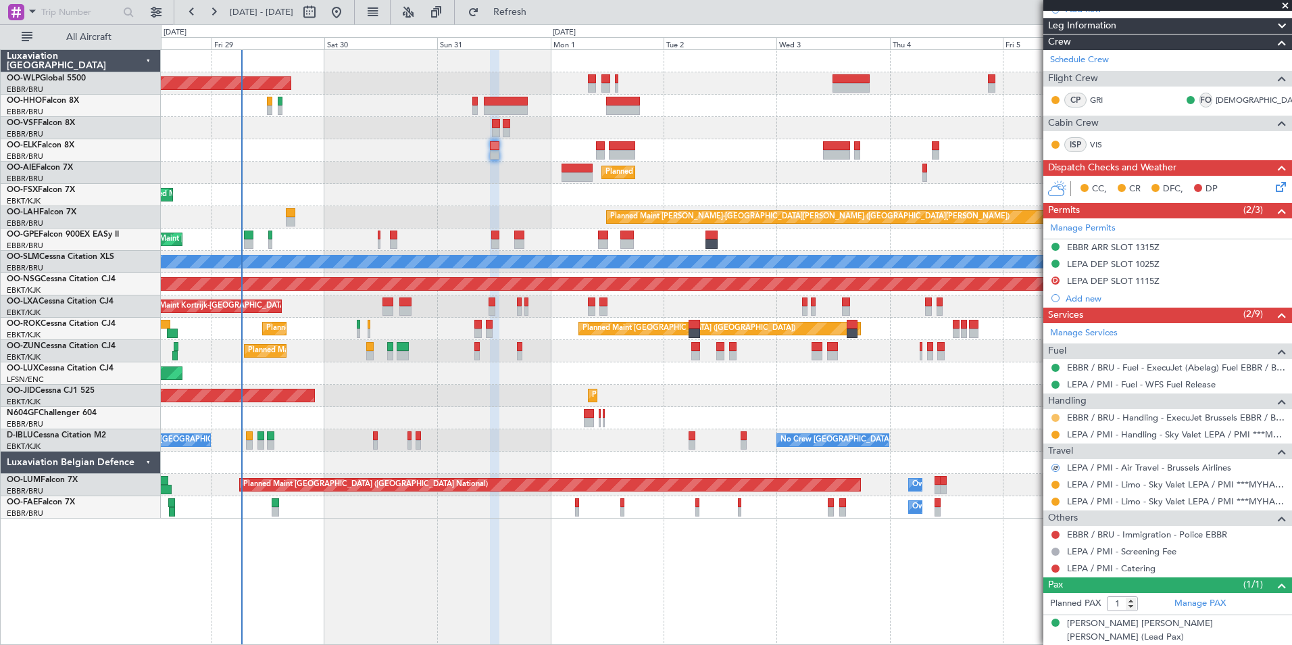
click at [1055, 416] on button at bounding box center [1055, 418] width 8 height 8
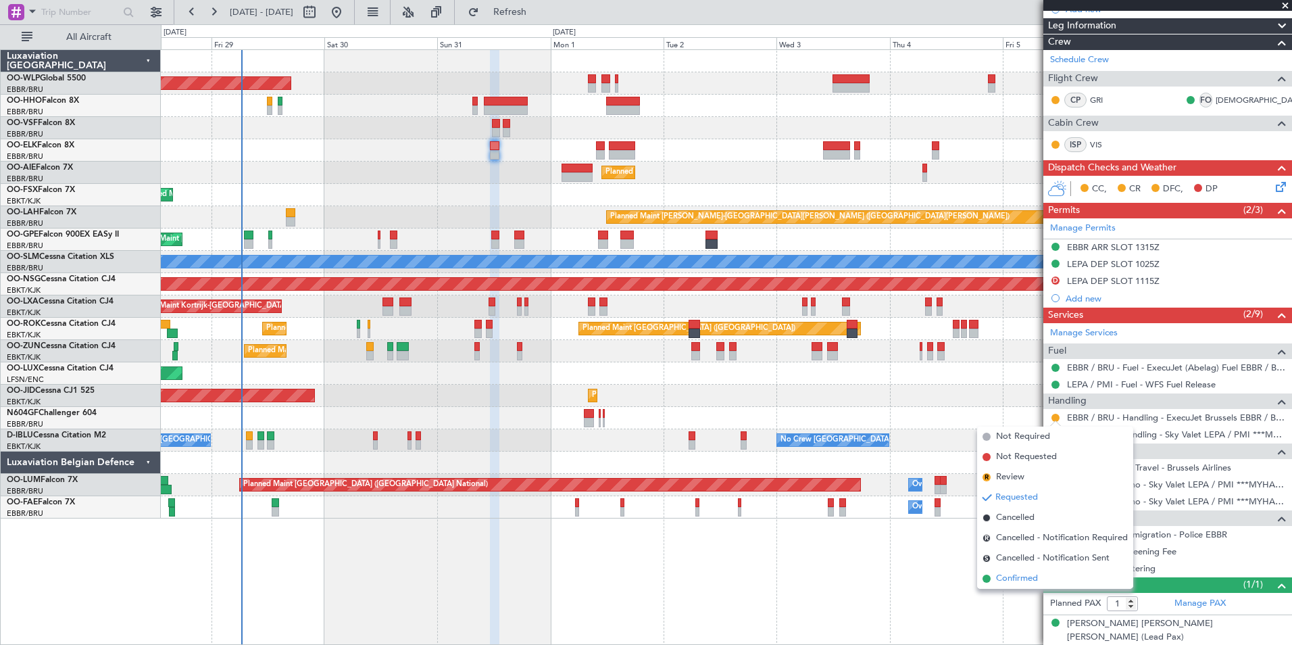
click at [1026, 578] on span "Confirmed" at bounding box center [1017, 579] width 42 height 14
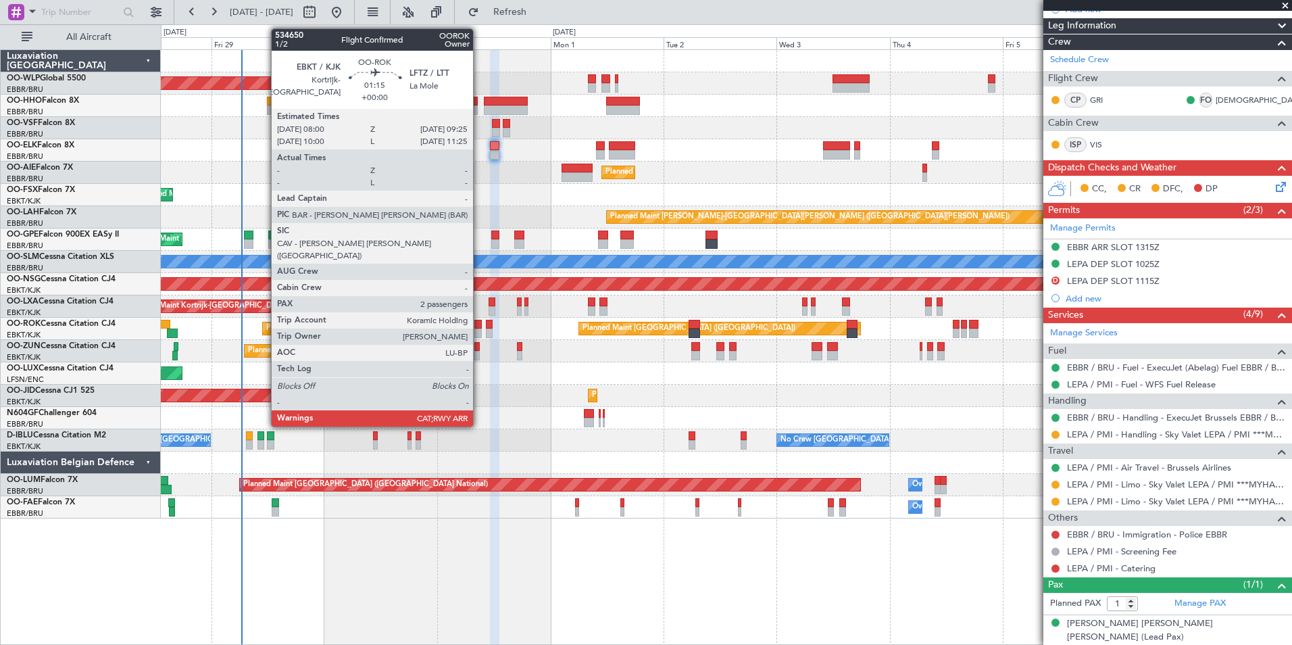
click at [479, 332] on div at bounding box center [477, 332] width 7 height 9
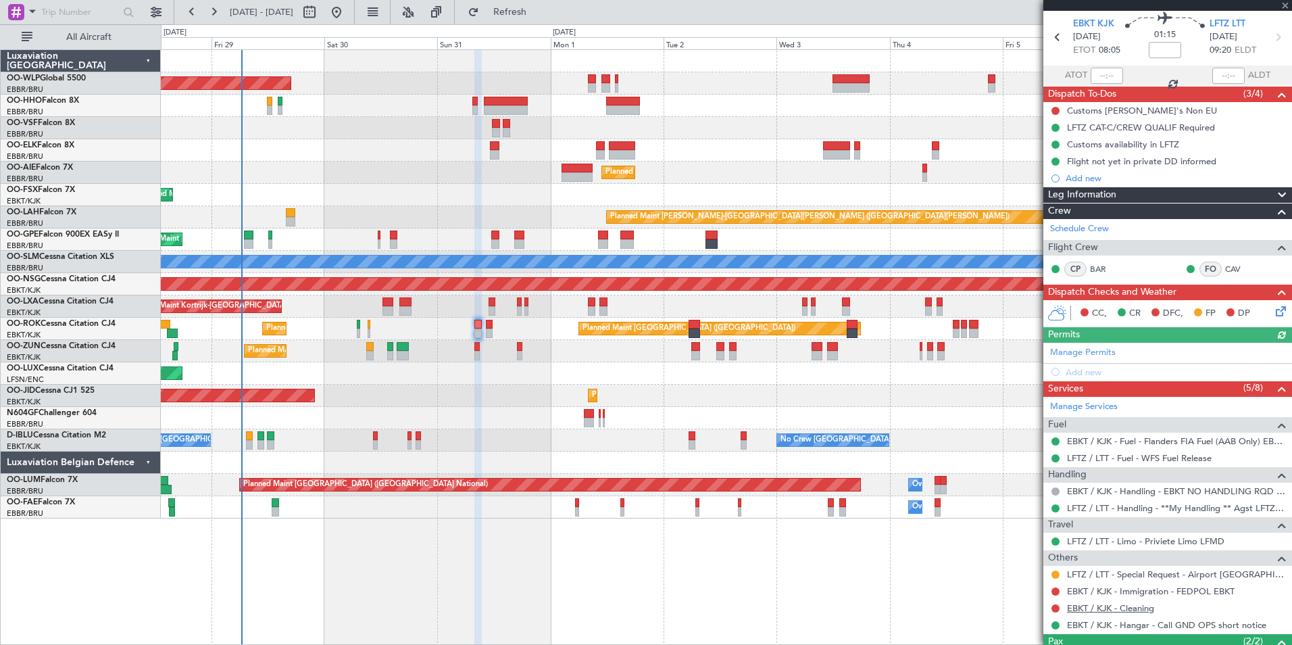
scroll to position [68, 0]
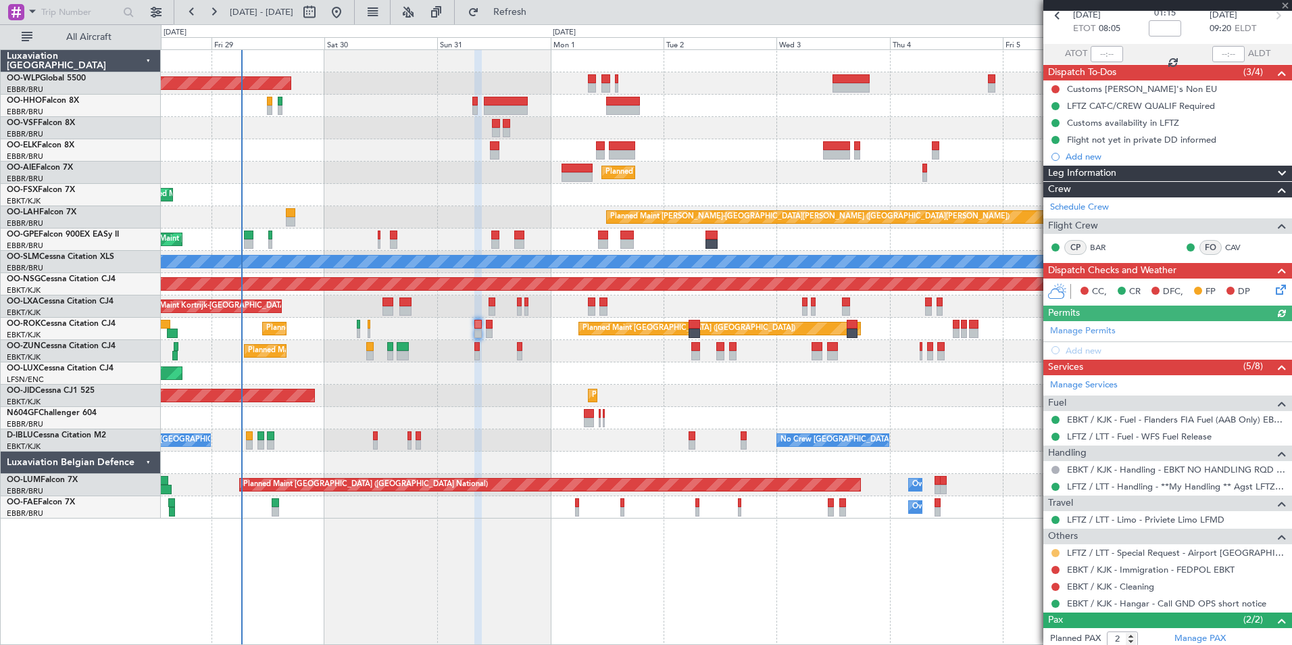
click at [1056, 553] on button at bounding box center [1055, 553] width 8 height 8
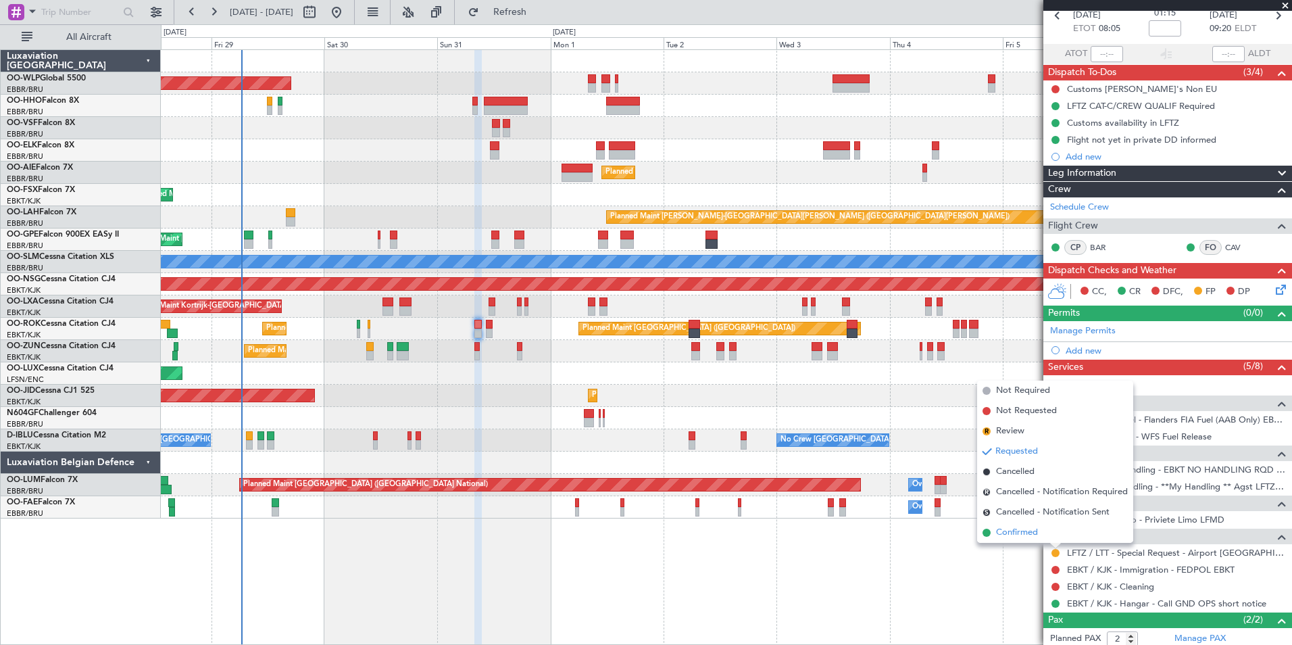
click at [1024, 534] on span "Confirmed" at bounding box center [1017, 533] width 42 height 14
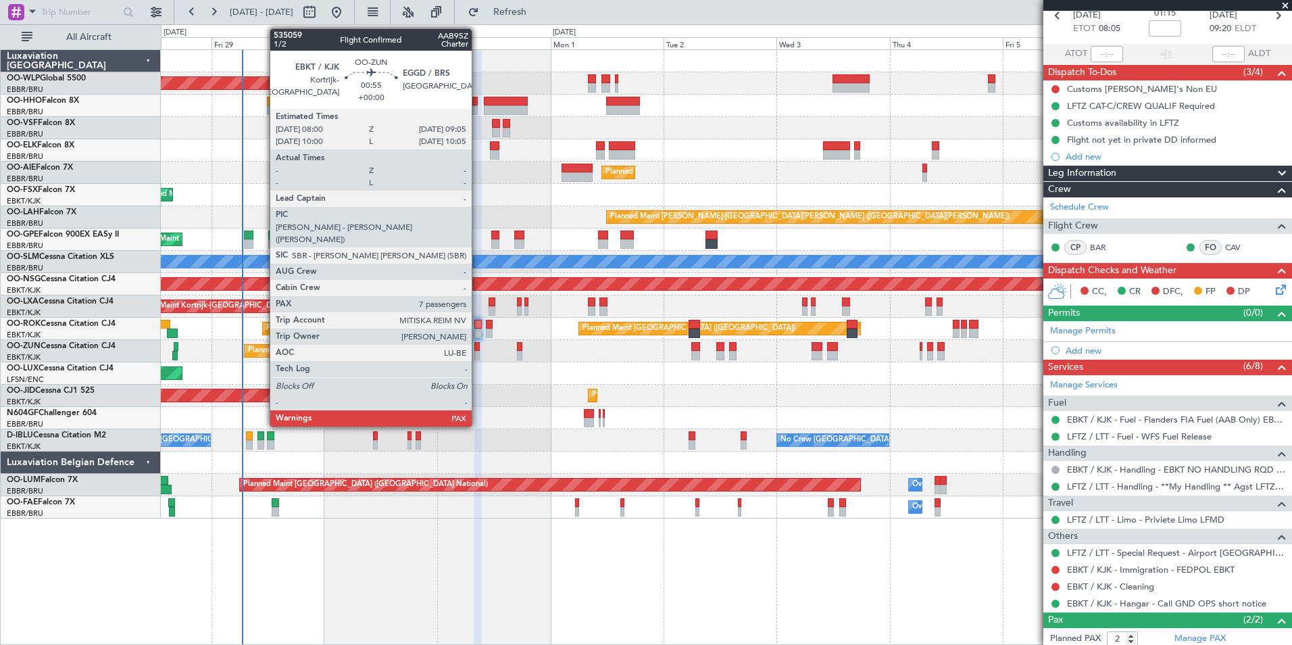
click at [478, 355] on div at bounding box center [476, 355] width 5 height 9
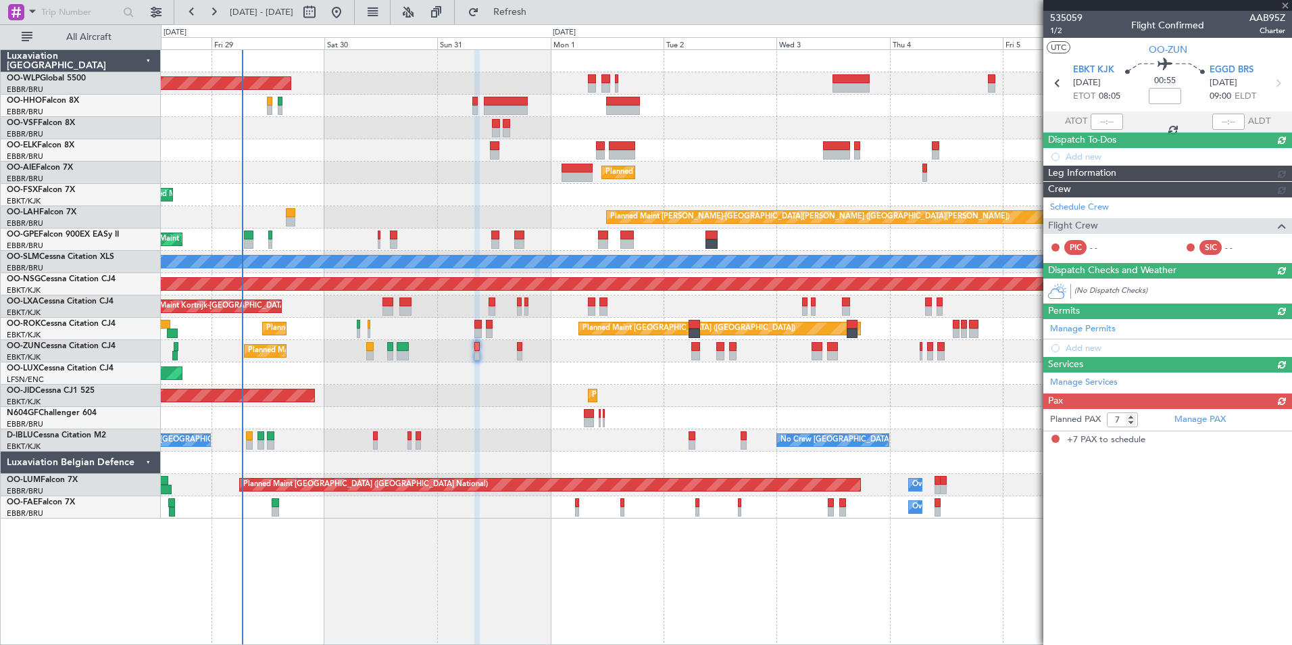
scroll to position [0, 0]
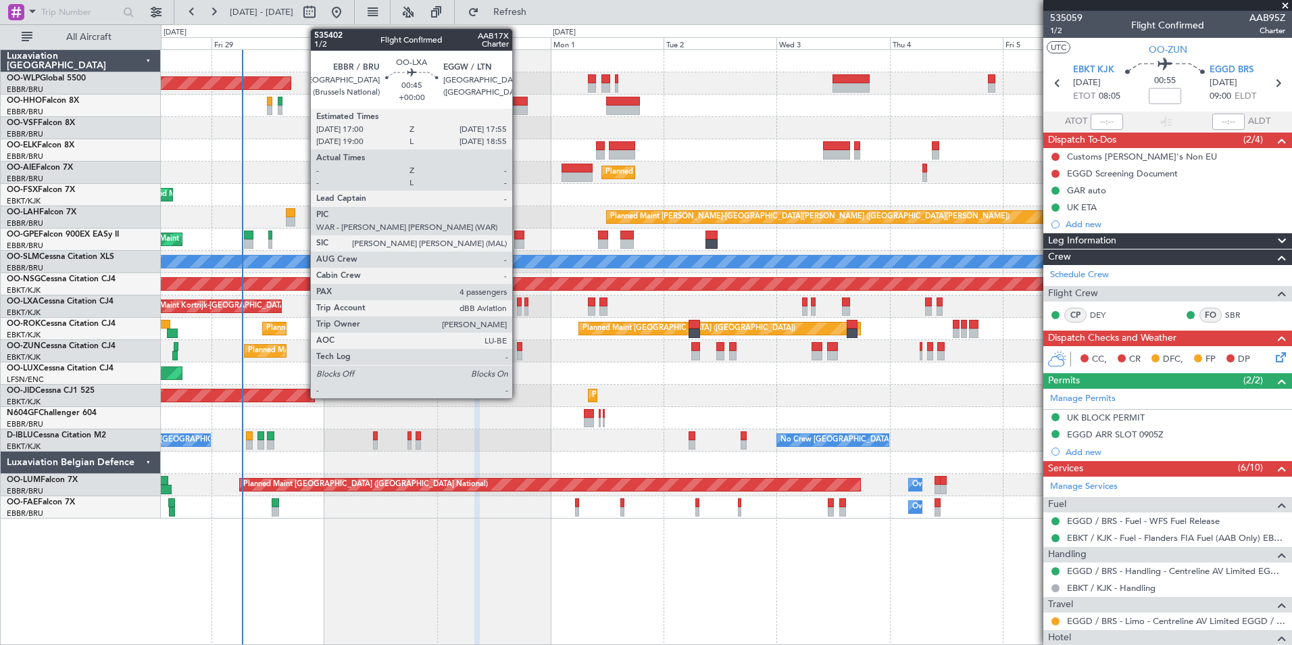
click at [518, 311] on div at bounding box center [519, 310] width 5 height 9
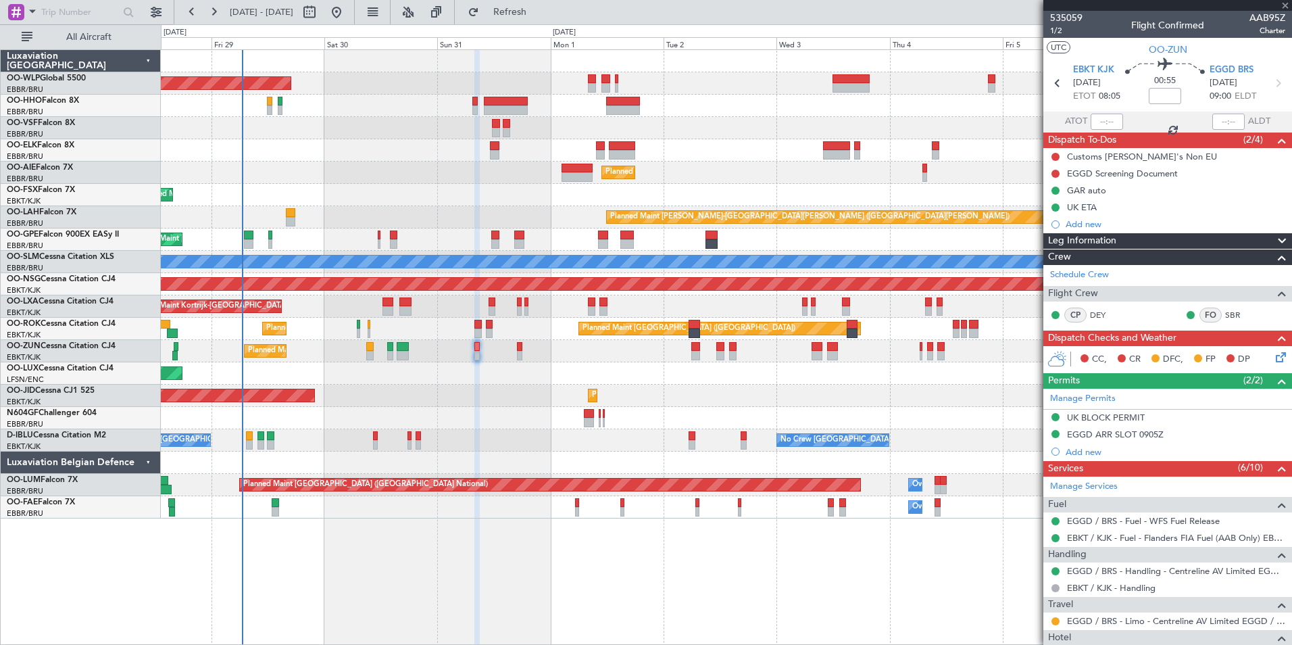
type input "4"
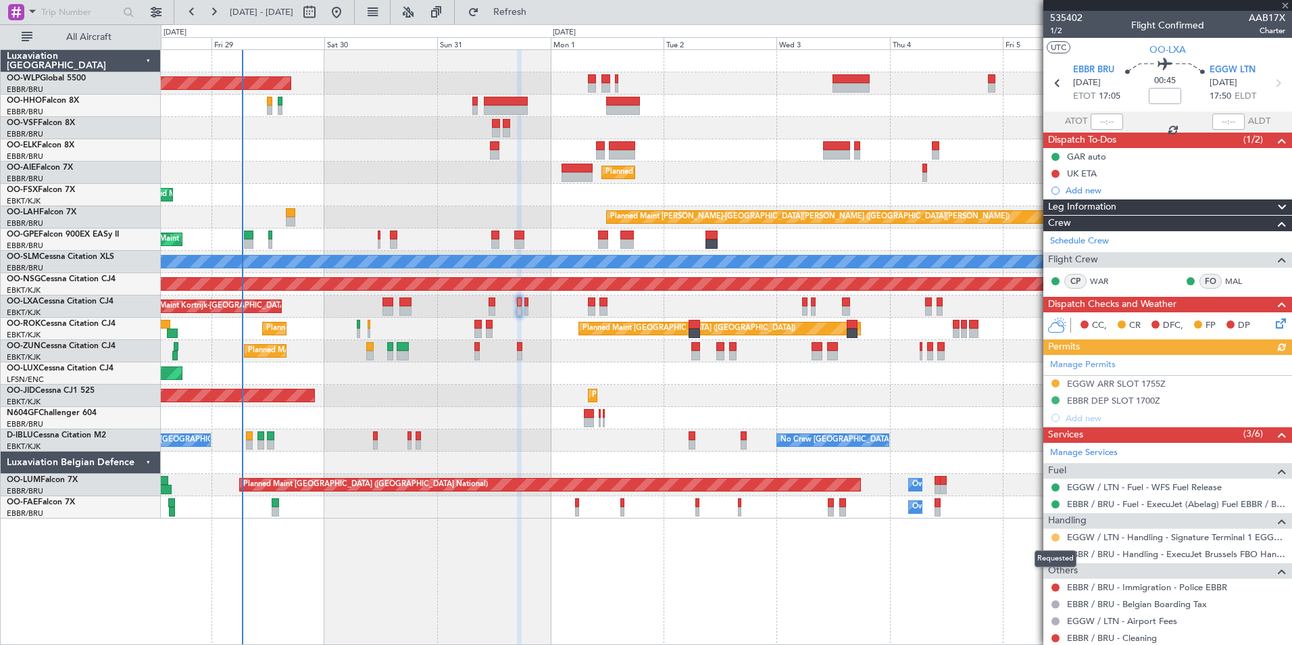
click at [1055, 537] on button at bounding box center [1055, 537] width 8 height 8
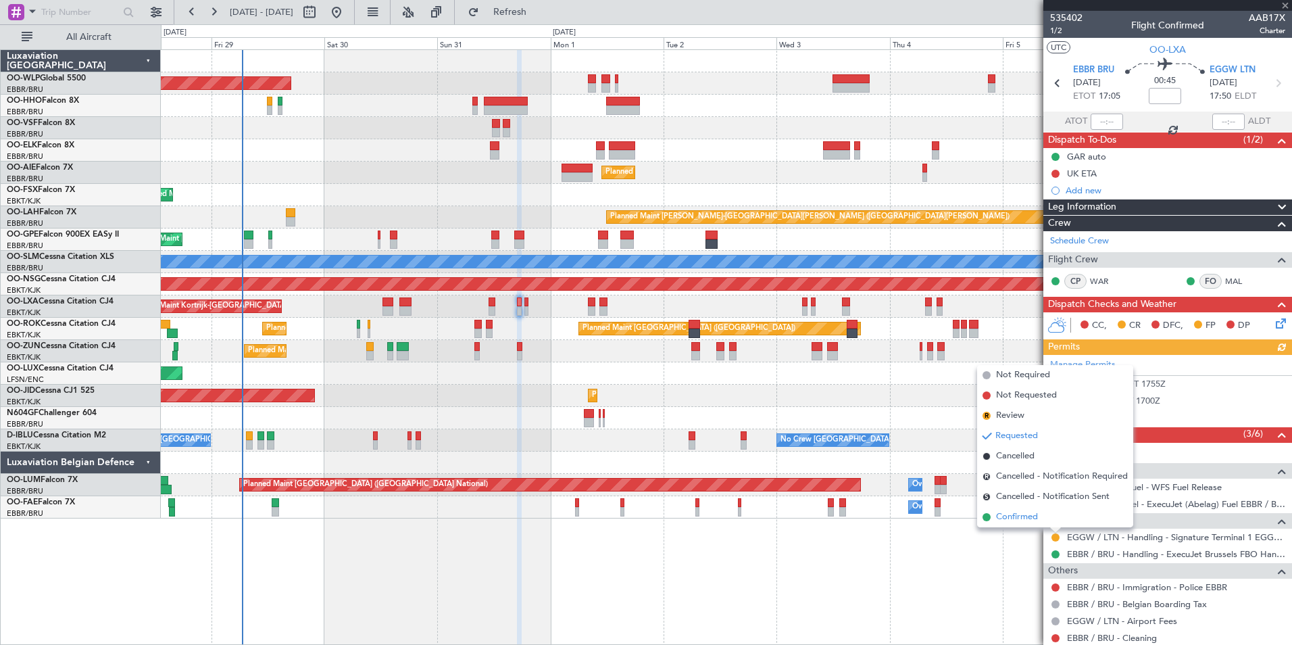
click at [1011, 516] on span "Confirmed" at bounding box center [1017, 517] width 42 height 14
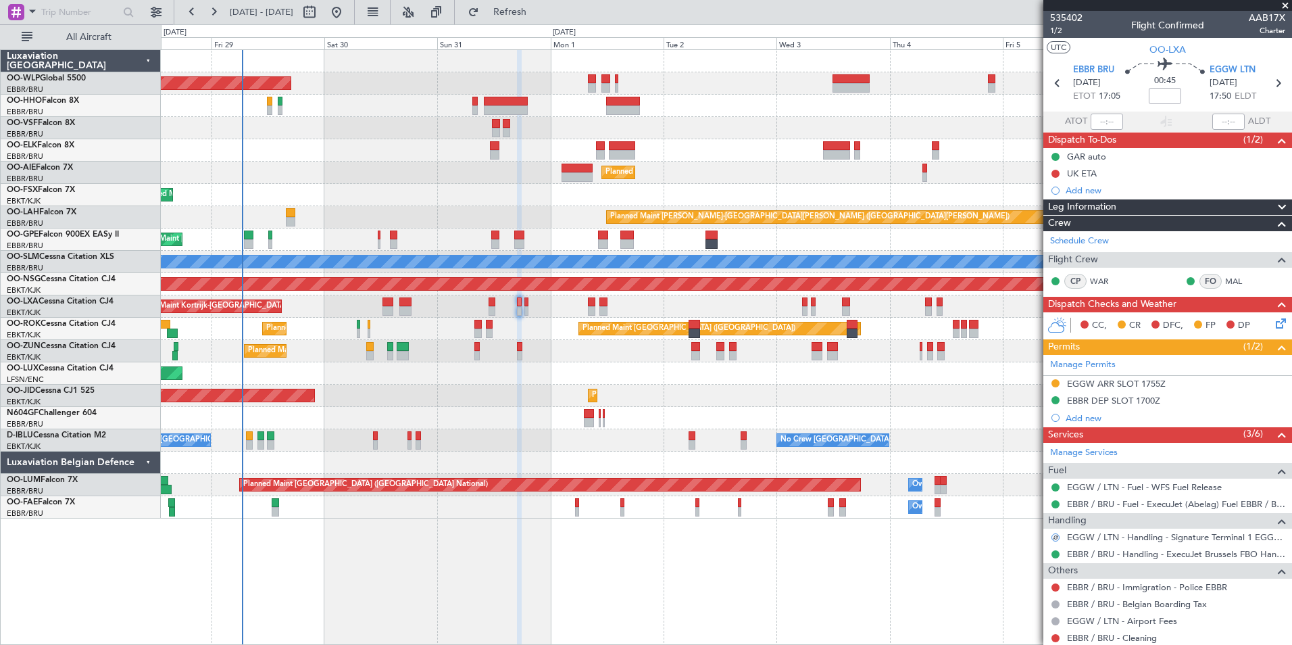
click at [1084, 383] on div "EGGW ARR SLOT 1755Z" at bounding box center [1116, 383] width 99 height 11
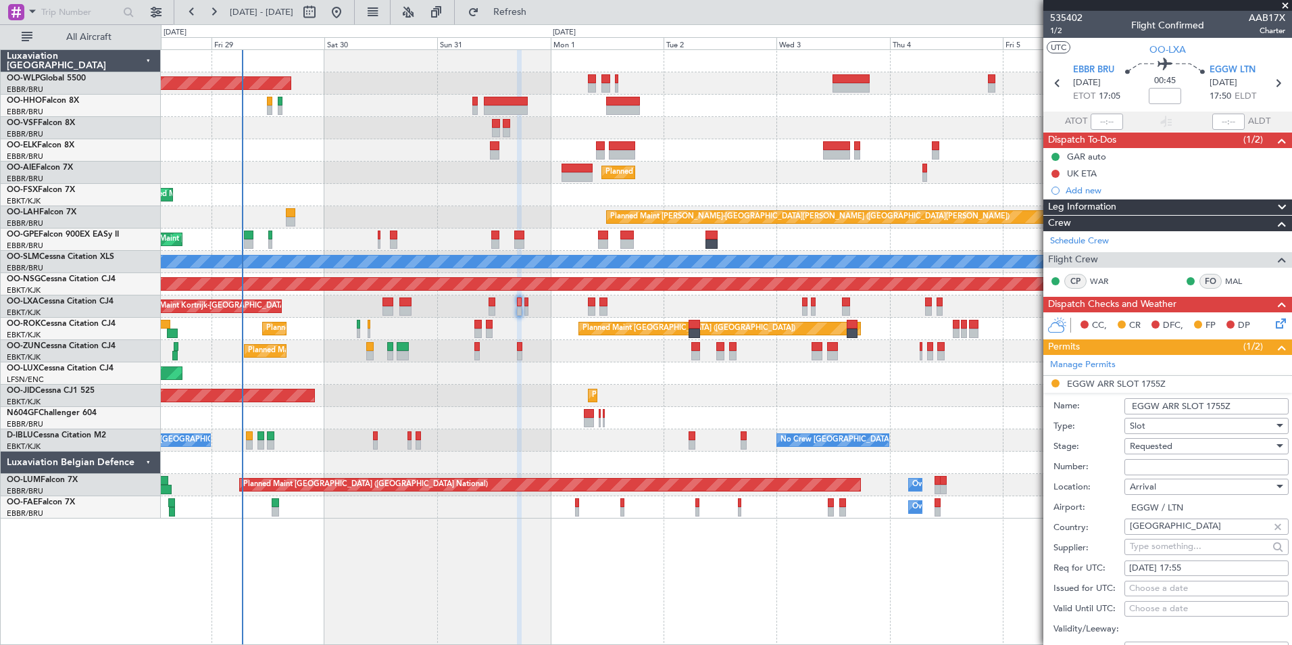
click at [1139, 462] on input "Number:" at bounding box center [1206, 467] width 164 height 16
type input "7460"
click at [1161, 443] on span "Requested" at bounding box center [1151, 446] width 43 height 12
click at [1166, 536] on span "Received OK" at bounding box center [1201, 532] width 142 height 20
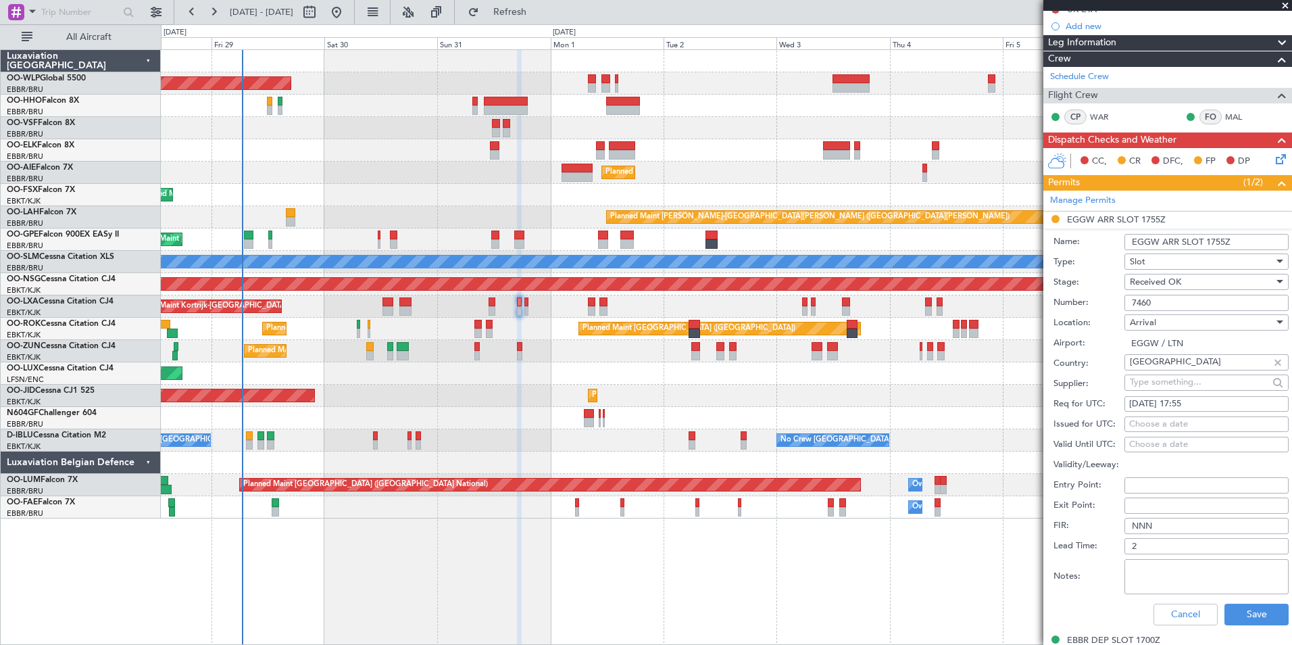
scroll to position [270, 0]
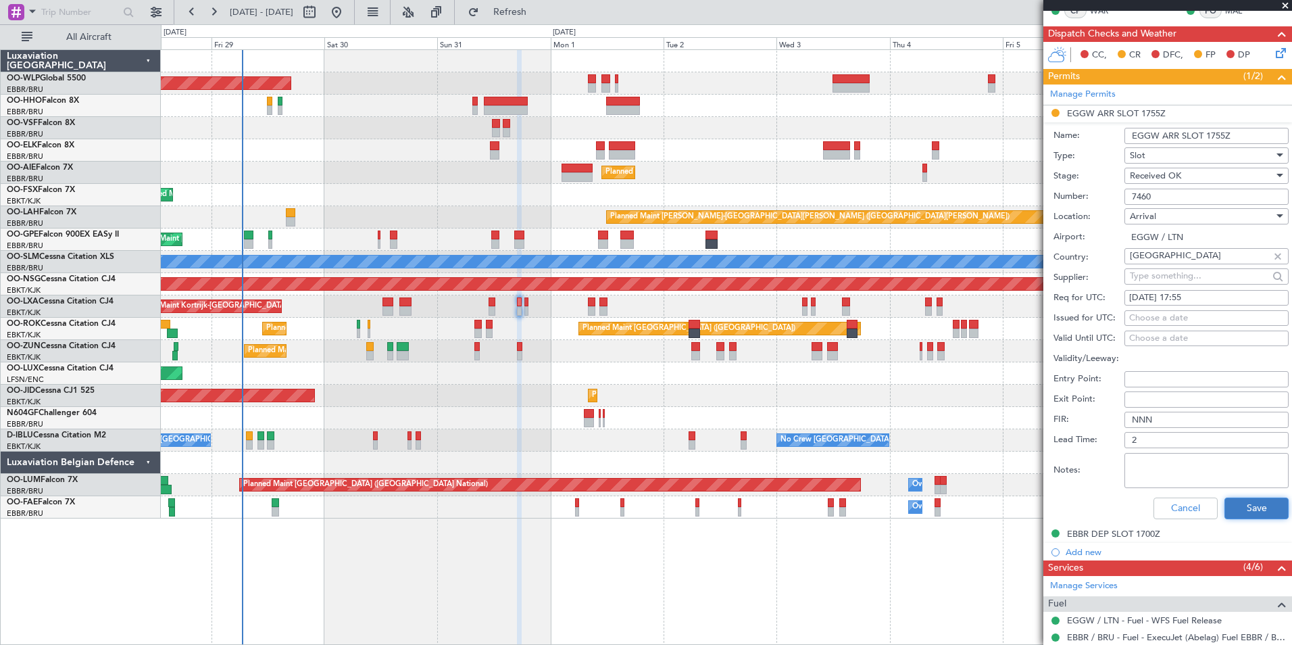
click at [1237, 501] on button "Save" at bounding box center [1256, 508] width 64 height 22
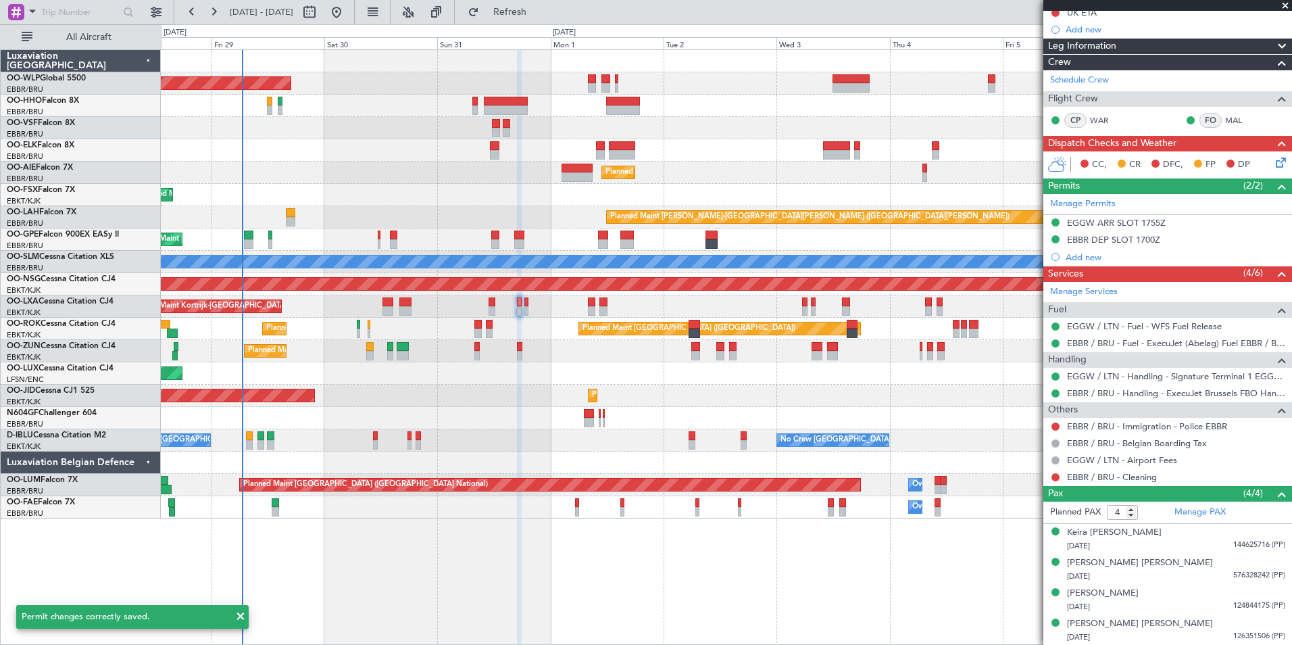
scroll to position [26, 0]
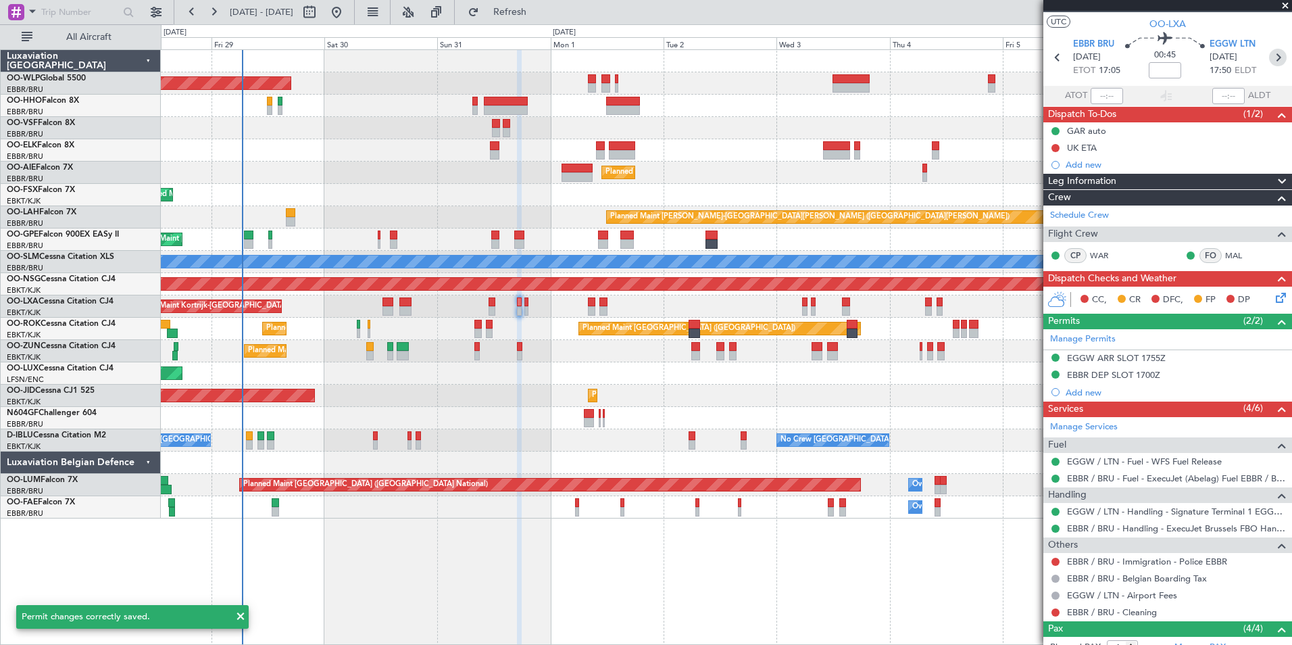
click at [1270, 63] on icon at bounding box center [1278, 58] width 18 height 18
type input "0"
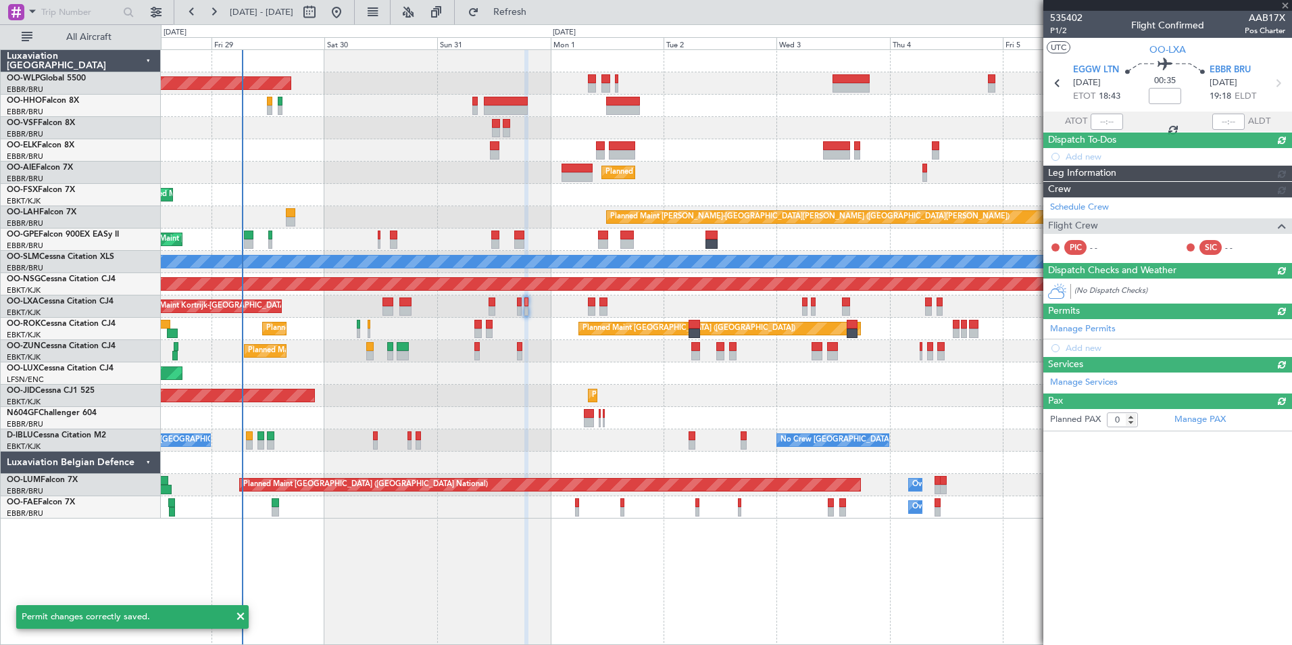
scroll to position [0, 0]
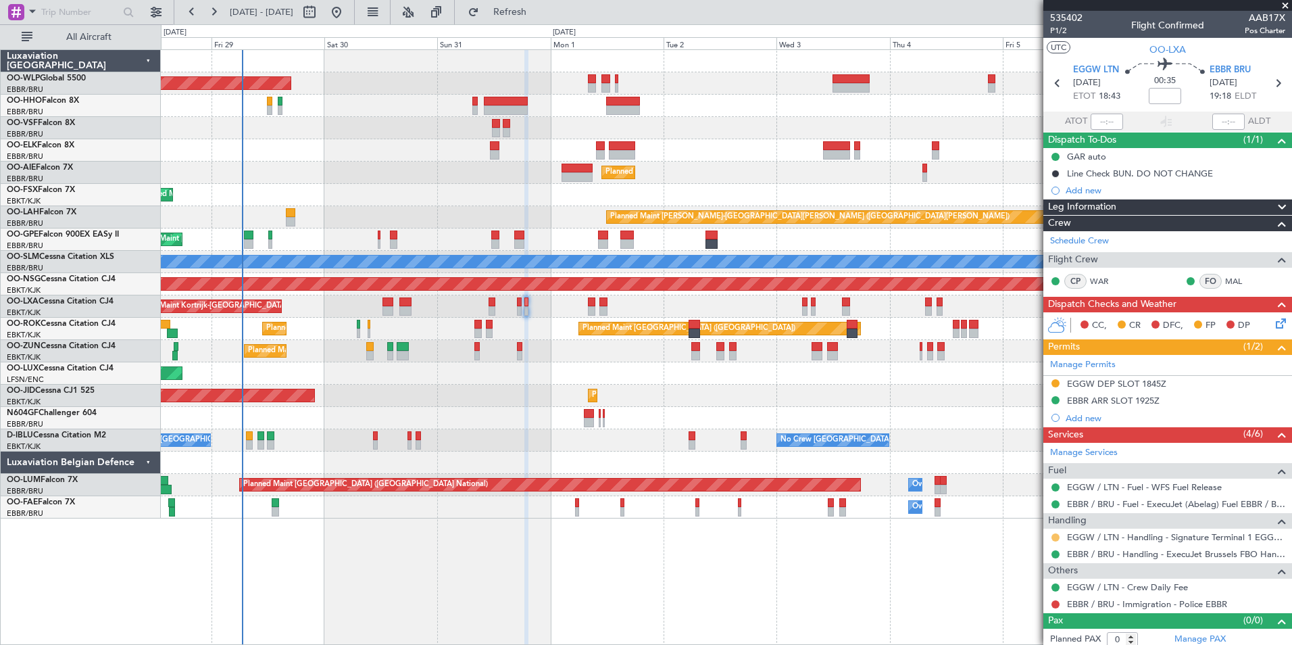
click at [1055, 536] on button at bounding box center [1055, 537] width 8 height 8
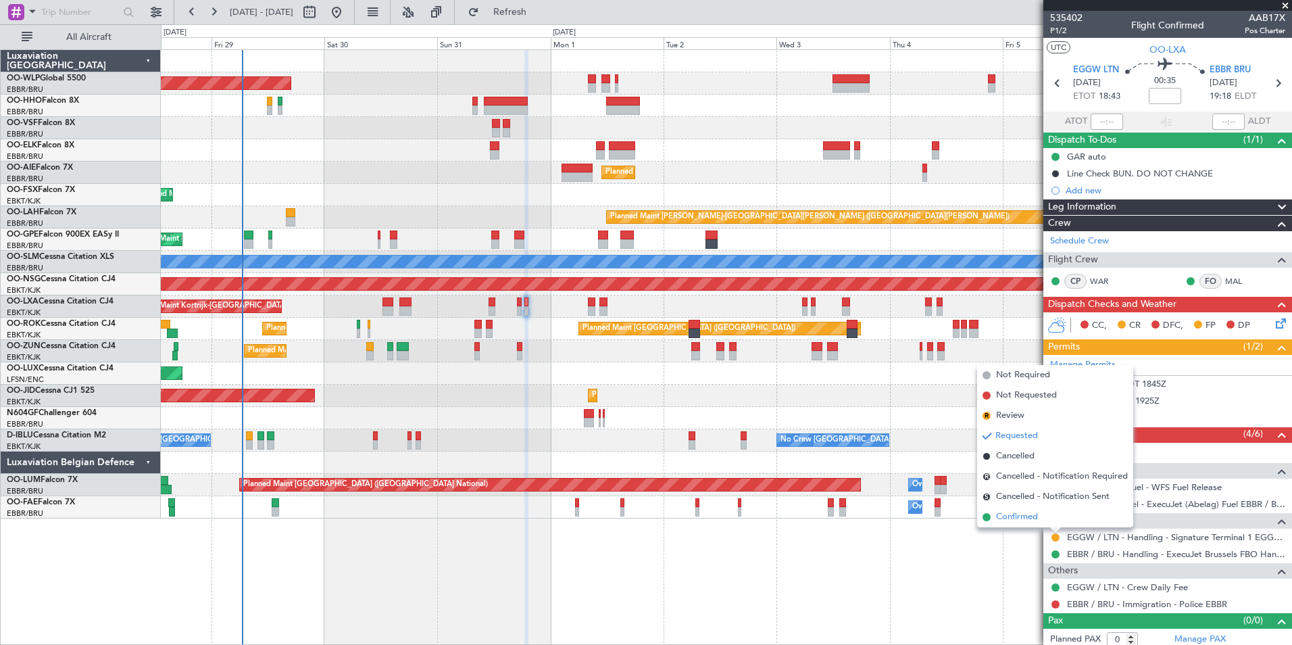
click at [1017, 516] on span "Confirmed" at bounding box center [1017, 517] width 42 height 14
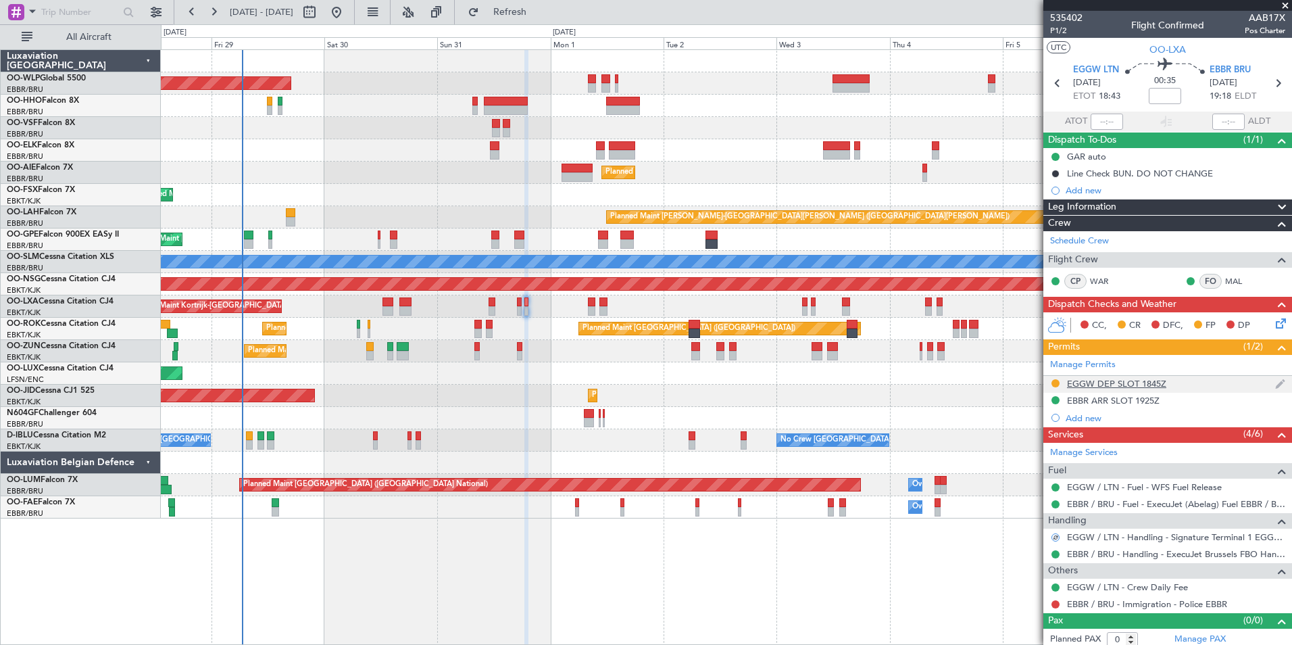
click at [1115, 386] on div "EGGW DEP SLOT 1845Z" at bounding box center [1116, 383] width 99 height 11
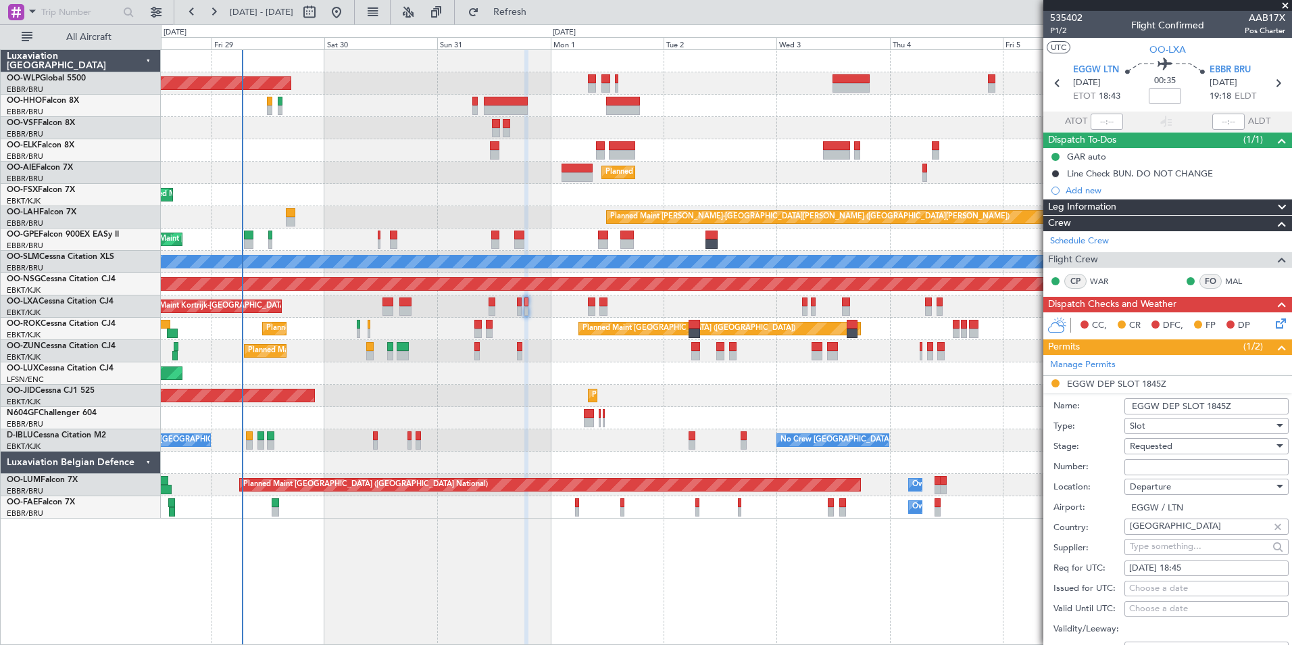
click at [1136, 459] on input "Number:" at bounding box center [1206, 467] width 164 height 16
type input "7461"
click at [1159, 451] on span "Requested" at bounding box center [1151, 446] width 43 height 12
click at [1161, 543] on span "Received OK" at bounding box center [1201, 548] width 142 height 20
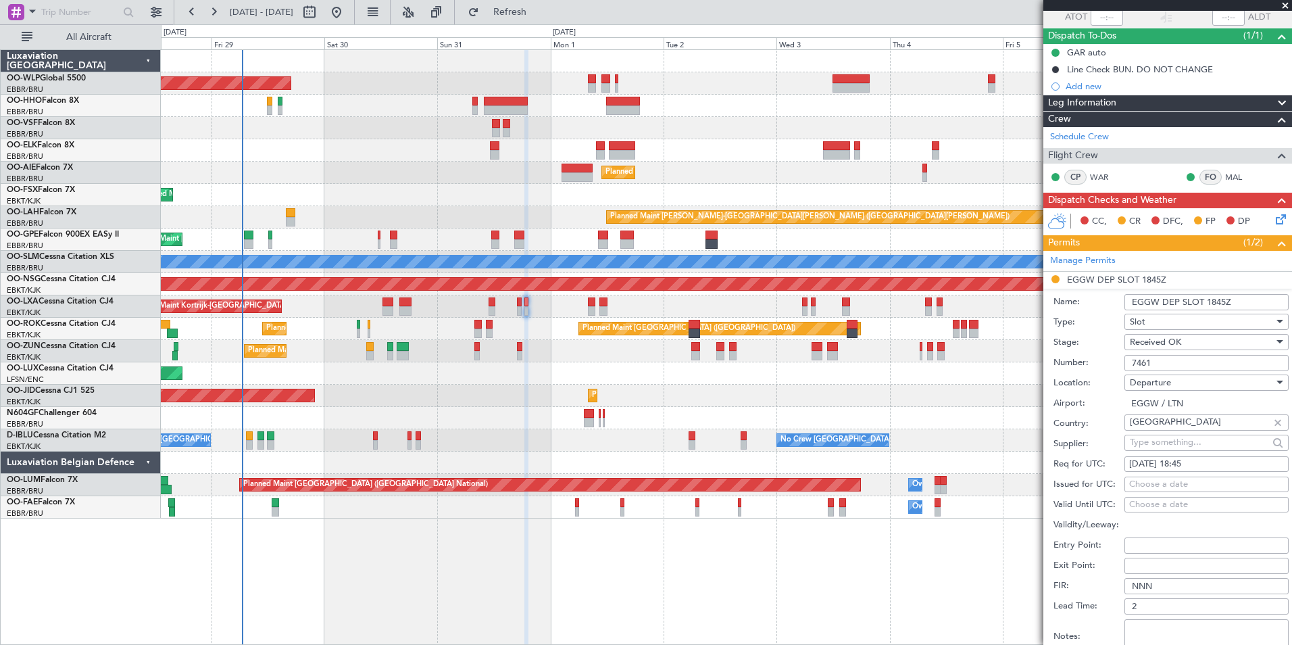
scroll to position [203, 0]
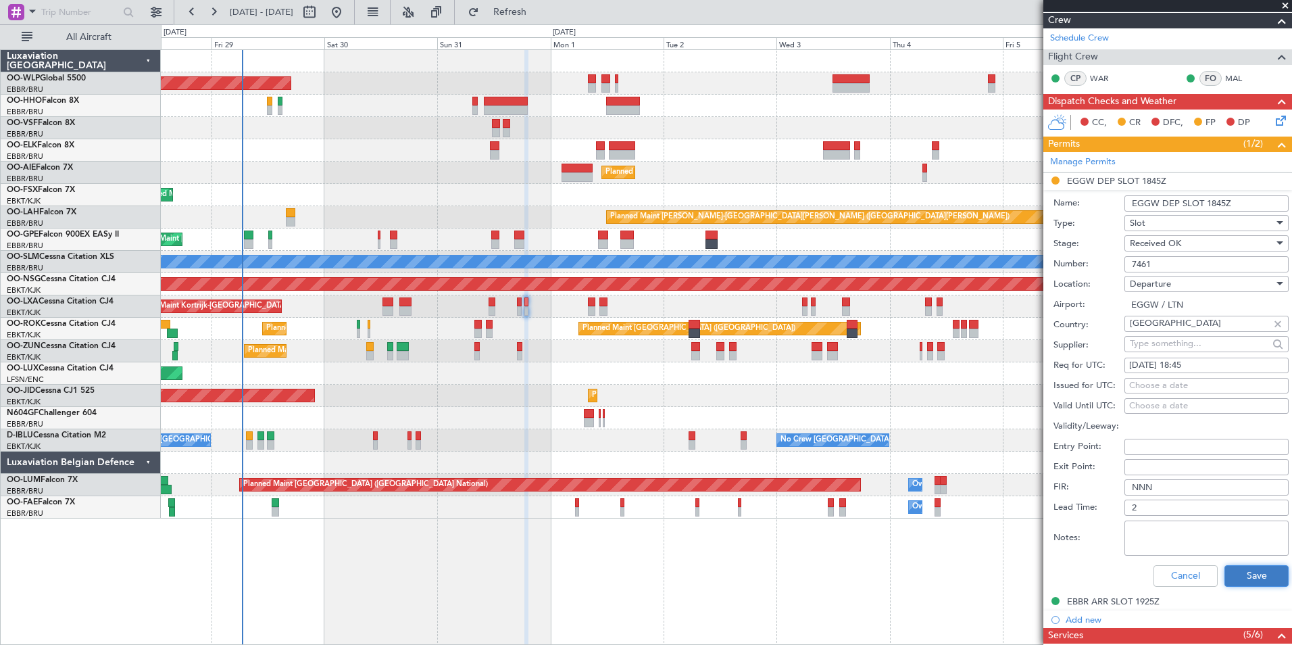
click at [1248, 568] on button "Save" at bounding box center [1256, 576] width 64 height 22
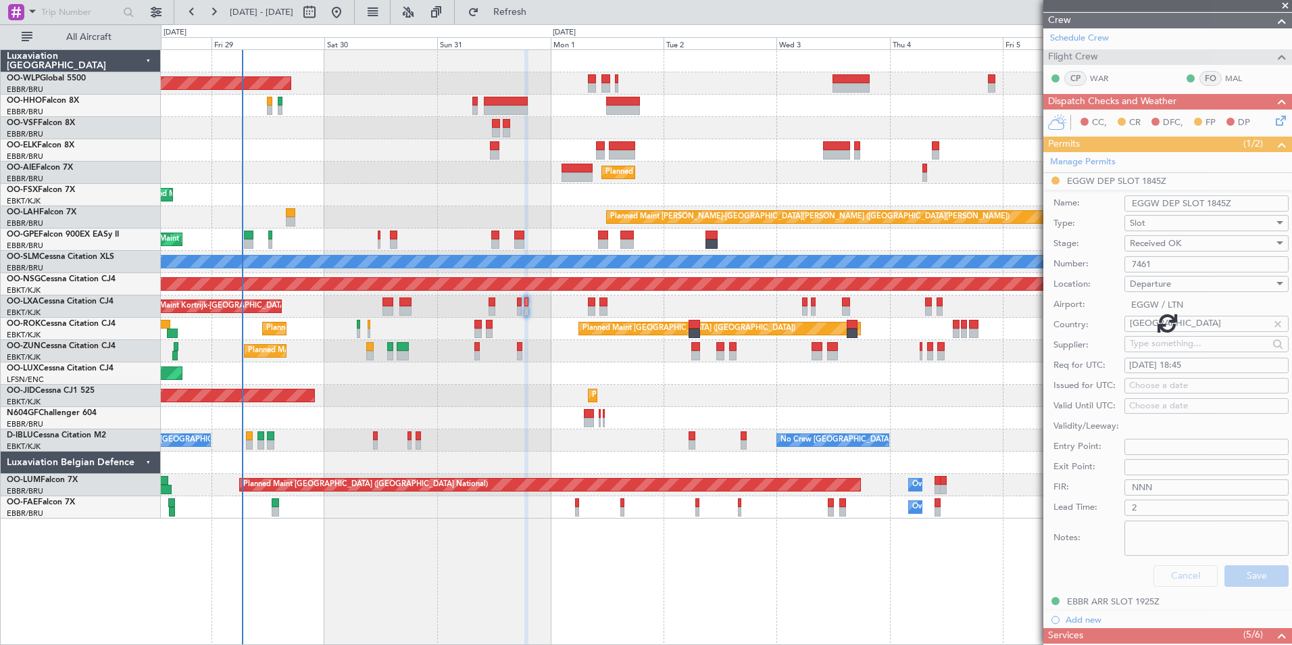
scroll to position [5, 0]
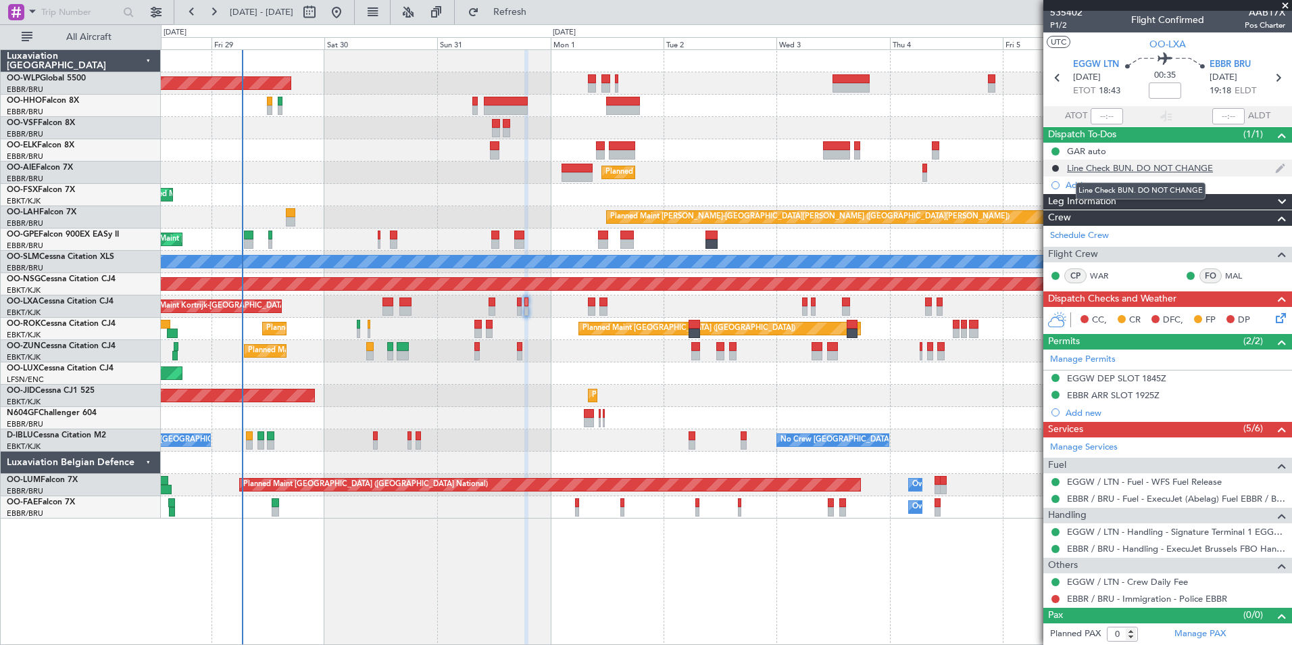
click at [1130, 168] on div "Line Check BUN. DO NOT CHANGE" at bounding box center [1140, 167] width 146 height 11
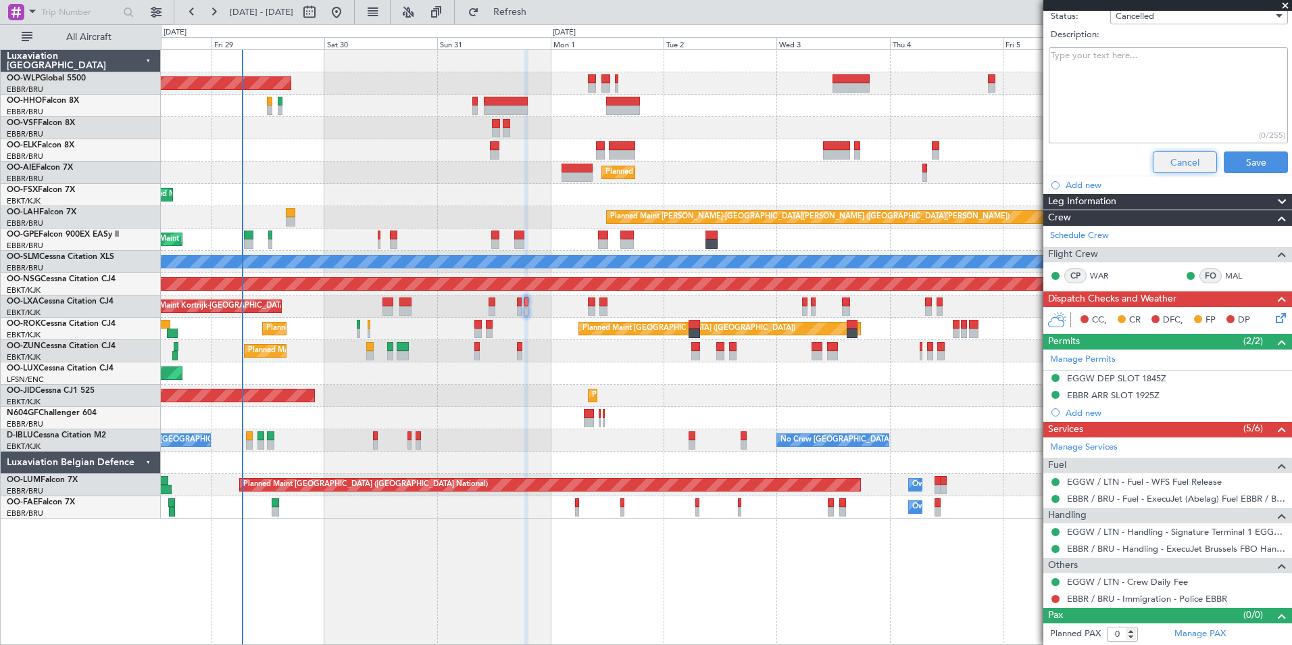
click at [1166, 167] on button "Cancel" at bounding box center [1185, 162] width 64 height 22
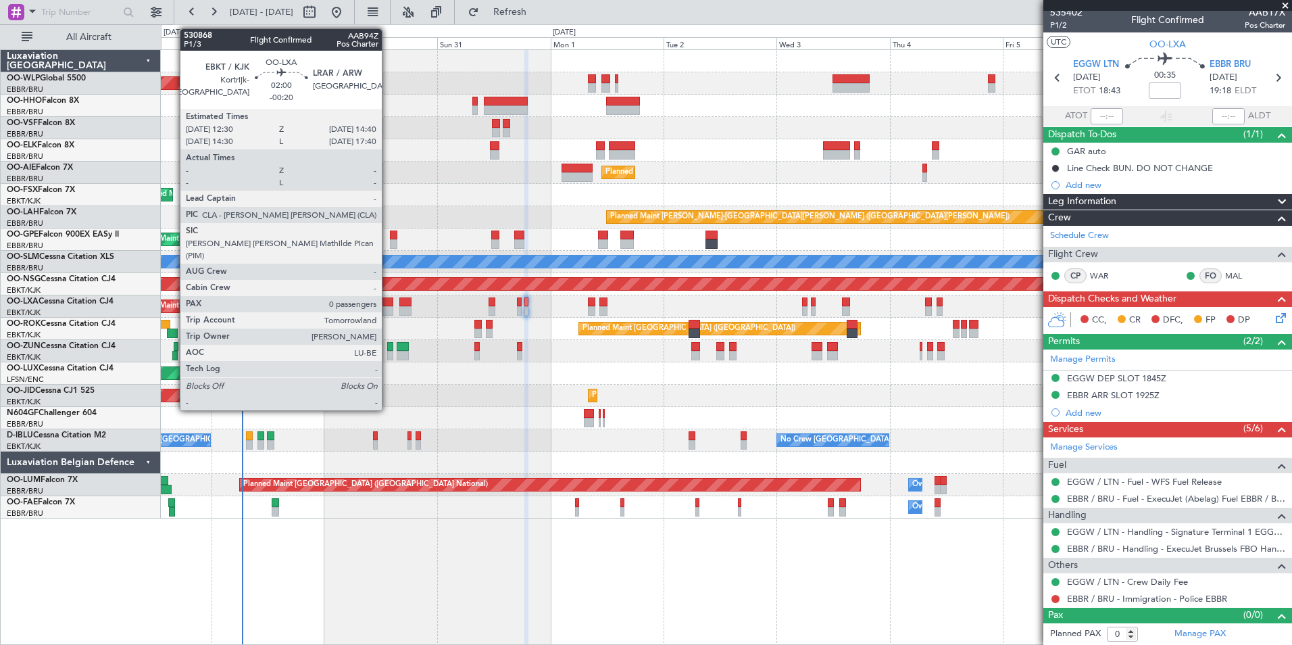
click at [388, 307] on div at bounding box center [387, 310] width 11 height 9
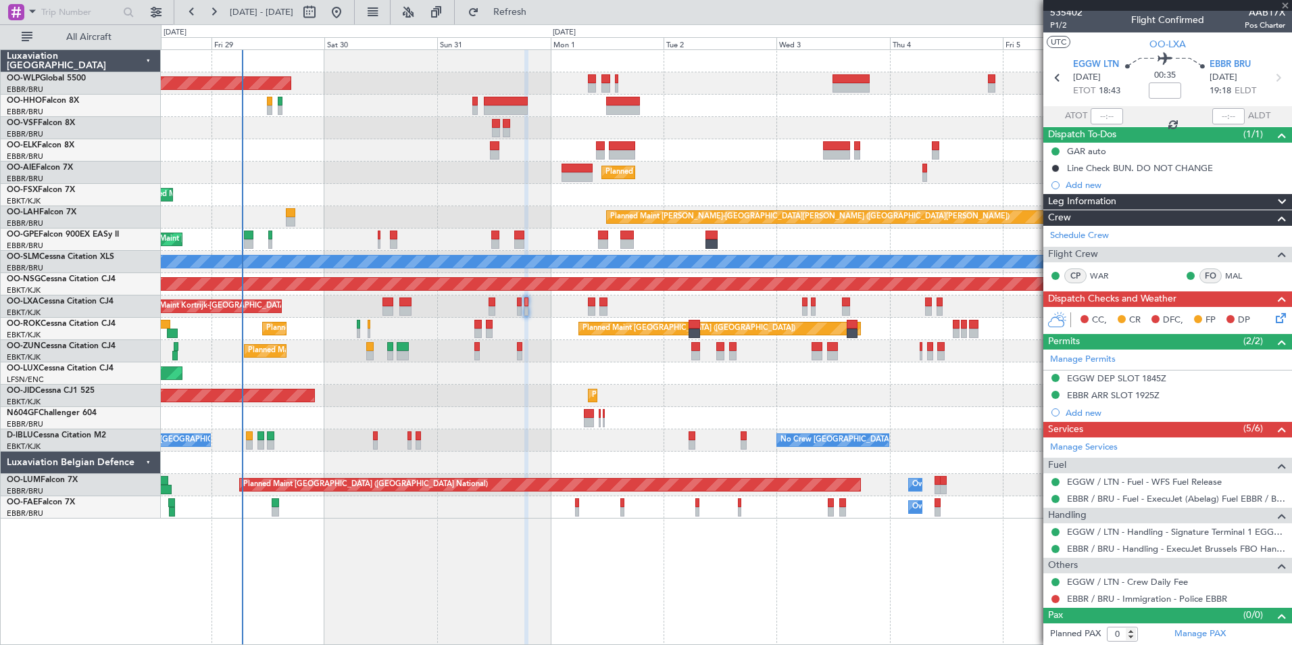
type input "-00:20"
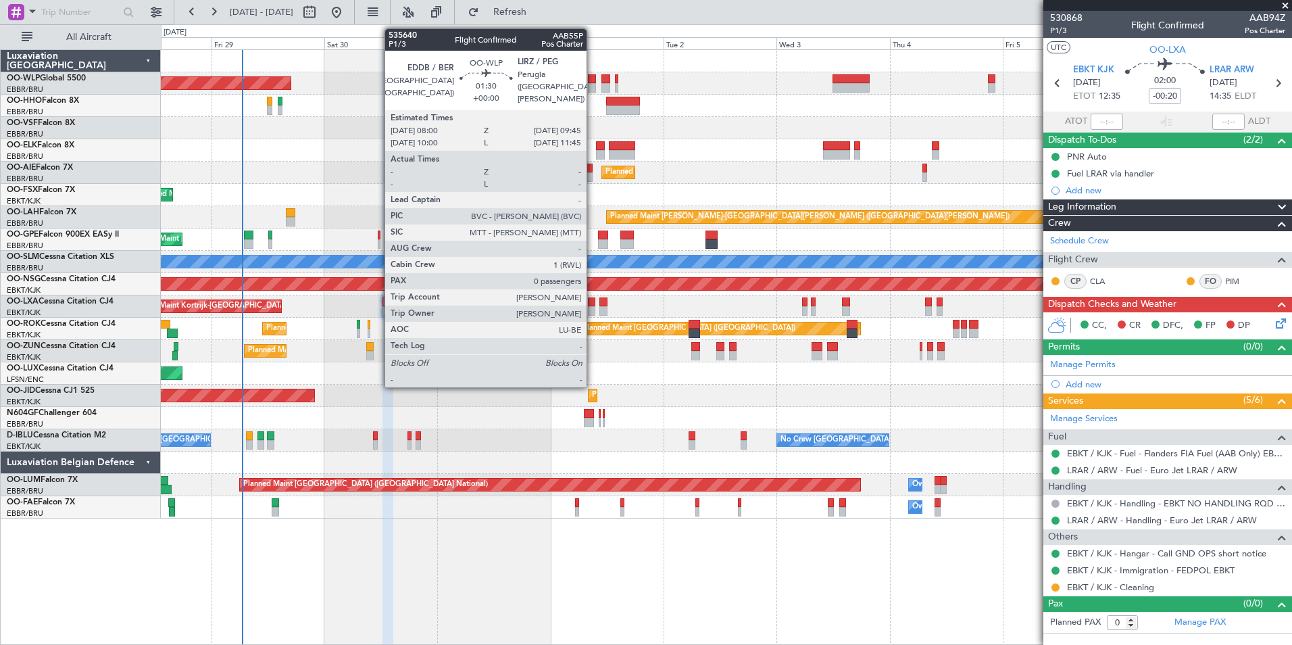
click at [593, 82] on div at bounding box center [592, 78] width 9 height 9
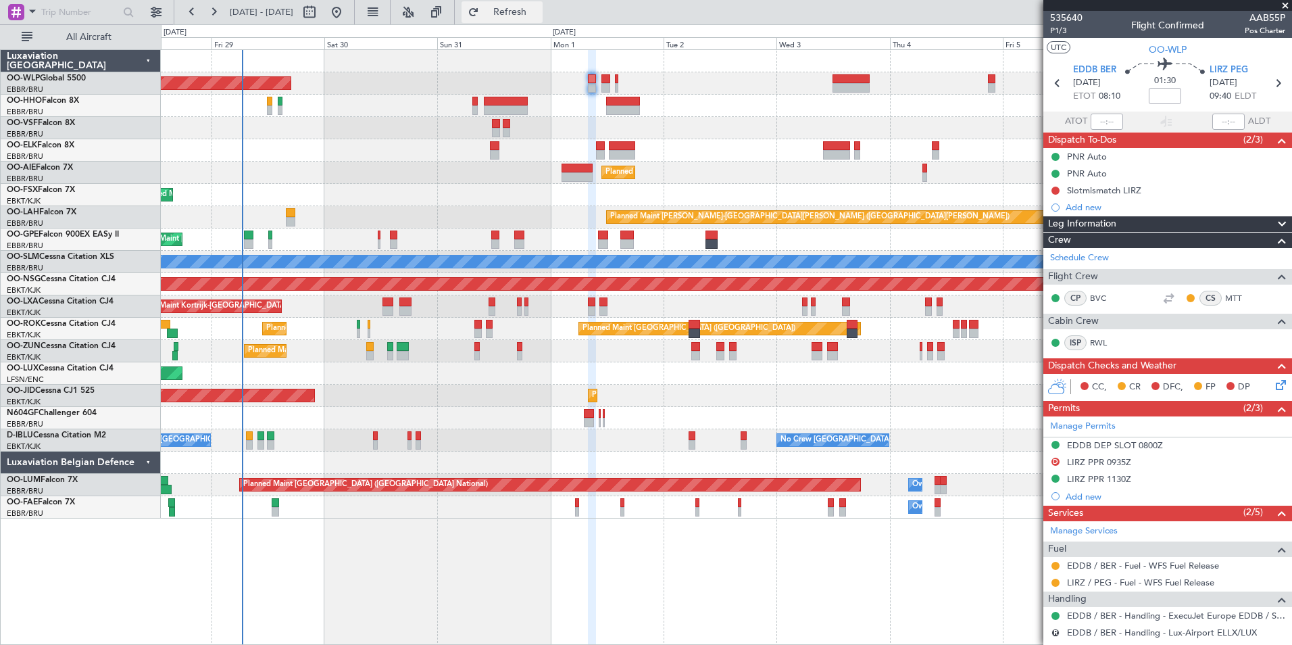
click at [538, 16] on span "Refresh" at bounding box center [510, 11] width 57 height 9
click at [1157, 564] on link "EDDB / BER - Fuel - WFS Fuel Release" at bounding box center [1143, 564] width 152 height 11
click at [543, 20] on button "Refresh" at bounding box center [501, 12] width 81 height 22
click at [549, 23] on fb-refresh-button "Refresh" at bounding box center [502, 12] width 95 height 24
click at [543, 18] on button "Refresh" at bounding box center [501, 12] width 81 height 22
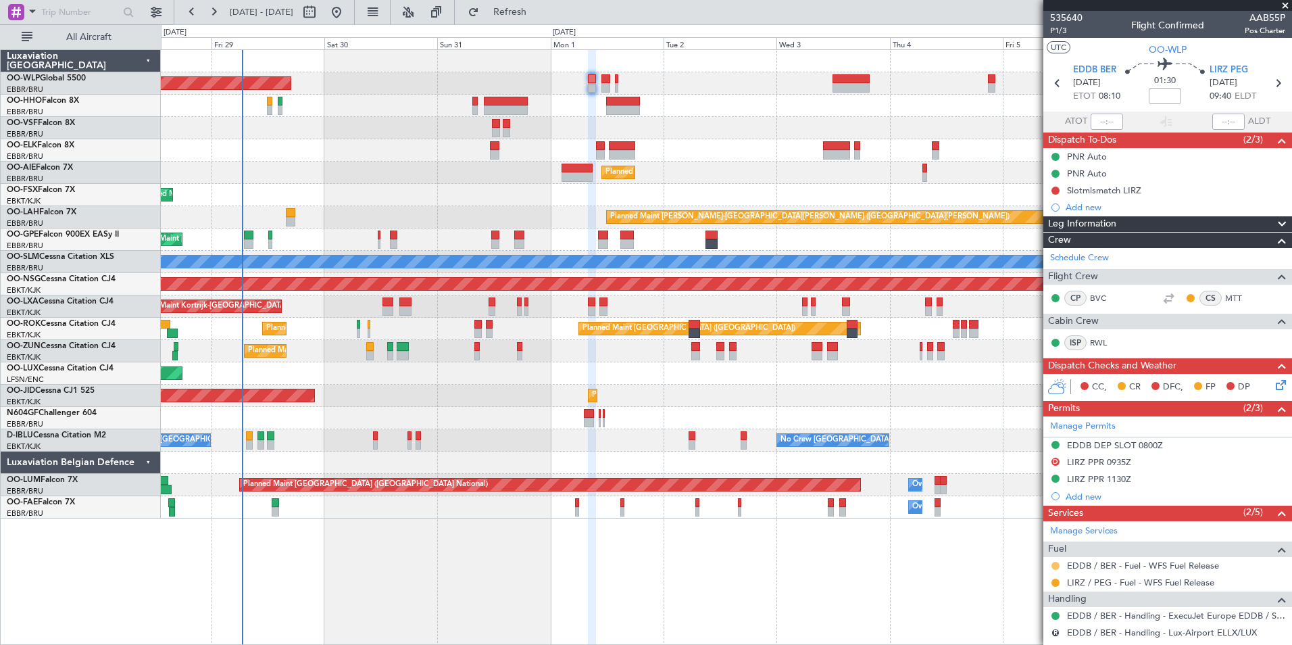
click at [1057, 565] on button at bounding box center [1055, 565] width 8 height 8
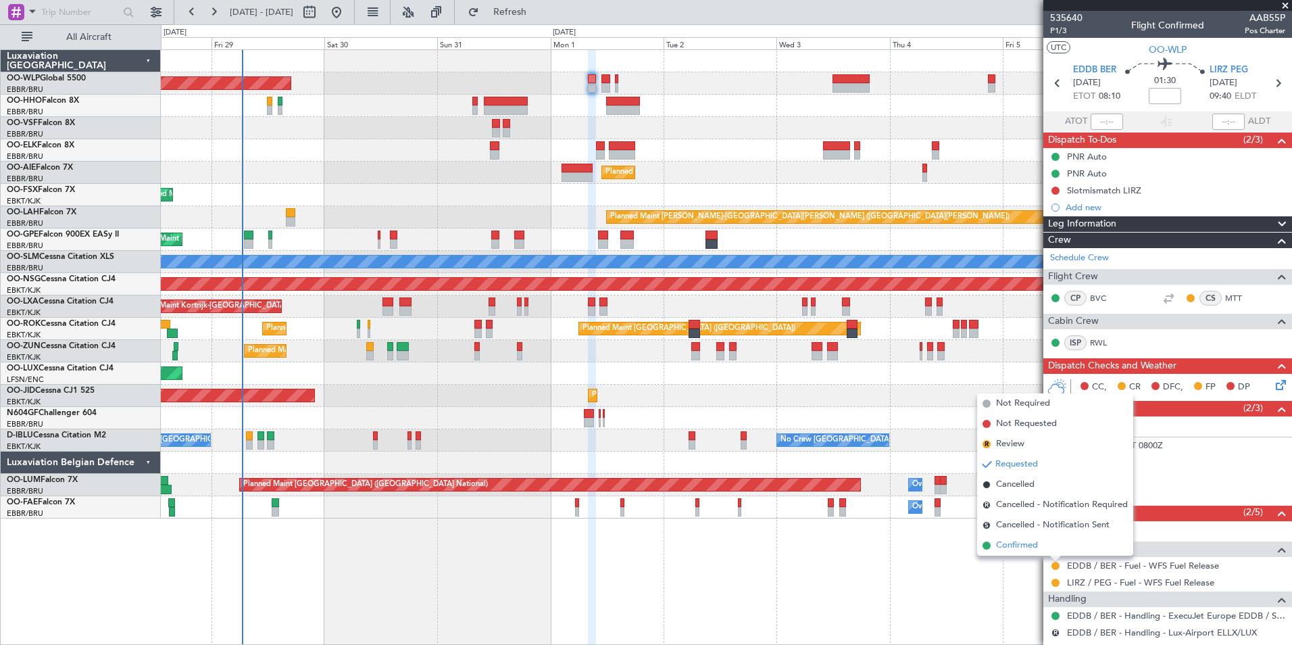
click at [1004, 542] on span "Confirmed" at bounding box center [1017, 545] width 42 height 14
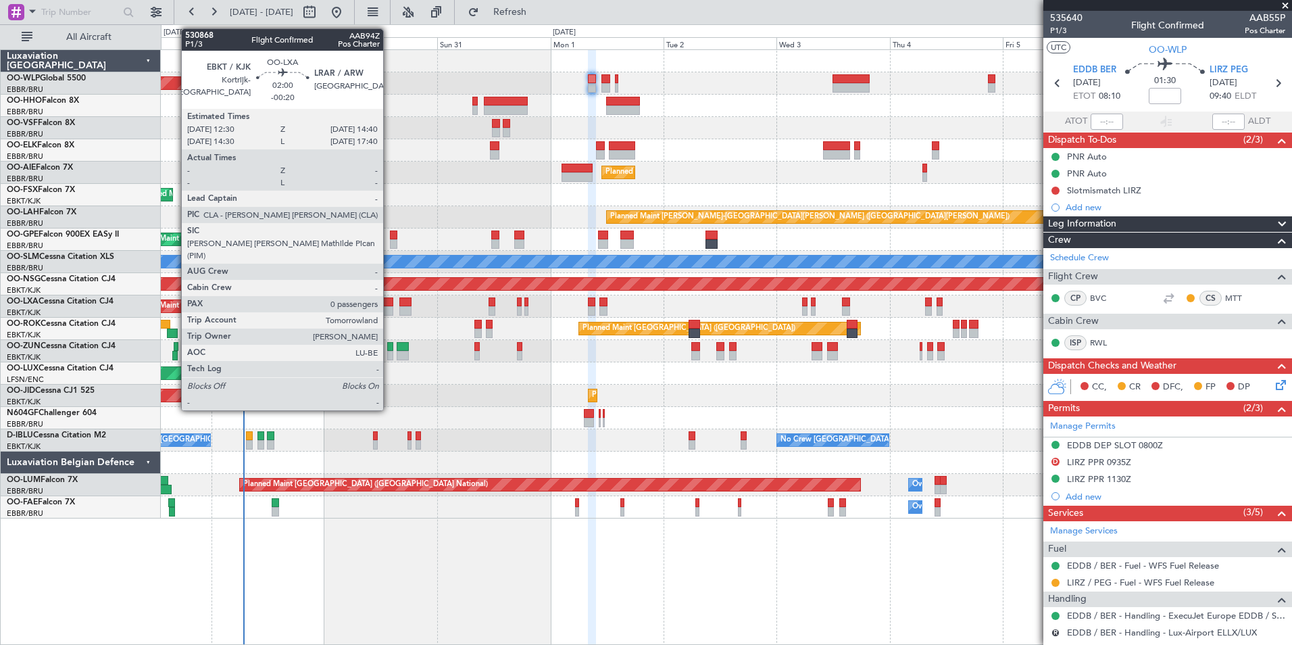
click at [389, 305] on div at bounding box center [387, 301] width 11 height 9
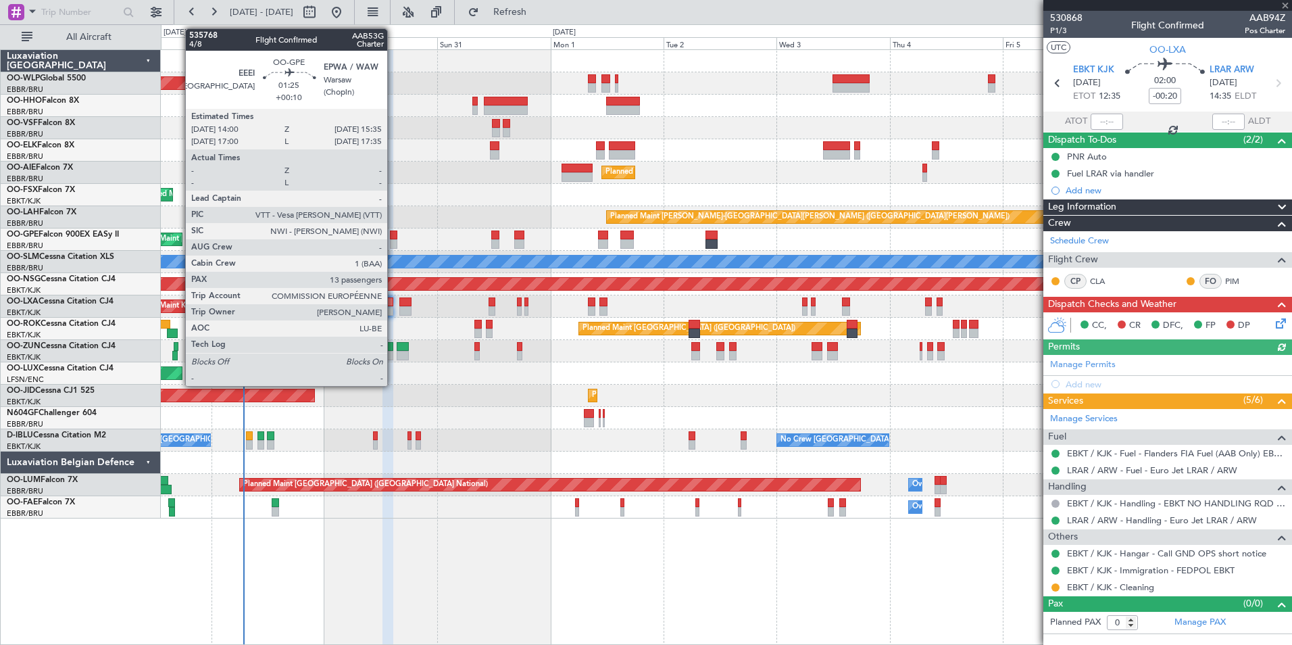
click at [393, 238] on div at bounding box center [394, 234] width 8 height 9
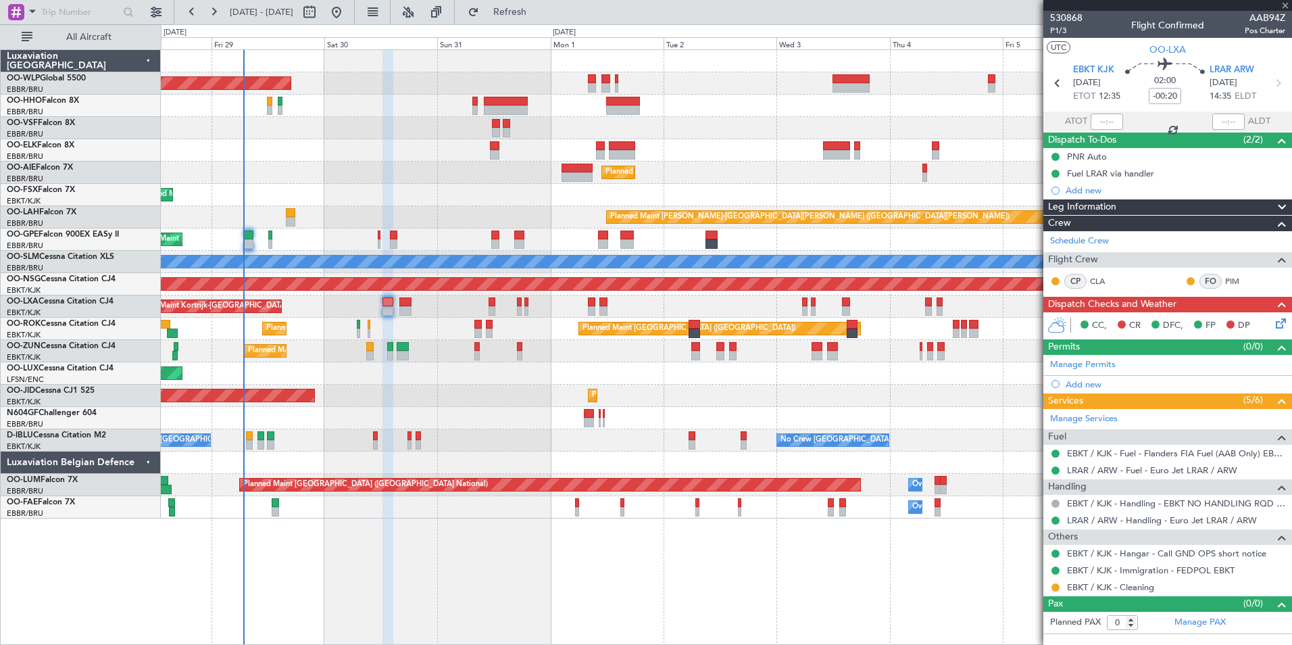
type input "+00:10"
type input "13"
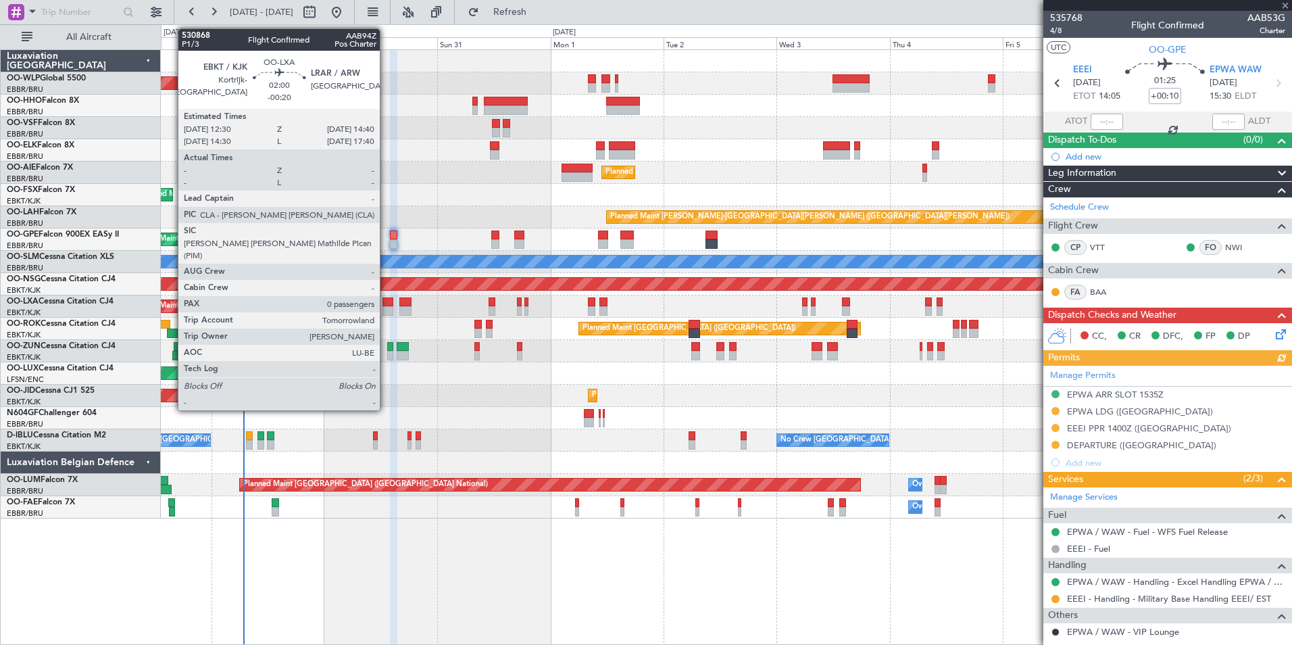
click at [389, 305] on div at bounding box center [387, 301] width 11 height 9
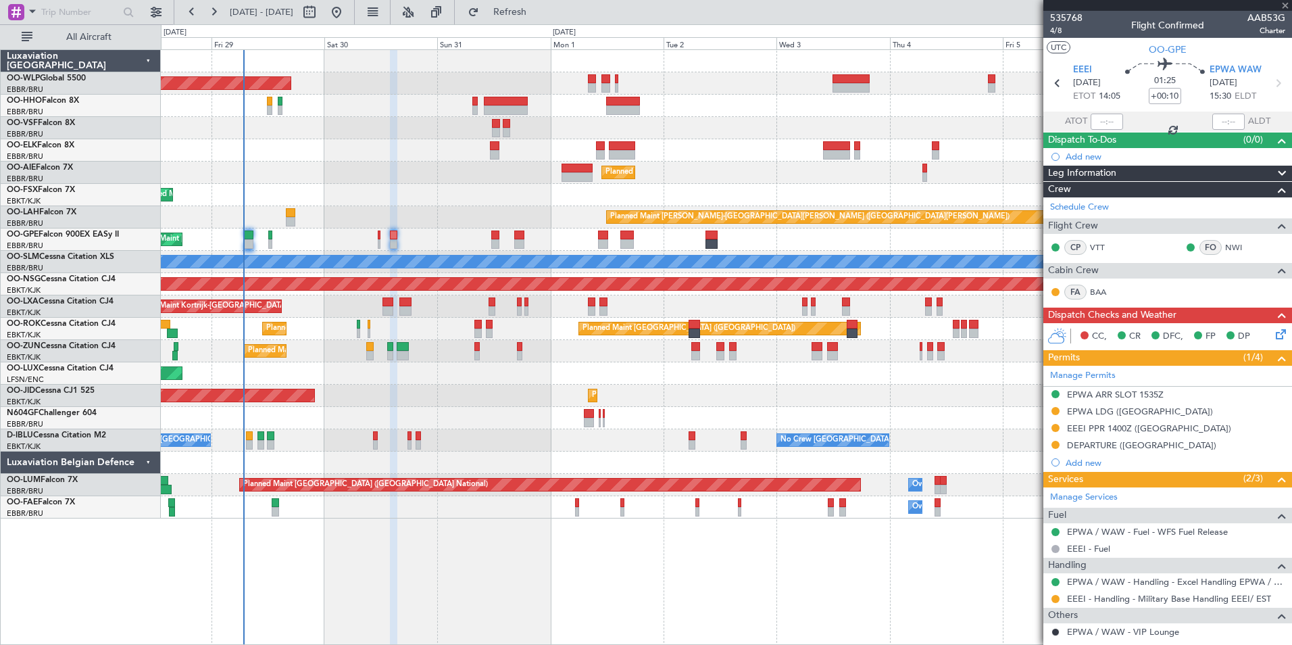
type input "-00:20"
type input "0"
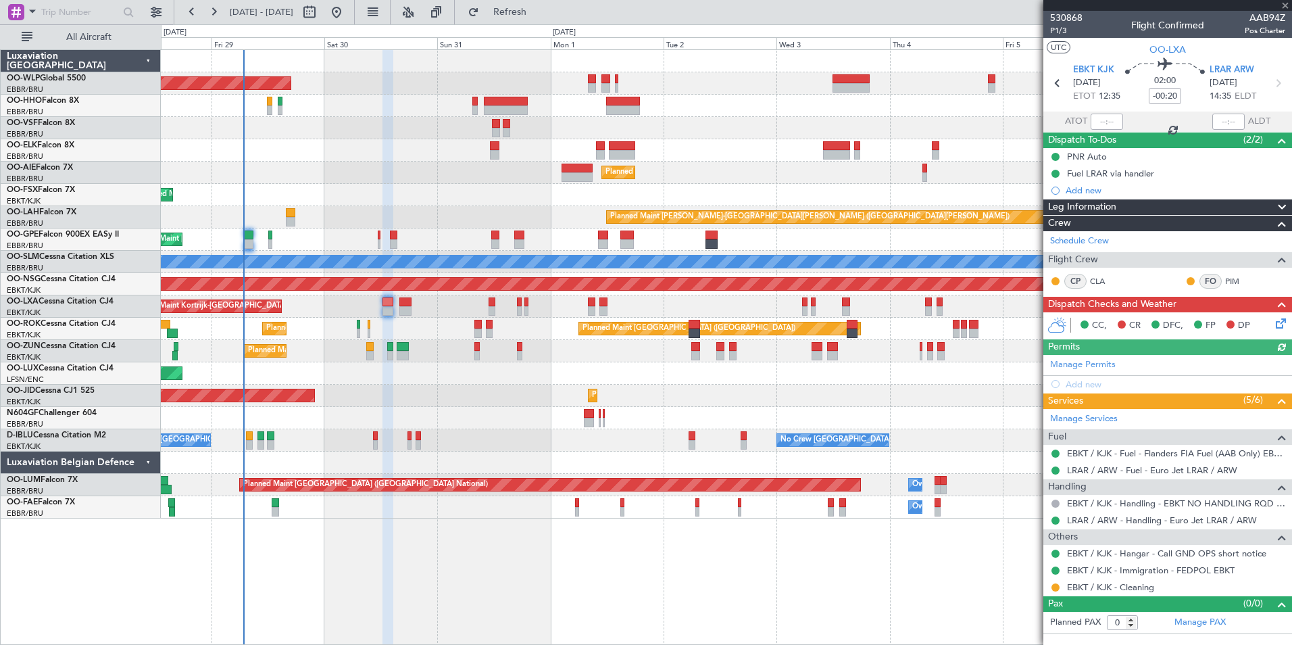
click at [1284, 324] on icon at bounding box center [1278, 321] width 11 height 11
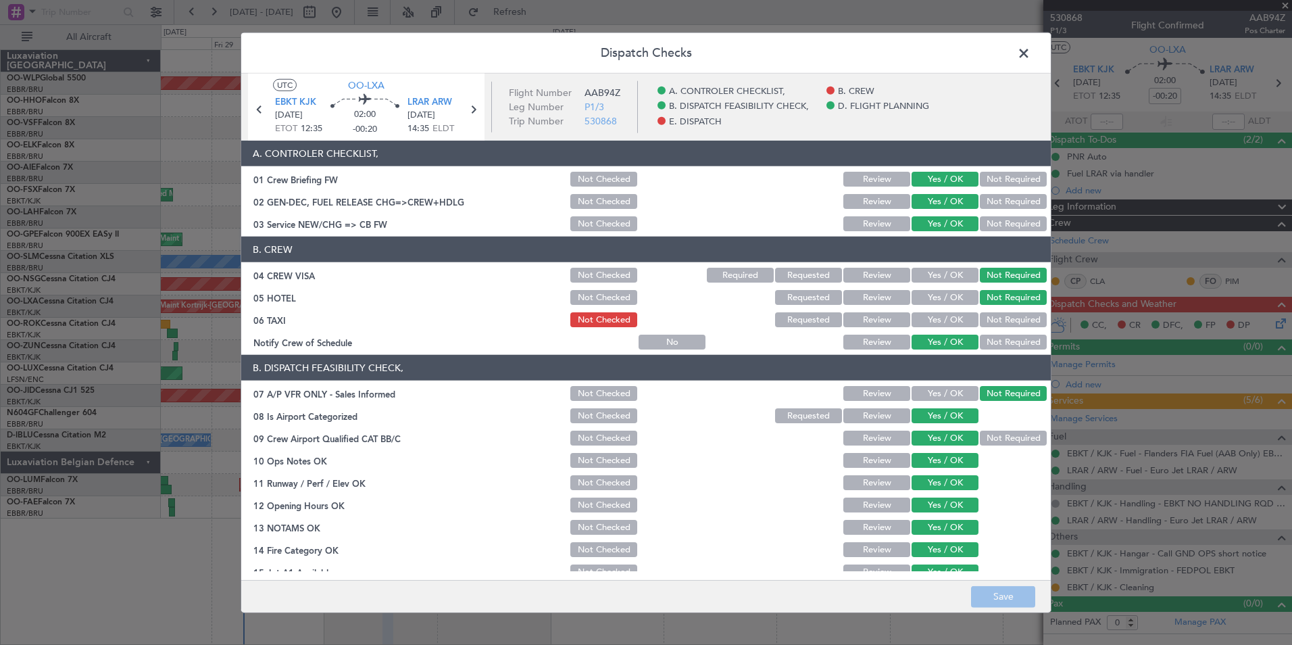
scroll to position [250, 0]
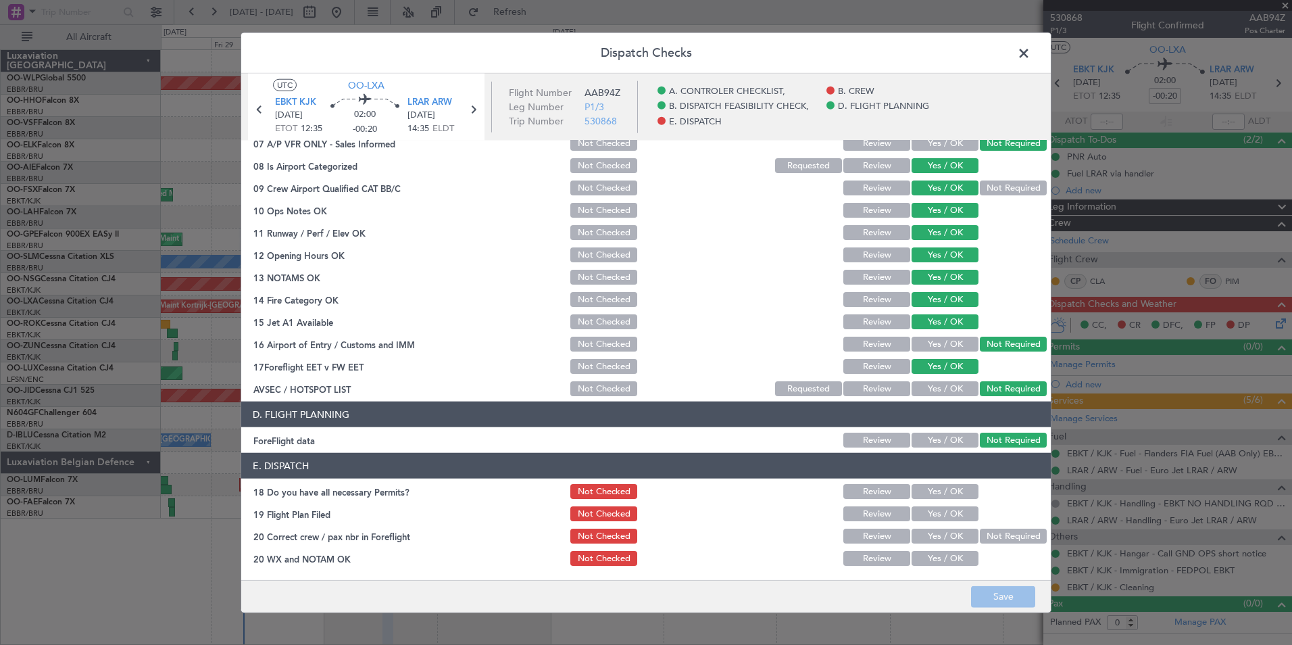
click at [917, 484] on button "Yes / OK" at bounding box center [944, 491] width 67 height 15
drag, startPoint x: 915, startPoint y: 521, endPoint x: 917, endPoint y: 534, distance: 13.0
click at [915, 524] on section "E. DISPATCH 18 Do you have all necessary Permits? Not Checked Review Yes / OK 1…" at bounding box center [645, 510] width 809 height 115
click at [919, 538] on button "Yes / OK" at bounding box center [944, 535] width 67 height 15
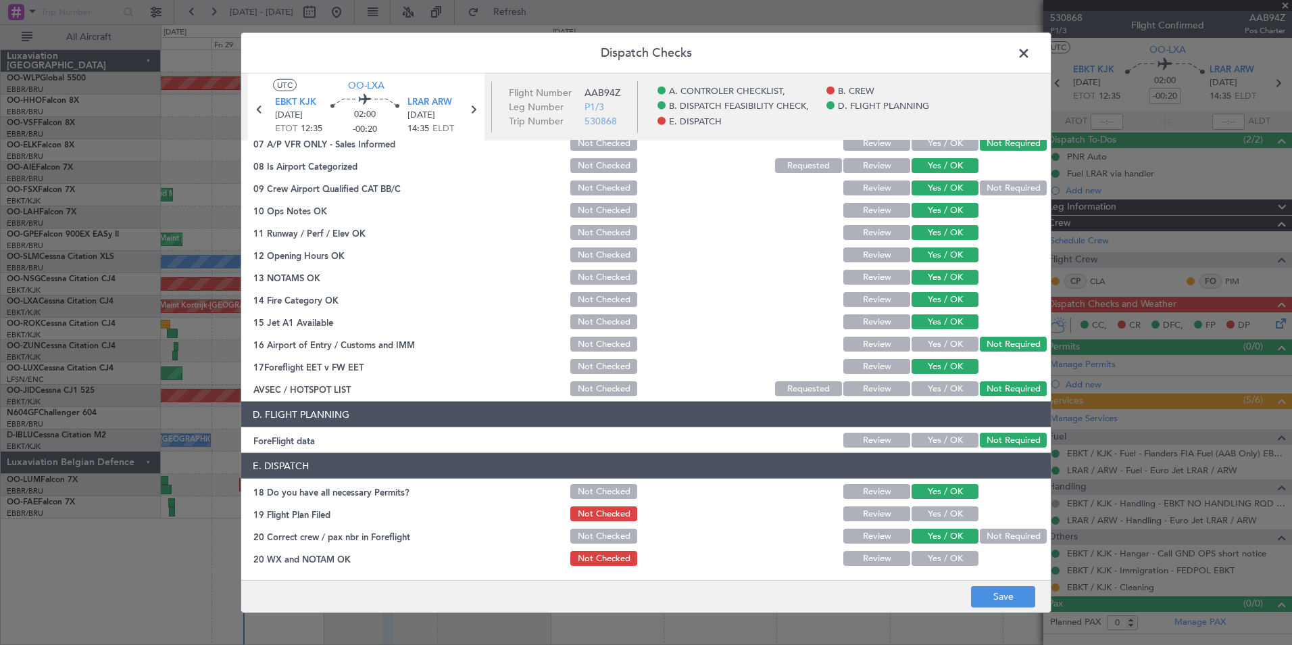
click at [926, 515] on button "Yes / OK" at bounding box center [944, 513] width 67 height 15
click at [921, 559] on button "Yes / OK" at bounding box center [944, 558] width 67 height 15
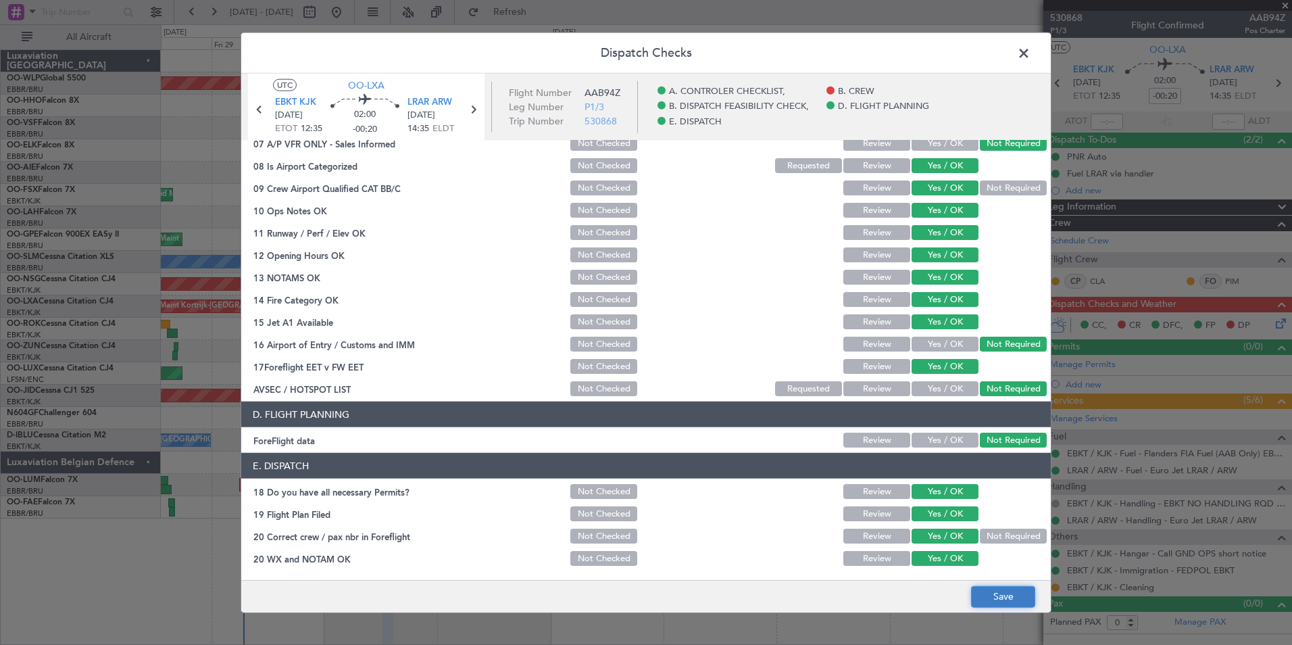
click at [986, 607] on button "Save" at bounding box center [1003, 596] width 64 height 22
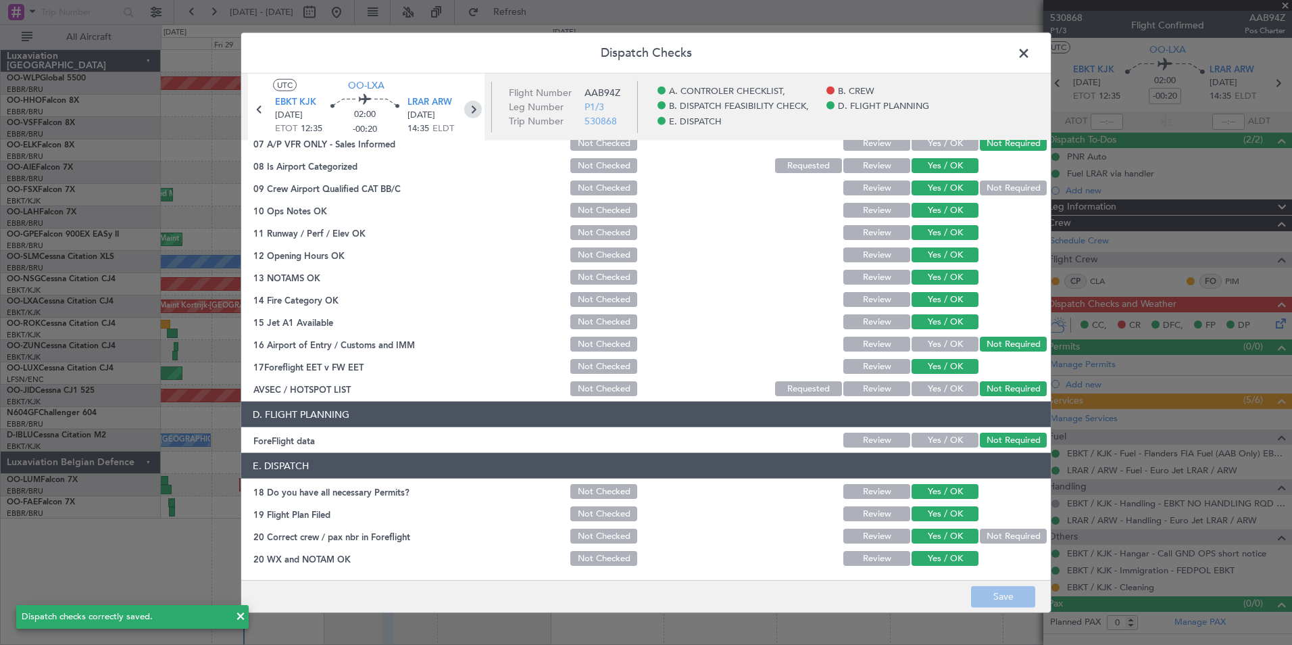
click at [476, 111] on icon at bounding box center [473, 110] width 18 height 18
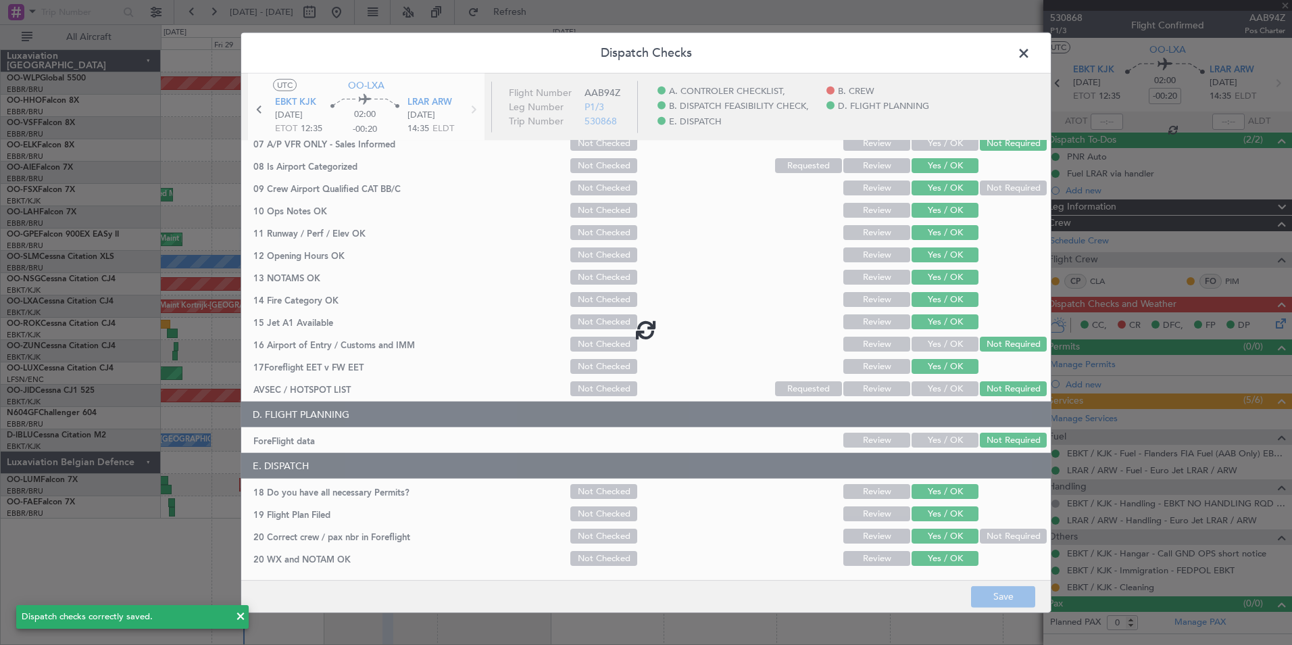
type input "-00:10"
type input "6"
type input "-00:10"
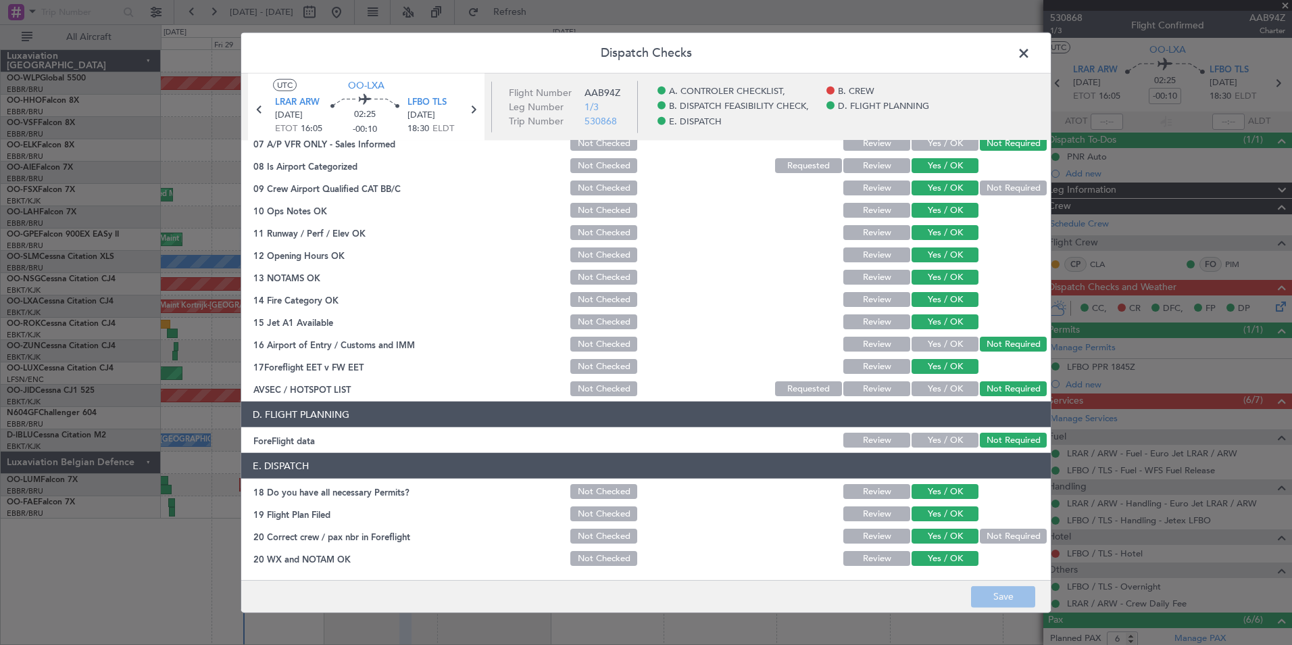
click at [1030, 57] on span at bounding box center [1030, 56] width 0 height 27
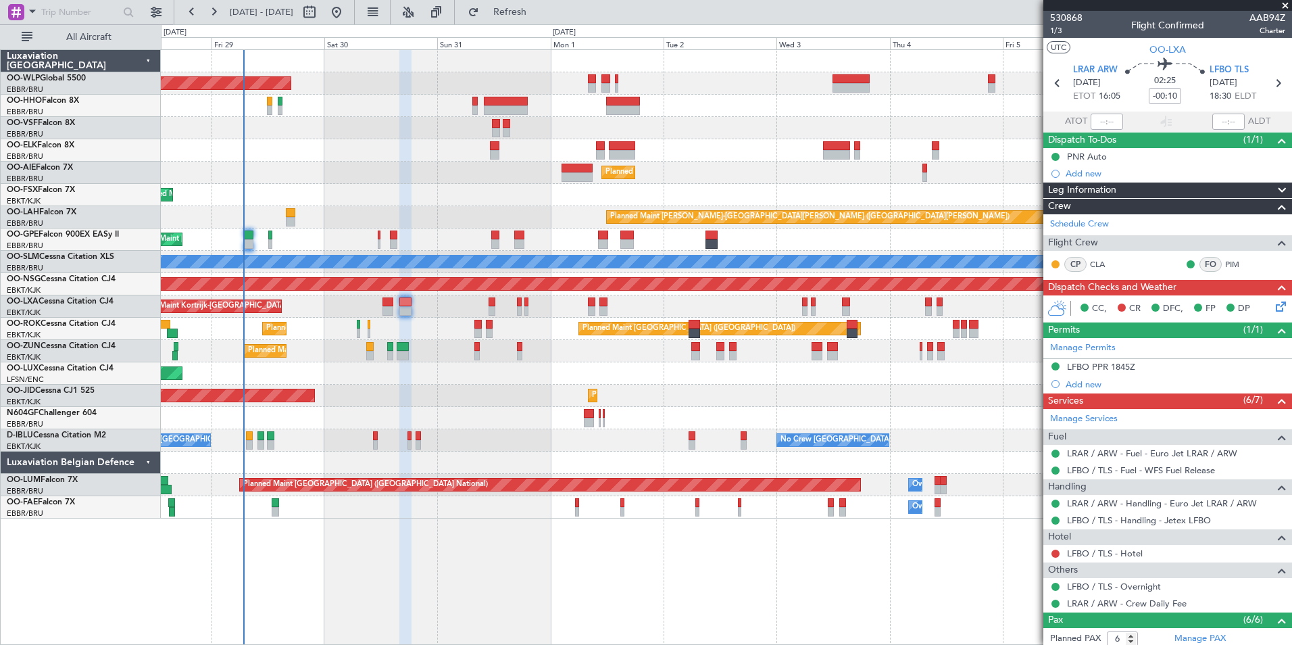
click at [893, 524] on div "Planned Maint Berlin (Brandenburg) Planned Maint Kortrijk-Wevelgem Planned Main…" at bounding box center [726, 346] width 1131 height 595
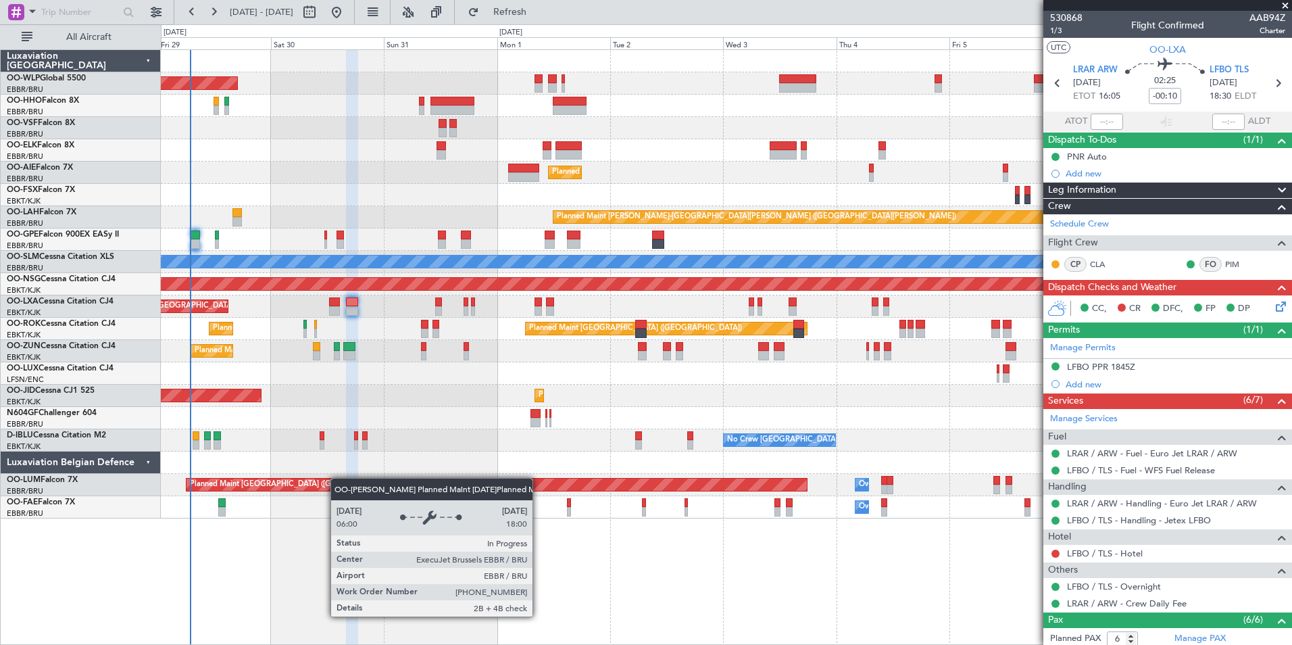
click at [334, 459] on div "Planned Maint Berlin (Brandenburg) Planned Maint Kortrijk-Wevelgem Planned Main…" at bounding box center [726, 284] width 1130 height 468
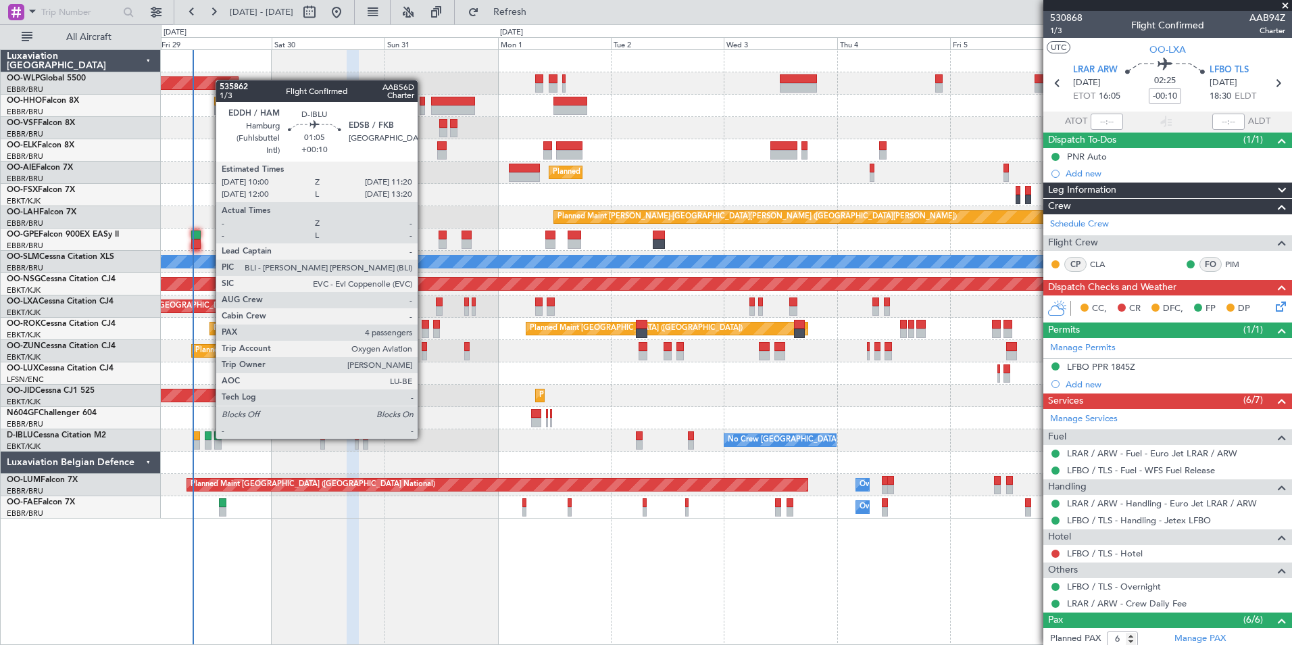
click at [209, 437] on div at bounding box center [208, 435] width 7 height 9
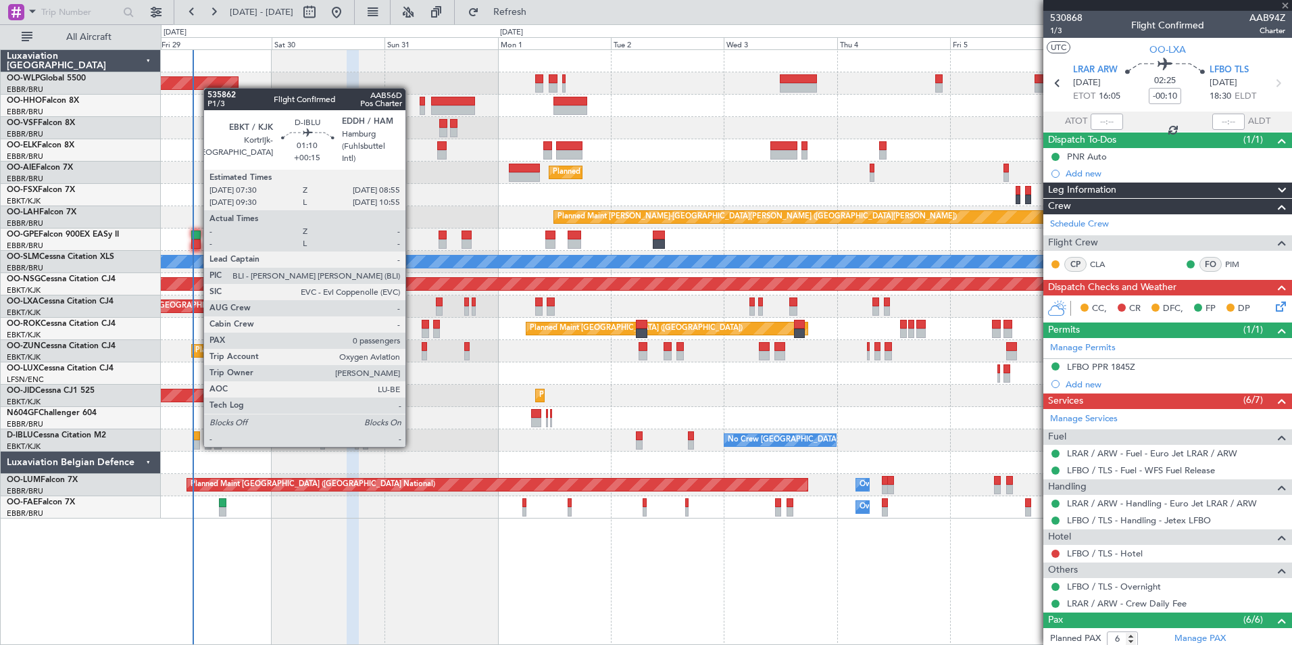
type input "+00:10"
type input "4"
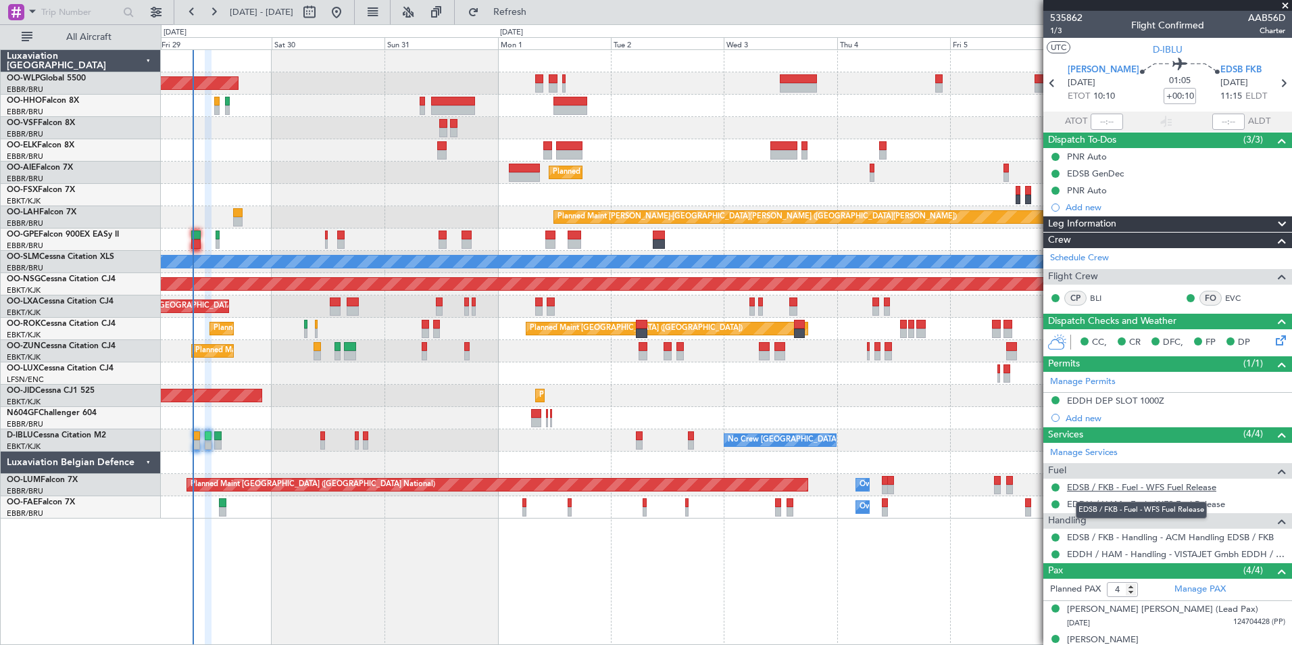
click at [1091, 487] on link "EDSB / FKB - Fuel - WFS Fuel Release" at bounding box center [1141, 486] width 149 height 11
